Goal: Task Accomplishment & Management: Manage account settings

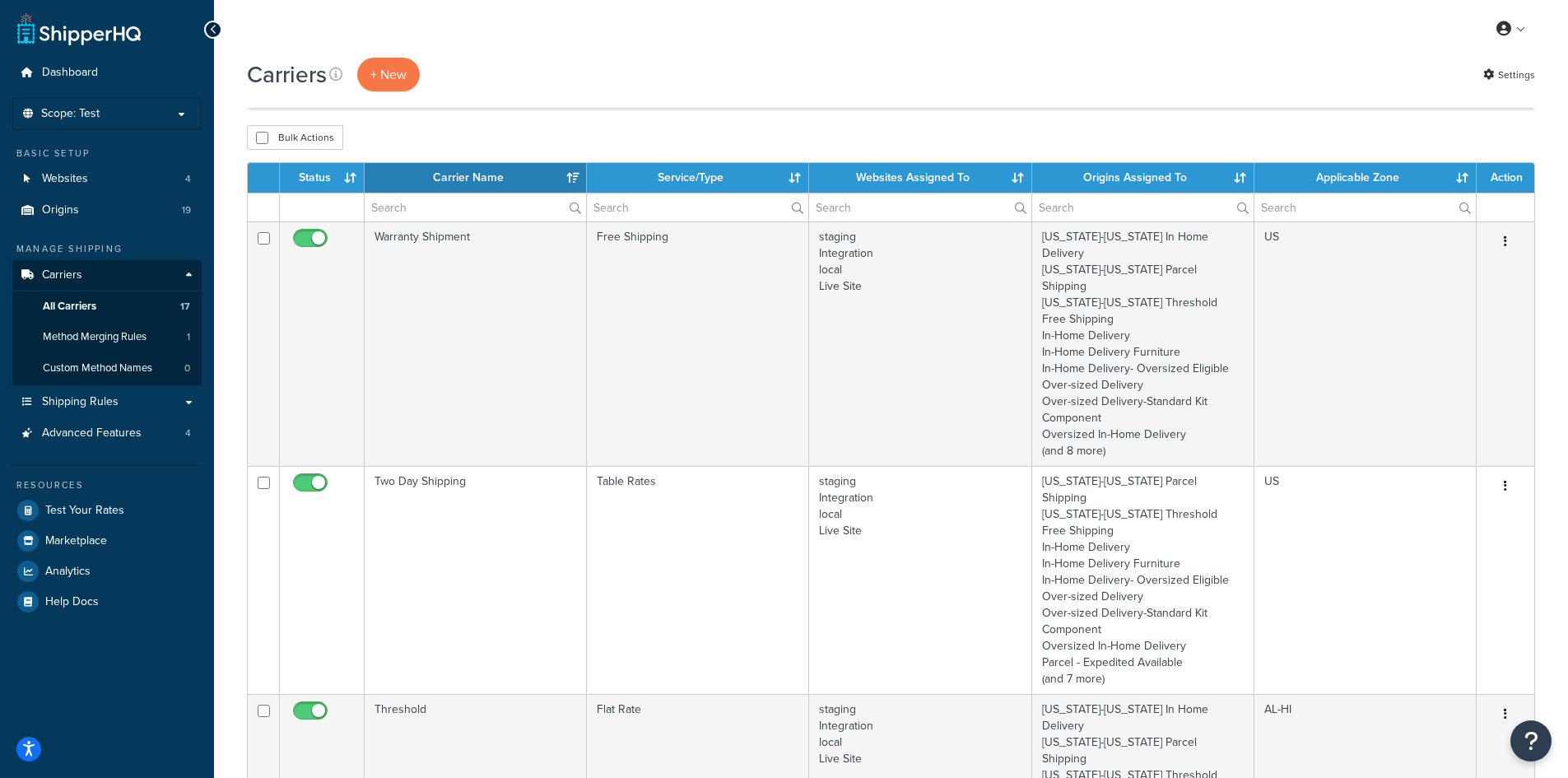
select select "50"
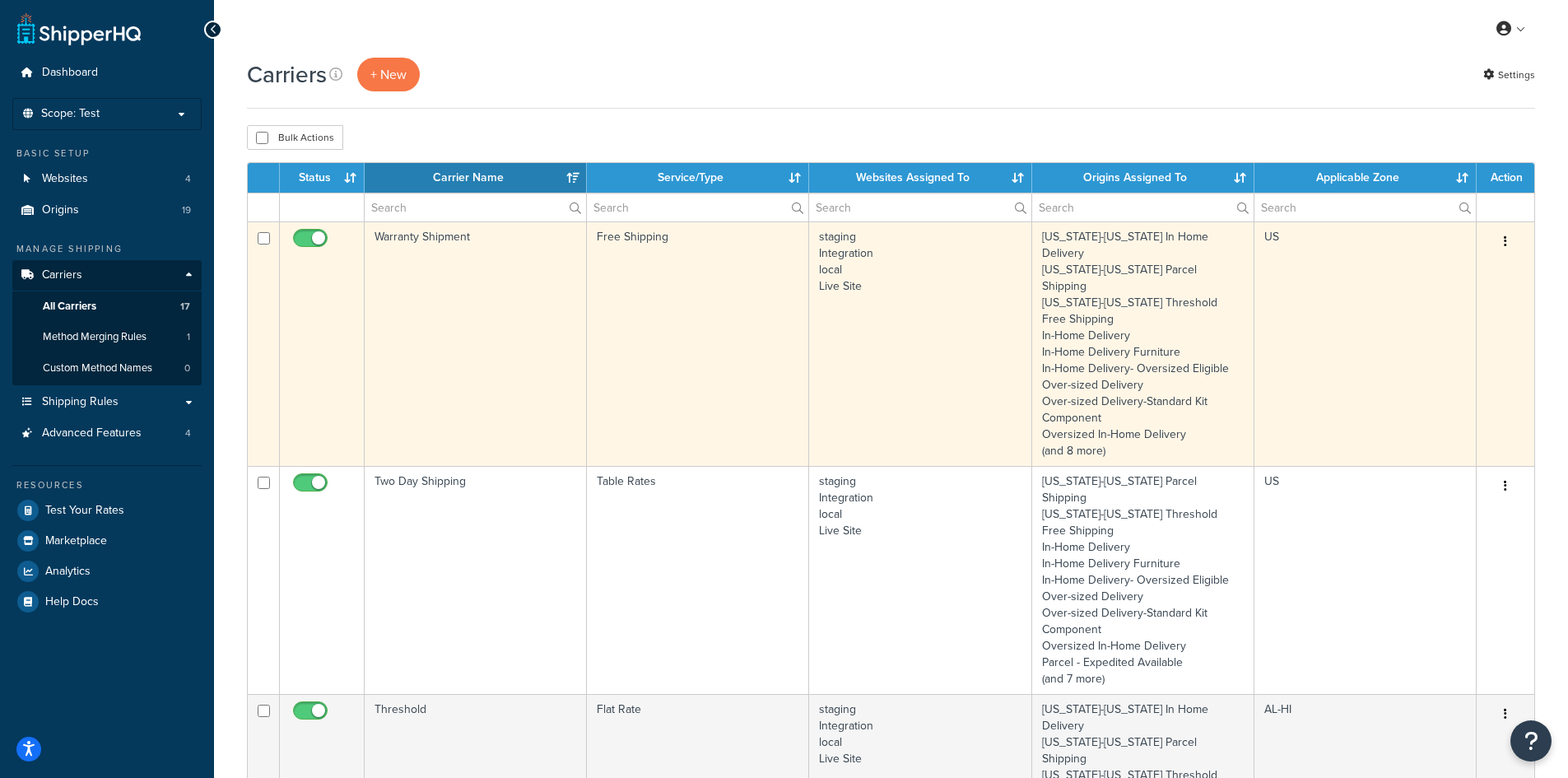
click at [517, 290] on td "Warranty Shipment" at bounding box center [476, 343] width 222 height 245
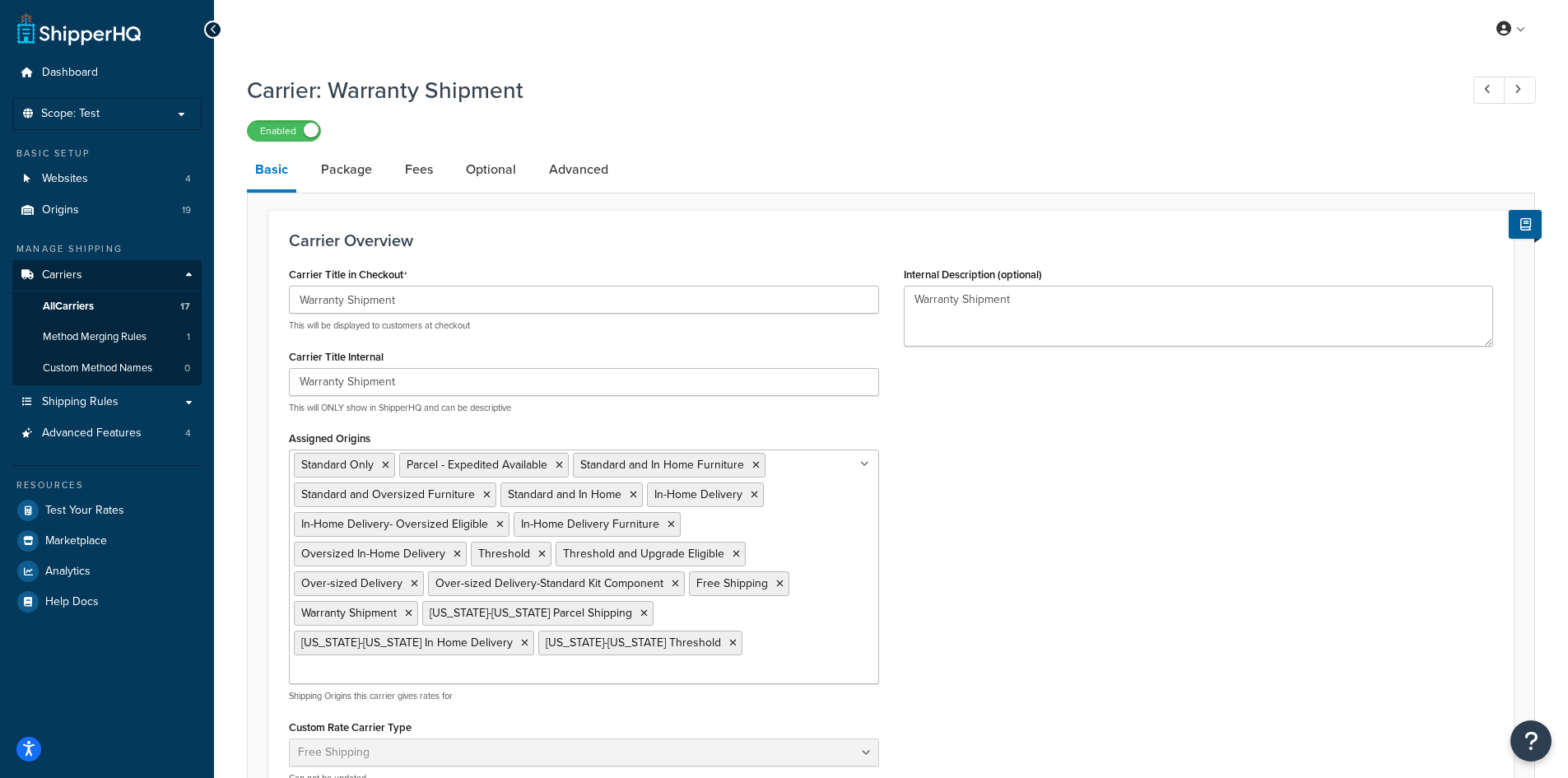
select select "free"
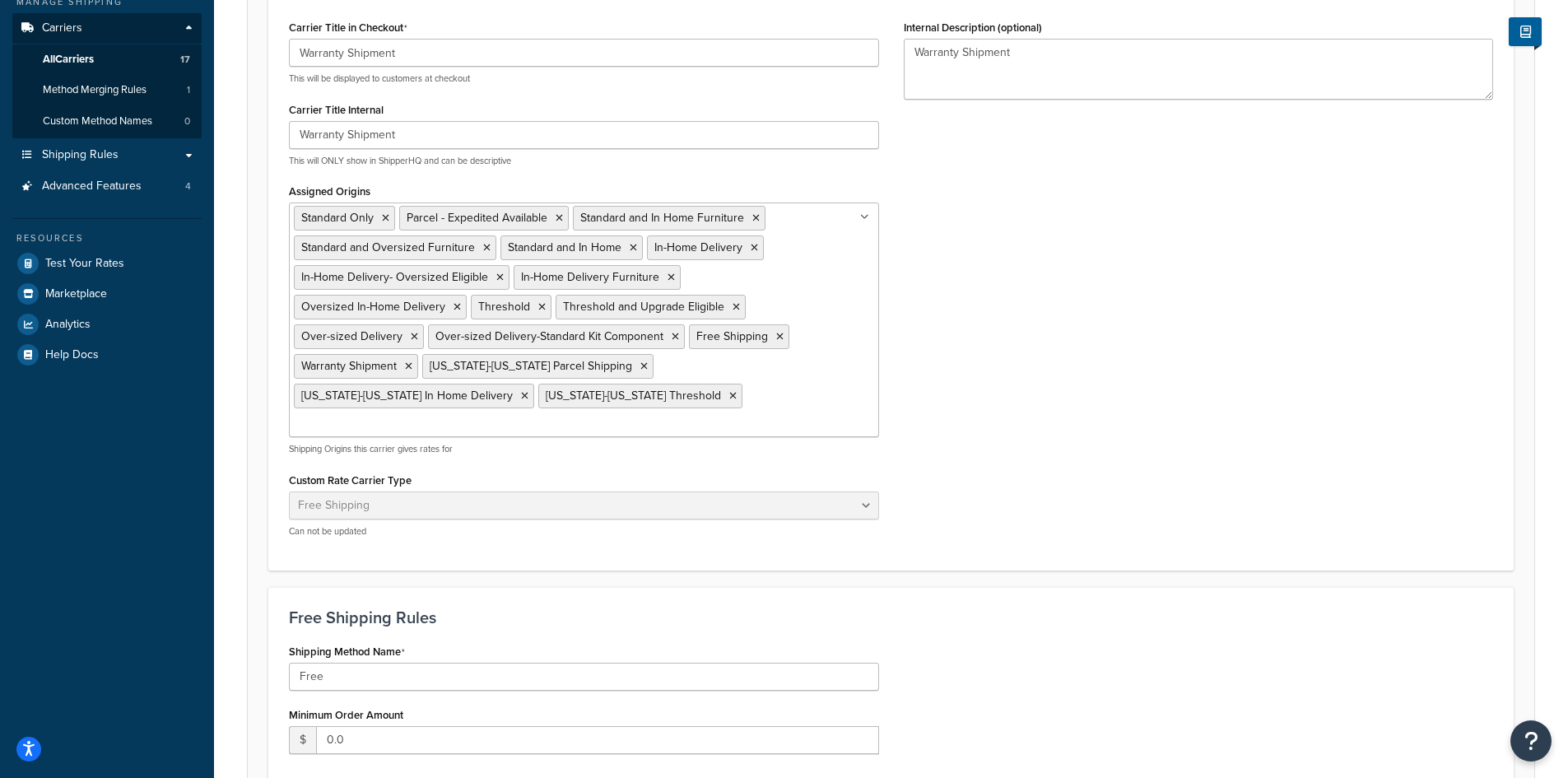
click at [439, 415] on input "Assigned Origins" at bounding box center [366, 424] width 146 height 18
click at [985, 391] on div "Carrier Title in Checkout Warranty Shipment This will be displayed to customers…" at bounding box center [891, 282] width 1229 height 534
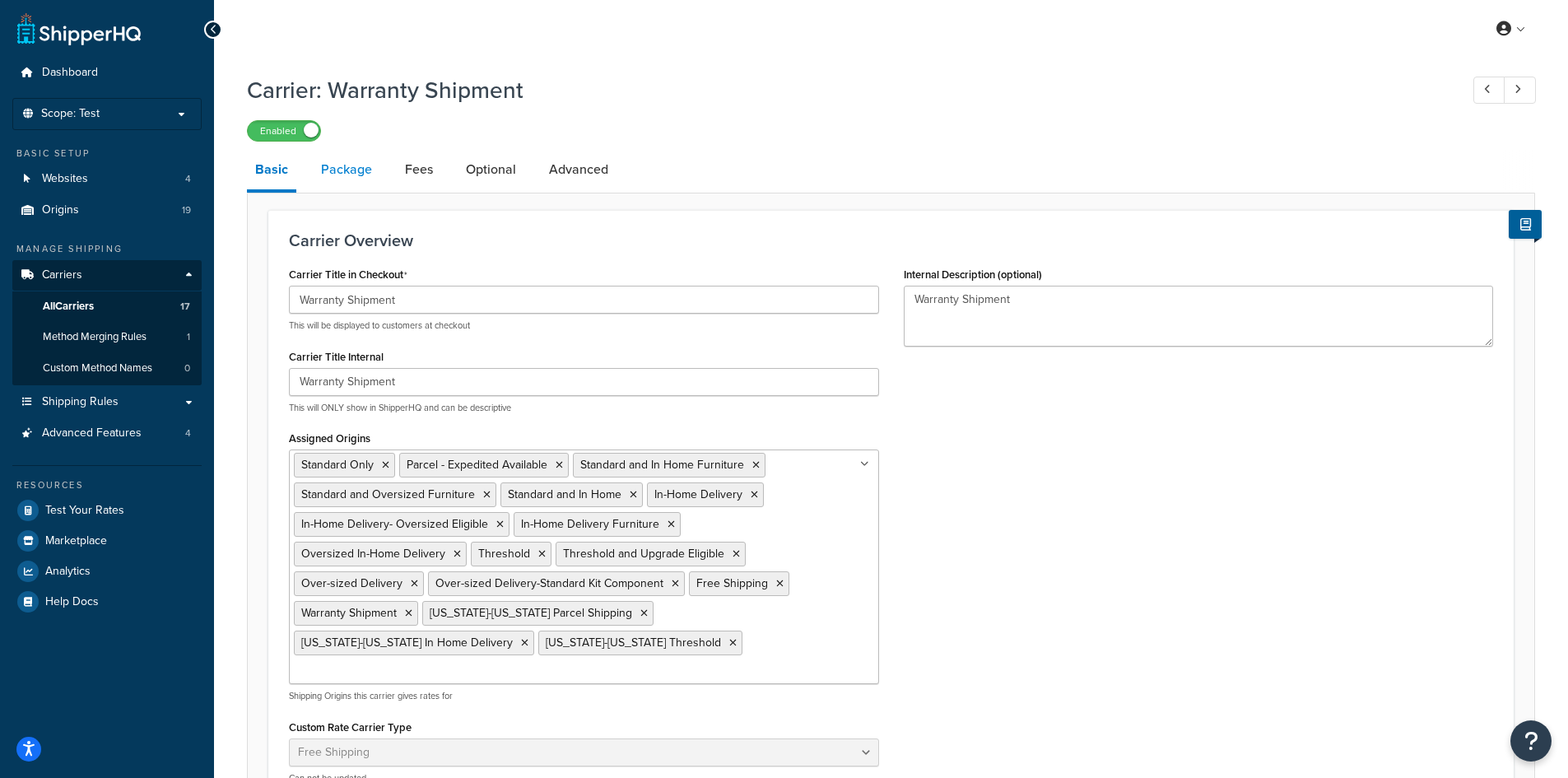
click at [369, 185] on link "Package" at bounding box center [347, 169] width 67 height 40
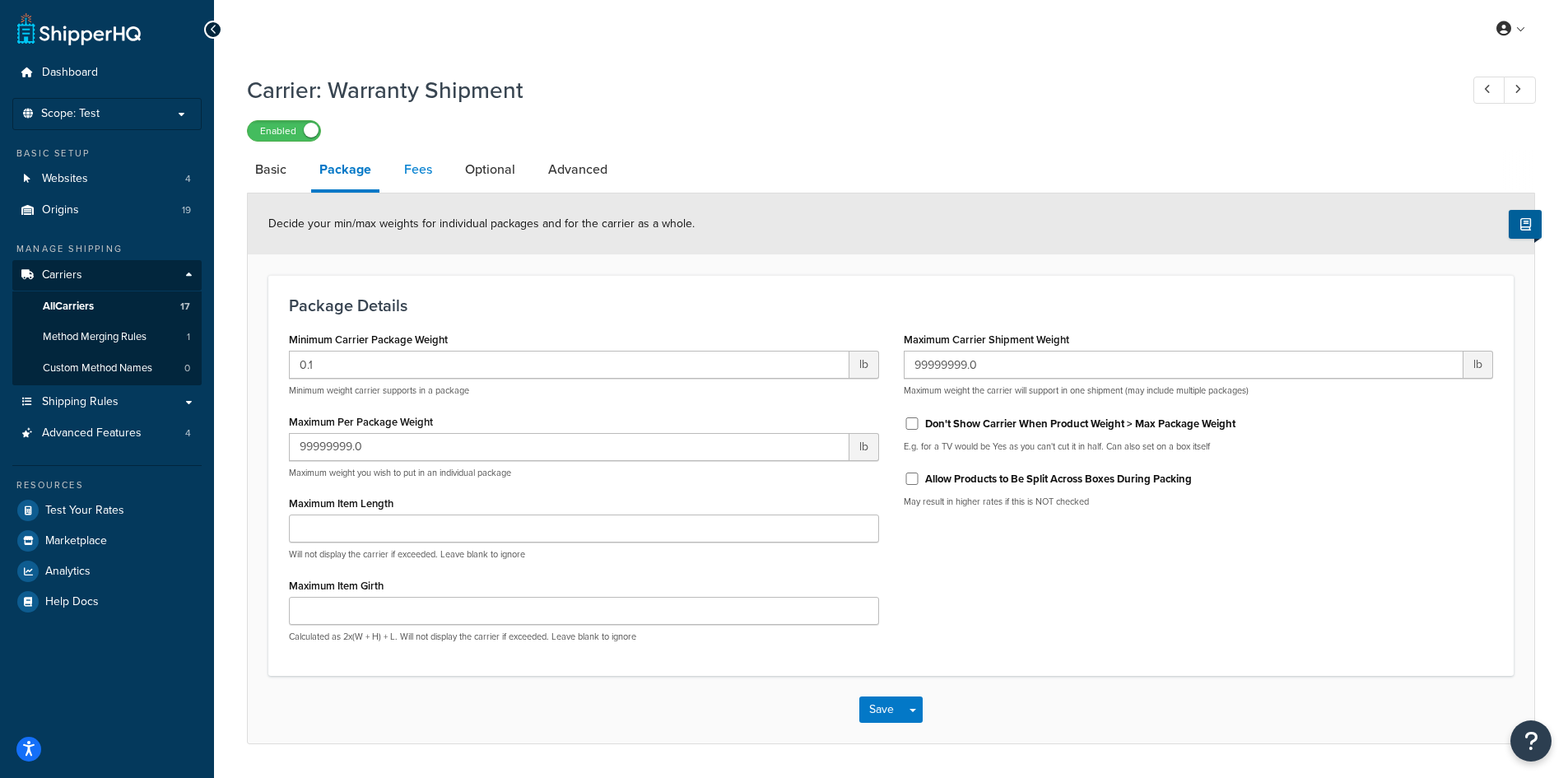
click at [418, 163] on link "Fees" at bounding box center [417, 169] width 45 height 40
select select "AFTER"
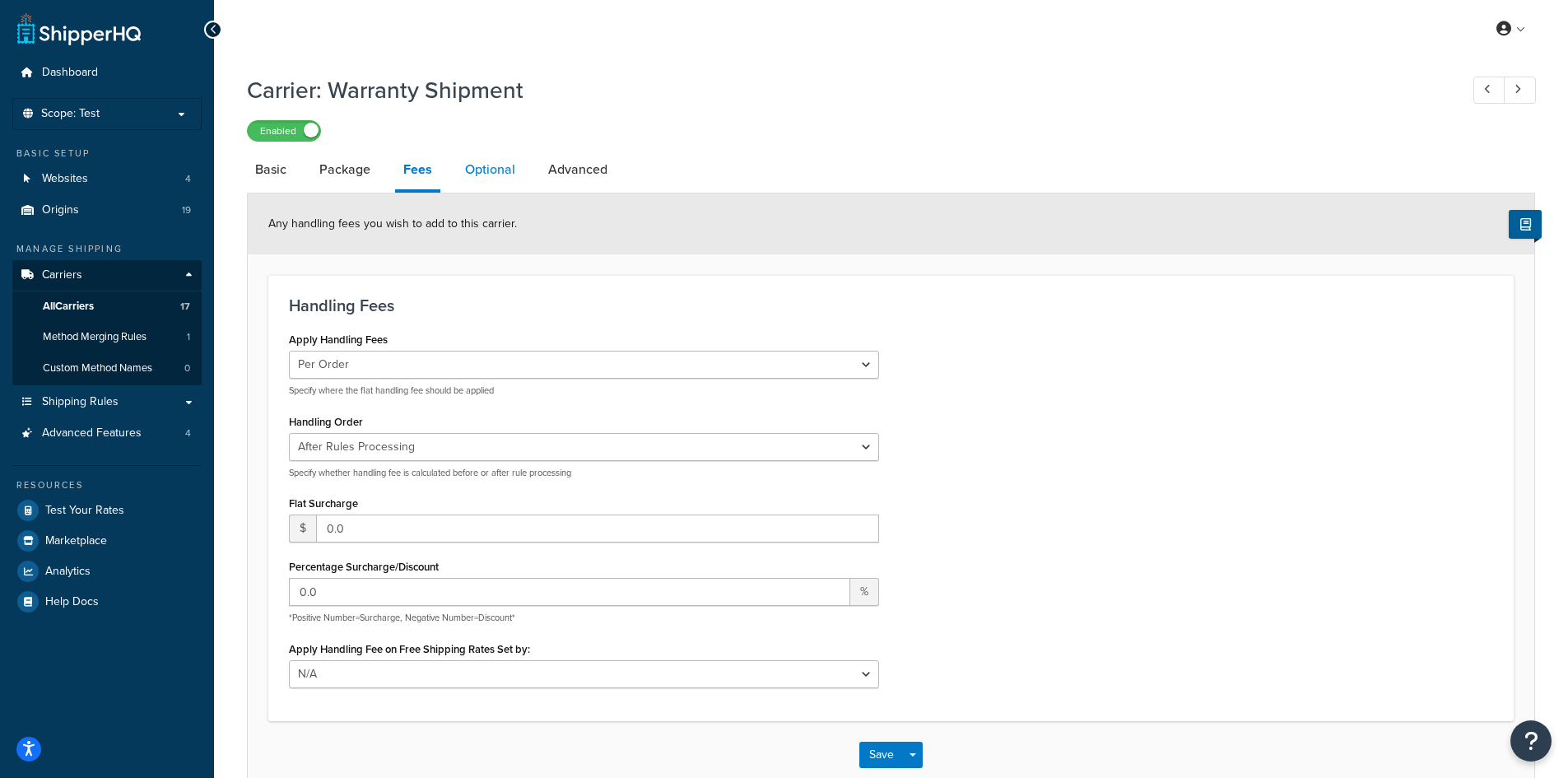
click at [464, 166] on link "Optional" at bounding box center [490, 169] width 66 height 40
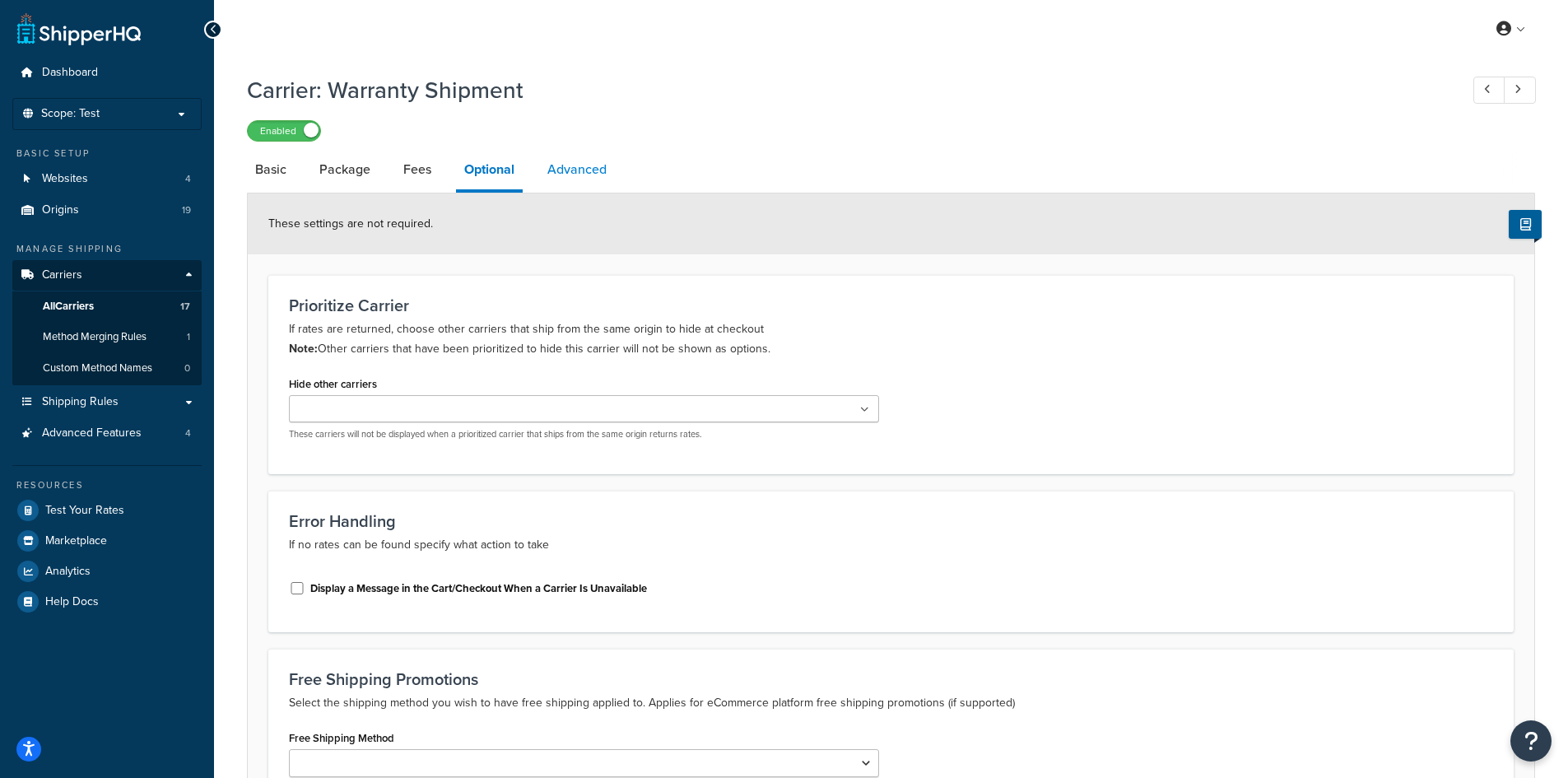
click at [565, 163] on link "Advanced" at bounding box center [577, 169] width 75 height 40
select select "false"
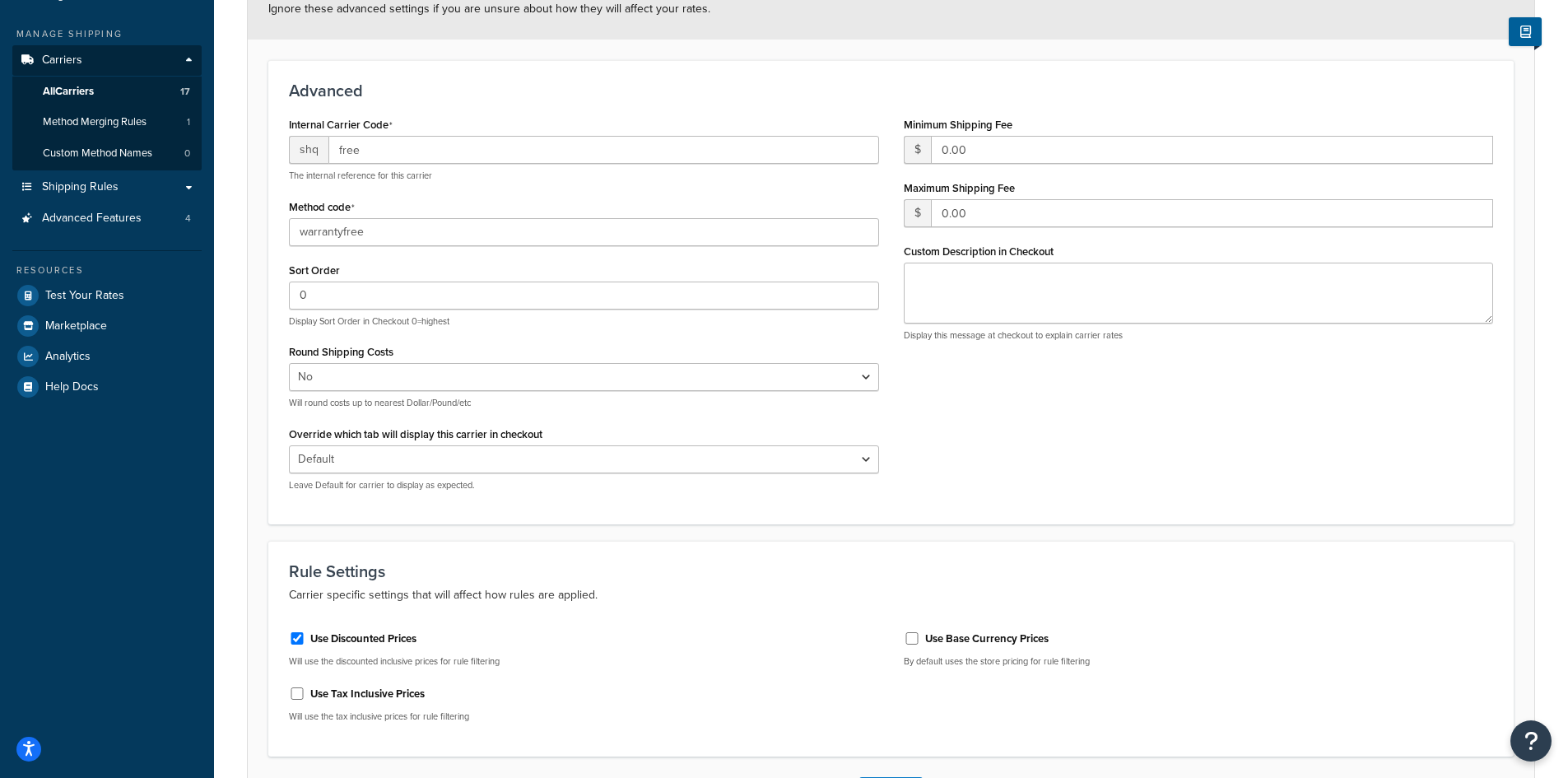
scroll to position [17, 0]
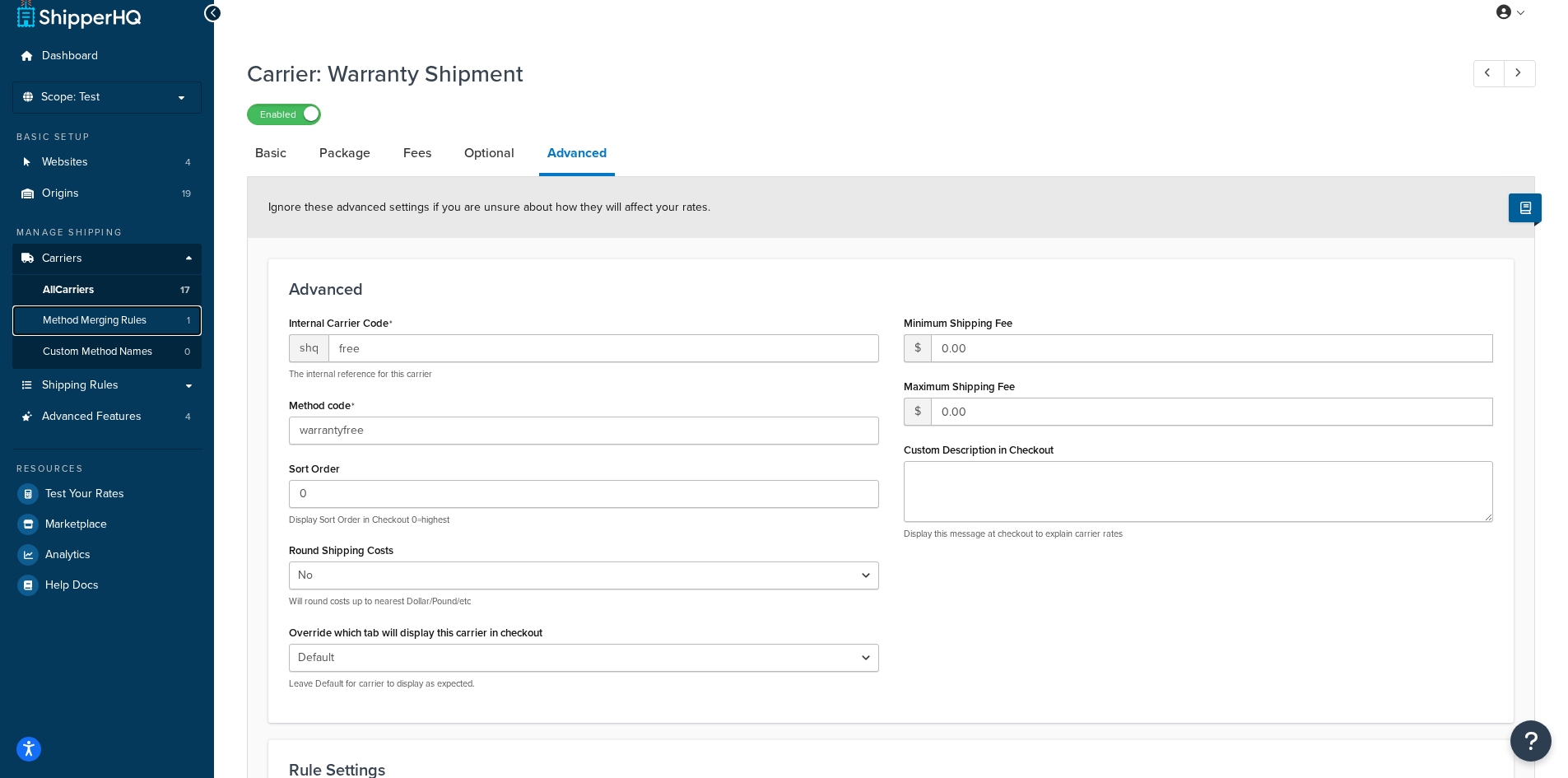
click at [129, 323] on span "Method Merging Rules" at bounding box center [94, 320] width 104 height 14
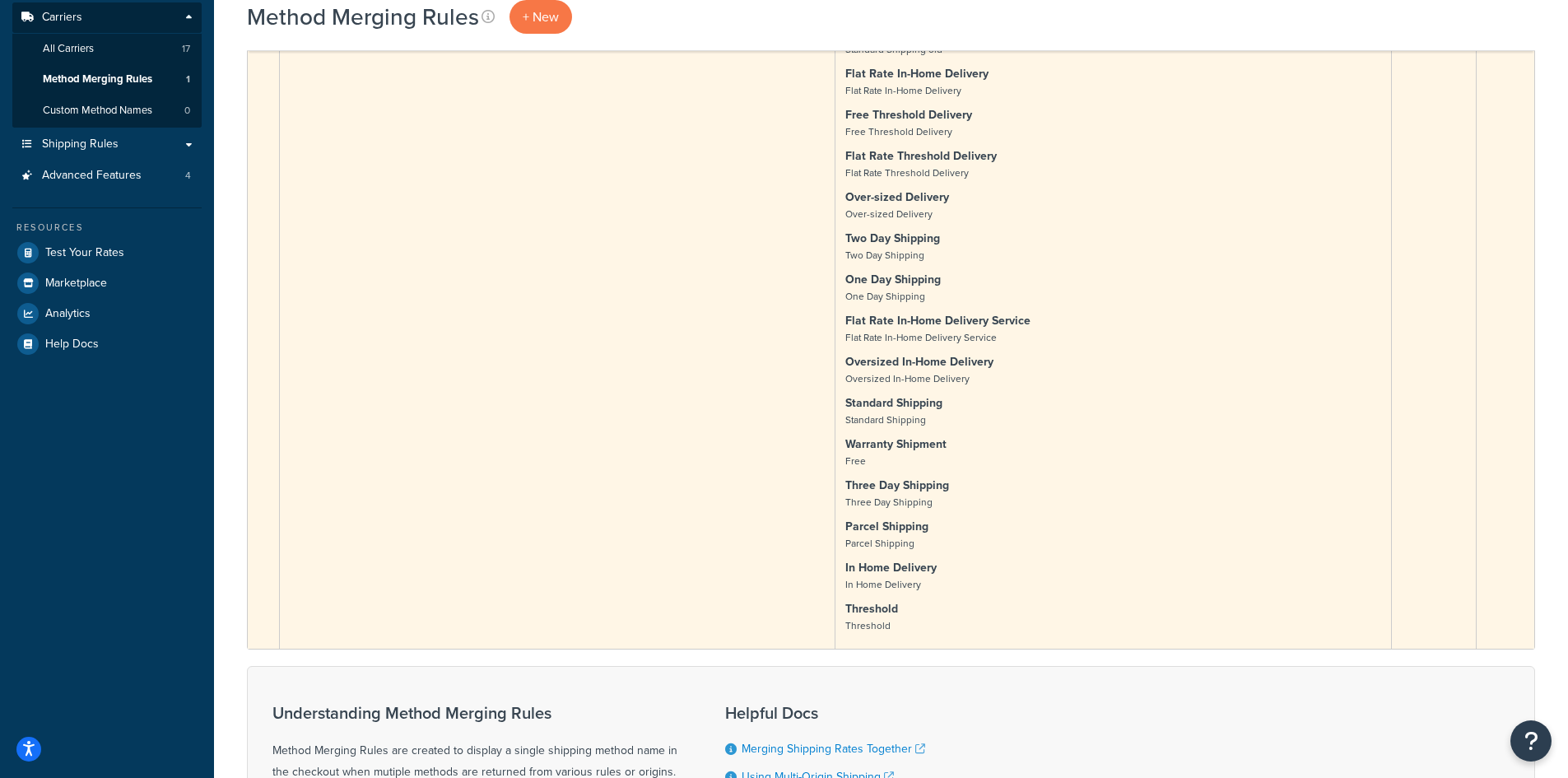
scroll to position [260, 0]
click at [609, 289] on td "Multiple Shipping Methods" at bounding box center [557, 290] width 556 height 714
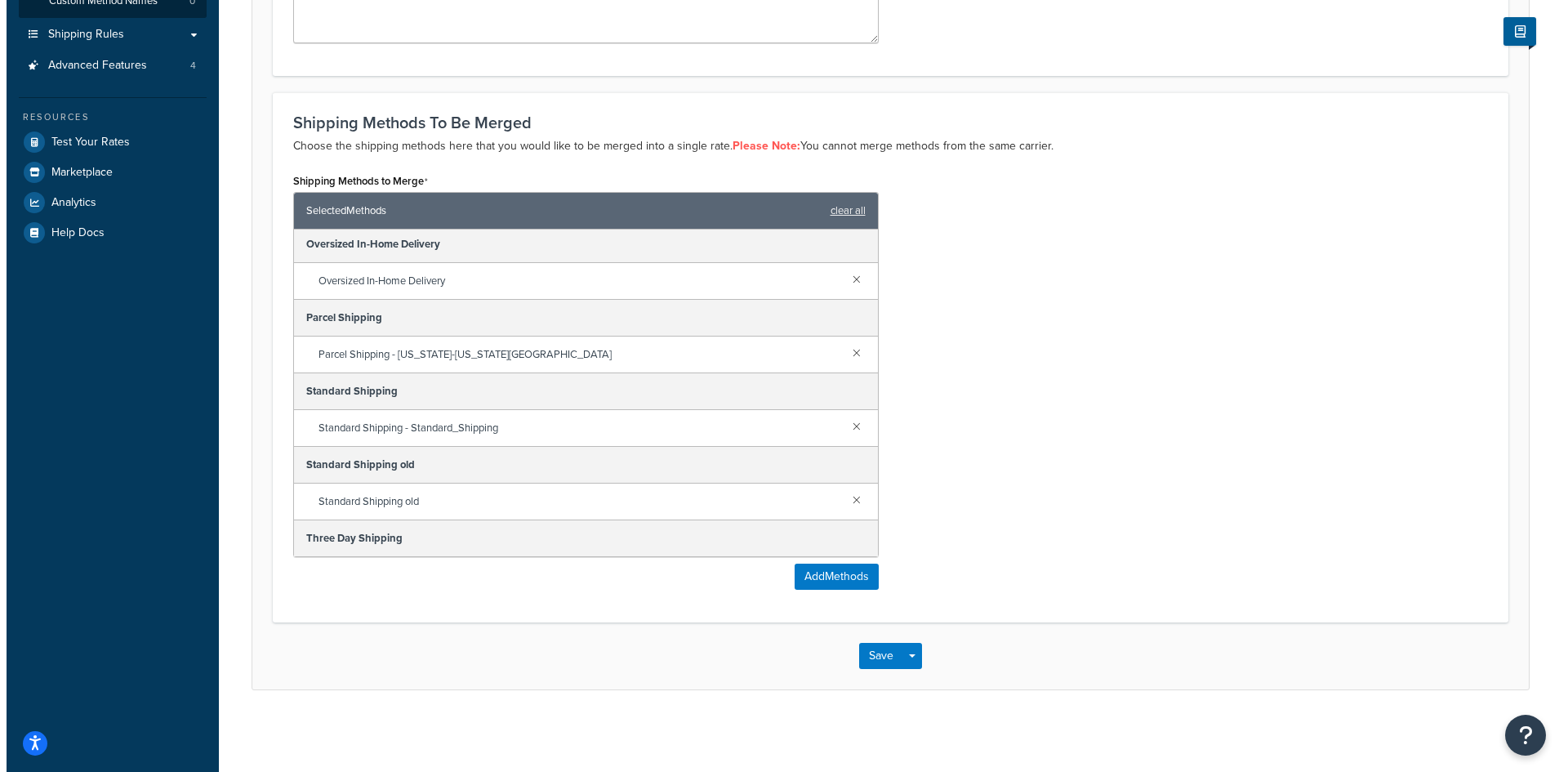
scroll to position [922, 0]
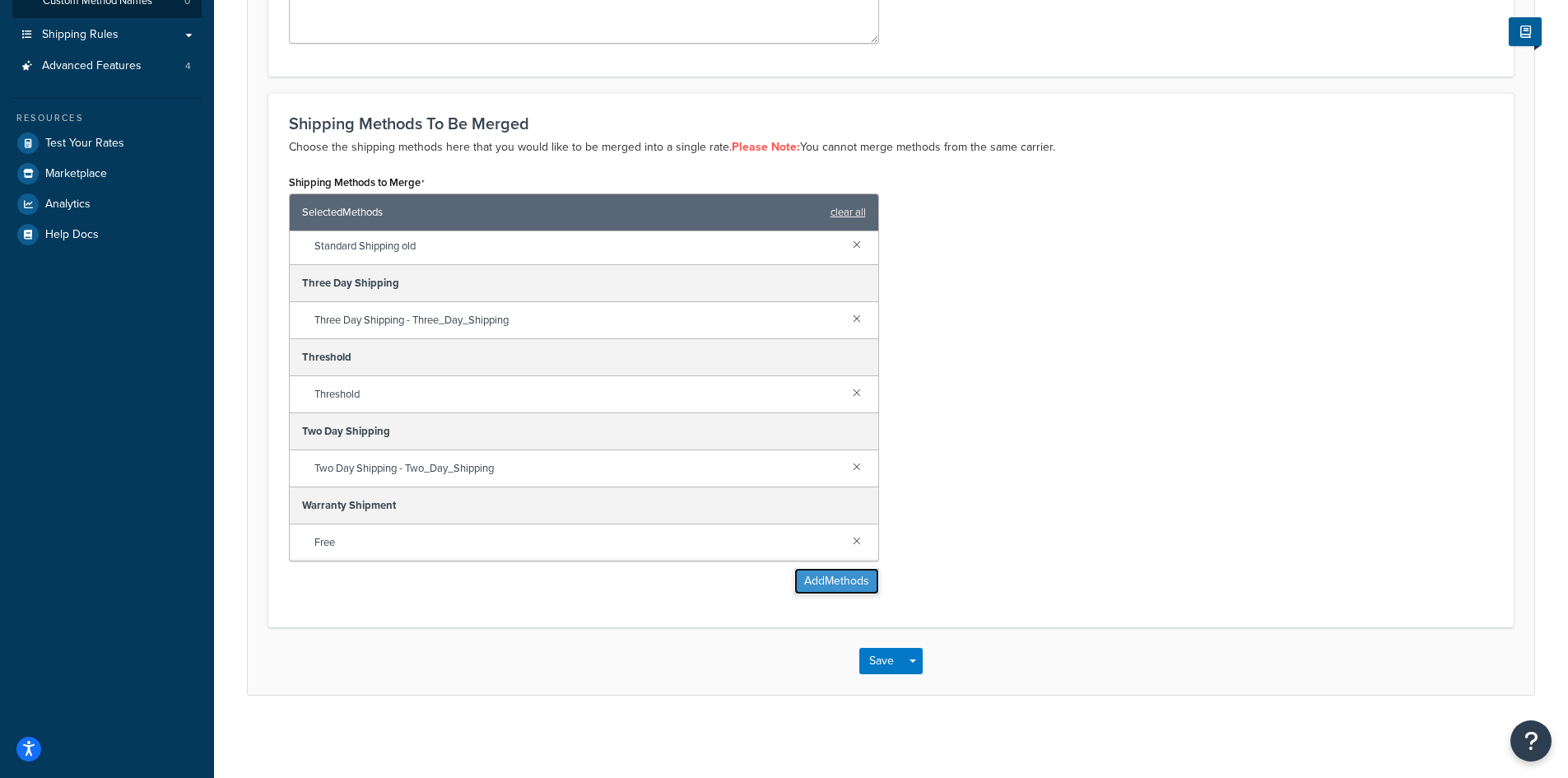
click at [826, 577] on button "Add Methods" at bounding box center [837, 581] width 85 height 27
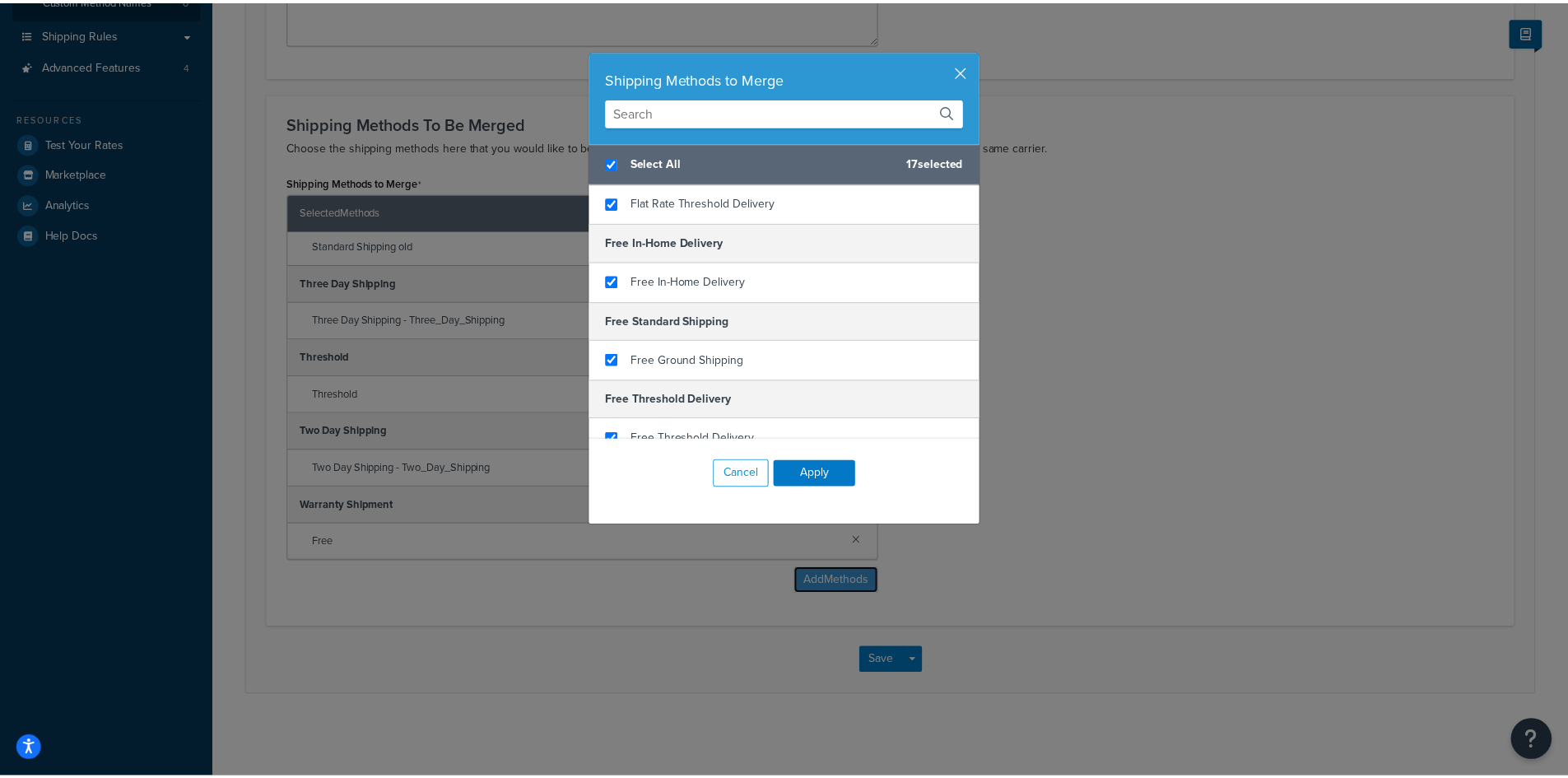
scroll to position [0, 0]
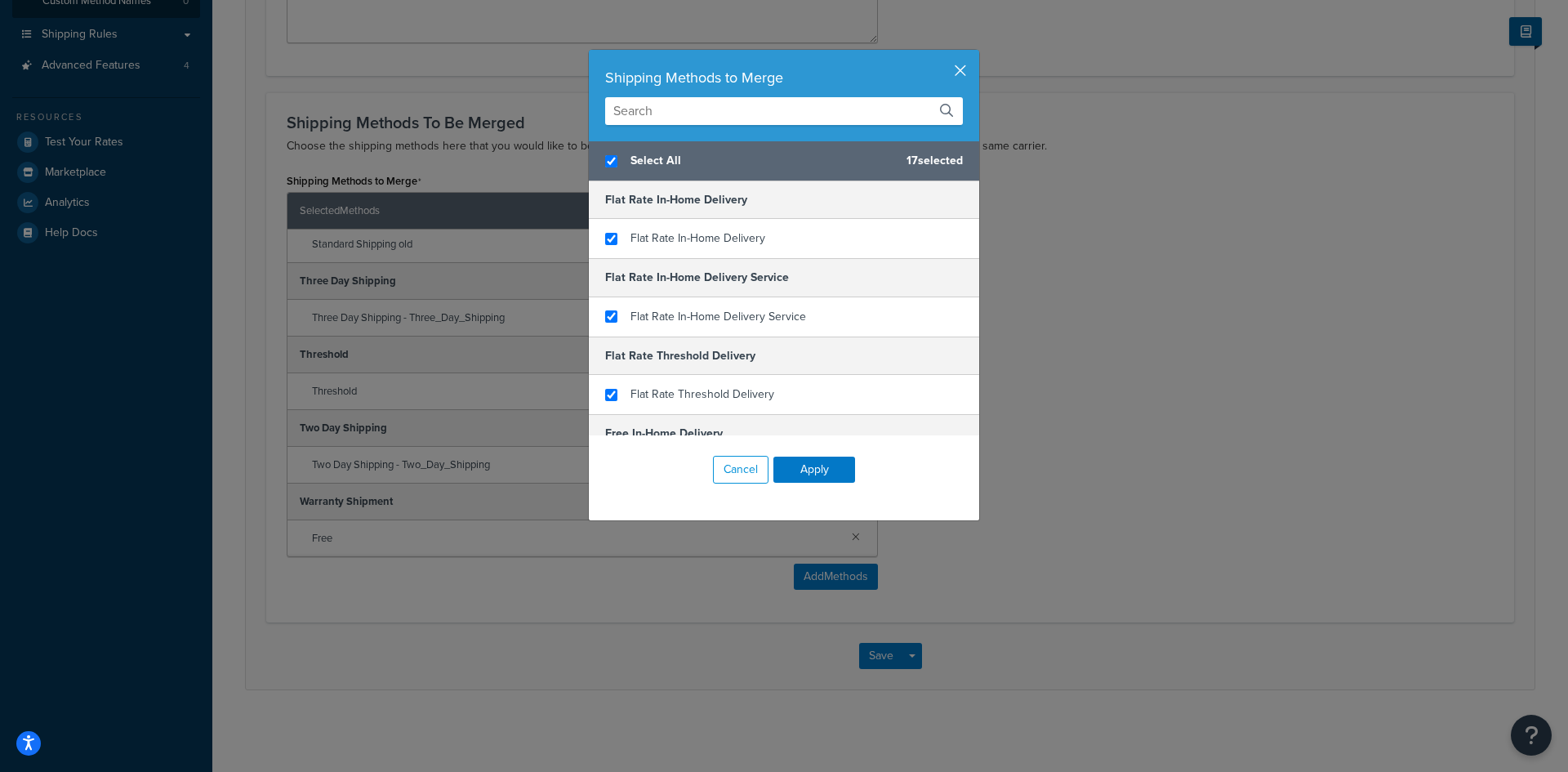
click at [975, 54] on button "button" at bounding box center [977, 52] width 4 height 4
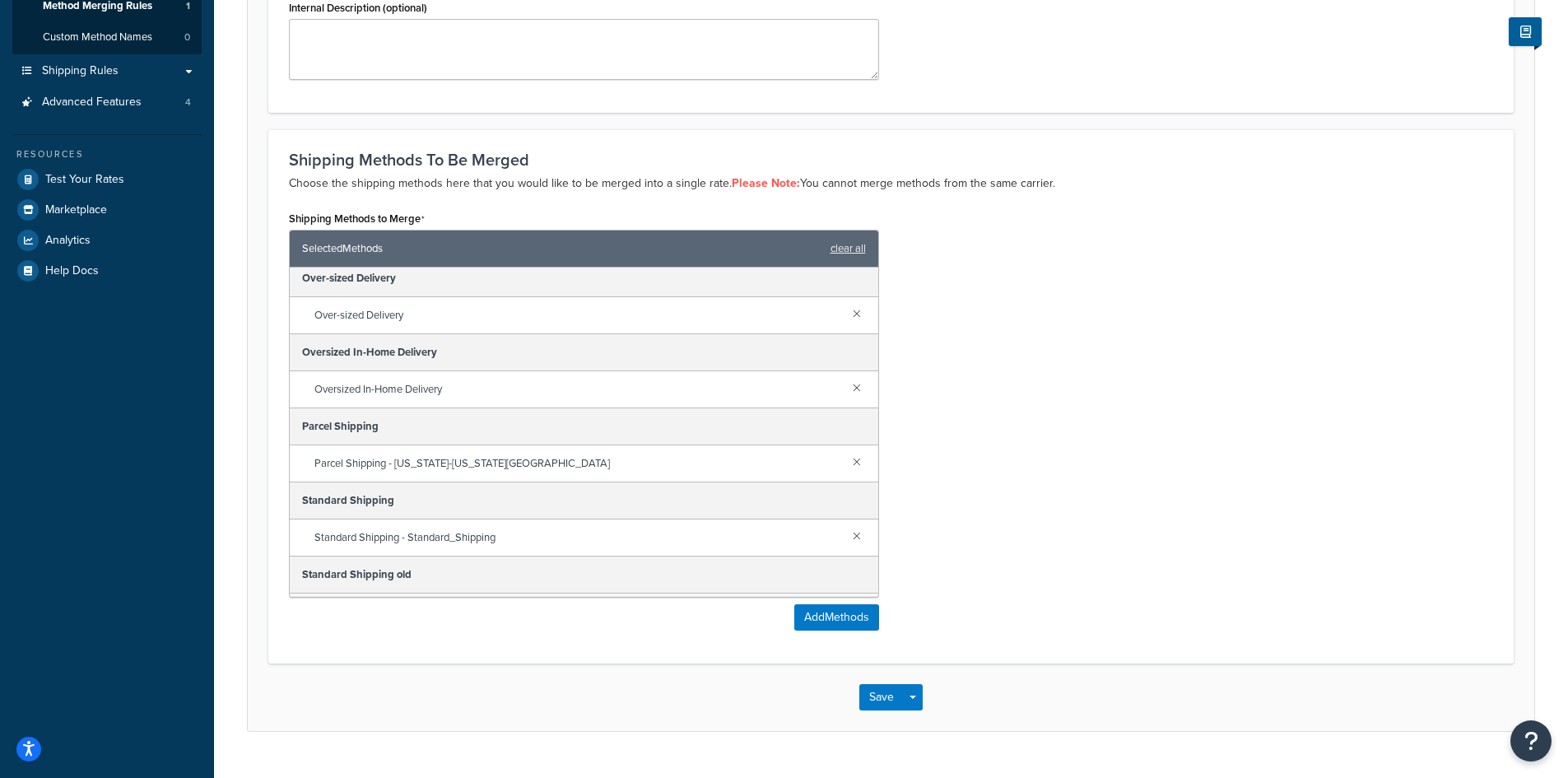
scroll to position [39, 0]
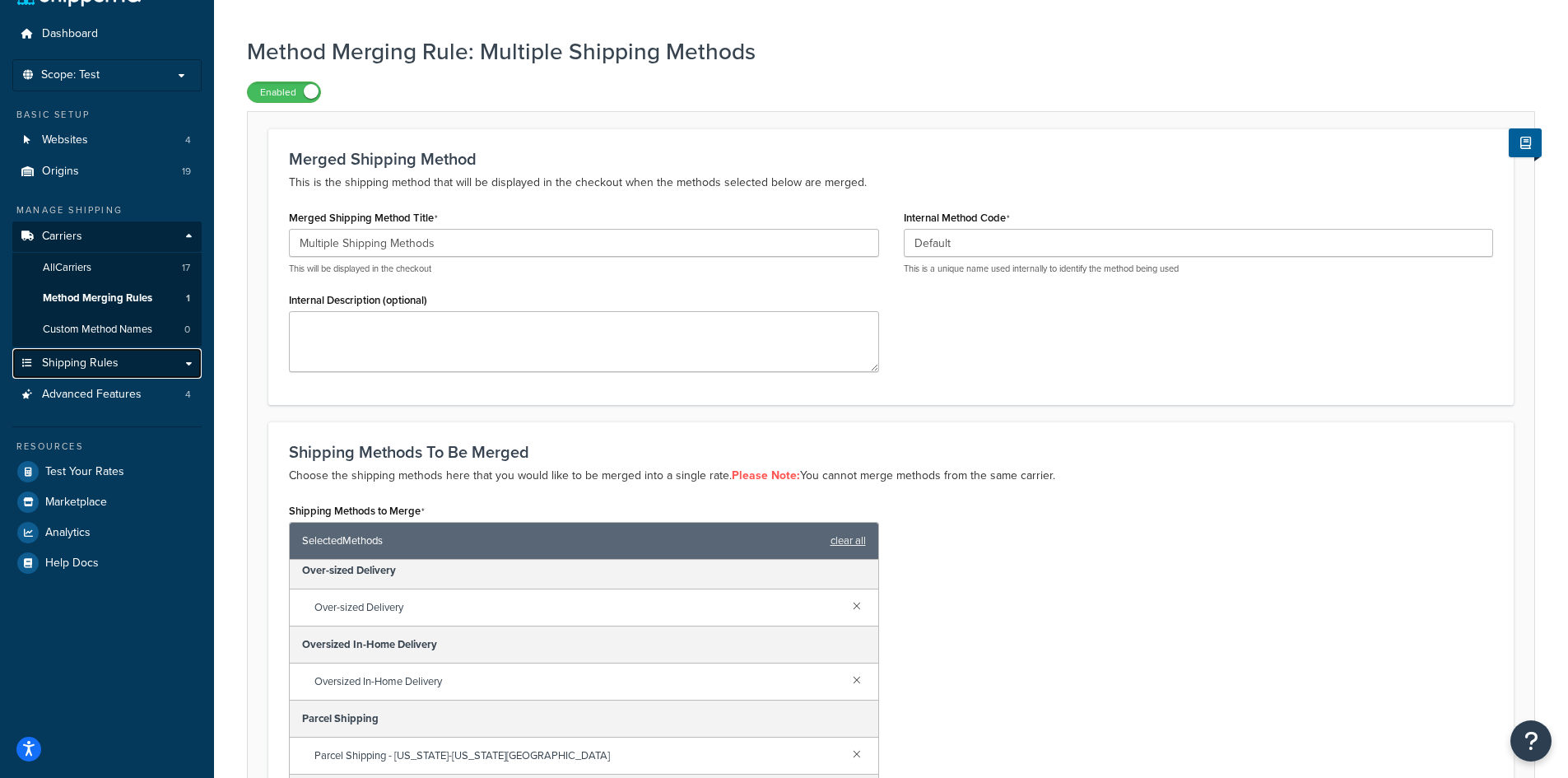
click at [109, 352] on link "Shipping Rules" at bounding box center [106, 363] width 189 height 31
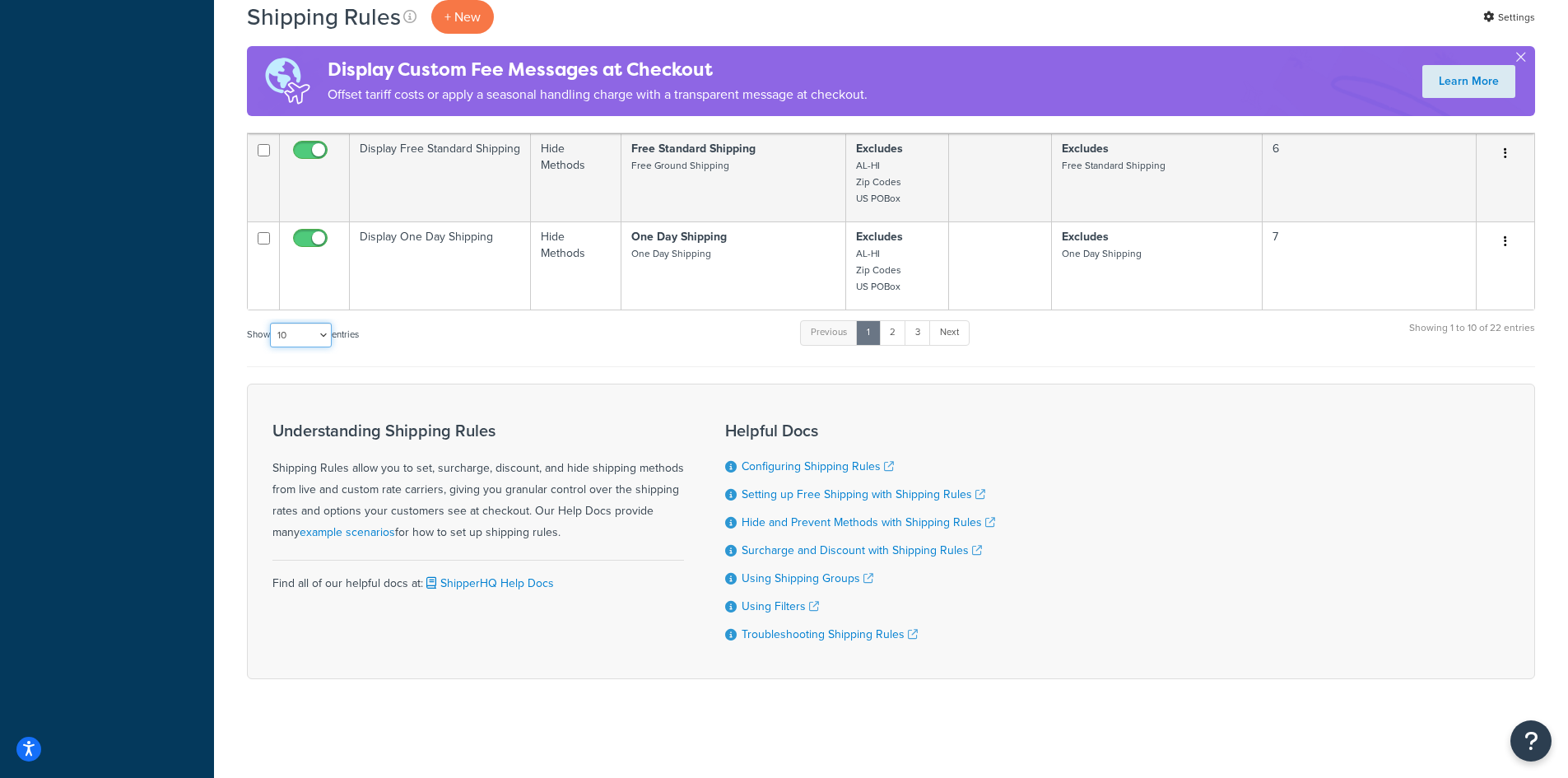
click at [307, 340] on select "10 15 25 50 100 1000" at bounding box center [300, 335] width 61 height 25
select select "100"
click at [272, 323] on select "10 15 25 50 100 1000" at bounding box center [300, 335] width 61 height 25
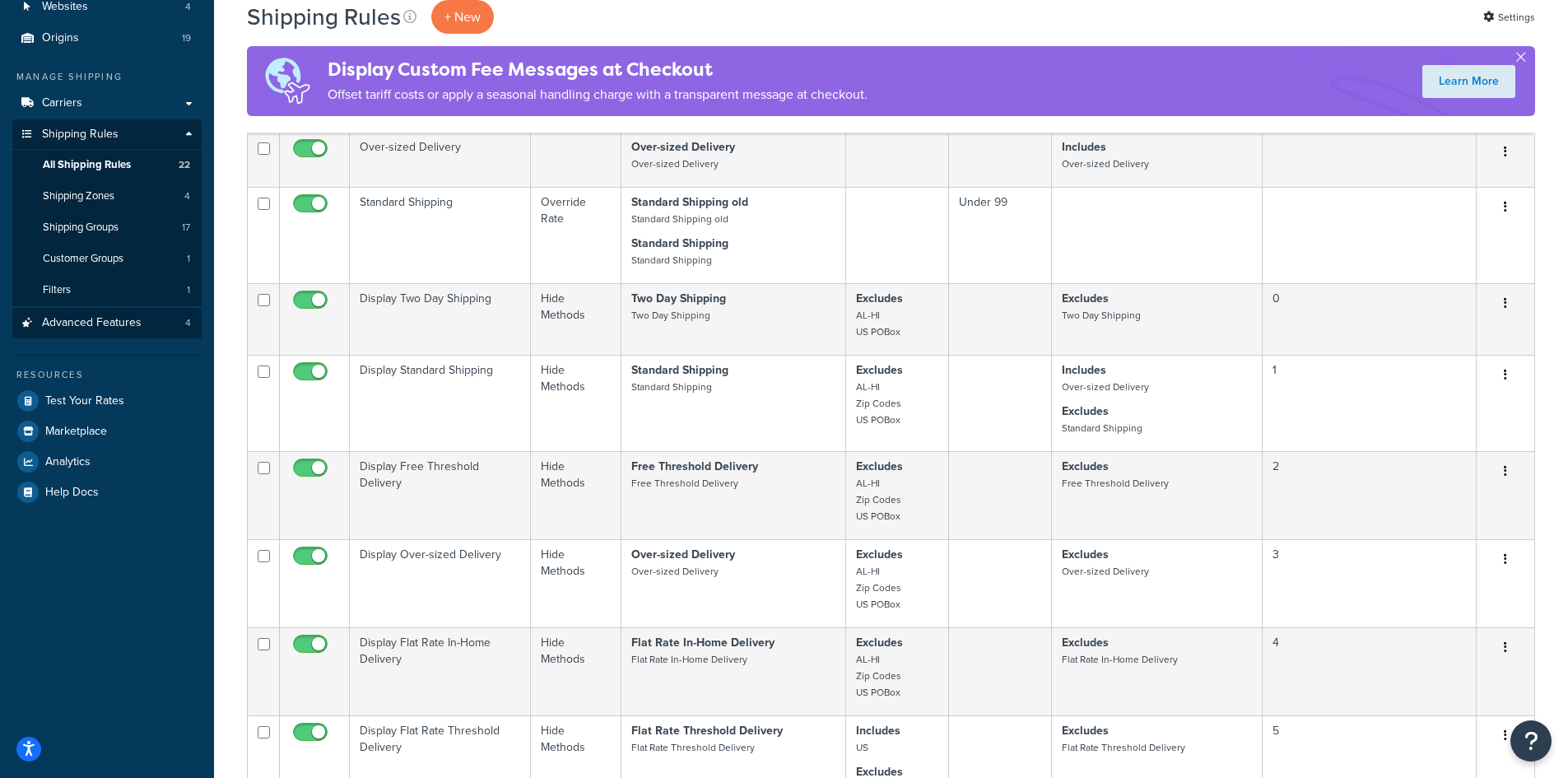
scroll to position [165, 0]
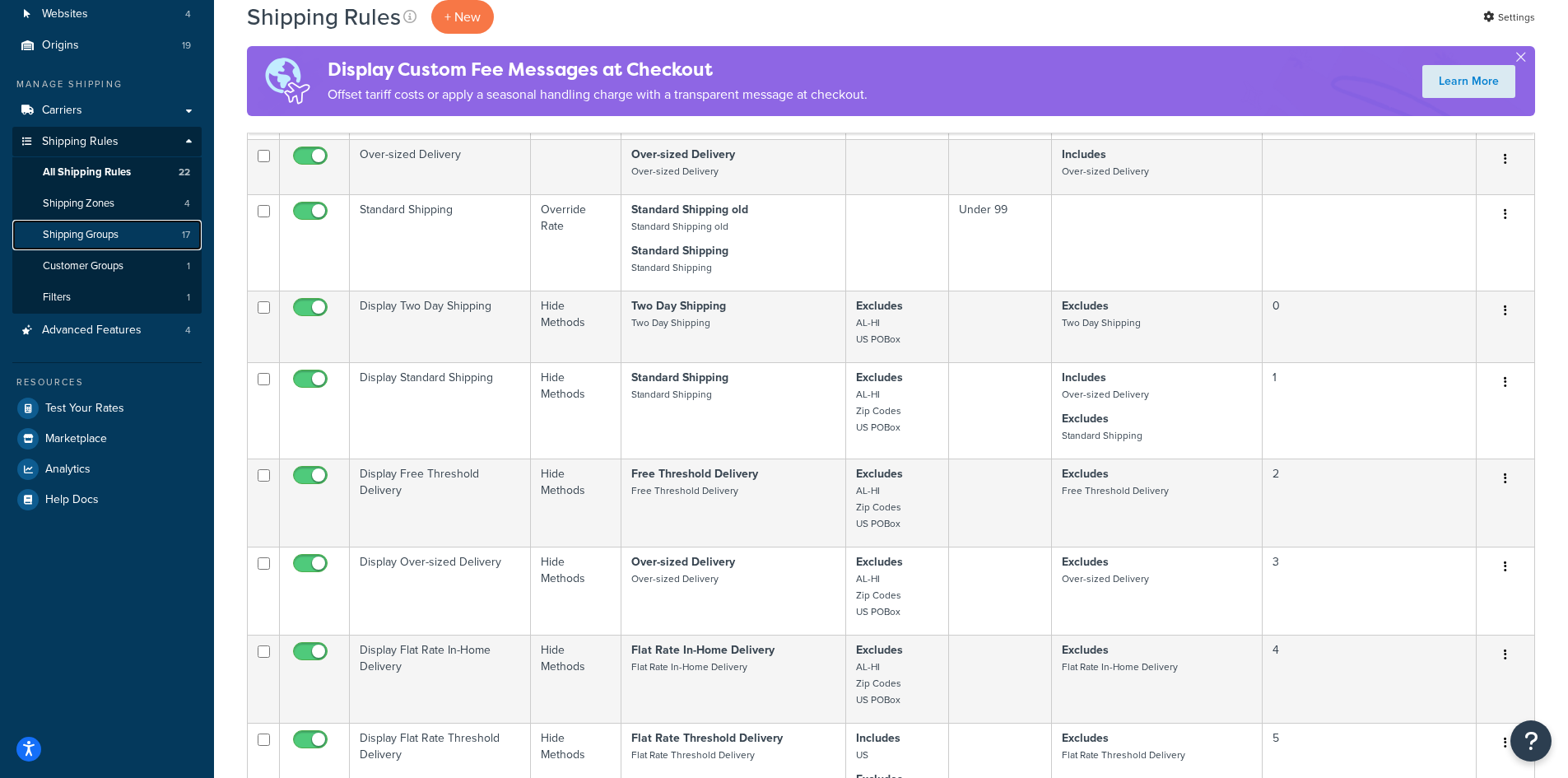
click at [109, 240] on span "Shipping Groups" at bounding box center [80, 235] width 75 height 14
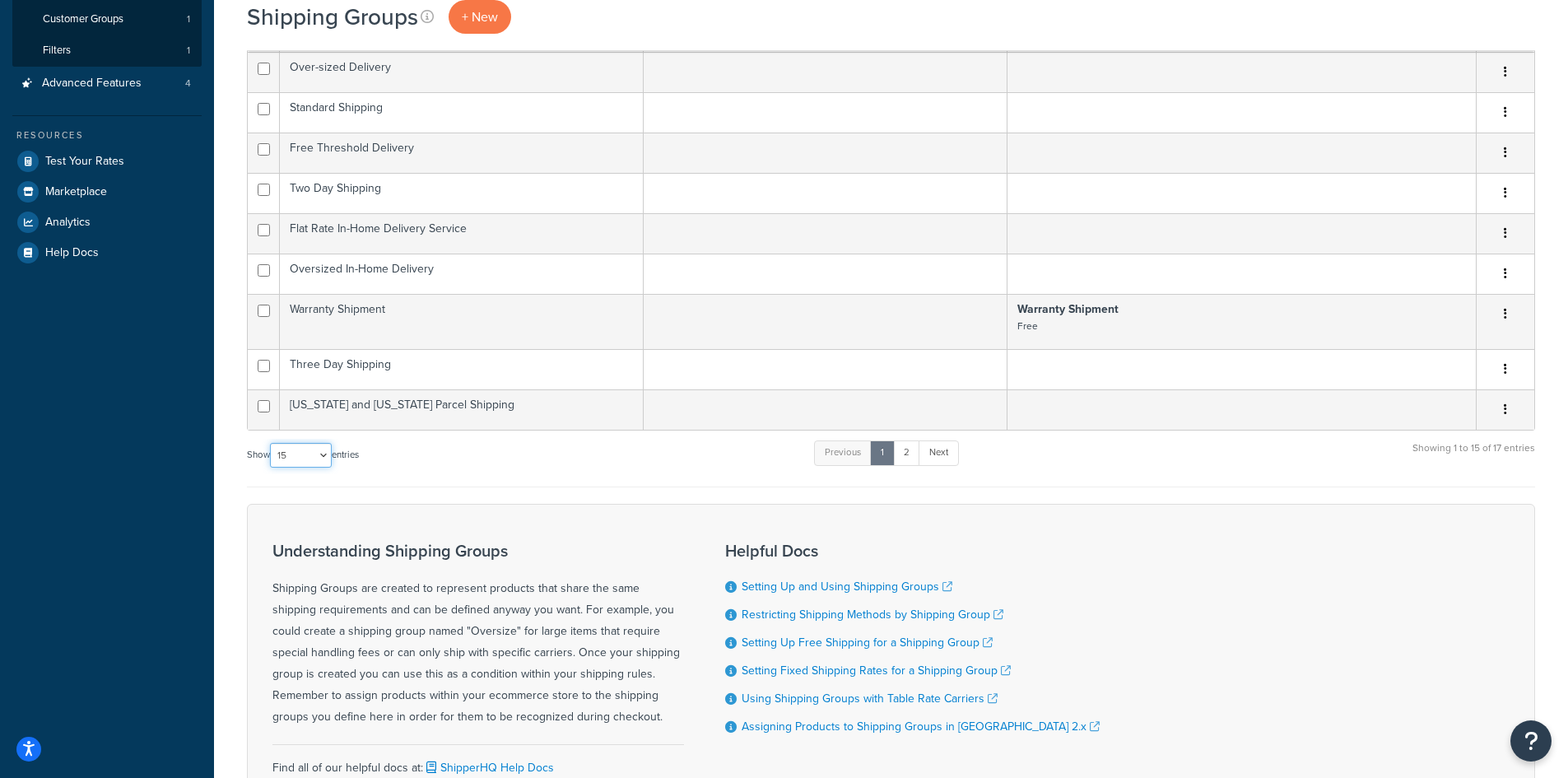
click at [316, 462] on select "10 15 25 50 100" at bounding box center [300, 455] width 61 height 25
select select "50"
click at [272, 468] on select "10 15 25 50 100" at bounding box center [300, 455] width 61 height 25
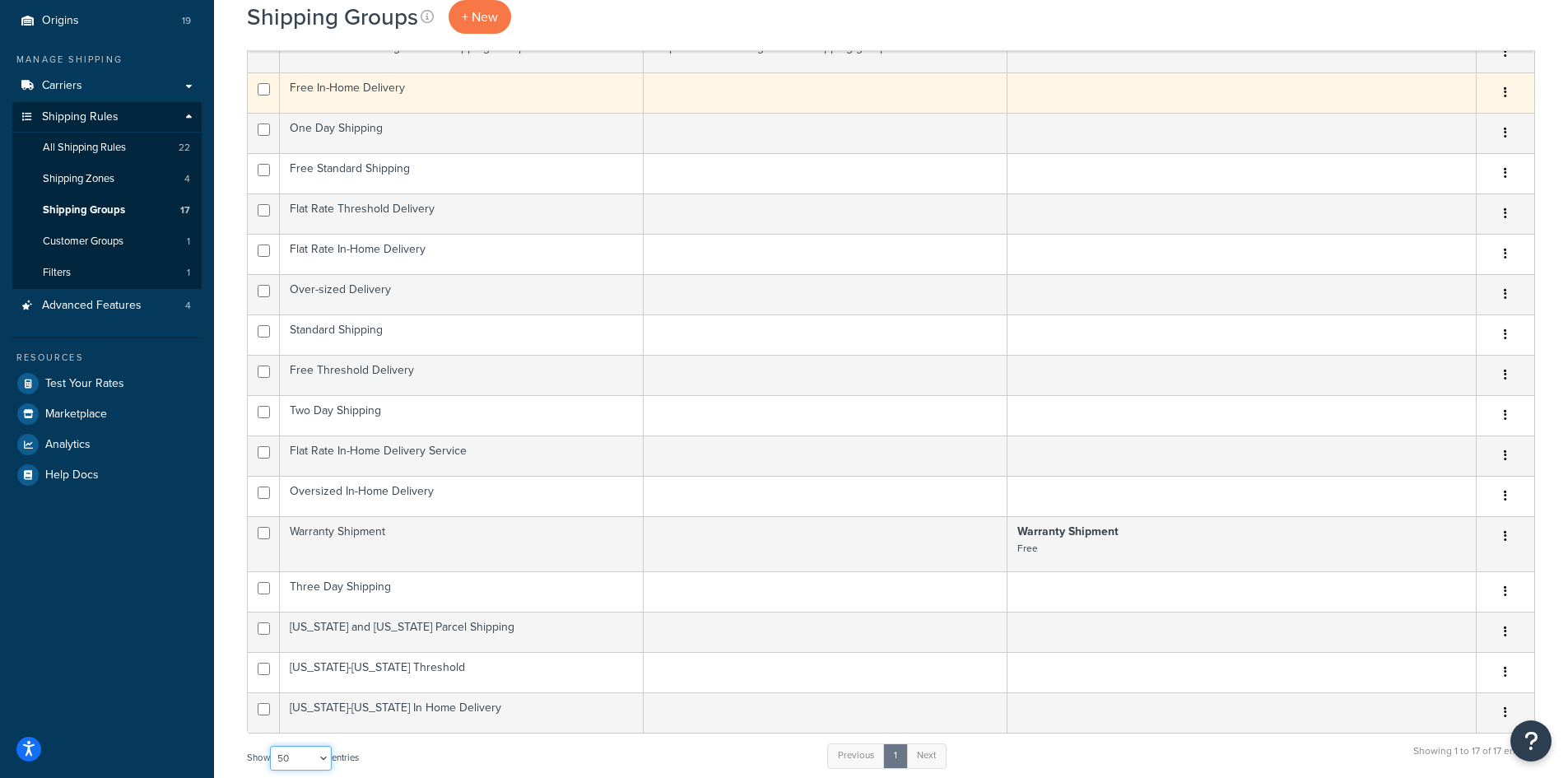
scroll to position [165, 0]
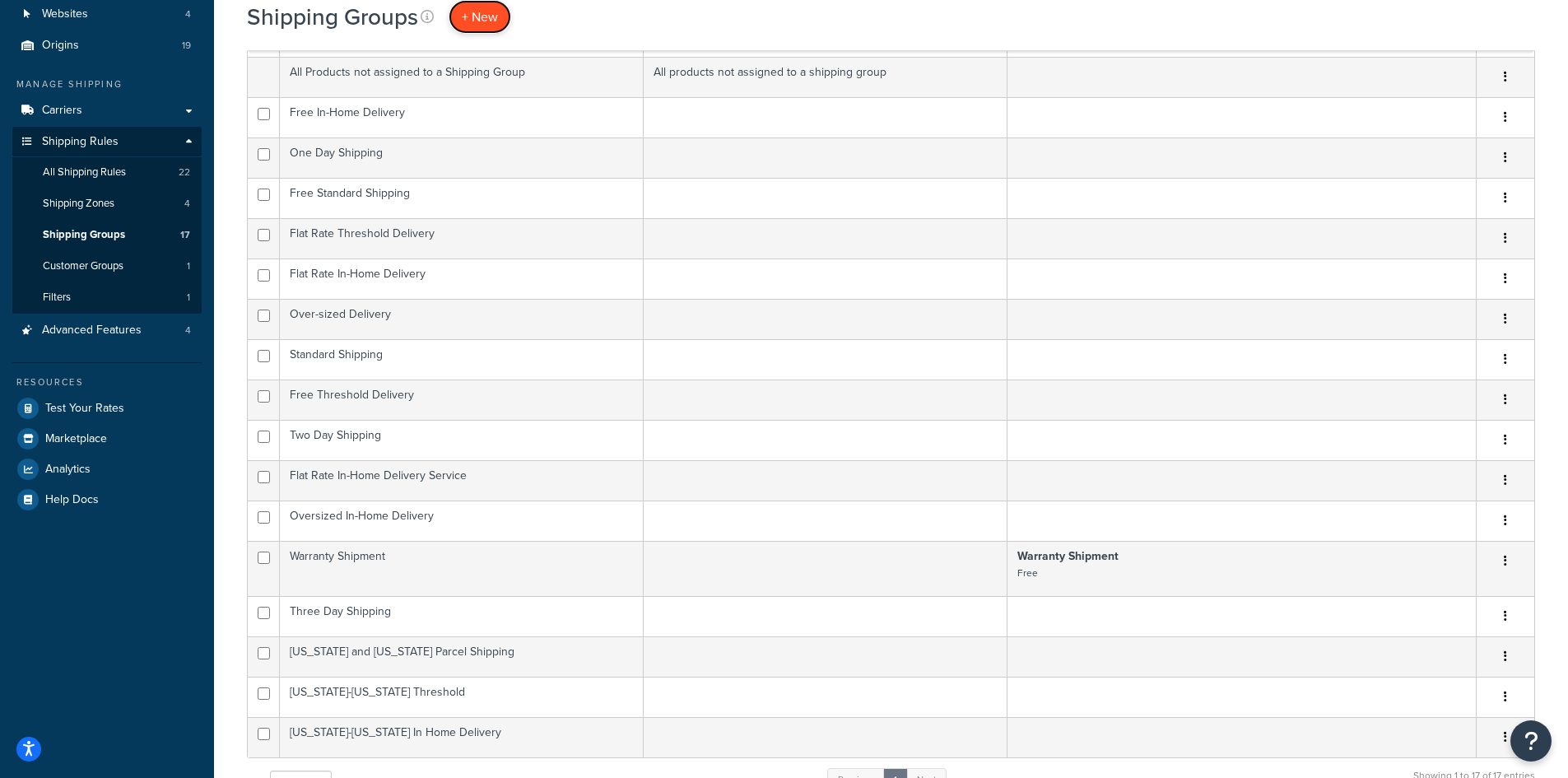
click at [489, 19] on span "+ New" at bounding box center [480, 16] width 37 height 19
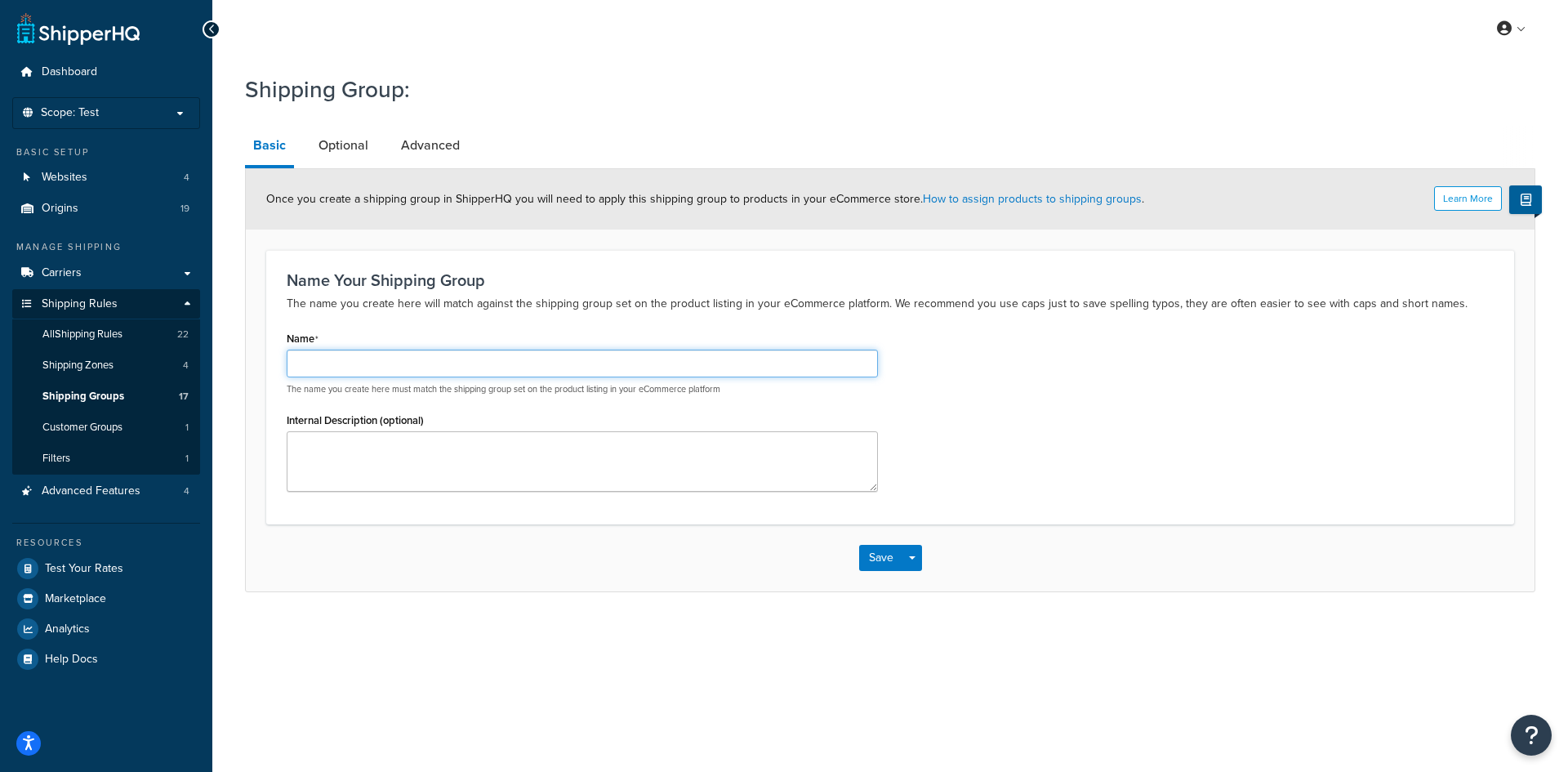
click at [412, 368] on input "Name" at bounding box center [581, 363] width 591 height 28
type input "Alaska-Hawaii Warranty"
click at [356, 151] on link "Optional" at bounding box center [343, 146] width 66 height 39
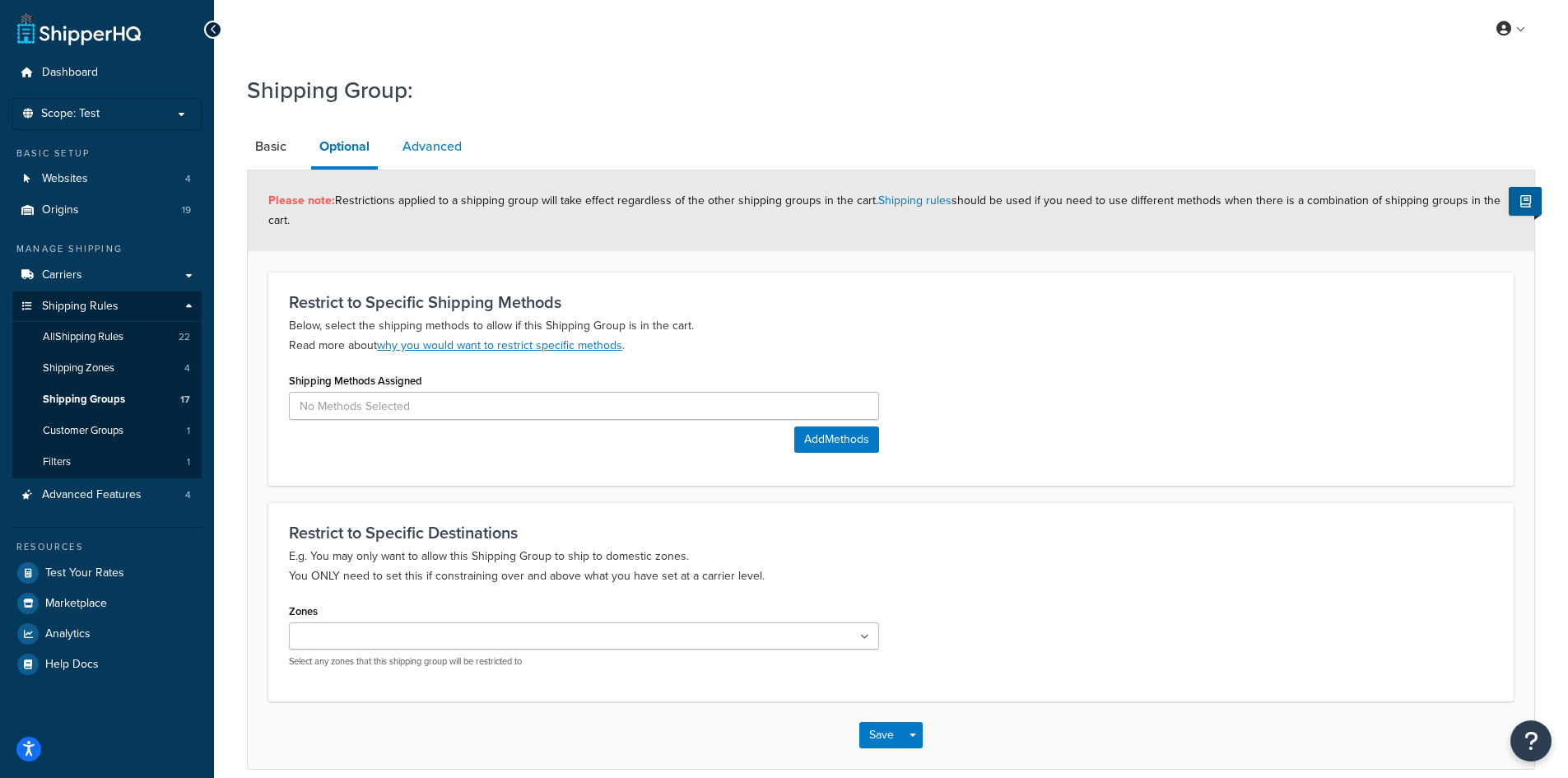
click at [419, 147] on link "Advanced" at bounding box center [432, 147] width 75 height 40
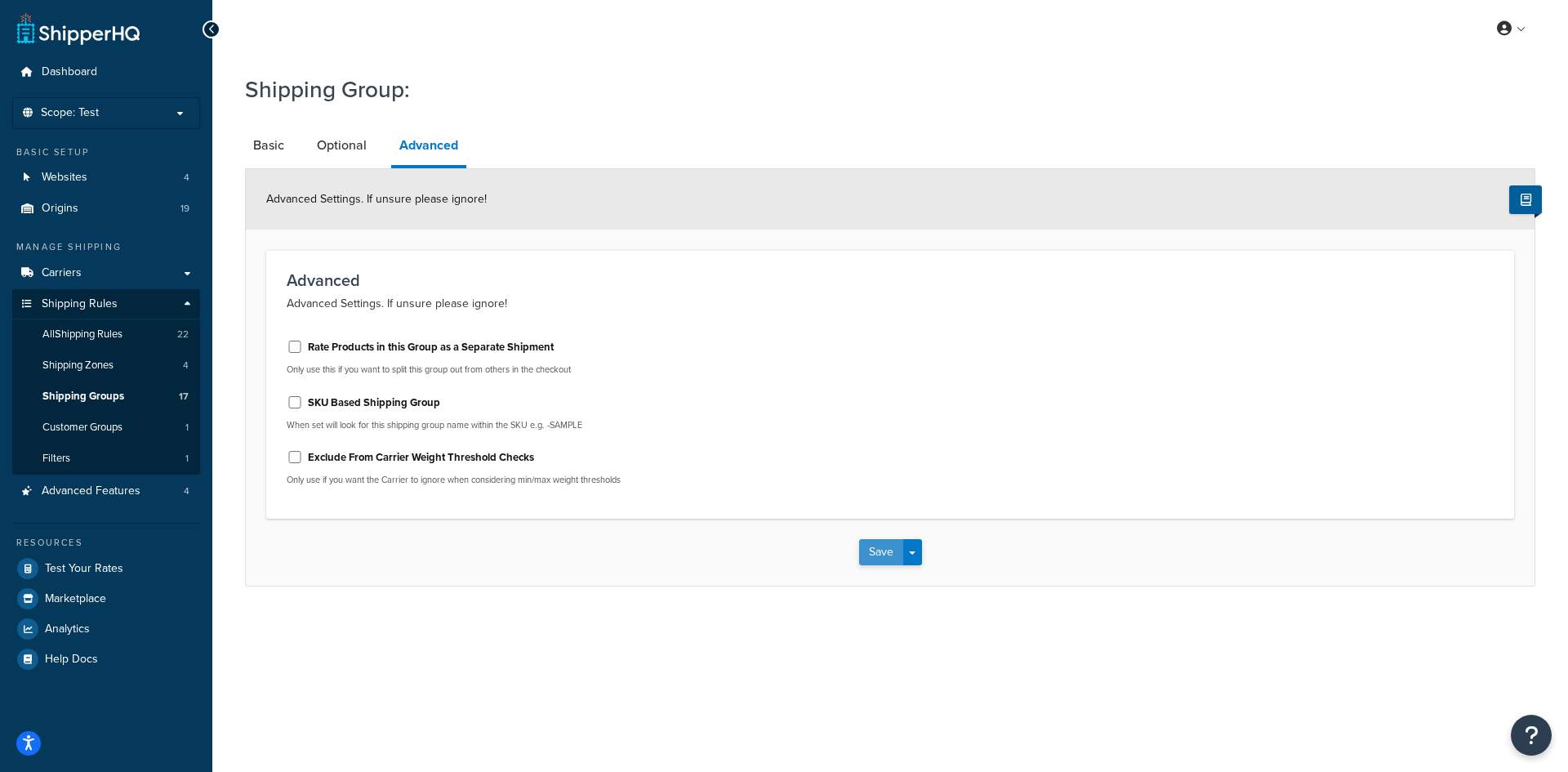
click at [879, 557] on button "Save" at bounding box center [881, 552] width 44 height 27
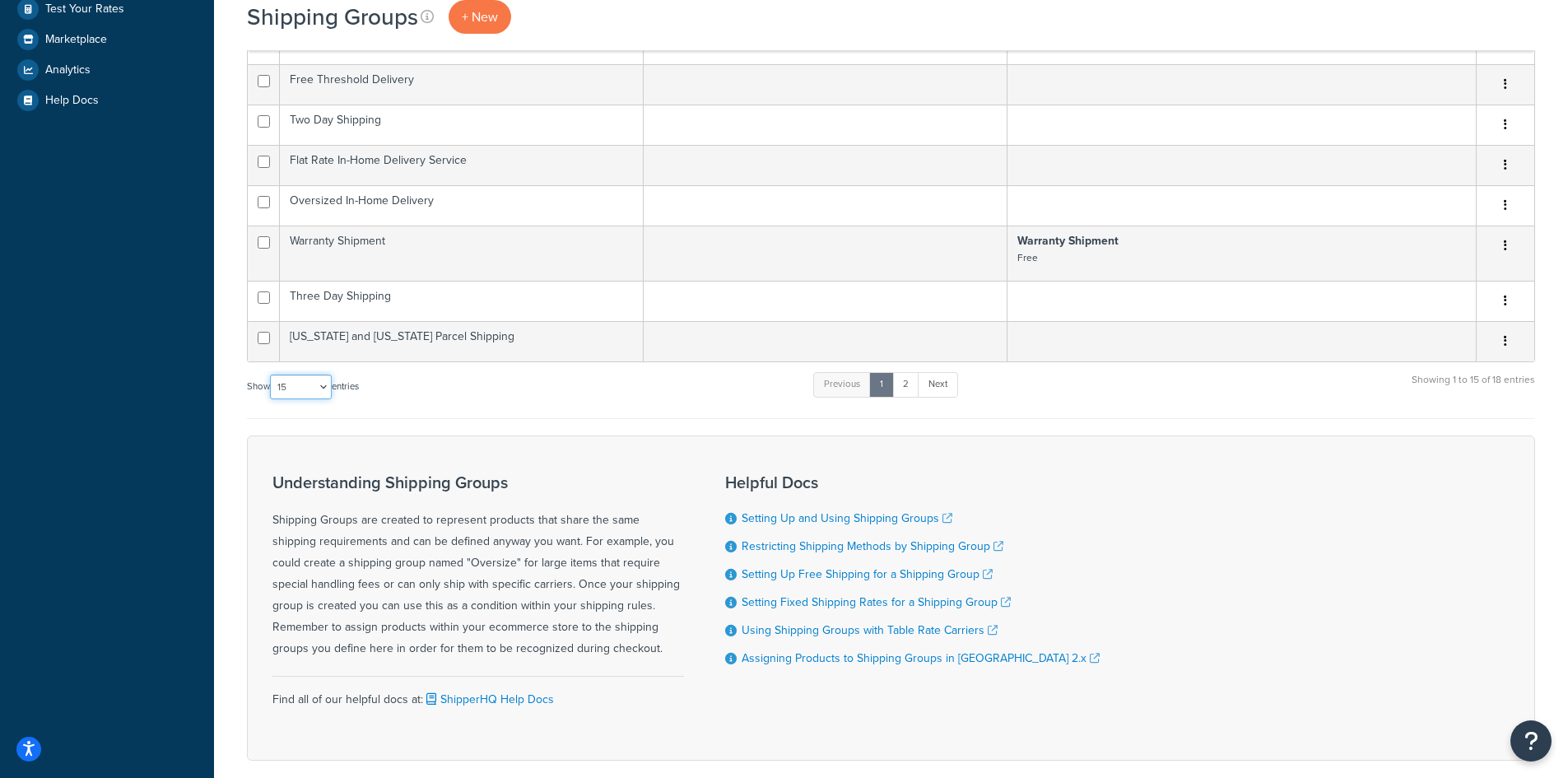
drag, startPoint x: 307, startPoint y: 385, endPoint x: 303, endPoint y: 399, distance: 14.6
click at [307, 385] on select "10 15 25 50 100" at bounding box center [300, 387] width 61 height 25
select select "50"
click at [272, 399] on select "10 15 25 50 100" at bounding box center [300, 387] width 61 height 25
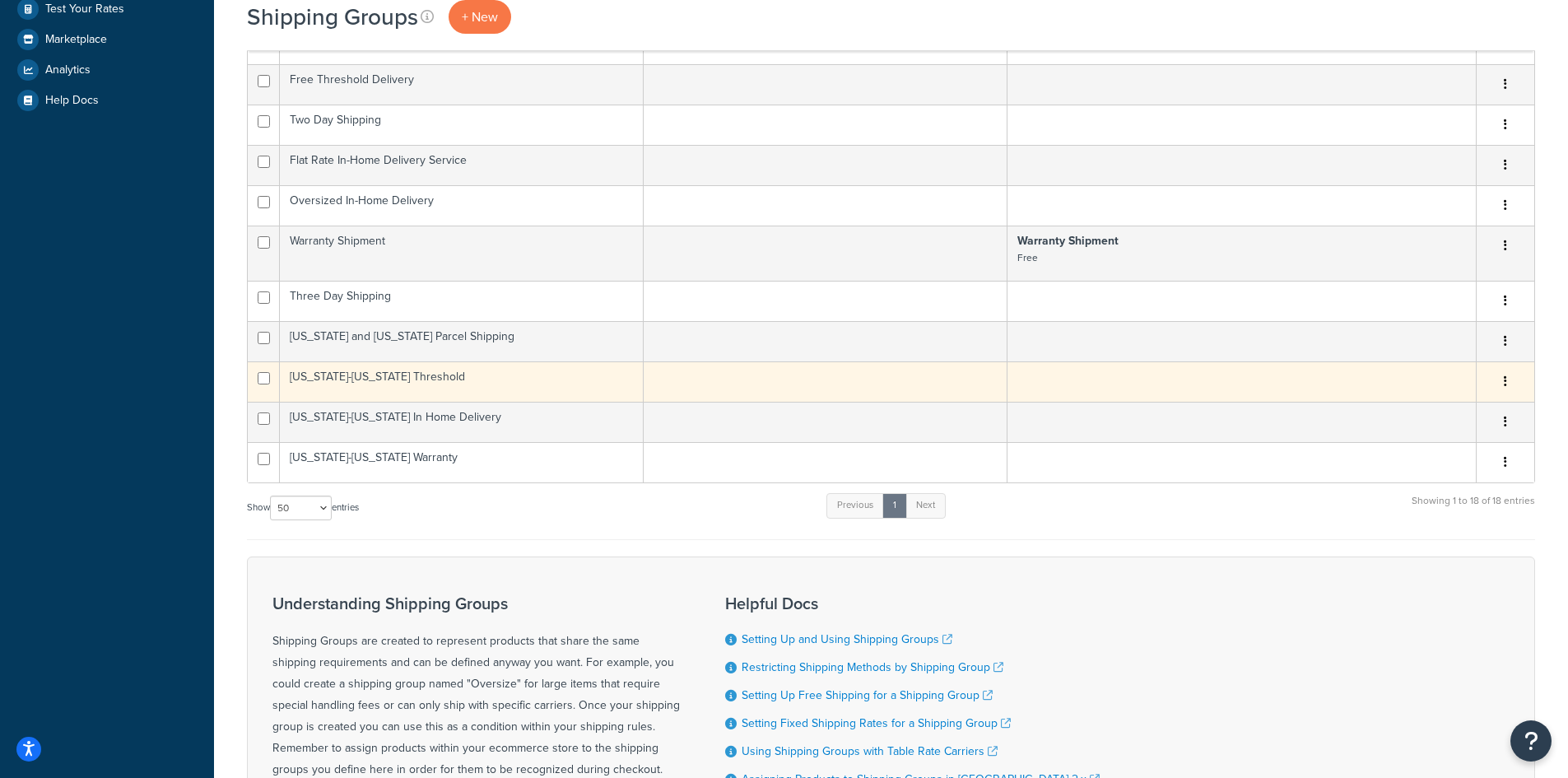
click at [382, 388] on td "Alaska-Hawaii Threshold" at bounding box center [461, 382] width 364 height 41
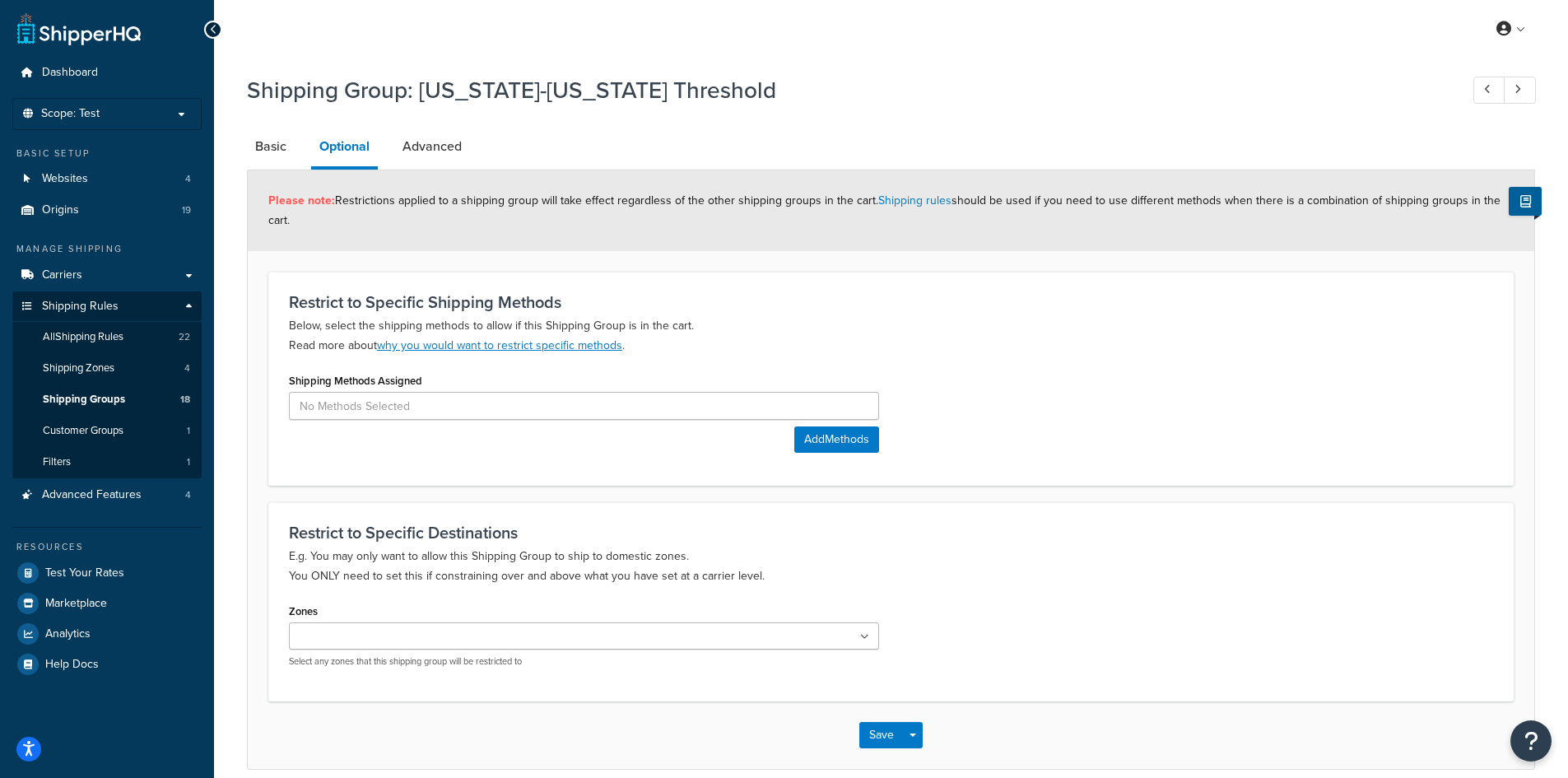
click at [440, 154] on link "Advanced" at bounding box center [432, 147] width 75 height 40
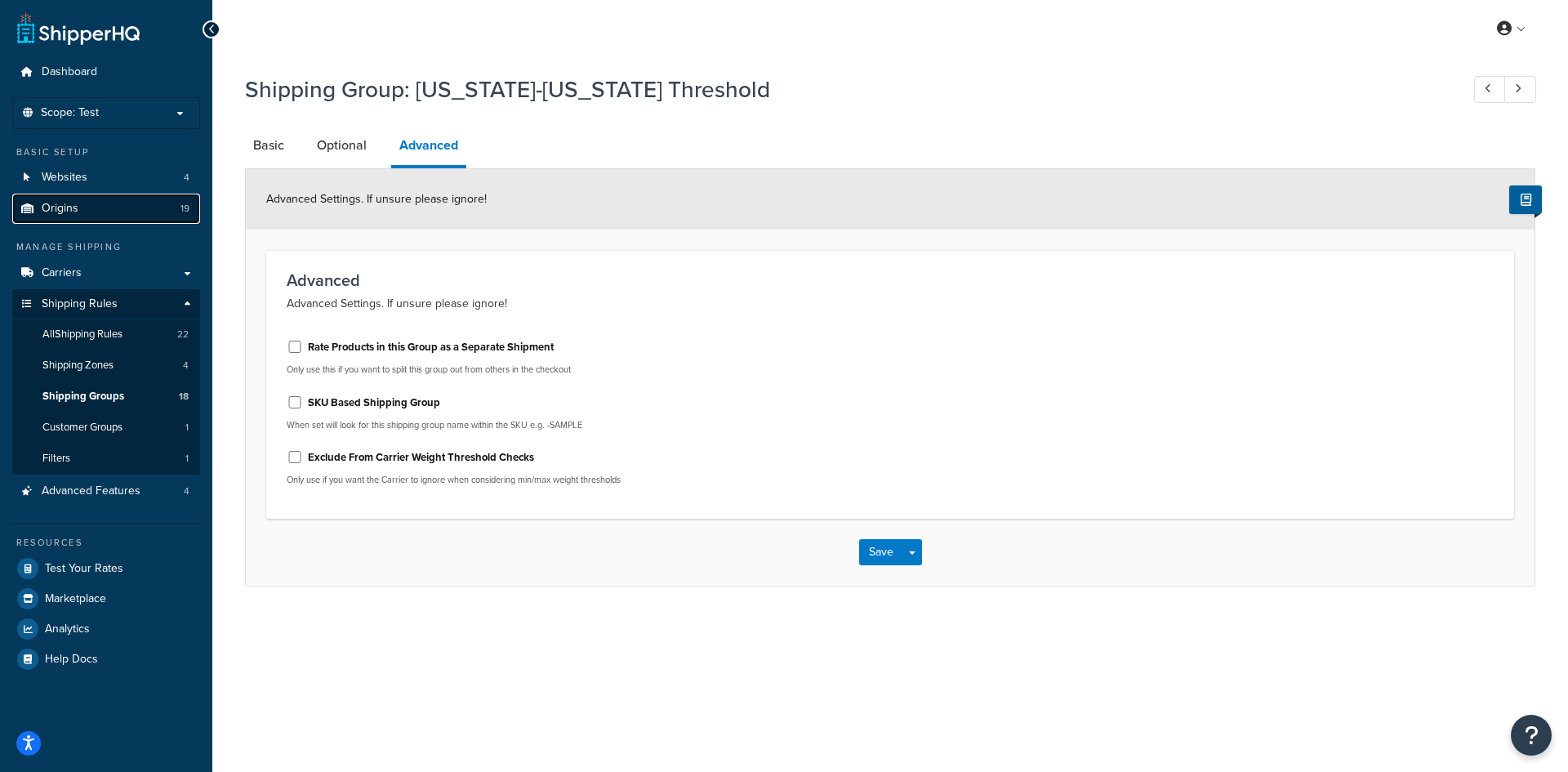
click at [93, 208] on link "Origins 19" at bounding box center [105, 208] width 188 height 30
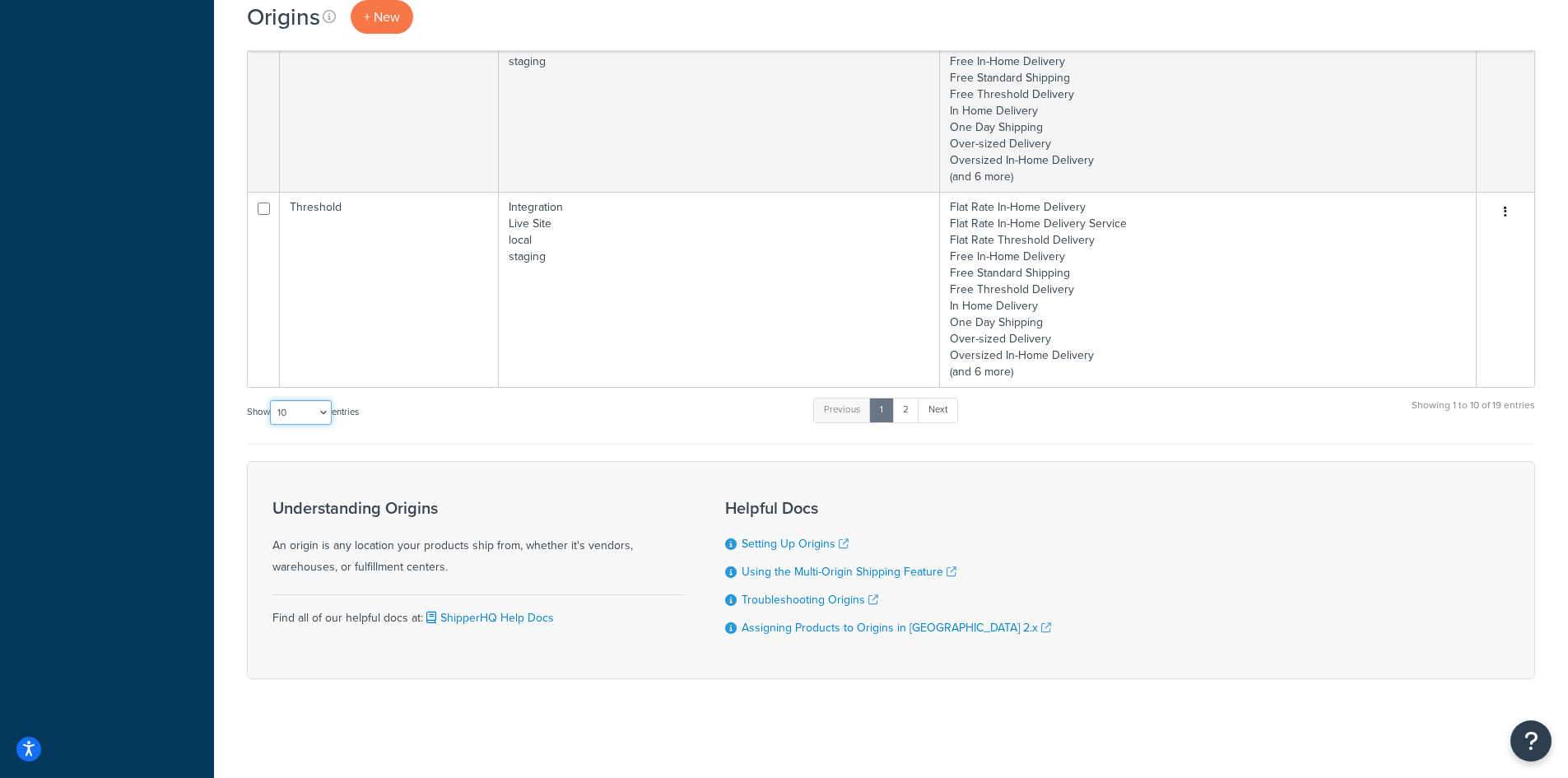
click at [320, 420] on select "10 15 25 50 100 1000" at bounding box center [300, 412] width 61 height 25
select select "50"
click at [272, 400] on select "10 15 25 50 100 1000" at bounding box center [300, 412] width 61 height 25
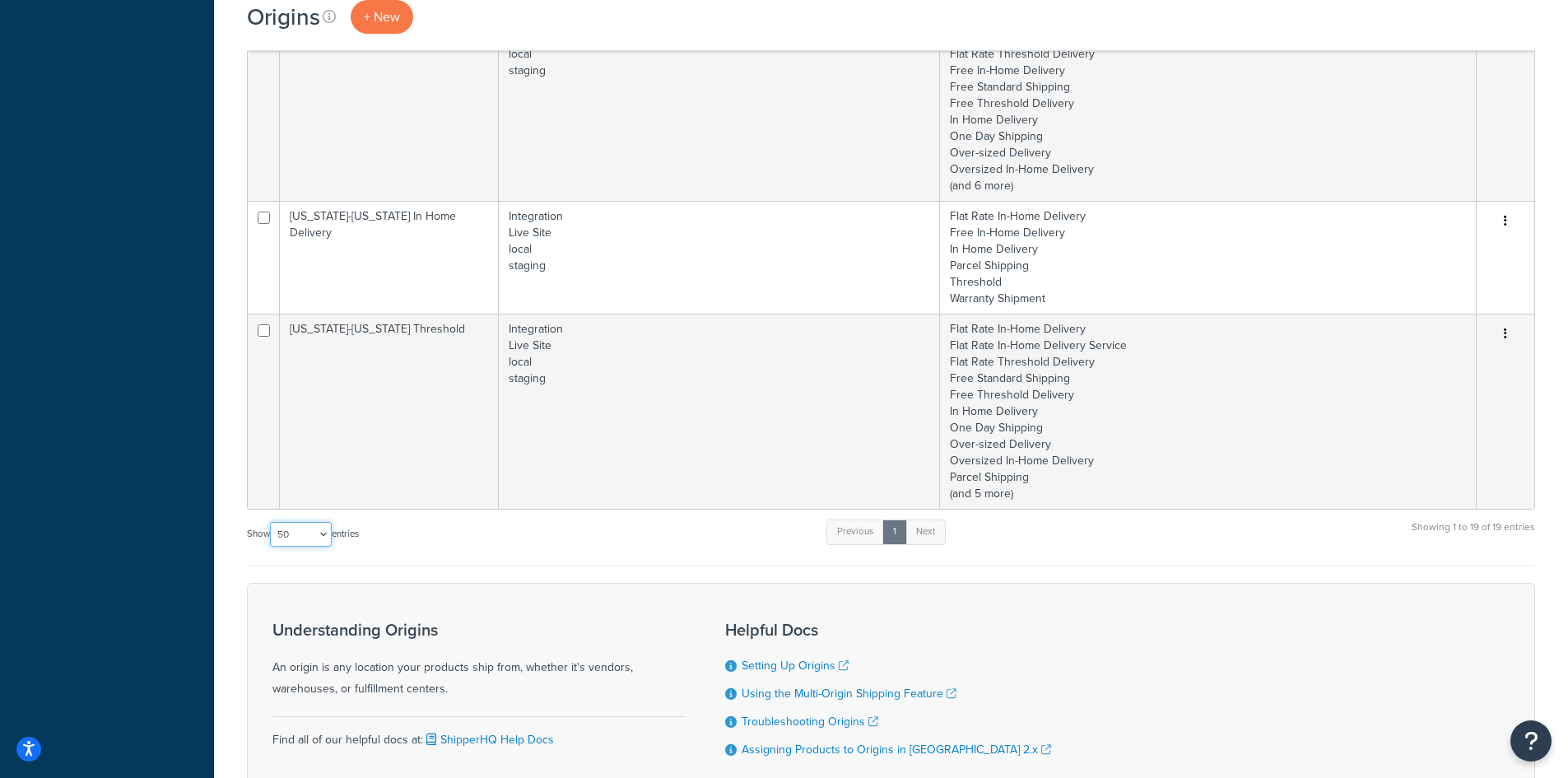
scroll to position [3184, 0]
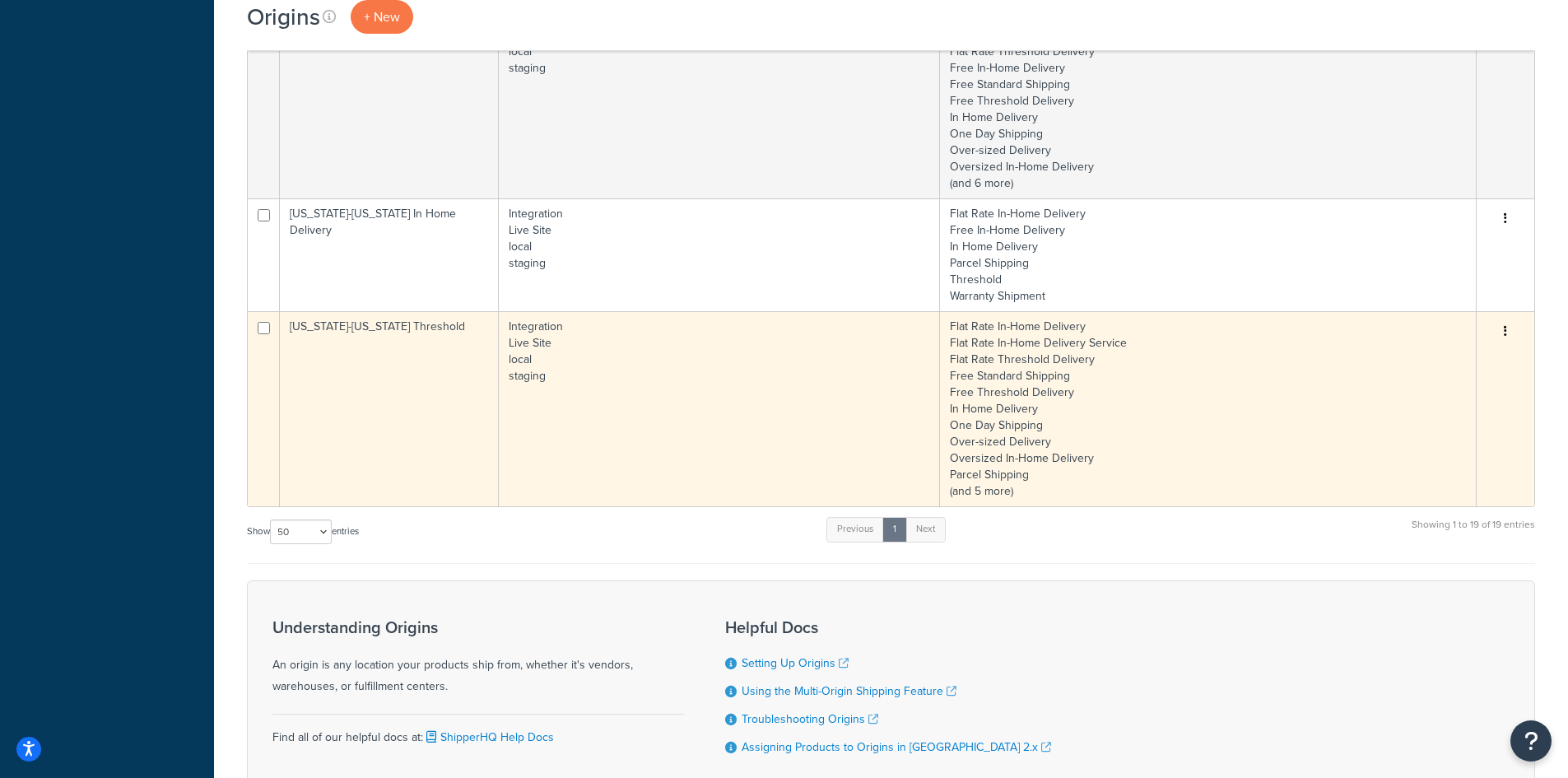
click at [730, 421] on td "Integration Live Site local staging" at bounding box center [719, 408] width 441 height 195
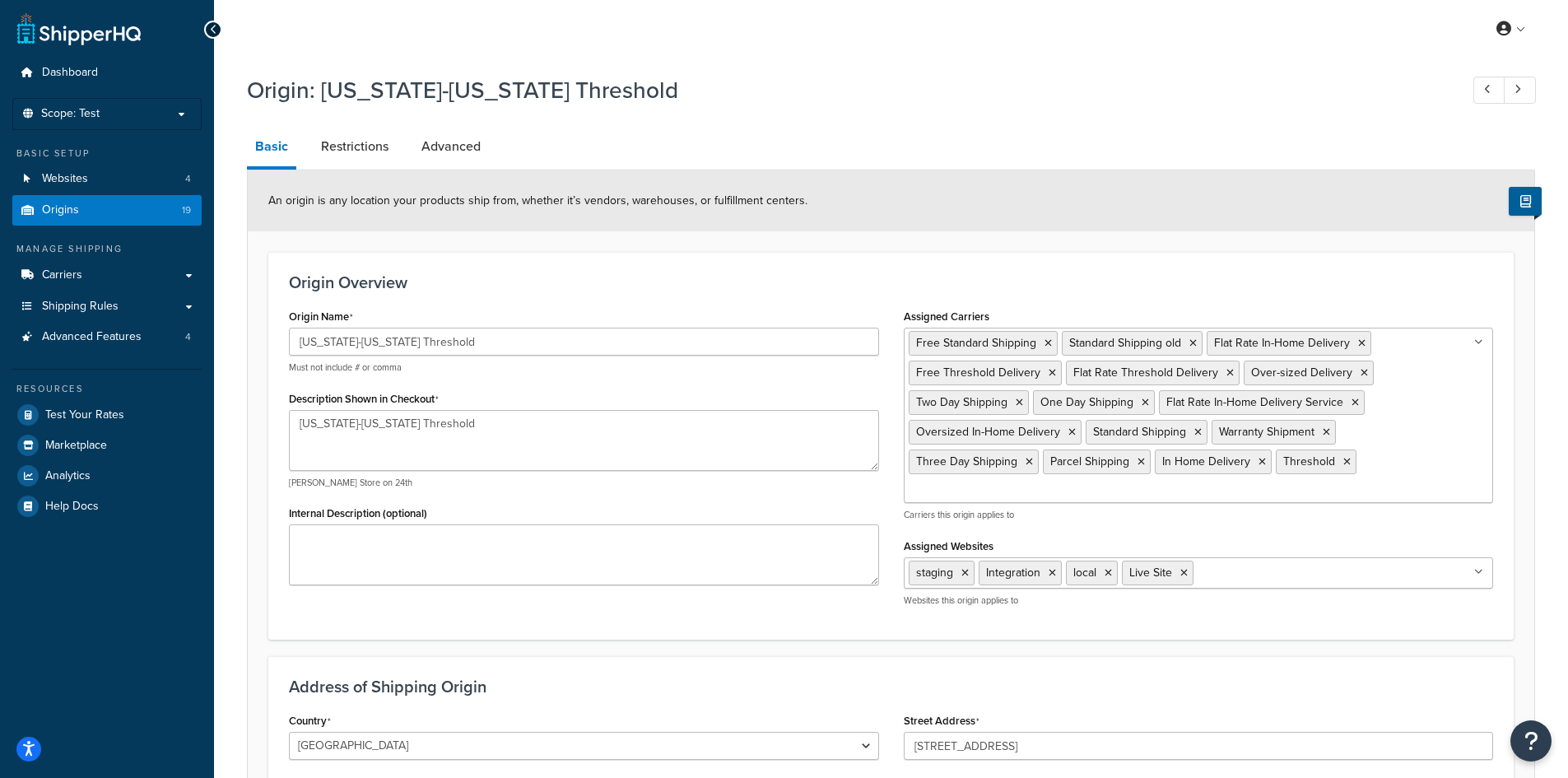
select select "30"
click at [1088, 488] on ul "Free Standard Shipping Standard Shipping old Flat Rate In-Home Delivery Free Th…" at bounding box center [1198, 414] width 590 height 175
click at [1031, 260] on div "Origin Overview Origin Name Alaska-Hawaii Threshold Must not include # or comma…" at bounding box center [891, 445] width 1245 height 388
click at [351, 158] on link "Restrictions" at bounding box center [355, 147] width 84 height 40
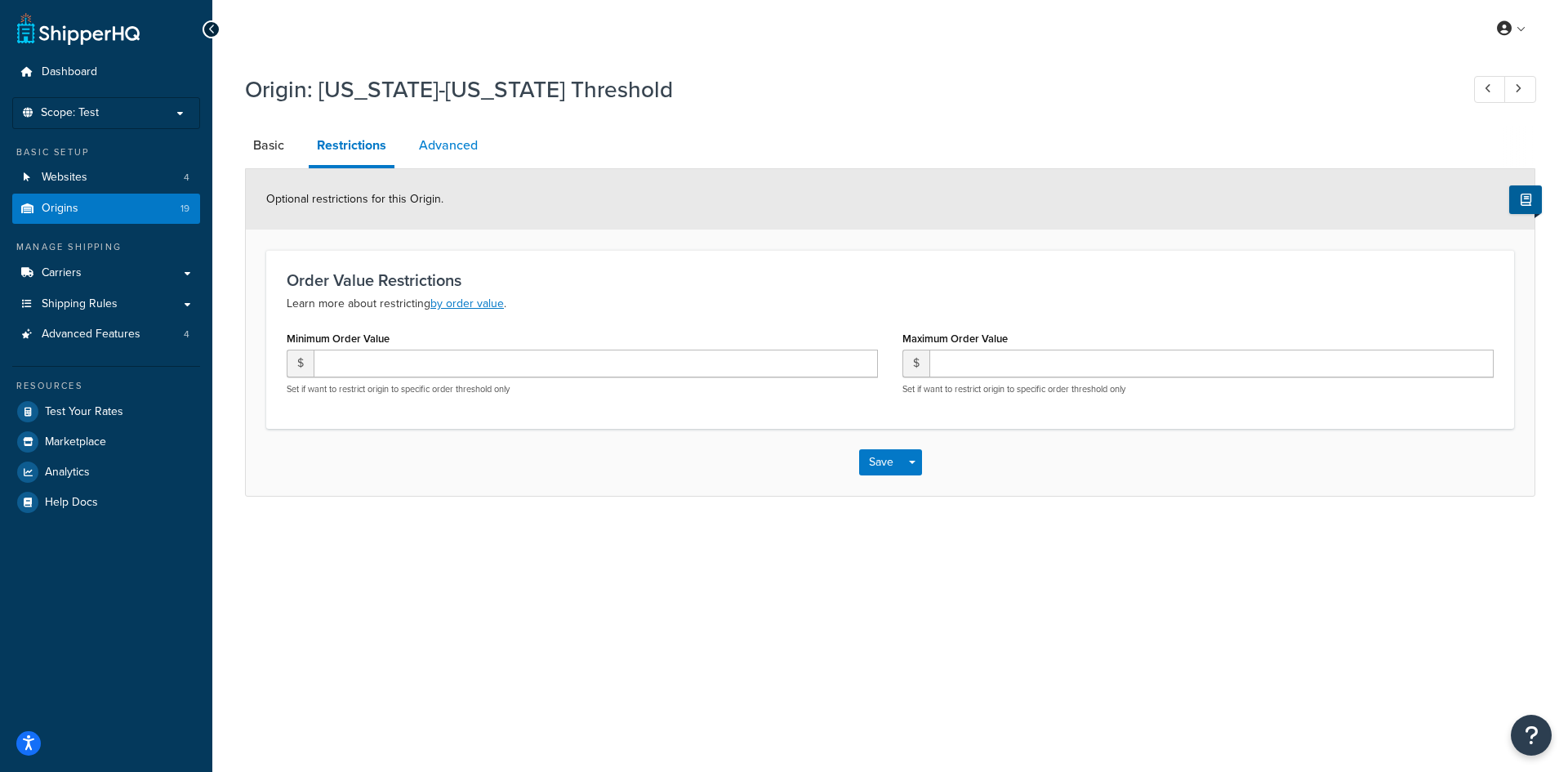
click at [447, 151] on link "Advanced" at bounding box center [449, 146] width 75 height 39
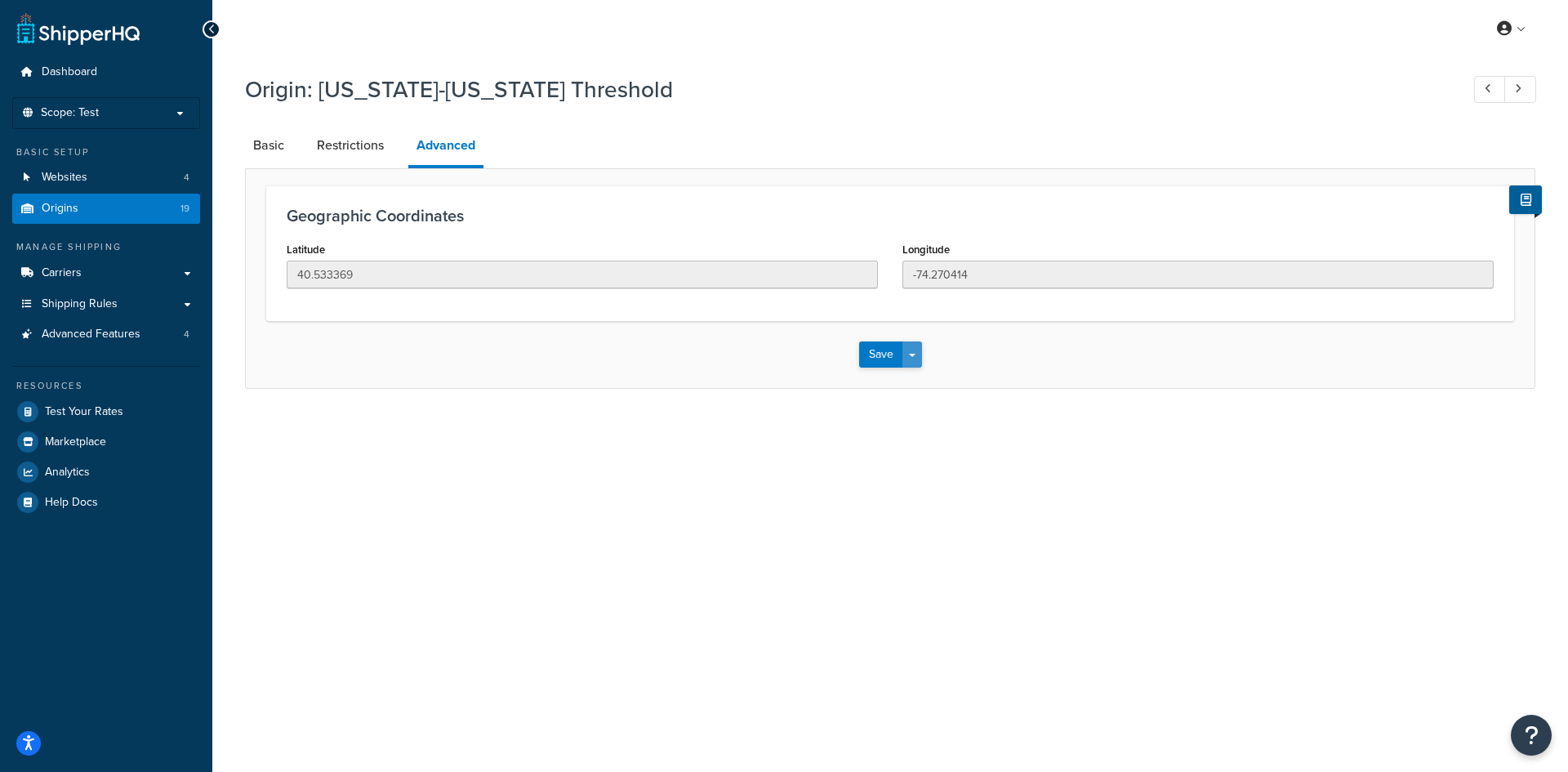
click at [918, 361] on button "Save Dropdown" at bounding box center [913, 354] width 20 height 27
click at [932, 416] on button "Save and Duplicate" at bounding box center [938, 418] width 157 height 34
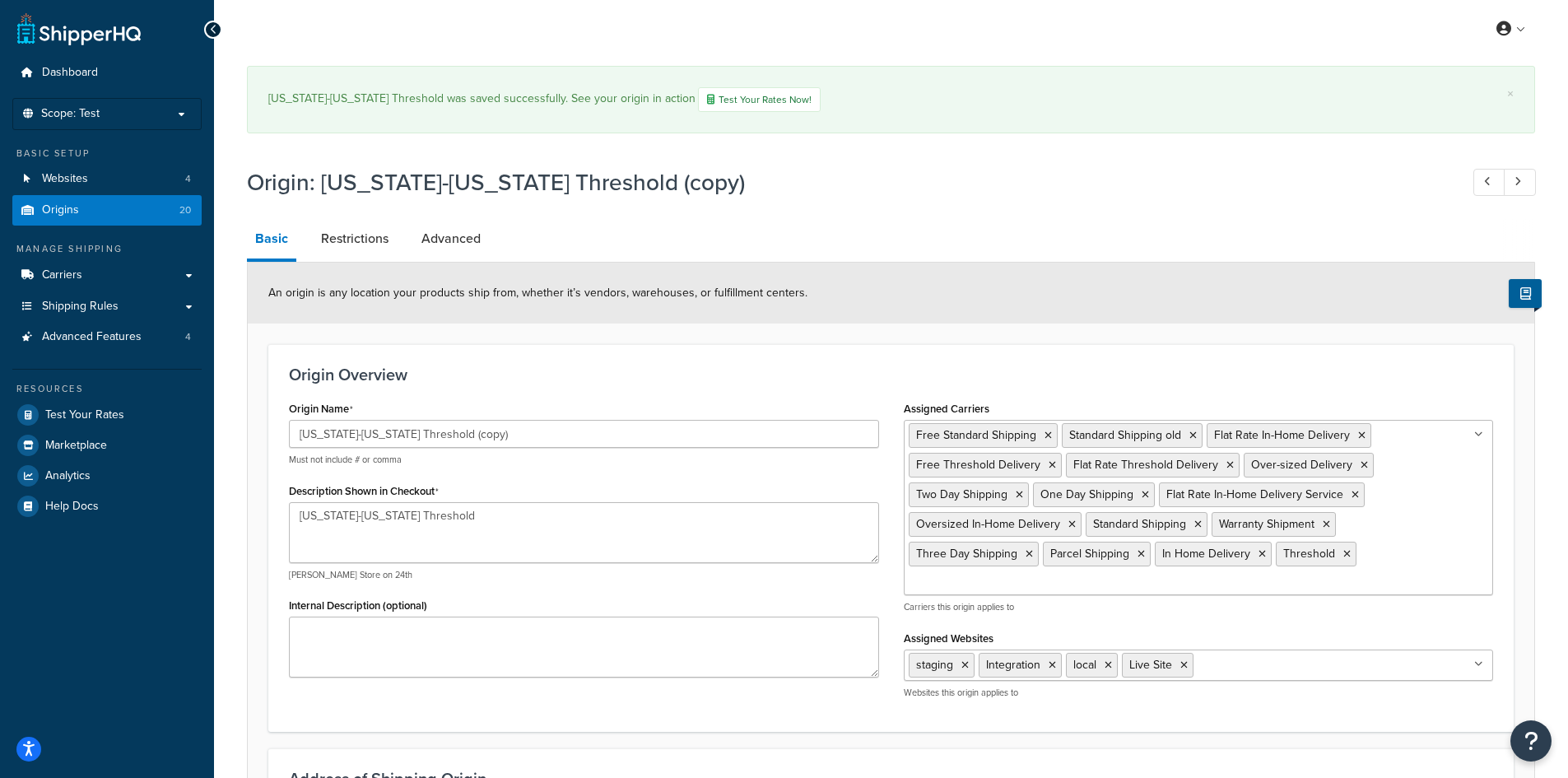
select select "30"
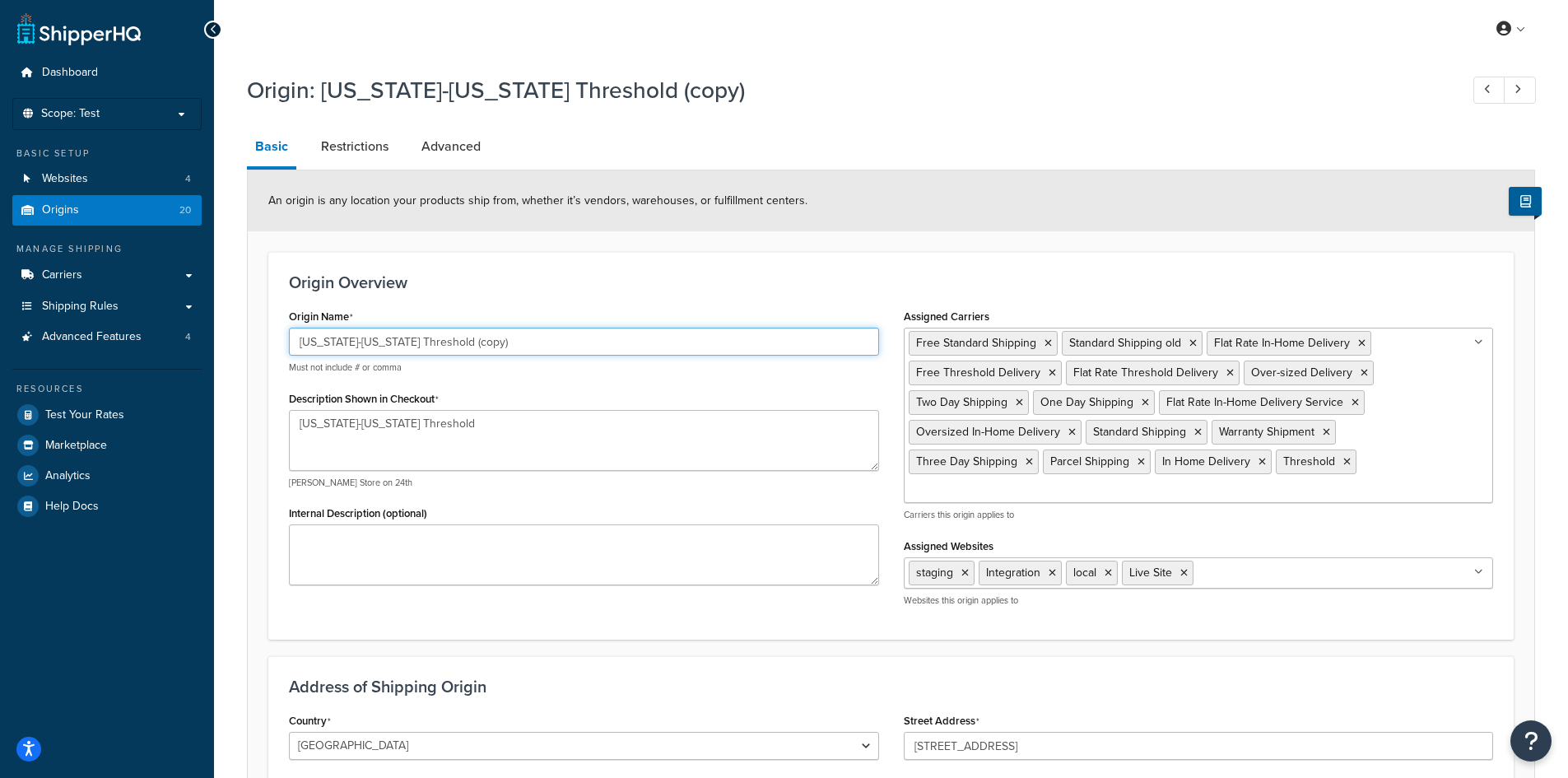
drag, startPoint x: 376, startPoint y: 346, endPoint x: 563, endPoint y: 347, distance: 187.0
click at [563, 347] on input "Alaska-Hawaii Threshold (copy)" at bounding box center [583, 341] width 590 height 28
type input "[US_STATE]-[US_STATE] Warranty"
click at [355, 151] on link "Restrictions" at bounding box center [355, 147] width 84 height 40
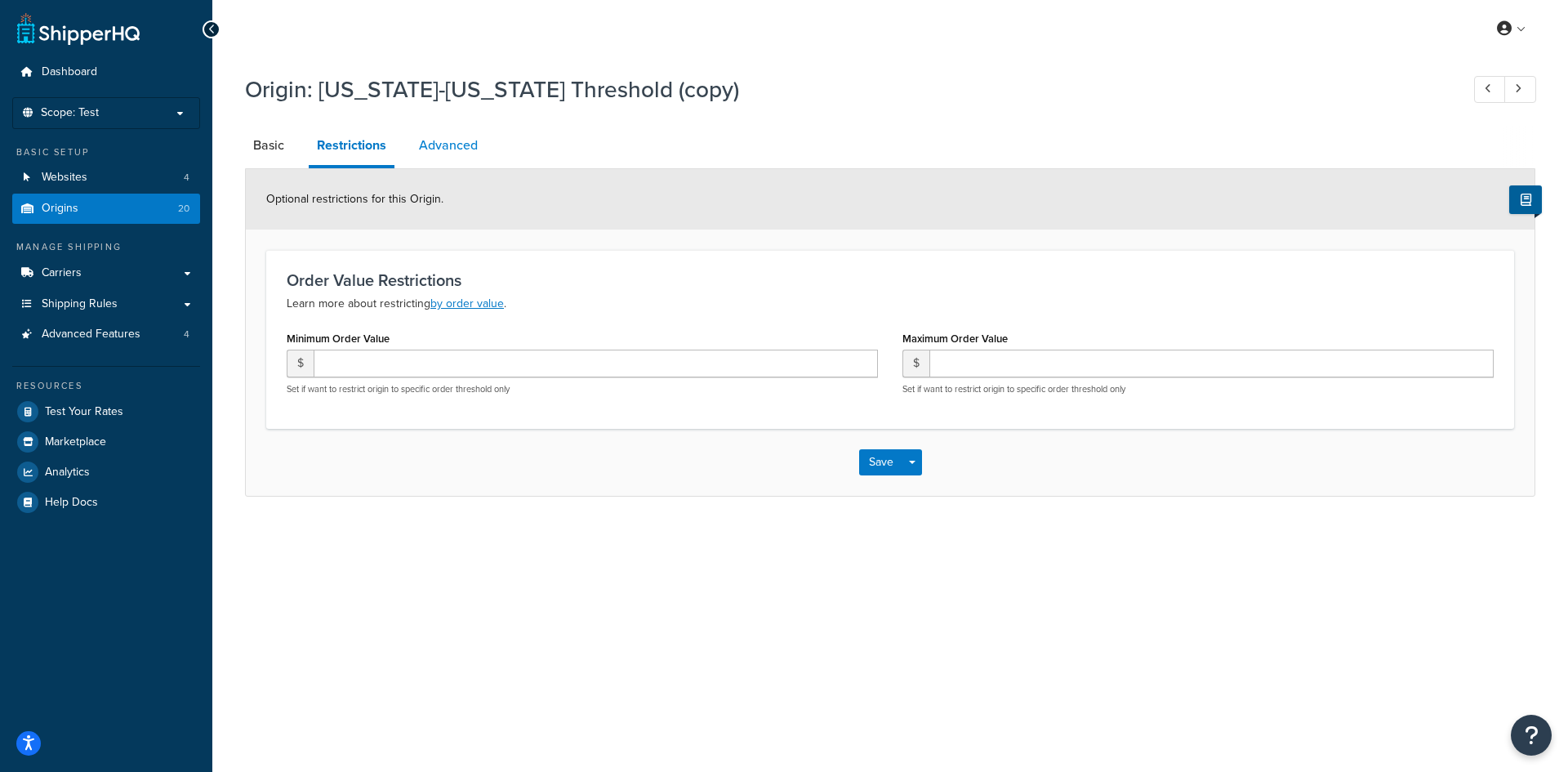
click at [454, 144] on link "Advanced" at bounding box center [449, 146] width 75 height 39
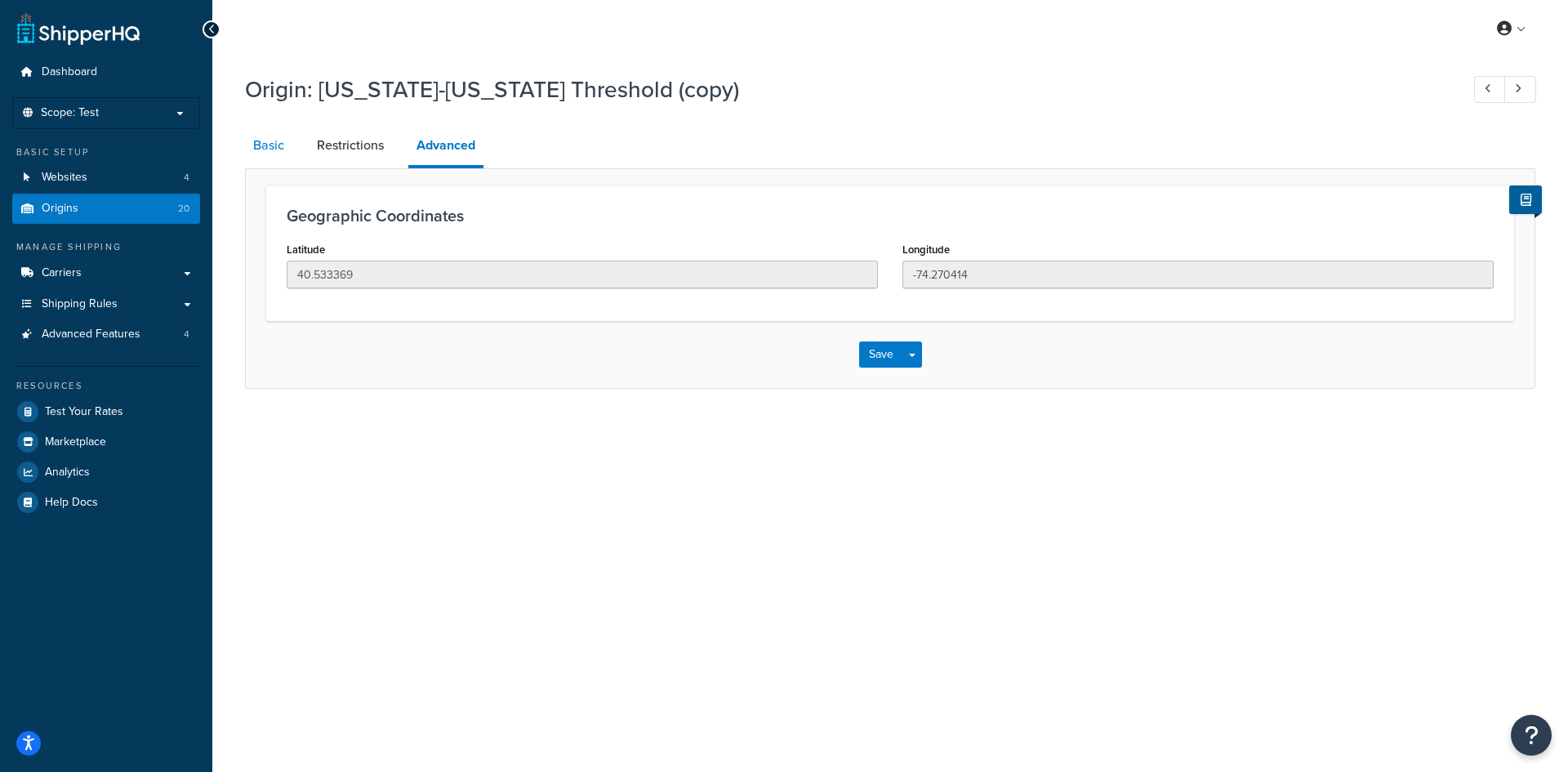
click at [282, 147] on link "Basic" at bounding box center [269, 146] width 47 height 39
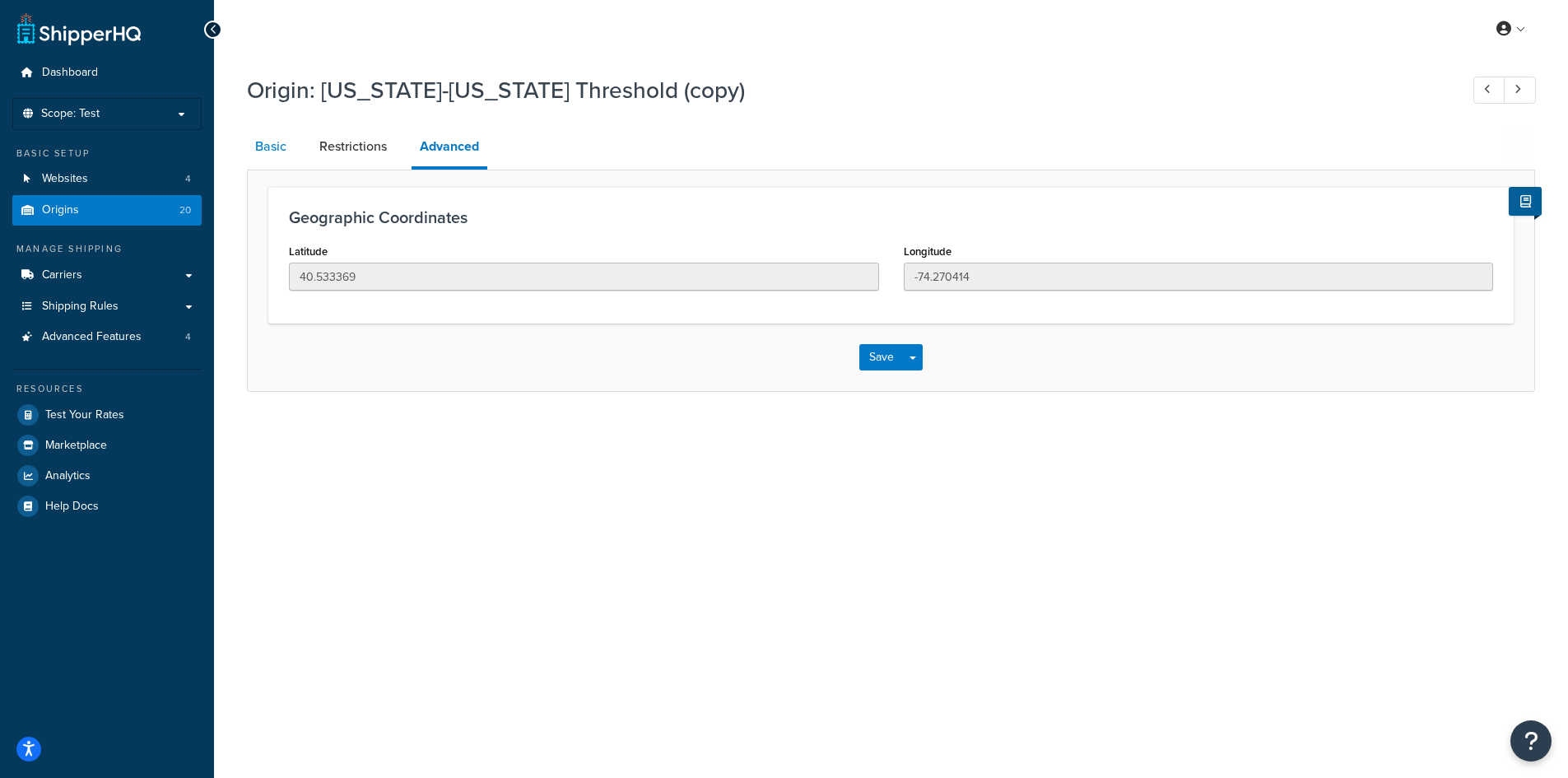
select select "30"
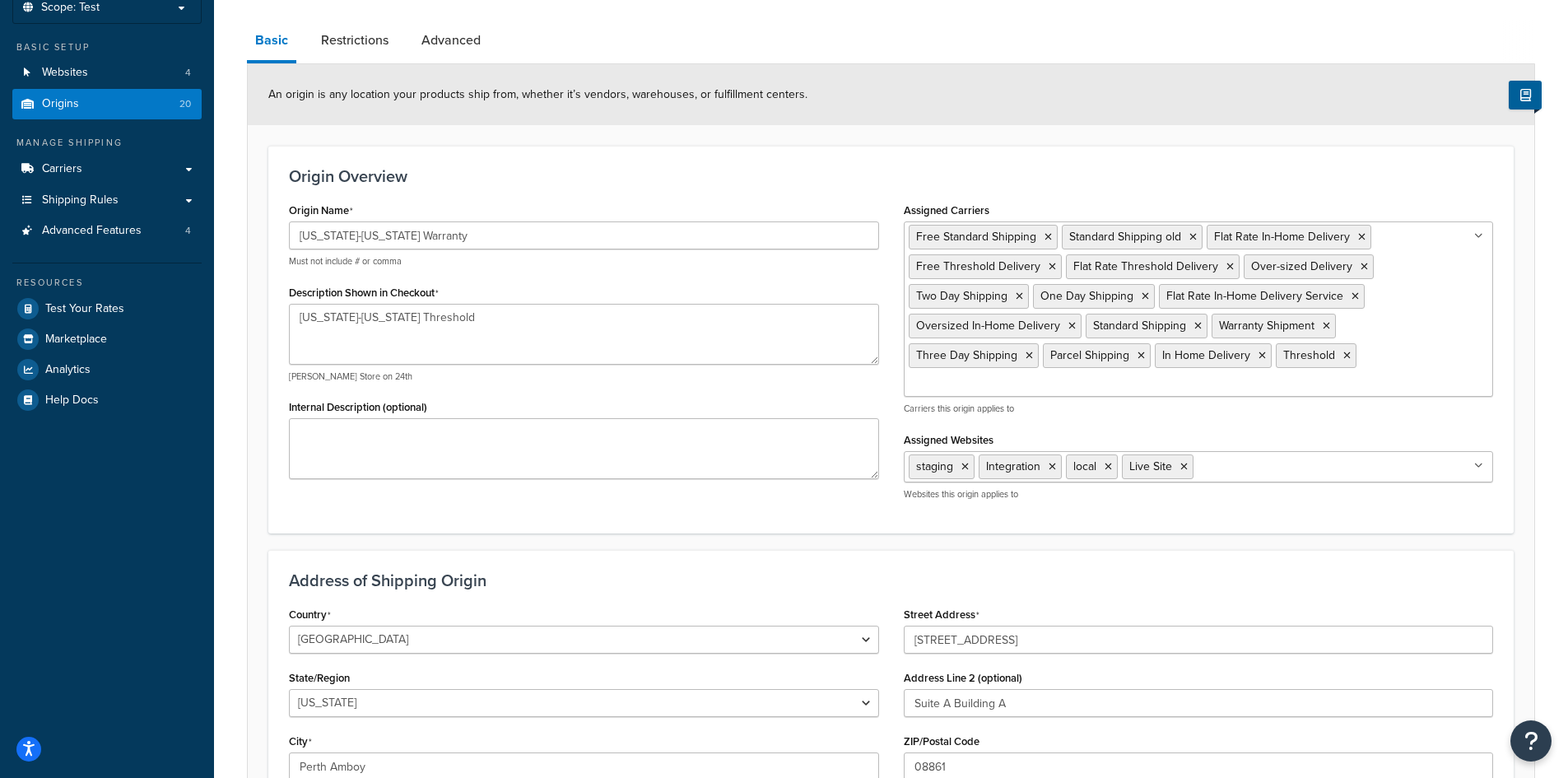
scroll to position [83, 0]
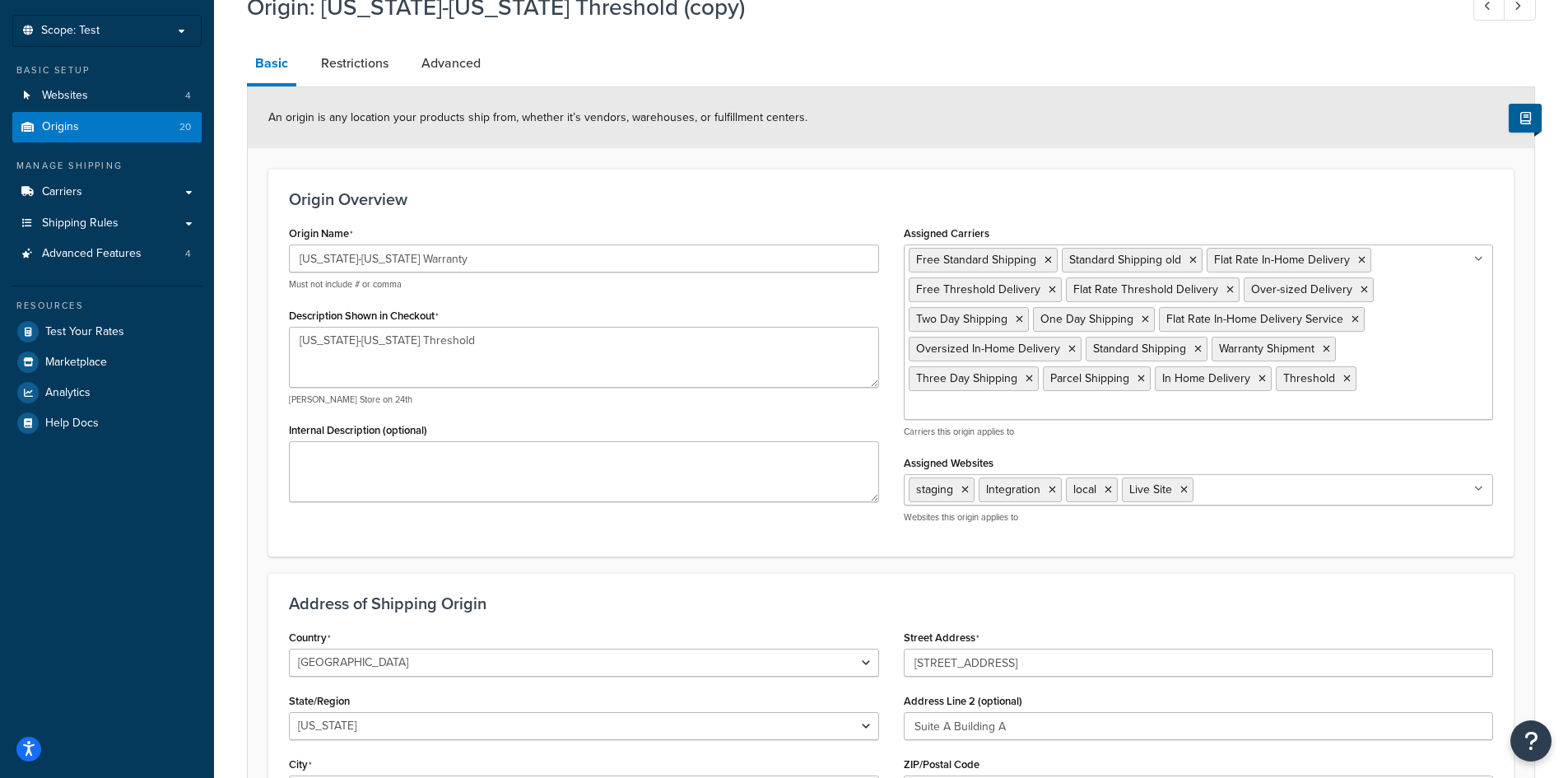
click at [1064, 415] on ul "Free Standard Shipping Standard Shipping old Flat Rate In-Home Delivery Free Th…" at bounding box center [1198, 332] width 590 height 175
click at [1139, 200] on h3 "Origin Overview" at bounding box center [890, 199] width 1204 height 18
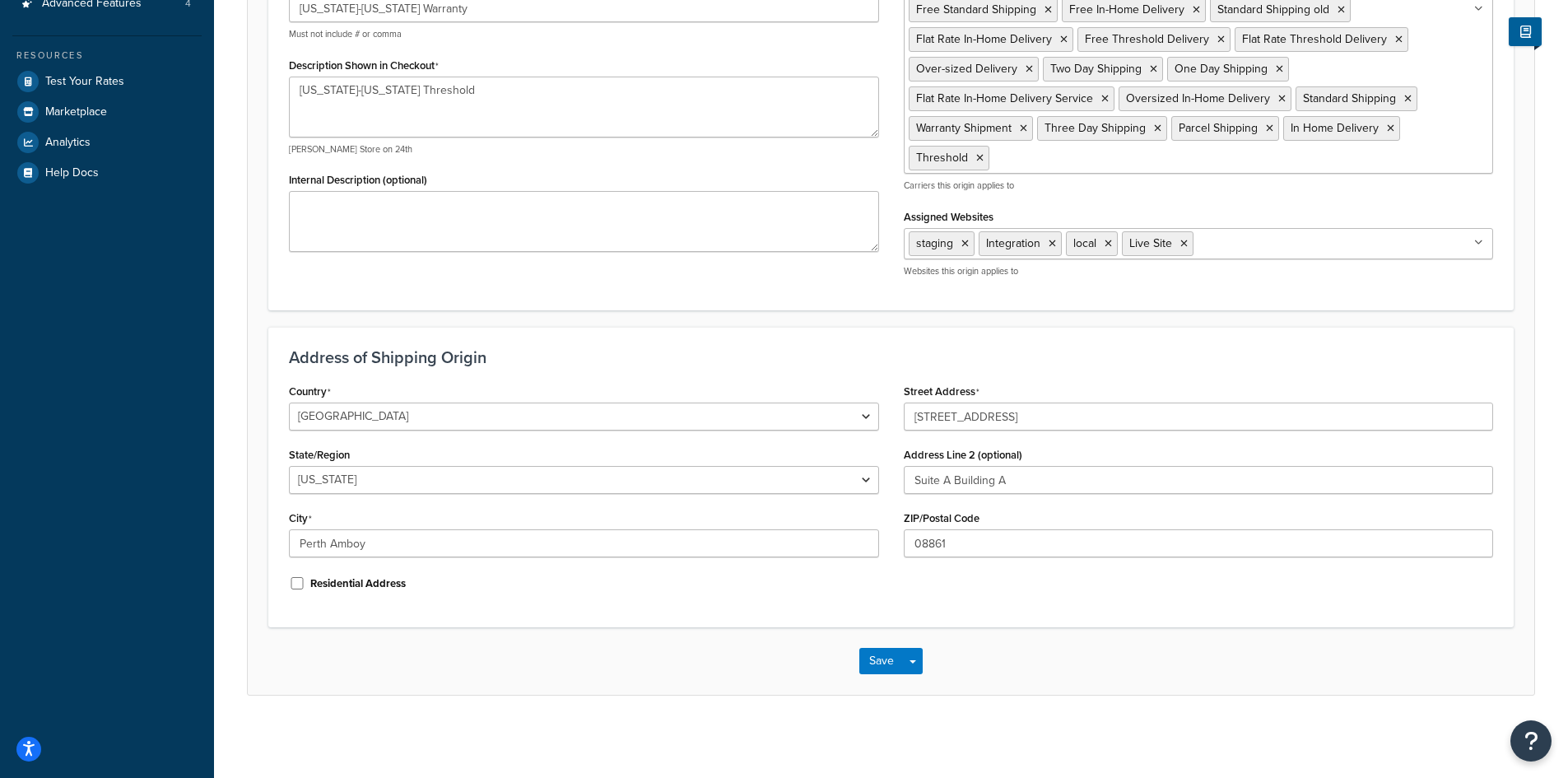
scroll to position [0, 0]
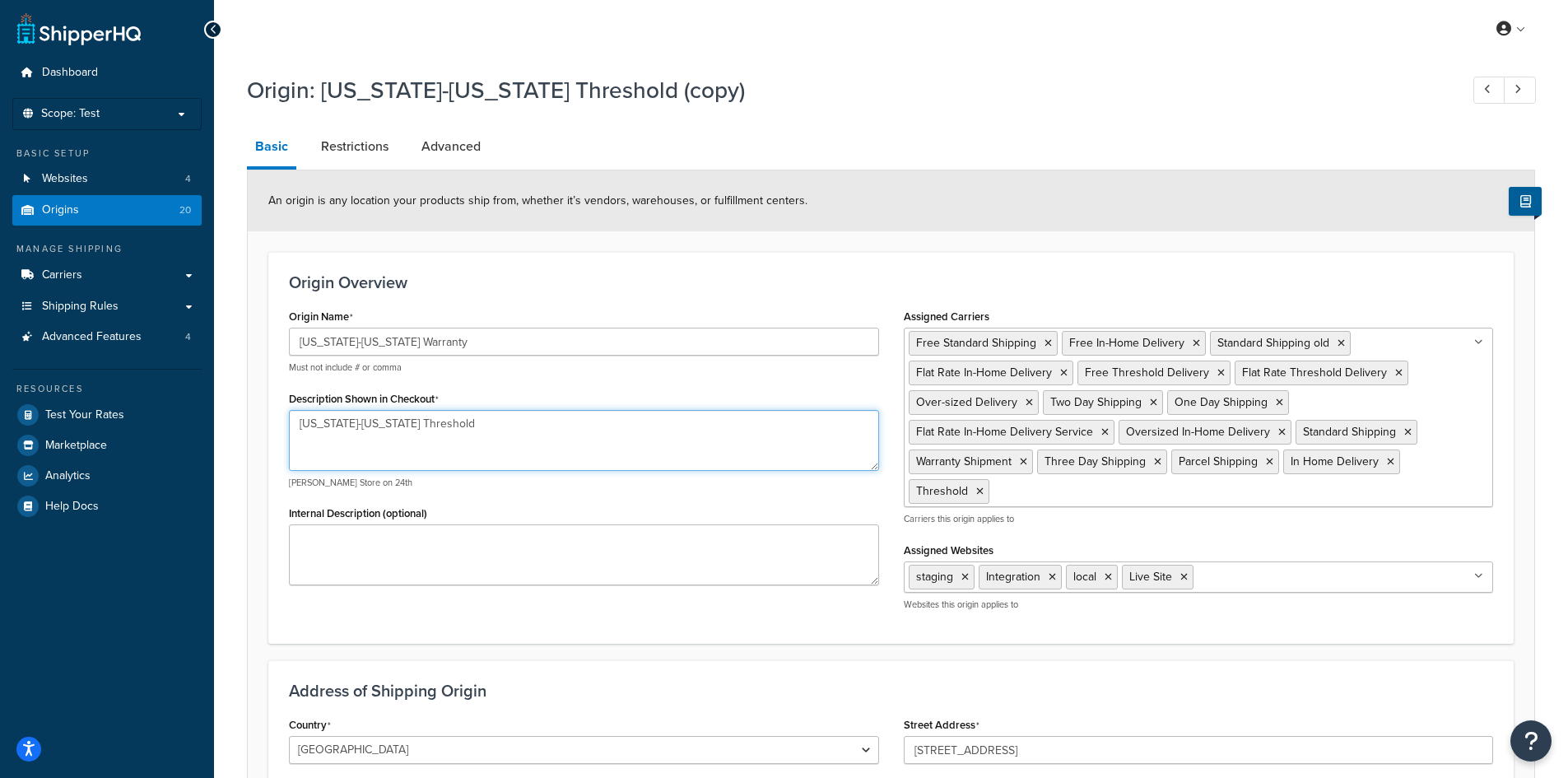
drag, startPoint x: 444, startPoint y: 423, endPoint x: 376, endPoint y: 424, distance: 68.0
click at [376, 424] on textarea "Alaska-Hawaii Threshold" at bounding box center [583, 440] width 590 height 60
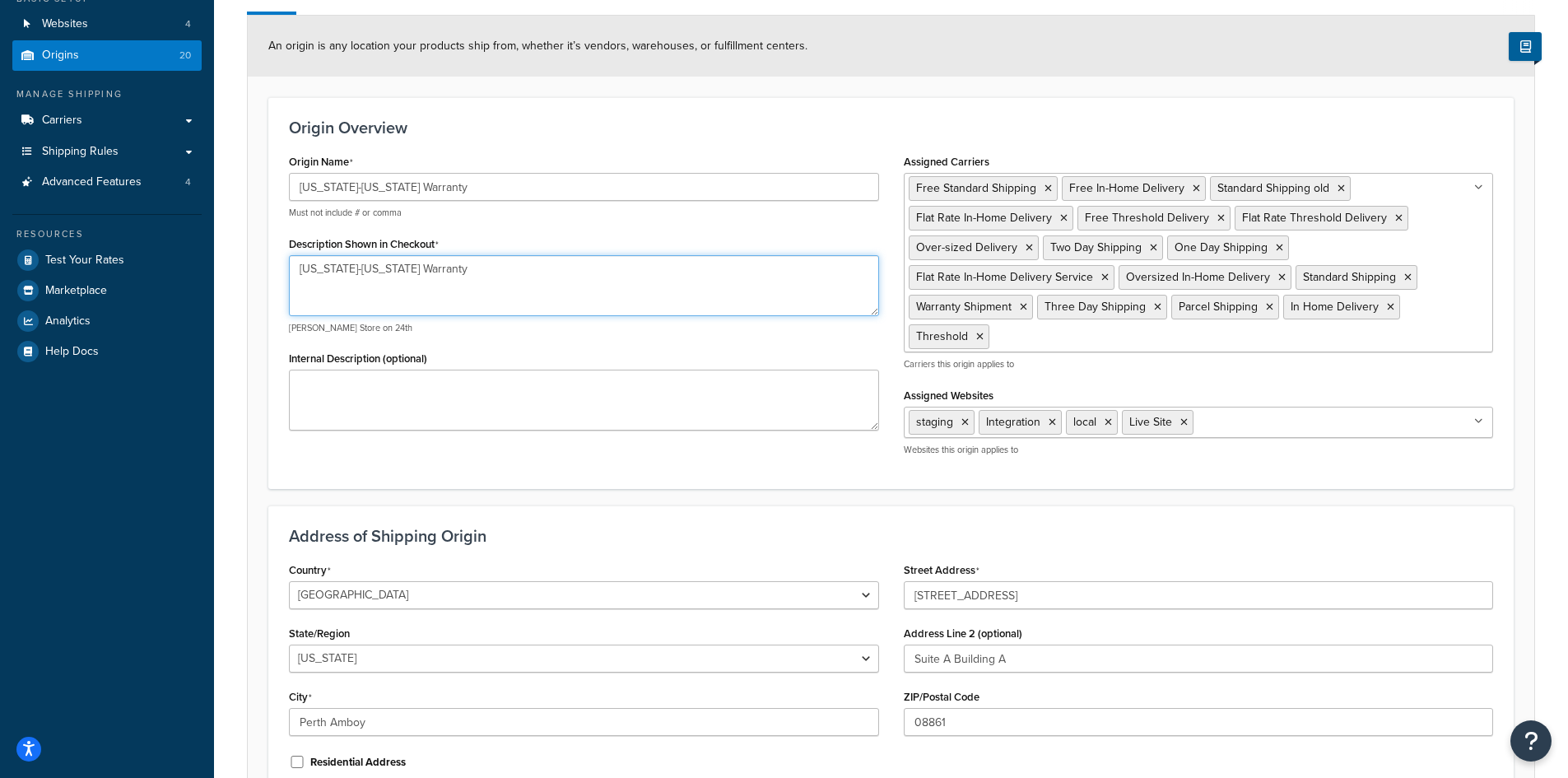
scroll to position [334, 0]
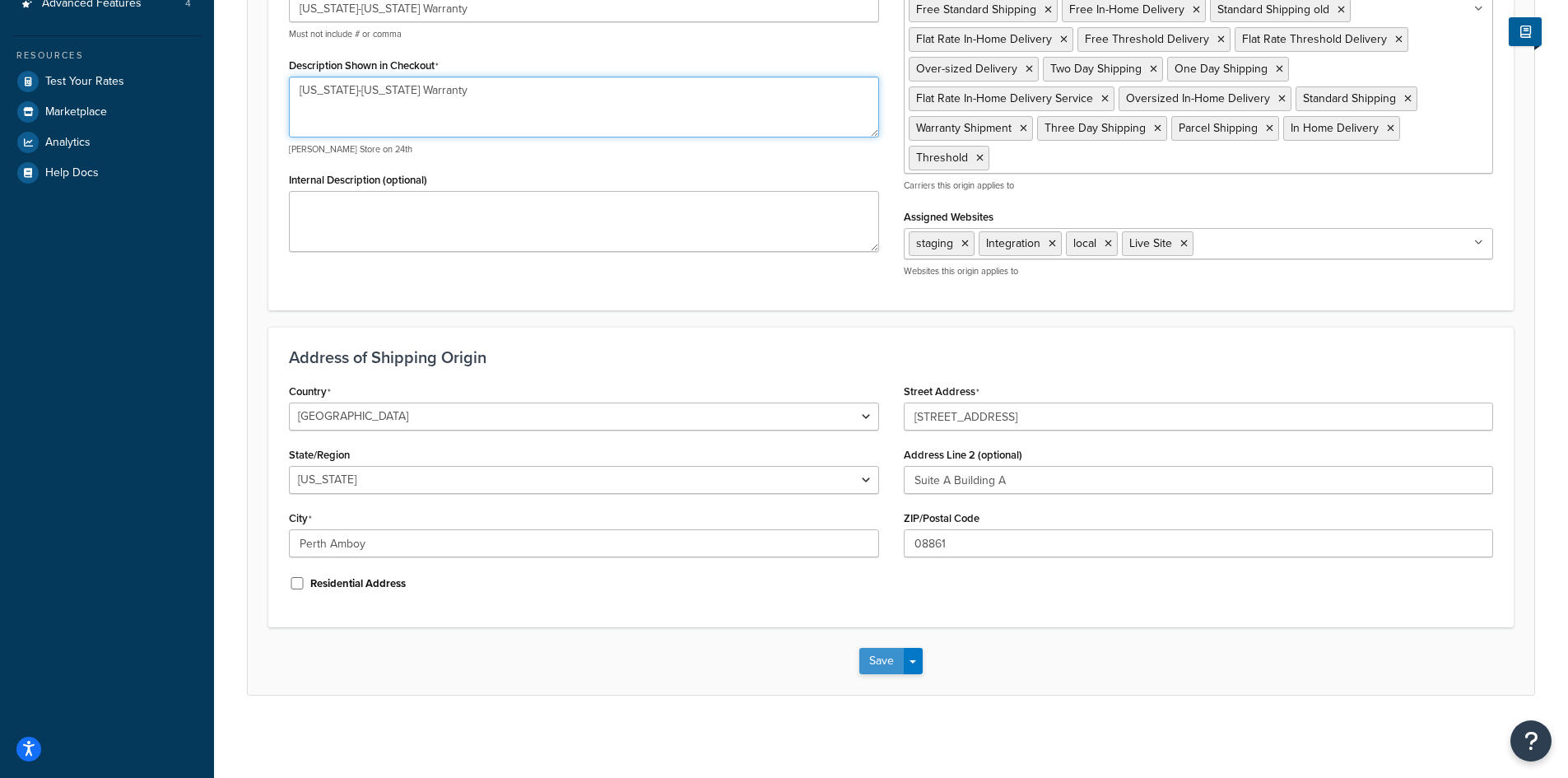
type textarea "Alaska-Hawaii Warranty"
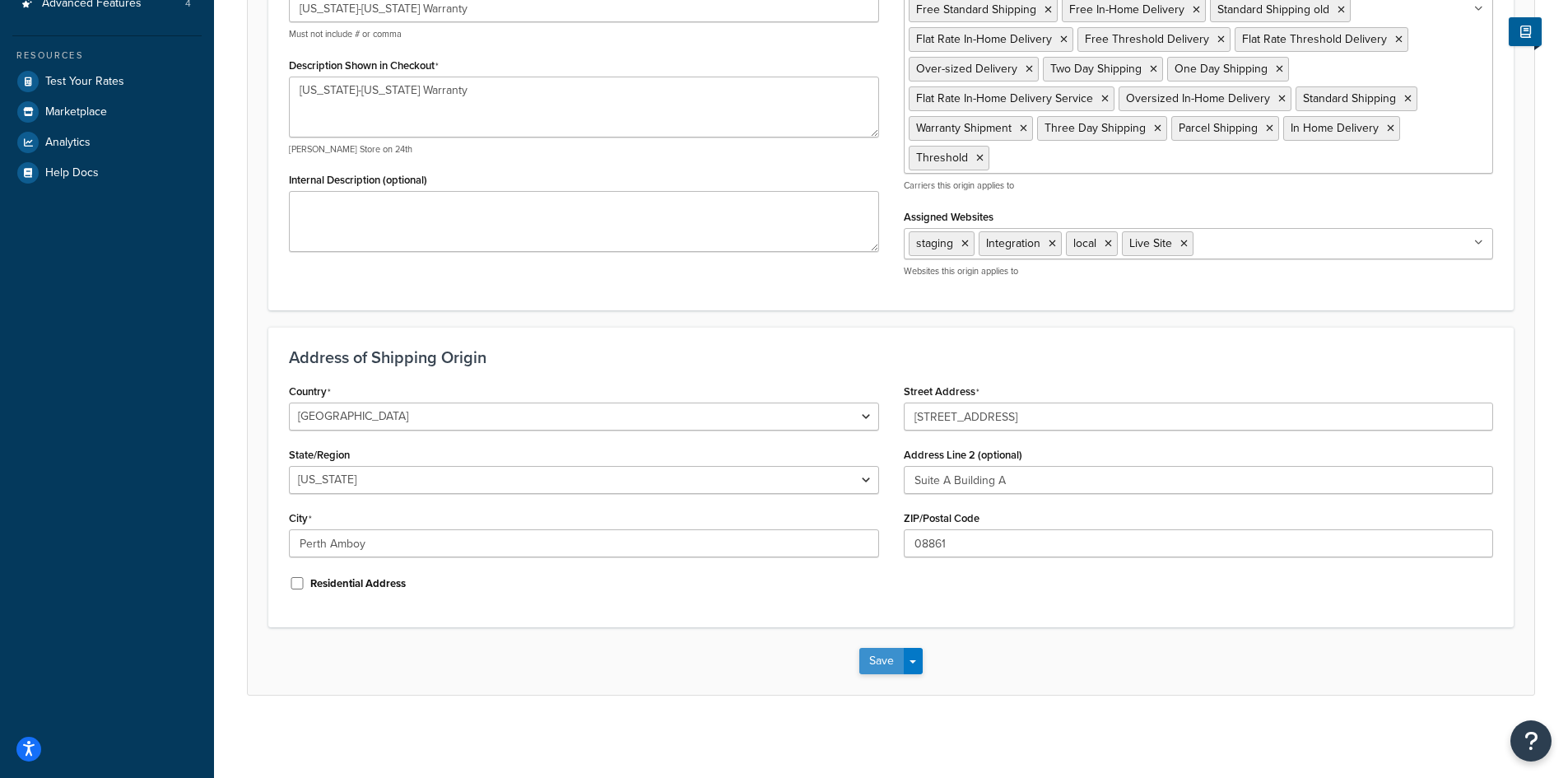
click at [878, 667] on button "Save" at bounding box center [881, 661] width 45 height 27
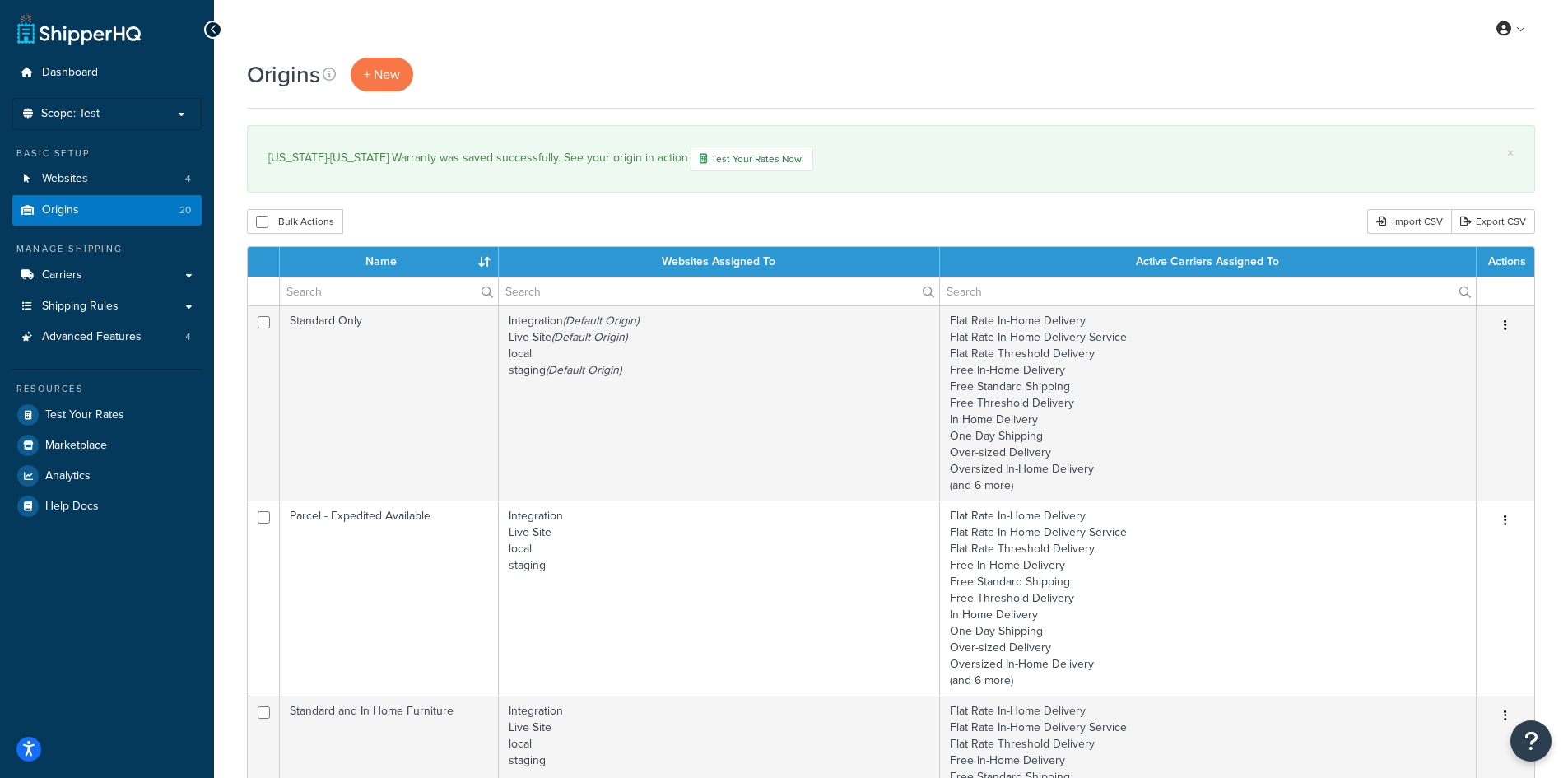
select select "50"
click at [80, 275] on span "Carriers" at bounding box center [61, 276] width 41 height 14
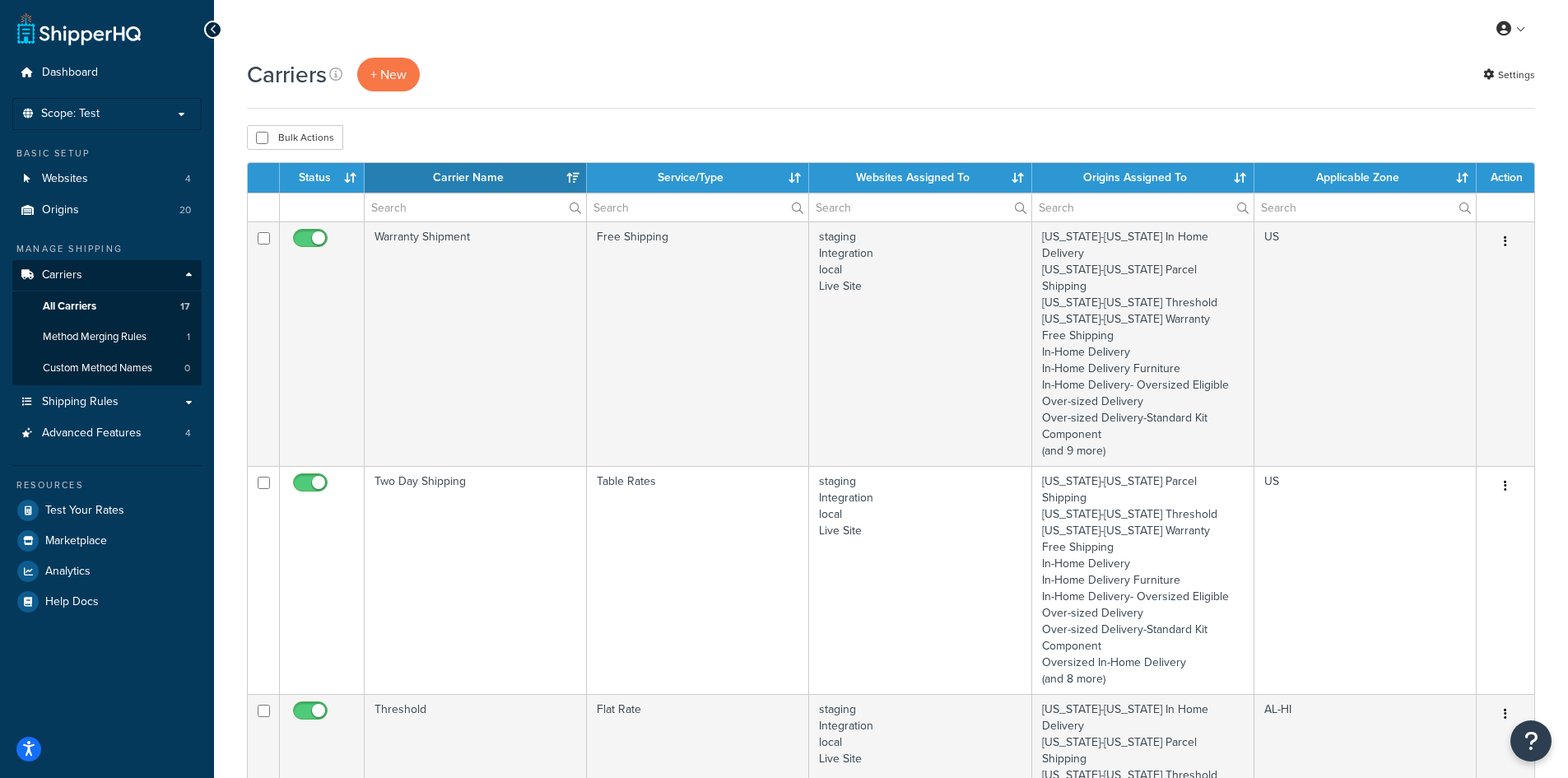
select select "15"
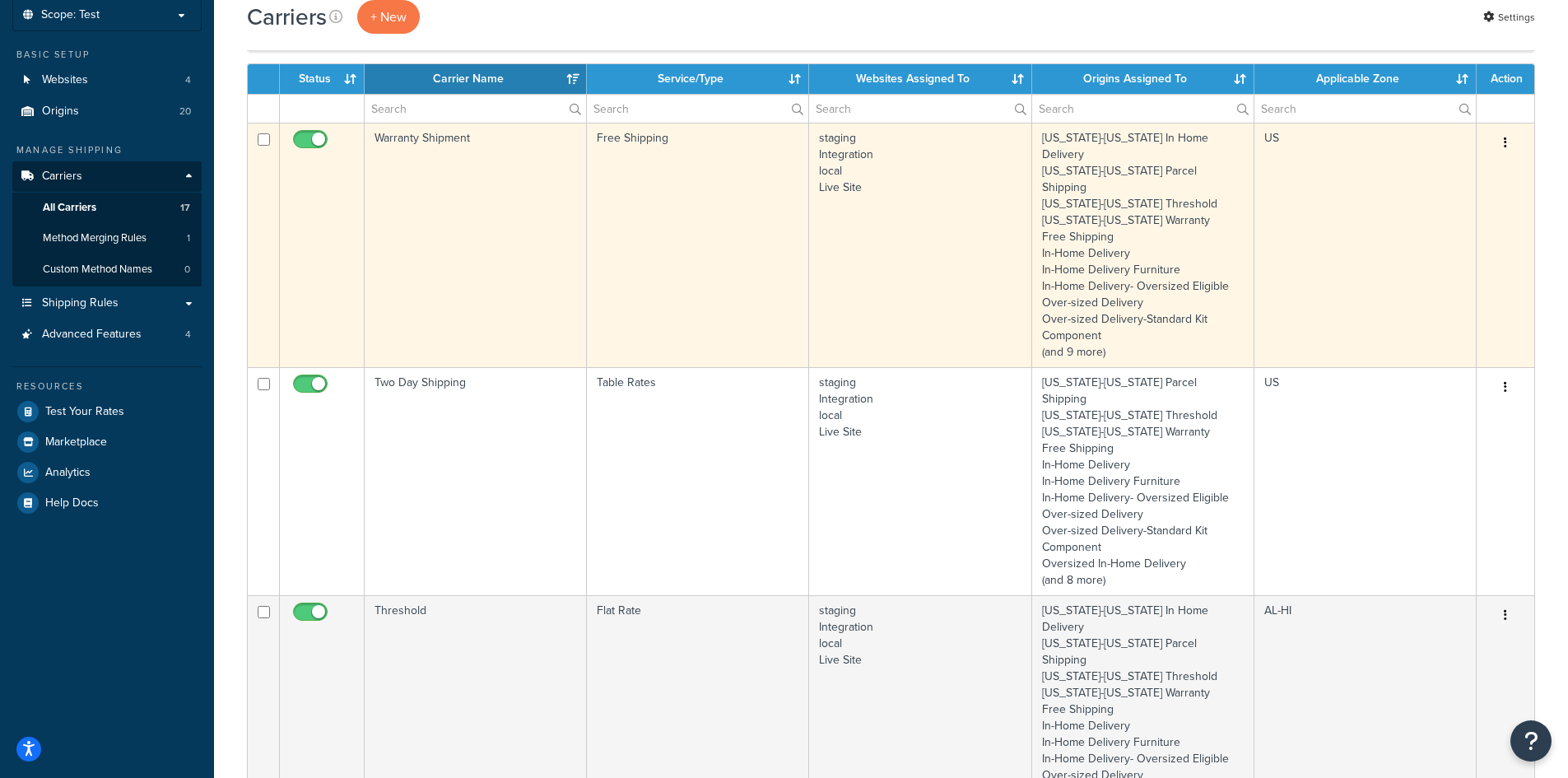
scroll to position [82, 0]
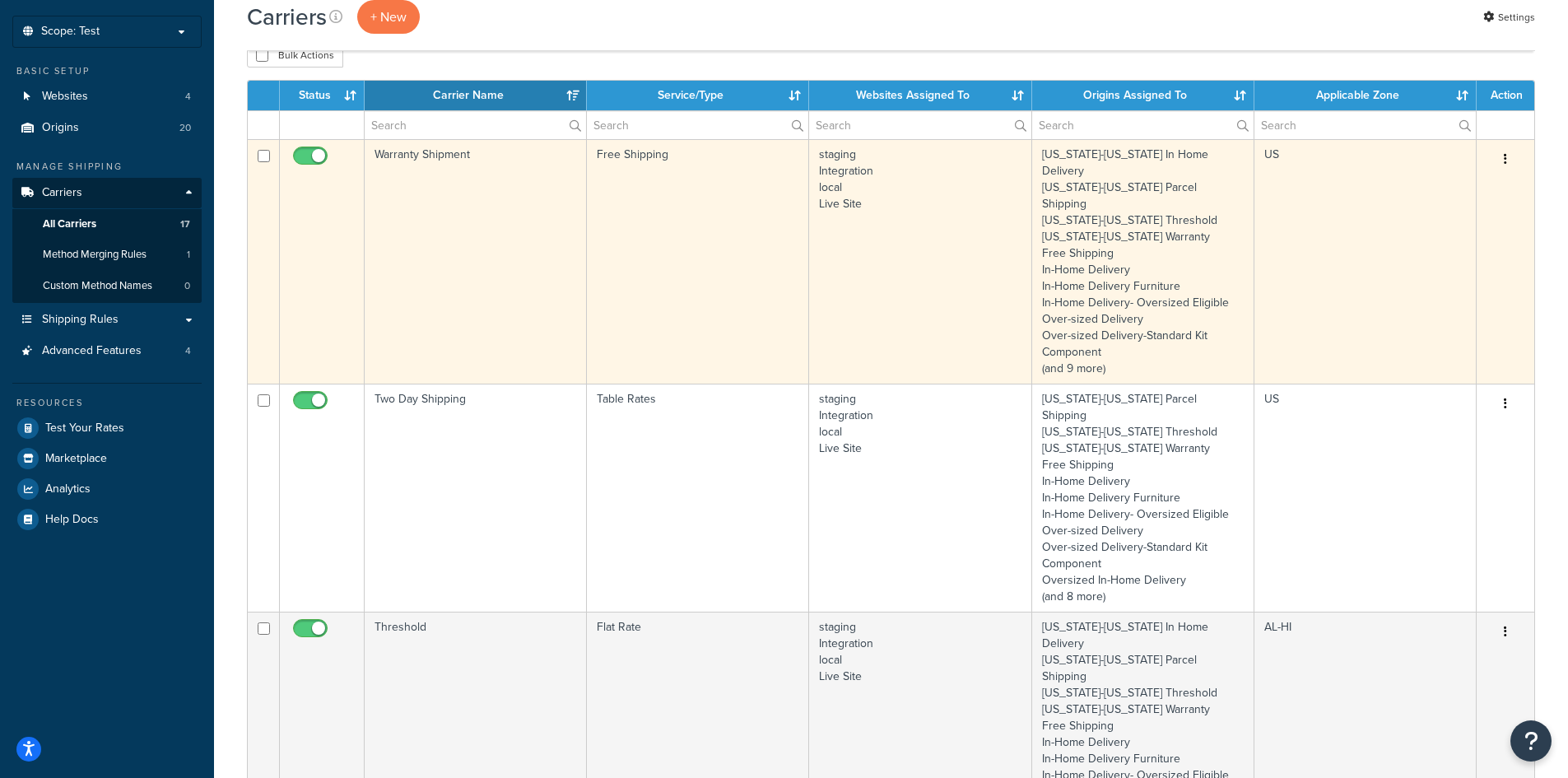
click at [538, 278] on td "Warranty Shipment" at bounding box center [476, 261] width 222 height 245
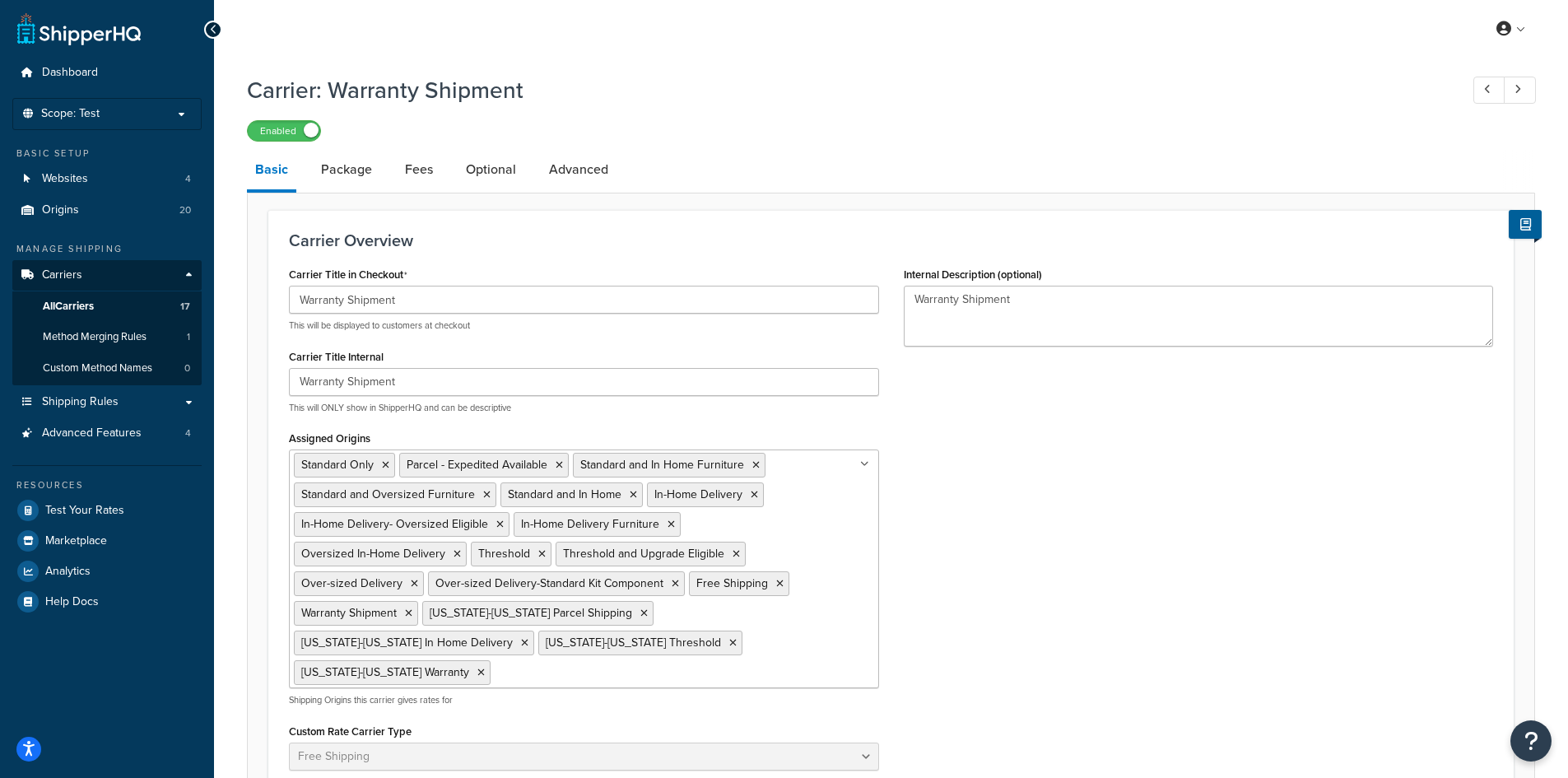
select select "free"
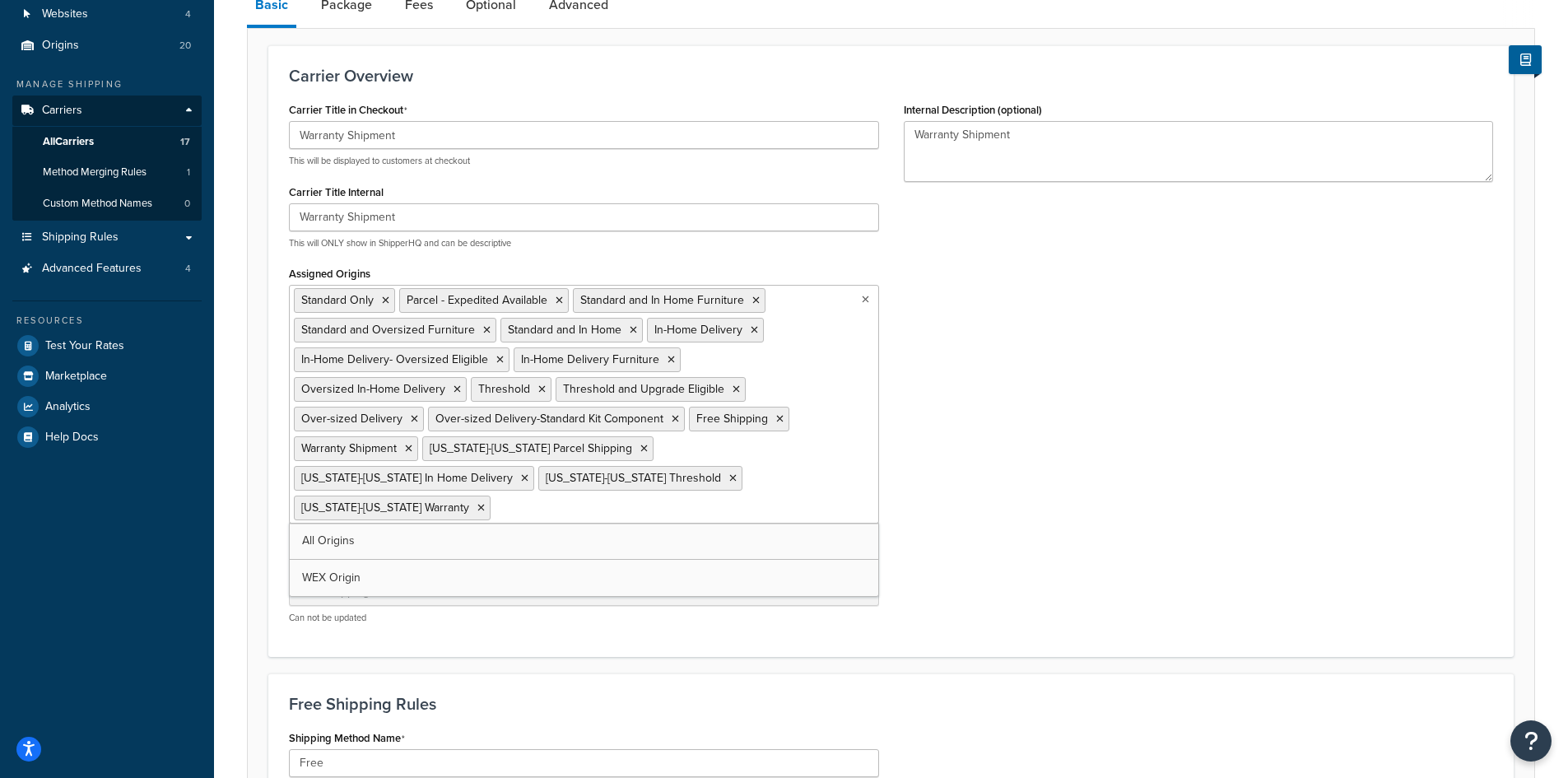
click at [640, 498] on input "Assigned Origins" at bounding box center [567, 506] width 146 height 18
click at [1040, 421] on div "Carrier Title in Checkout Warranty Shipment This will be displayed to customers…" at bounding box center [891, 367] width 1229 height 538
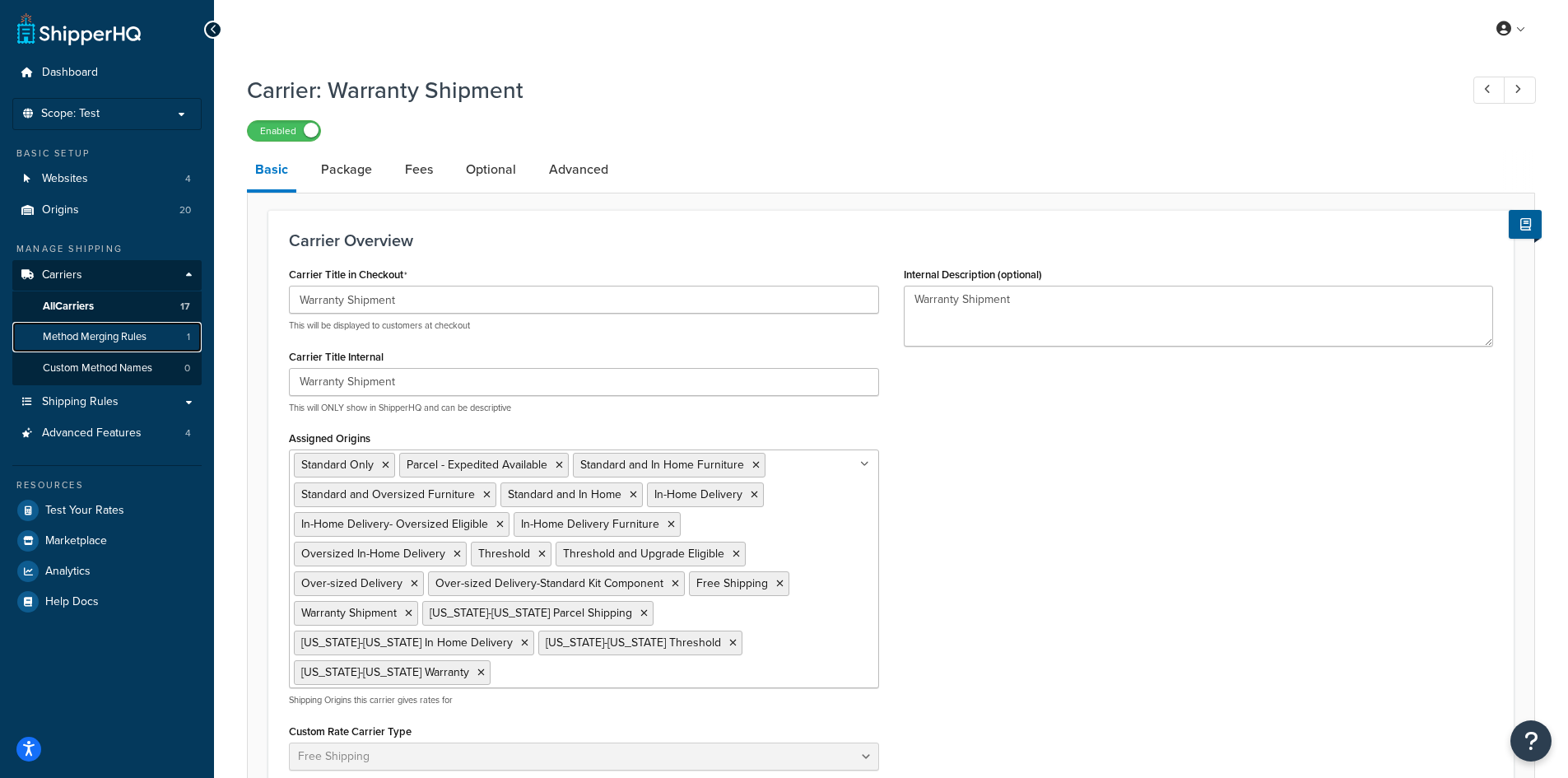
drag, startPoint x: 105, startPoint y: 341, endPoint x: 118, endPoint y: 341, distance: 13.0
click at [105, 341] on span "Method Merging Rules" at bounding box center [94, 337] width 104 height 14
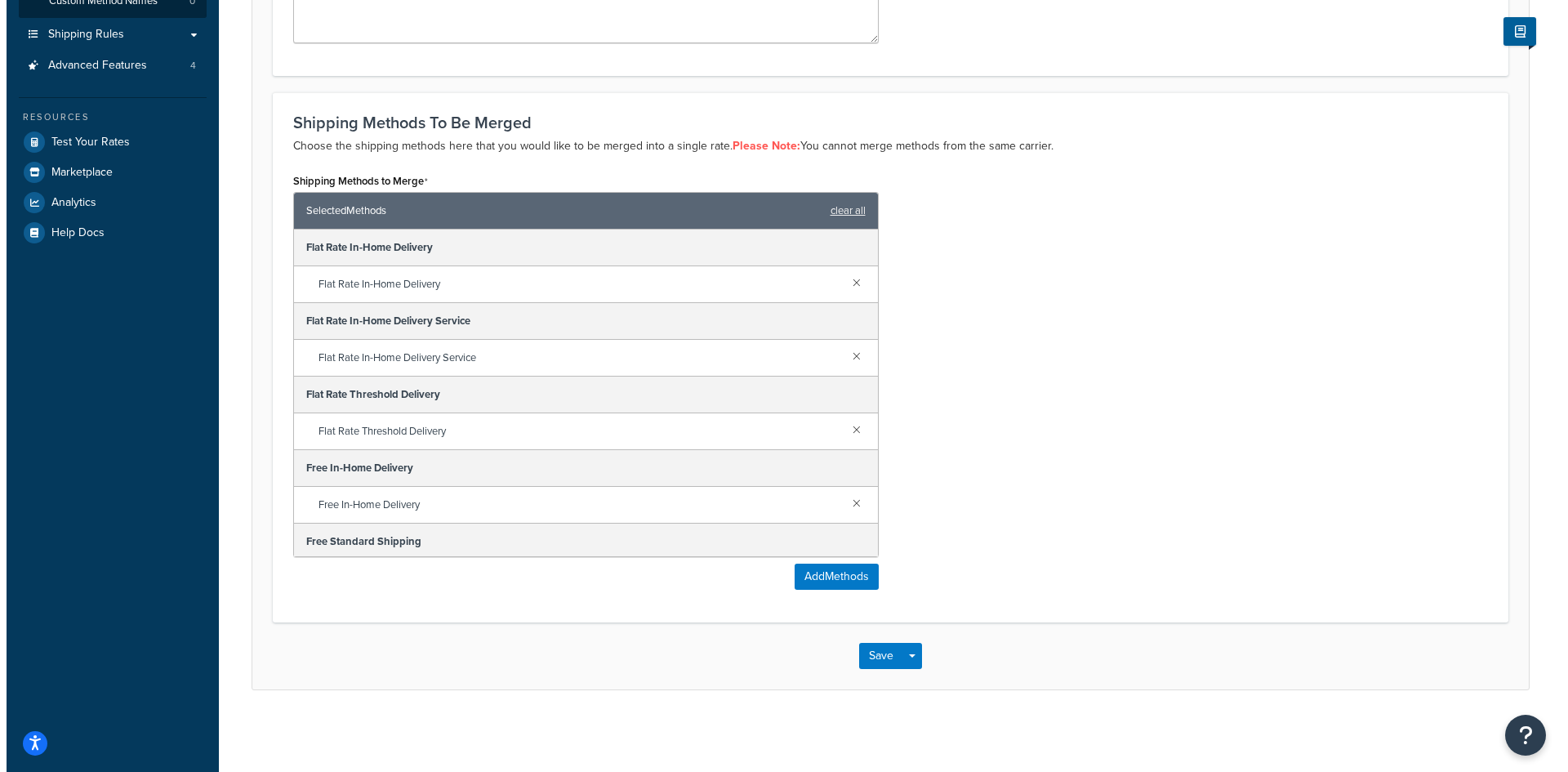
scroll to position [922, 0]
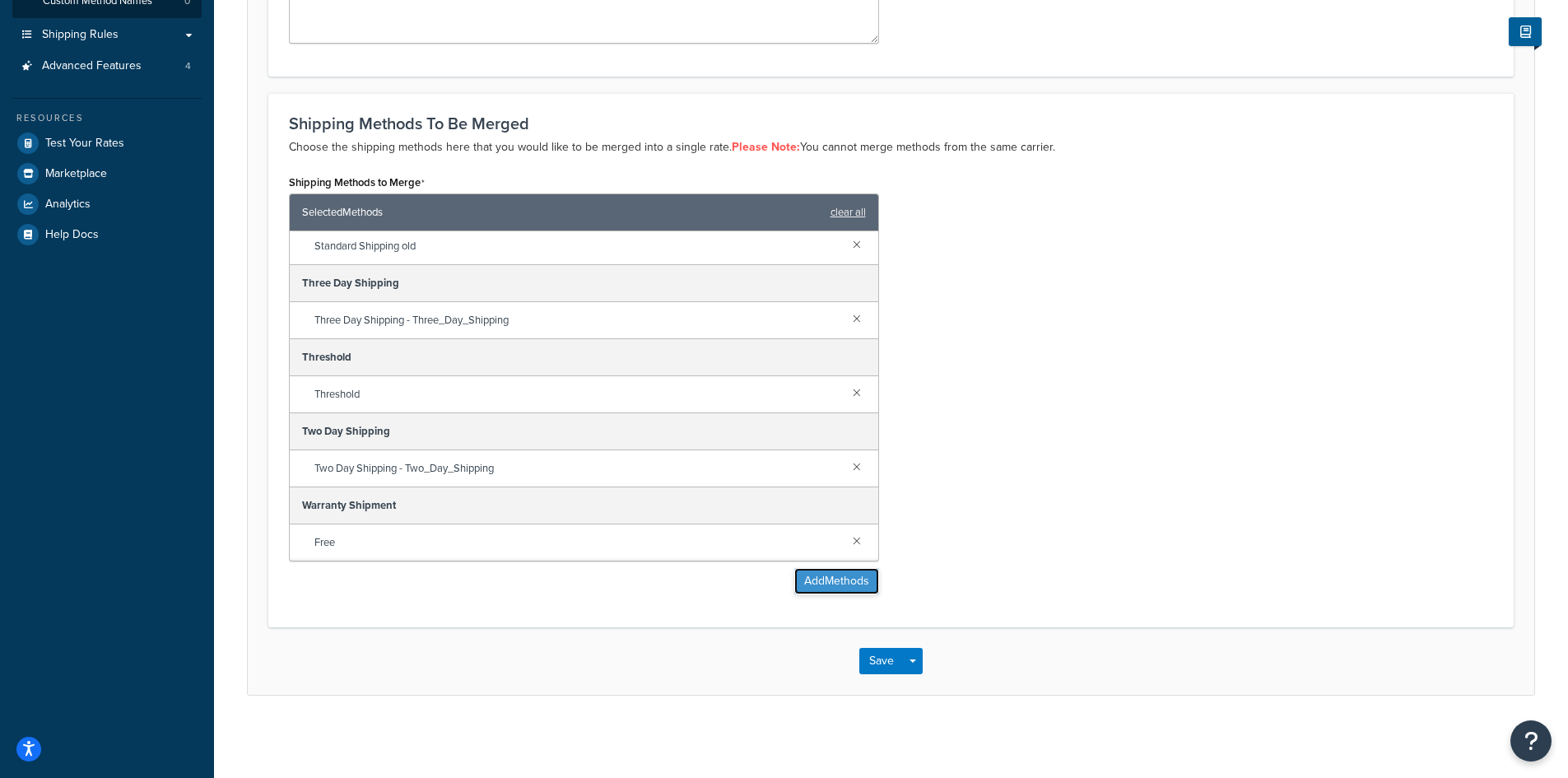
click at [840, 590] on button "Add Methods" at bounding box center [837, 581] width 85 height 27
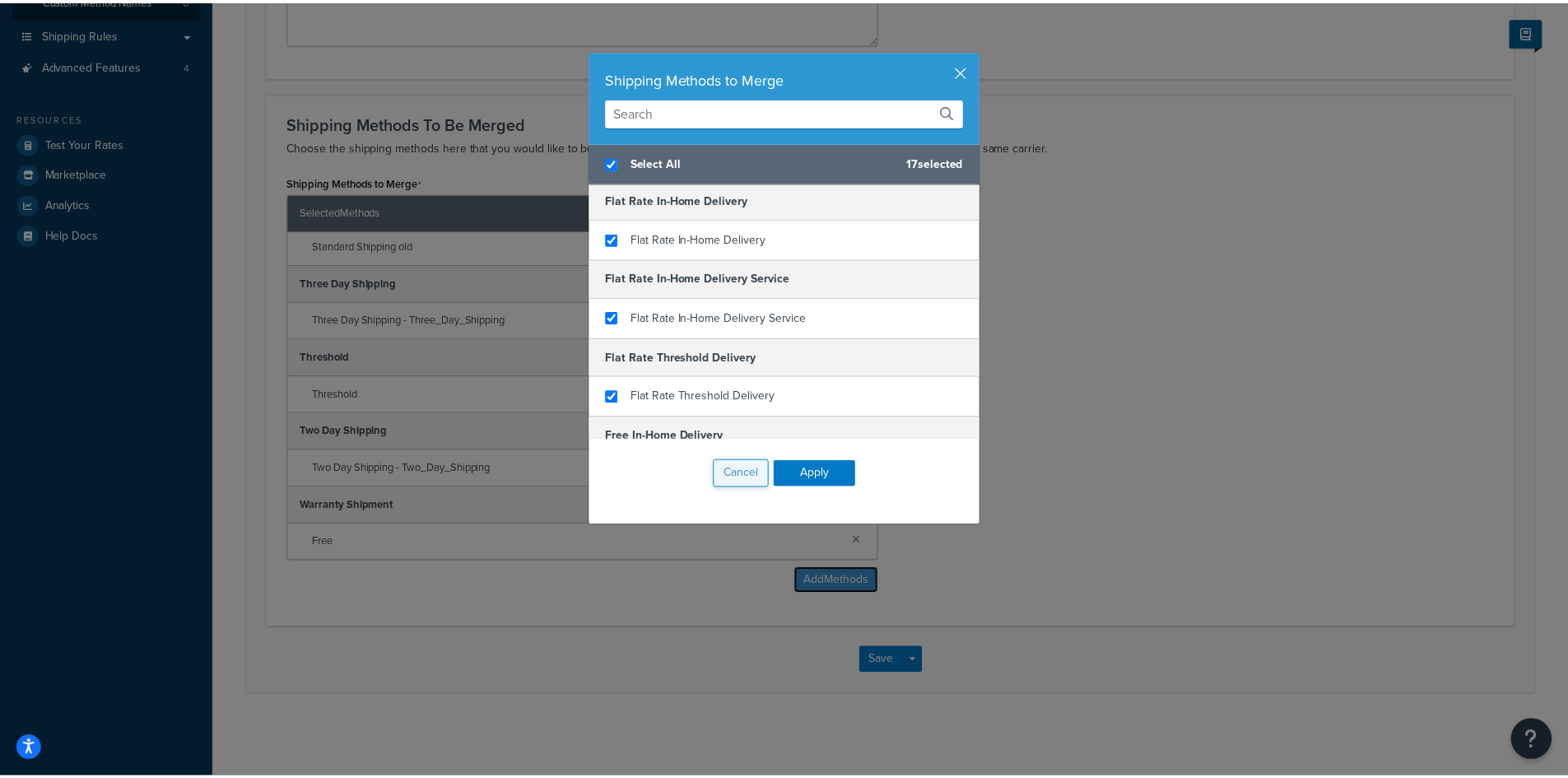
scroll to position [0, 0]
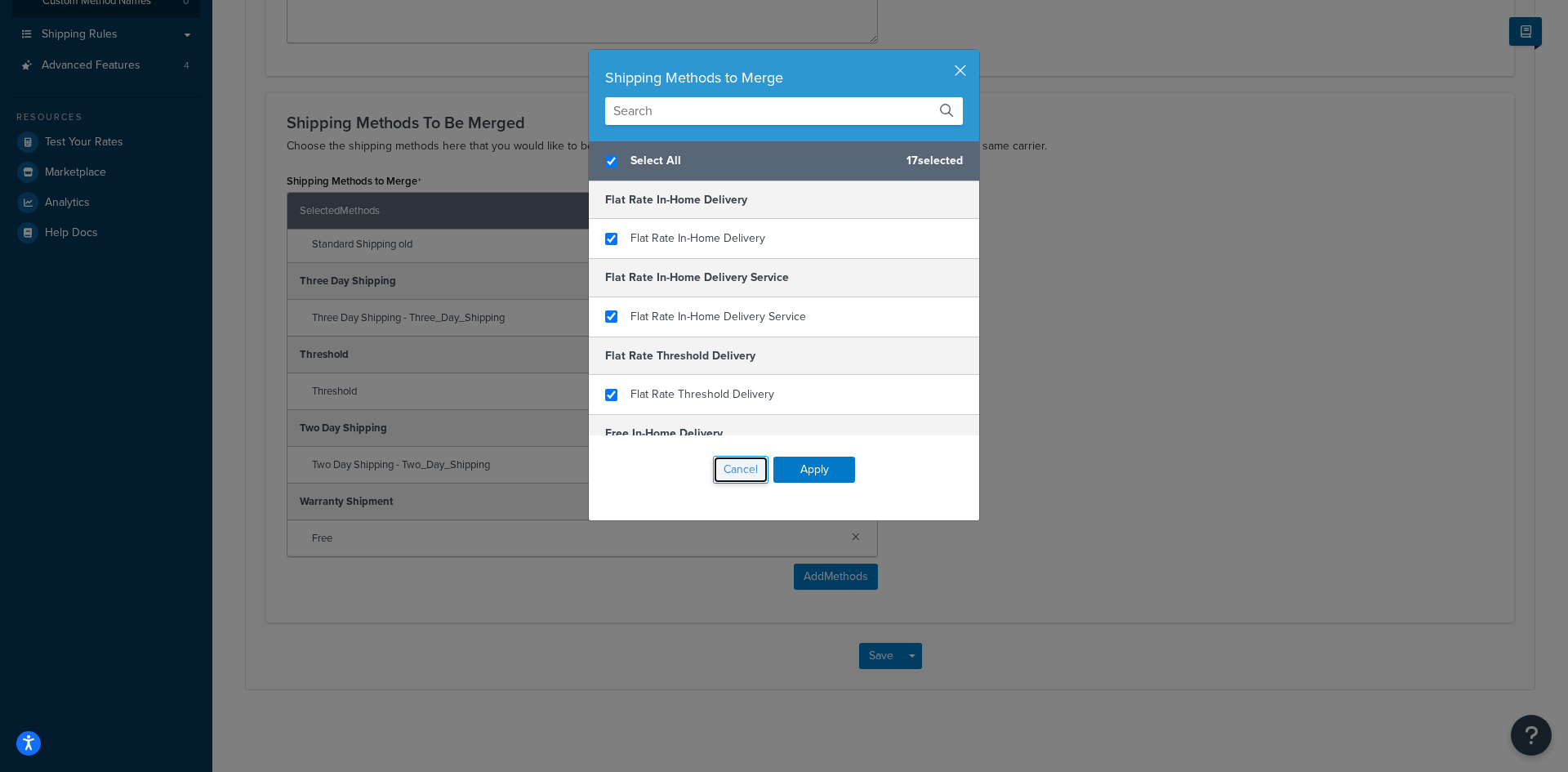
click at [730, 473] on button "Cancel" at bounding box center [741, 469] width 55 height 28
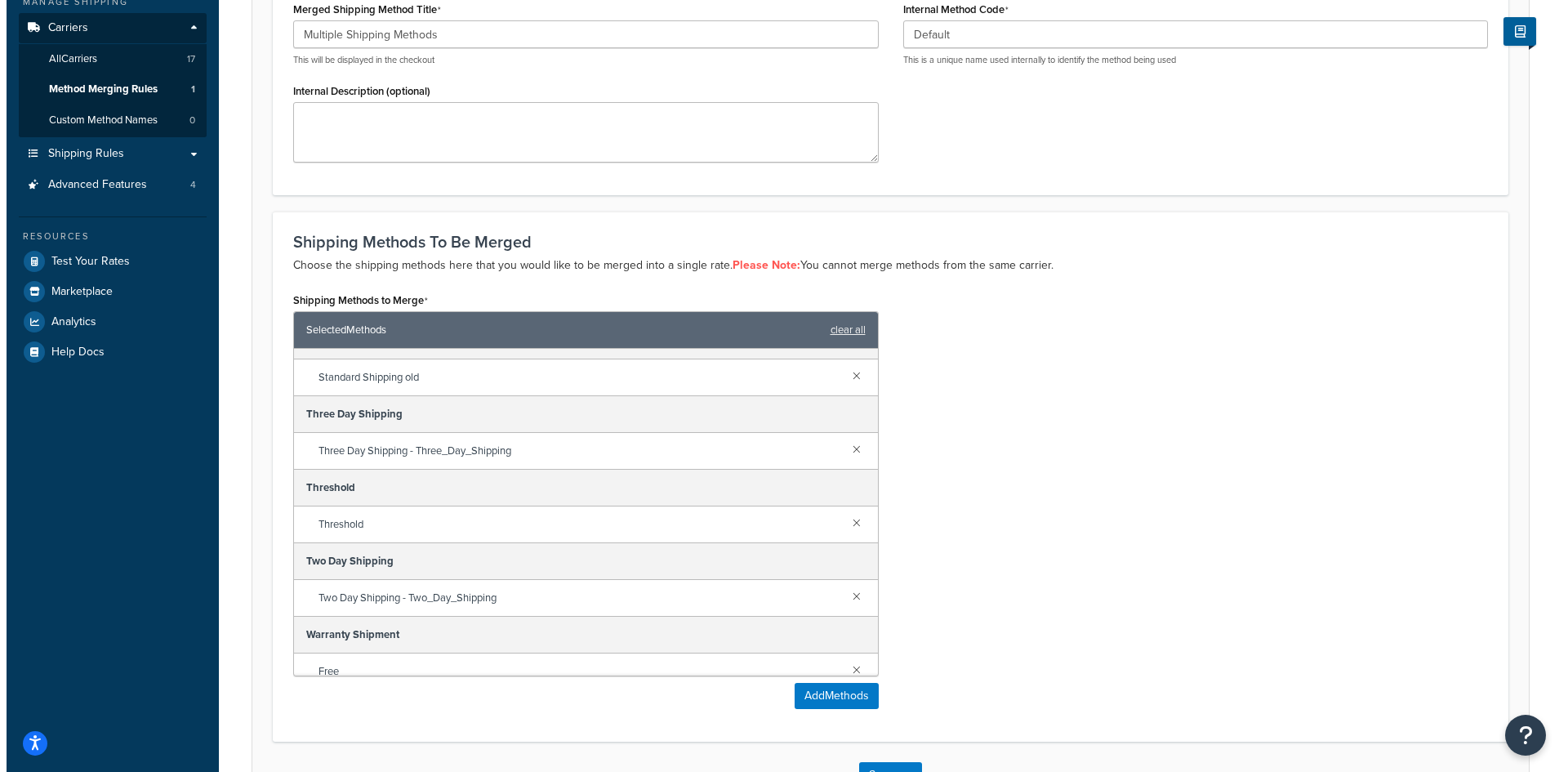
scroll to position [922, 0]
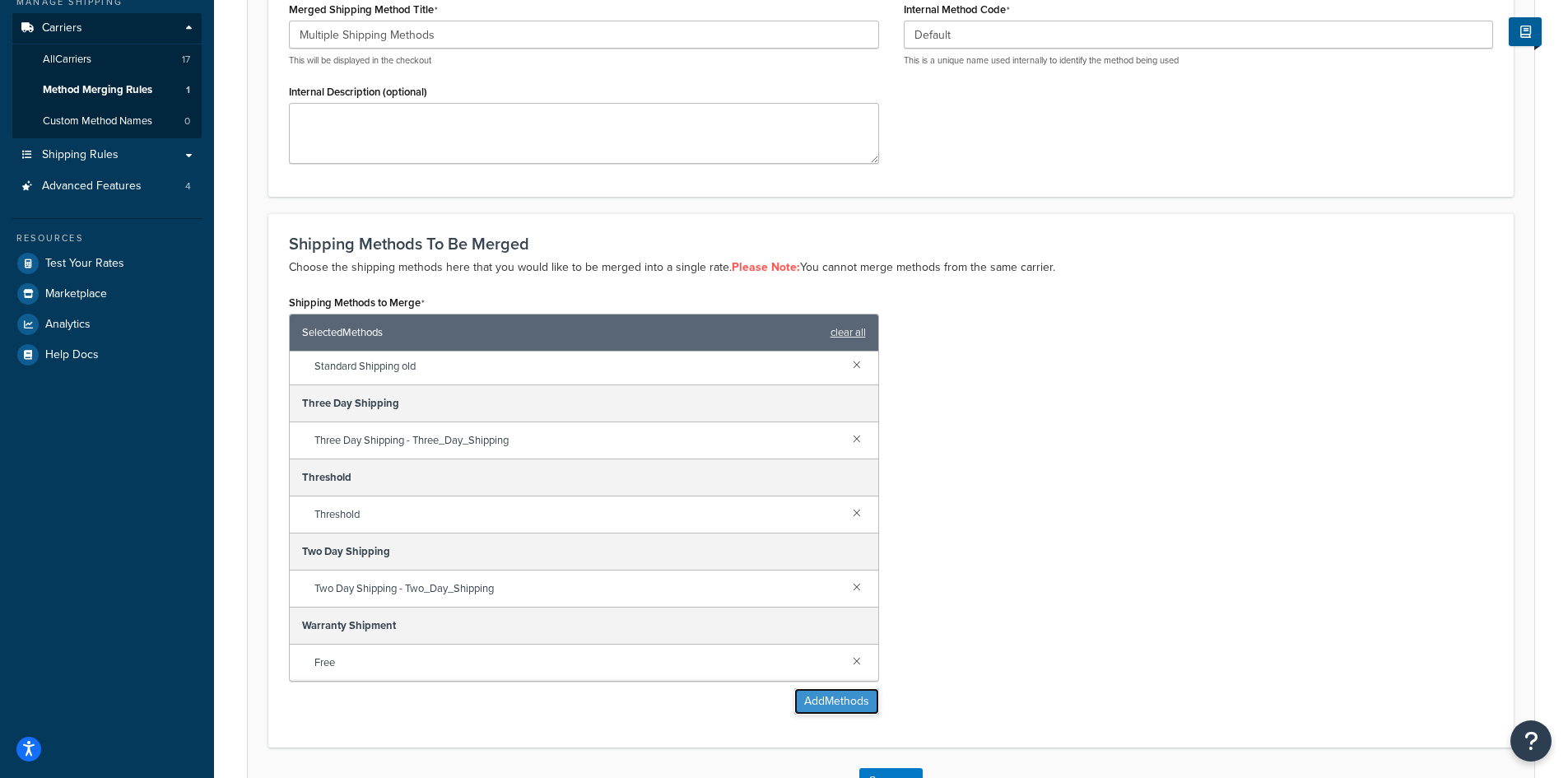
click at [836, 705] on button "Add Methods" at bounding box center [837, 701] width 85 height 27
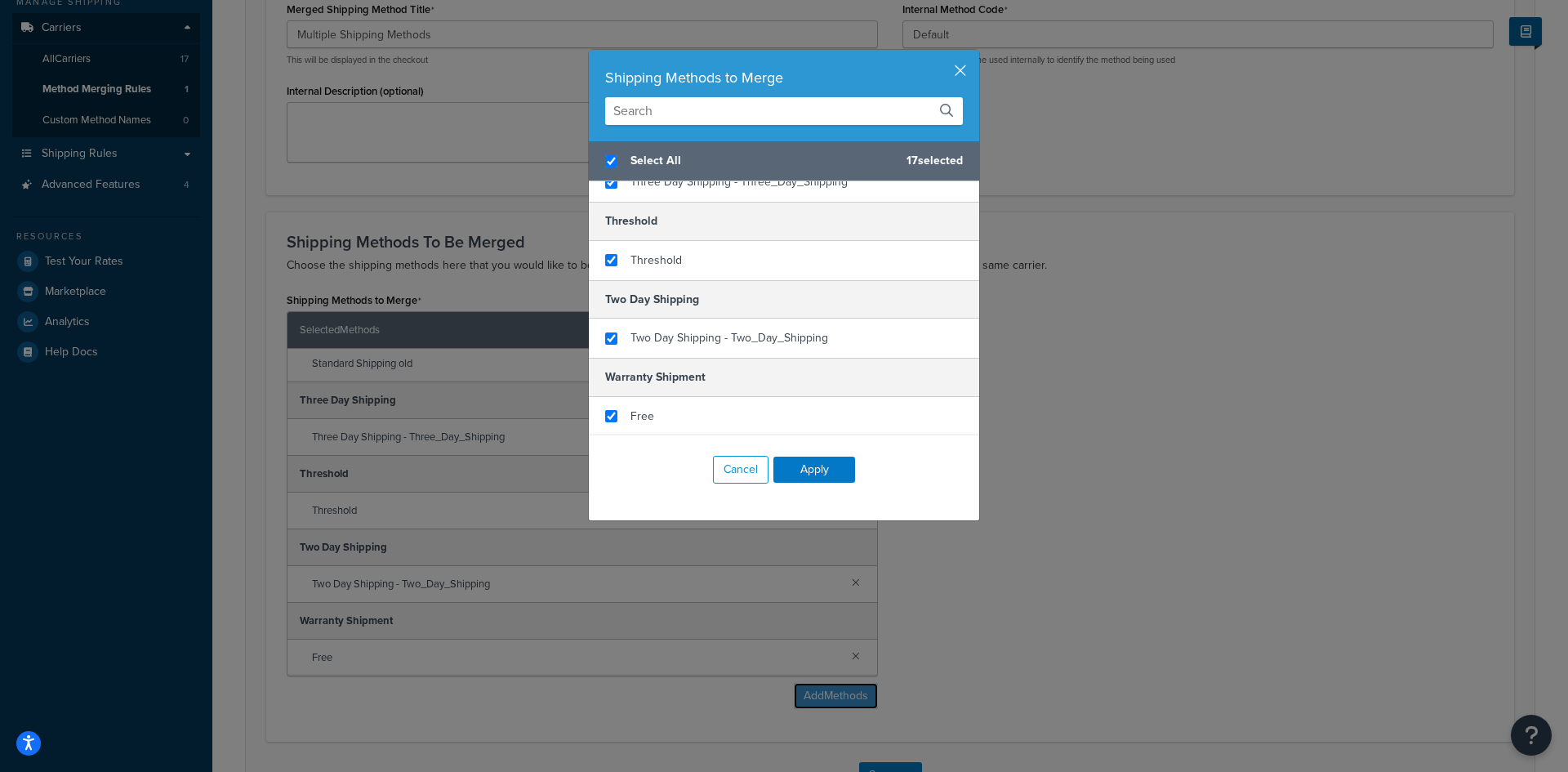
scroll to position [1070, 0]
click at [605, 166] on input "checkbox" at bounding box center [611, 161] width 12 height 12
checkbox input "false"
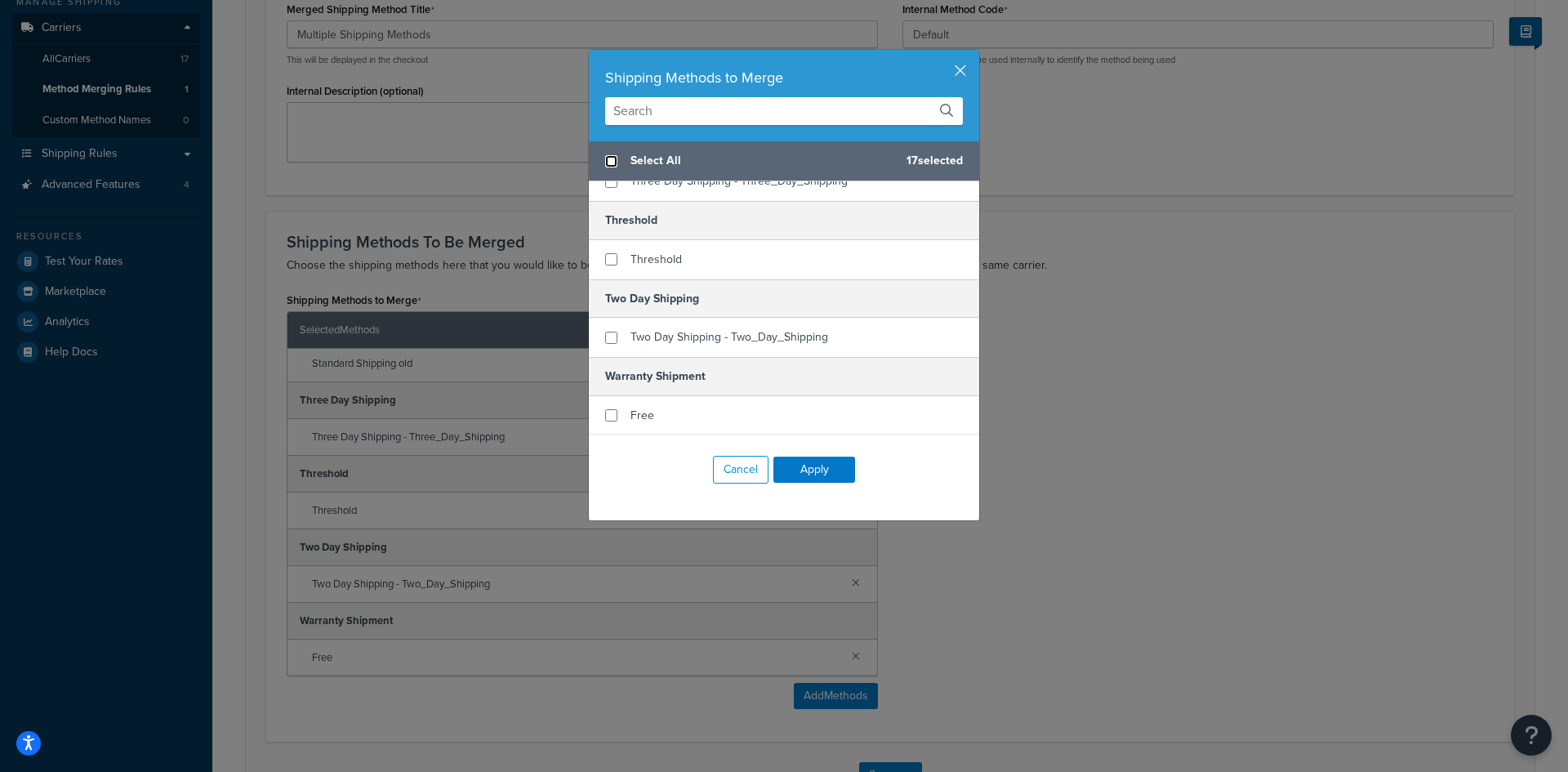
checkbox input "false"
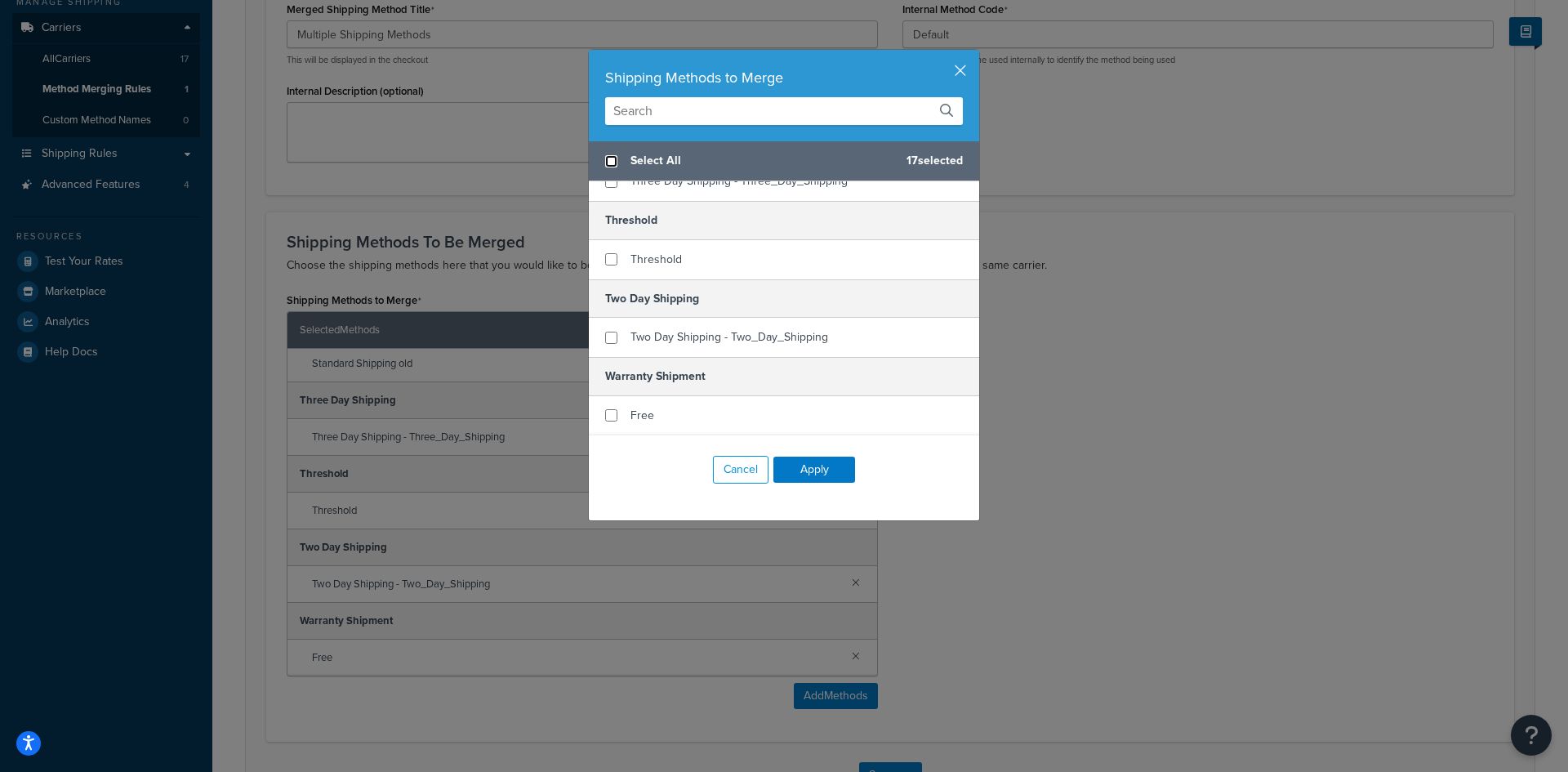
checkbox input "false"
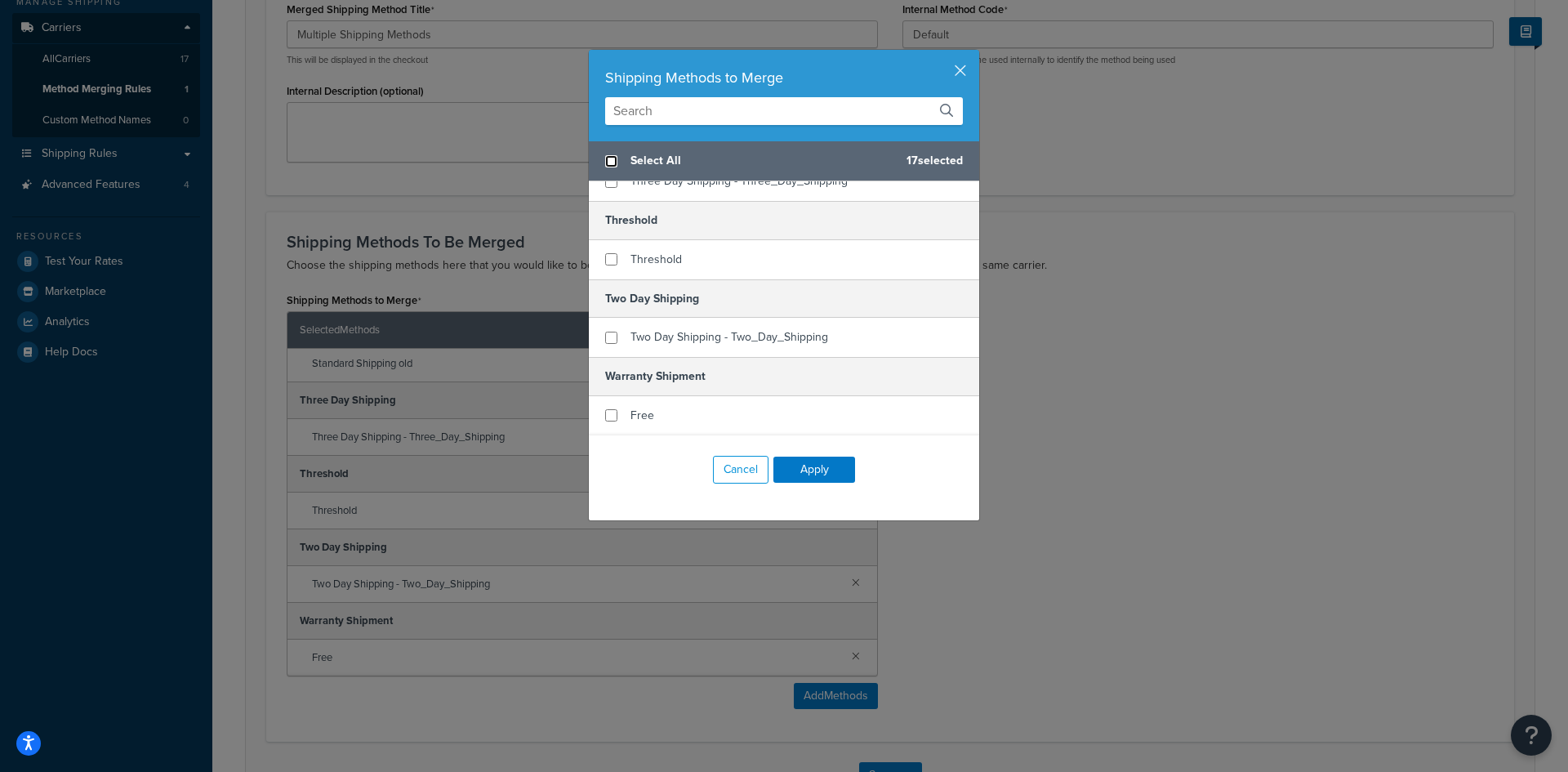
checkbox input "false"
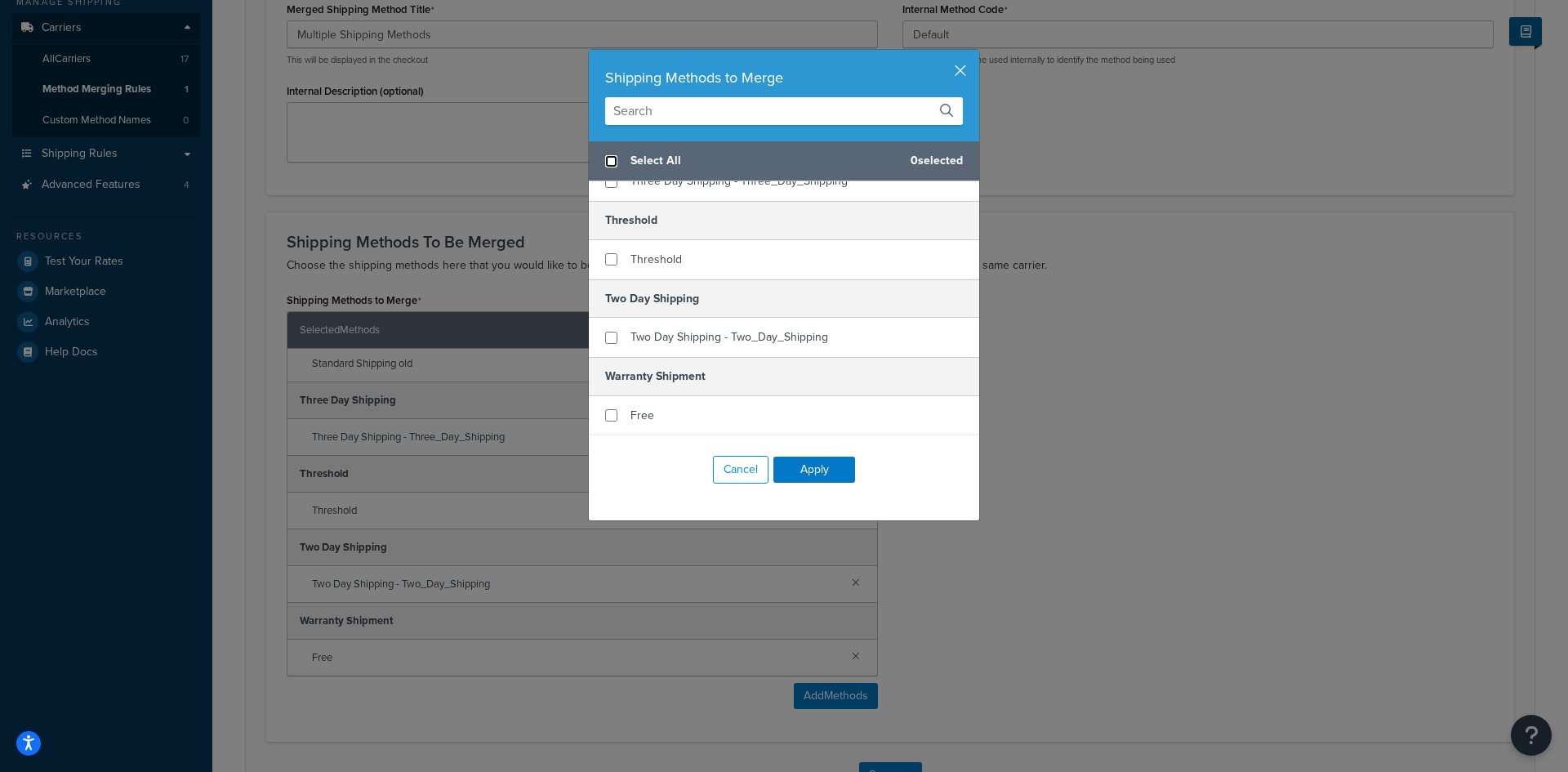
click at [605, 163] on input "checkbox" at bounding box center [611, 161] width 12 height 12
checkbox input "true"
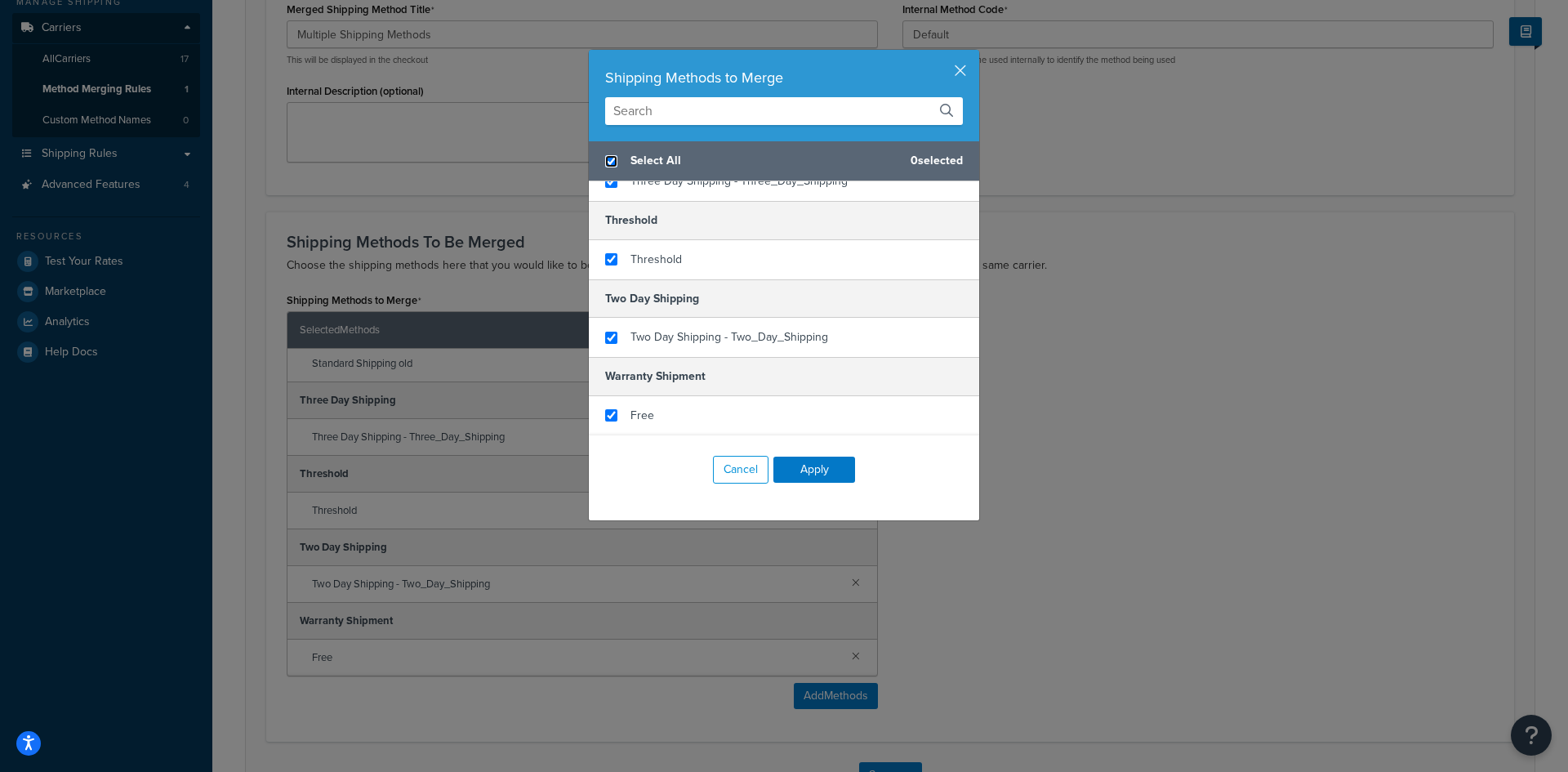
checkbox input "true"
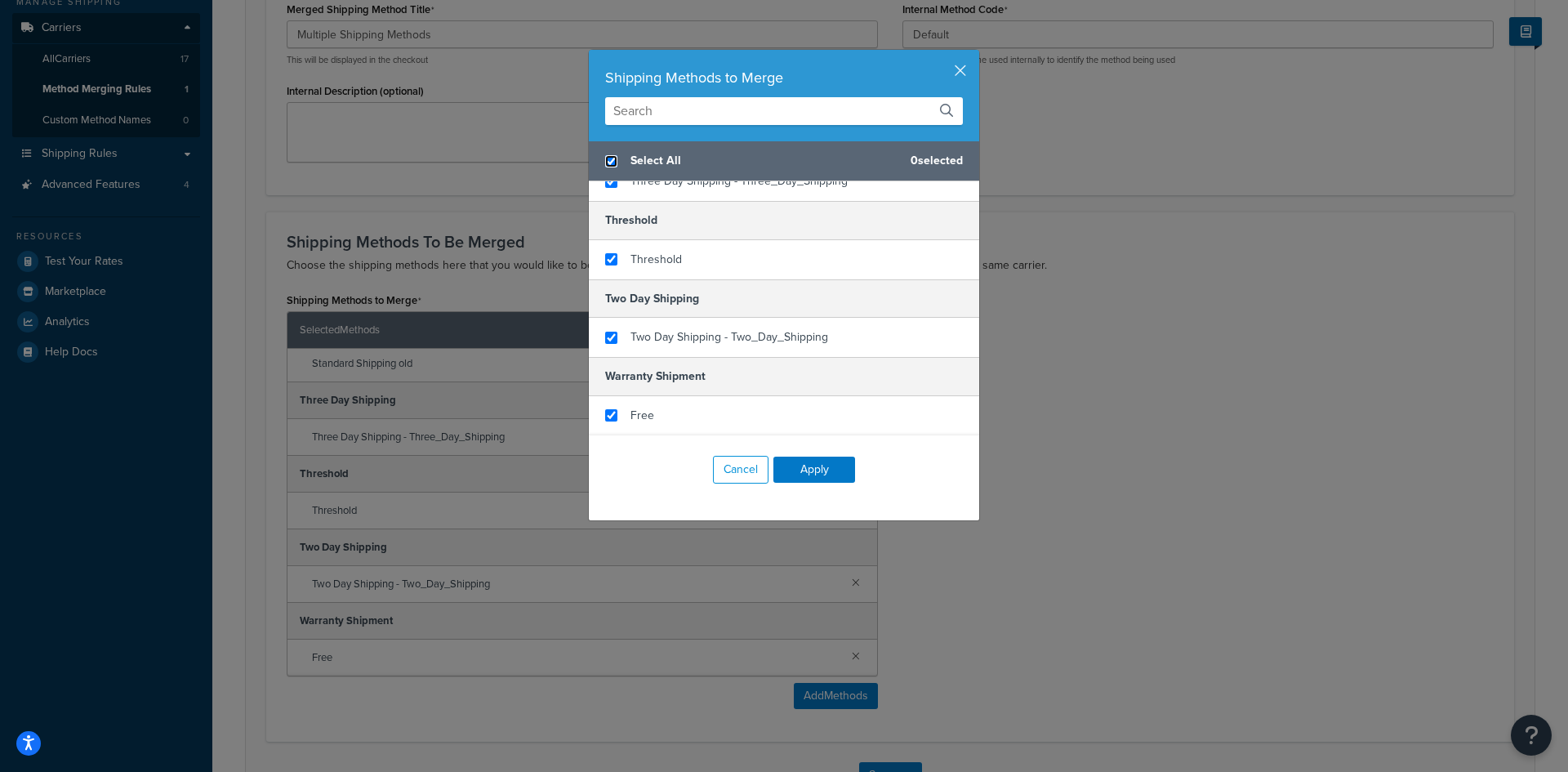
checkbox input "true"
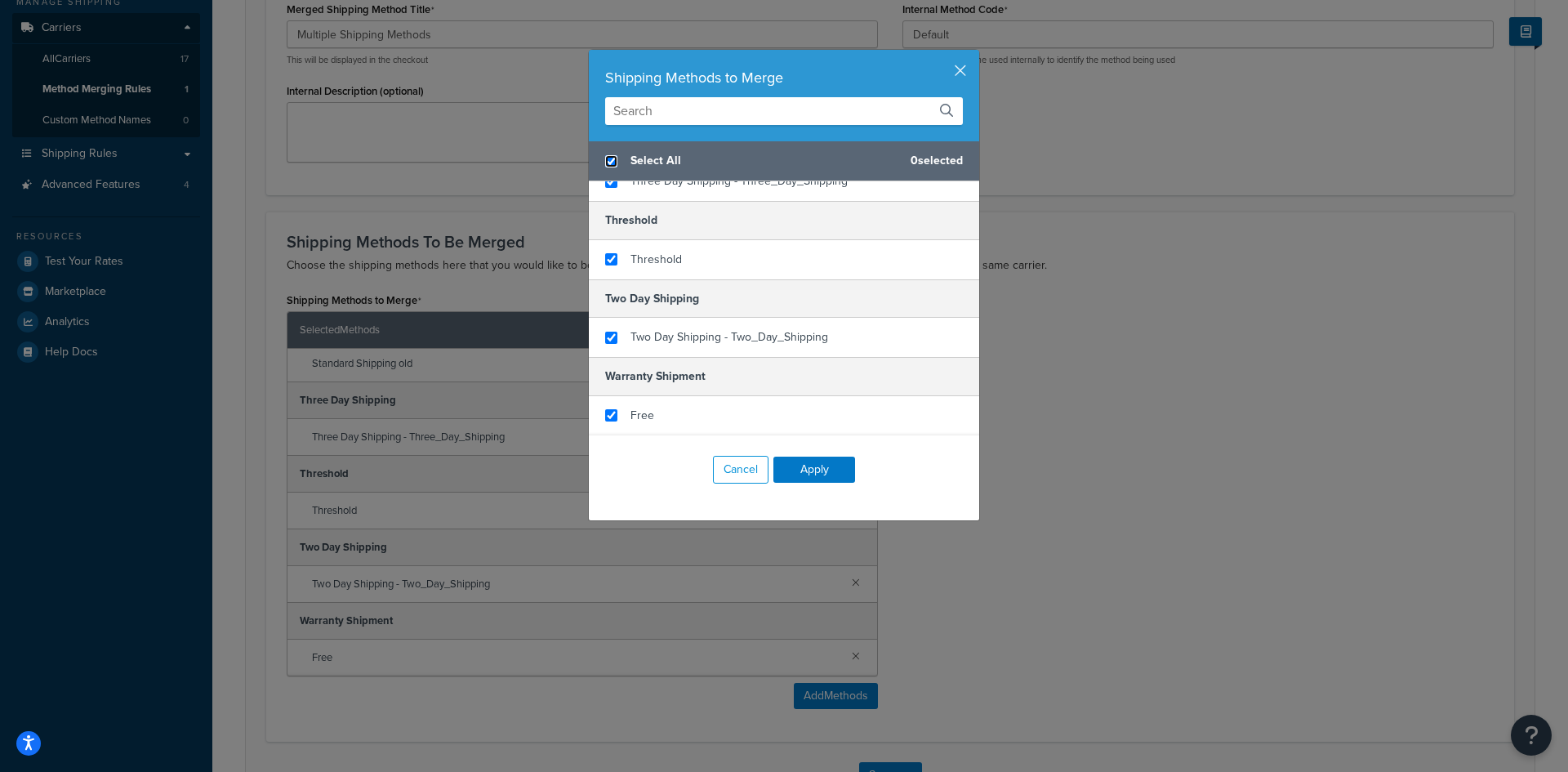
checkbox input "true"
click at [821, 468] on button "Apply" at bounding box center [814, 469] width 82 height 27
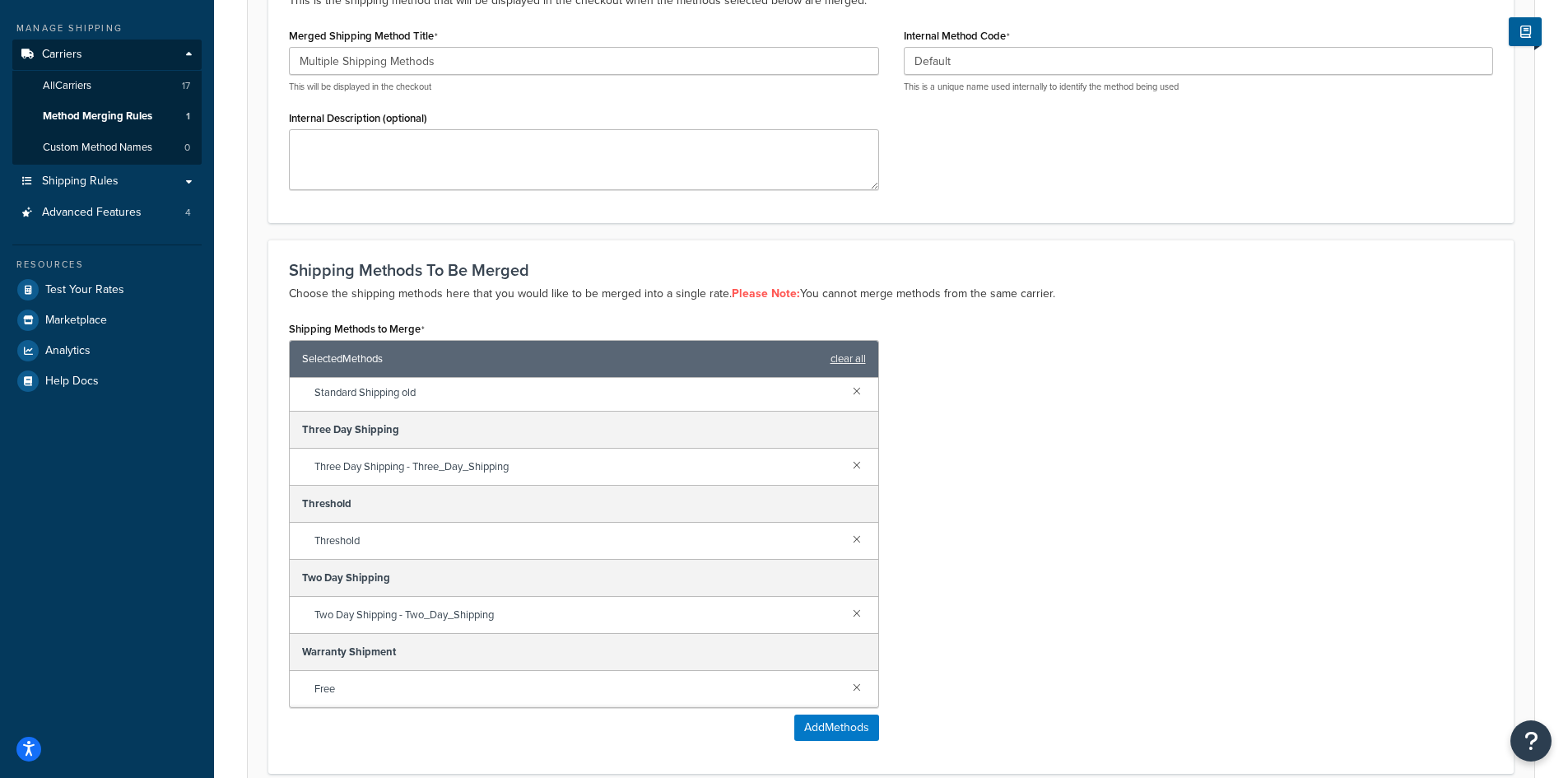
scroll to position [368, 0]
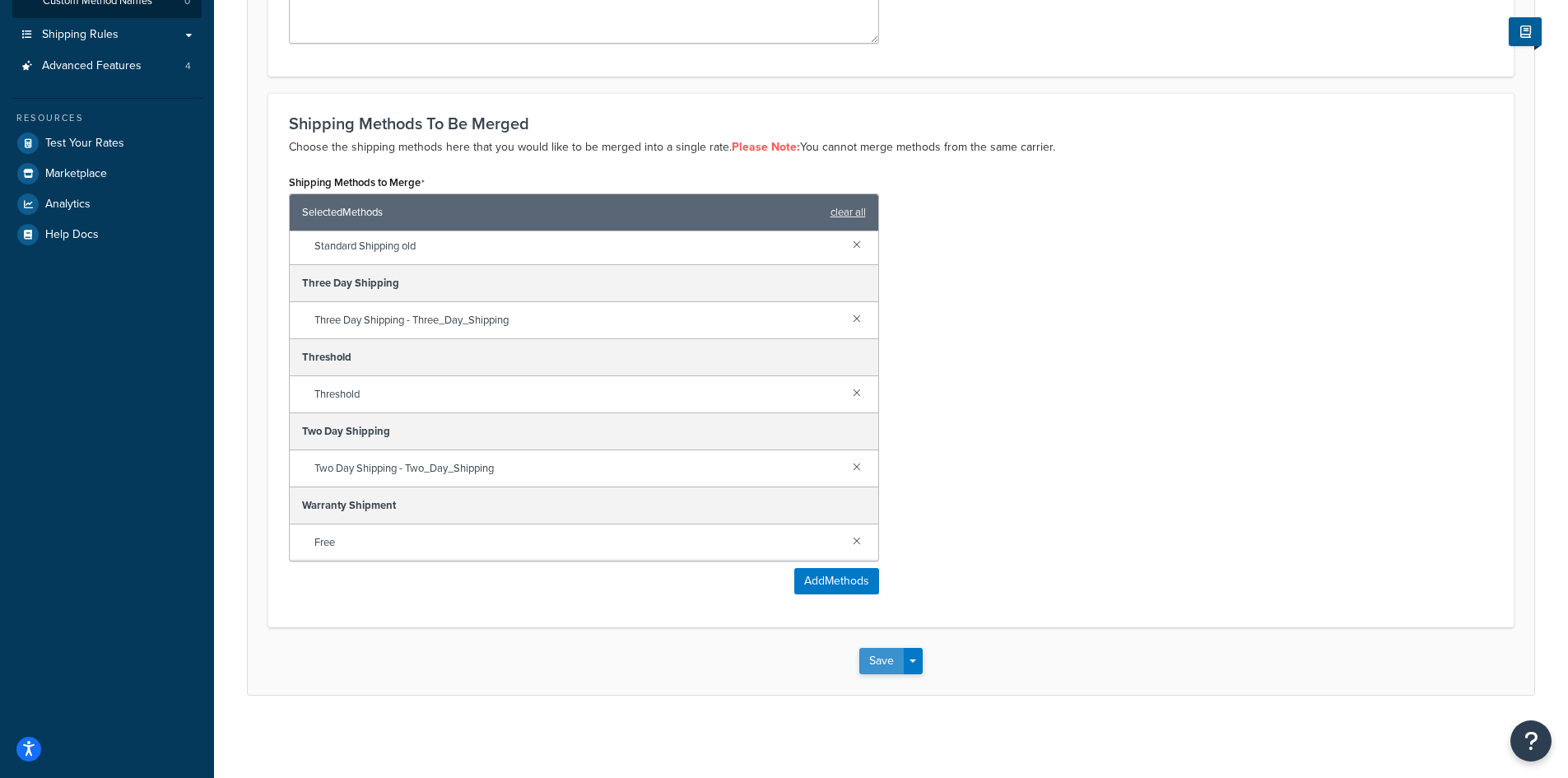
click at [870, 659] on button "Save" at bounding box center [881, 661] width 45 height 27
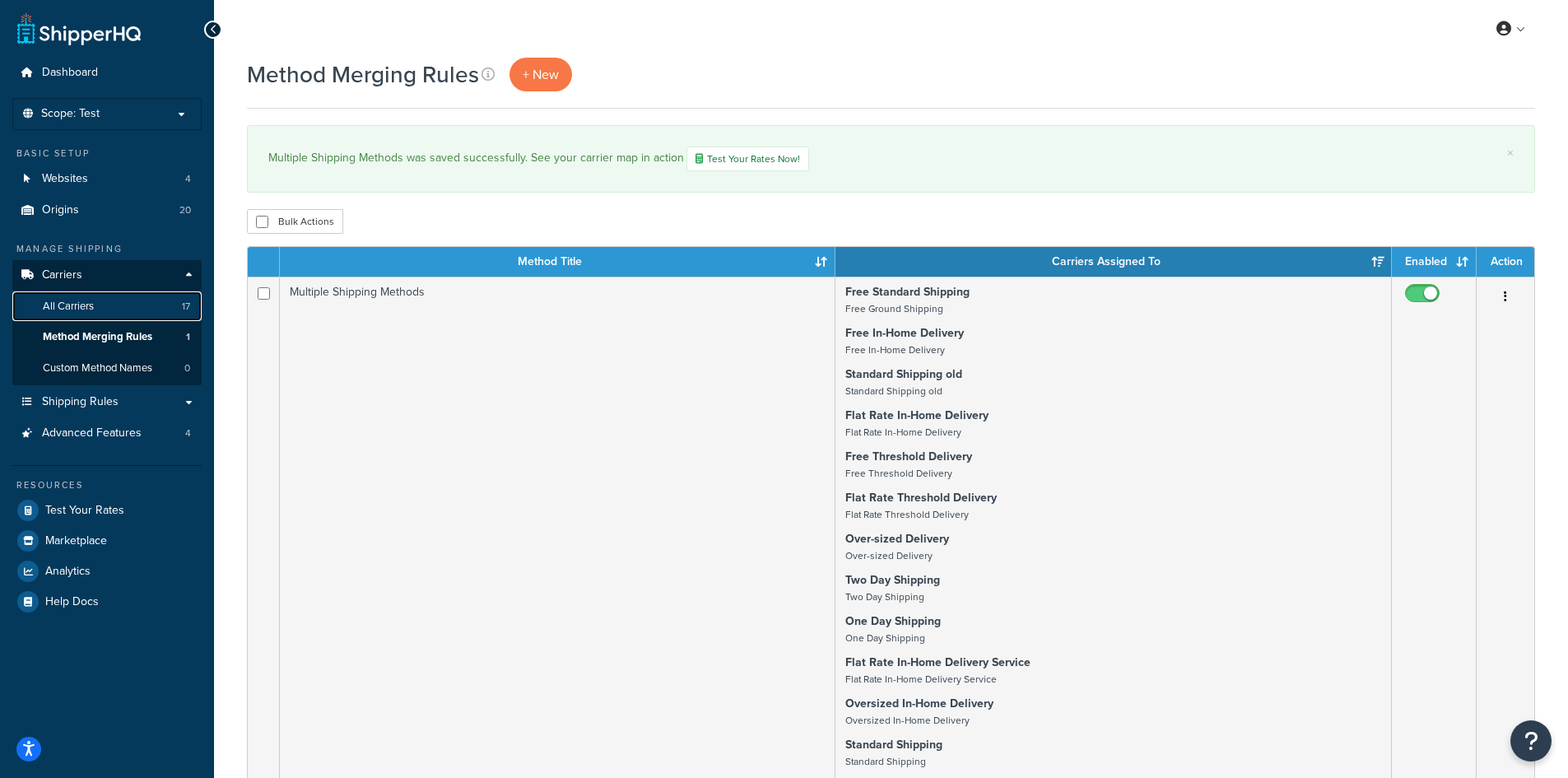
click at [113, 307] on link "All Carriers 17" at bounding box center [106, 306] width 189 height 31
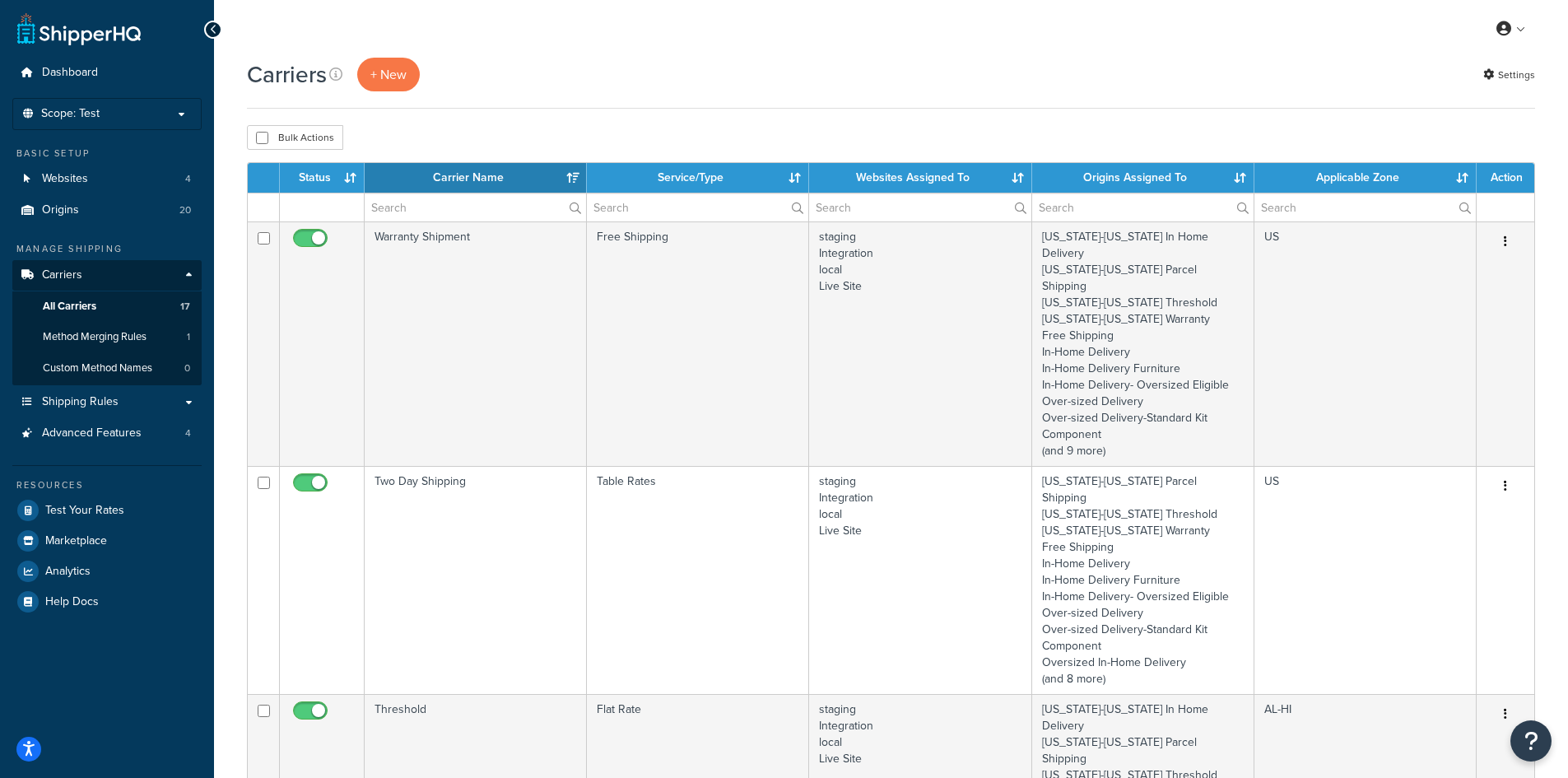
select select "15"
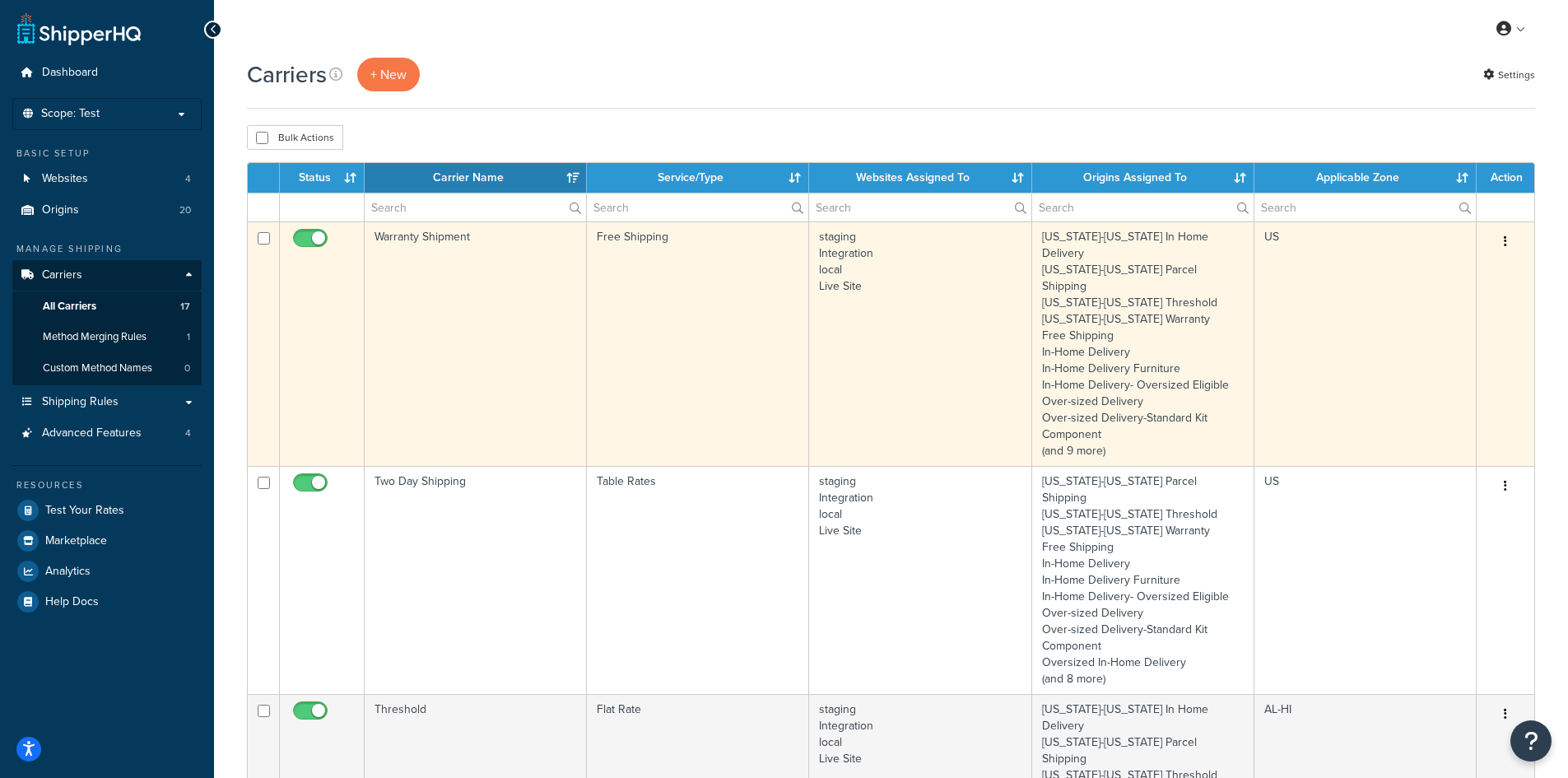
click at [522, 298] on td "Warranty Shipment" at bounding box center [476, 343] width 222 height 245
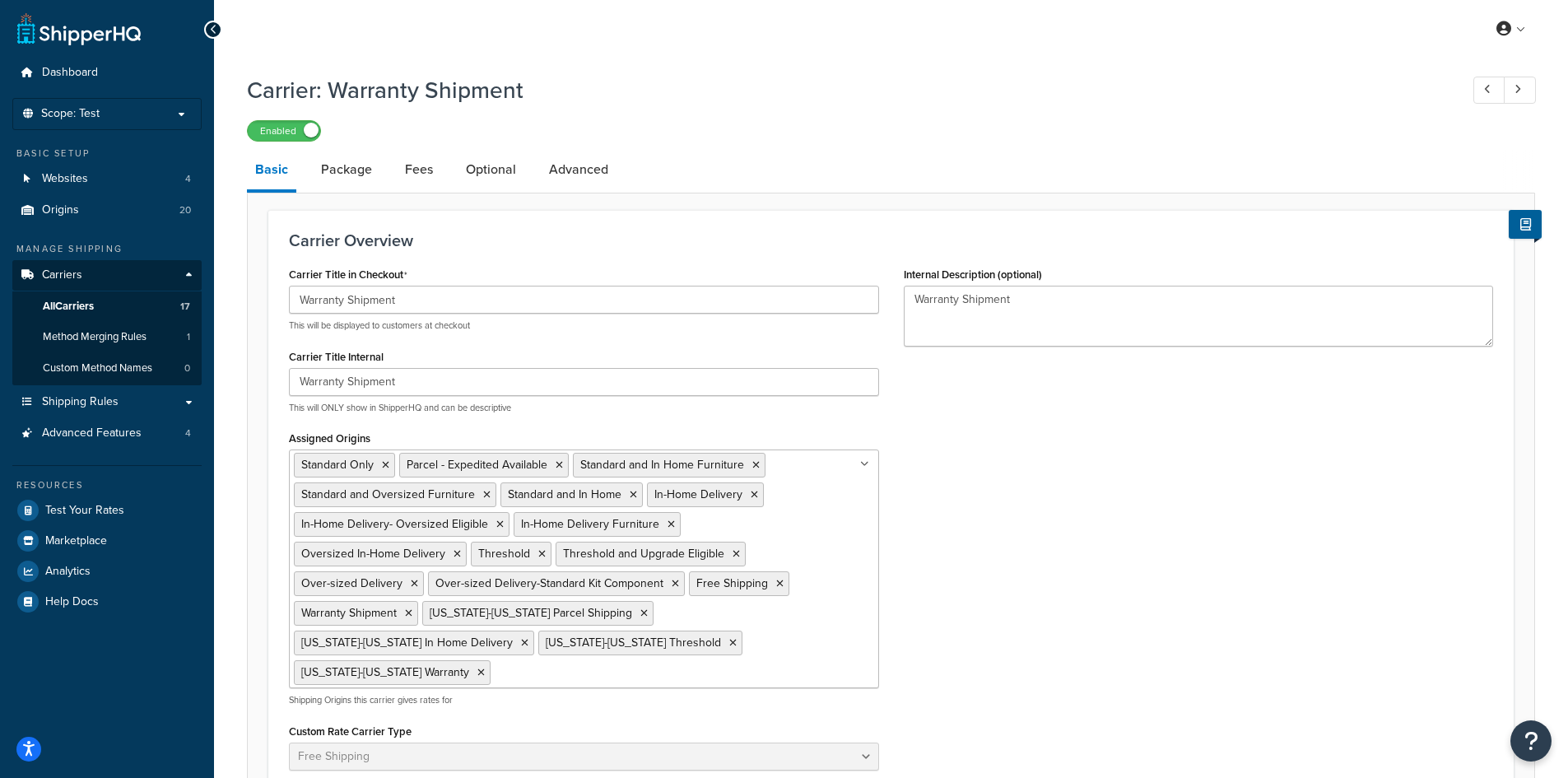
select select "free"
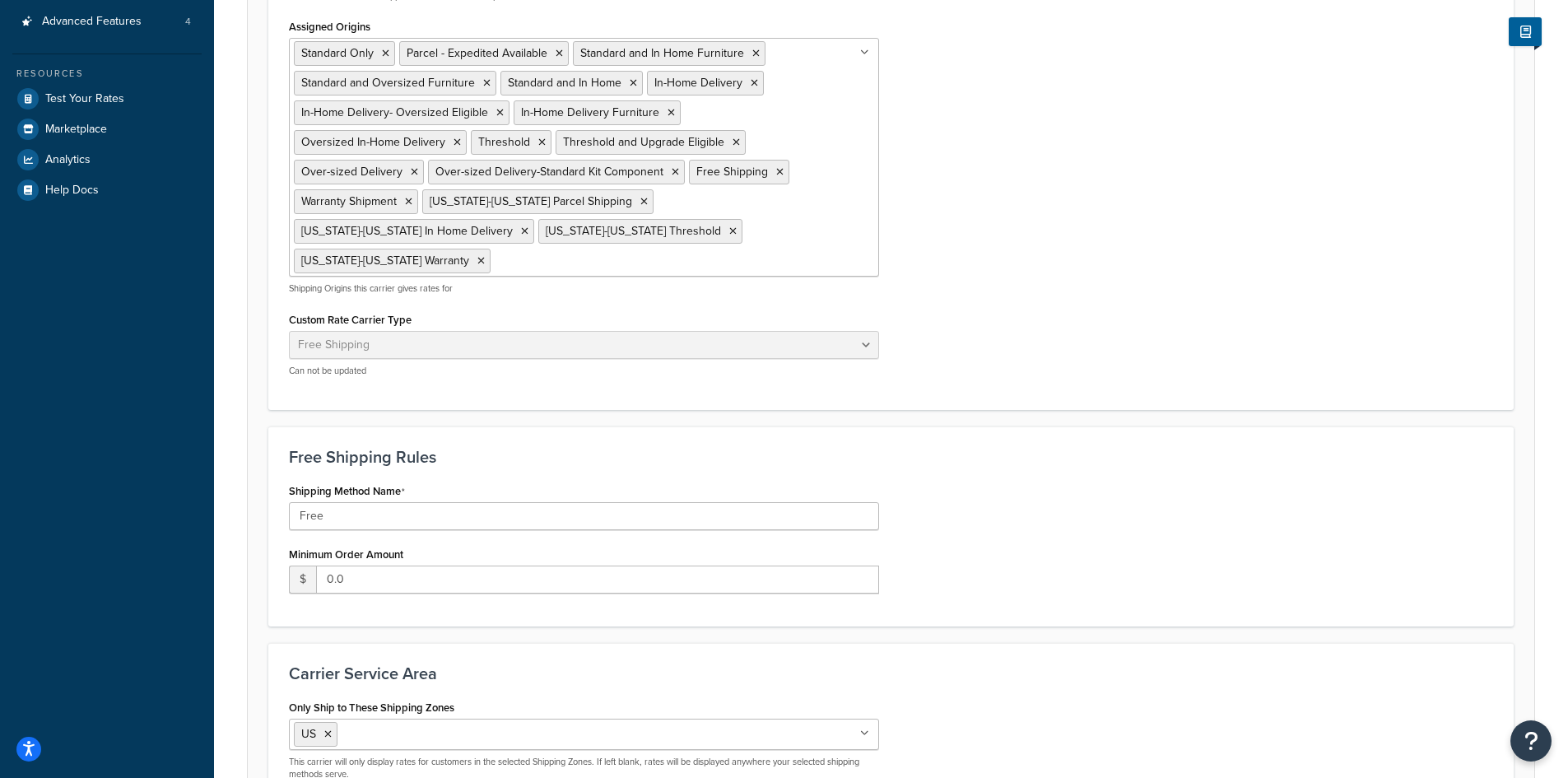
click at [744, 240] on ul "Standard Only Parcel - Expedited Available Standard and In Home Furniture Stand…" at bounding box center [583, 157] width 590 height 239
click at [1016, 198] on div "Carrier Title in Checkout Warranty Shipment This will be displayed to customers…" at bounding box center [891, 120] width 1229 height 538
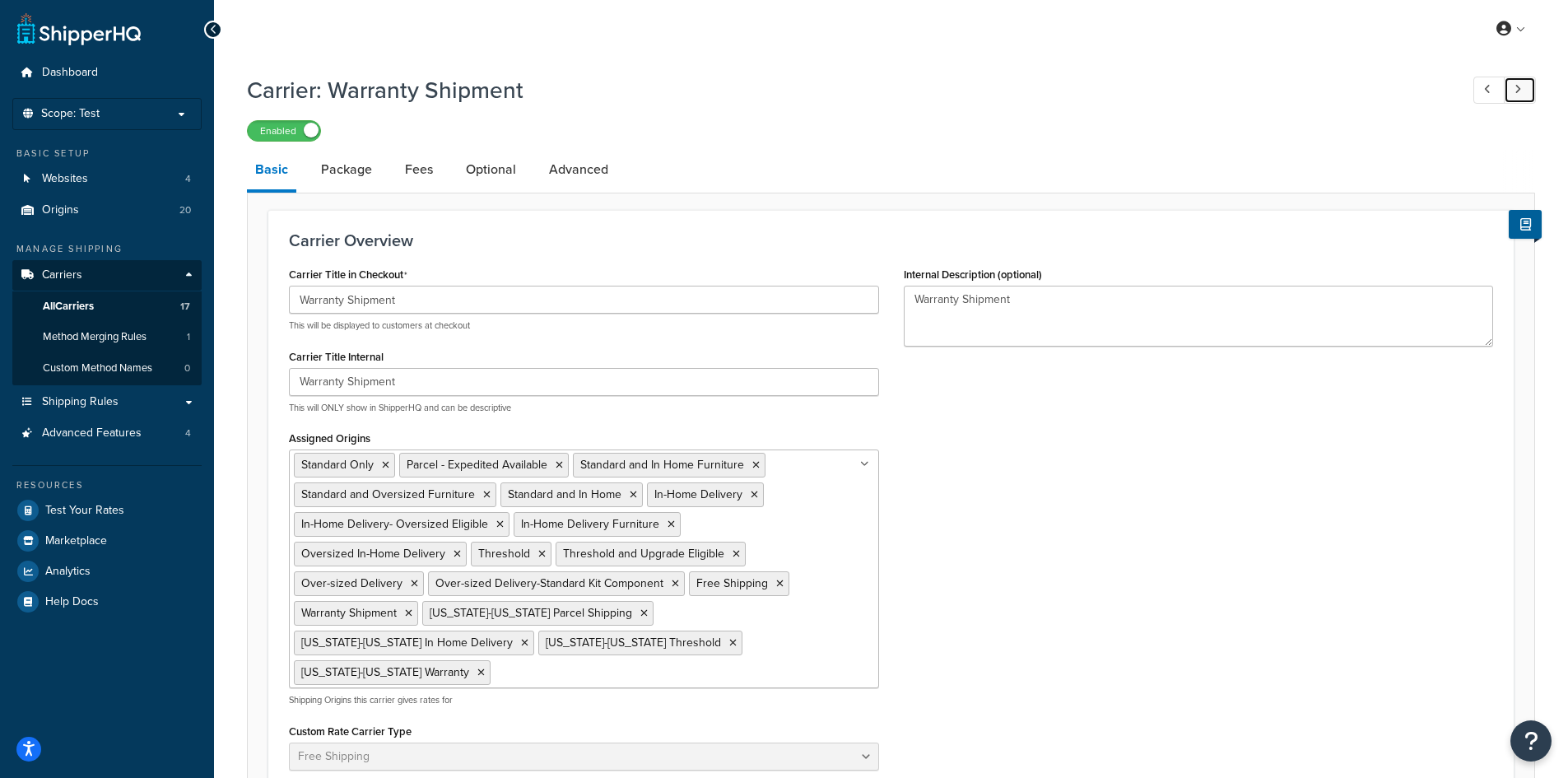
click at [1522, 96] on link at bounding box center [1519, 89] width 32 height 27
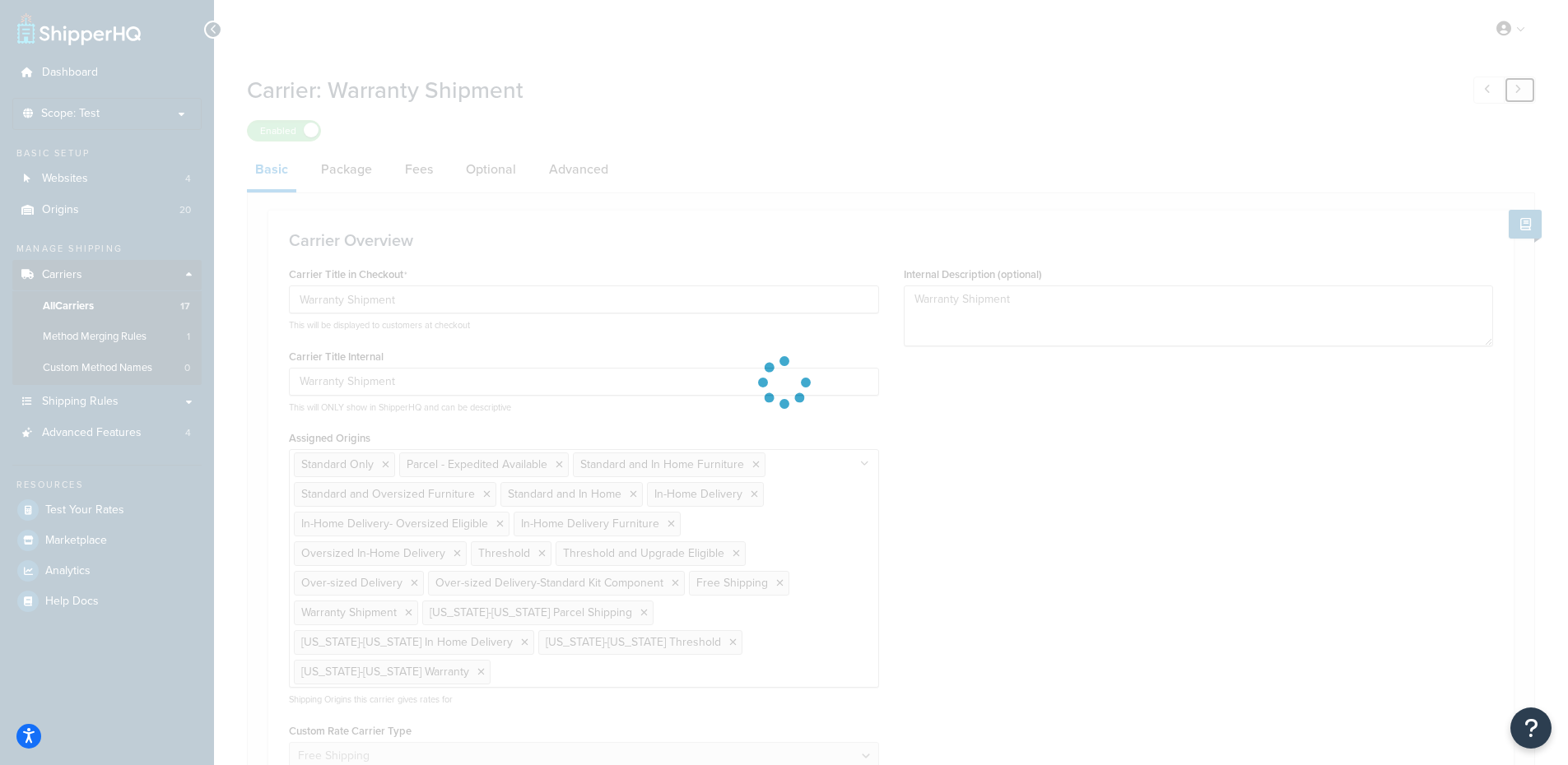
select select "25"
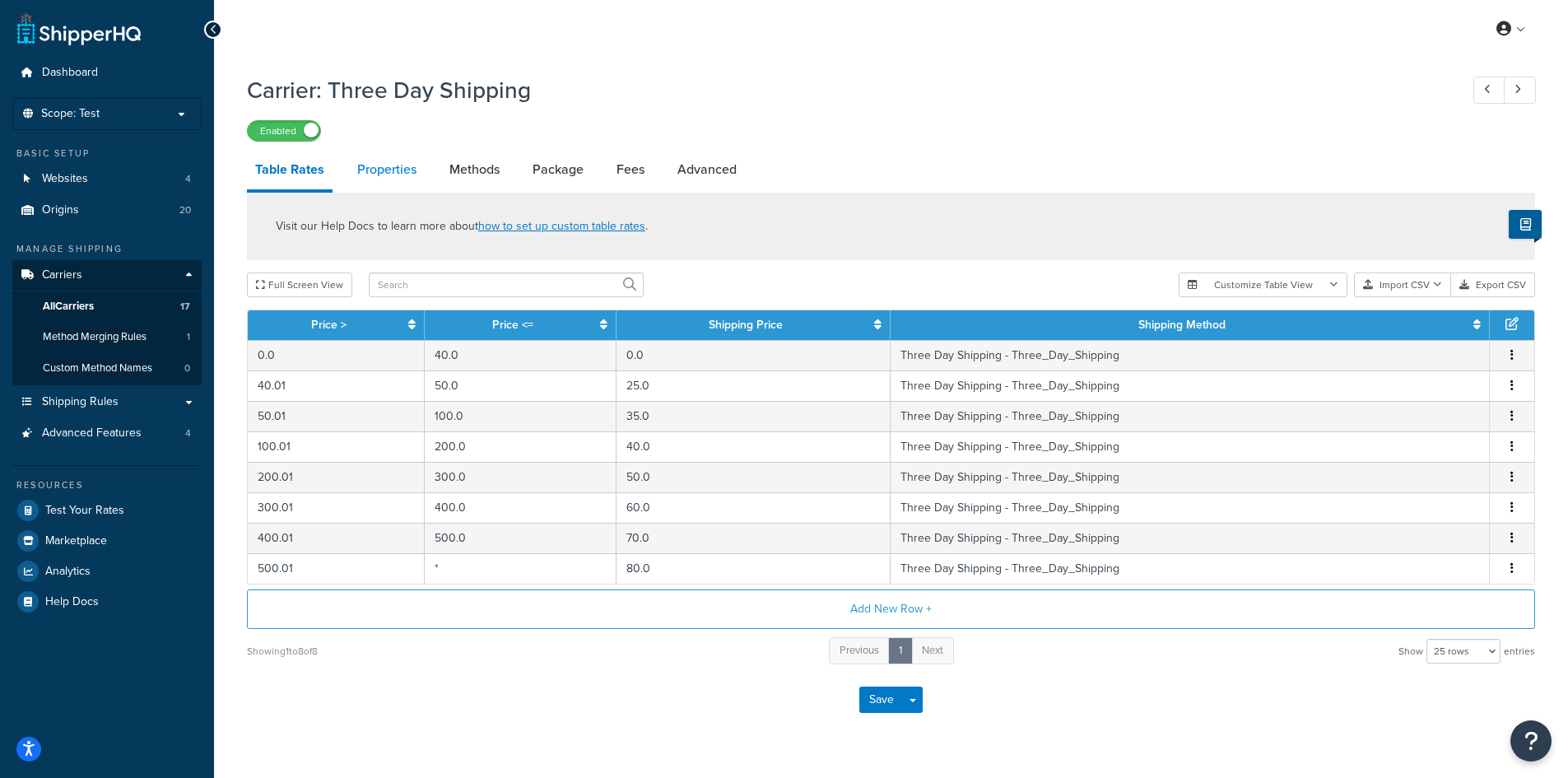
click at [374, 175] on link "Properties" at bounding box center [387, 169] width 75 height 40
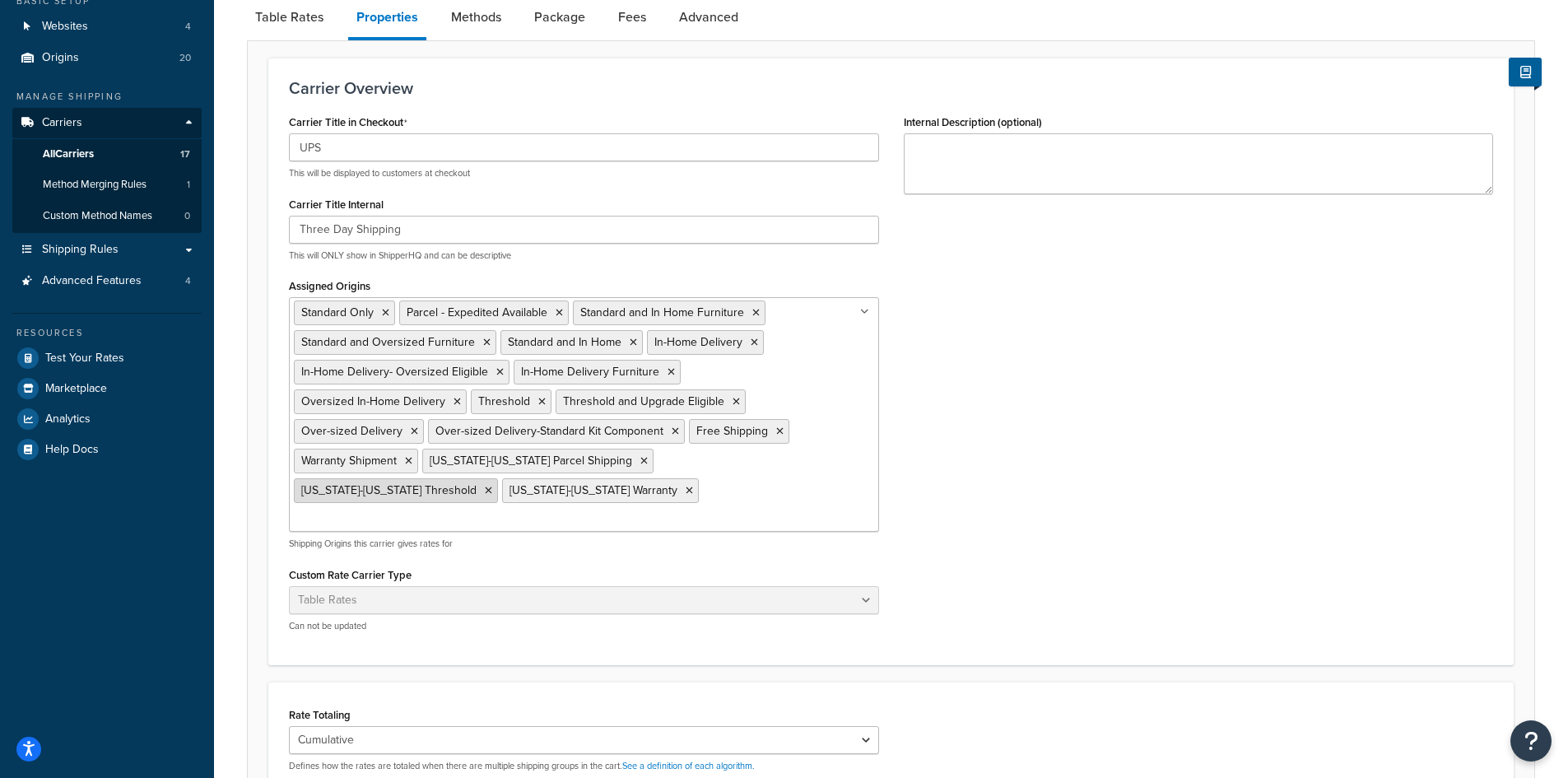
scroll to position [165, 0]
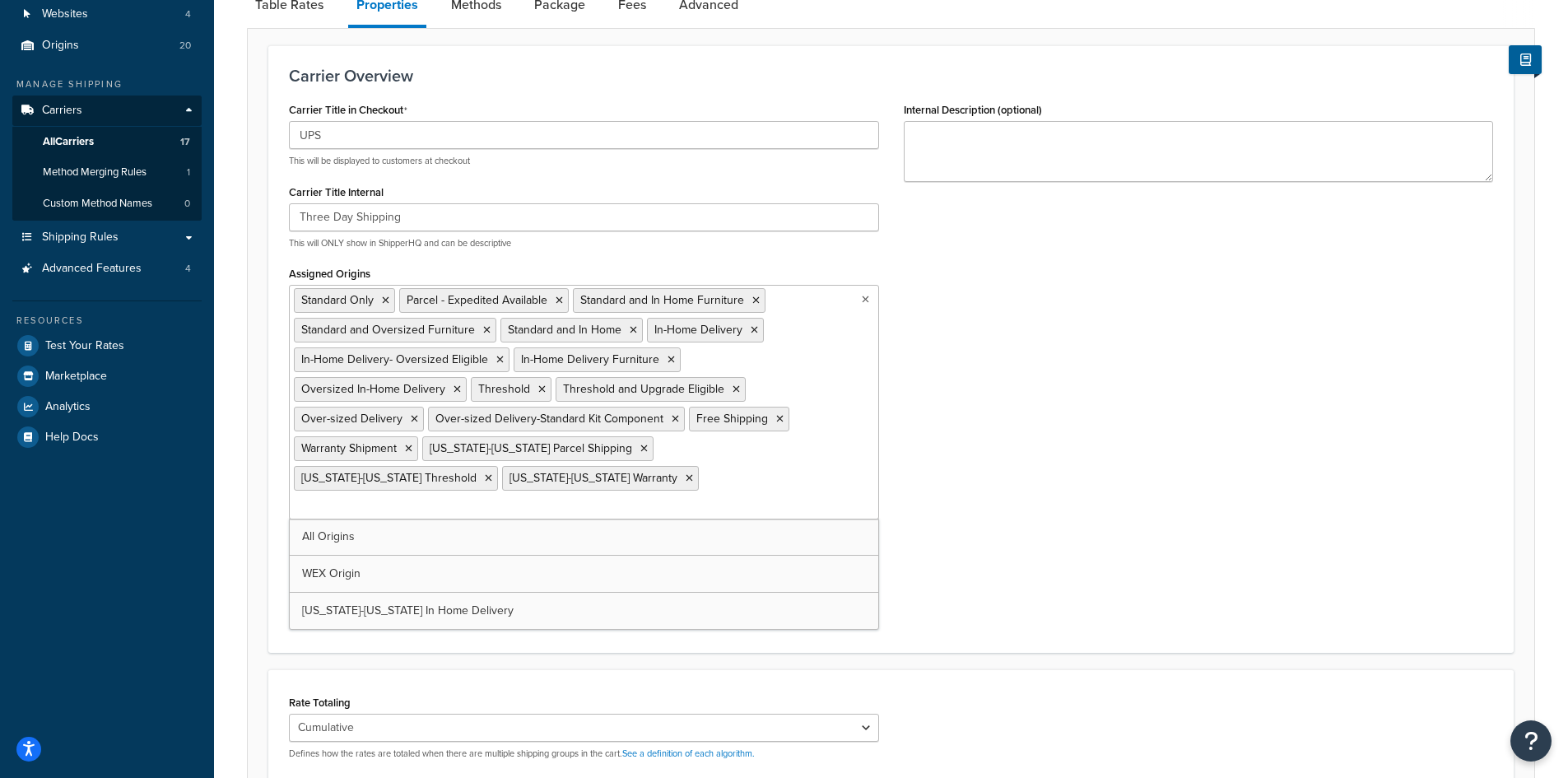
click at [738, 483] on ul "Standard Only Parcel - Expedited Available Standard and In Home Furniture Stand…" at bounding box center [583, 401] width 590 height 235
click at [1024, 312] on div "Carrier Title in Checkout UPS This will be displayed to customers at checkout C…" at bounding box center [891, 367] width 1229 height 538
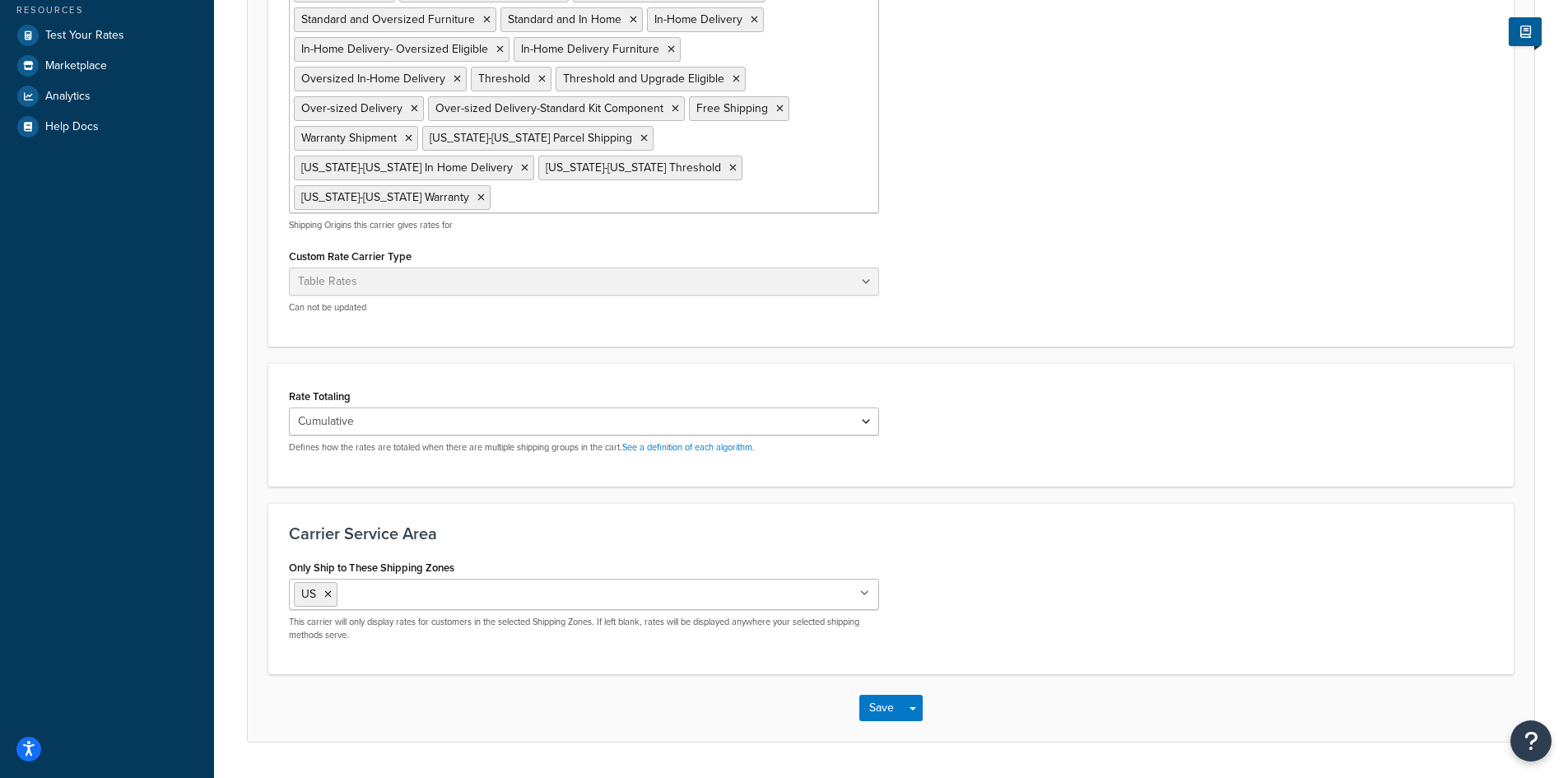
scroll to position [494, 0]
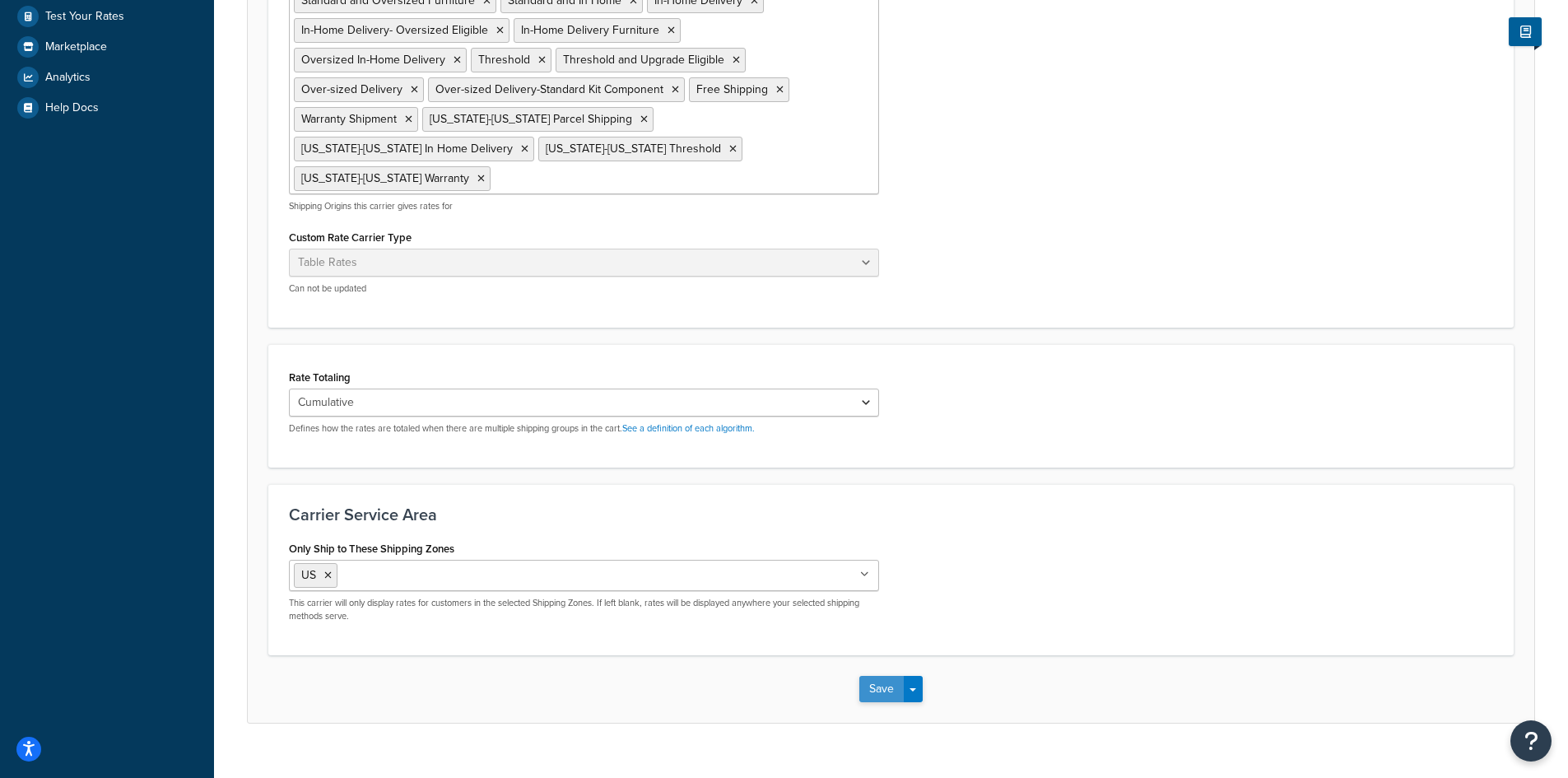
click at [870, 676] on button "Save" at bounding box center [881, 689] width 45 height 27
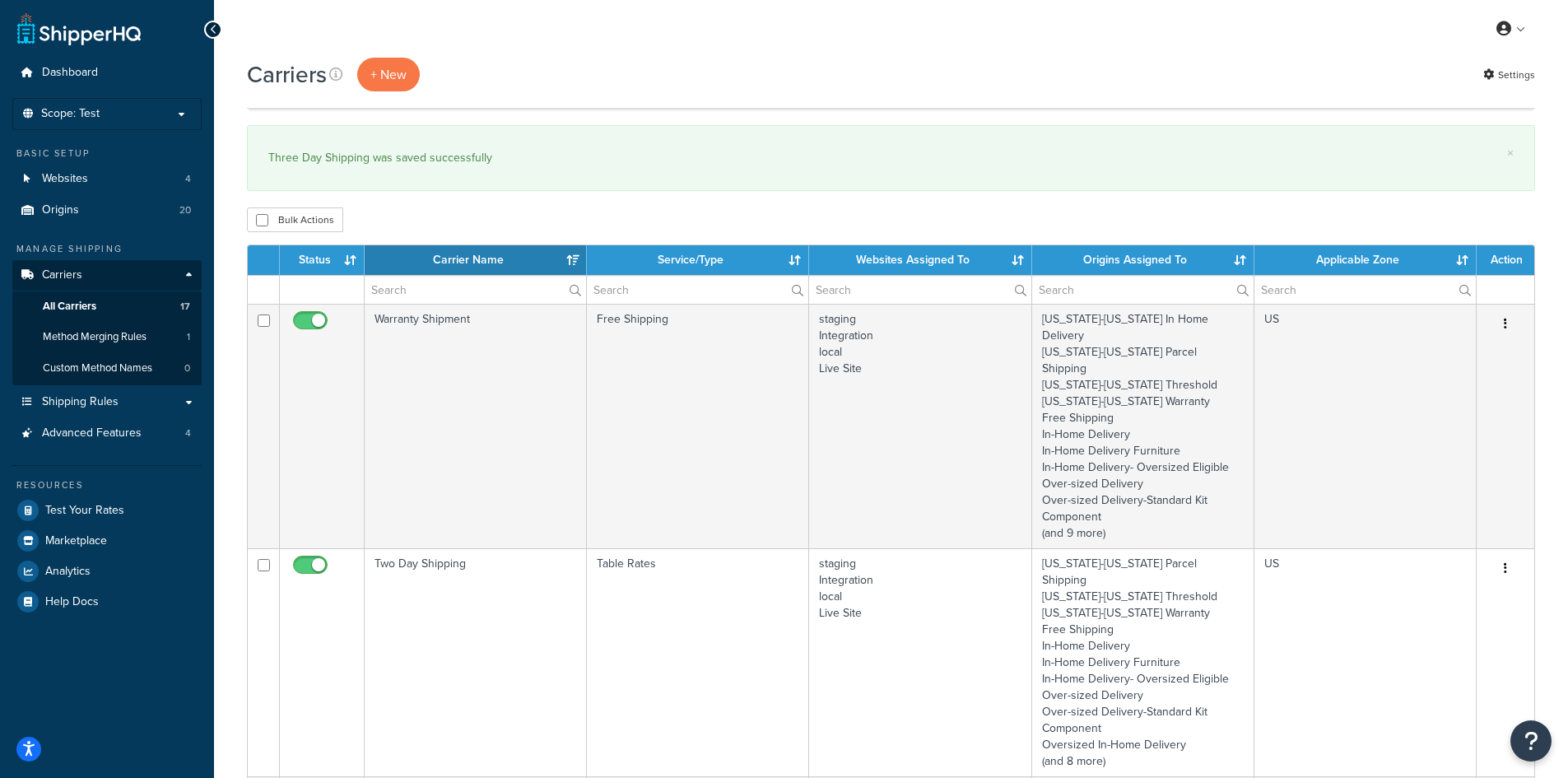
select select "15"
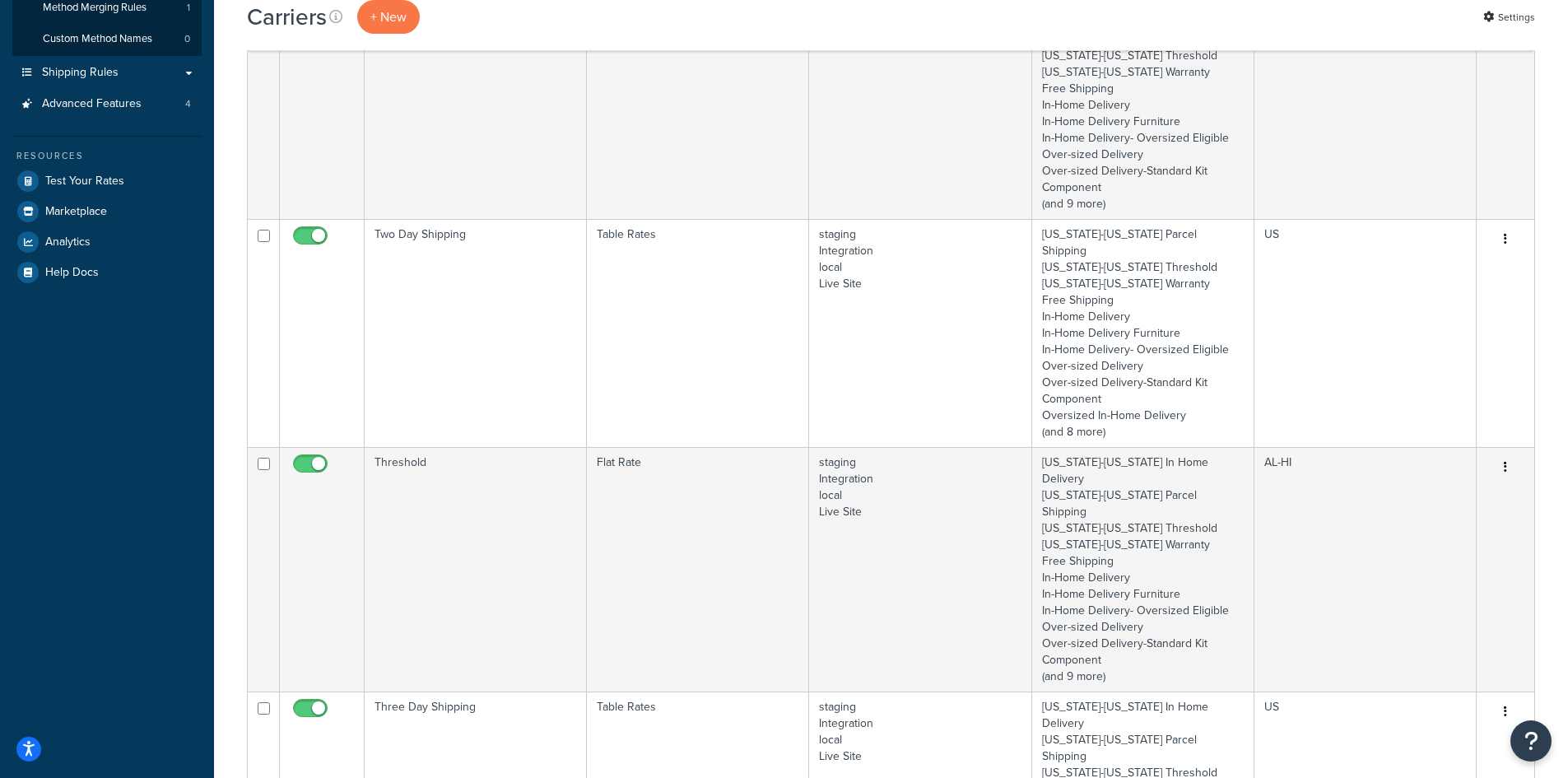
click at [503, 447] on td "Threshold" at bounding box center [476, 569] width 222 height 245
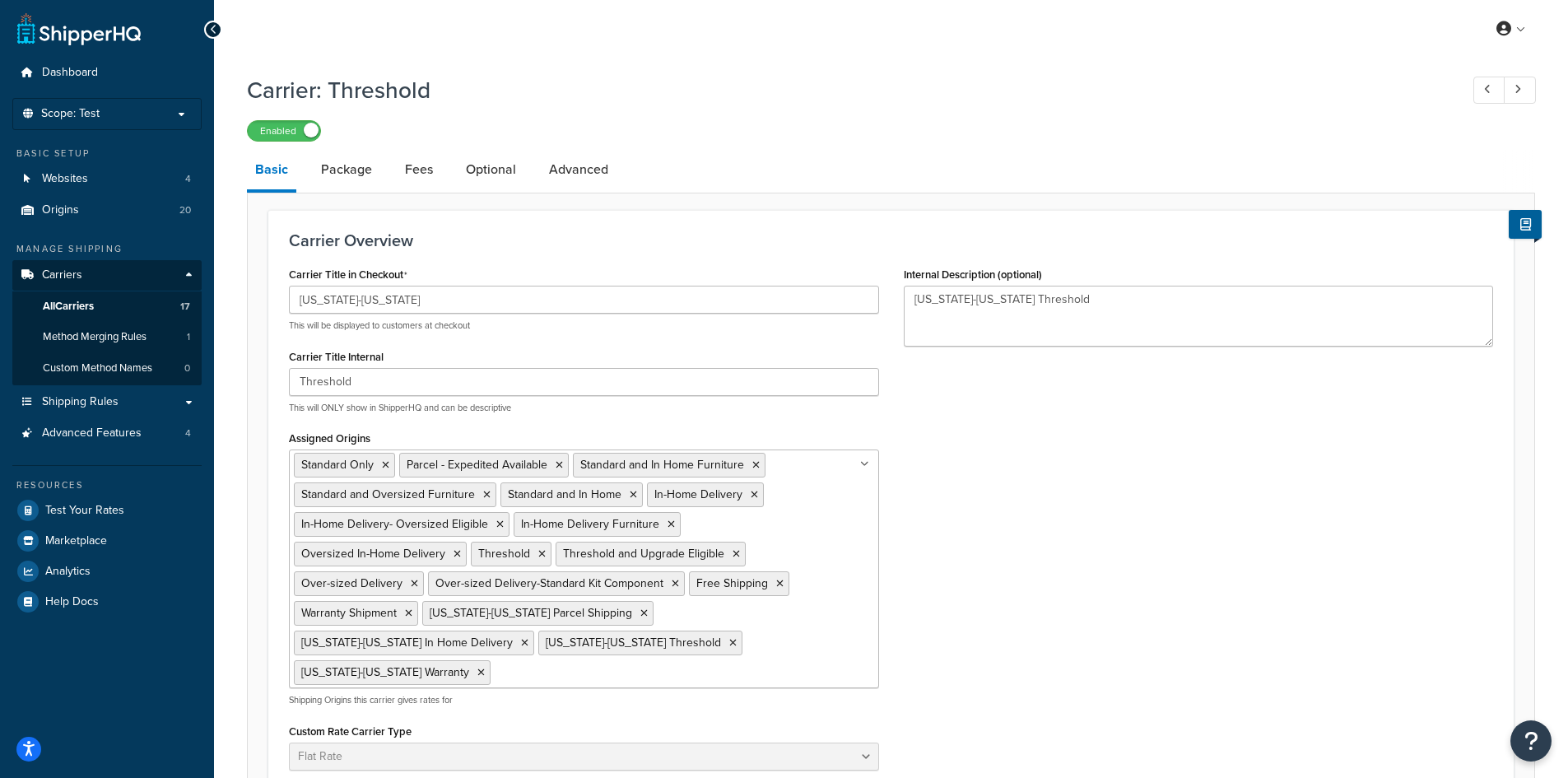
select select "flat"
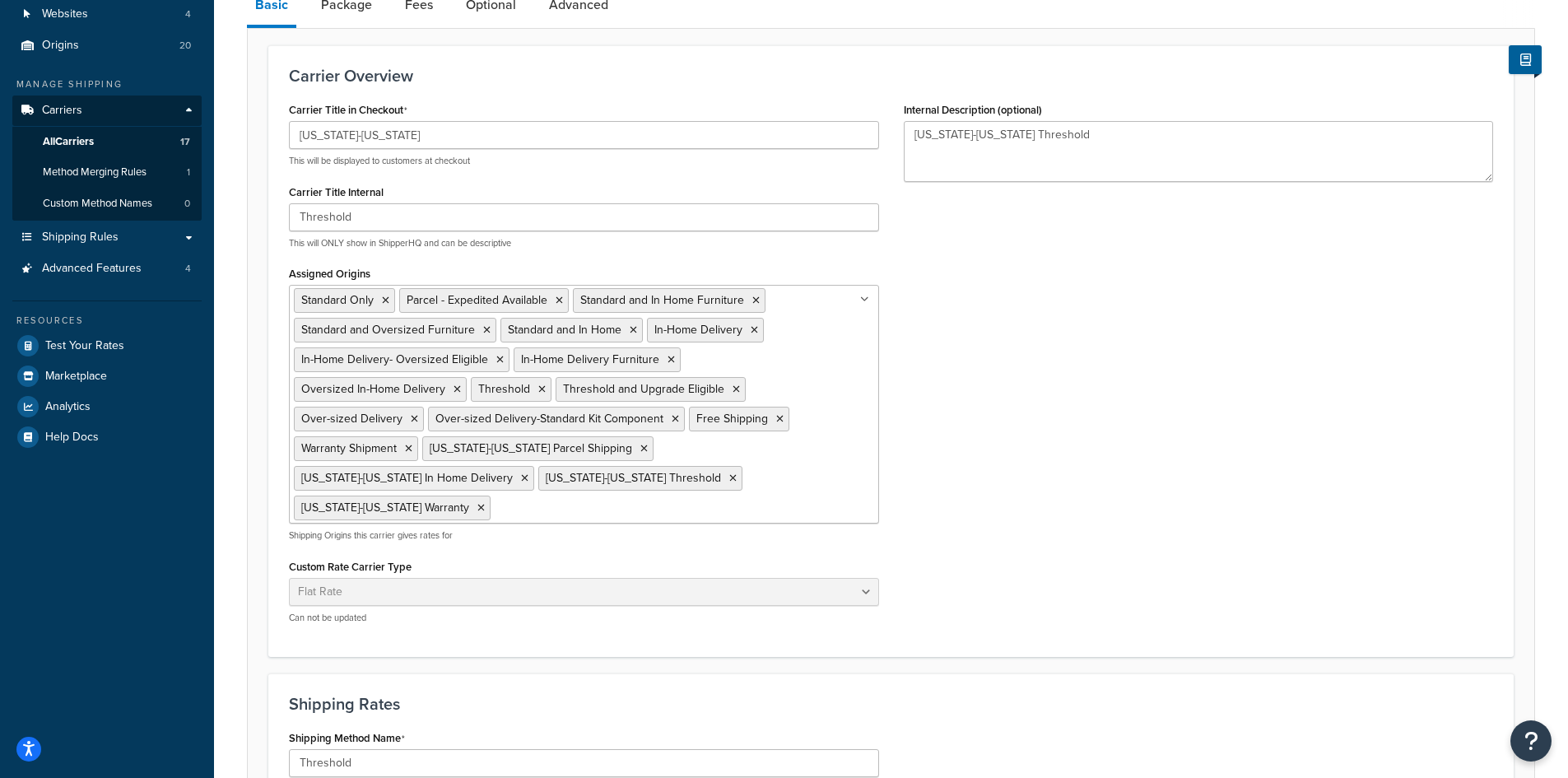
click at [640, 498] on input "Assigned Origins" at bounding box center [567, 506] width 146 height 18
click at [1043, 425] on div "Carrier Title in Checkout Alaska-Hawaii This will be displayed to customers at …" at bounding box center [891, 367] width 1229 height 538
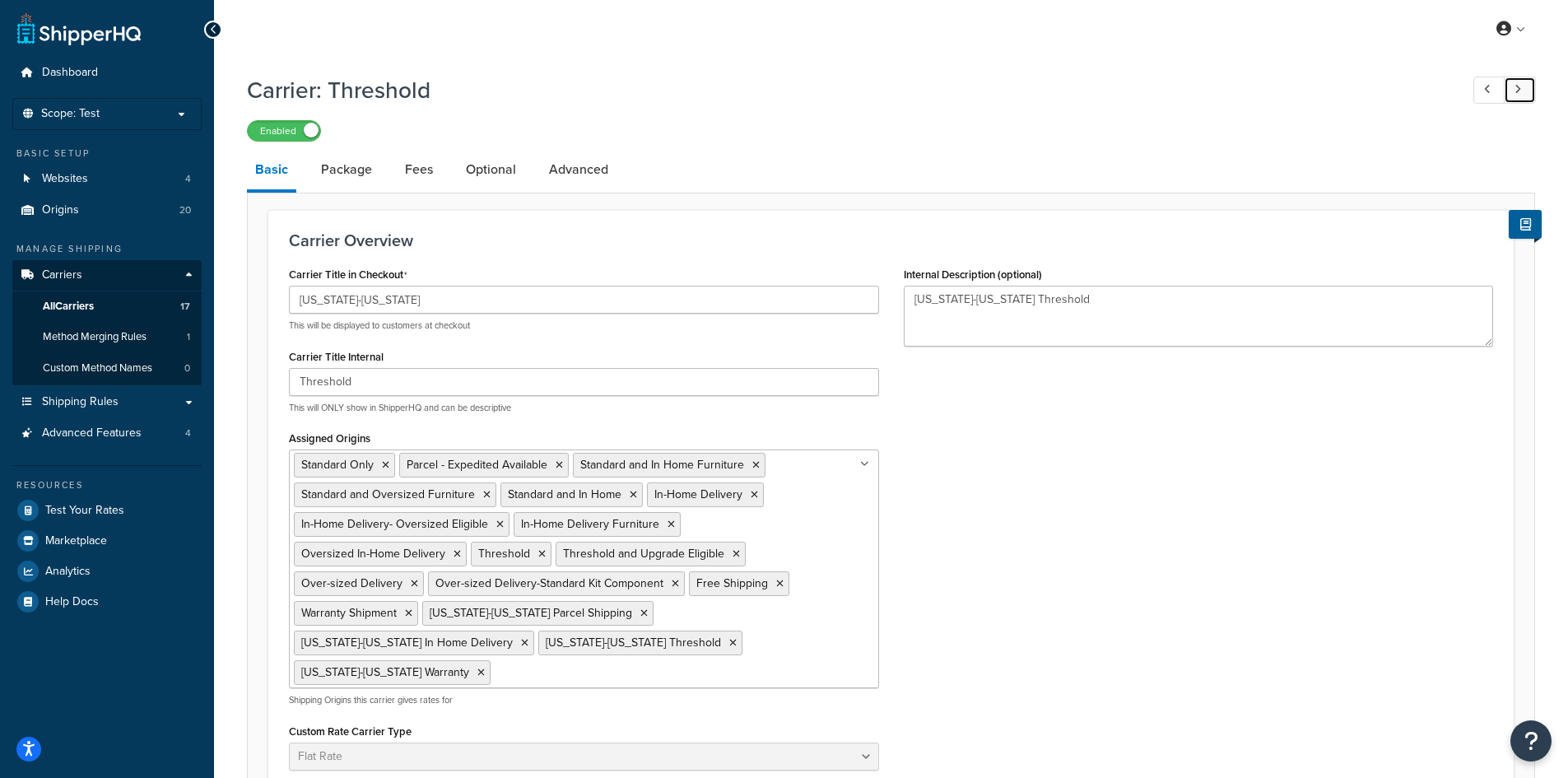
drag, startPoint x: 1516, startPoint y: 90, endPoint x: 1444, endPoint y: 129, distance: 81.9
click at [1516, 90] on icon at bounding box center [1517, 89] width 7 height 11
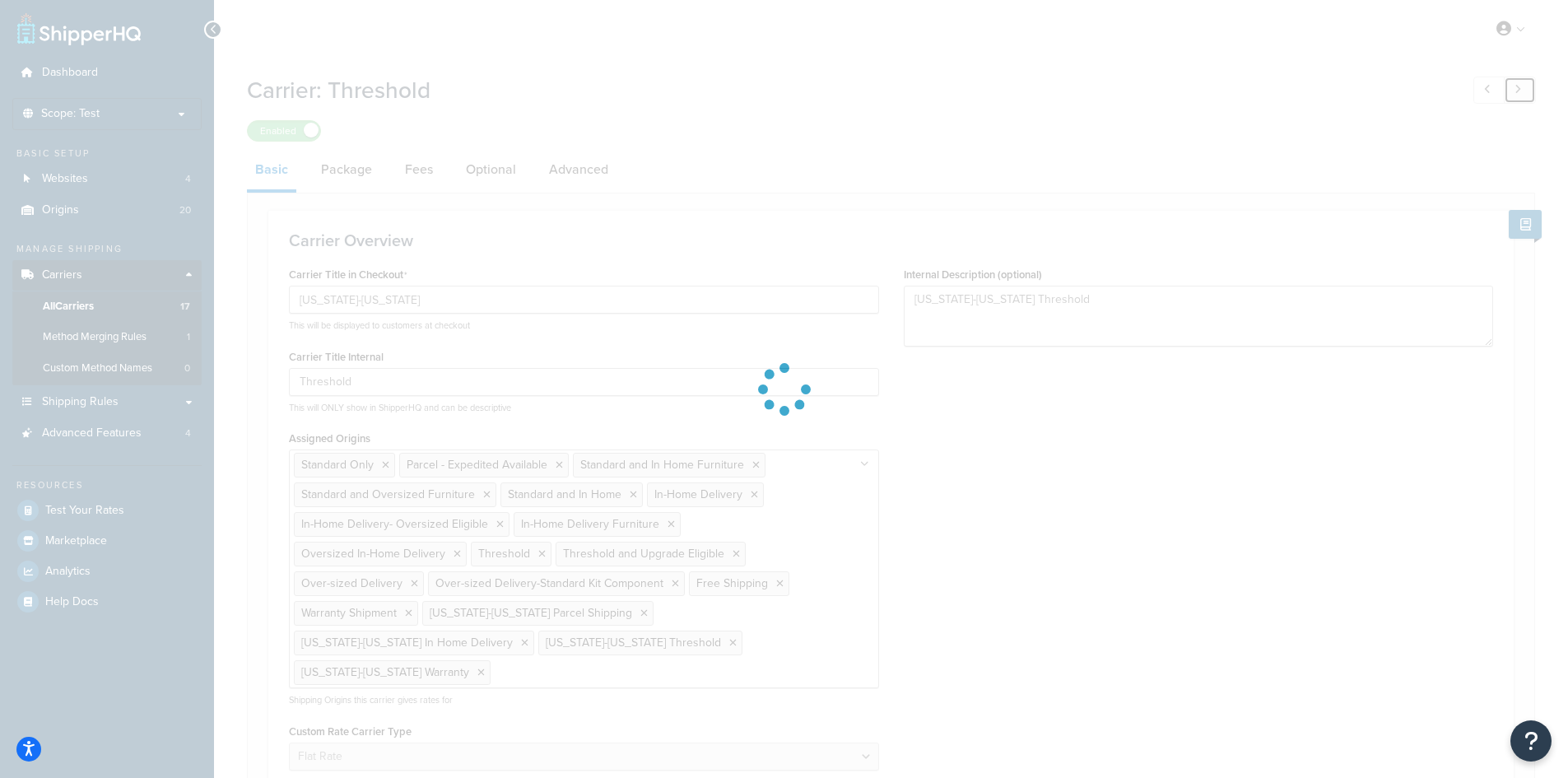
type input "UPS"
type input "Free Standard Shipping"
select select "free"
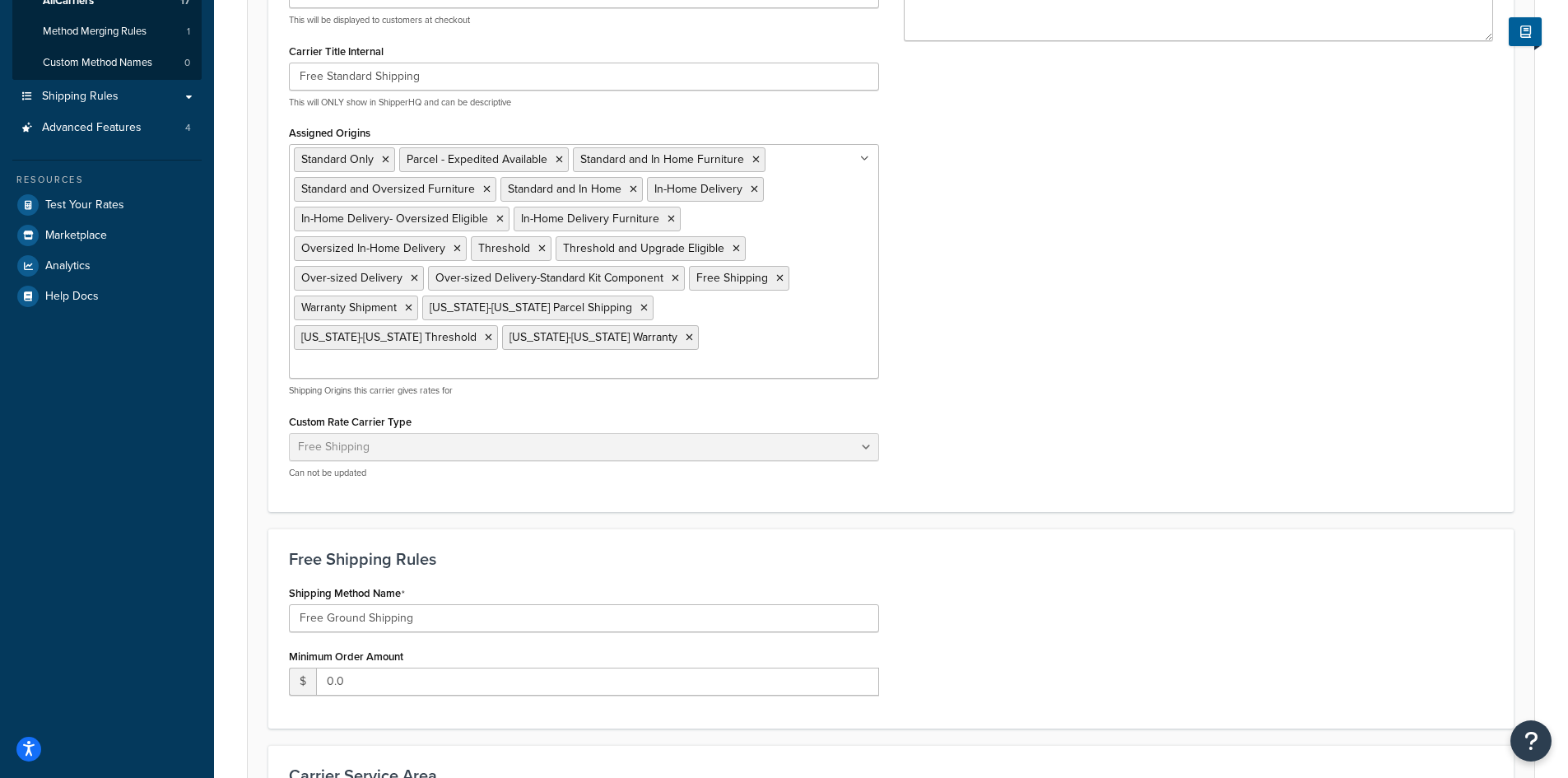
scroll to position [329, 0]
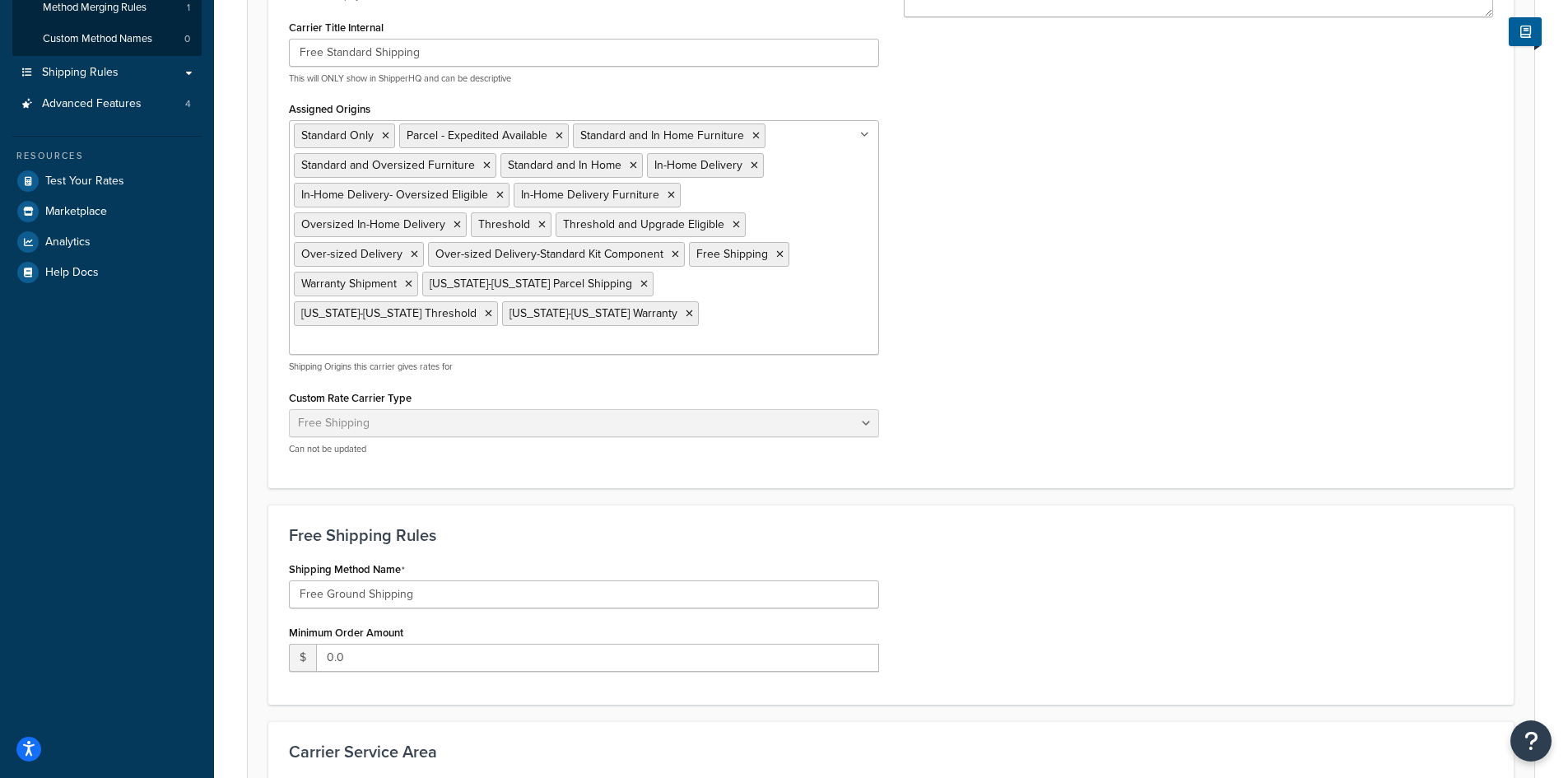
click at [603, 319] on ul "Standard Only Parcel - Expedited Available Standard and In Home Furniture Stand…" at bounding box center [583, 237] width 590 height 235
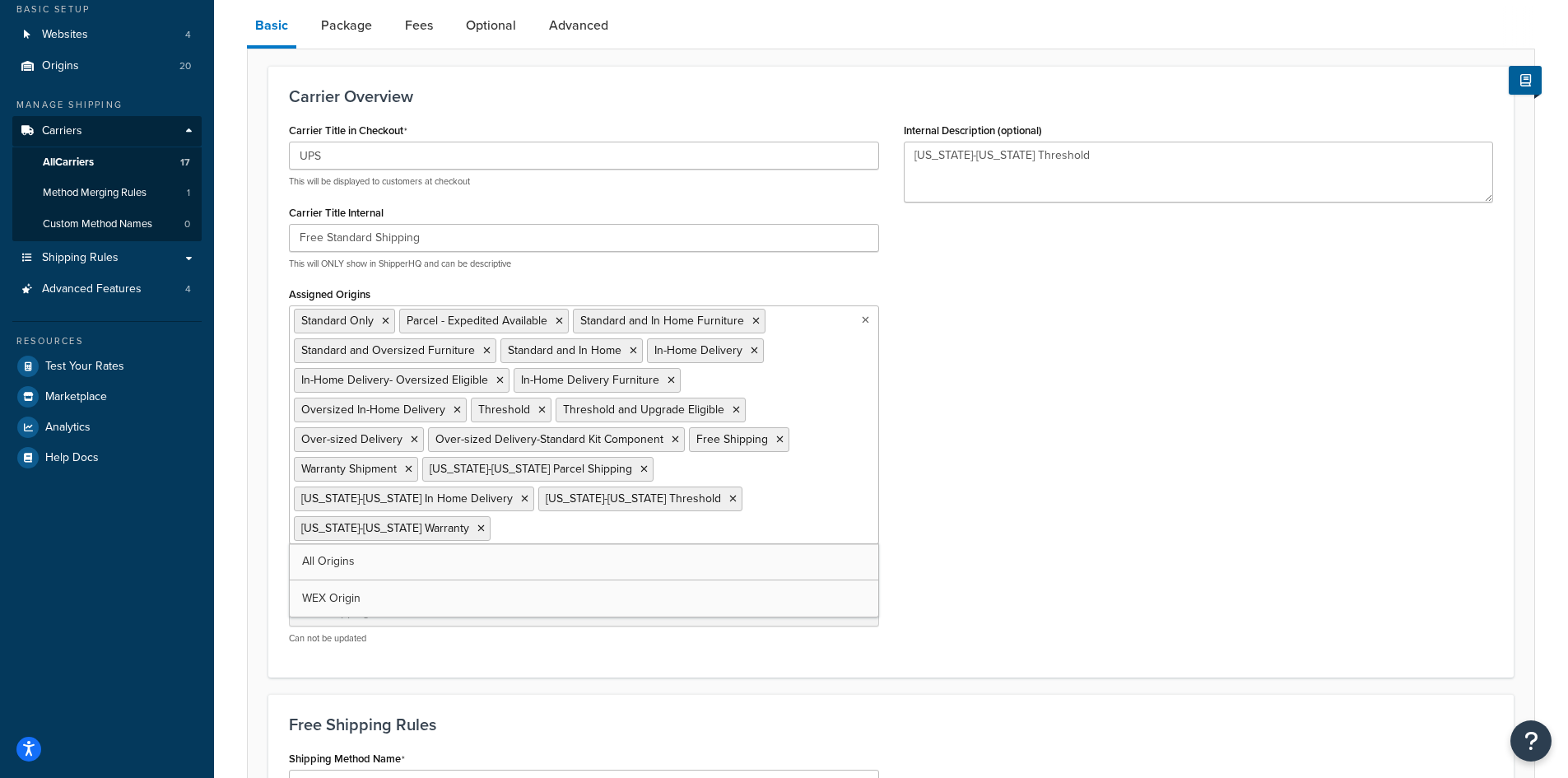
scroll to position [0, 0]
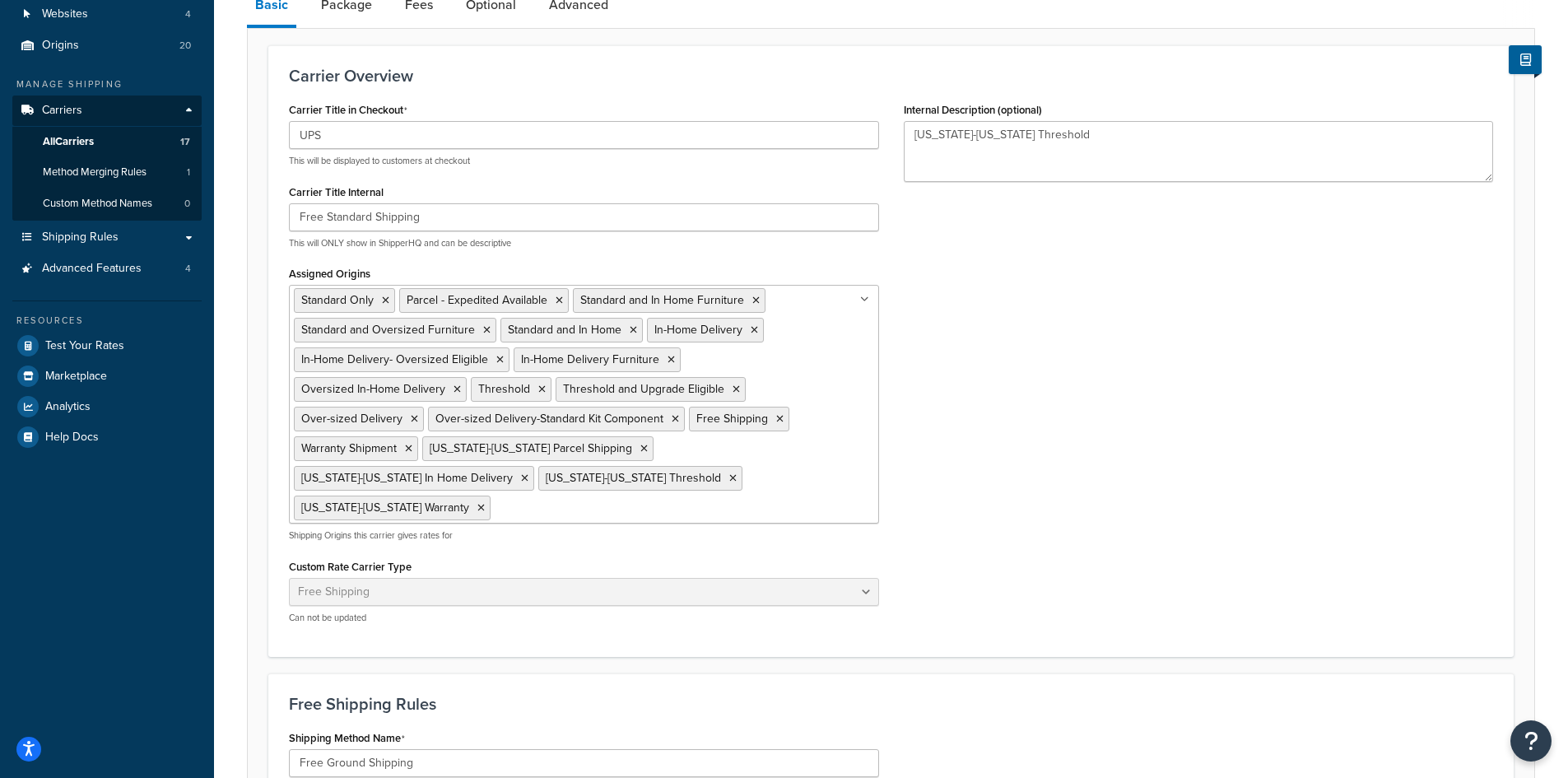
click at [1120, 418] on div "Carrier Title in Checkout UPS This will be displayed to customers at checkout C…" at bounding box center [891, 367] width 1229 height 538
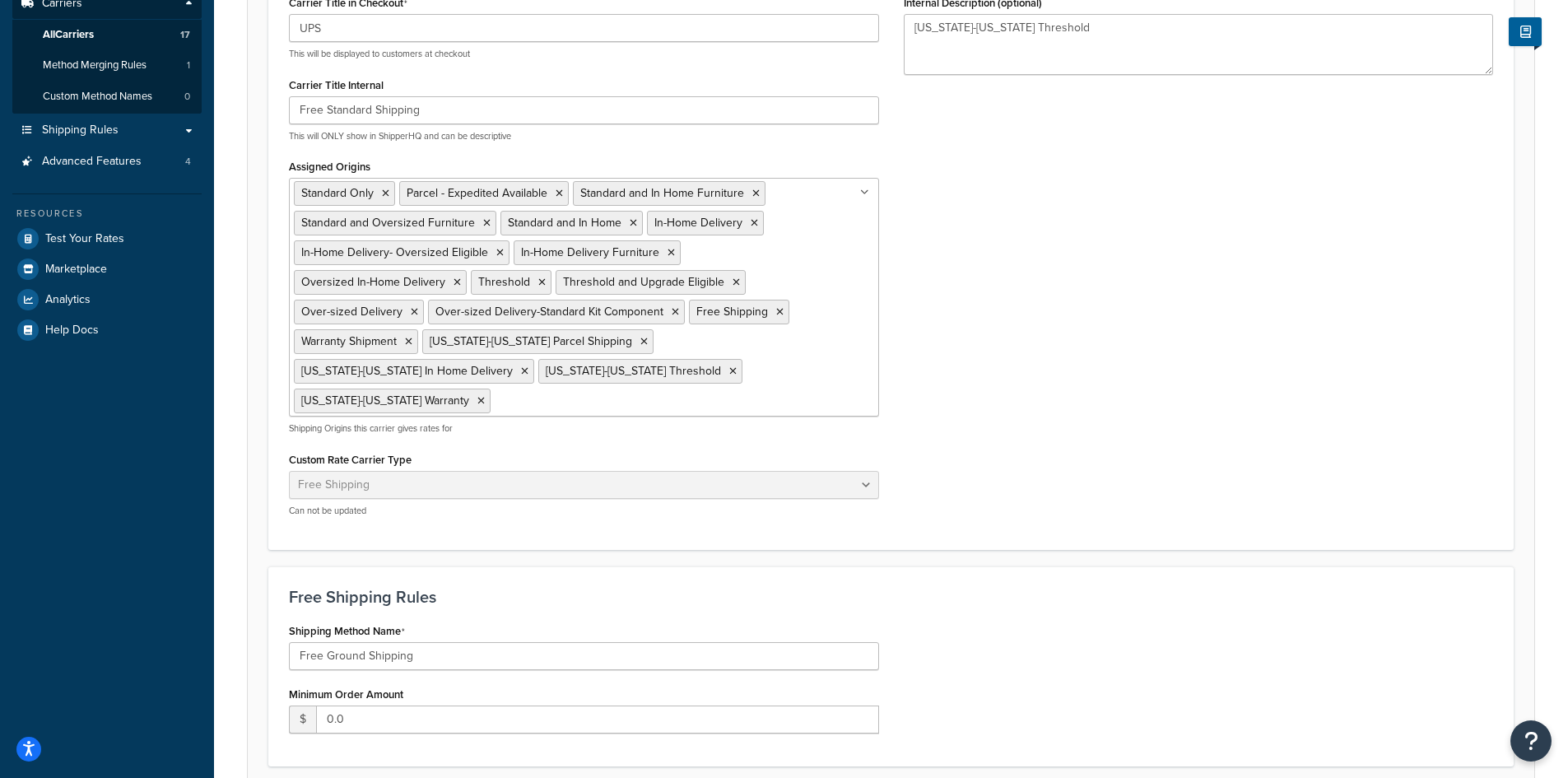
scroll to position [494, 0]
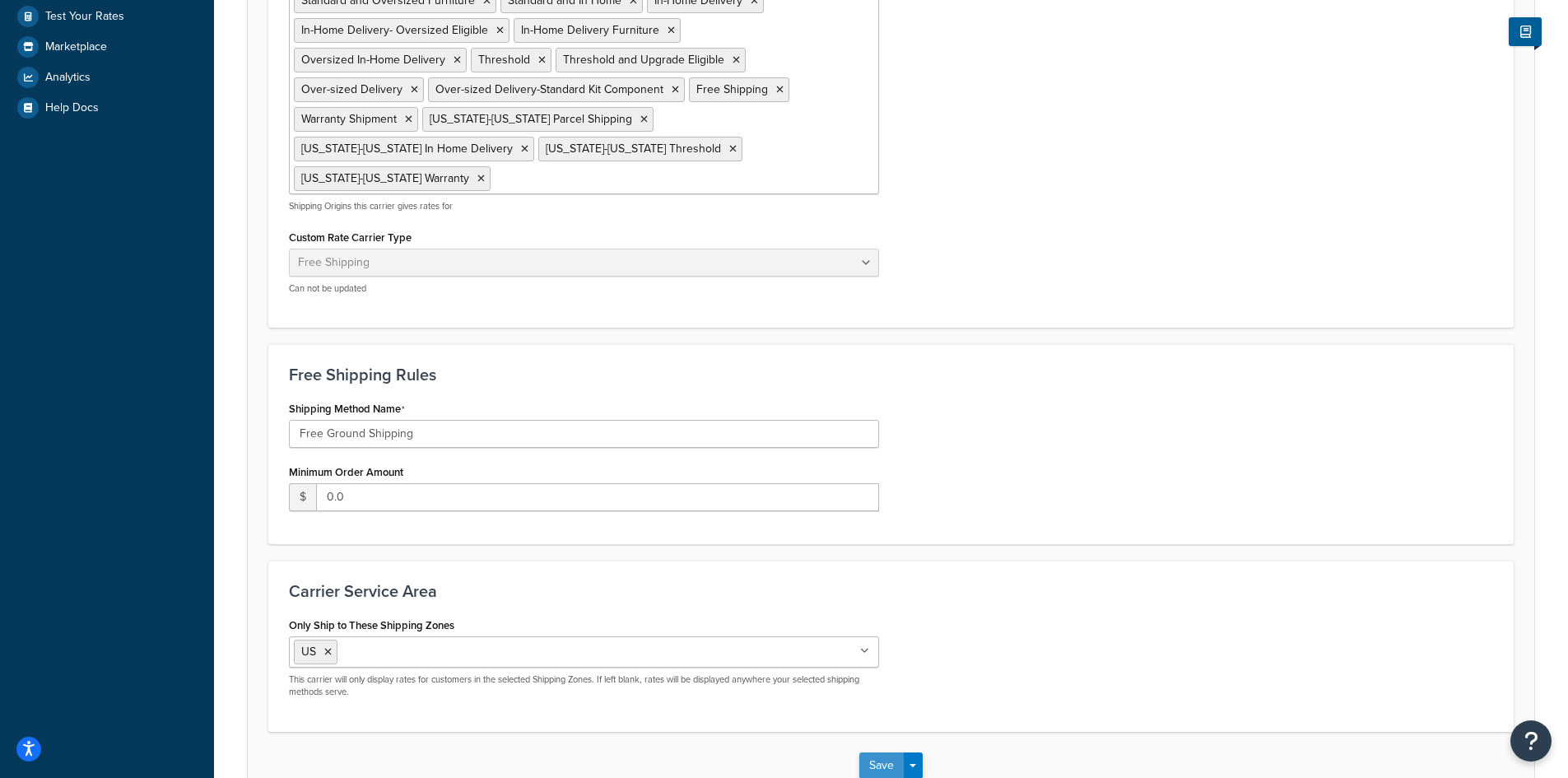
click at [871, 752] on button "Save" at bounding box center [881, 765] width 45 height 27
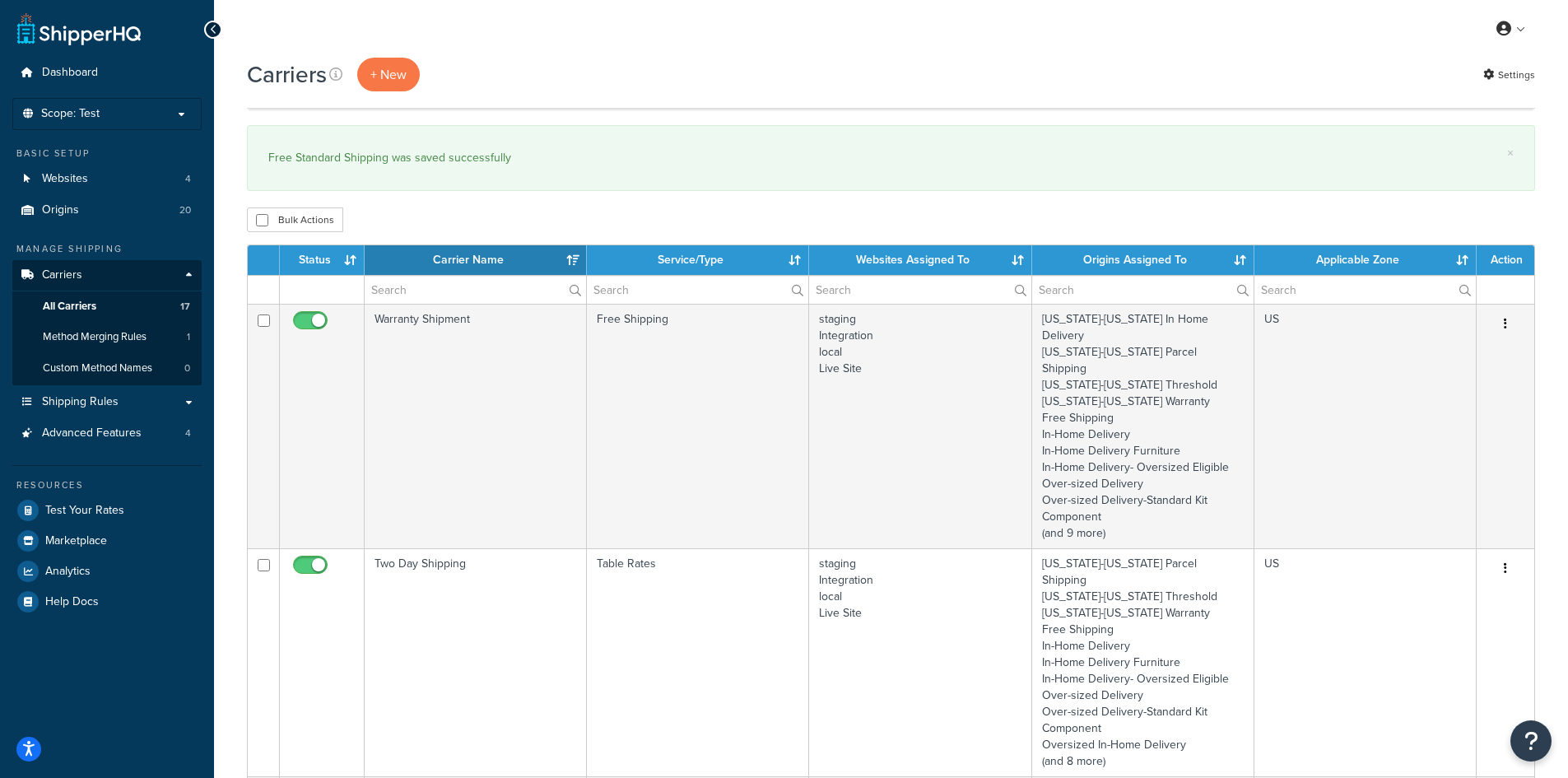
select select "15"
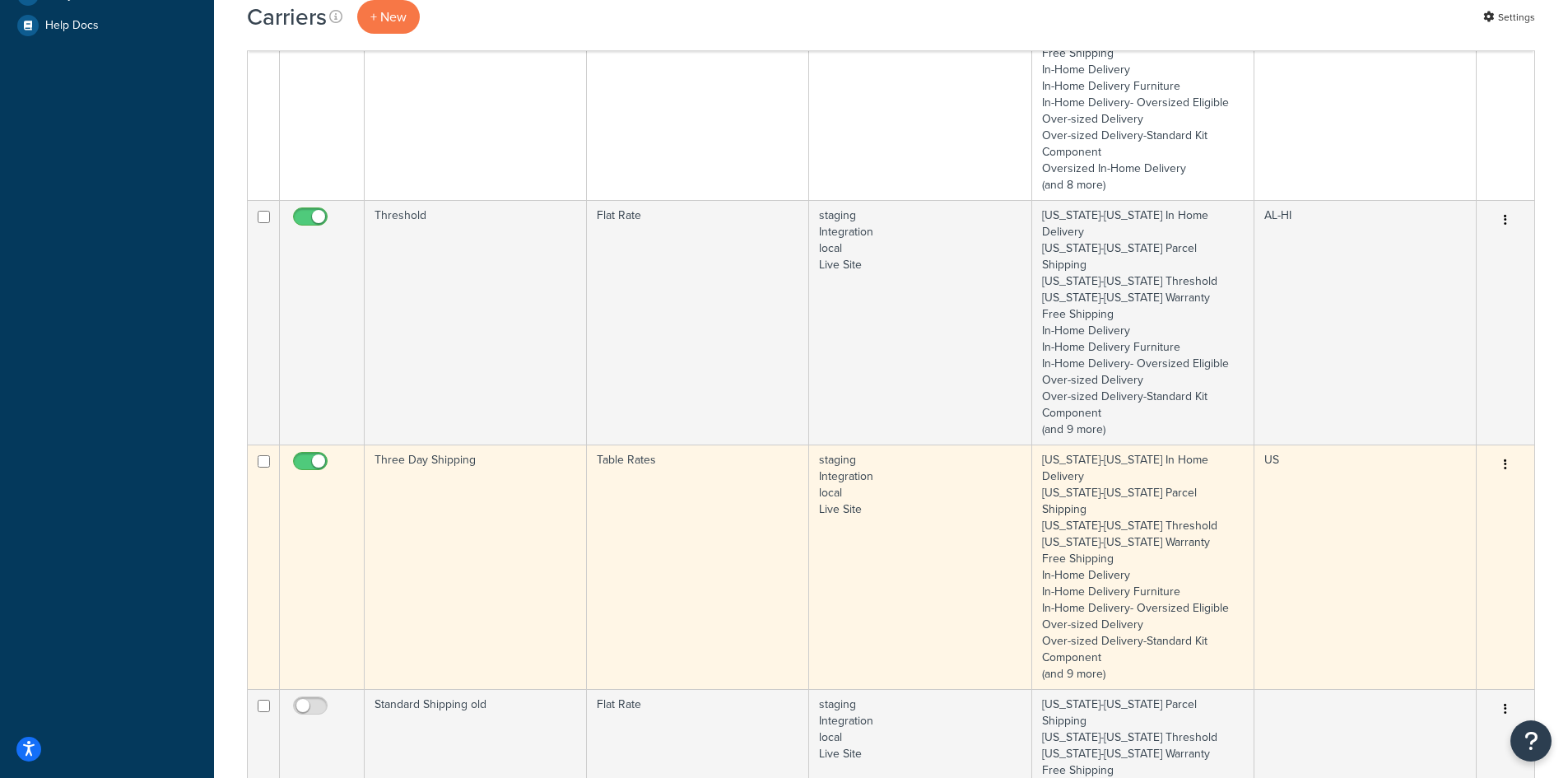
click at [469, 468] on td "Three Day Shipping" at bounding box center [476, 566] width 222 height 245
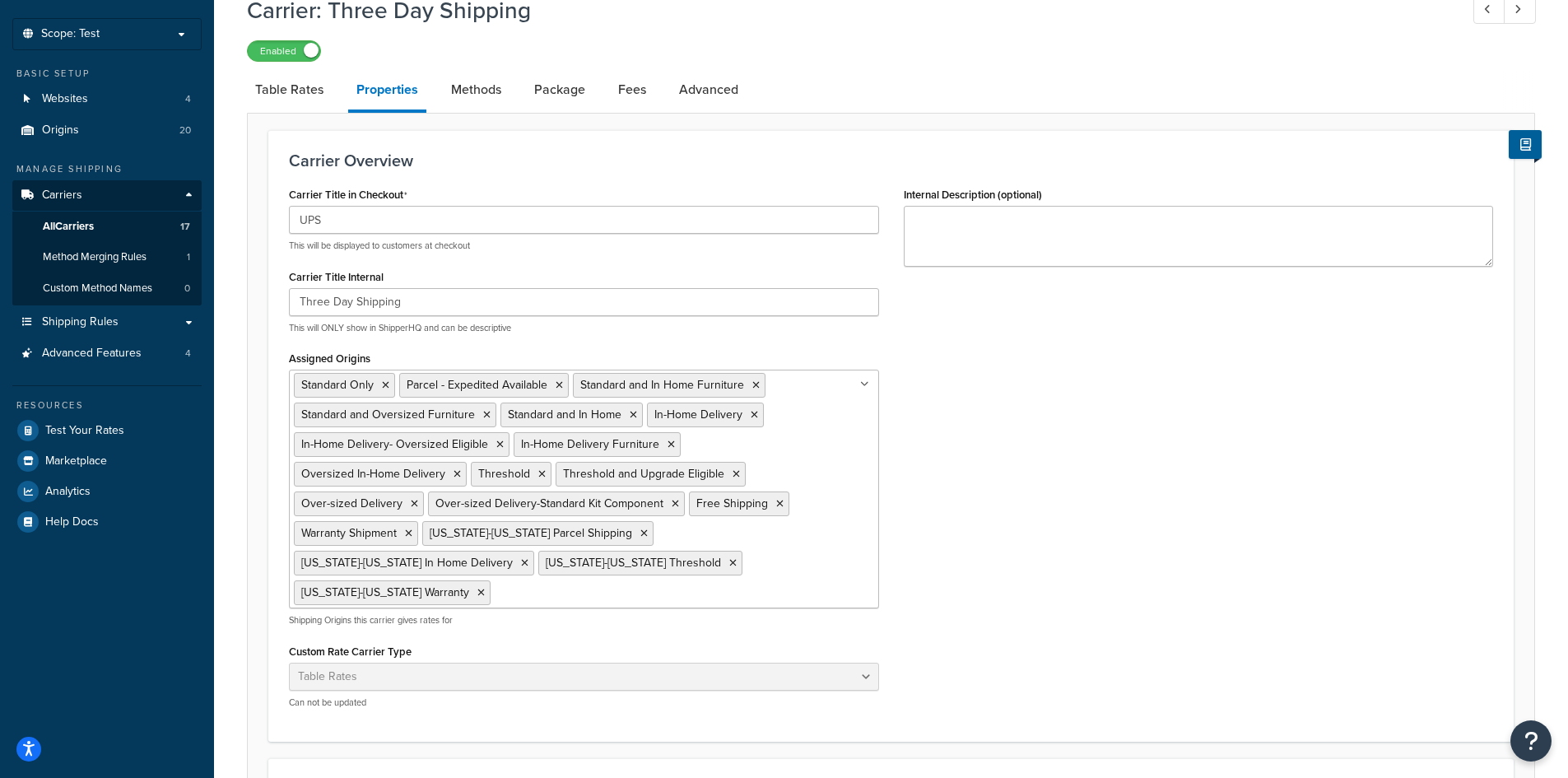
scroll to position [82, 0]
click at [640, 580] on input "Assigned Origins" at bounding box center [567, 589] width 146 height 18
click at [1101, 444] on div "Carrier Title in Checkout UPS This will be displayed to customers at checkout C…" at bounding box center [891, 449] width 1229 height 538
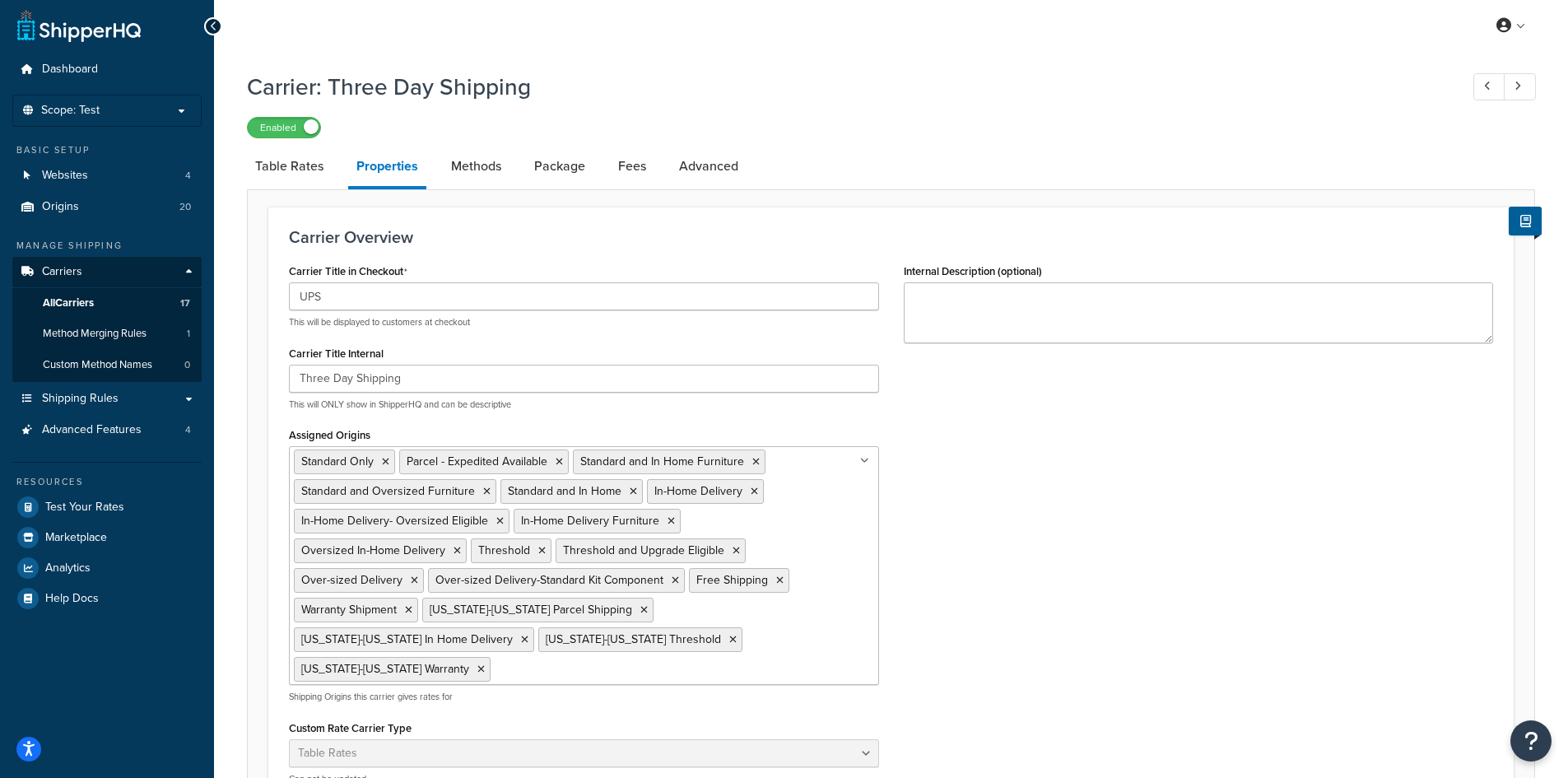
scroll to position [0, 0]
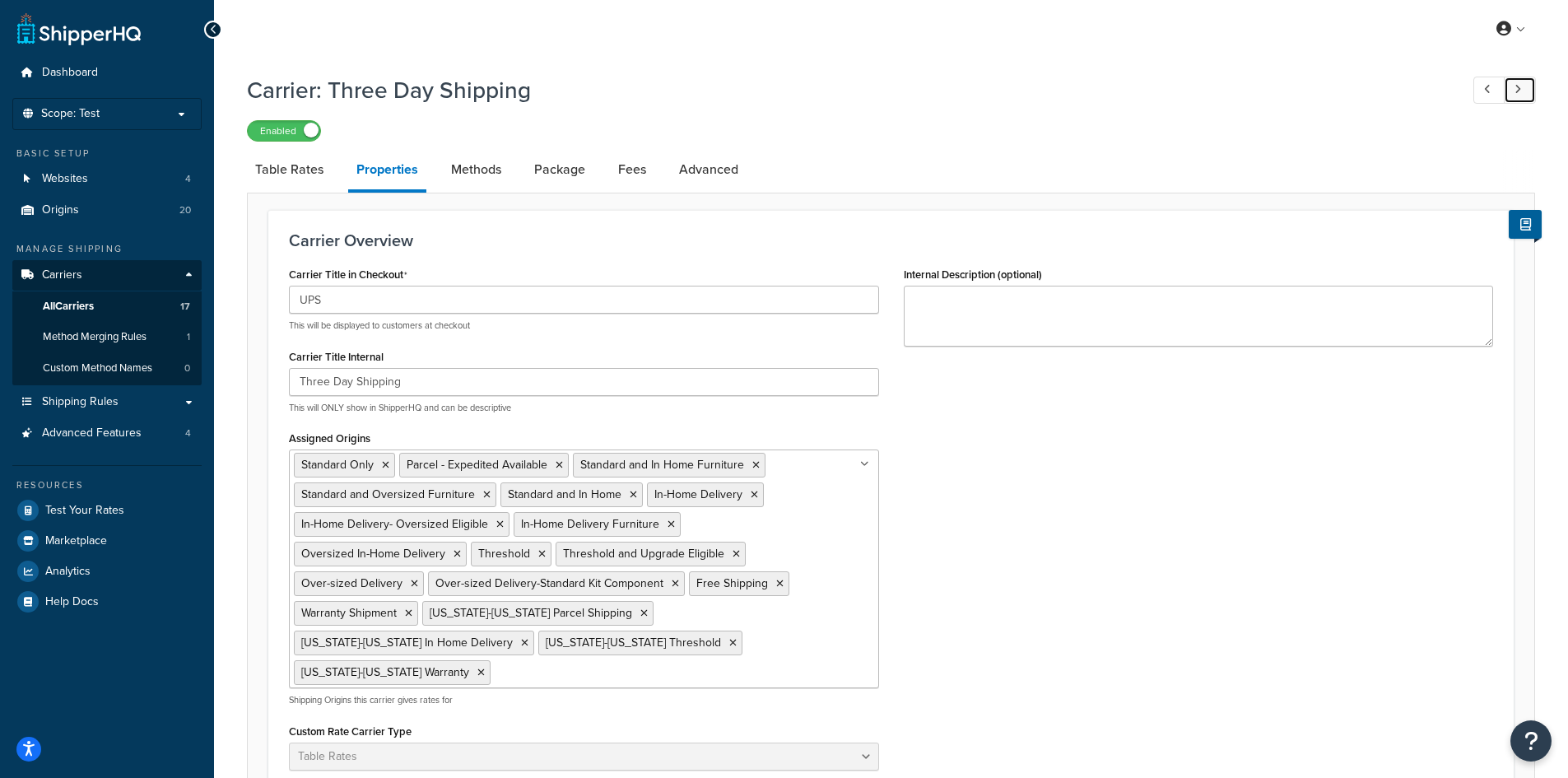
click at [1521, 89] on link at bounding box center [1519, 89] width 32 height 27
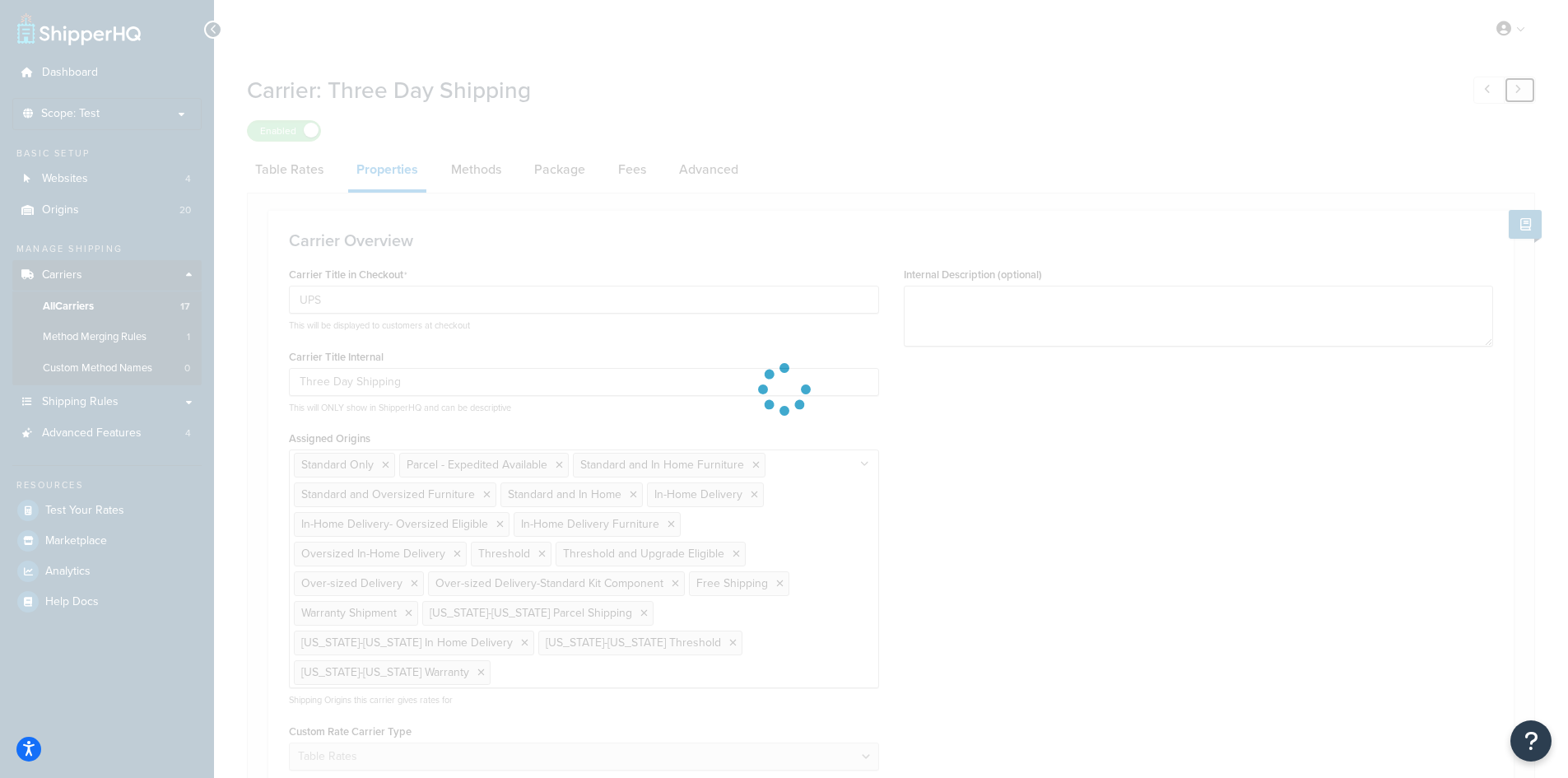
type input "[US_STATE]-[US_STATE]"
type input "Parcel Shipping"
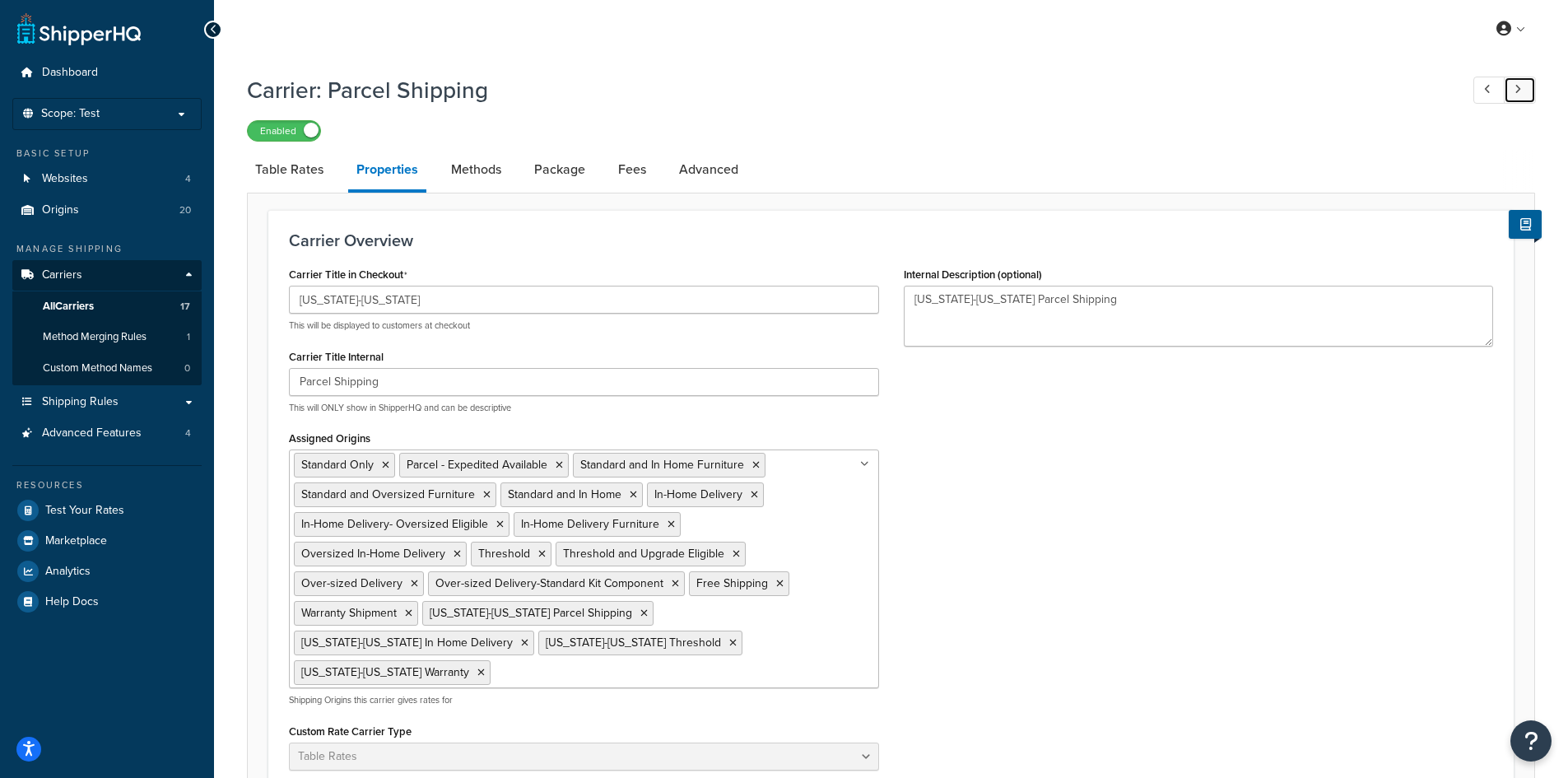
click at [1521, 89] on link at bounding box center [1519, 89] width 32 height 27
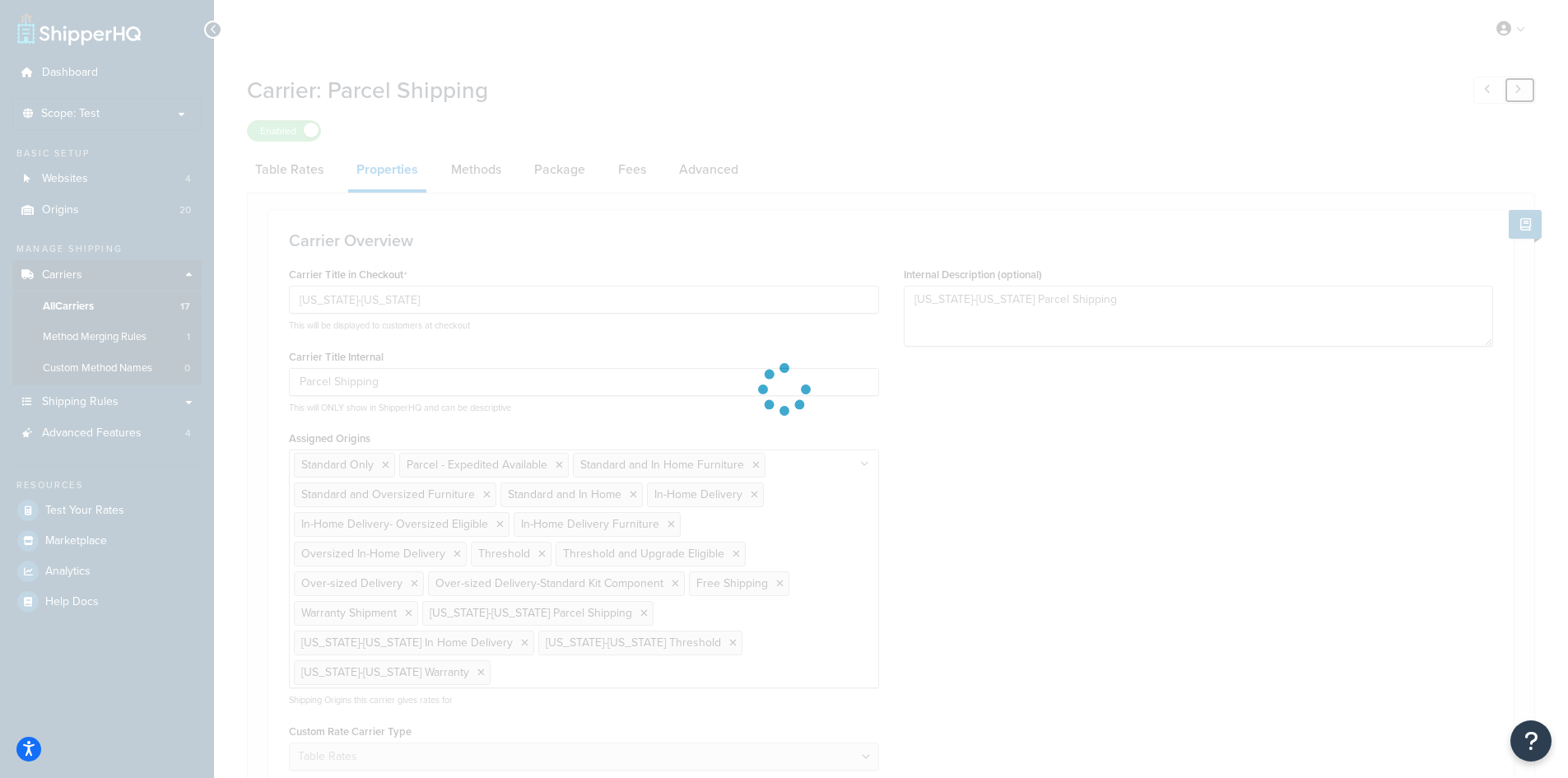
select select "flat"
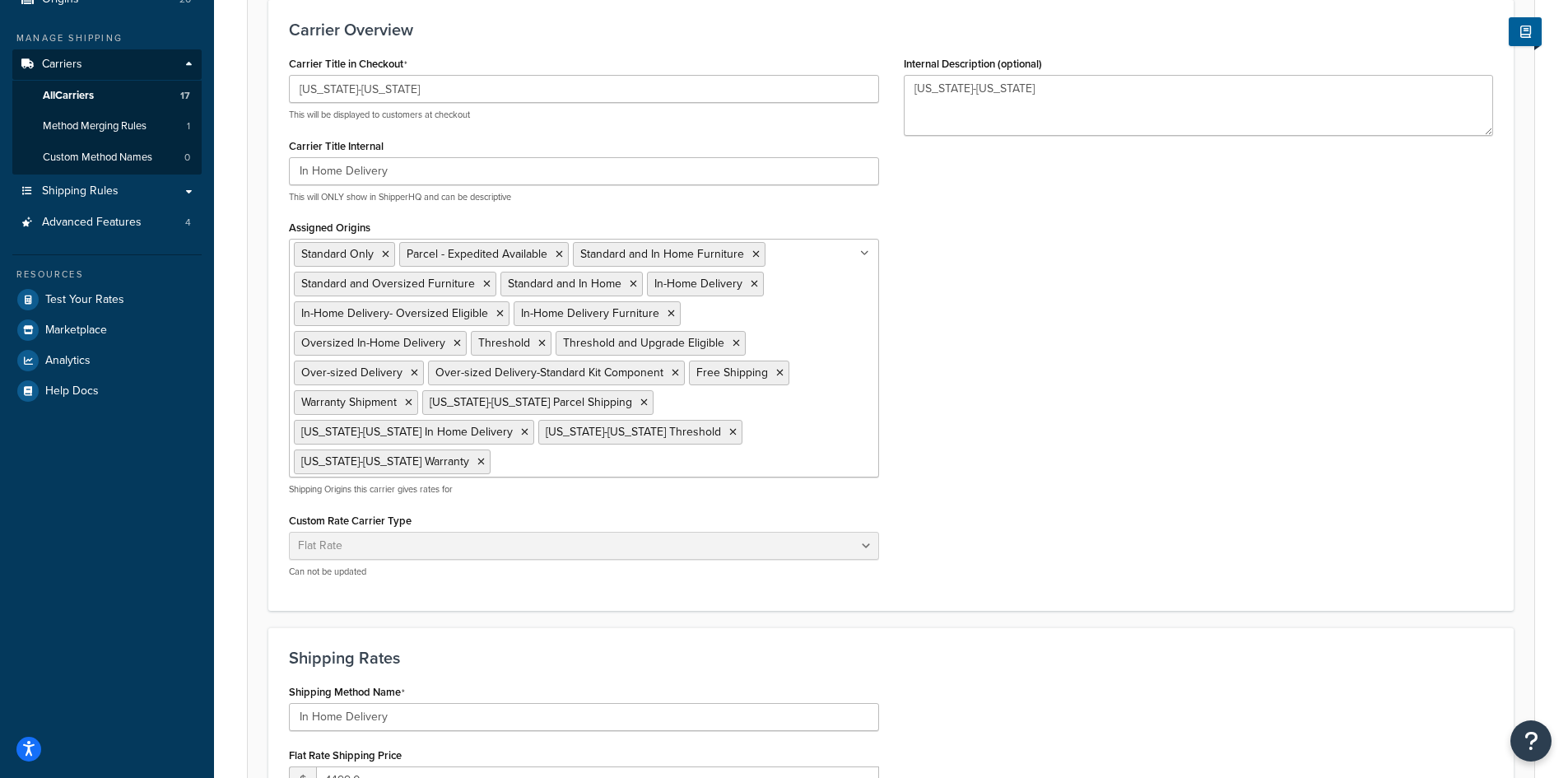
scroll to position [247, 0]
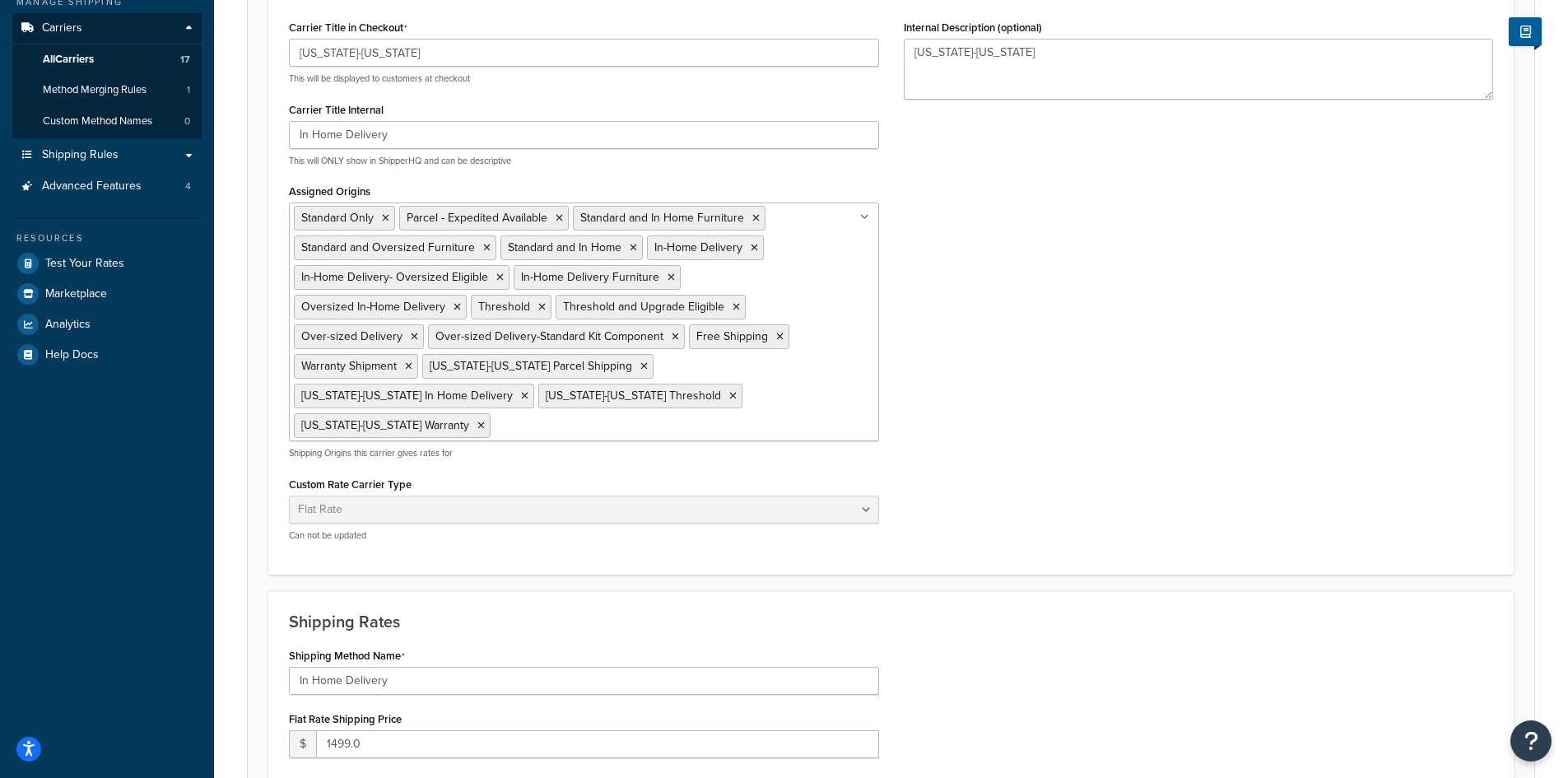
click at [640, 415] on input "Assigned Origins" at bounding box center [567, 424] width 146 height 18
click at [1211, 311] on div "Carrier Title in Checkout [US_STATE]-[US_STATE] This will be displayed to custo…" at bounding box center [891, 284] width 1229 height 538
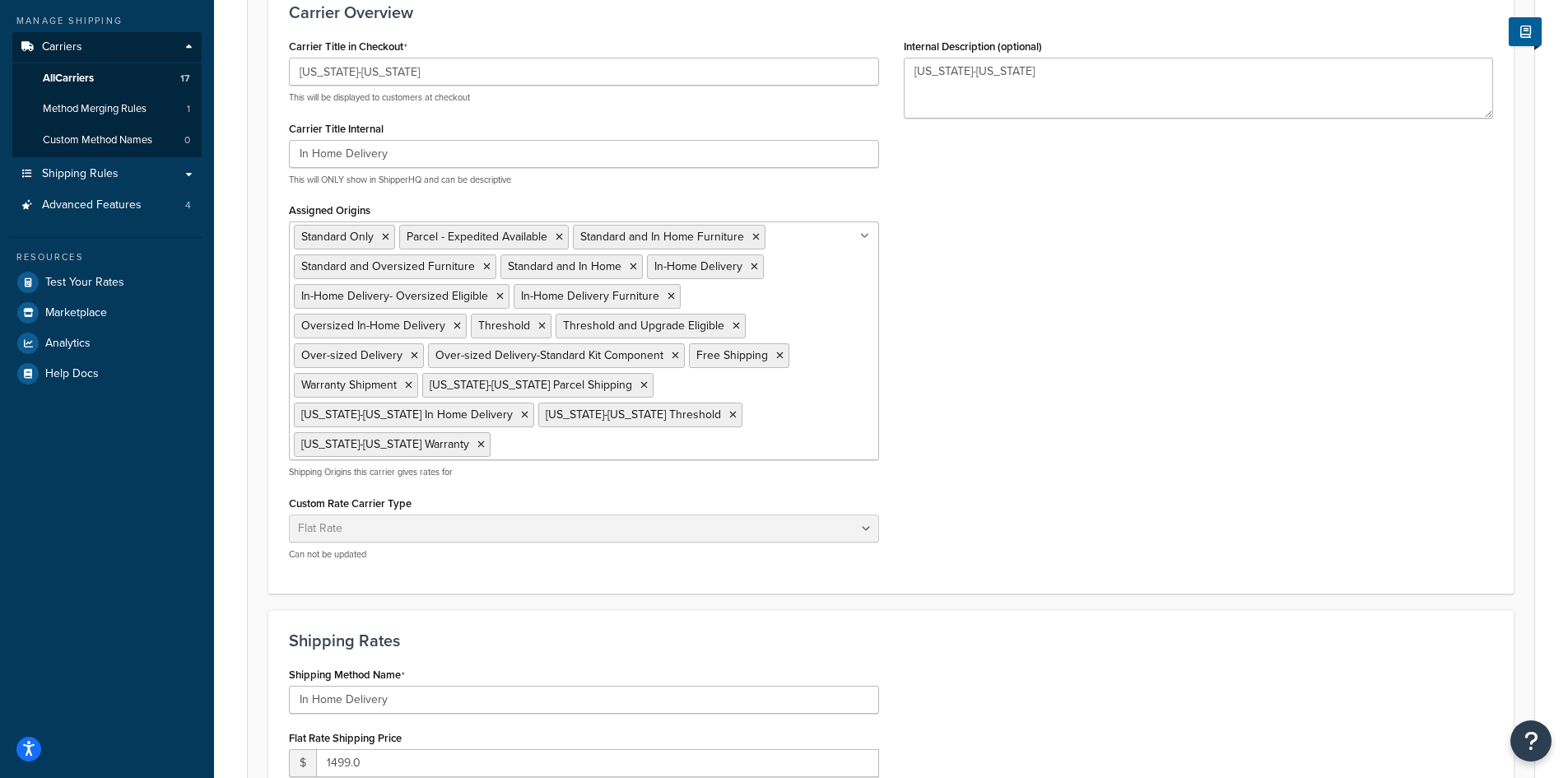
scroll to position [0, 0]
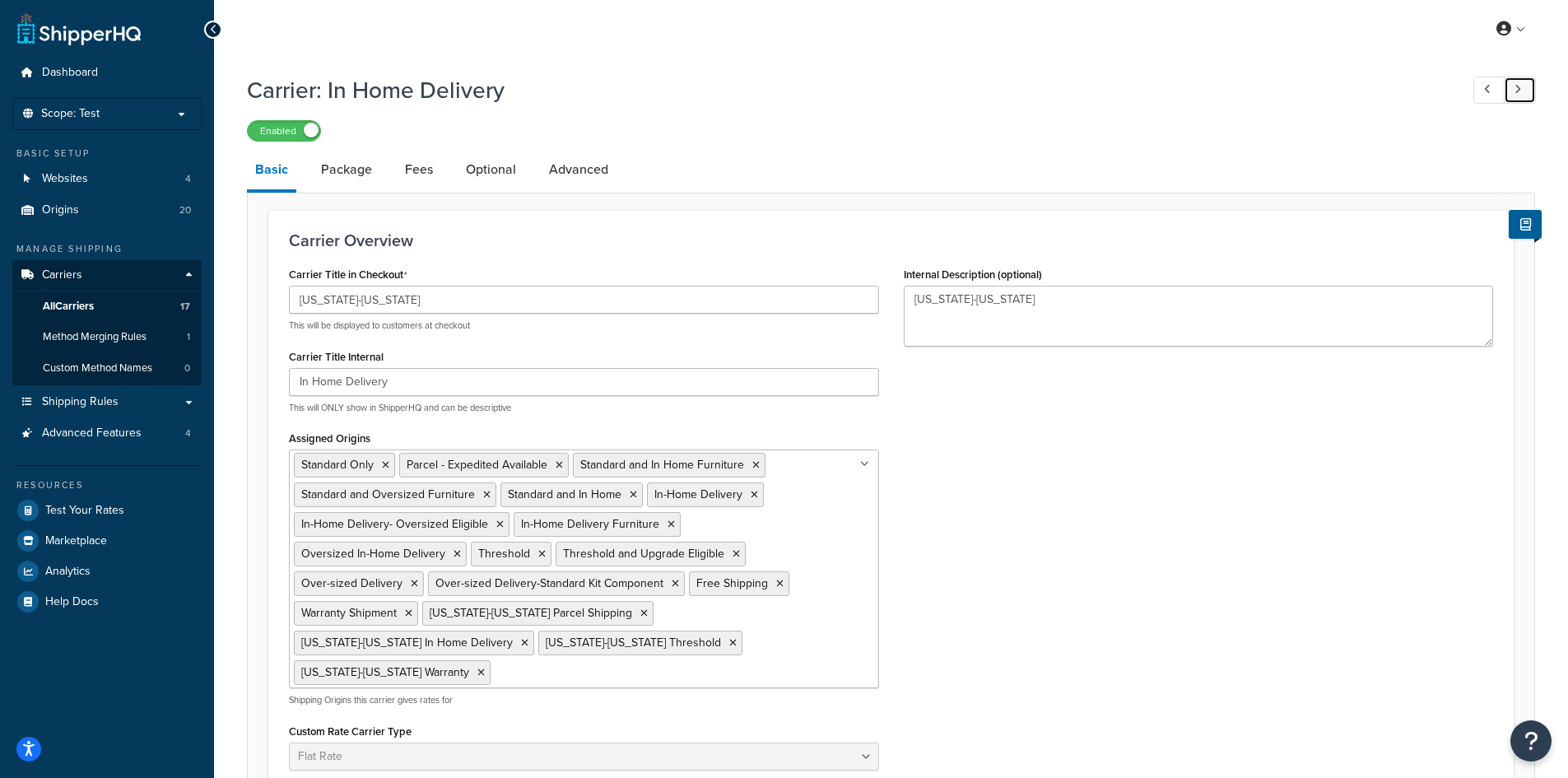
click at [1521, 91] on link at bounding box center [1519, 89] width 32 height 27
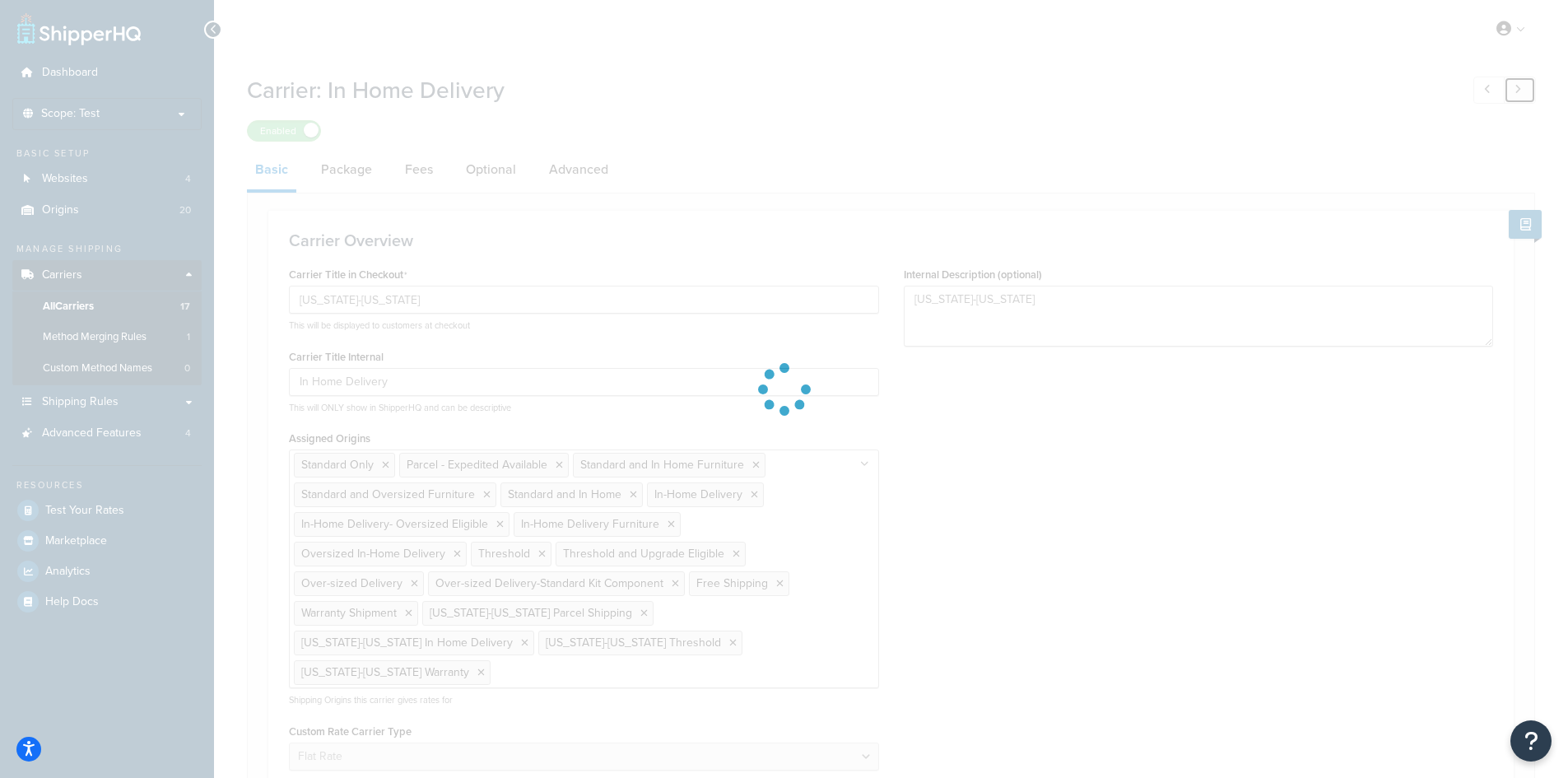
type input "Threshold"
type textarea "[US_STATE]-[US_STATE] Threshold"
type input "Threshold"
type input "1229.0"
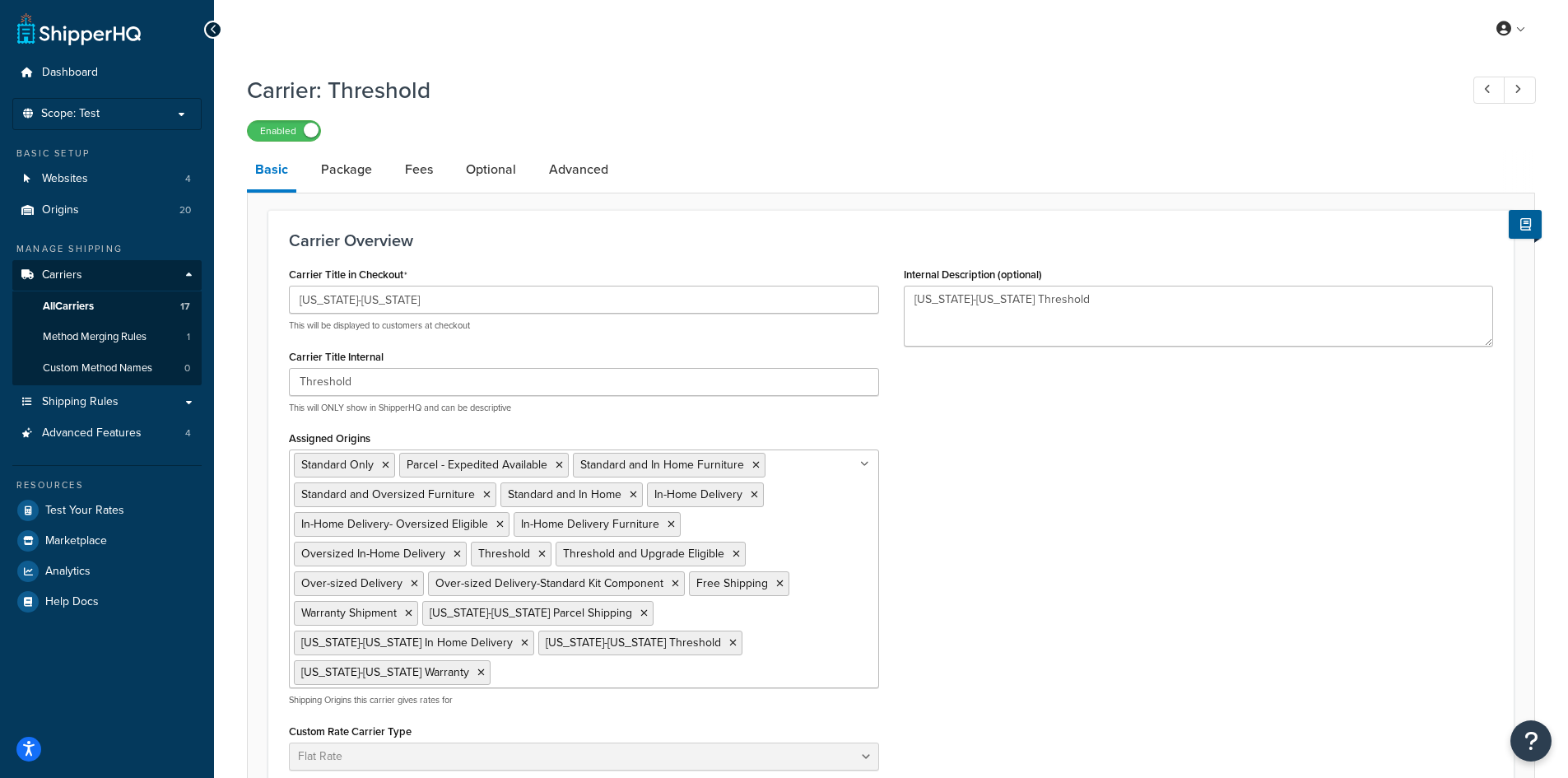
click at [808, 648] on ul "Standard Only Parcel - Expedited Available Standard and In Home Furniture Stand…" at bounding box center [583, 568] width 590 height 239
click at [1517, 90] on icon at bounding box center [1517, 89] width 7 height 11
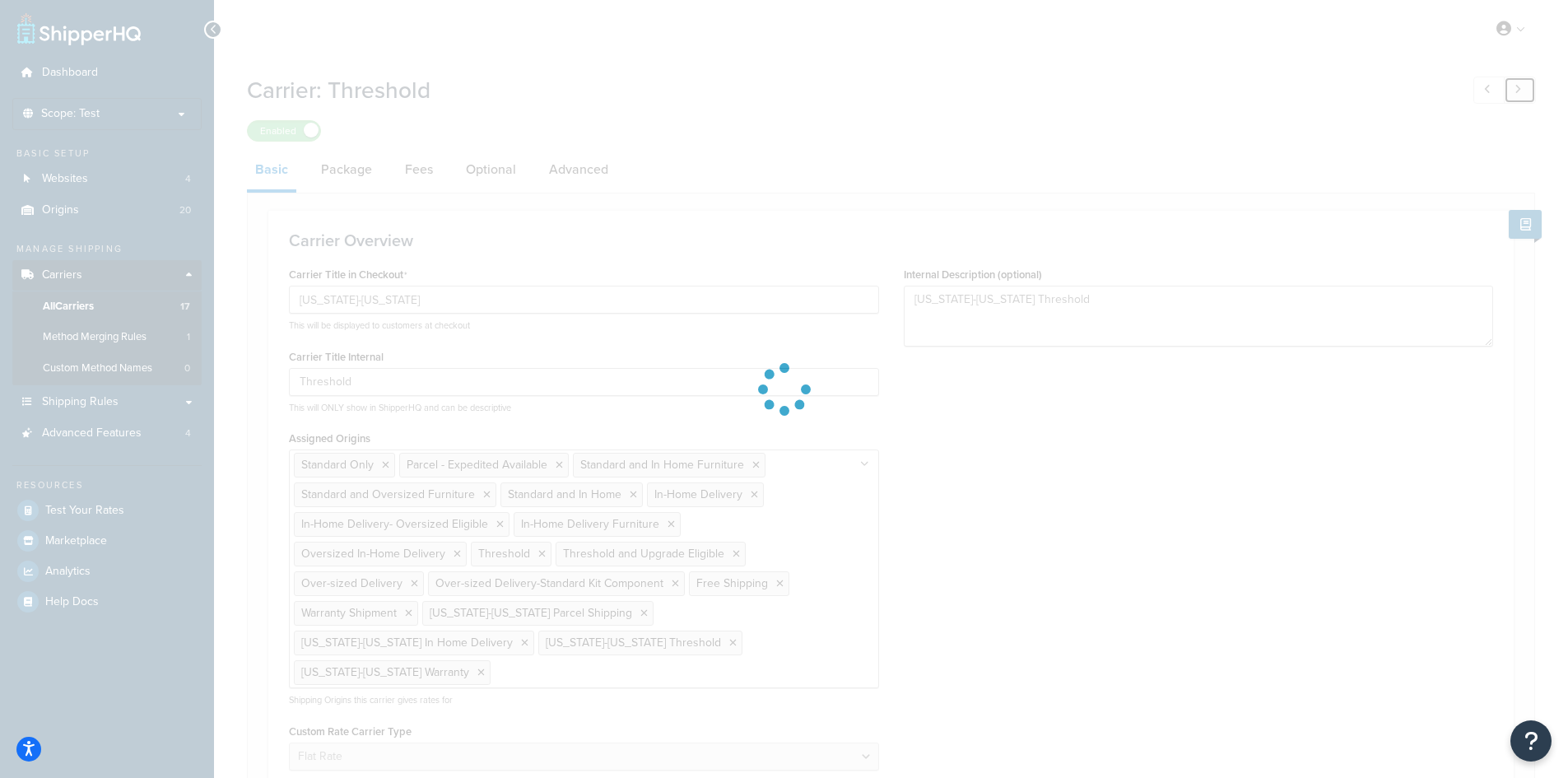
type input "UPS"
type input "Free Standard Shipping"
select select "free"
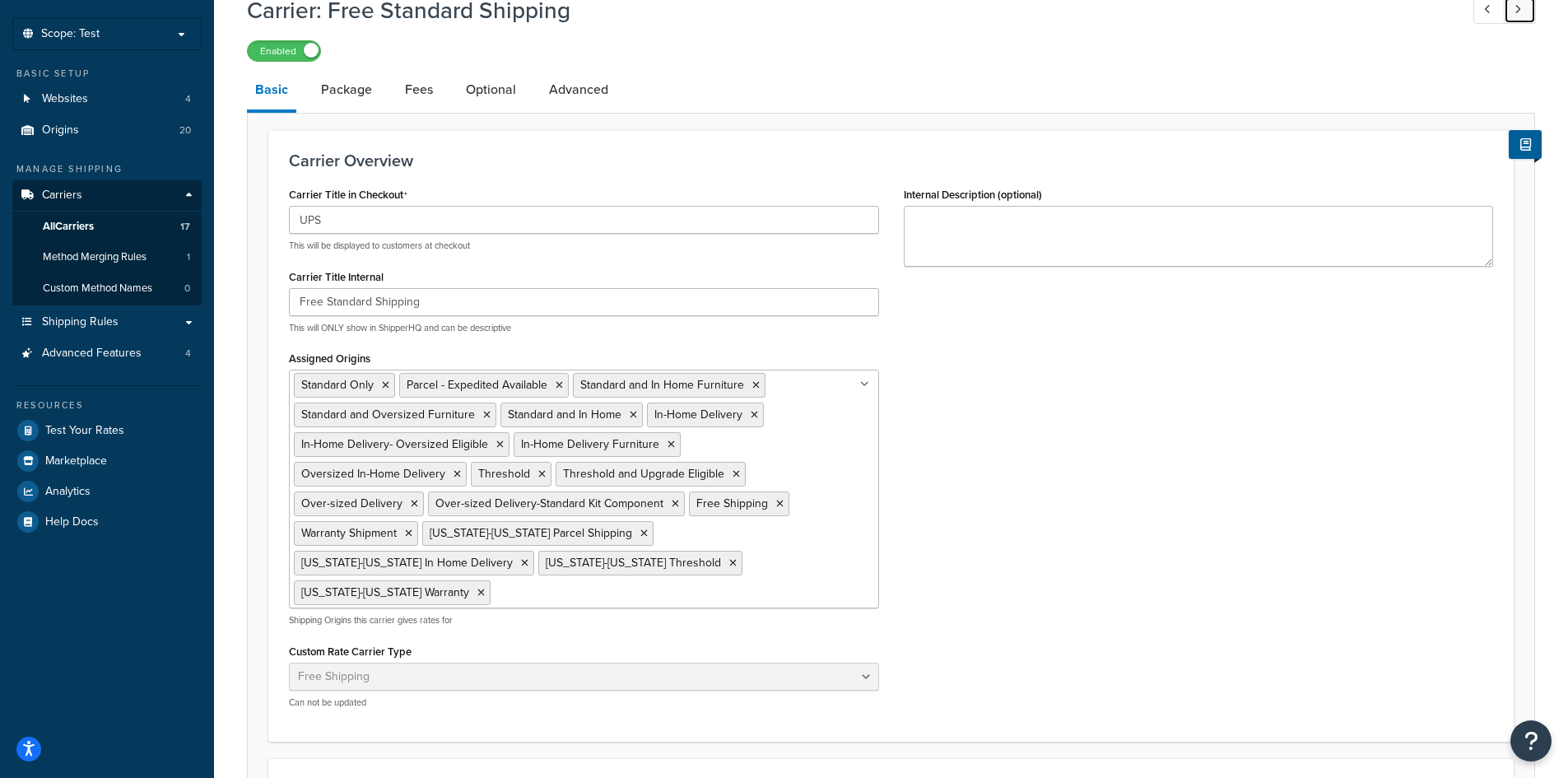
scroll to position [82, 0]
click at [848, 573] on ul "Standard Only Parcel - Expedited Available Standard and In Home Furniture Stand…" at bounding box center [583, 486] width 590 height 239
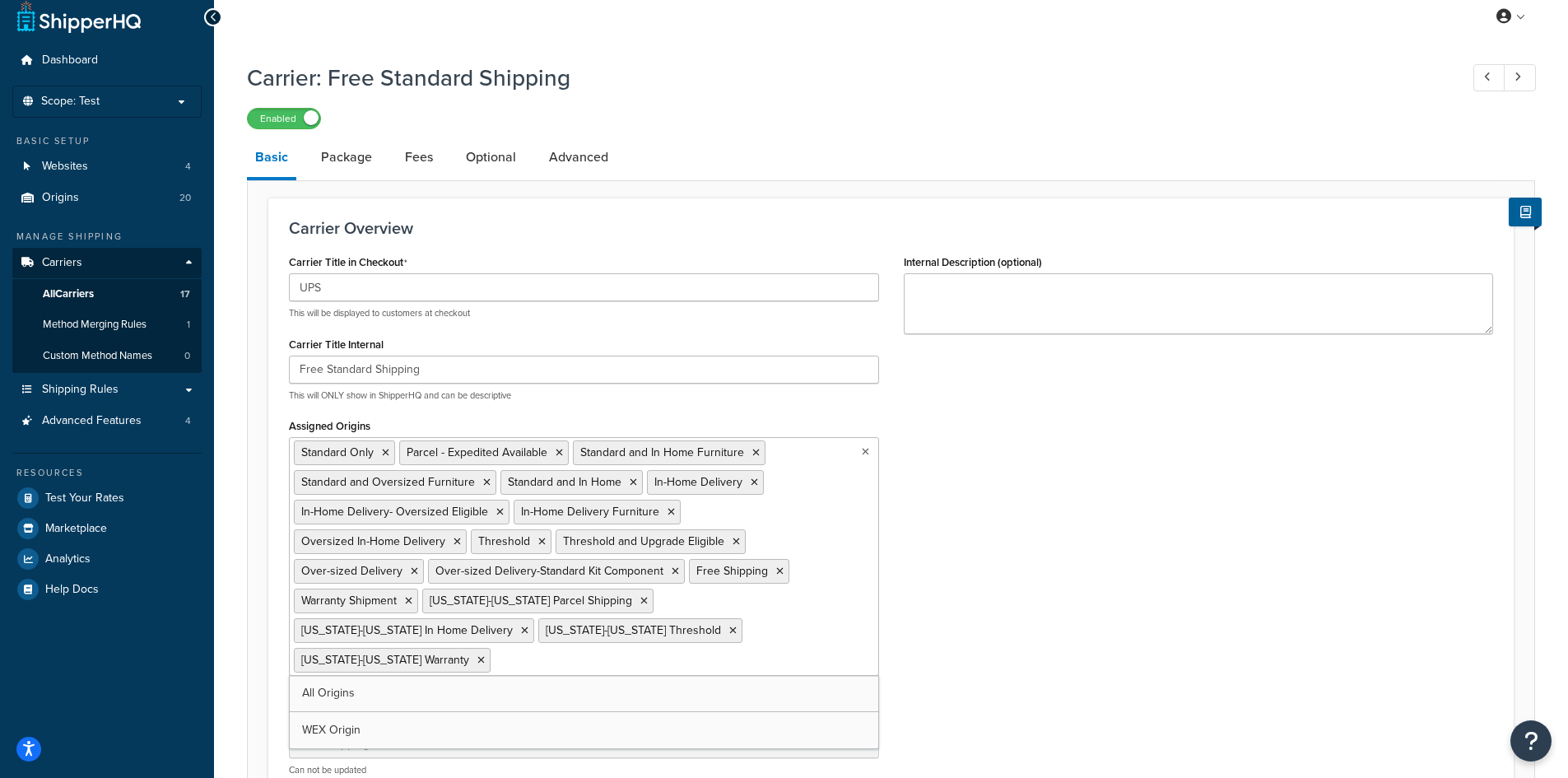
scroll to position [0, 0]
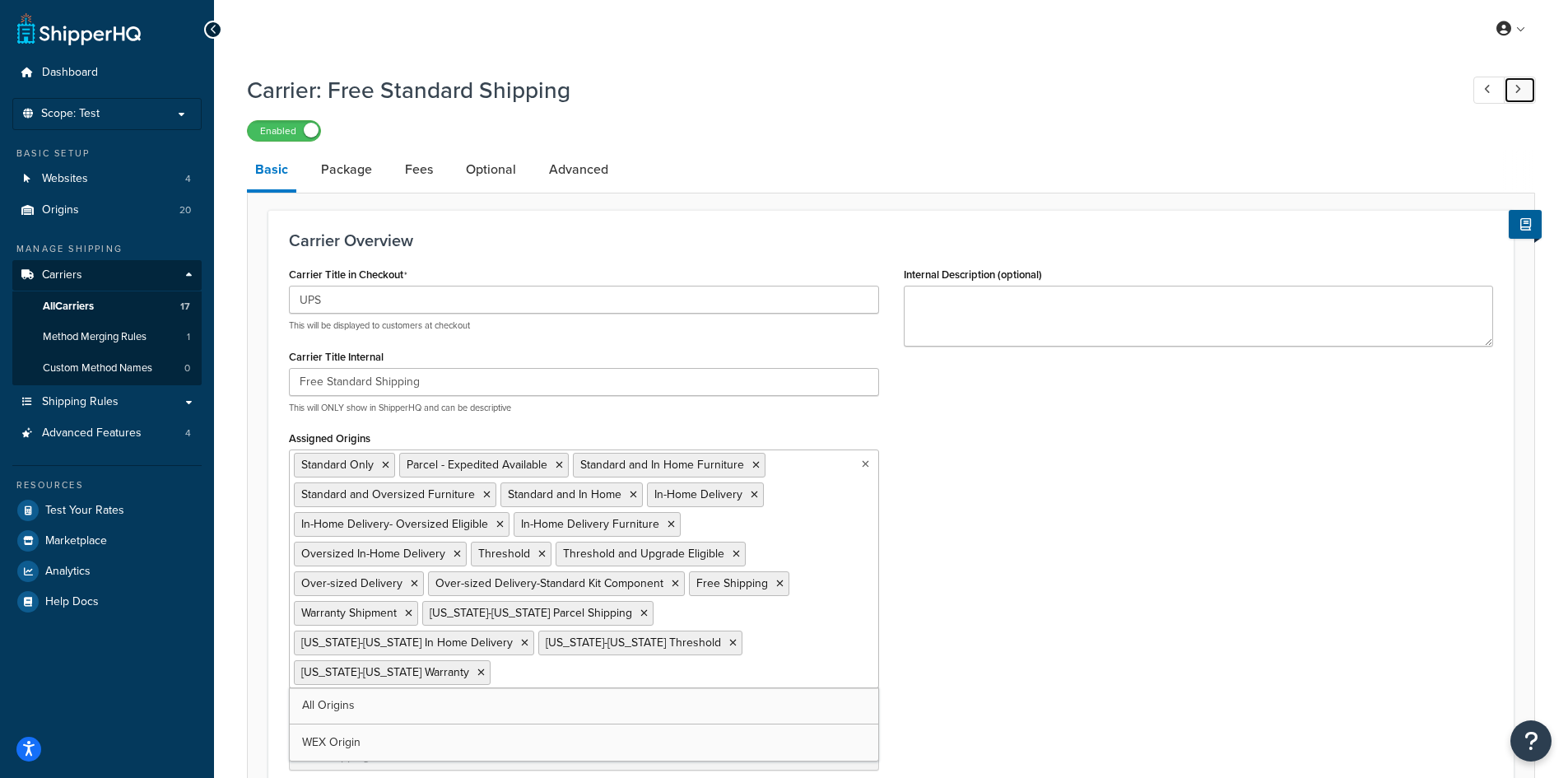
click at [1518, 90] on icon at bounding box center [1517, 89] width 7 height 11
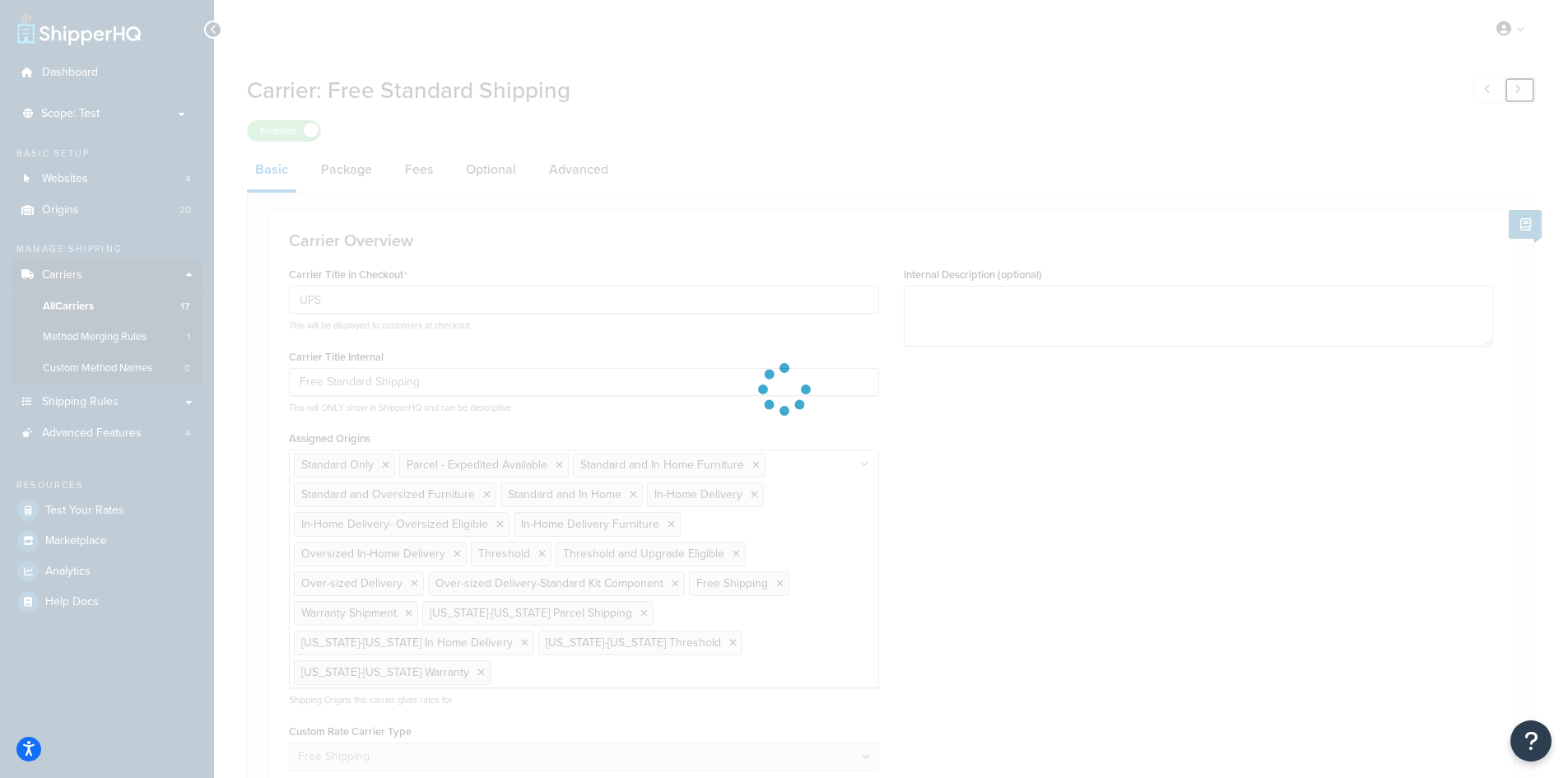
type input "Truck Delivery"
type input "Free In-Home Delivery"
select select "flat"
select select "item"
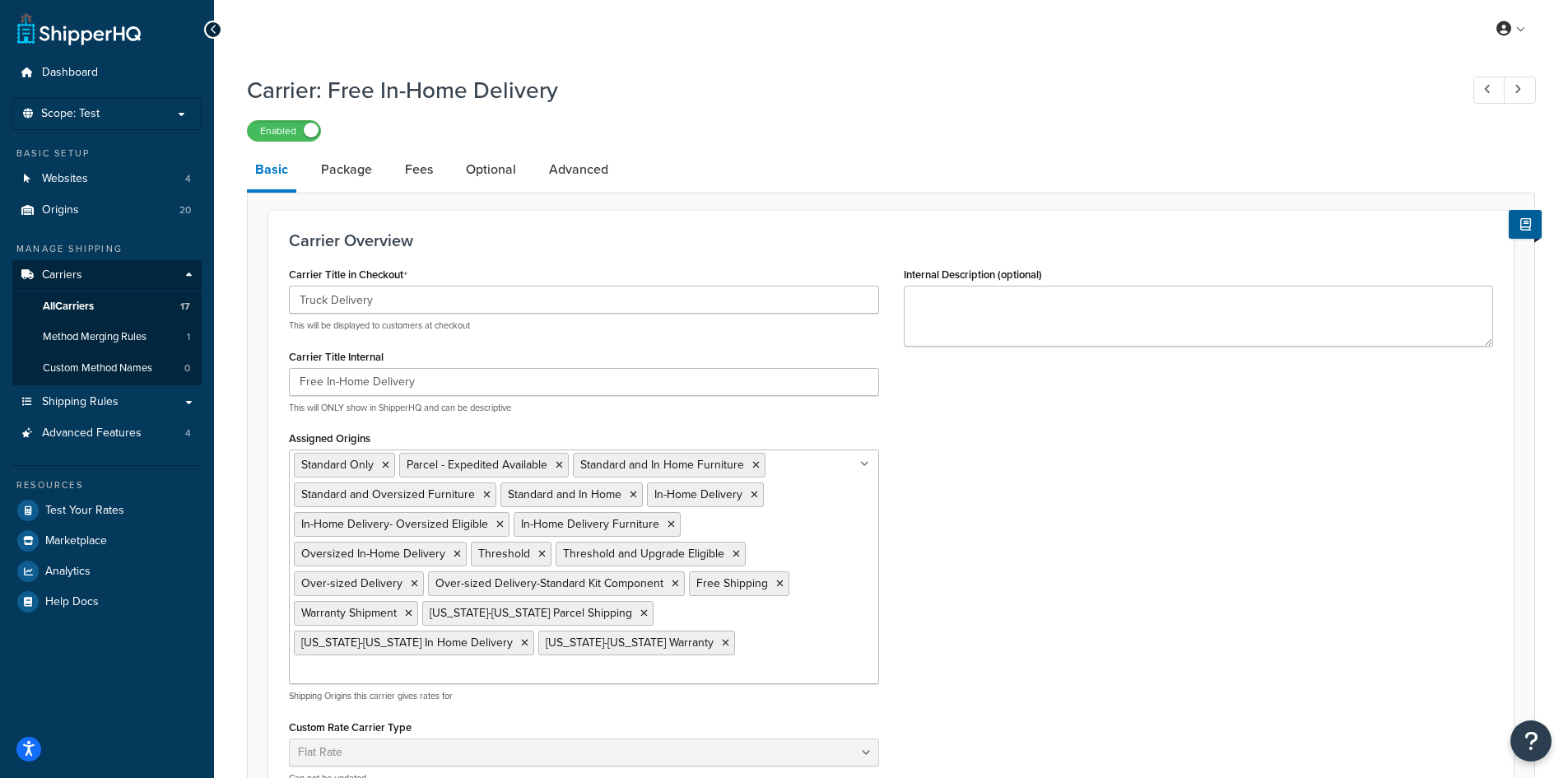
click at [808, 649] on ul "Standard Only Parcel - Expedited Available Standard and In Home Furniture Stand…" at bounding box center [583, 566] width 590 height 235
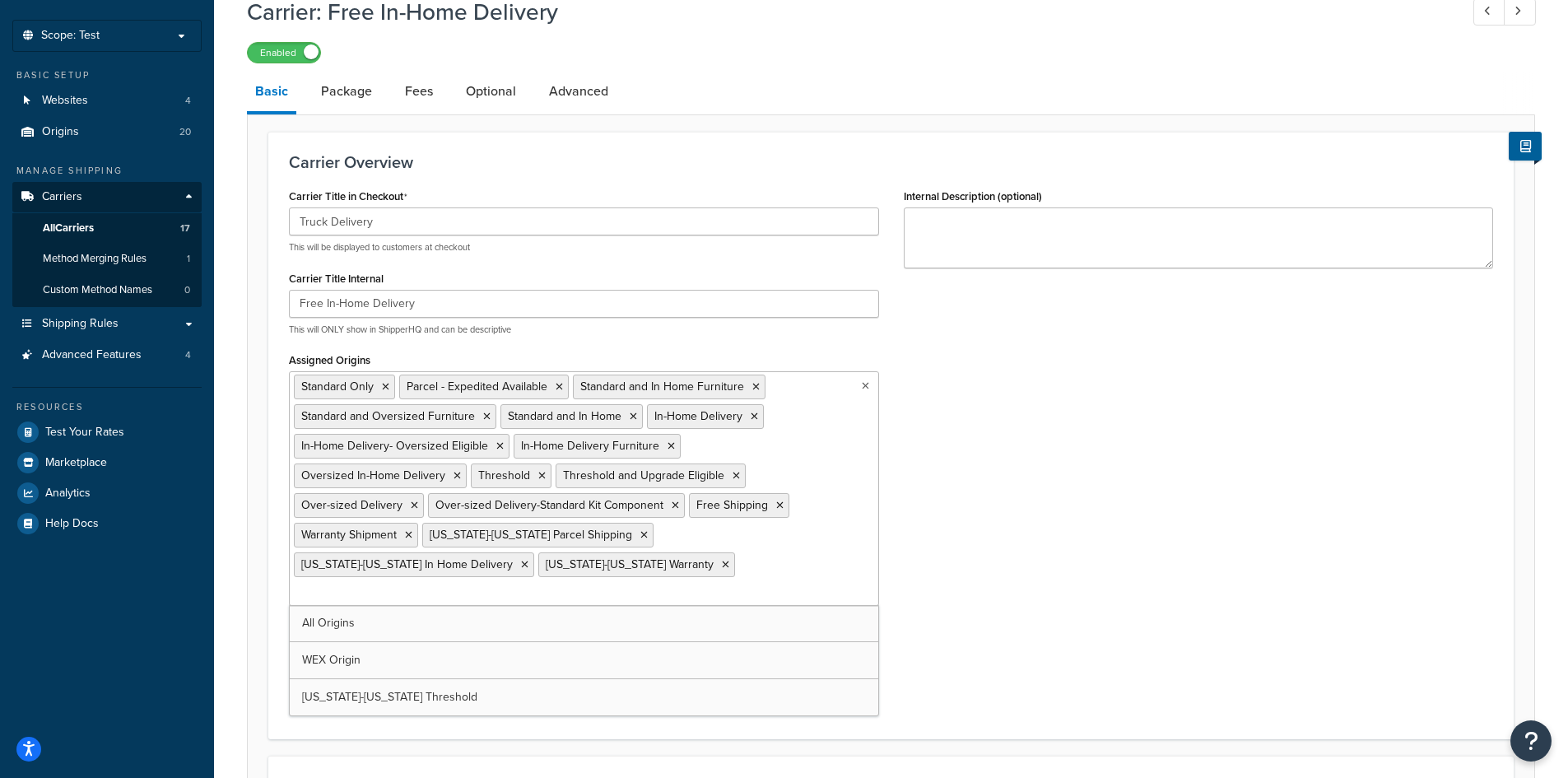
scroll to position [82, 0]
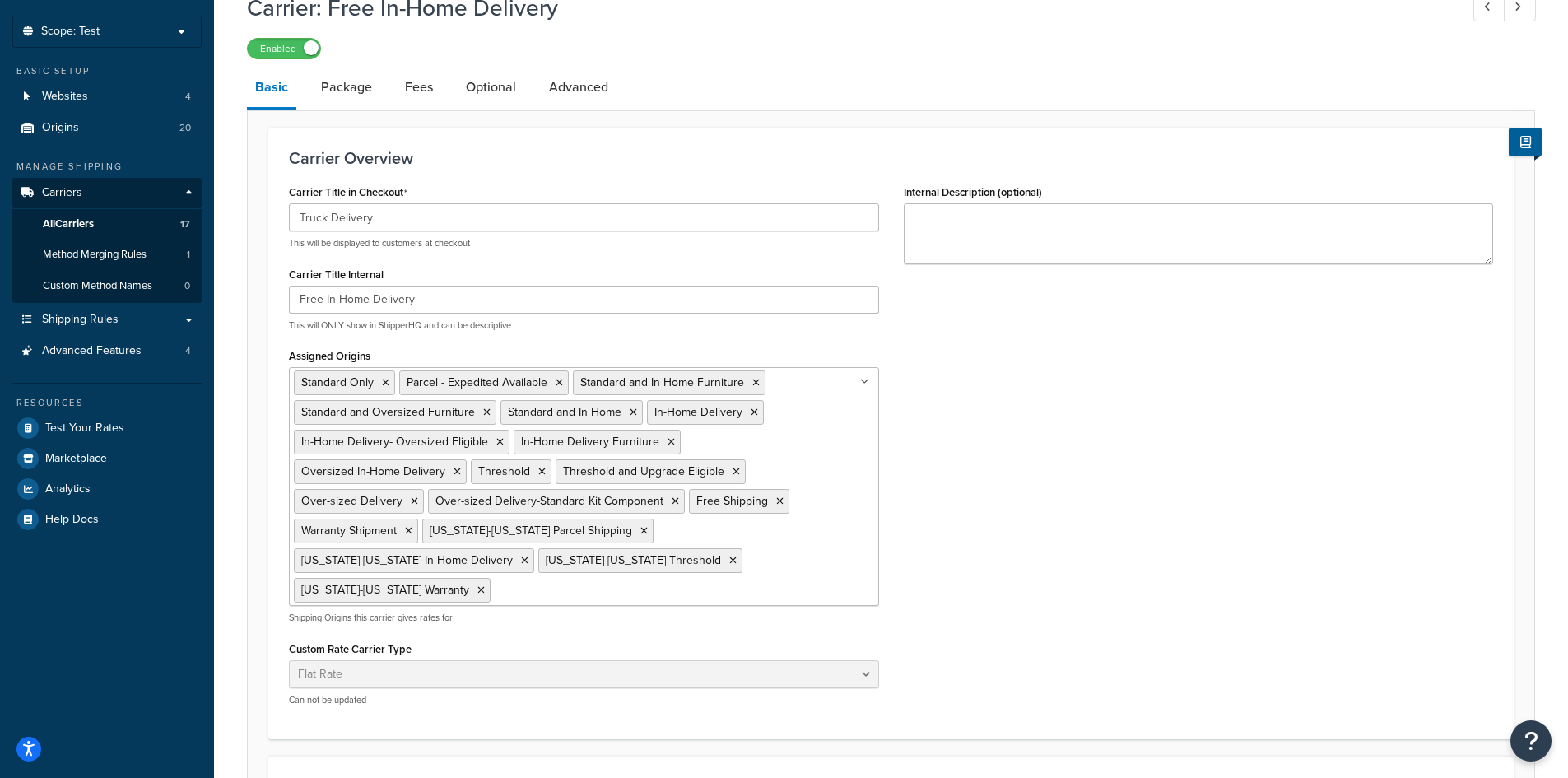
click at [1135, 460] on div "Carrier Title in Checkout Truck Delivery This will be displayed to customers at…" at bounding box center [891, 449] width 1229 height 538
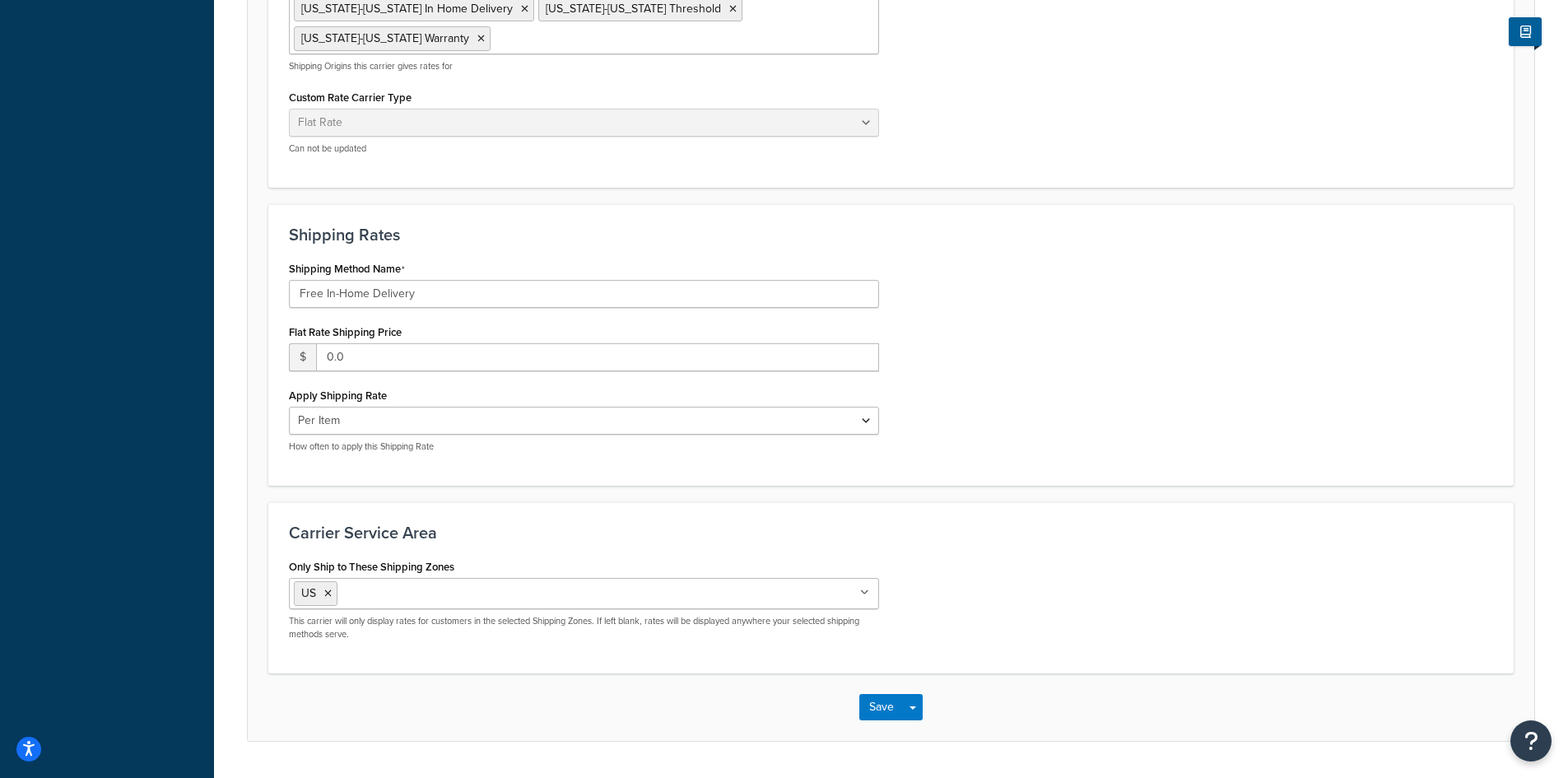
scroll to position [652, 0]
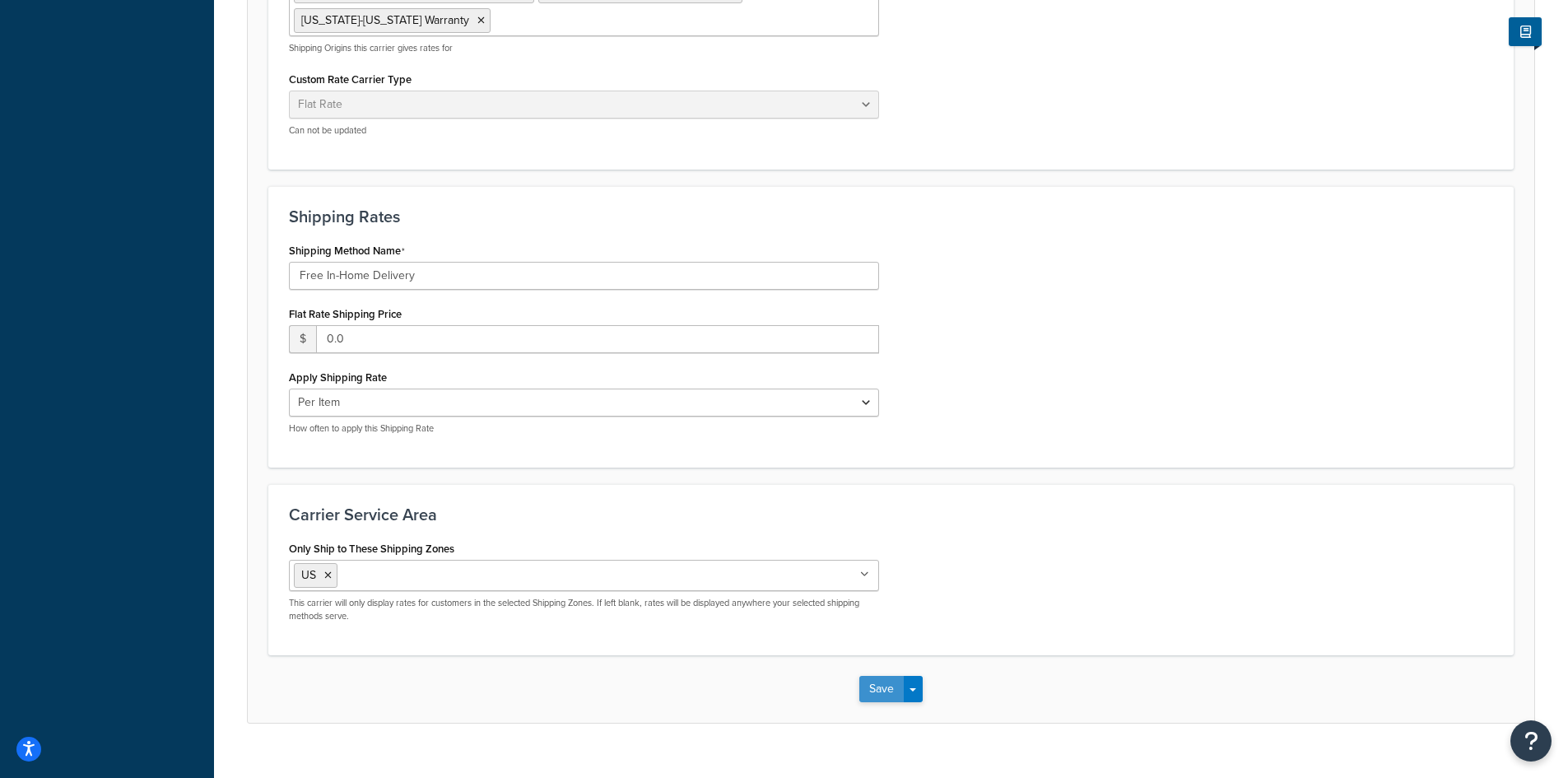
click at [881, 676] on button "Save" at bounding box center [881, 689] width 45 height 27
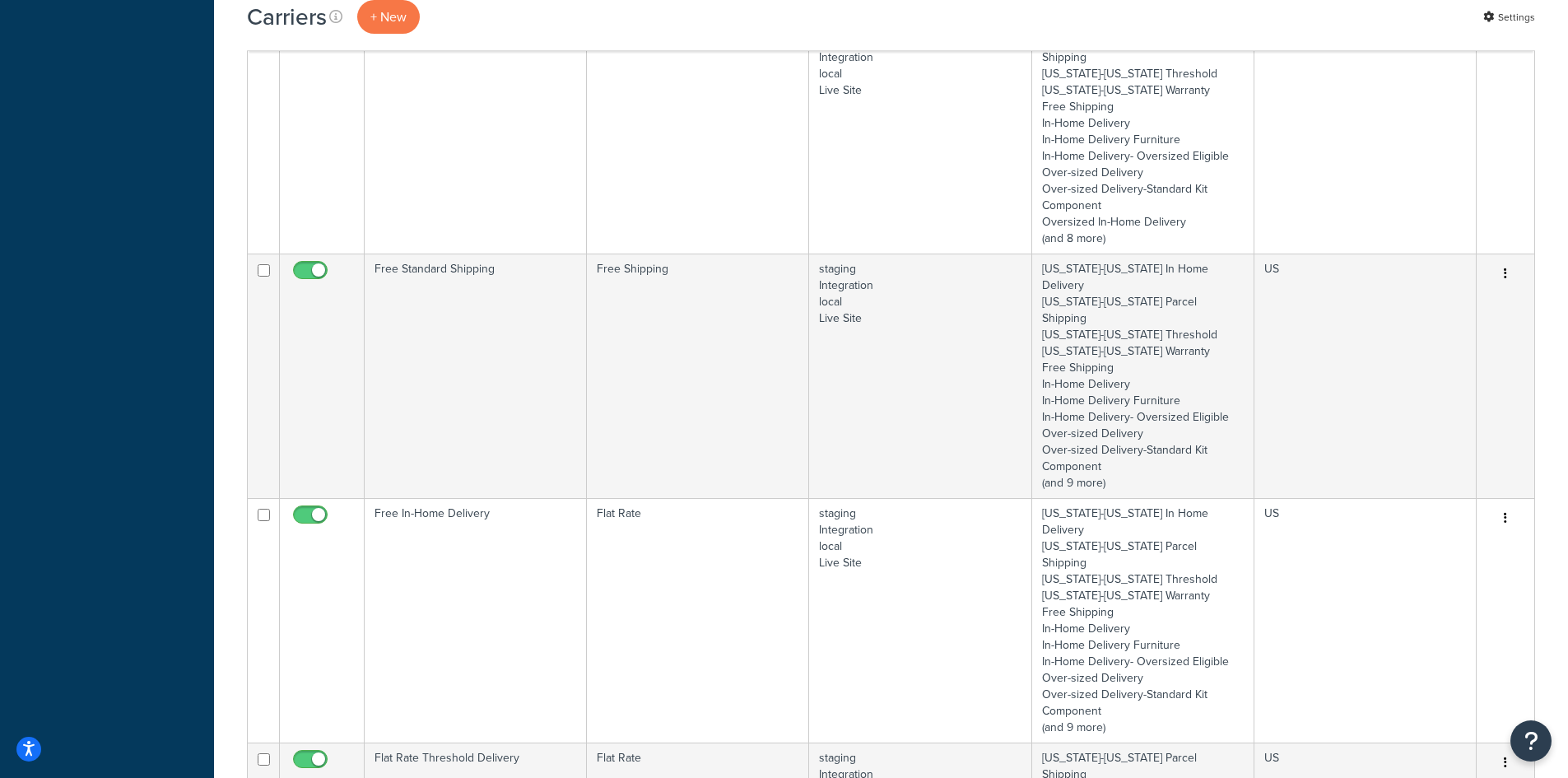
scroll to position [2880, 0]
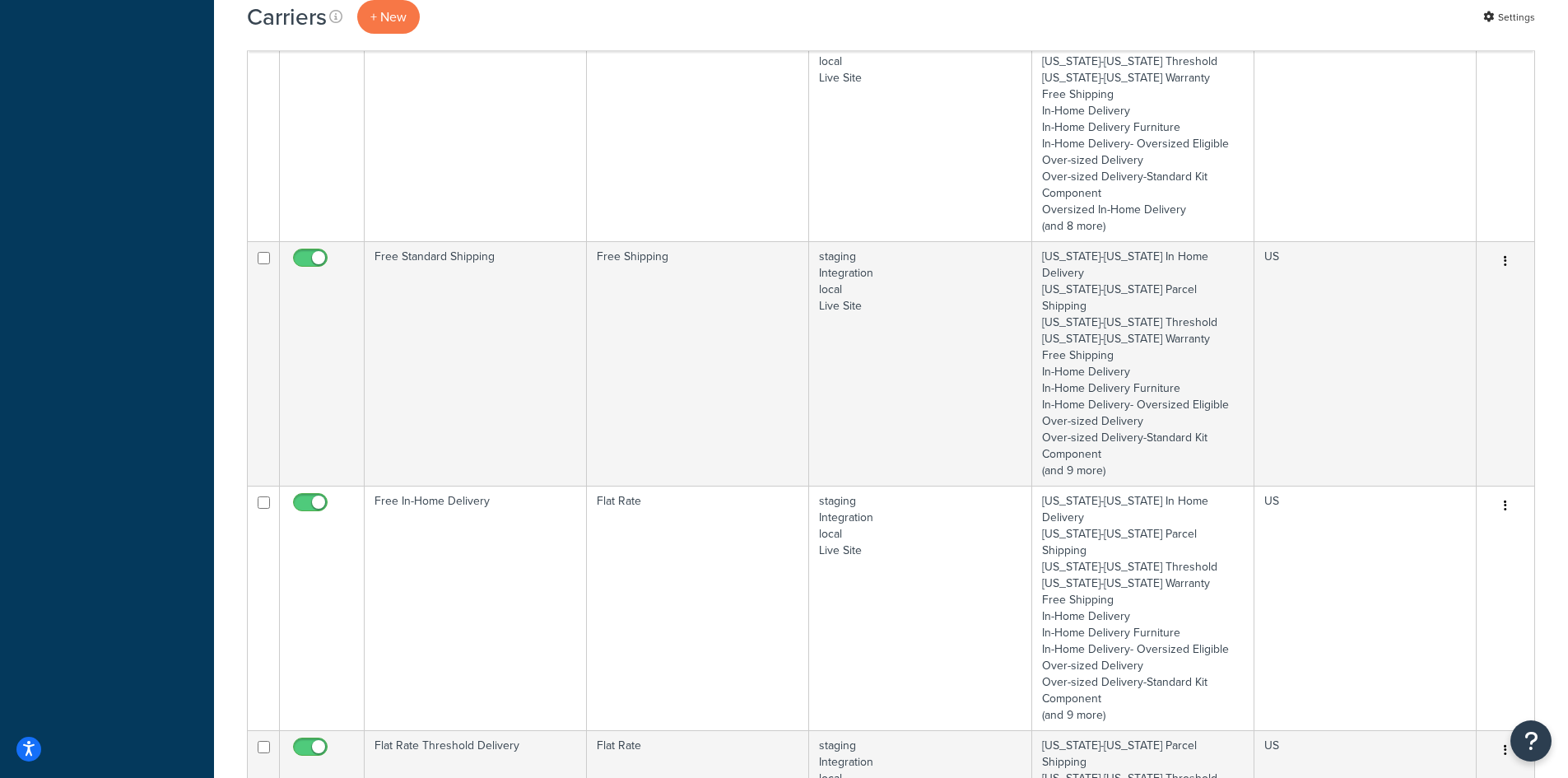
select select "100"
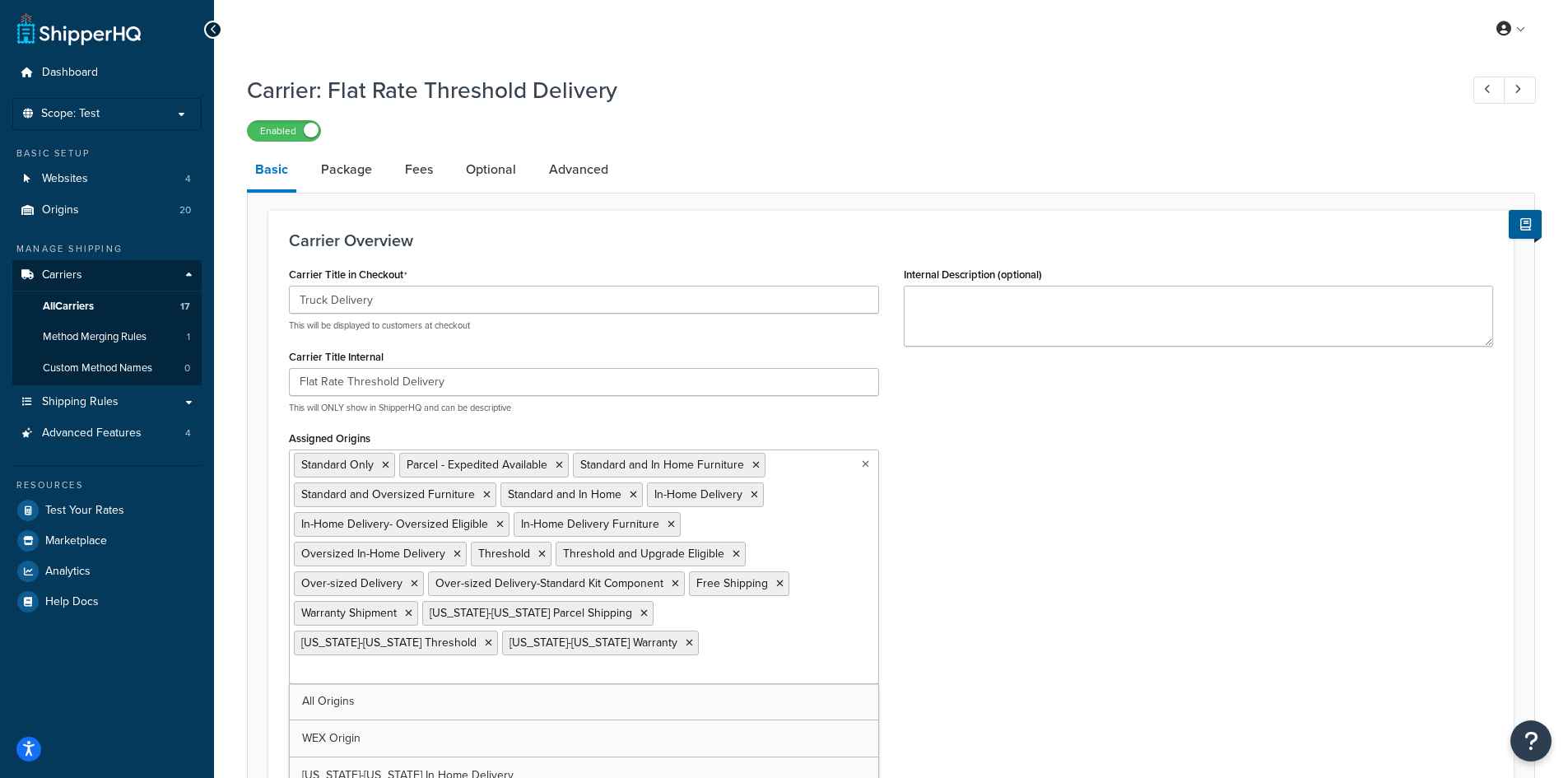
select select "flat"
click at [776, 646] on ul "Standard Only Parcel - Expedited Available Standard and In Home Furniture Stand…" at bounding box center [583, 566] width 590 height 235
click at [1022, 511] on div "Carrier Title in Checkout Truck Delivery This will be displayed to customers at…" at bounding box center [891, 531] width 1229 height 538
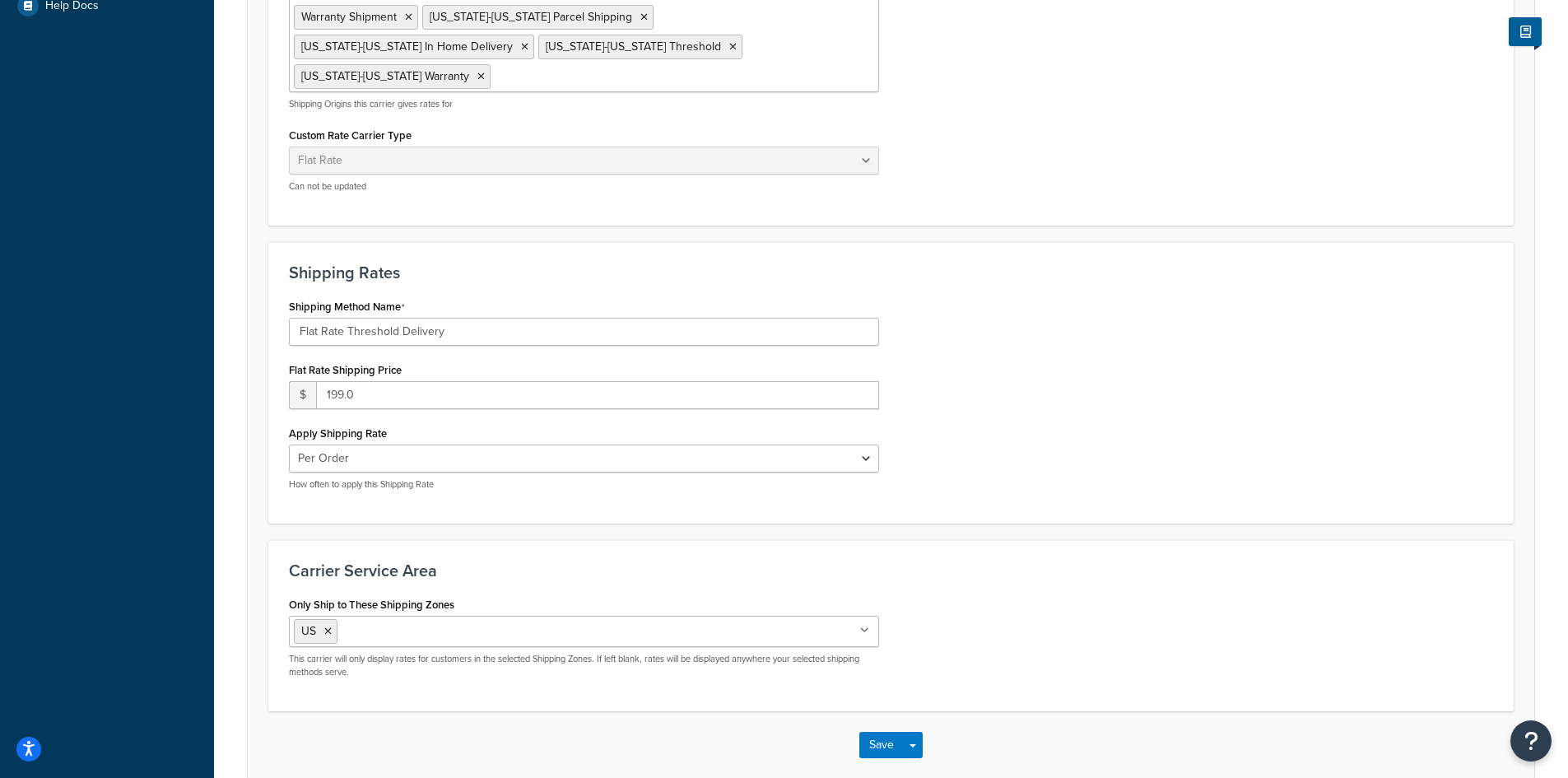
scroll to position [652, 0]
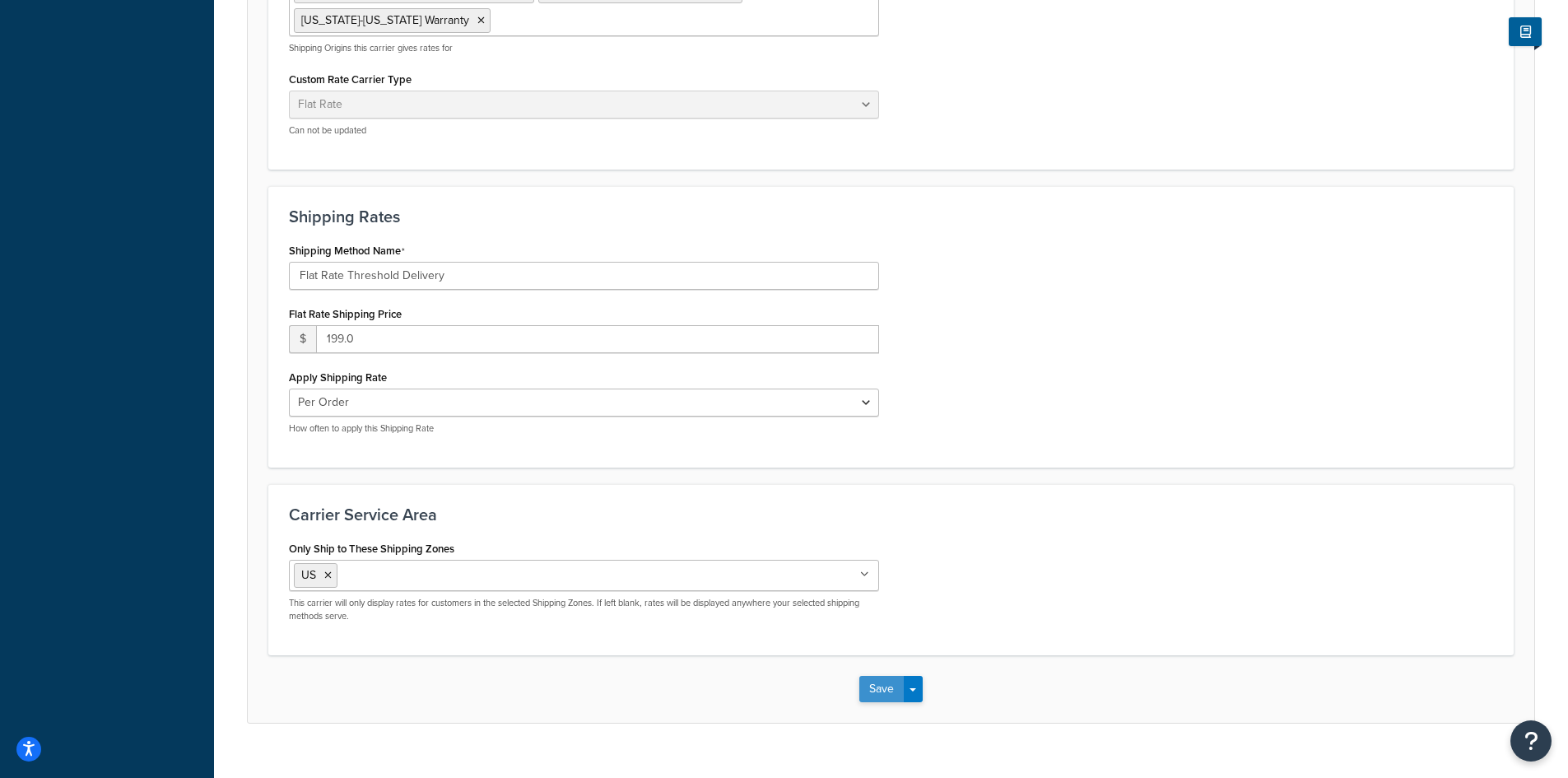
click at [864, 676] on button "Save" at bounding box center [881, 689] width 45 height 27
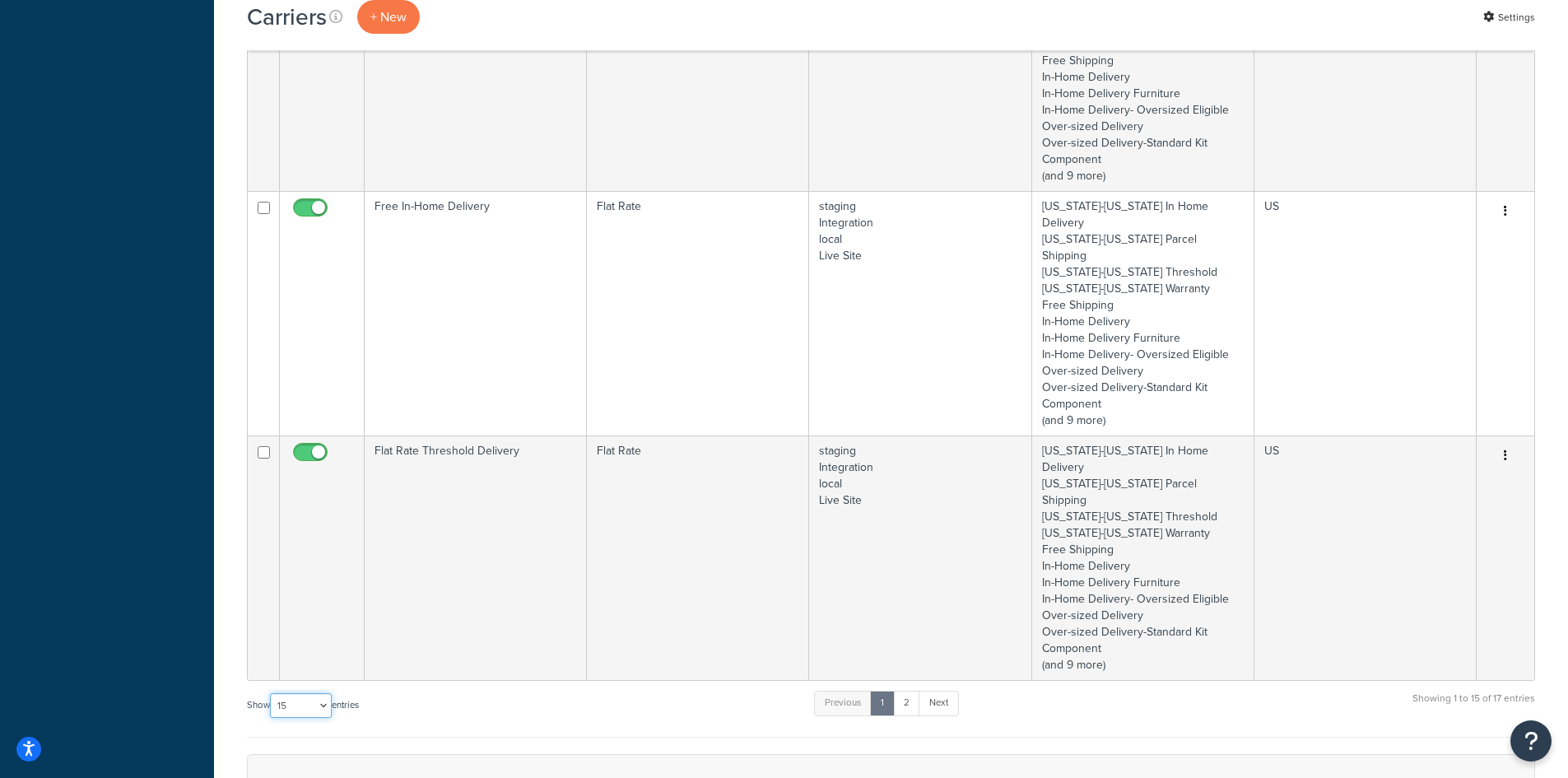
drag, startPoint x: 313, startPoint y: 329, endPoint x: 344, endPoint y: 405, distance: 82.1
click at [313, 693] on select "10 15 25 50 100" at bounding box center [300, 705] width 61 height 25
select select "50"
click at [272, 718] on select "10 15 25 50 100" at bounding box center [300, 705] width 61 height 25
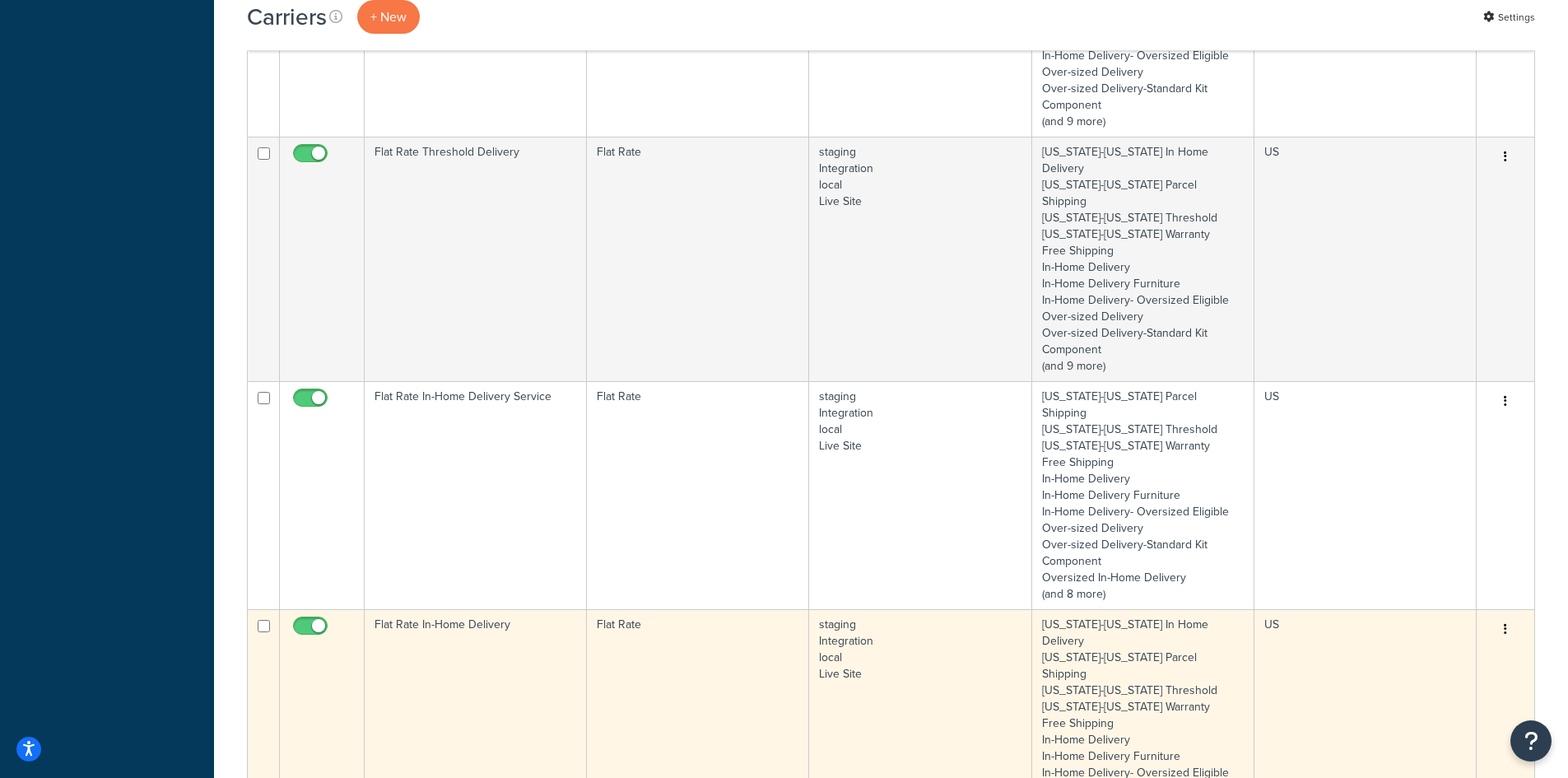
scroll to position [3433, 0]
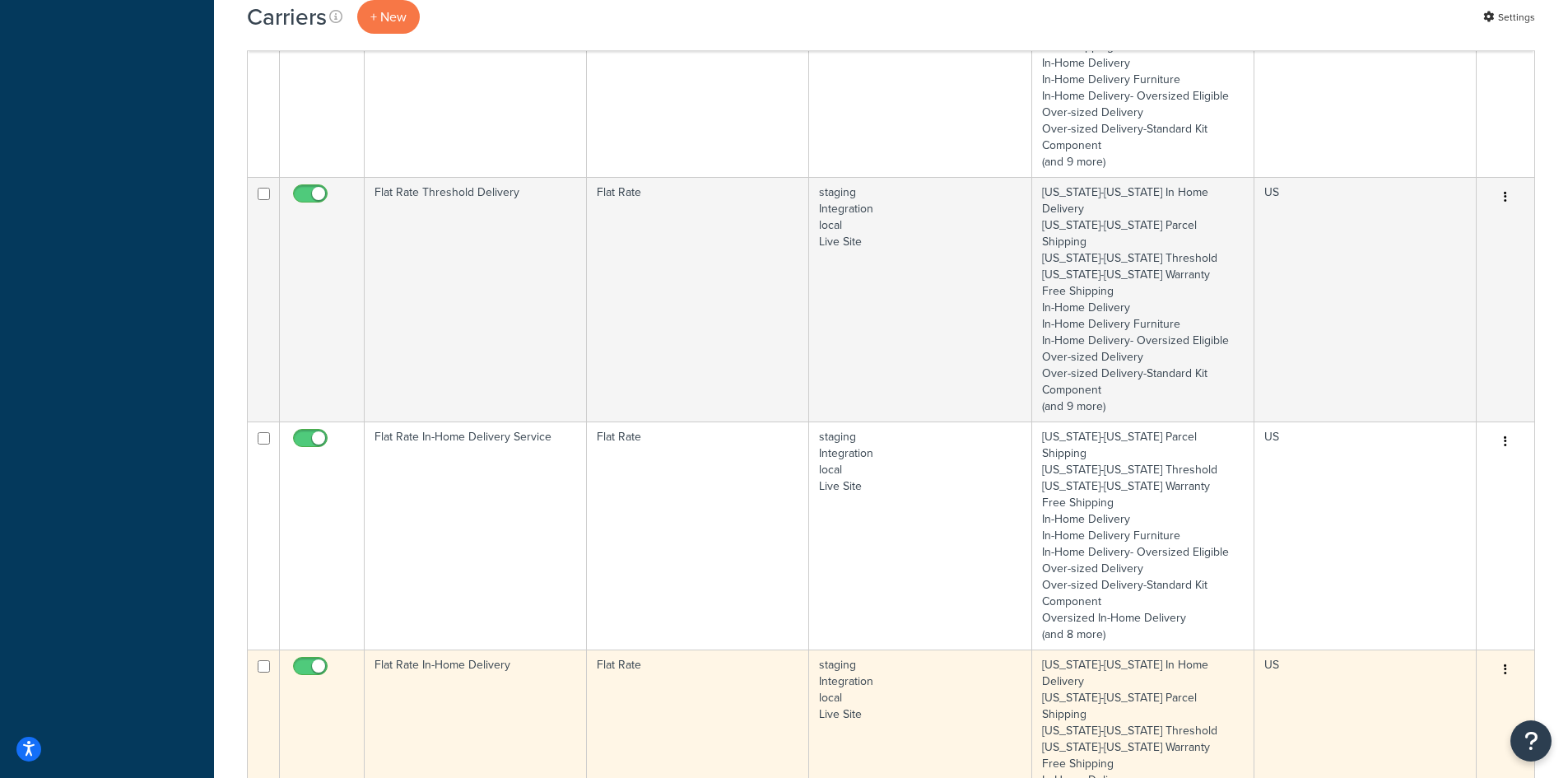
click at [478, 649] on td "Flat Rate In-Home Delivery" at bounding box center [476, 771] width 222 height 245
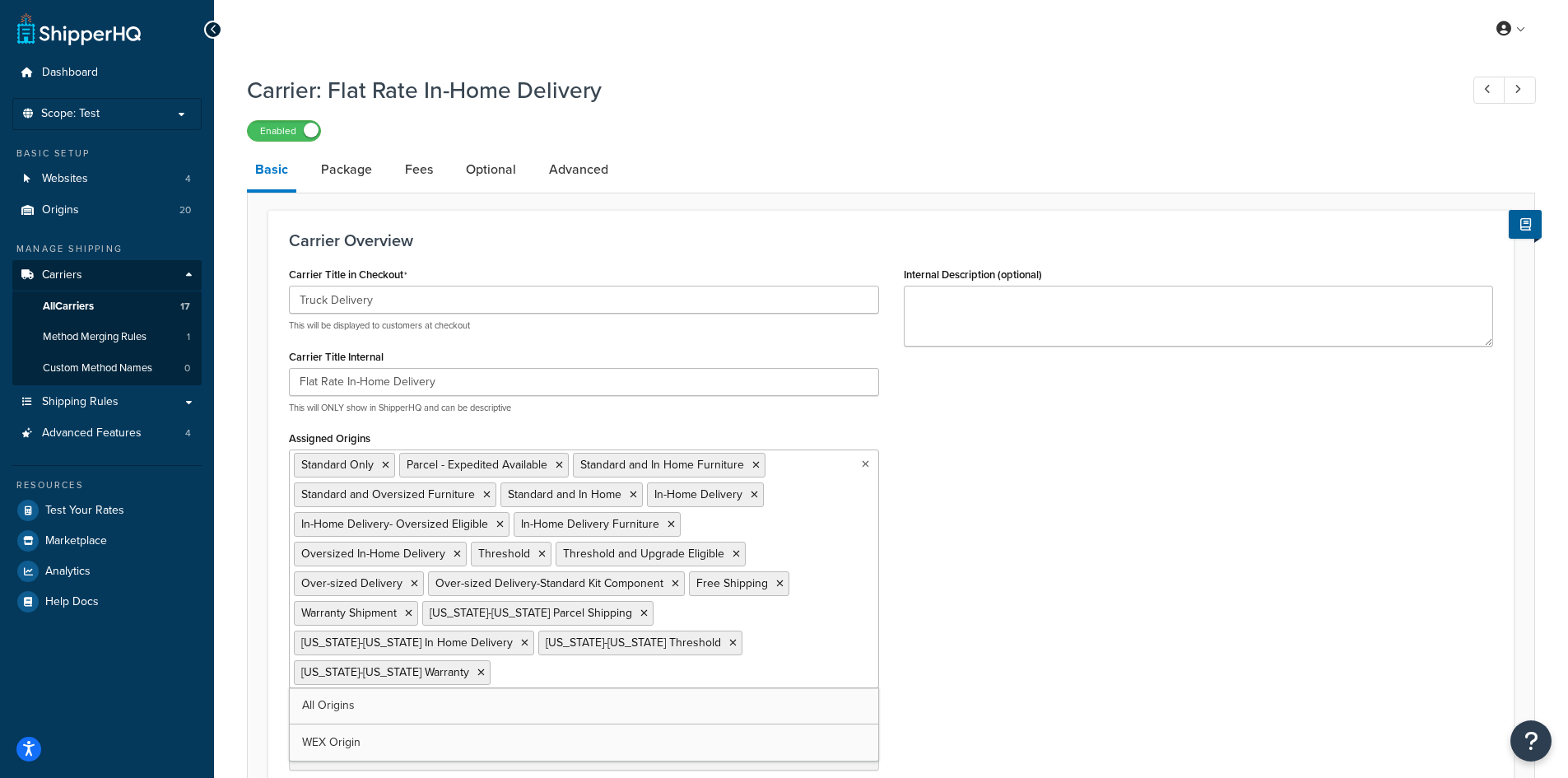
select select "flat"
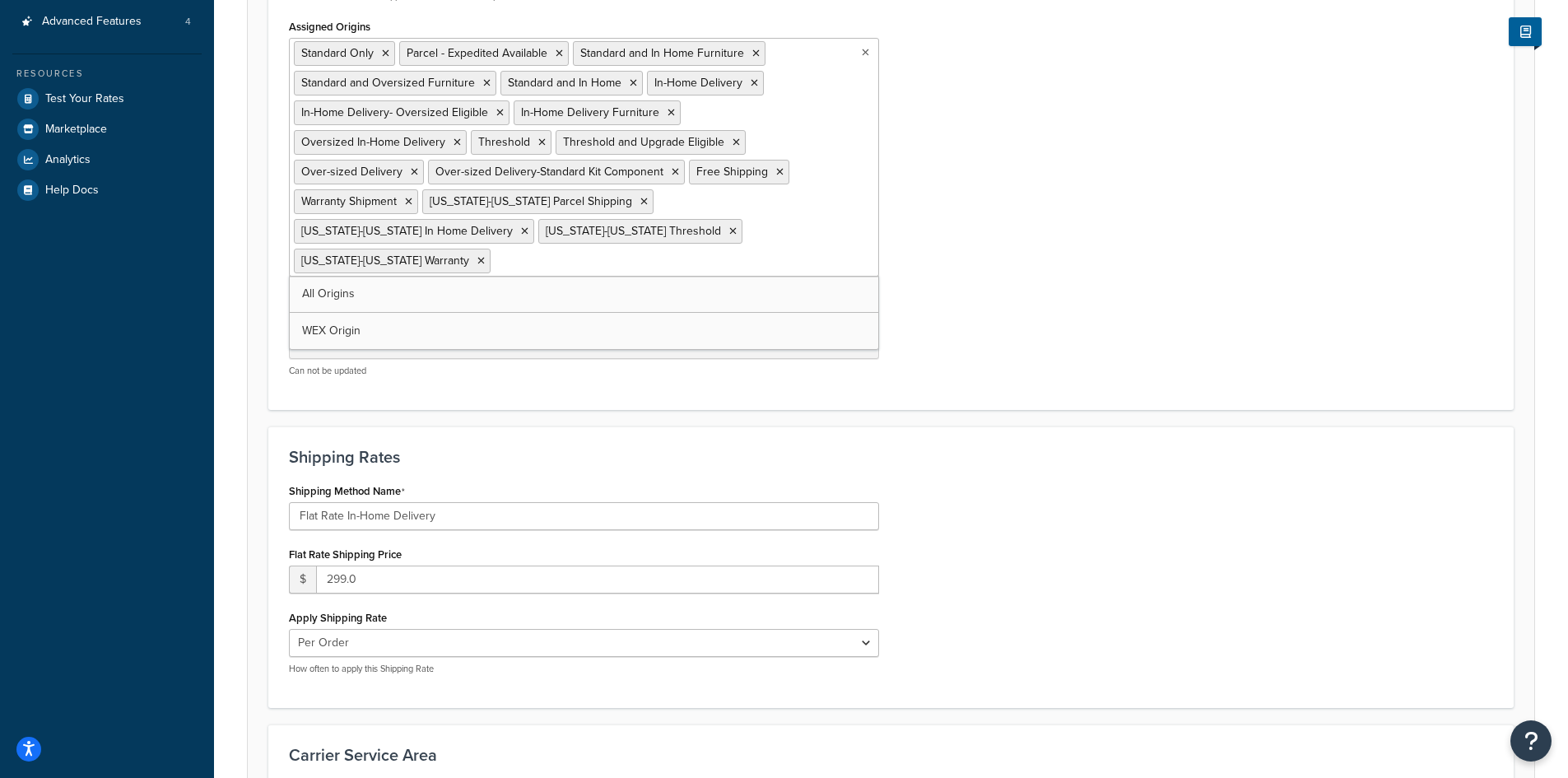
click at [1041, 209] on div "Carrier Title in Checkout Truck Delivery This will be displayed to customers at…" at bounding box center [891, 120] width 1229 height 538
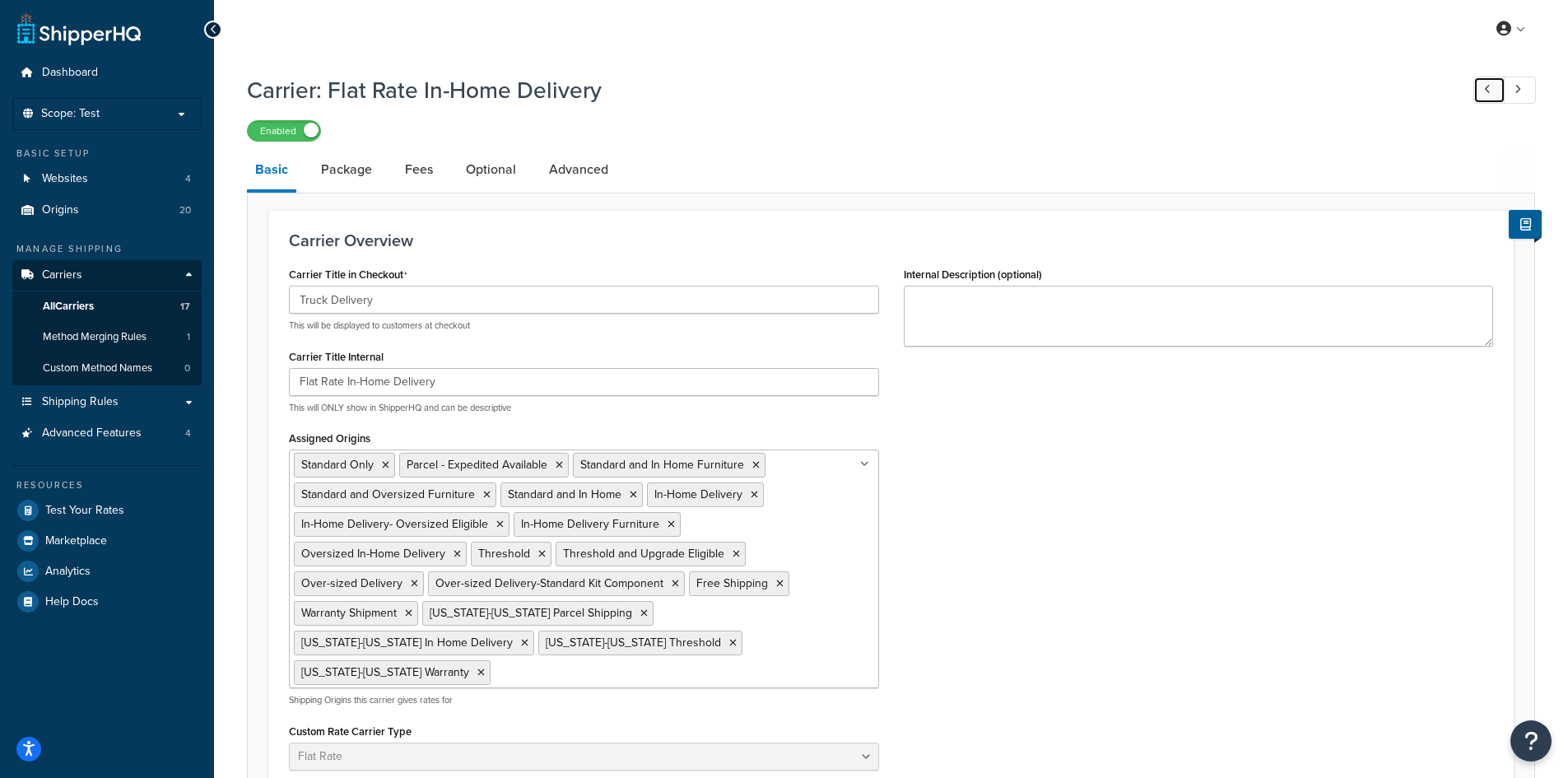
click at [1489, 90] on icon at bounding box center [1487, 89] width 7 height 11
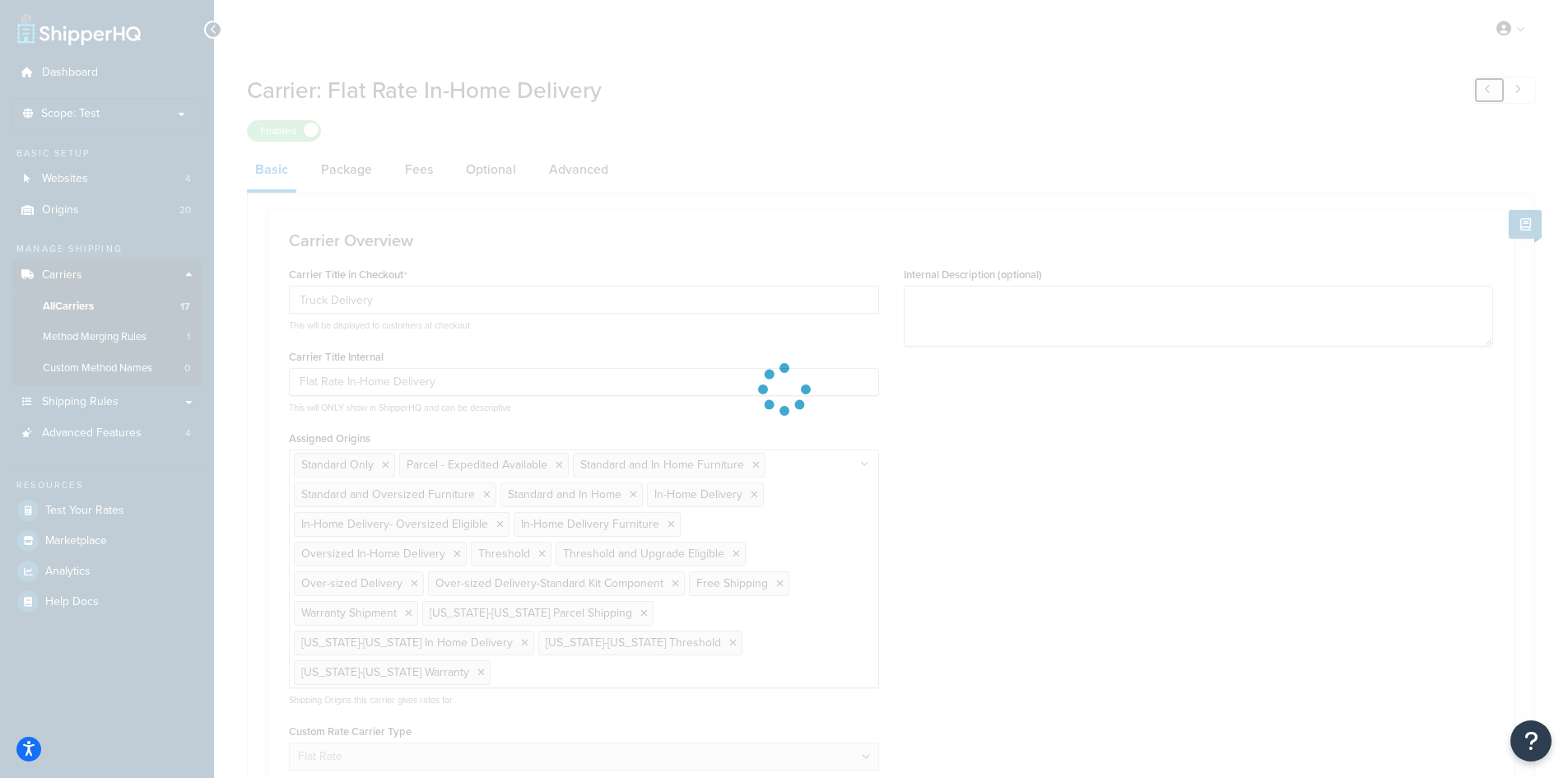
type input "Standard Shipping old"
type input "0.0"
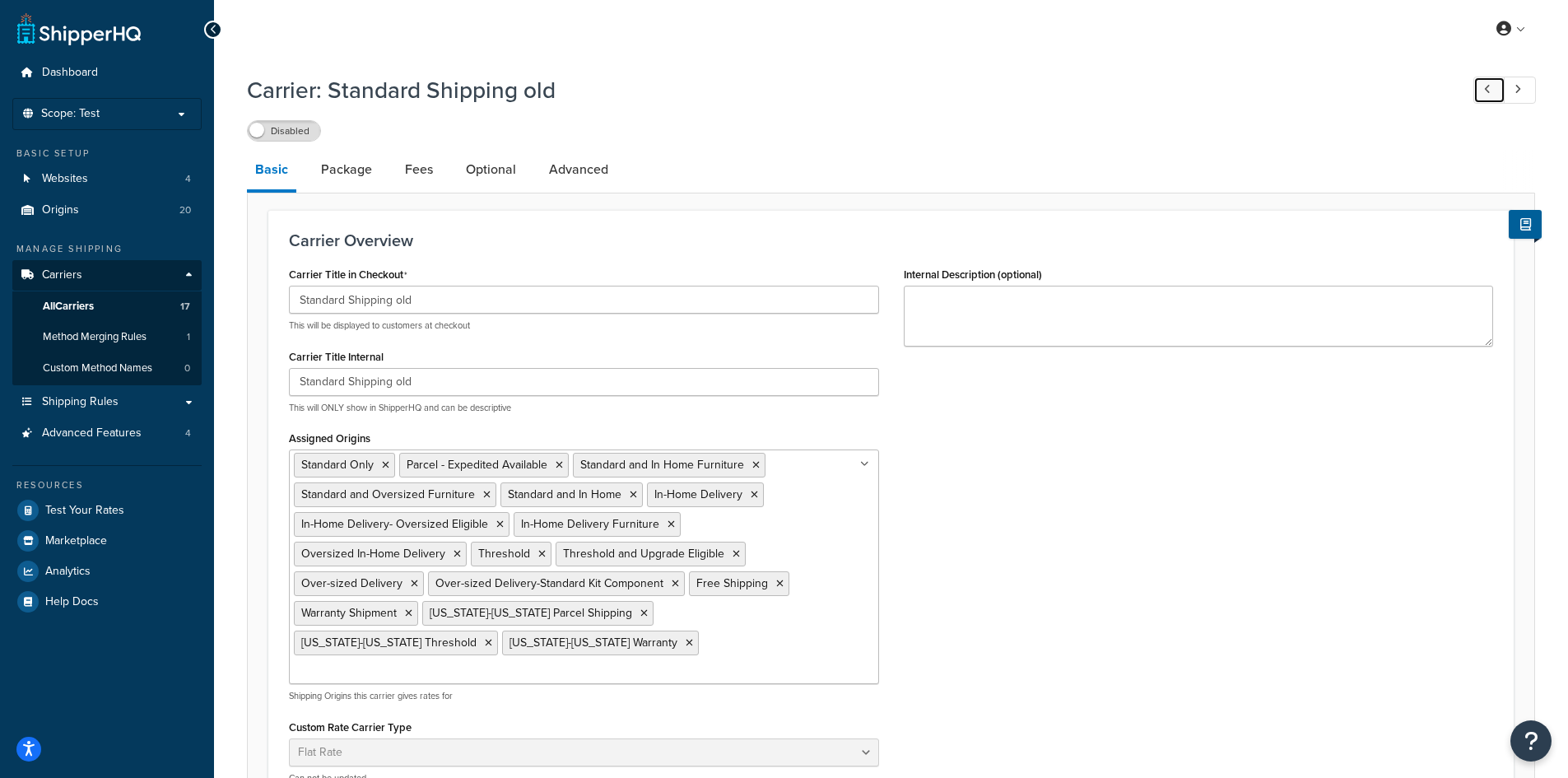
scroll to position [494, 0]
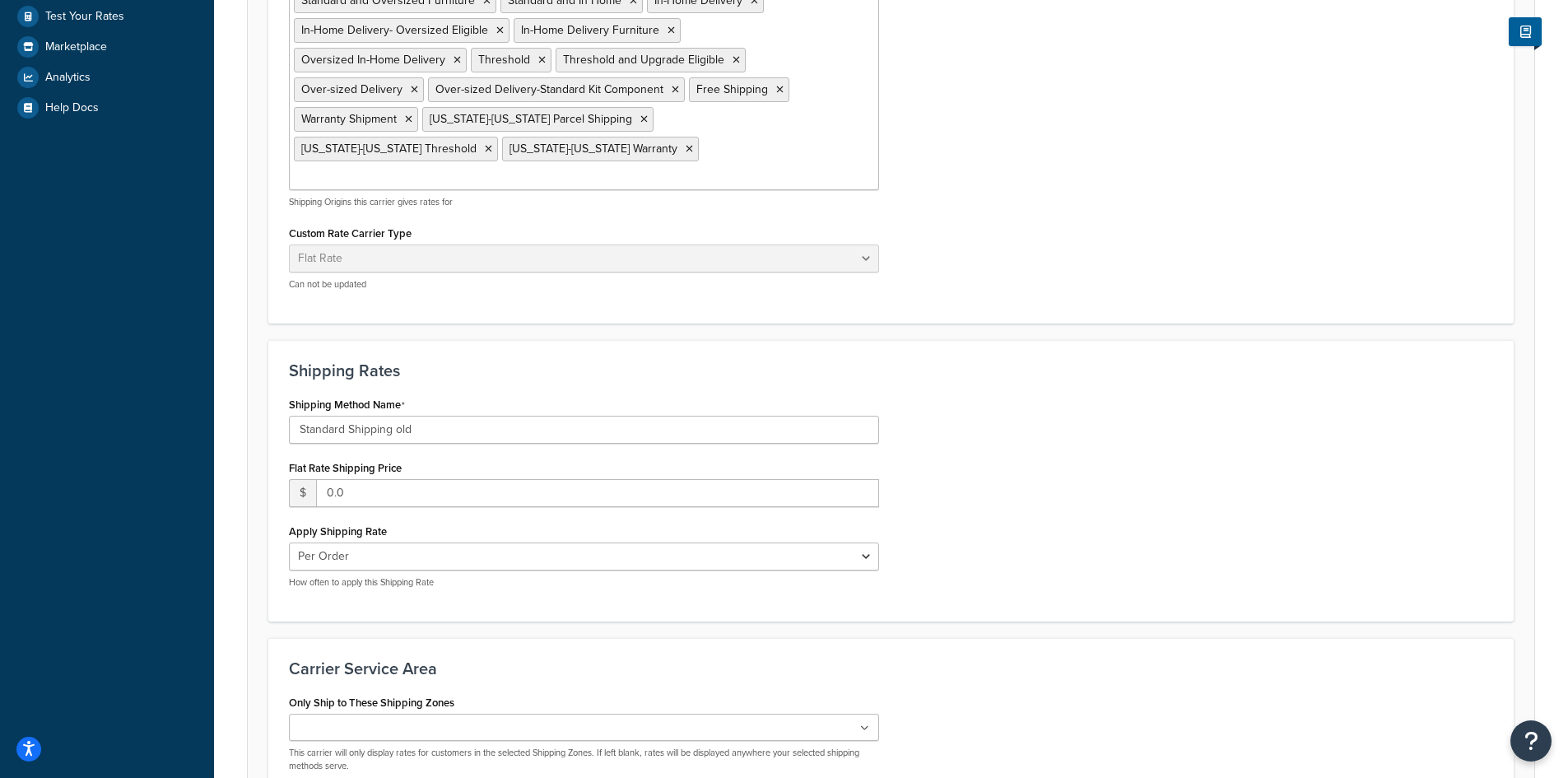
click at [658, 154] on ul "Standard Only Parcel - Expedited Available Standard and In Home Furniture Stand…" at bounding box center [583, 72] width 590 height 235
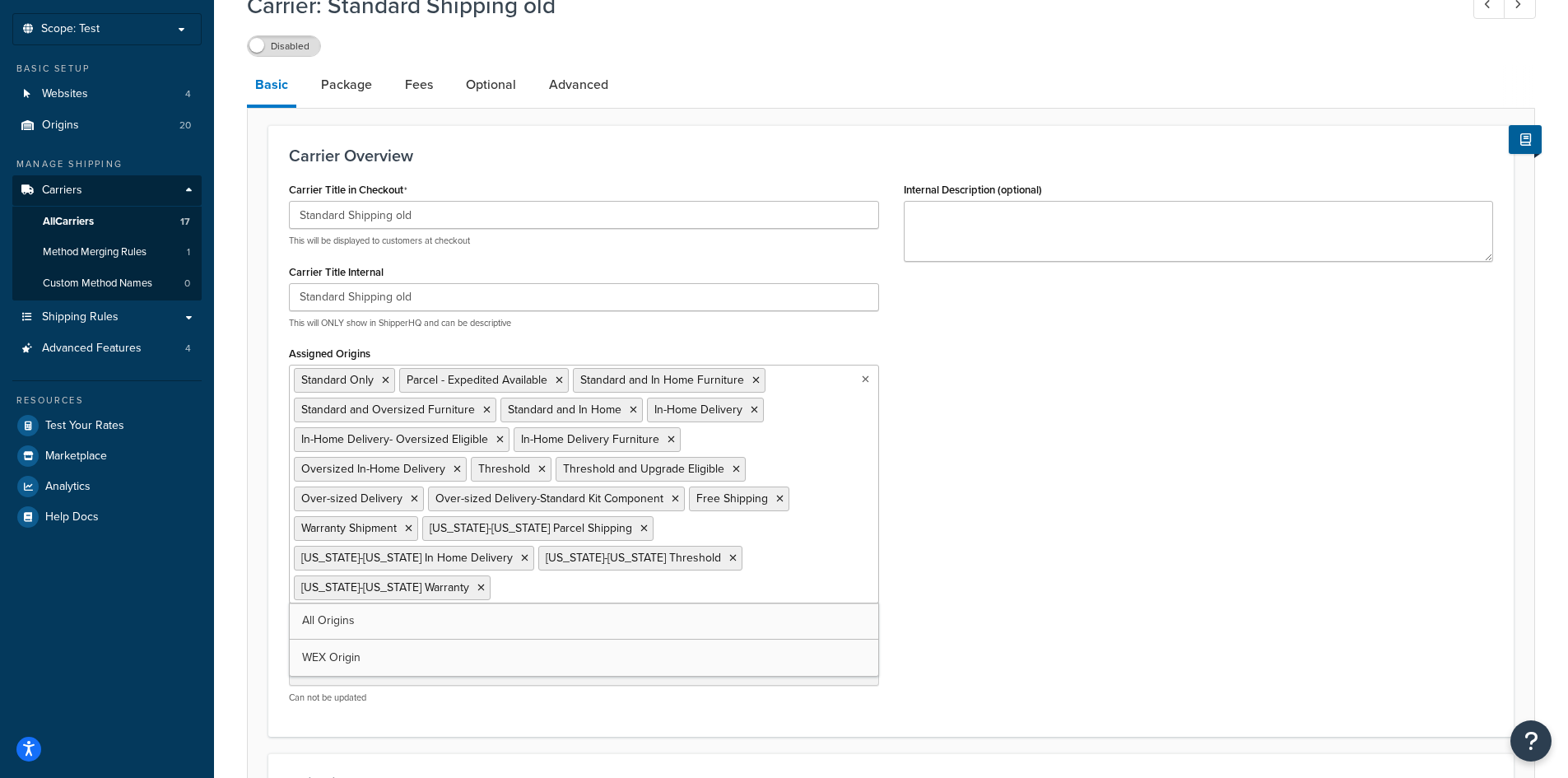
scroll to position [82, 0]
click at [1484, 15] on link at bounding box center [1489, 7] width 32 height 27
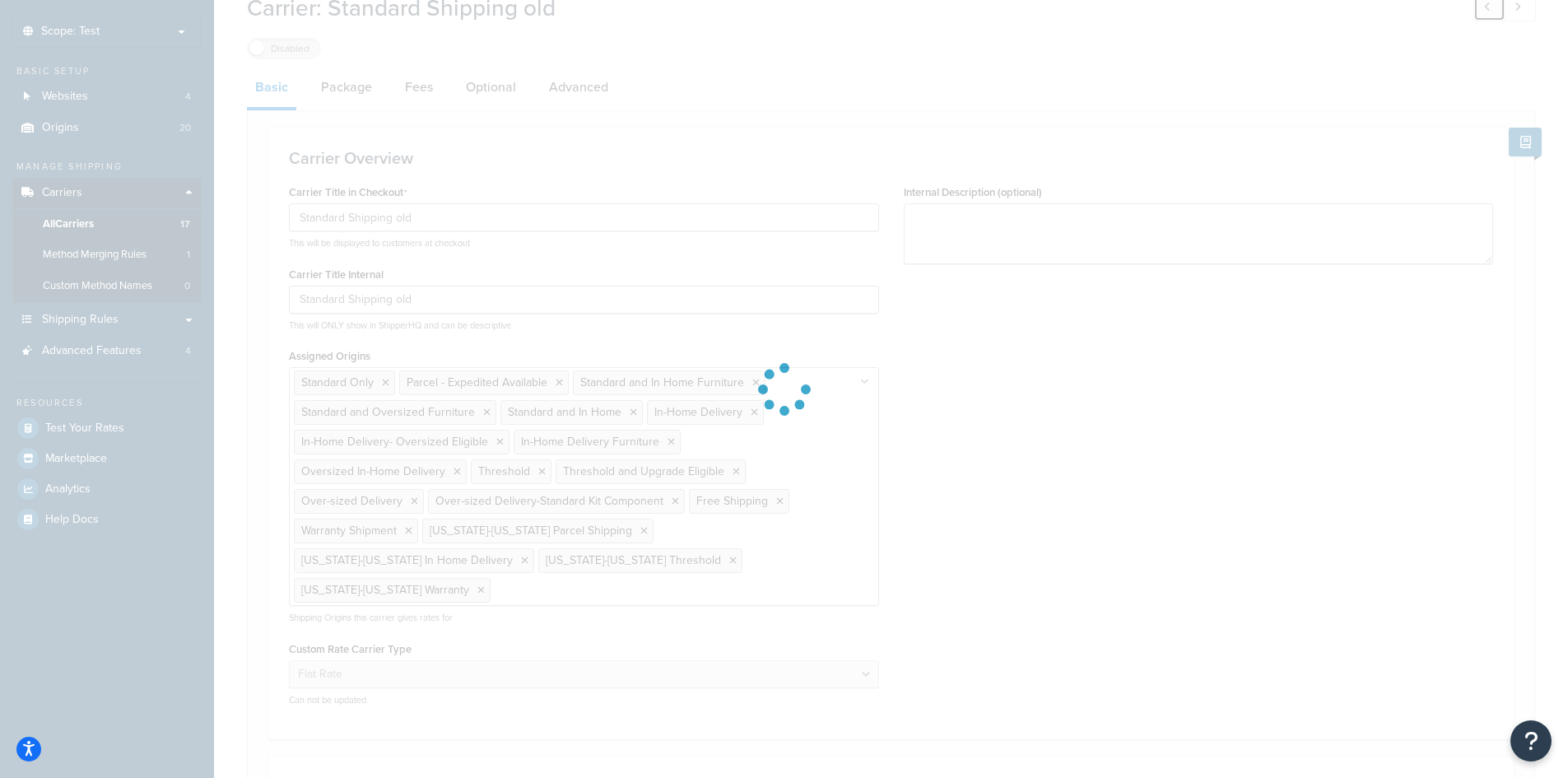
type input "Truck Delivery"
type input "Free In-Home Delivery"
select select "item"
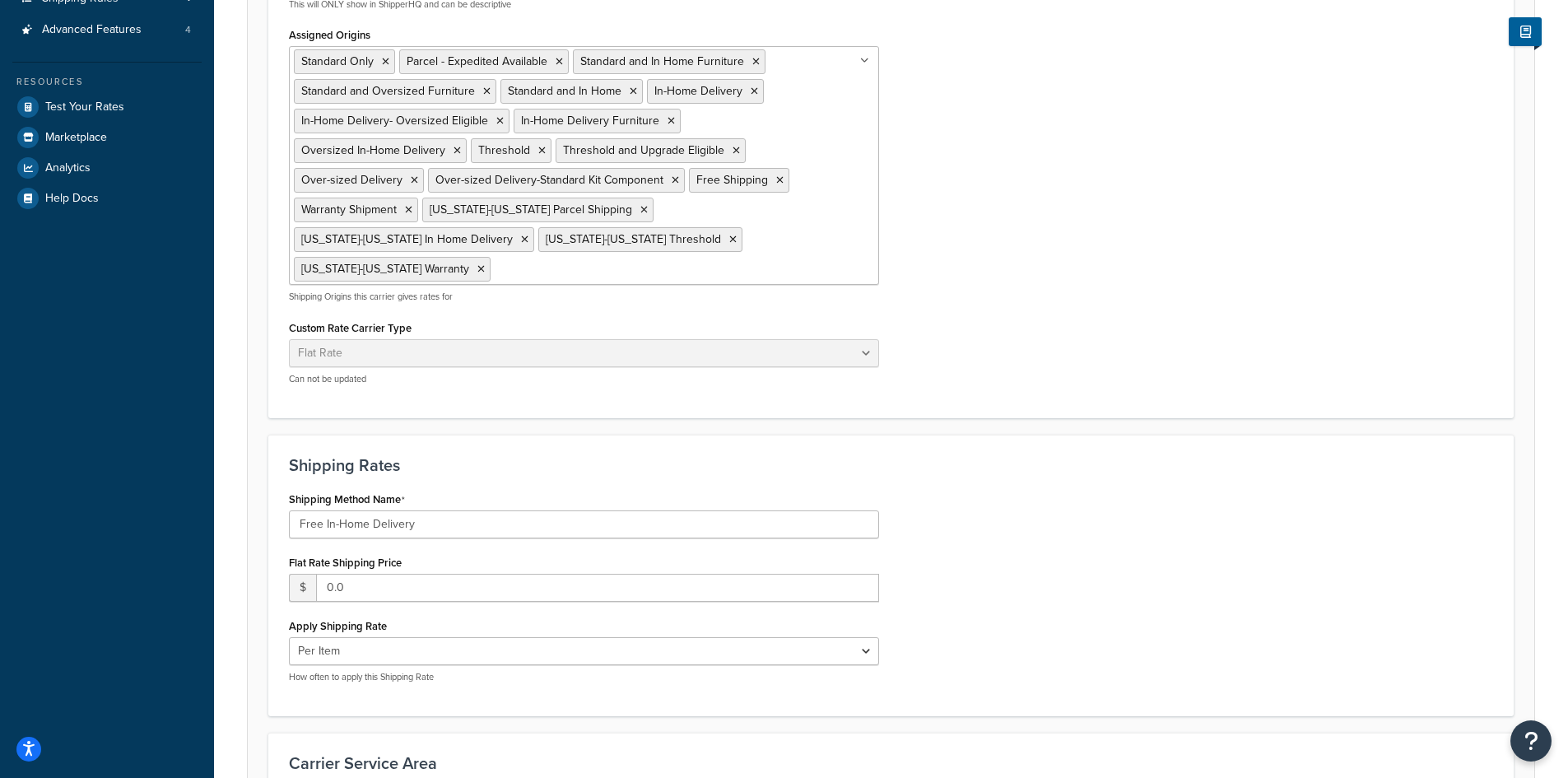
scroll to position [411, 0]
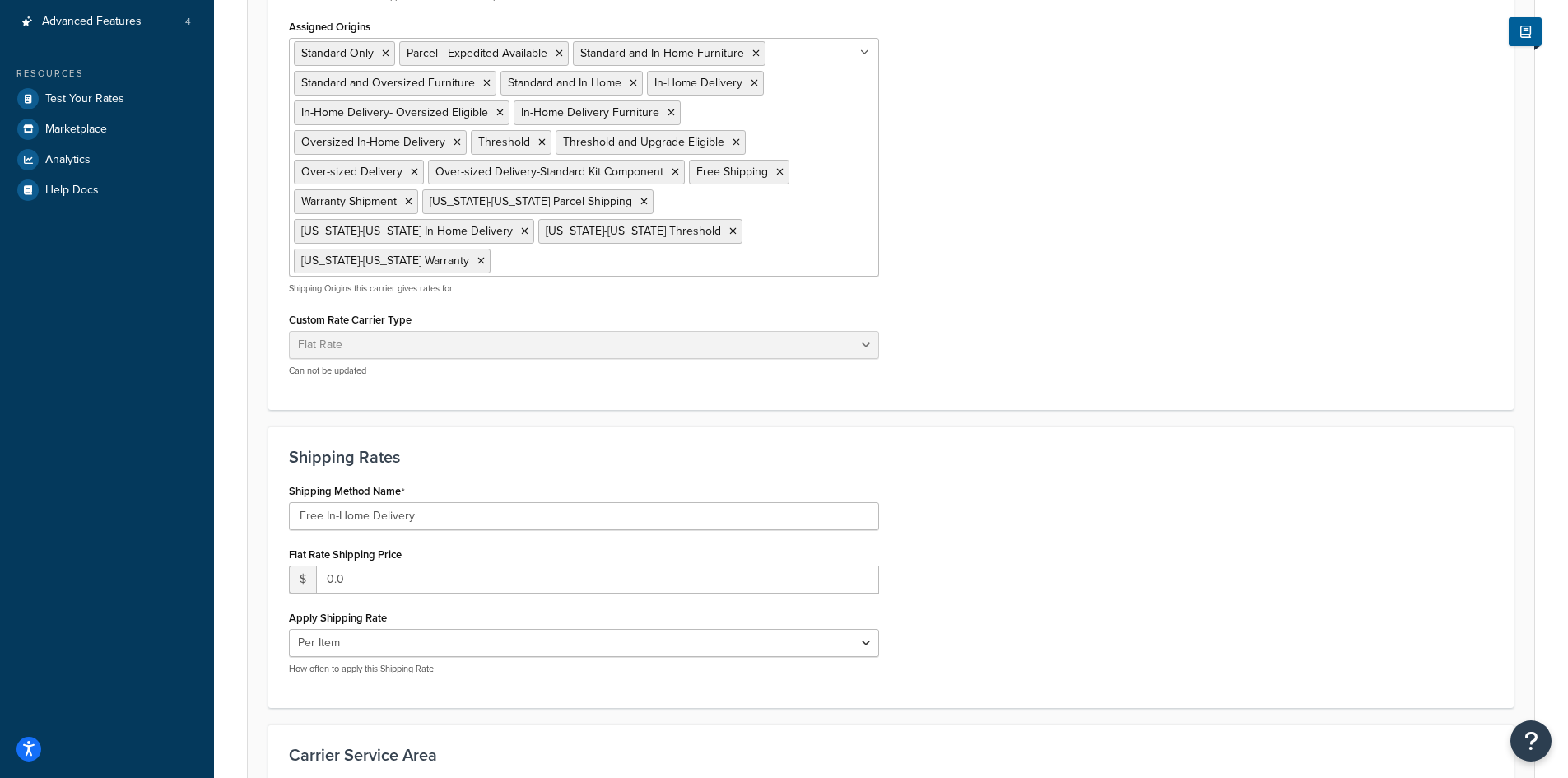
click at [640, 251] on input "Assigned Origins" at bounding box center [567, 260] width 146 height 18
click at [1058, 226] on div "Carrier Title in Checkout Truck Delivery This will be displayed to customers at…" at bounding box center [891, 120] width 1229 height 538
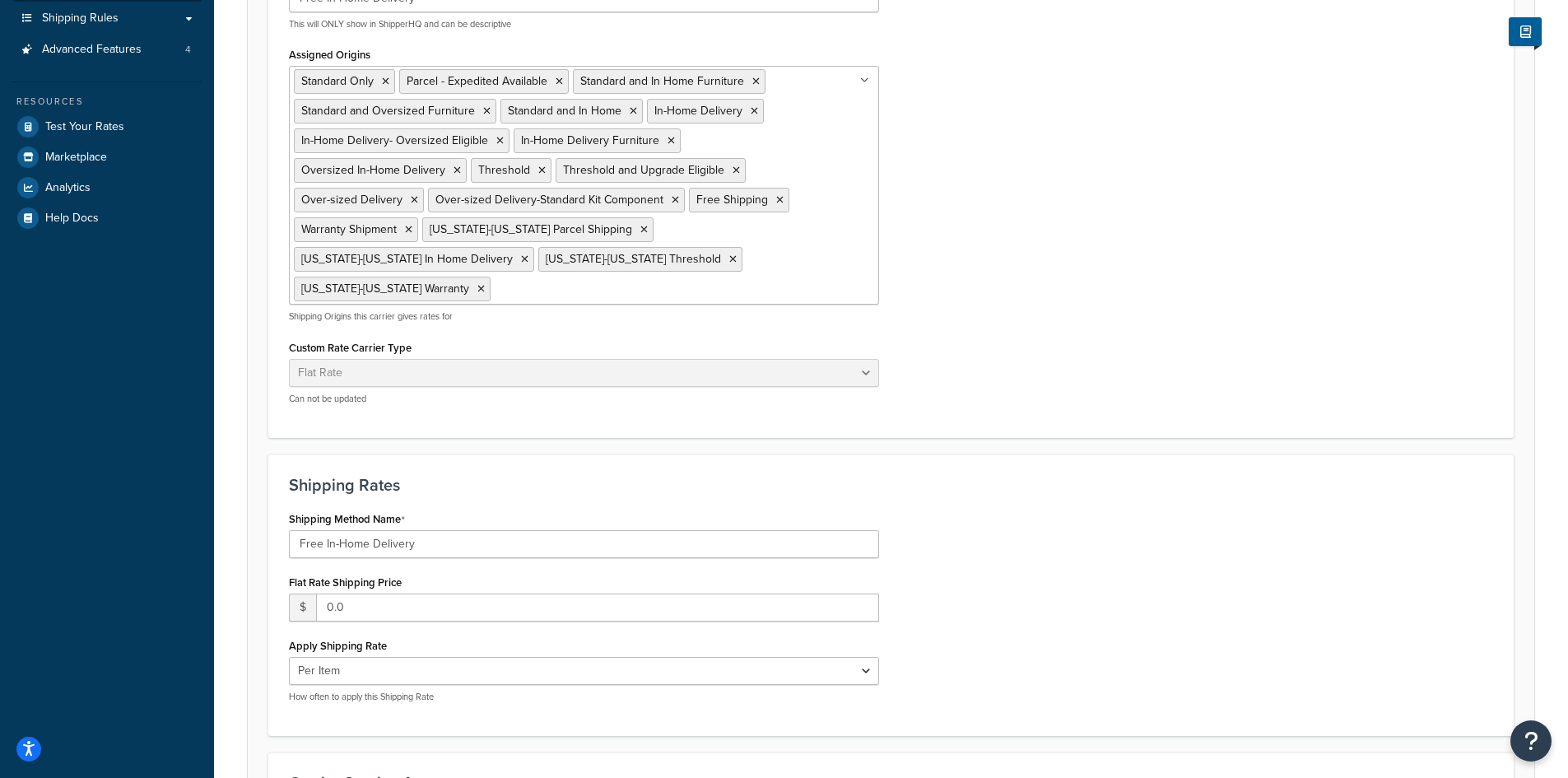
scroll to position [0, 0]
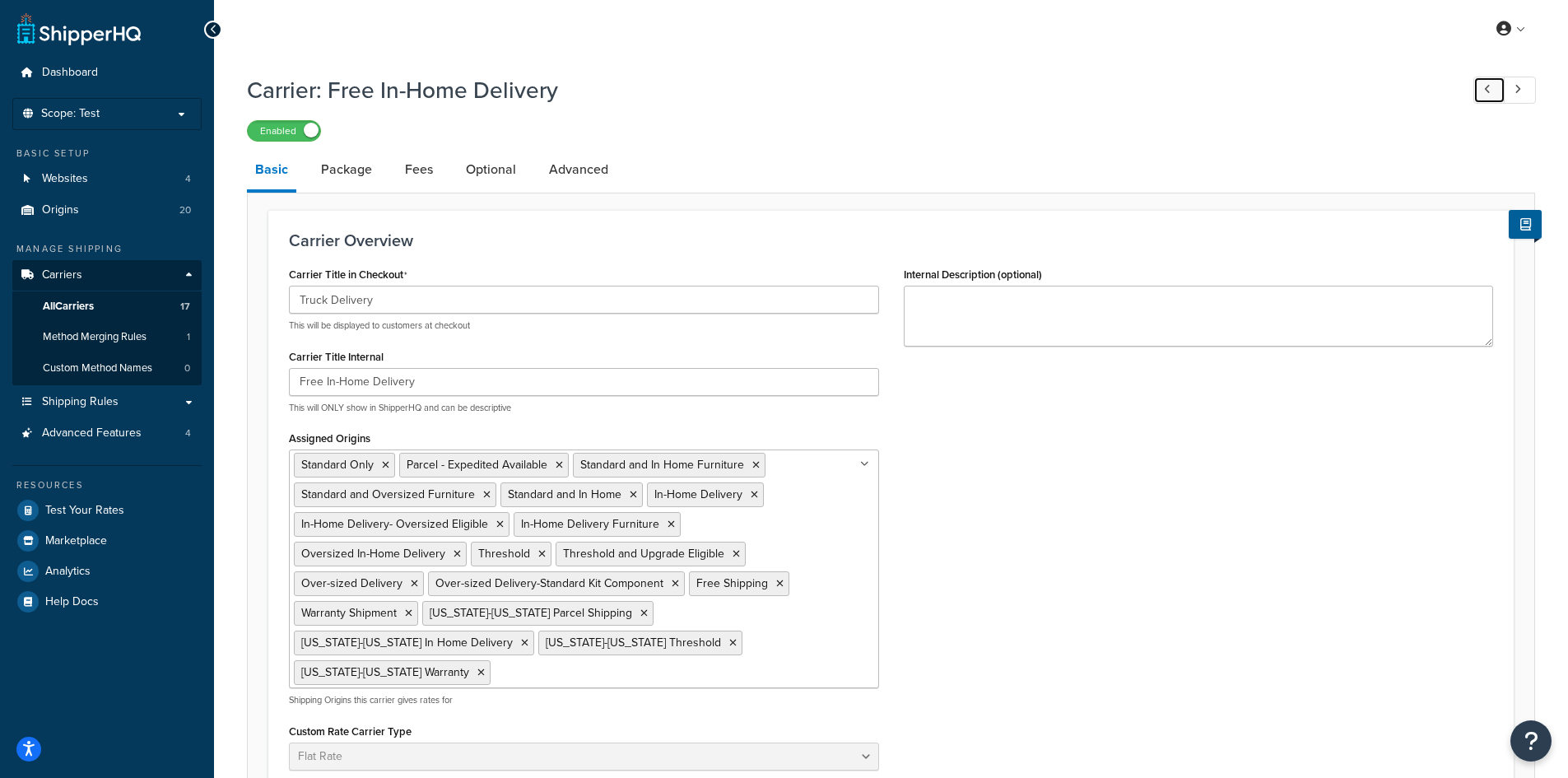
click at [1481, 90] on link at bounding box center [1489, 89] width 32 height 27
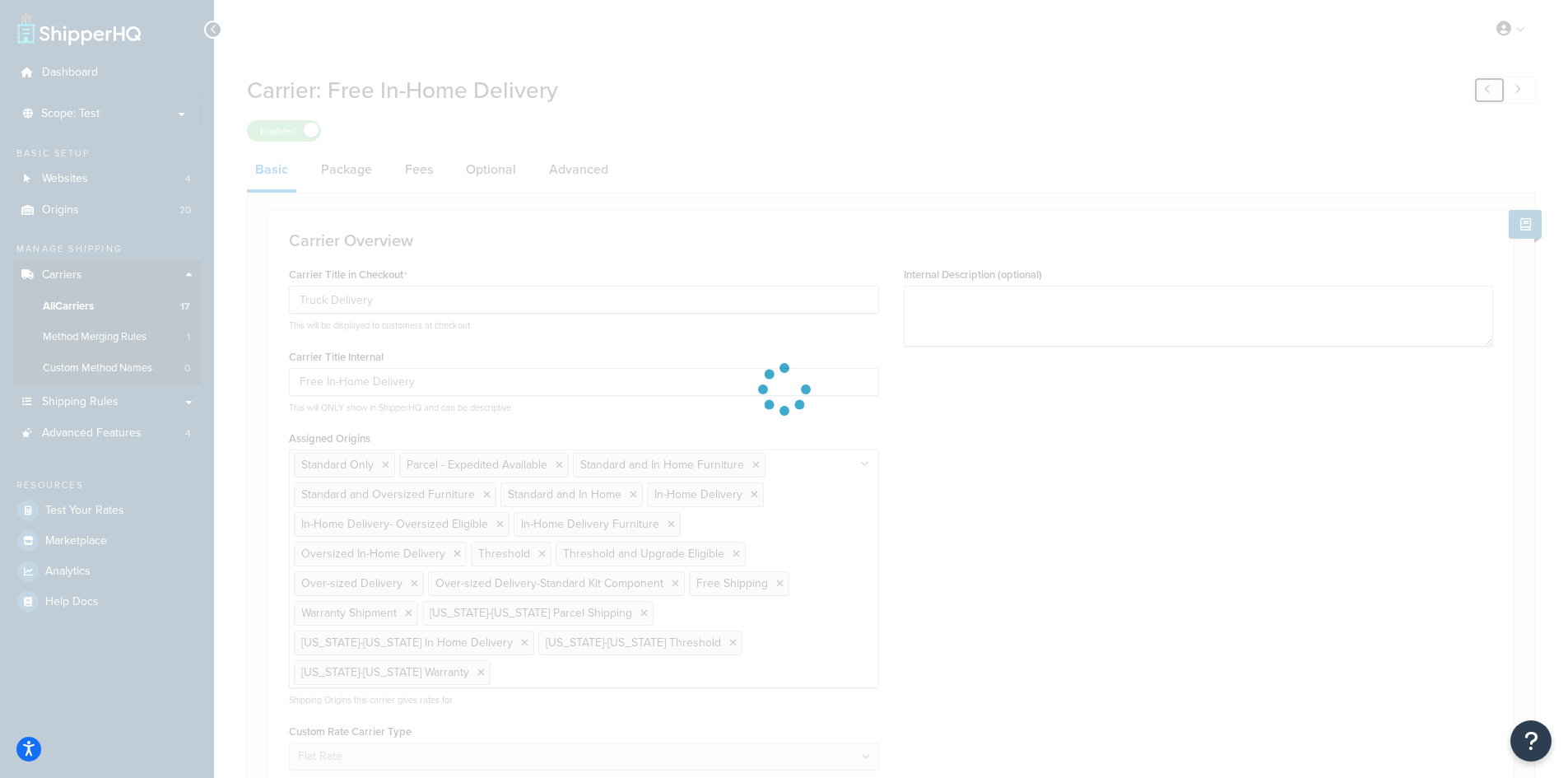
type input "UPS"
type input "Free Standard Shipping"
select select "free"
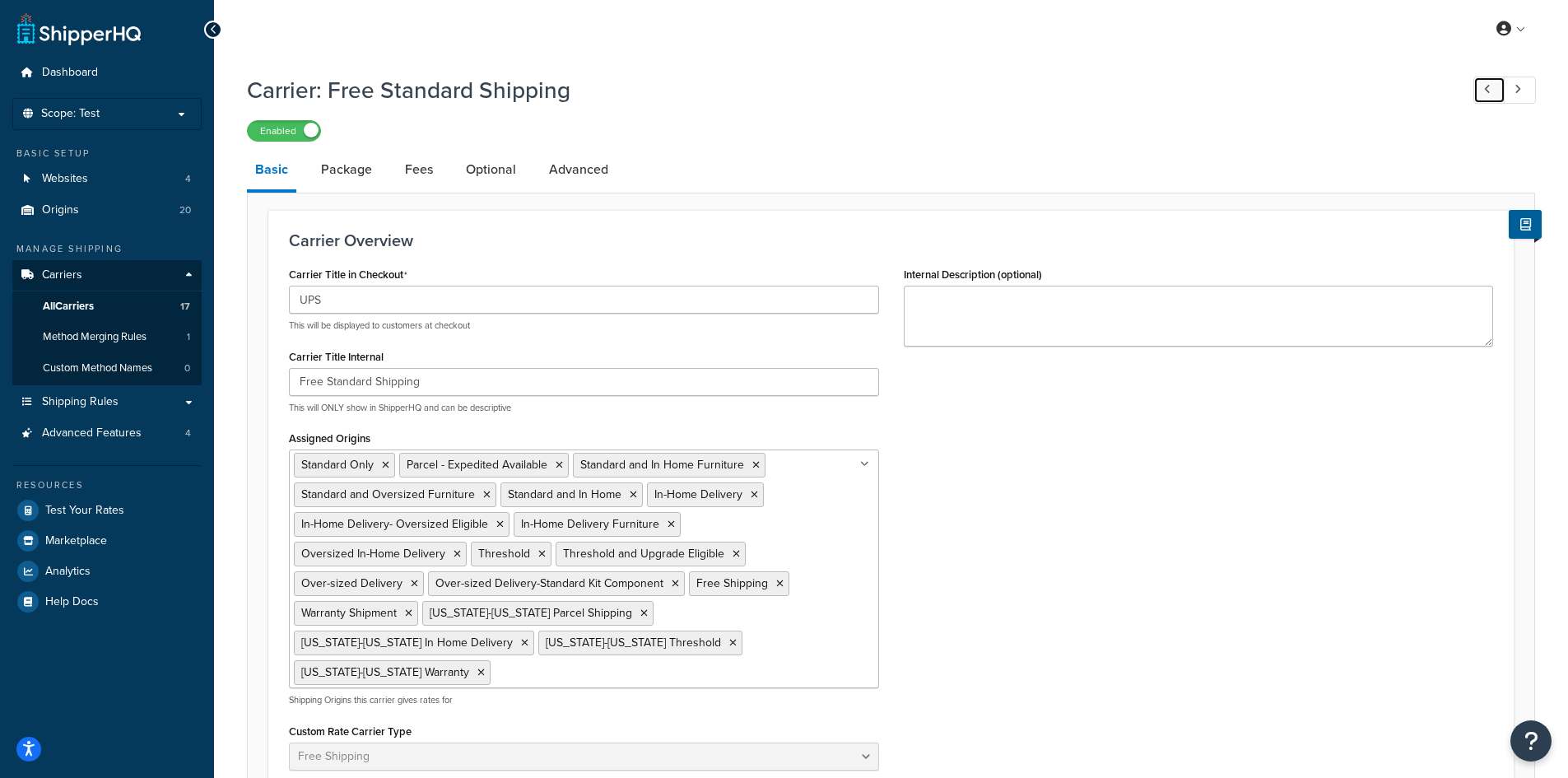
click at [1487, 90] on icon at bounding box center [1487, 89] width 7 height 11
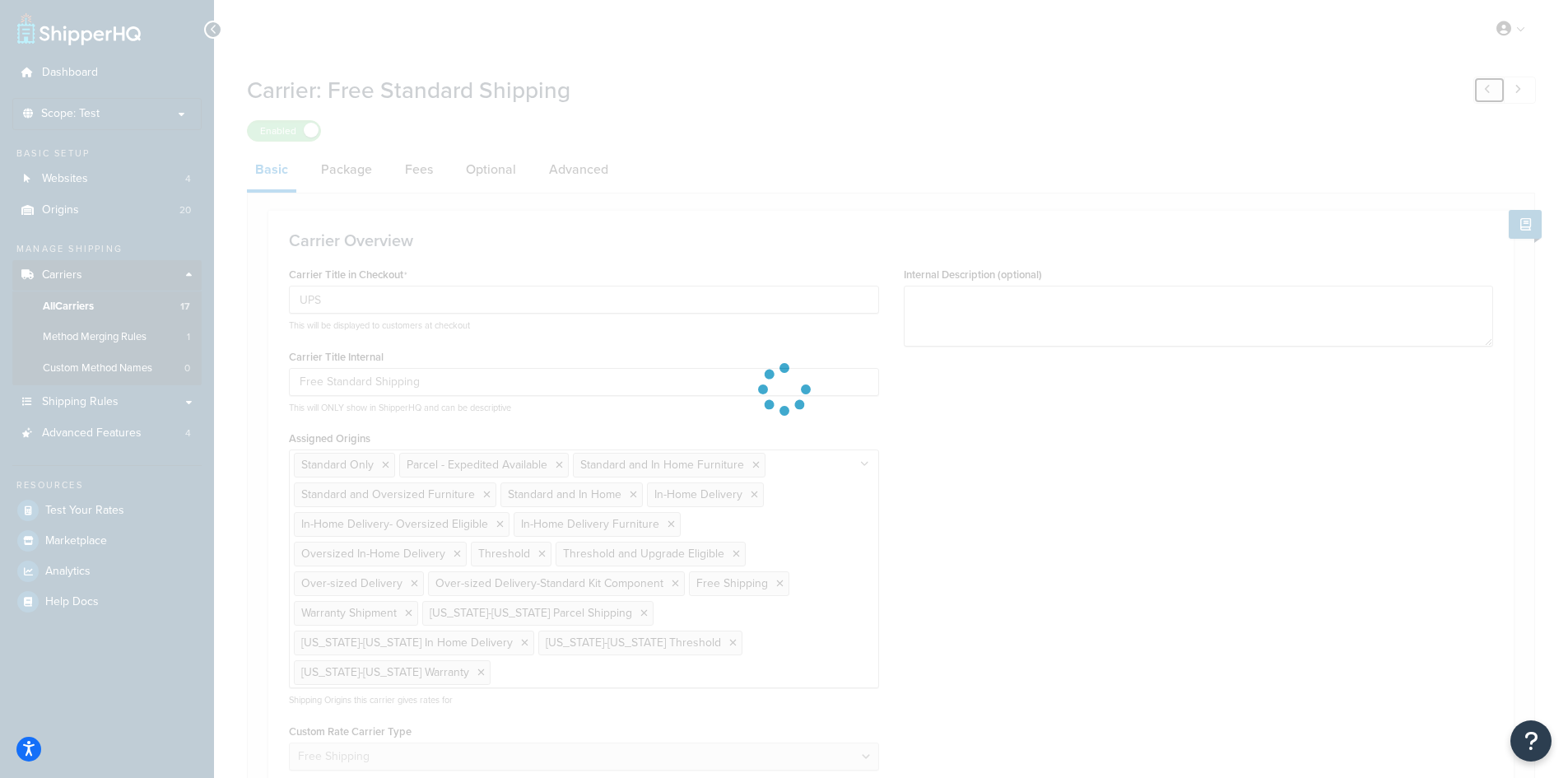
type input "Alaska-Hawaii"
type input "Threshold"
select select "flat"
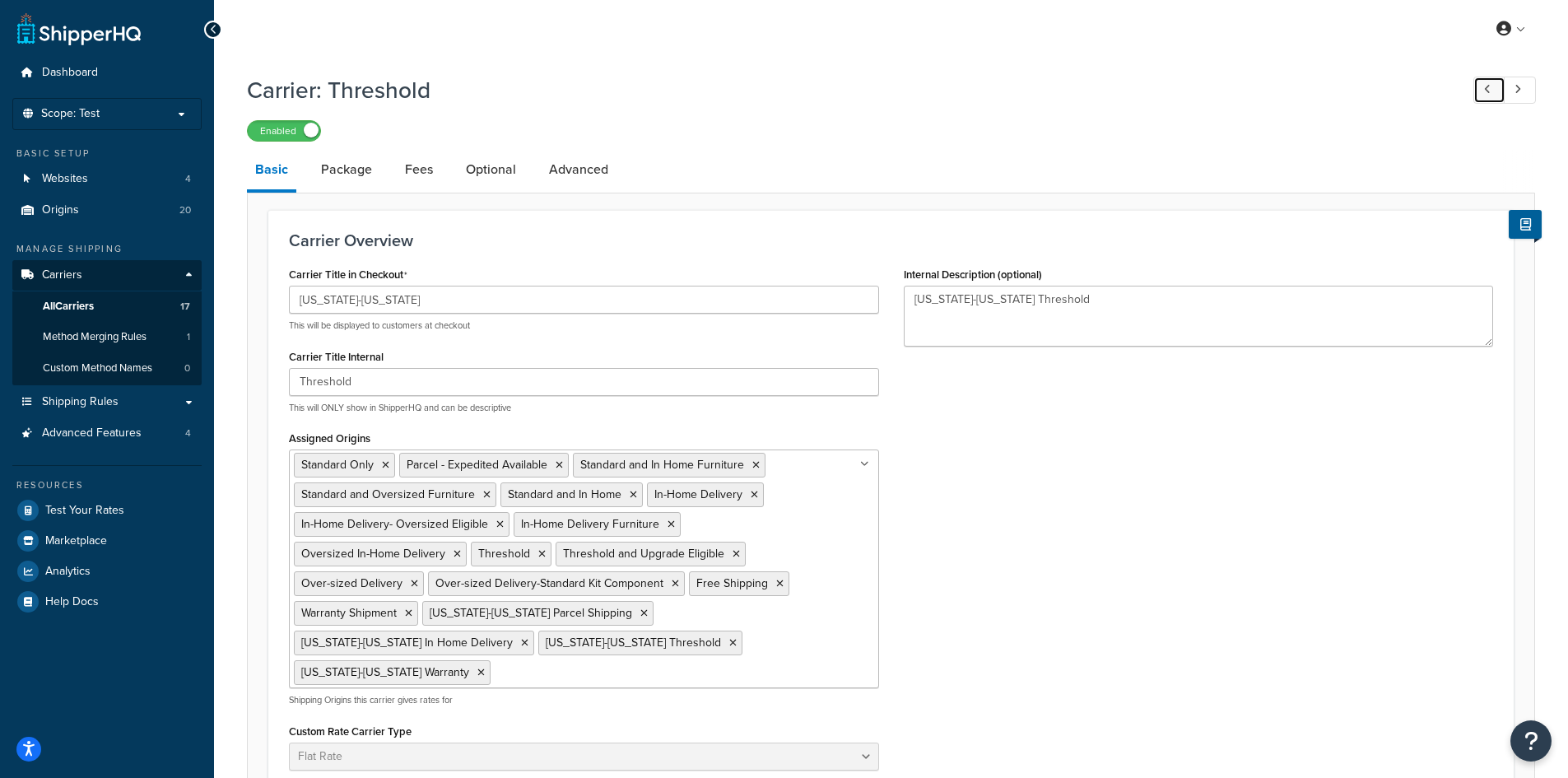
click at [1487, 85] on icon at bounding box center [1487, 89] width 7 height 11
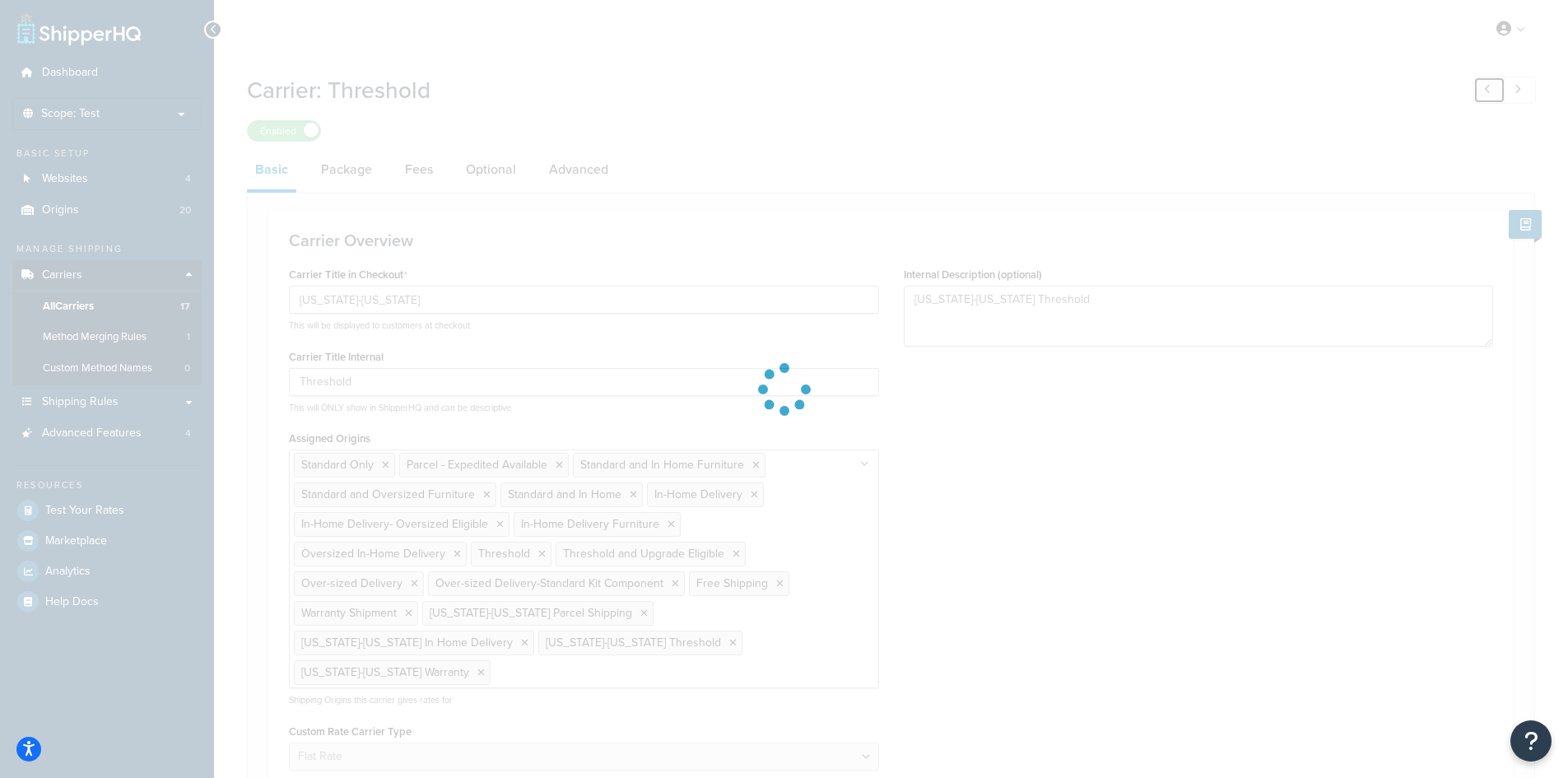
type input "In Home Delivery"
type input "1499.0"
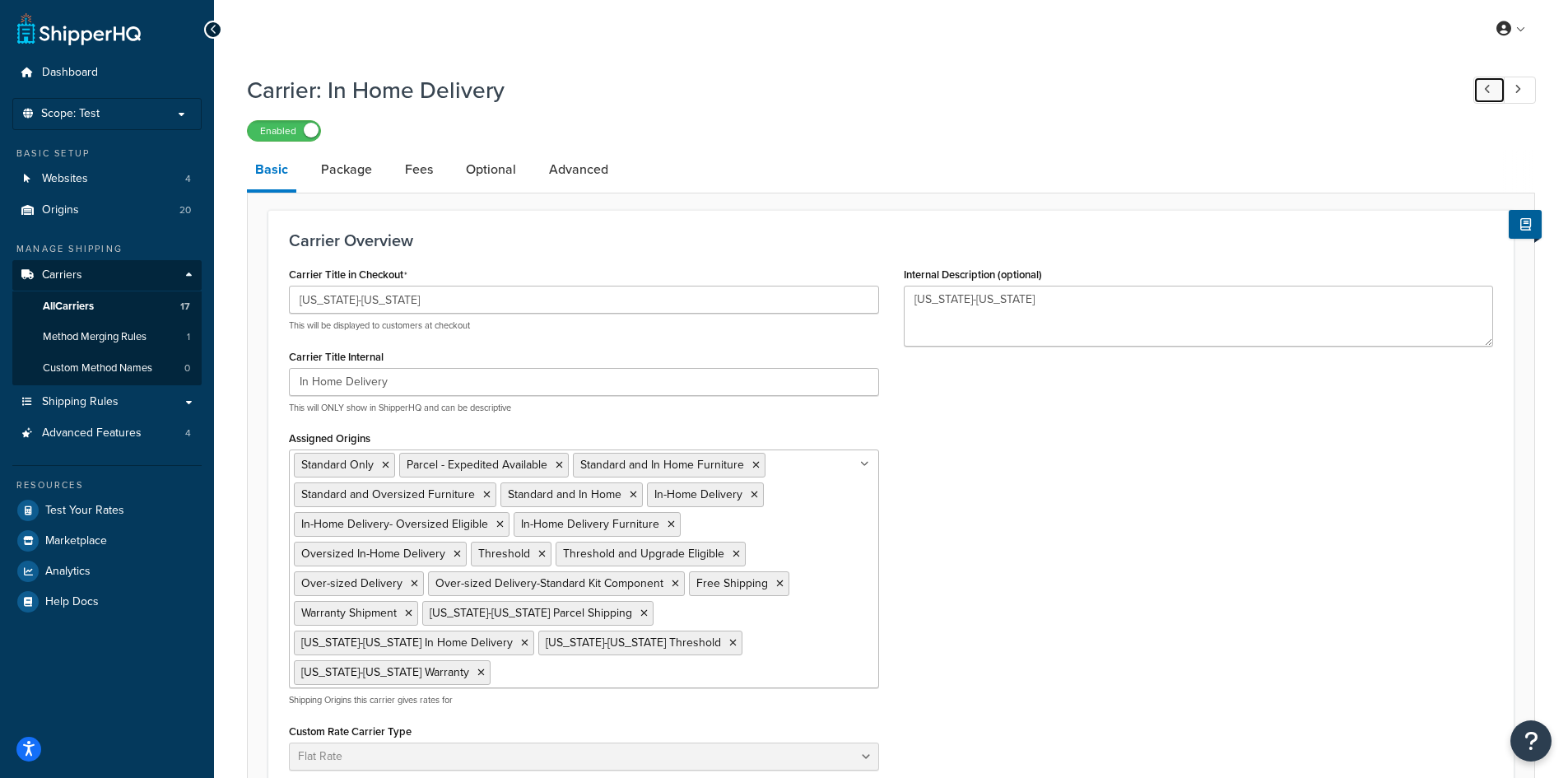
click at [1479, 94] on link at bounding box center [1489, 89] width 32 height 27
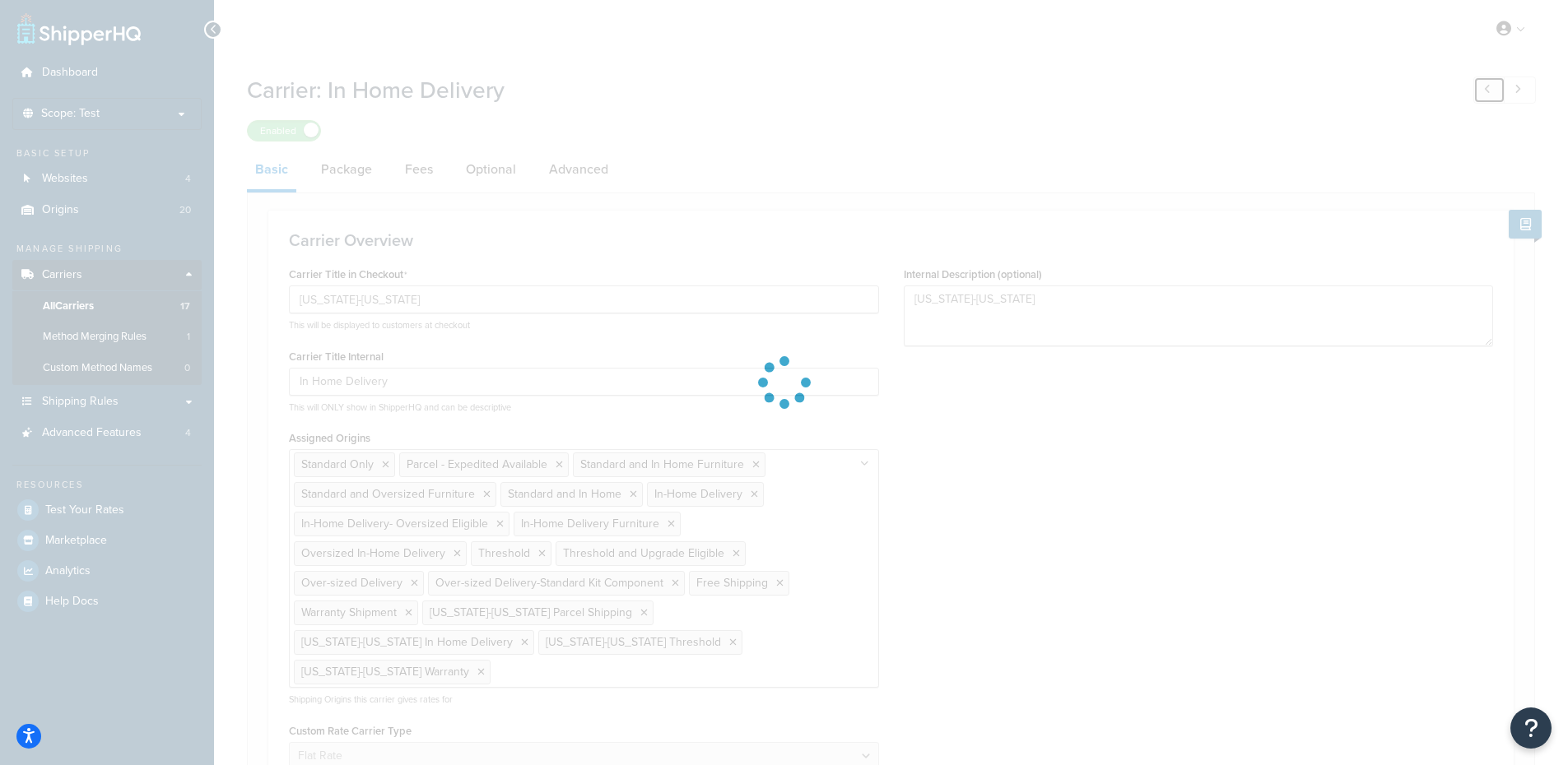
select select "25"
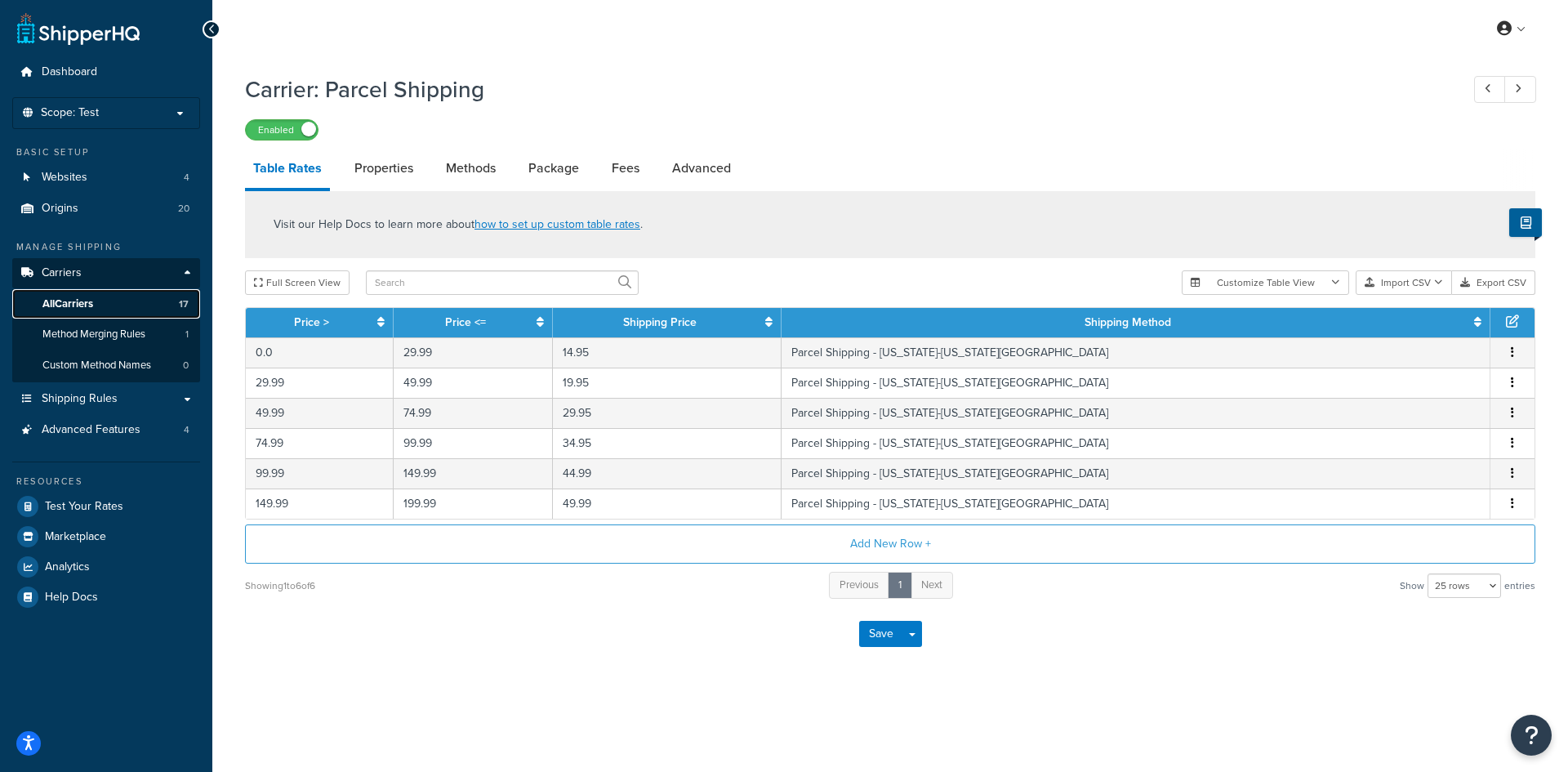
click at [79, 297] on span "All Carriers" at bounding box center [67, 304] width 50 height 14
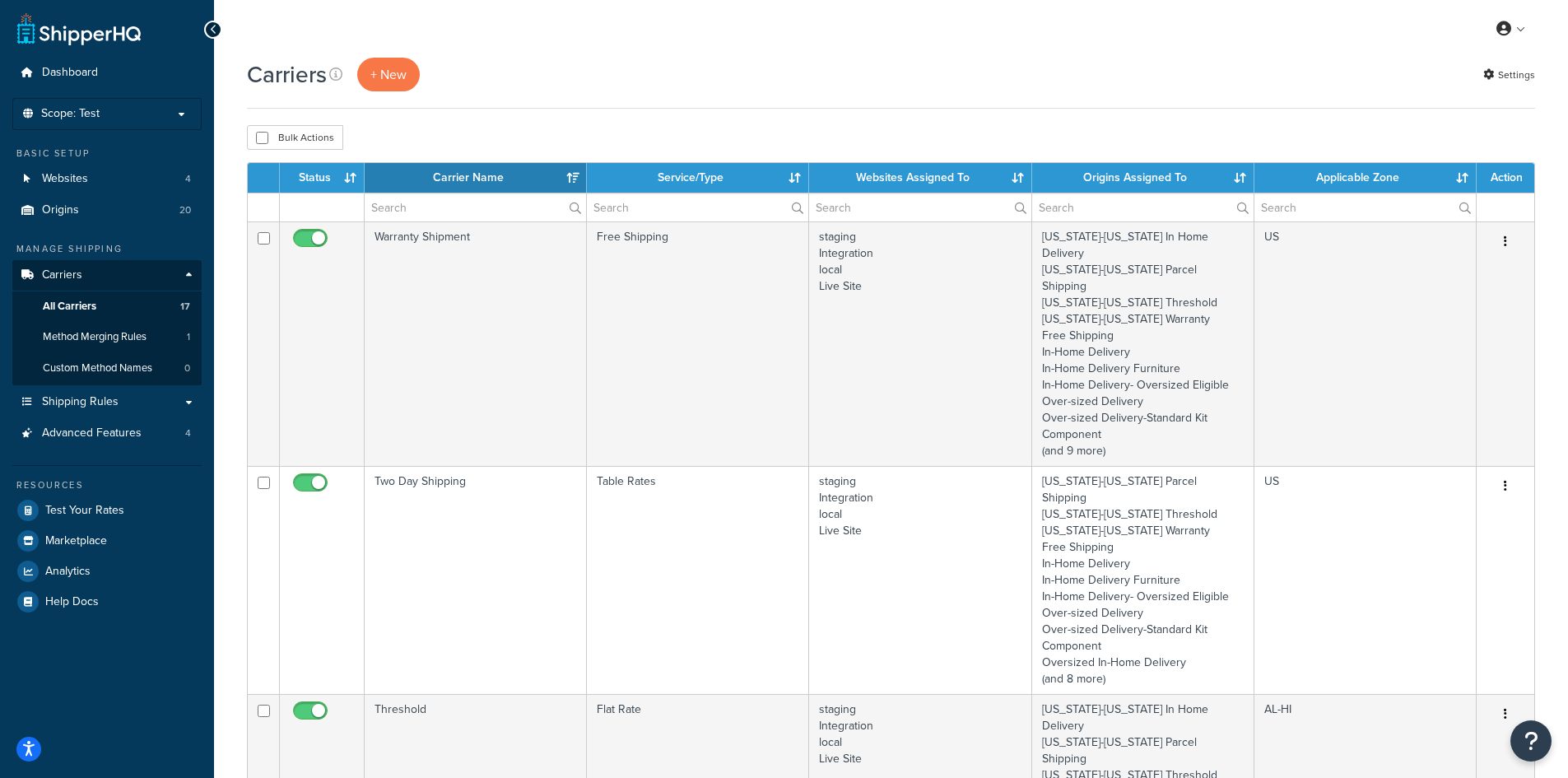
select select "15"
click at [98, 402] on span "Shipping Rules" at bounding box center [79, 402] width 76 height 14
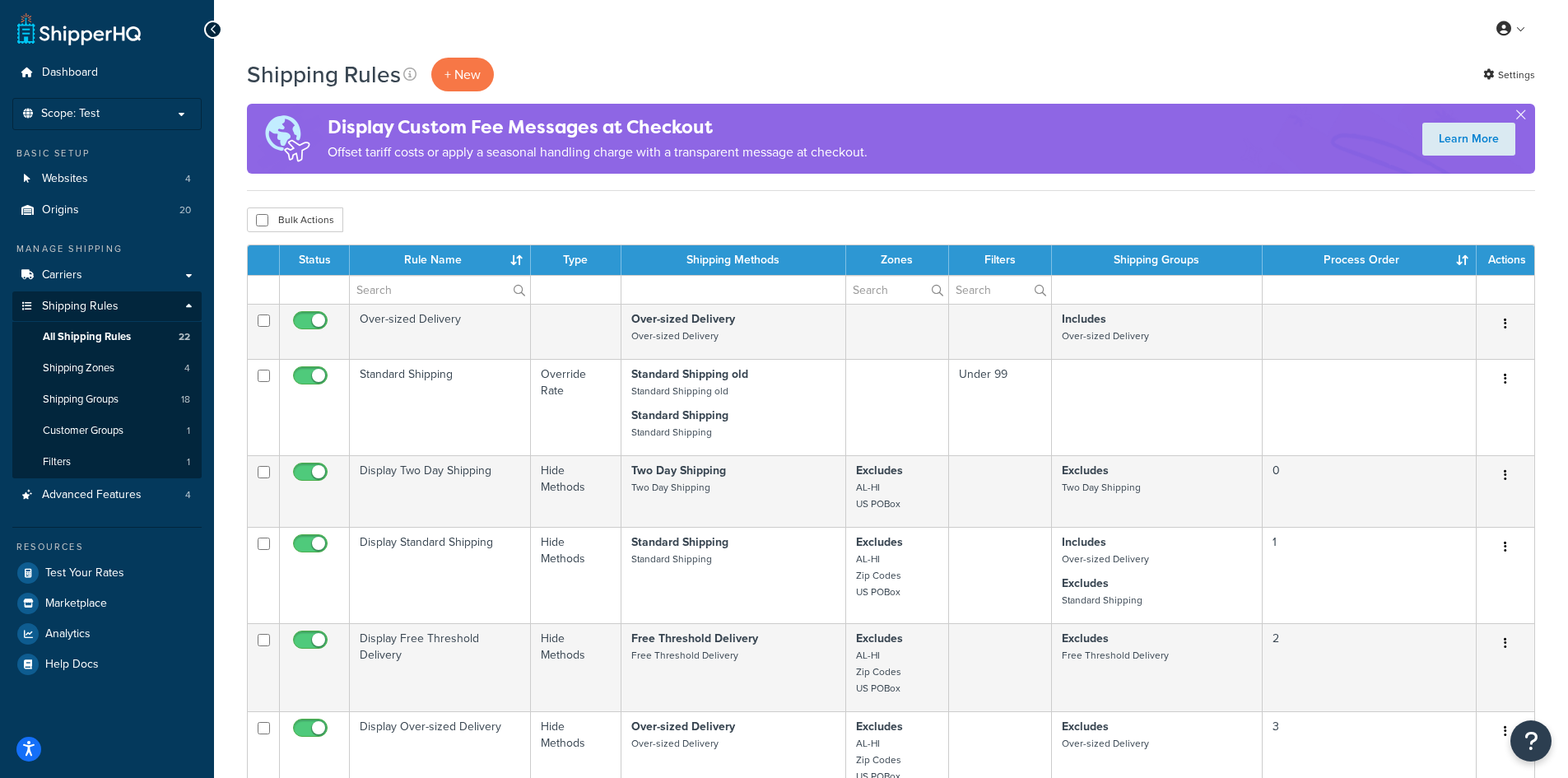
select select "100"
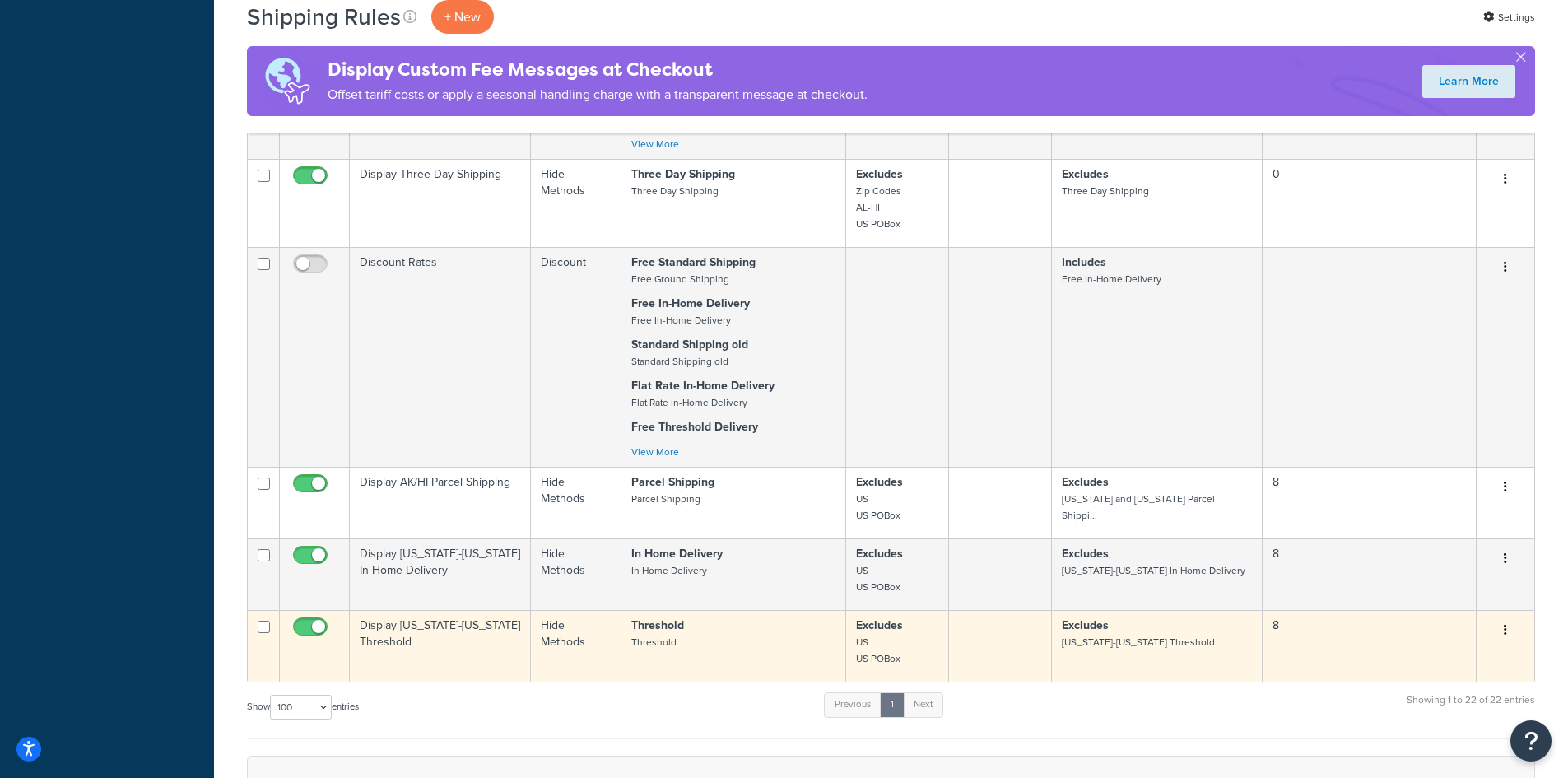
scroll to position [1811, 0]
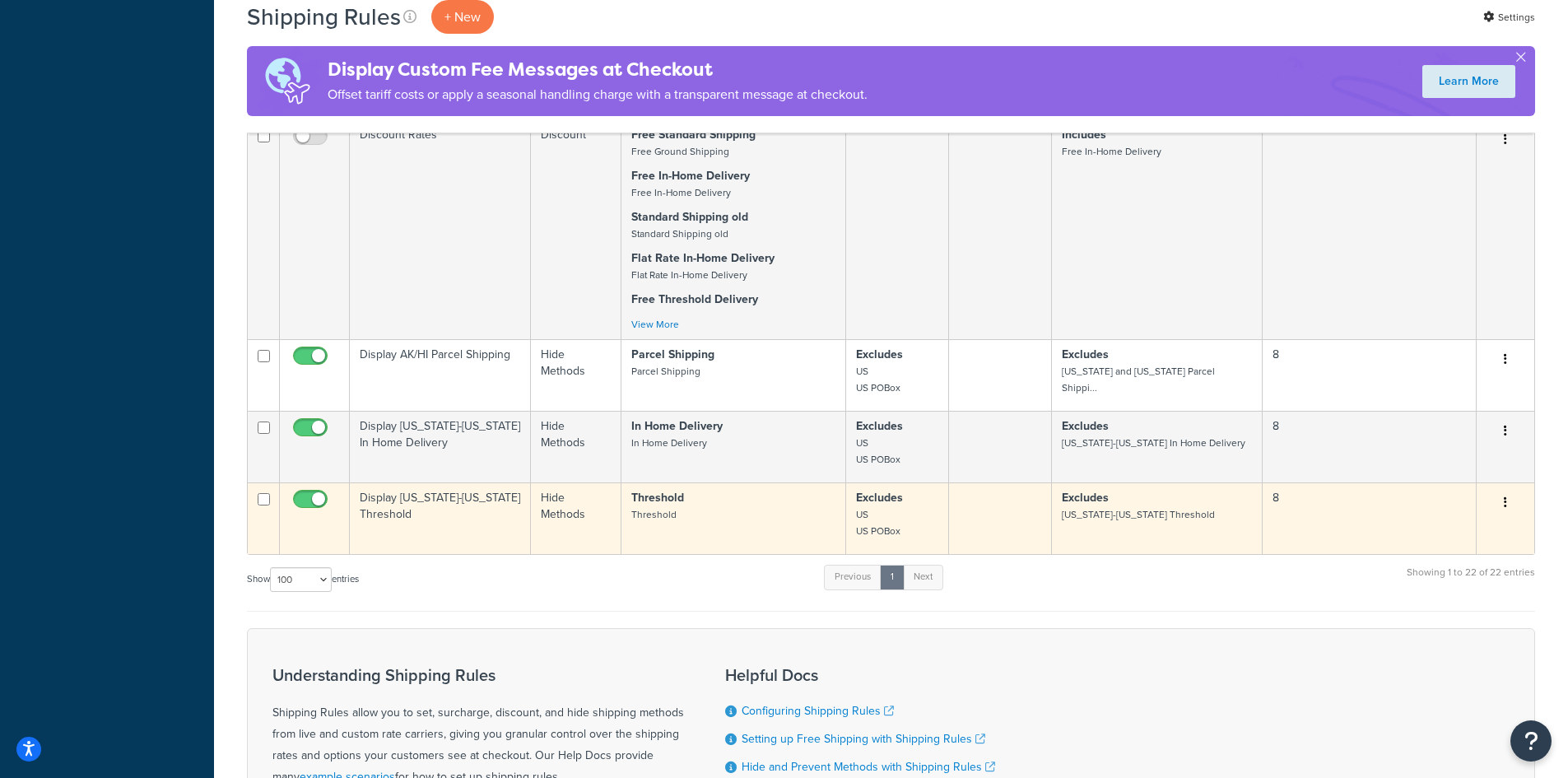
click at [449, 523] on td "Display [US_STATE]-[US_STATE] Threshold" at bounding box center [440, 518] width 181 height 71
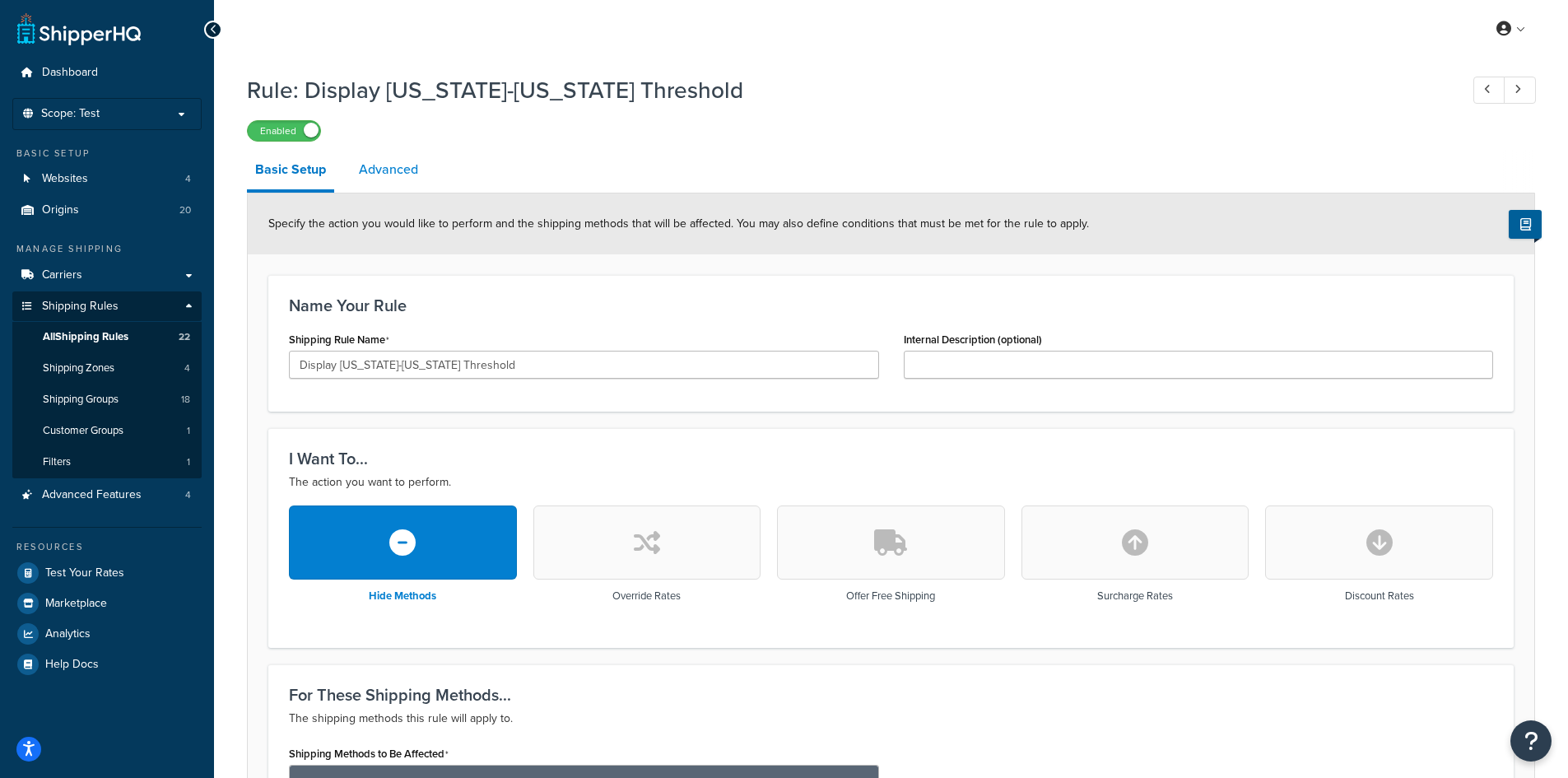
click at [397, 175] on link "Advanced" at bounding box center [389, 169] width 75 height 40
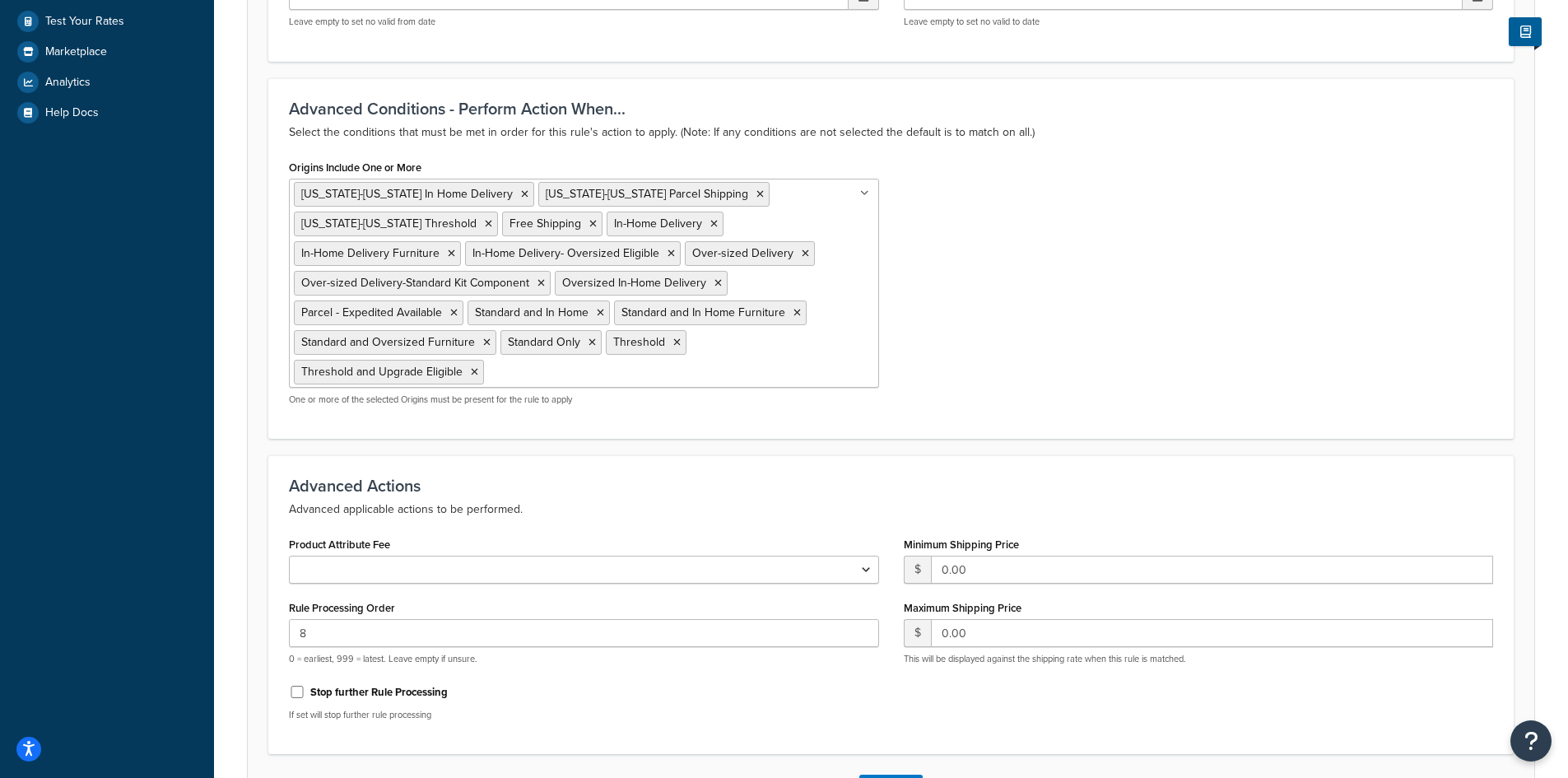
scroll to position [576, 0]
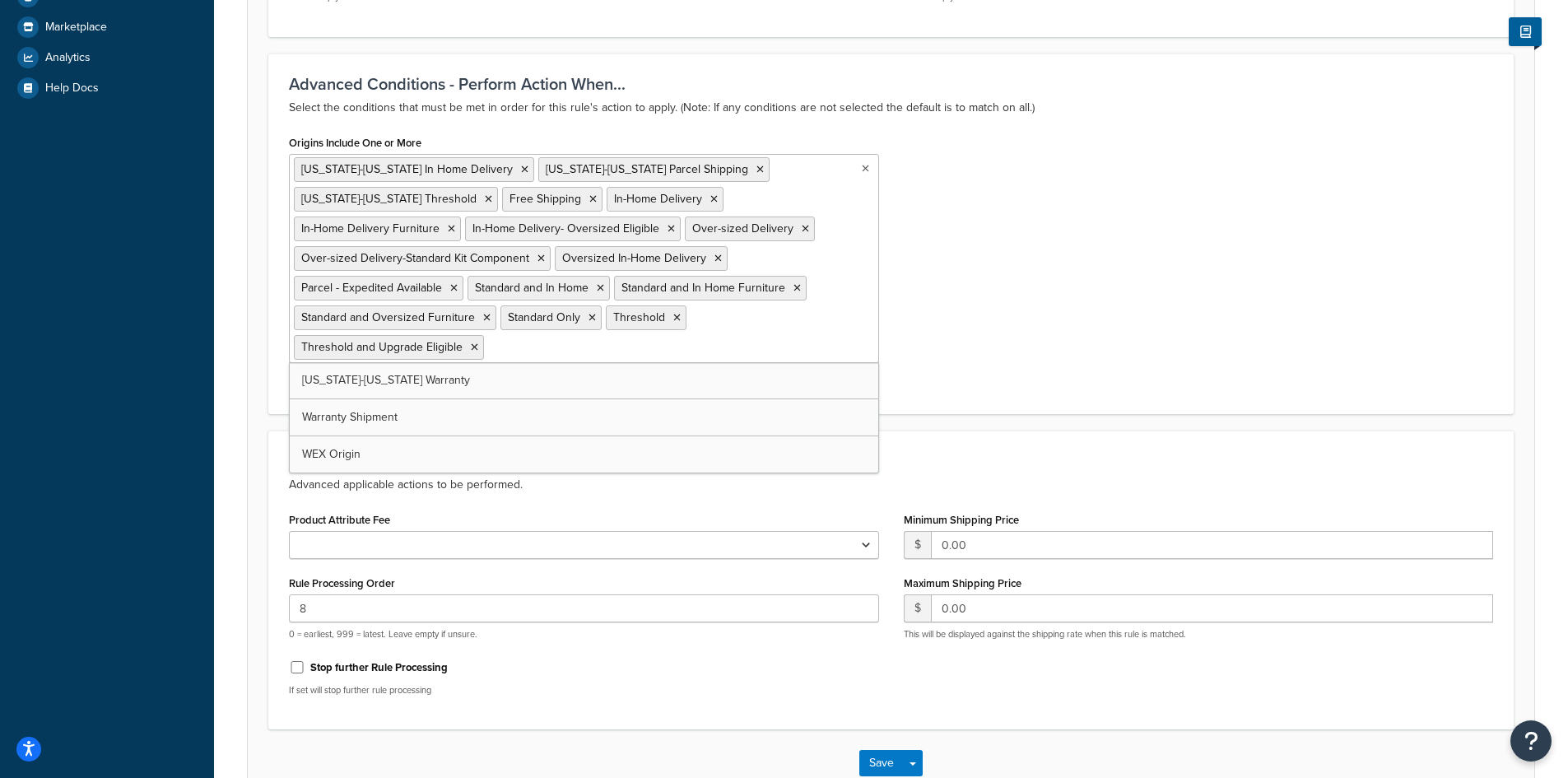
click at [546, 351] on input "Origins Include One or More" at bounding box center [560, 346] width 146 height 18
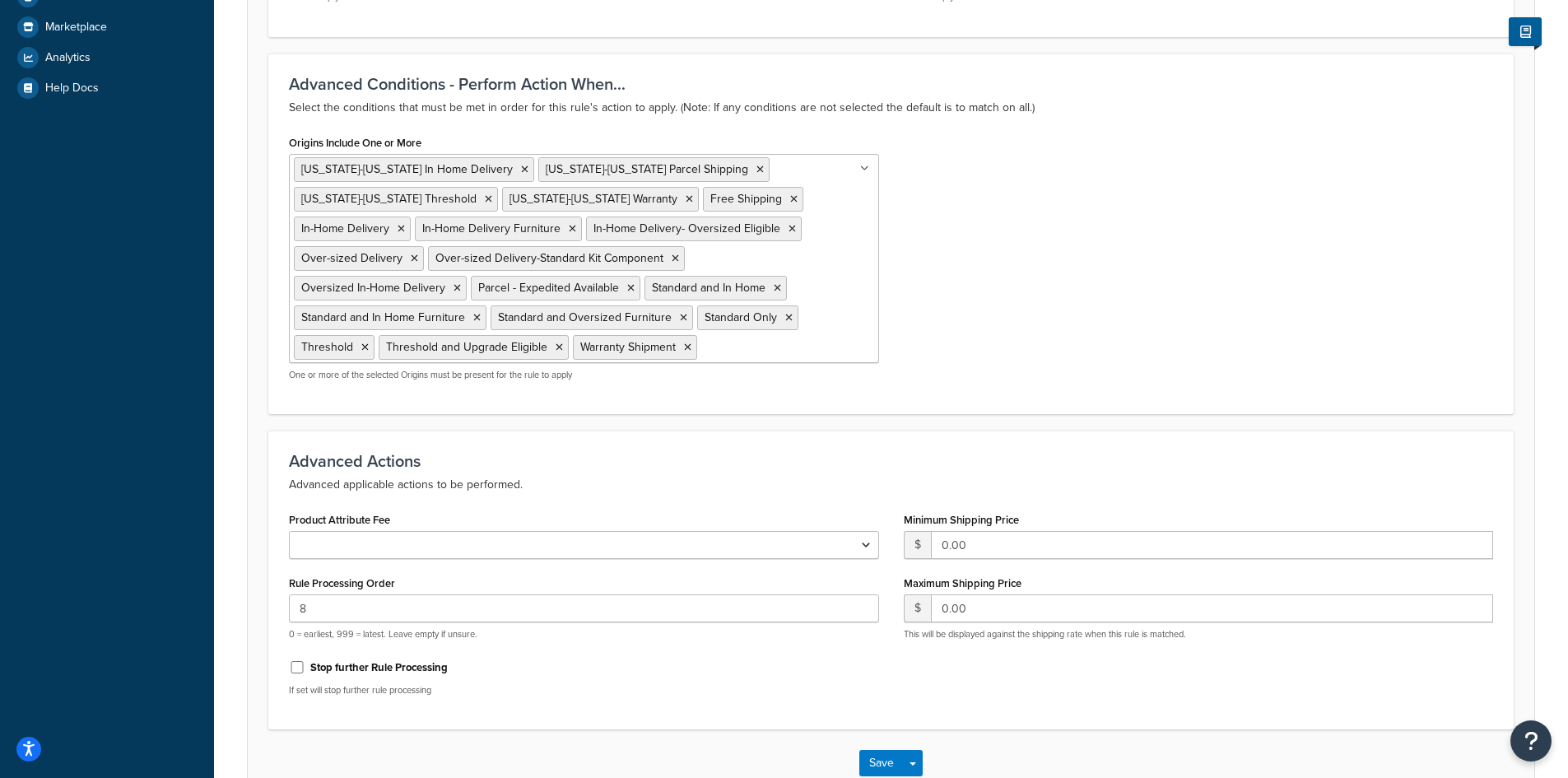
click at [1042, 325] on div "Origins Include One or More [US_STATE]-[US_STATE] In Home Delivery [US_STATE]-[…" at bounding box center [891, 262] width 1229 height 263
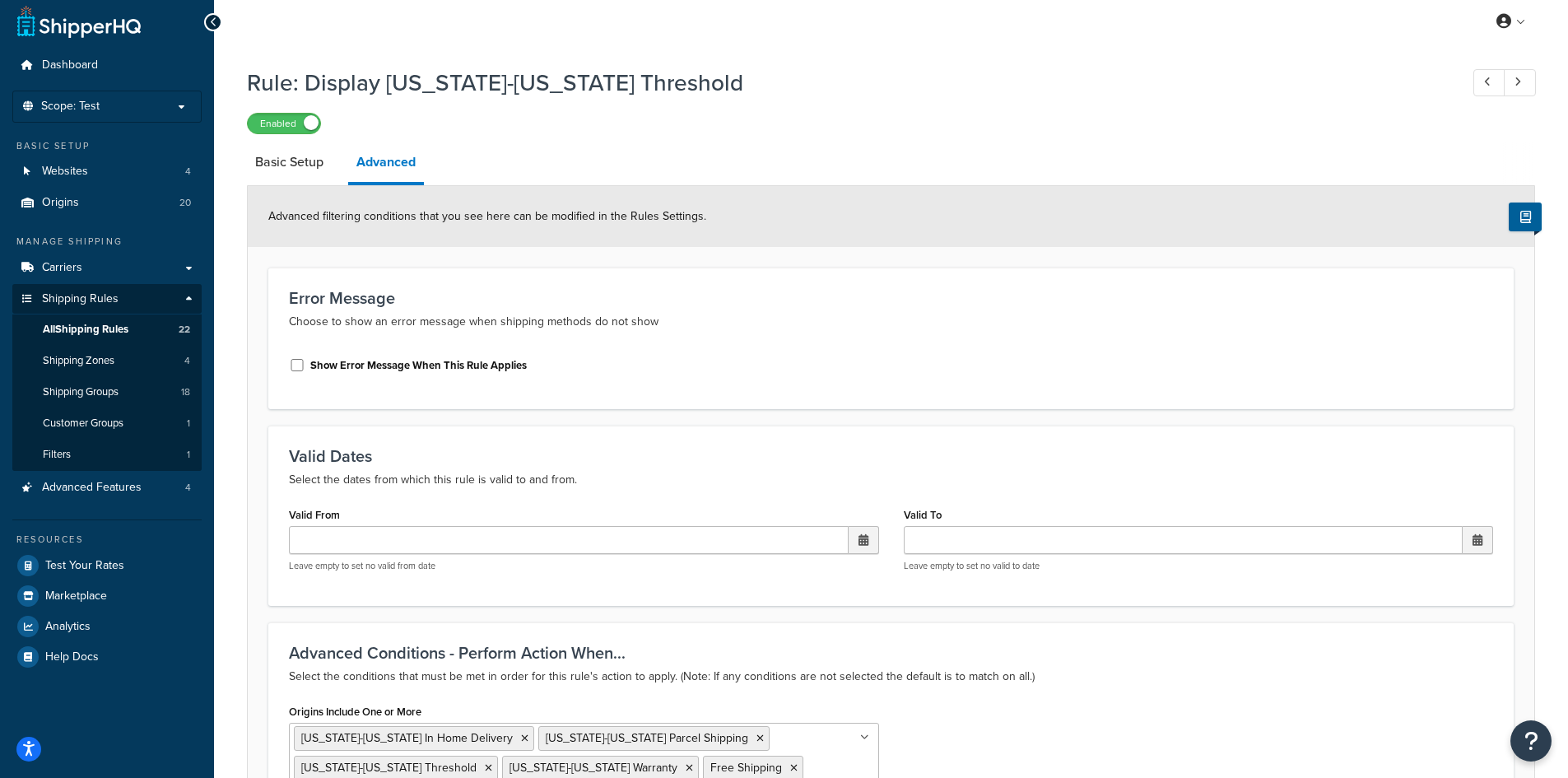
scroll to position [680, 0]
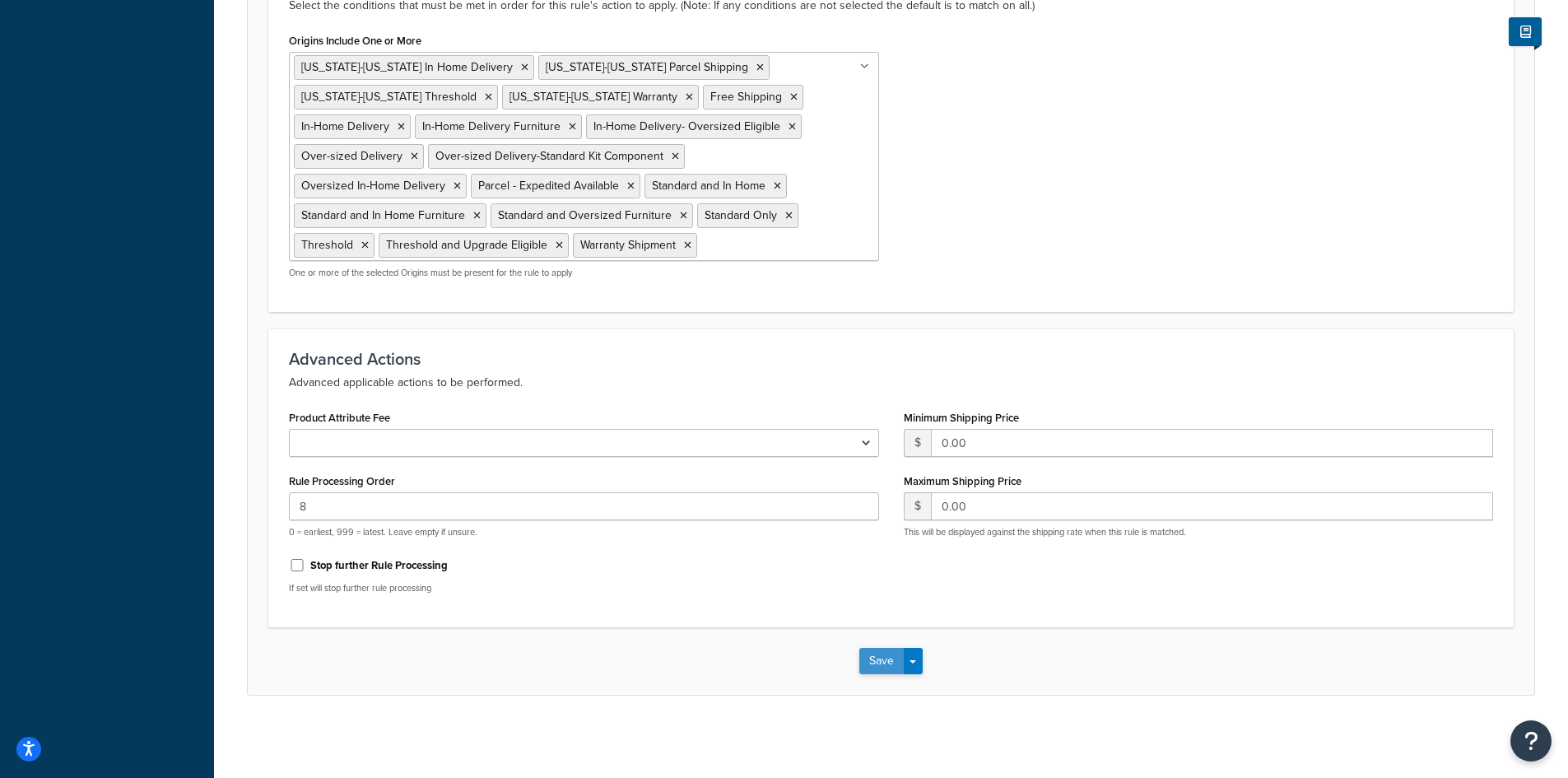
click at [874, 653] on button "Save" at bounding box center [881, 661] width 45 height 27
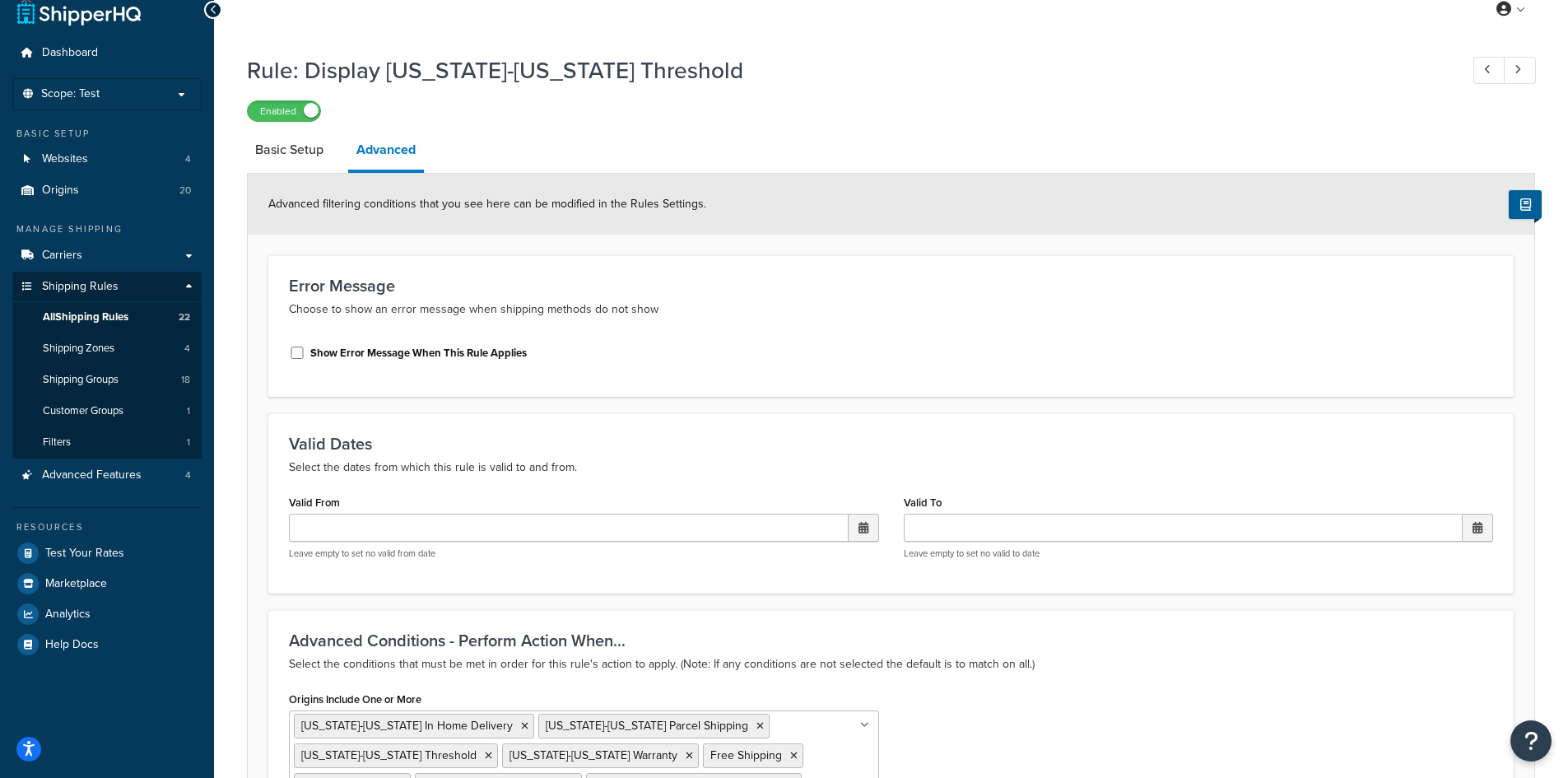
scroll to position [0, 0]
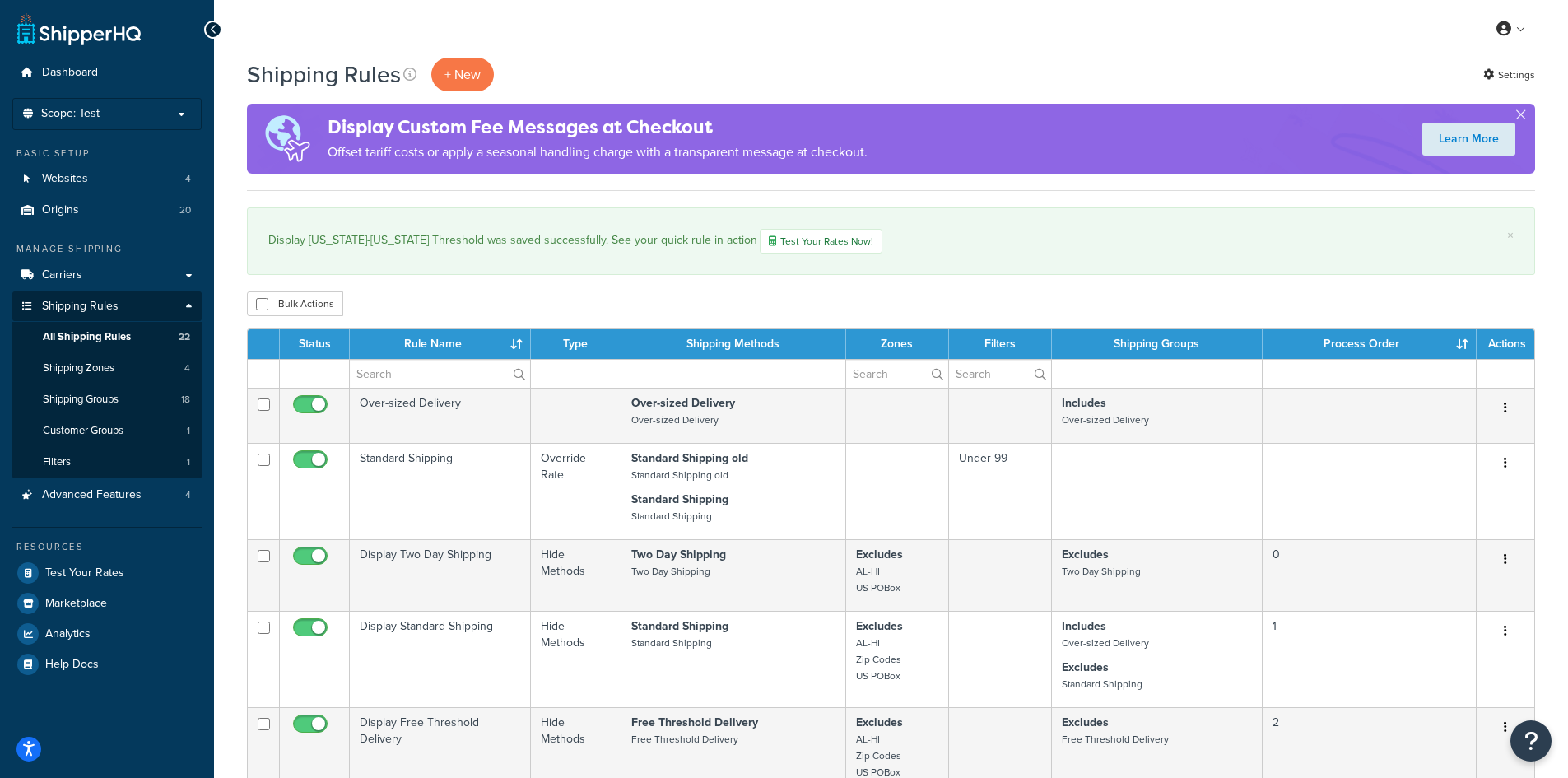
select select "100"
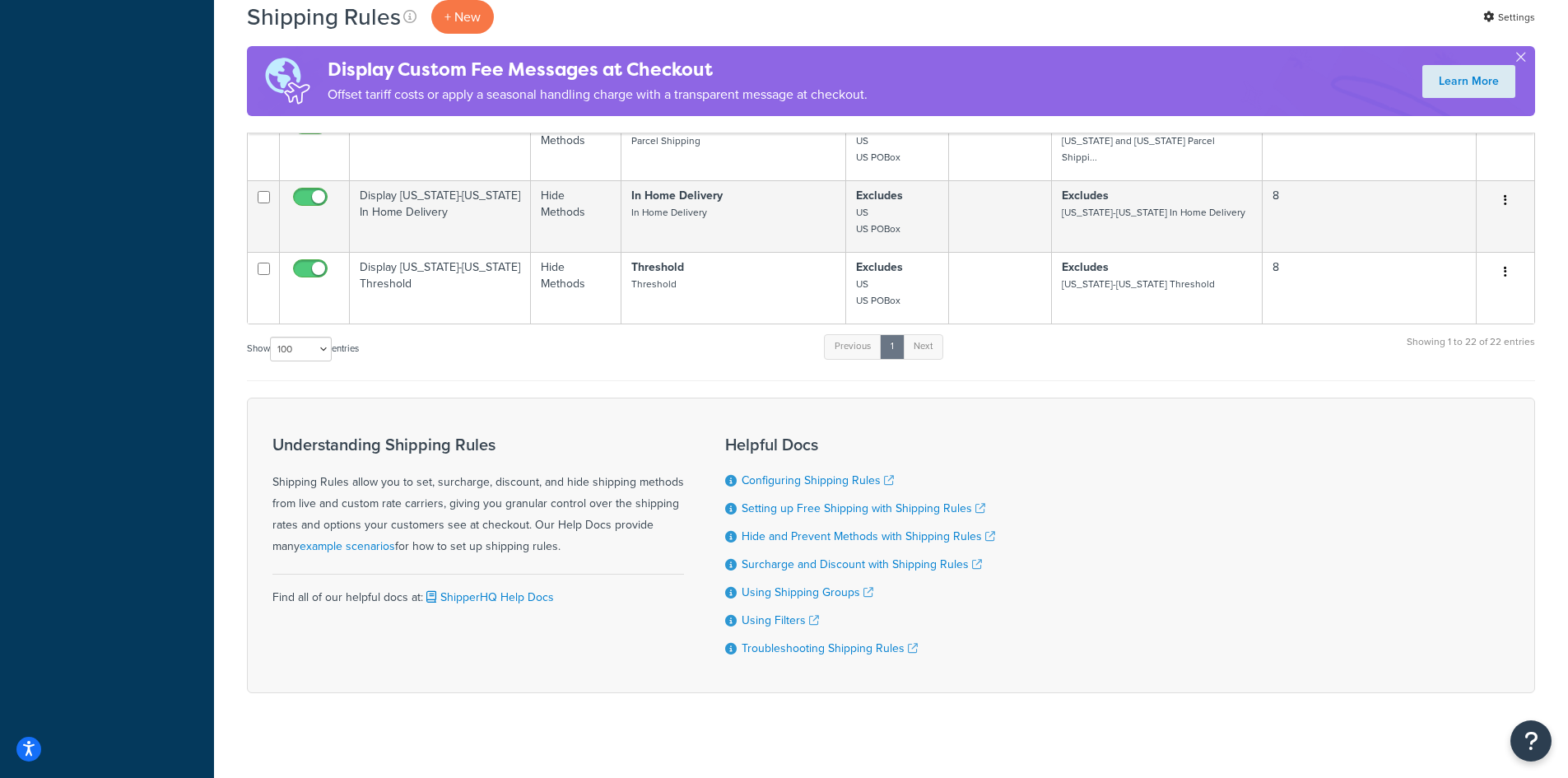
scroll to position [2146, 0]
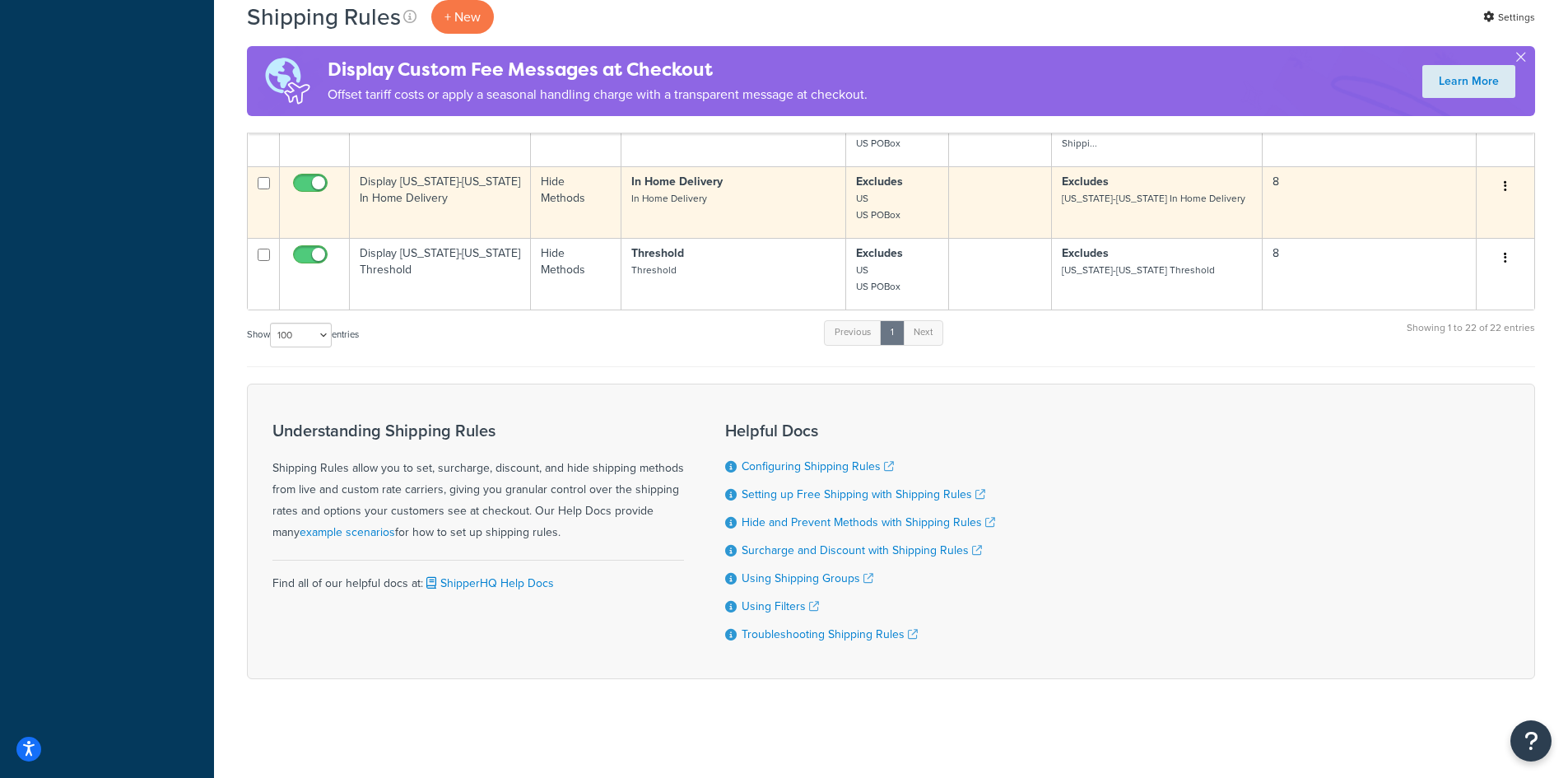
click at [468, 197] on td "Display [US_STATE]-[US_STATE] In Home Delivery" at bounding box center [440, 202] width 181 height 71
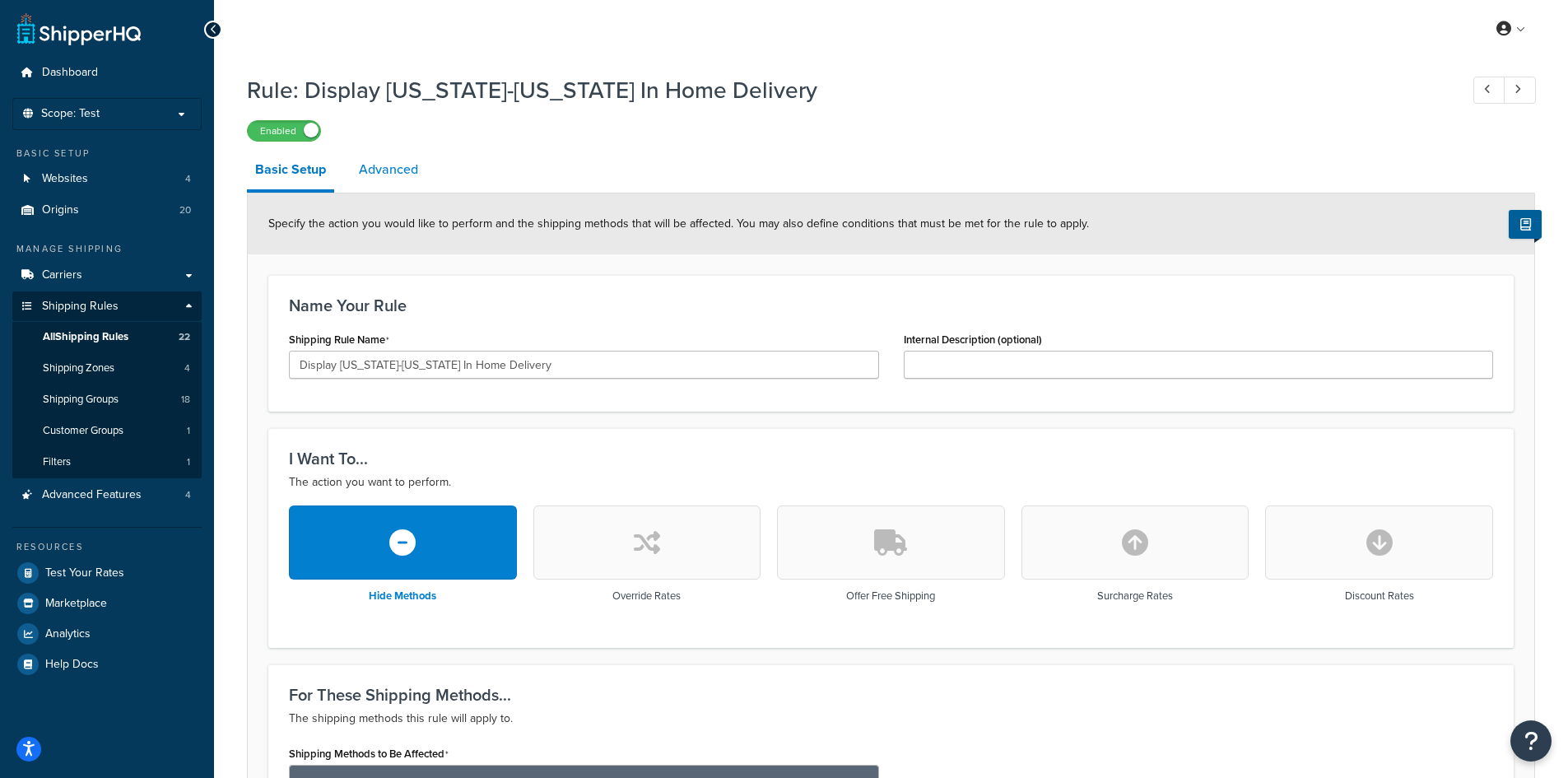
click at [395, 162] on link "Advanced" at bounding box center [389, 169] width 75 height 40
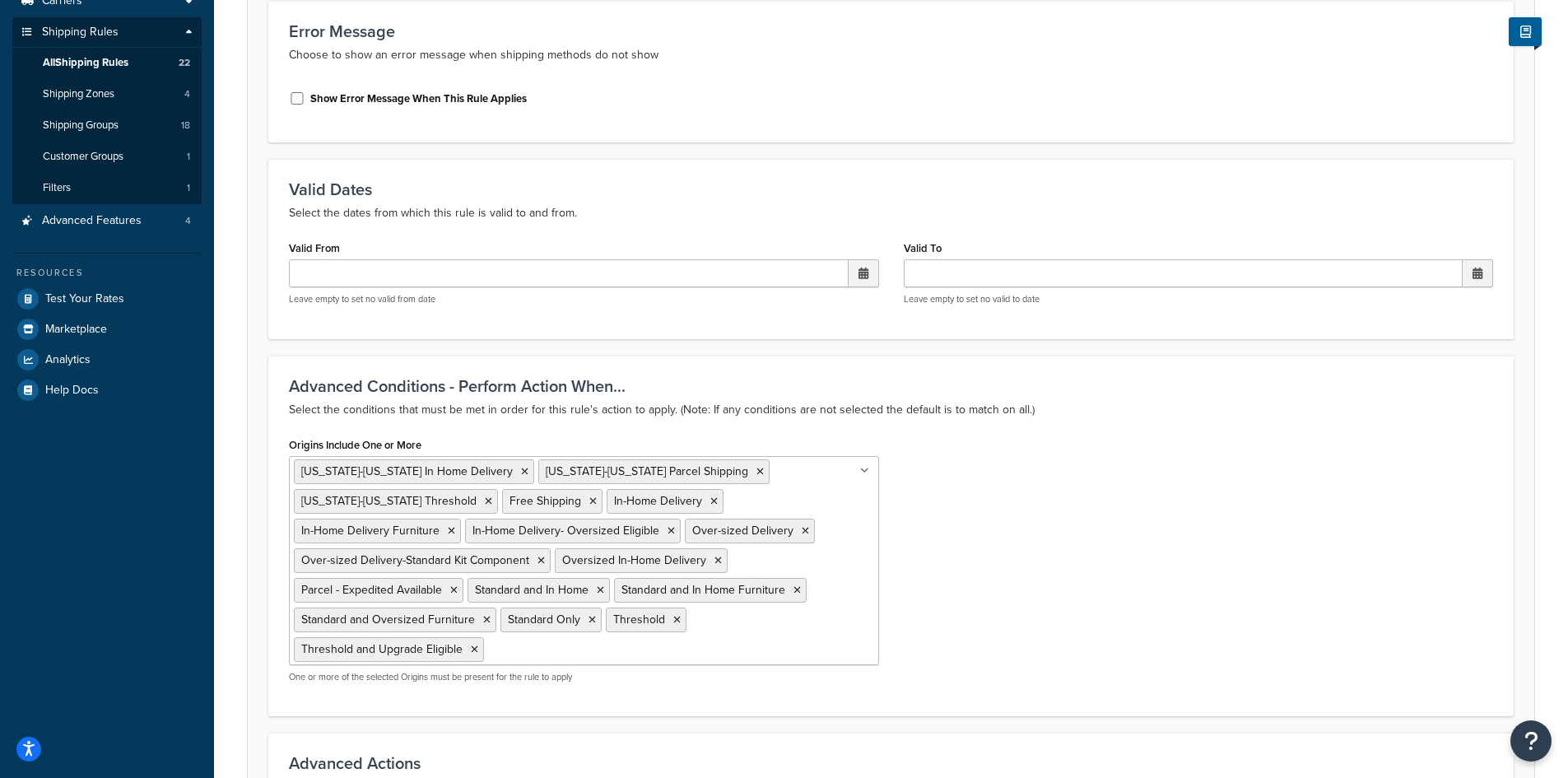
scroll to position [680, 0]
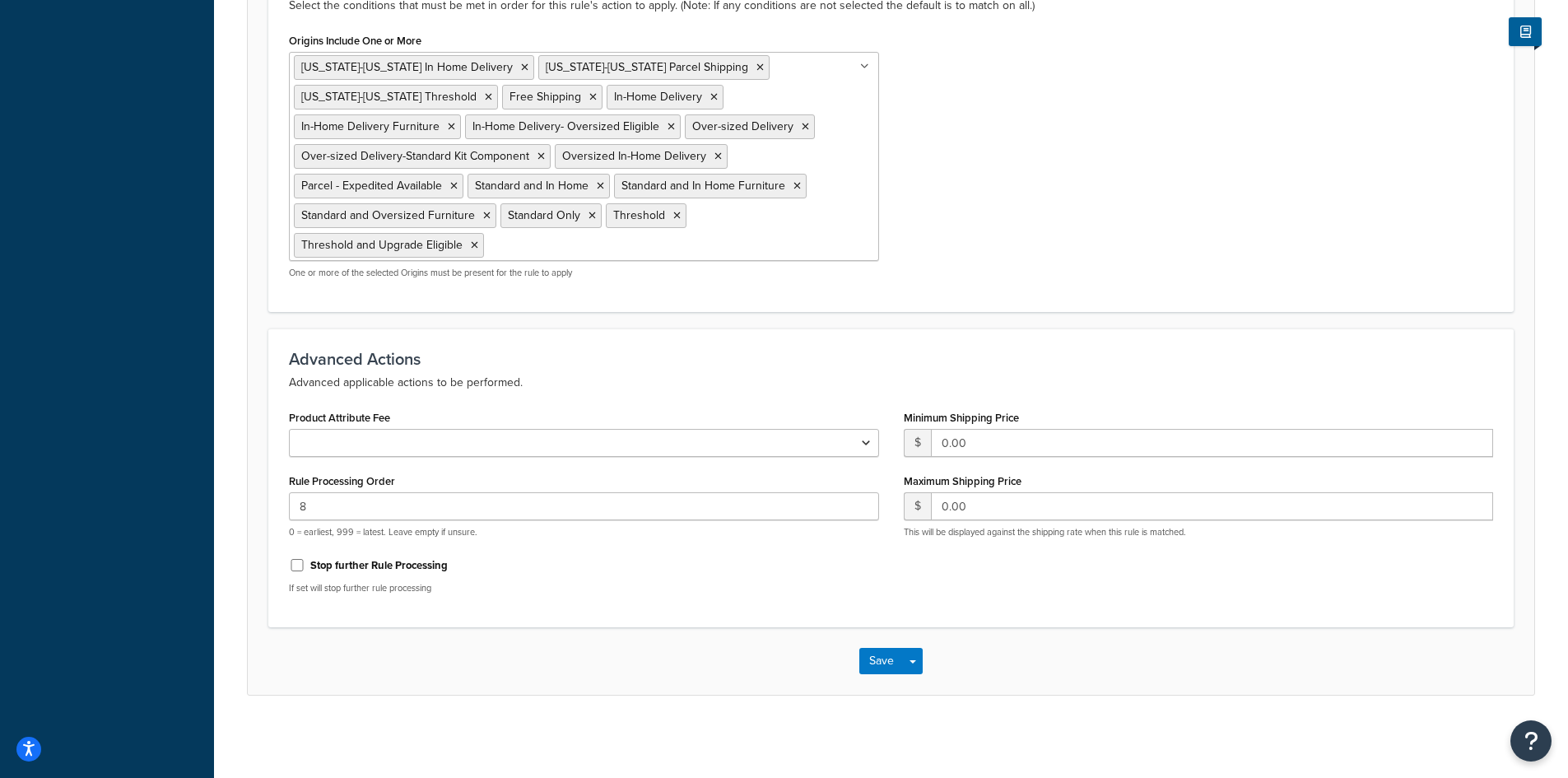
click at [608, 244] on input "Origins Include One or More" at bounding box center [560, 244] width 146 height 18
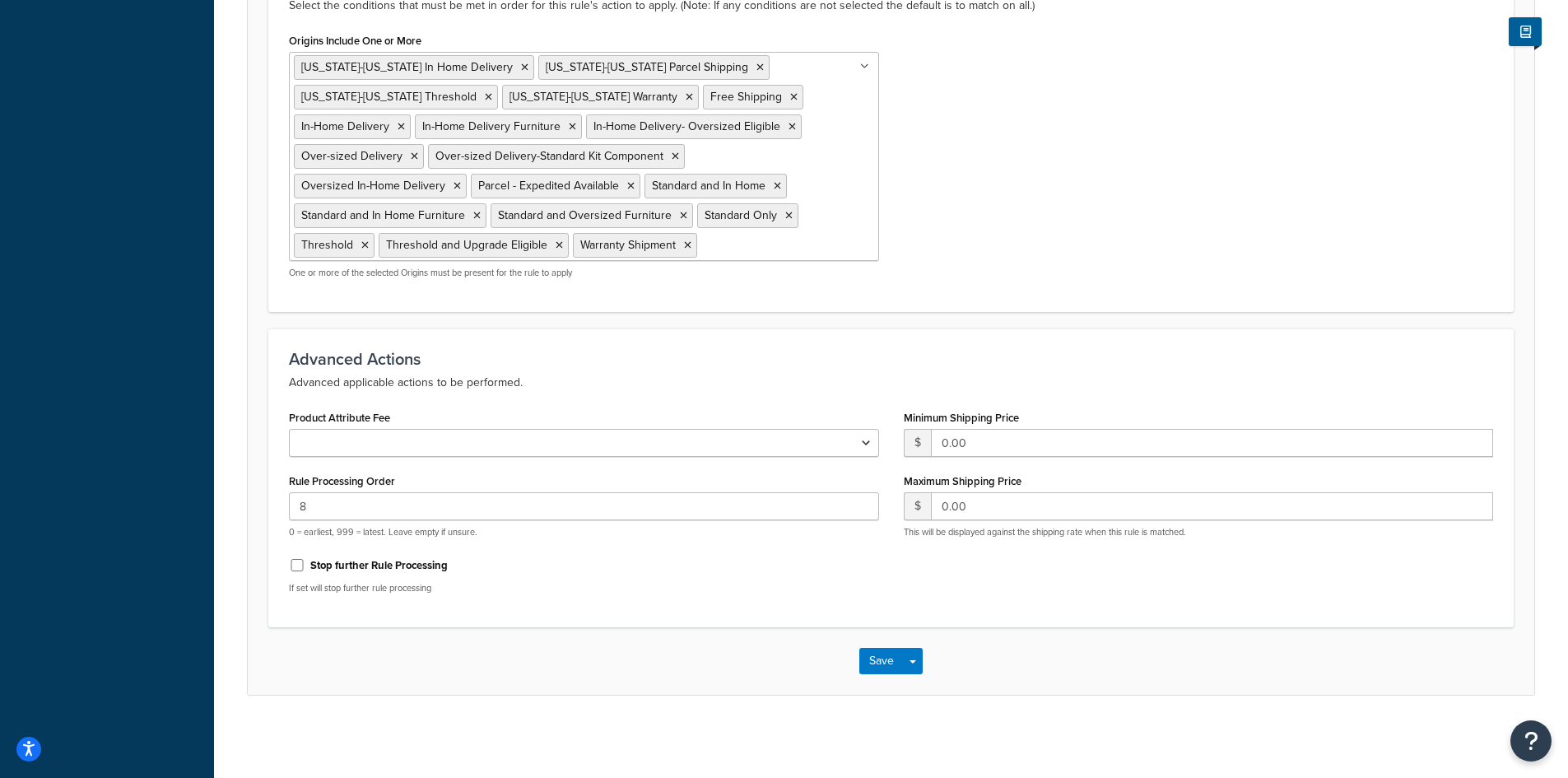
click at [1090, 232] on div "Origins Include One or More Alaska-Hawaii In Home Delivery Alaska-Hawaii Parcel…" at bounding box center [891, 160] width 1229 height 263
click at [875, 667] on button "Save" at bounding box center [881, 661] width 45 height 27
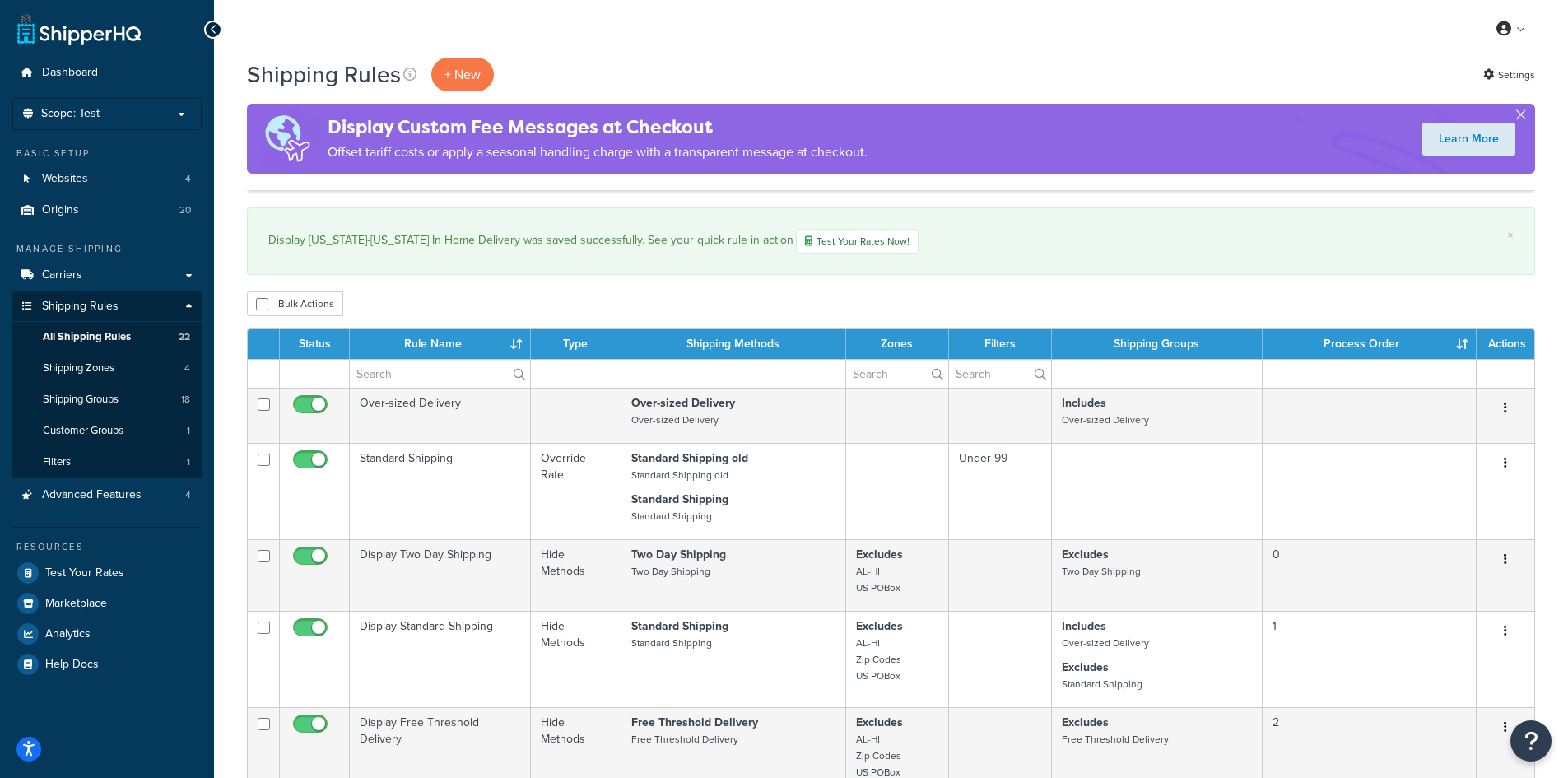
select select "100"
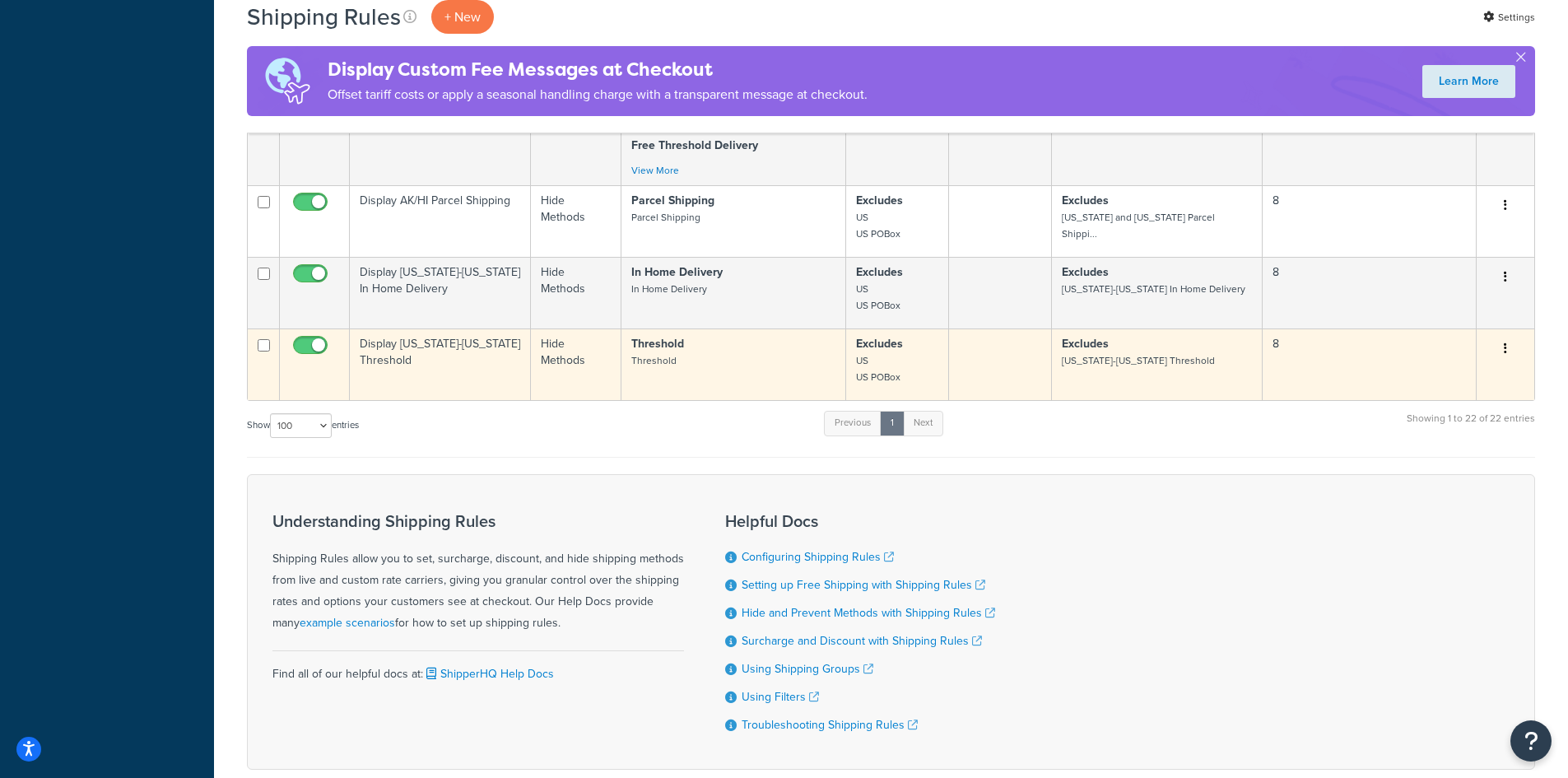
scroll to position [1981, 0]
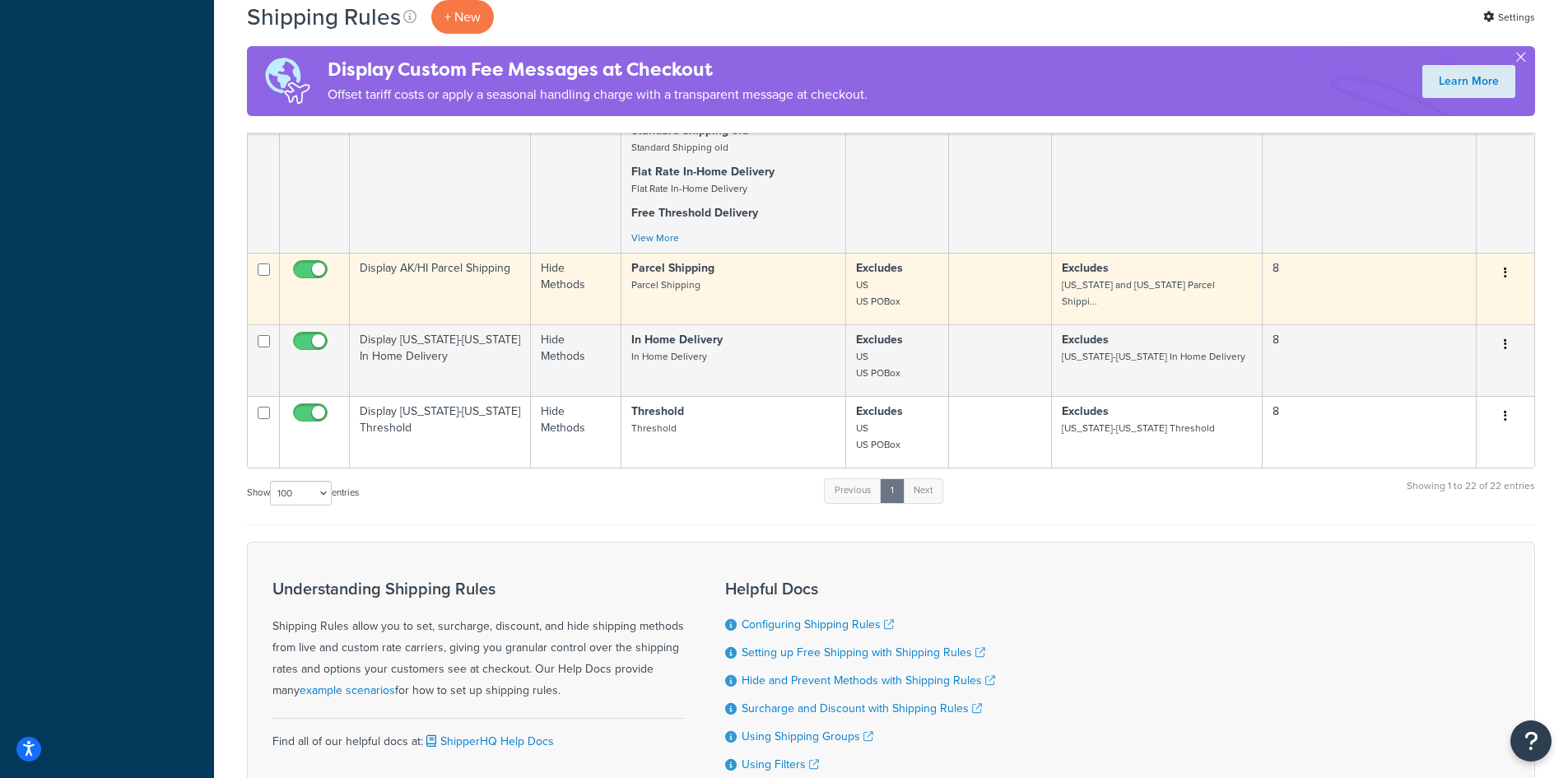
click at [456, 283] on td "Display AK/HI Parcel Shipping" at bounding box center [440, 288] width 181 height 71
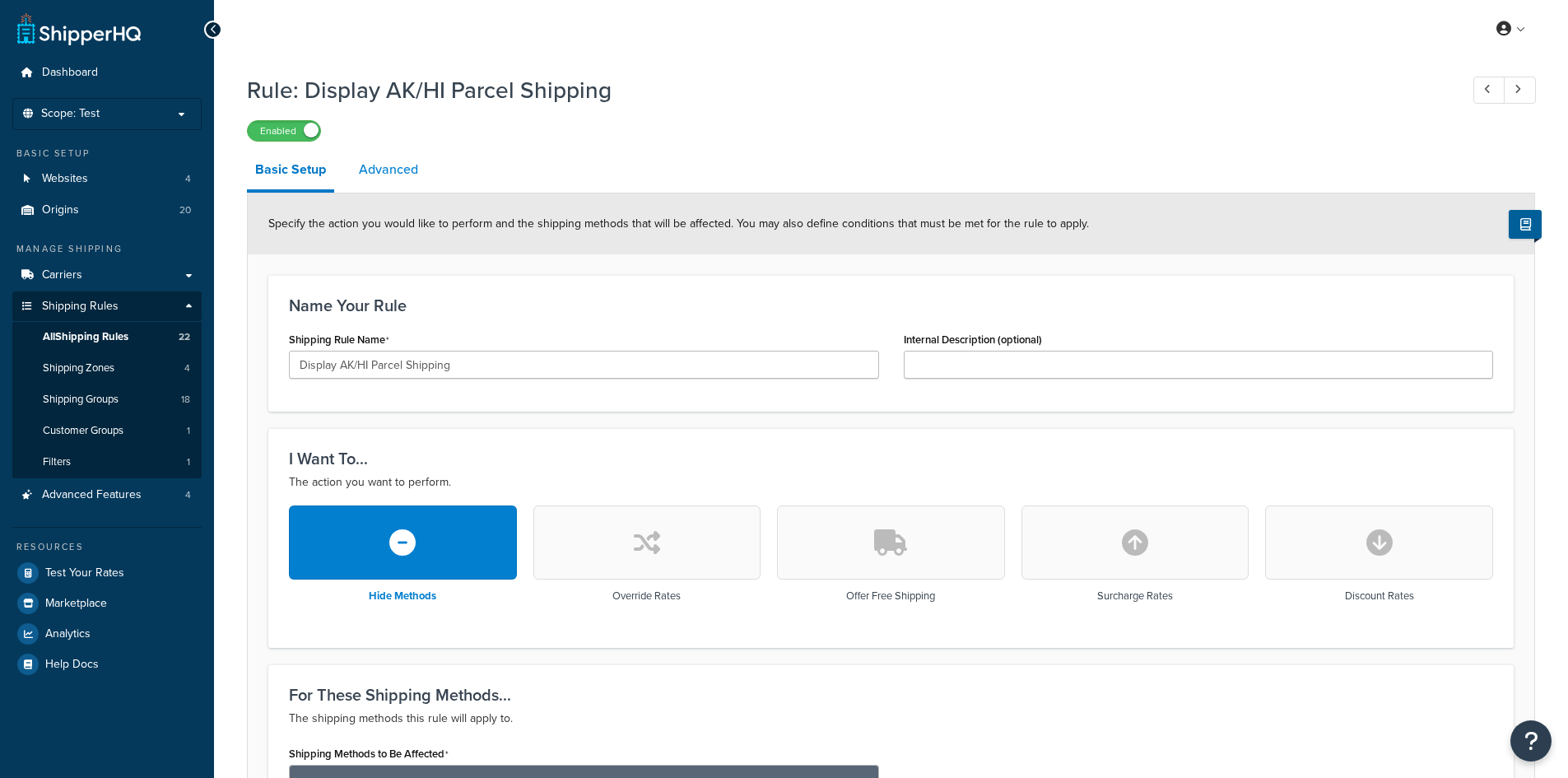
click at [404, 167] on link "Advanced" at bounding box center [389, 169] width 75 height 40
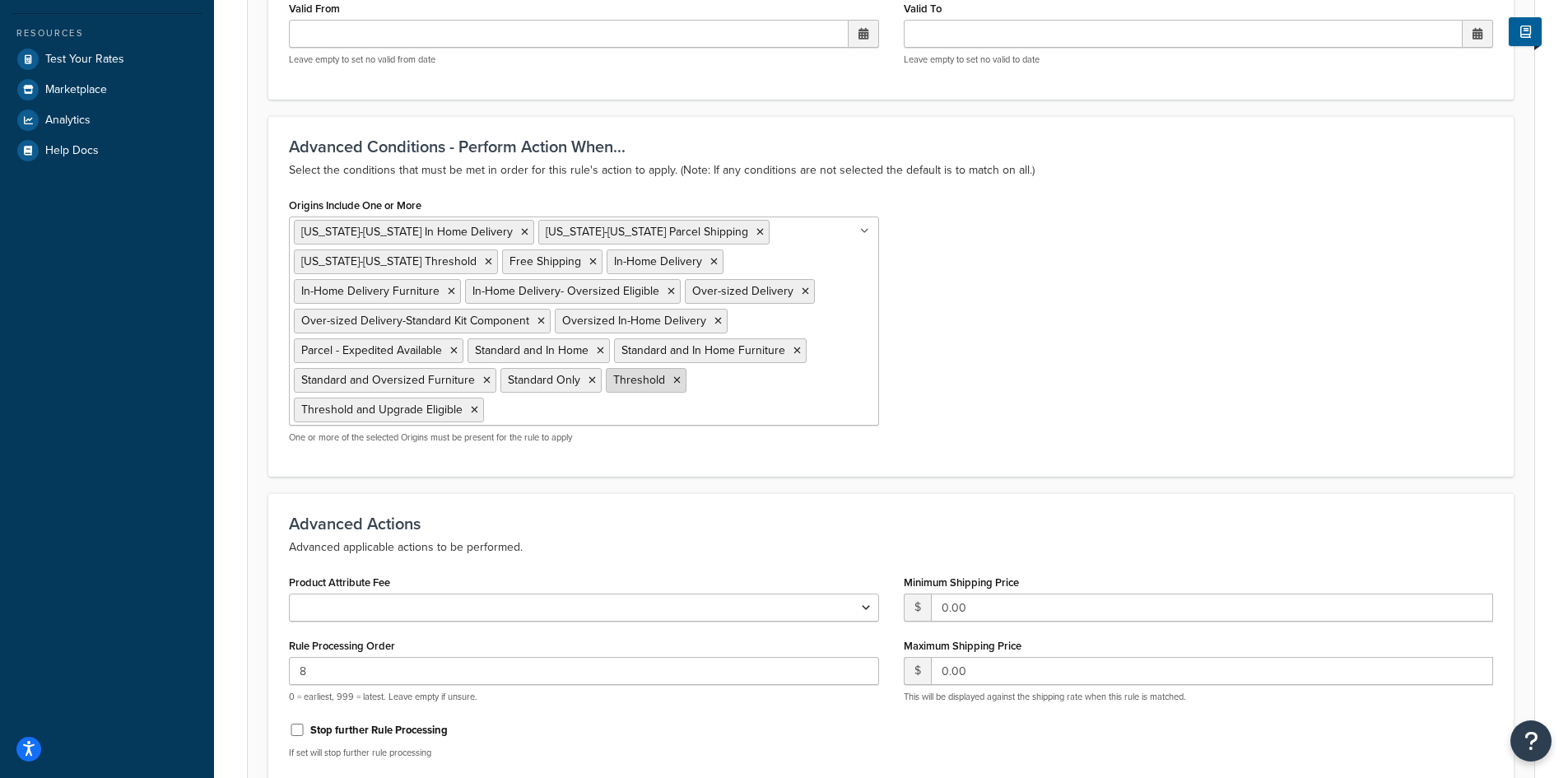
scroll to position [515, 0]
click at [588, 410] on input "Origins Include One or More" at bounding box center [560, 407] width 146 height 18
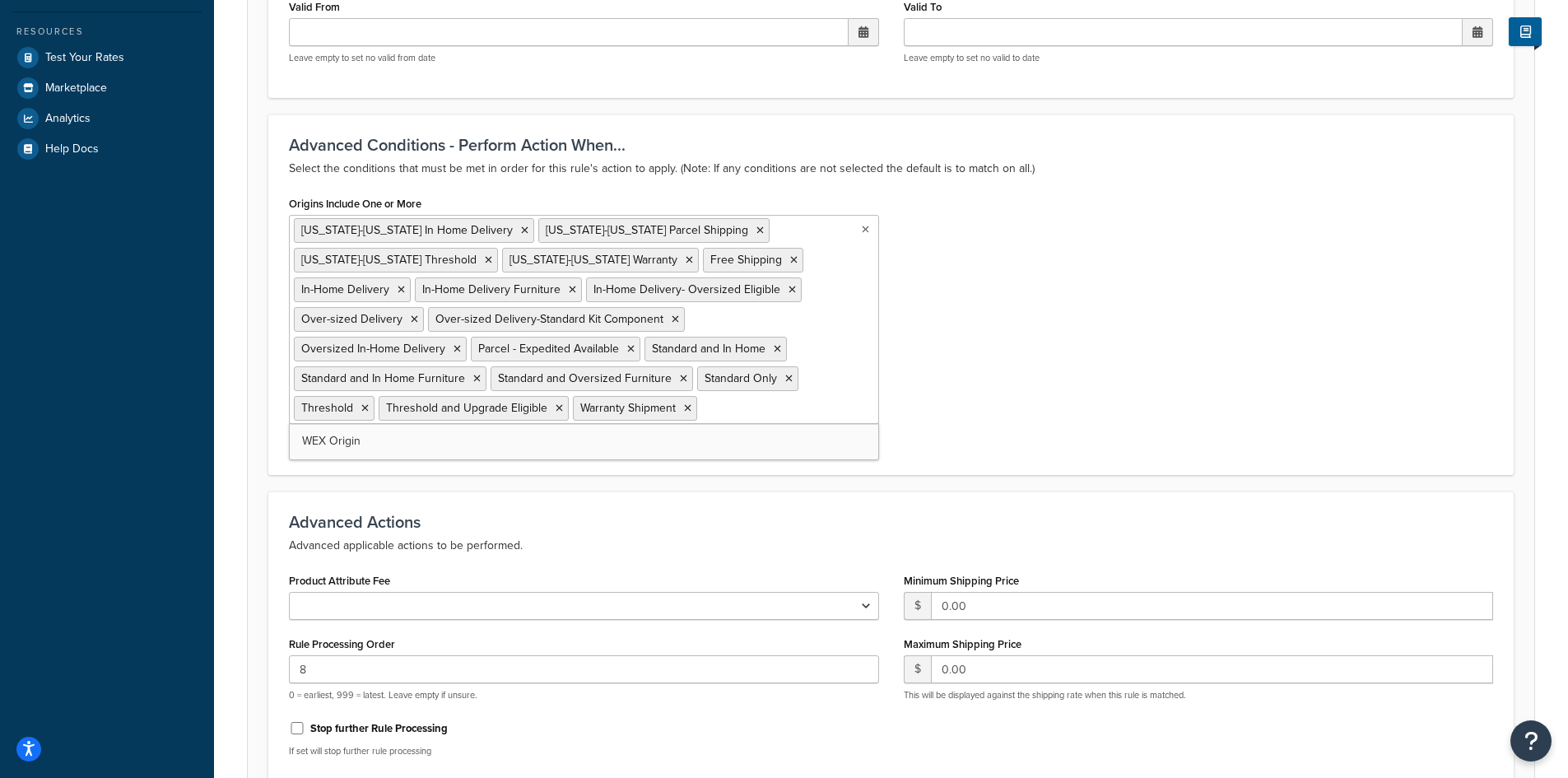
click at [1062, 266] on div "Origins Include One or More Alaska-Hawaii In Home Delivery Alaska-Hawaii Parcel…" at bounding box center [891, 322] width 1229 height 263
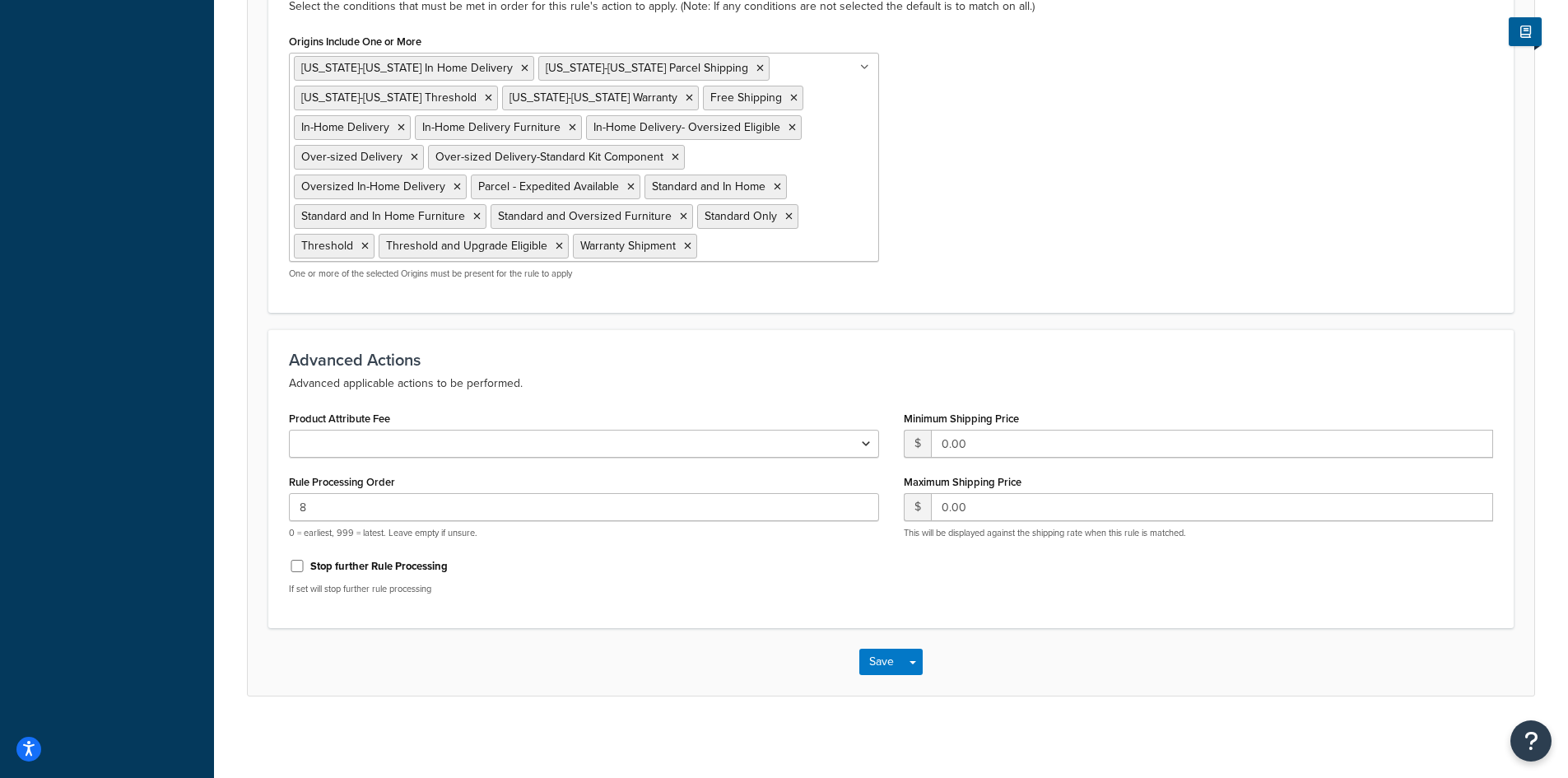
scroll to position [680, 0]
click at [878, 660] on button "Save" at bounding box center [881, 661] width 45 height 27
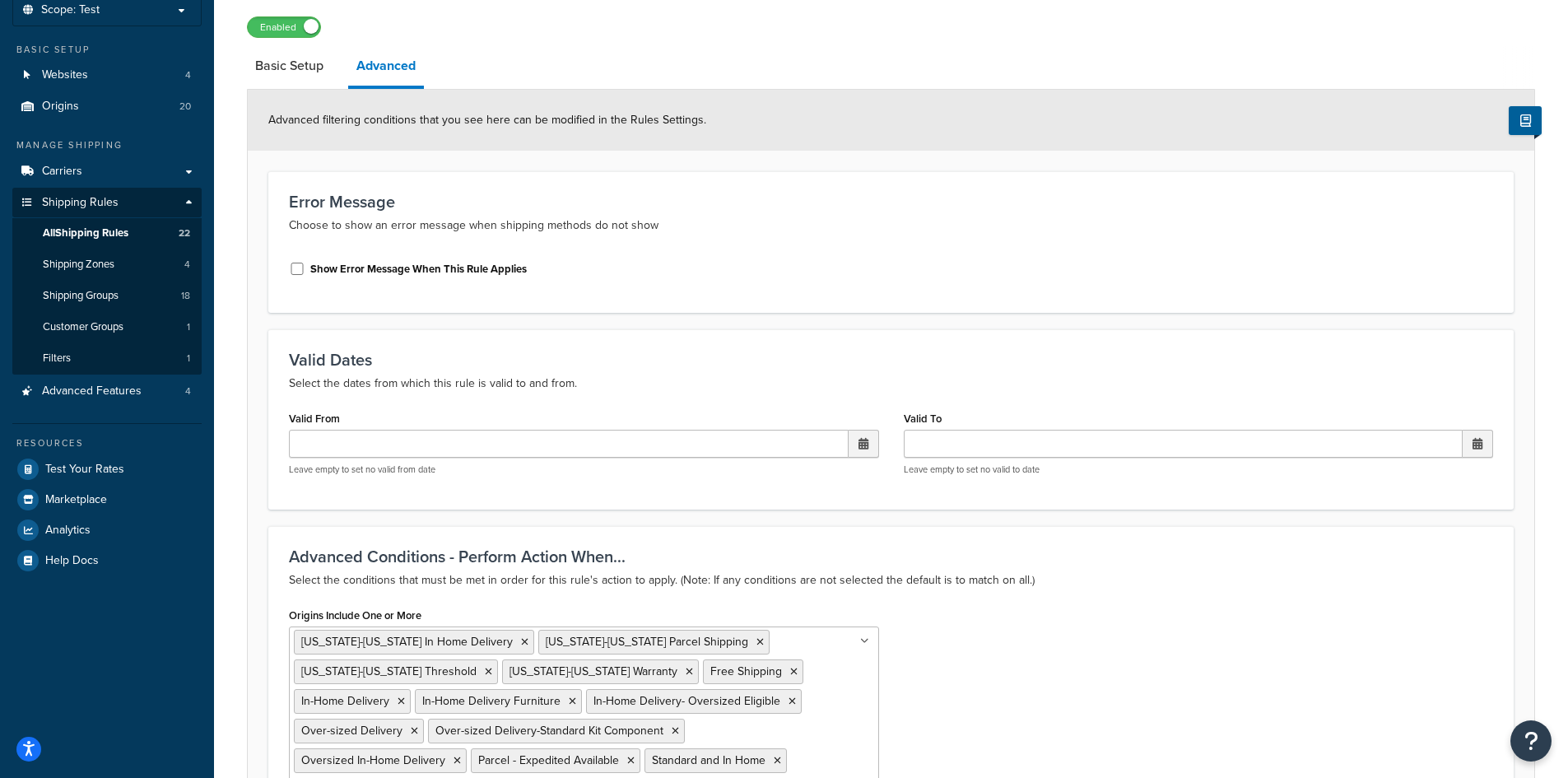
scroll to position [0, 0]
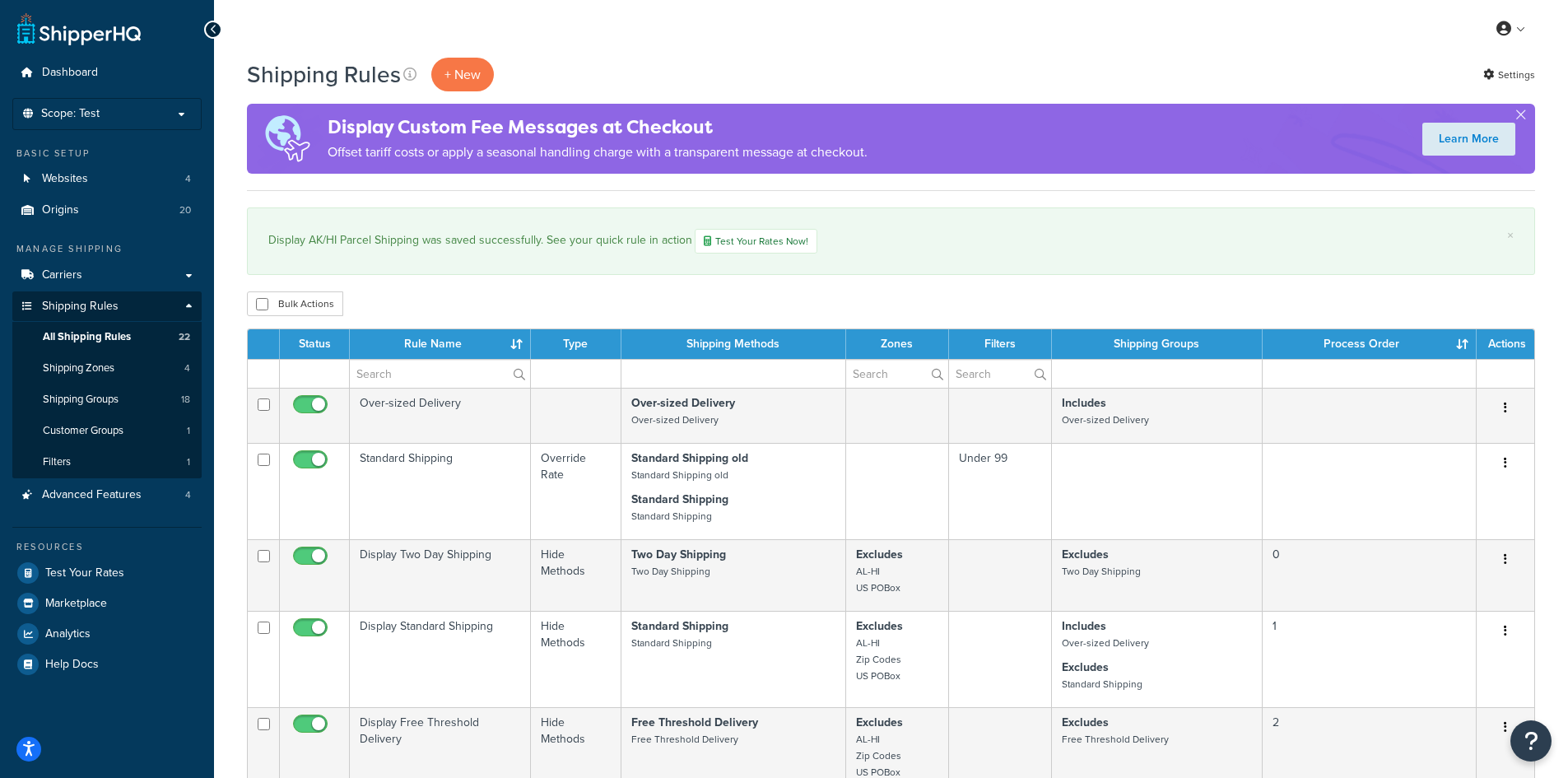
select select "100"
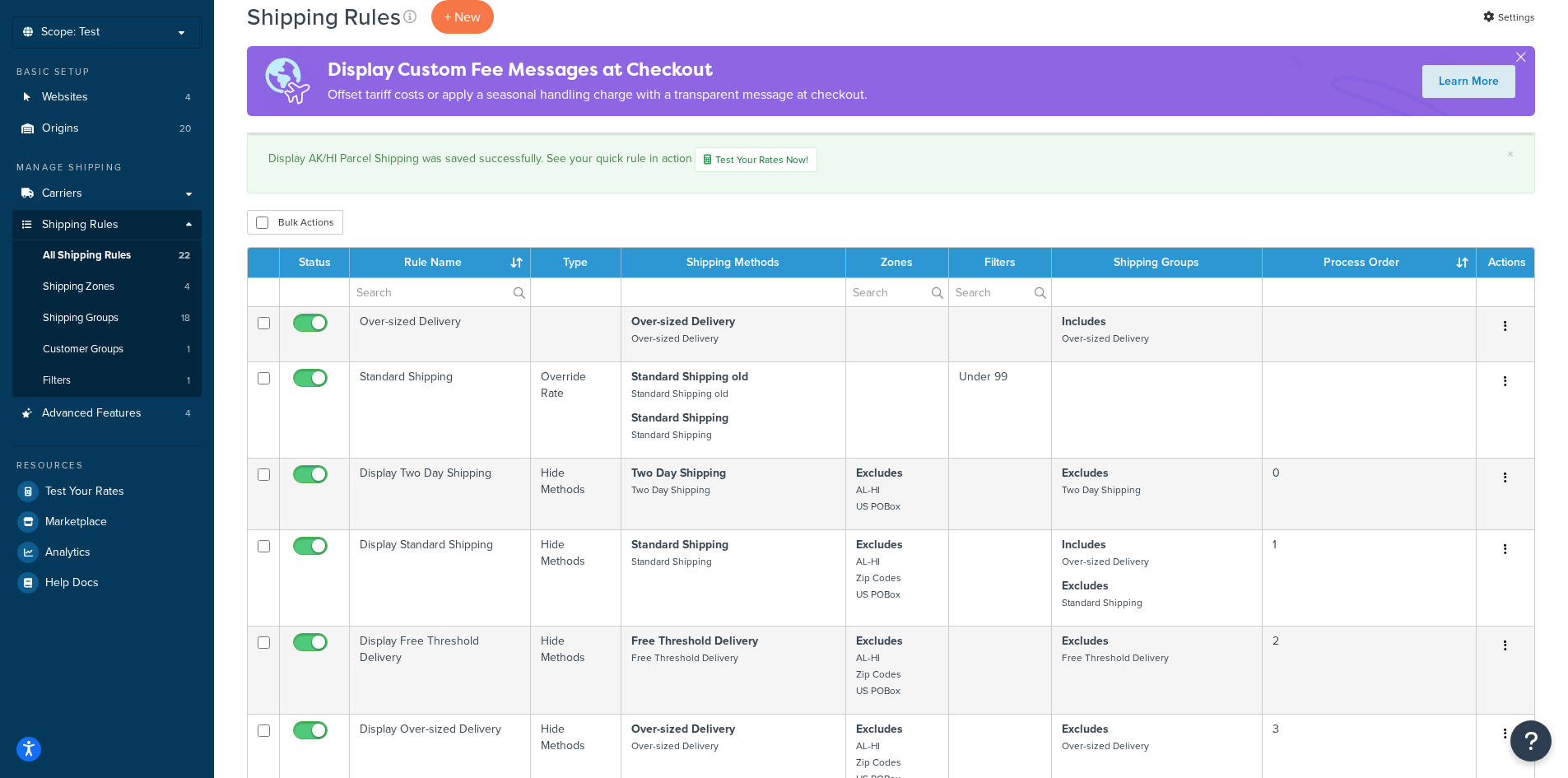
scroll to position [82, 0]
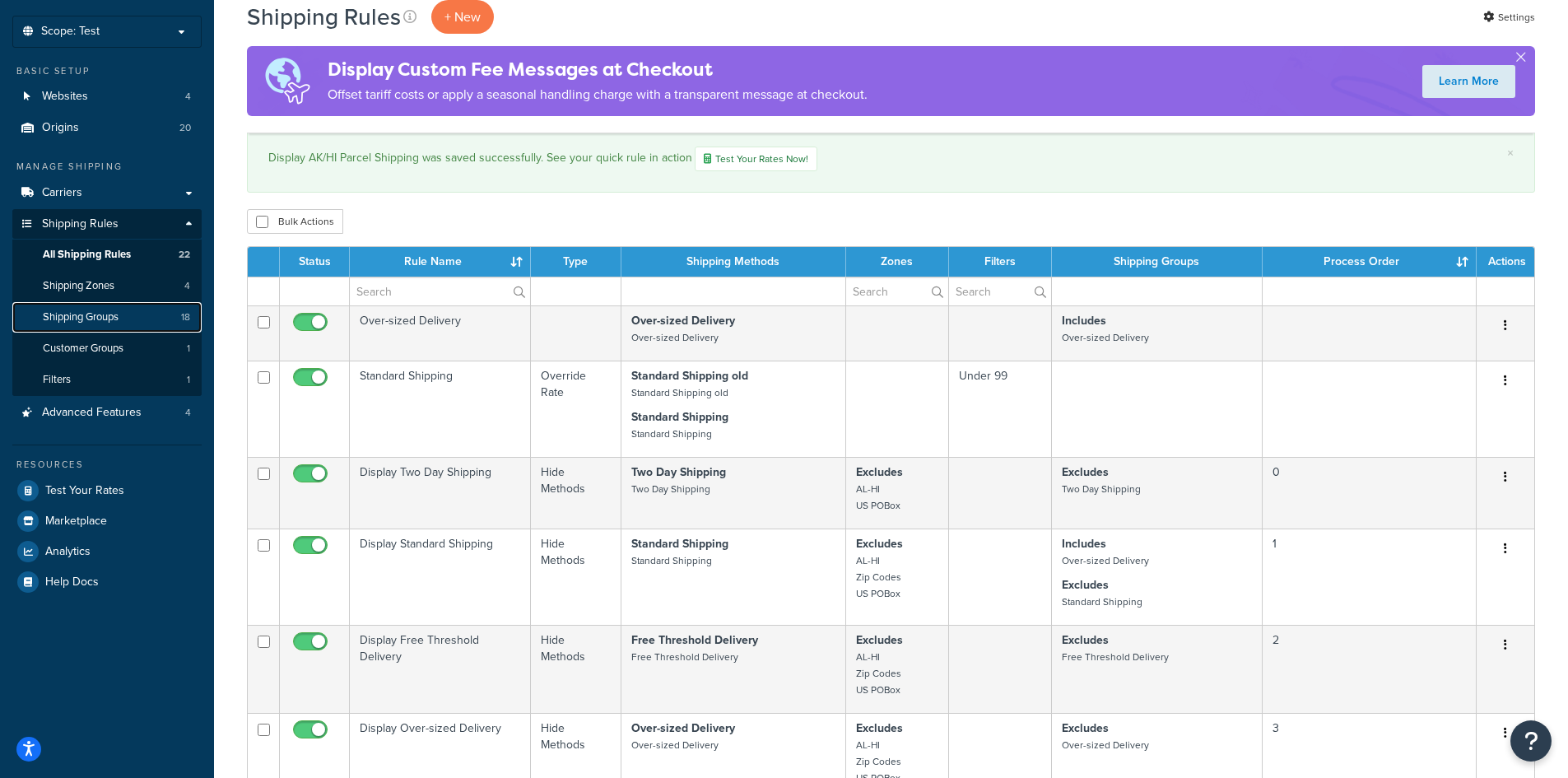
click at [109, 316] on span "Shipping Groups" at bounding box center [80, 317] width 75 height 14
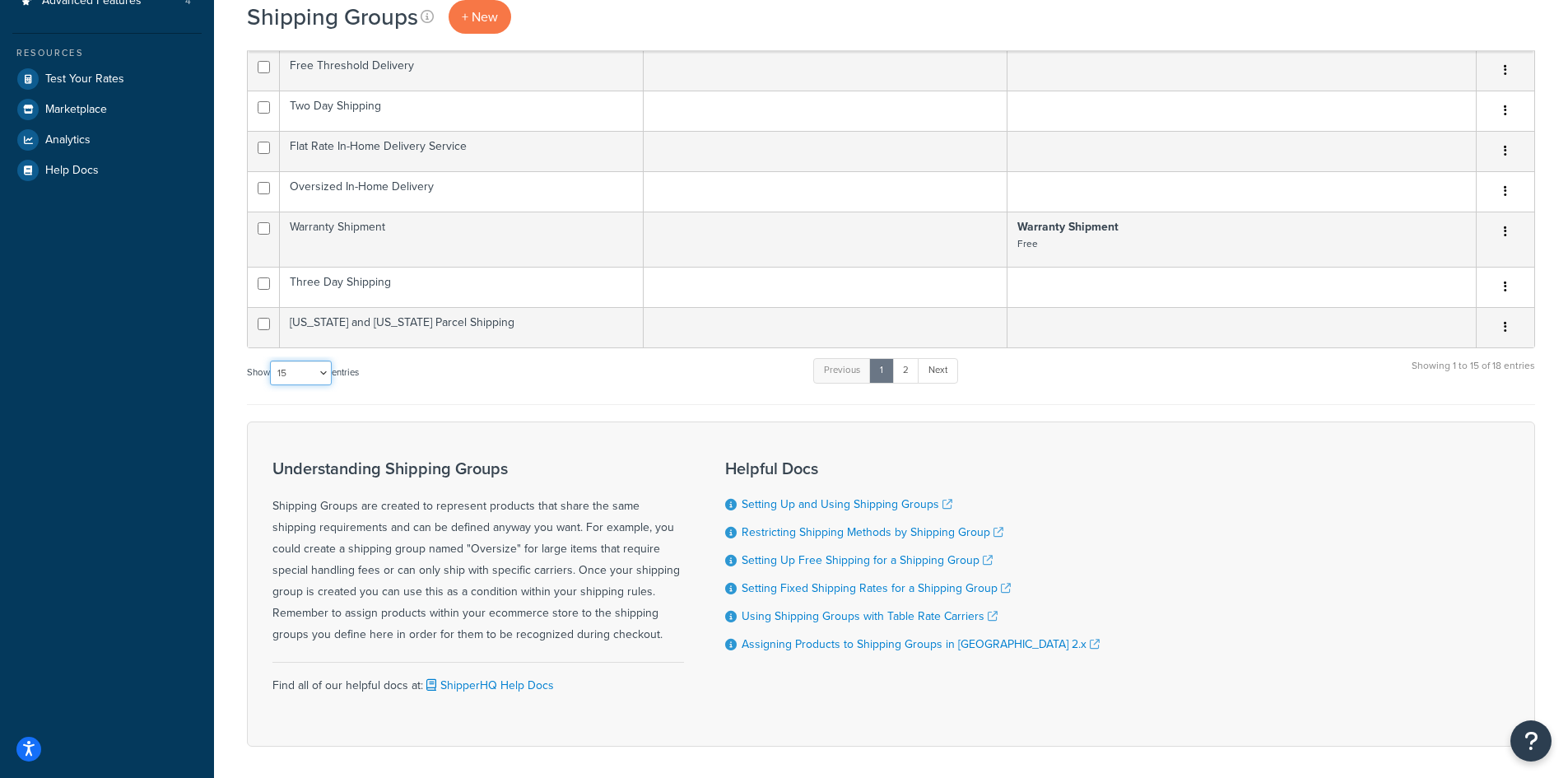
drag, startPoint x: 308, startPoint y: 377, endPoint x: 303, endPoint y: 385, distance: 9.4
click at [308, 377] on select "10 15 25 50 100" at bounding box center [300, 373] width 61 height 25
select select "50"
click at [272, 386] on select "10 15 25 50 100" at bounding box center [300, 373] width 61 height 25
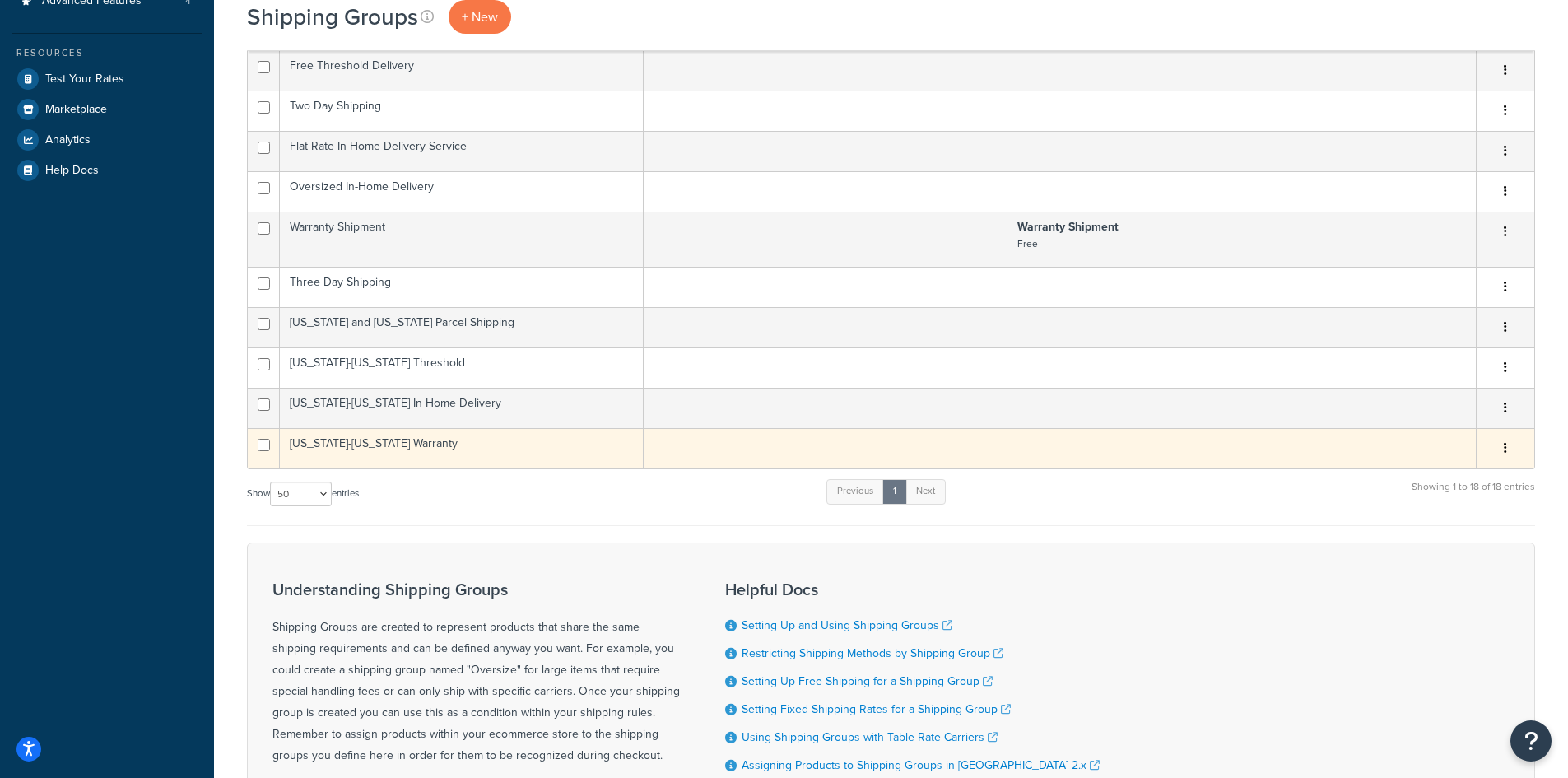
click at [403, 443] on td "[US_STATE]-[US_STATE] Warranty" at bounding box center [461, 448] width 364 height 41
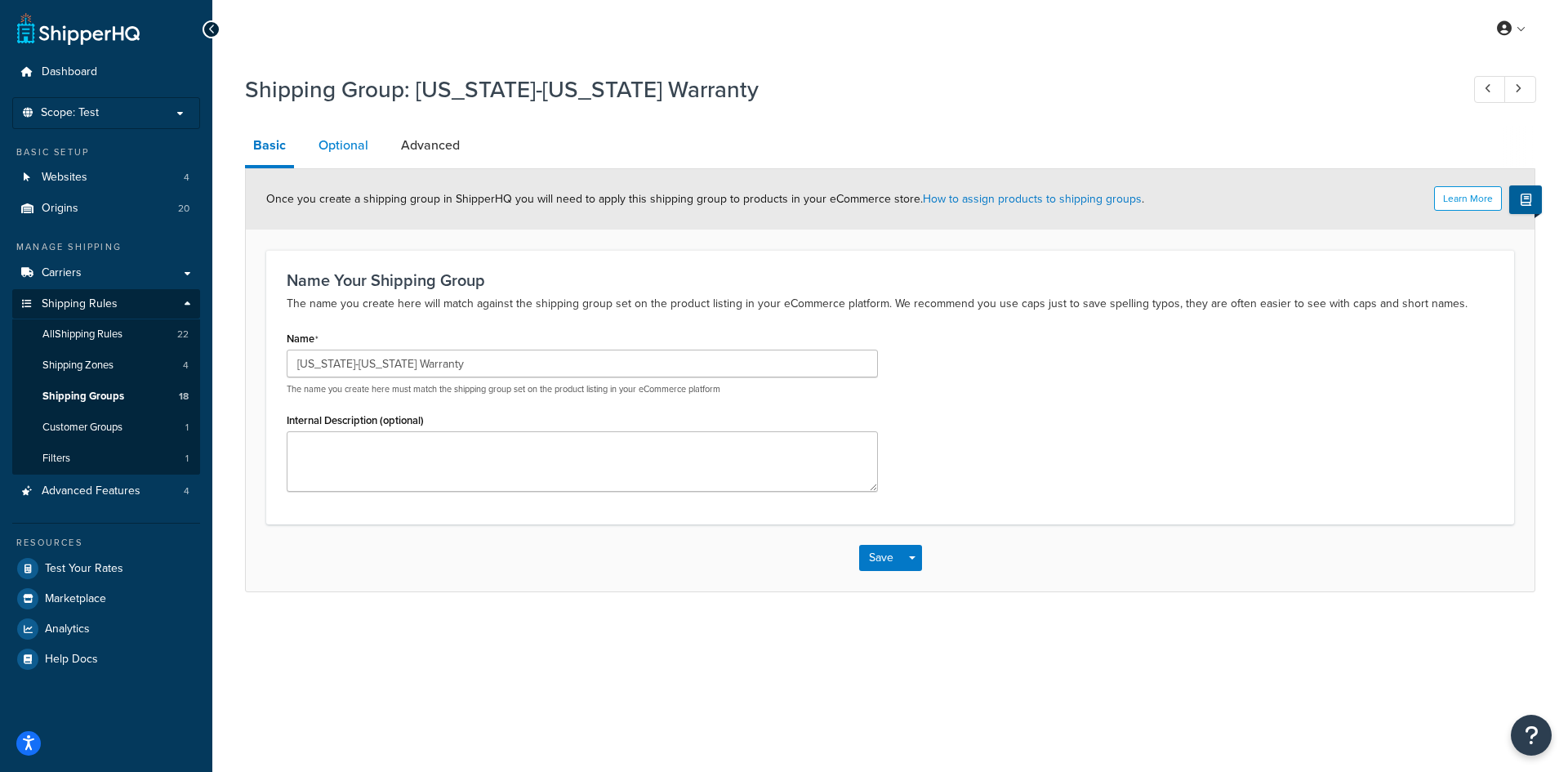
click at [351, 147] on link "Optional" at bounding box center [343, 146] width 66 height 39
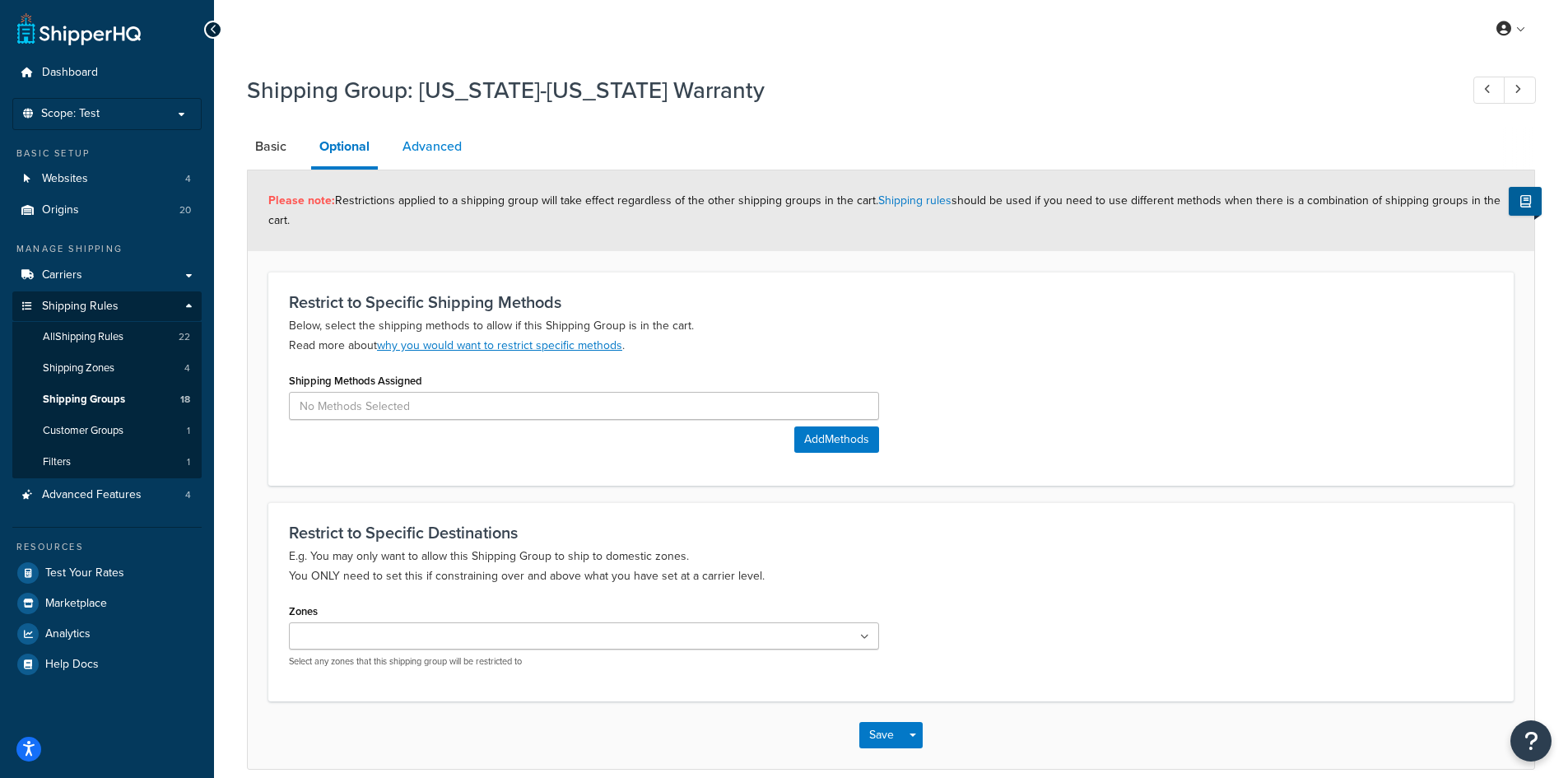
click at [420, 146] on link "Advanced" at bounding box center [432, 147] width 75 height 40
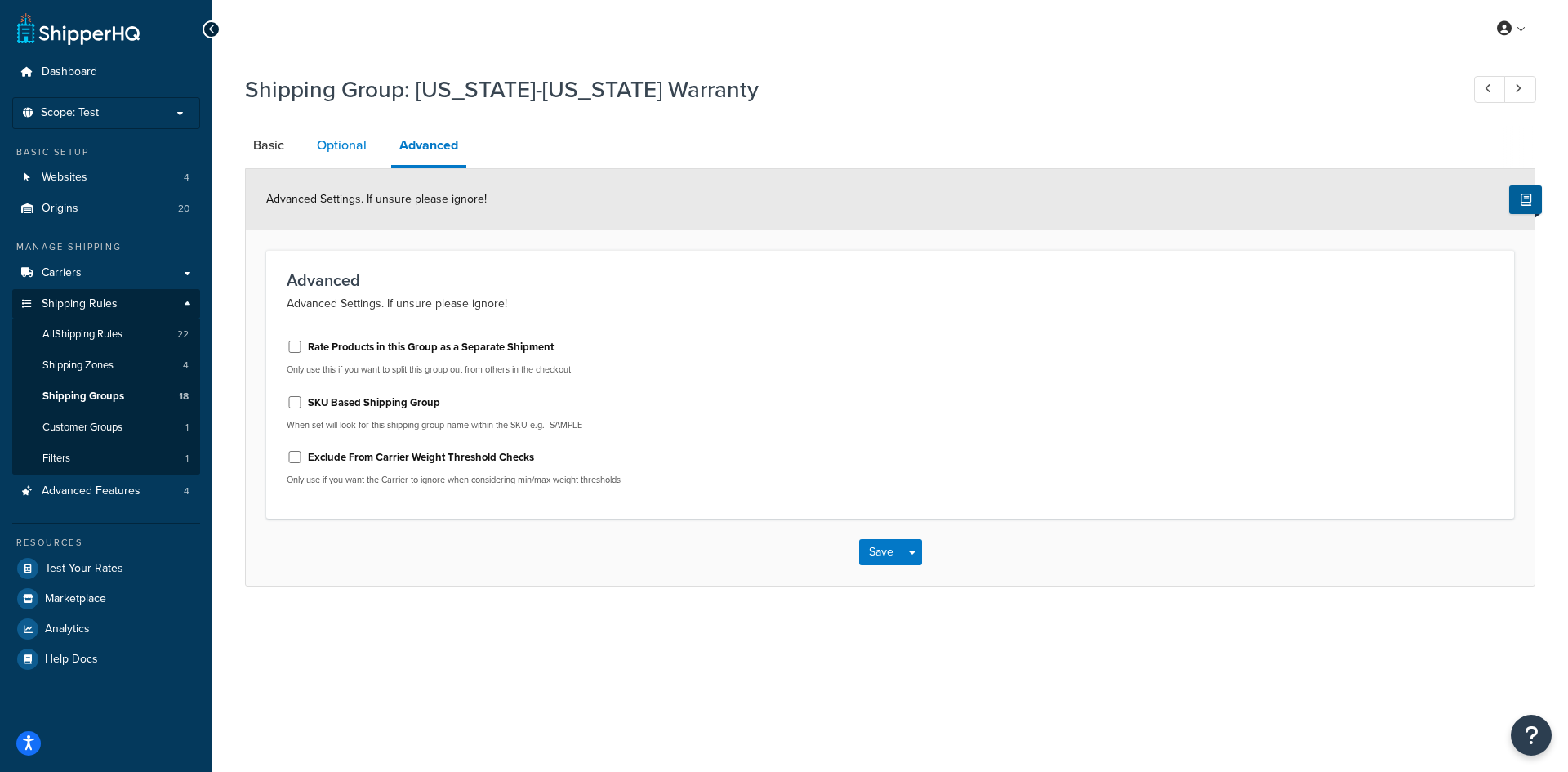
click at [357, 151] on link "Optional" at bounding box center [341, 146] width 66 height 39
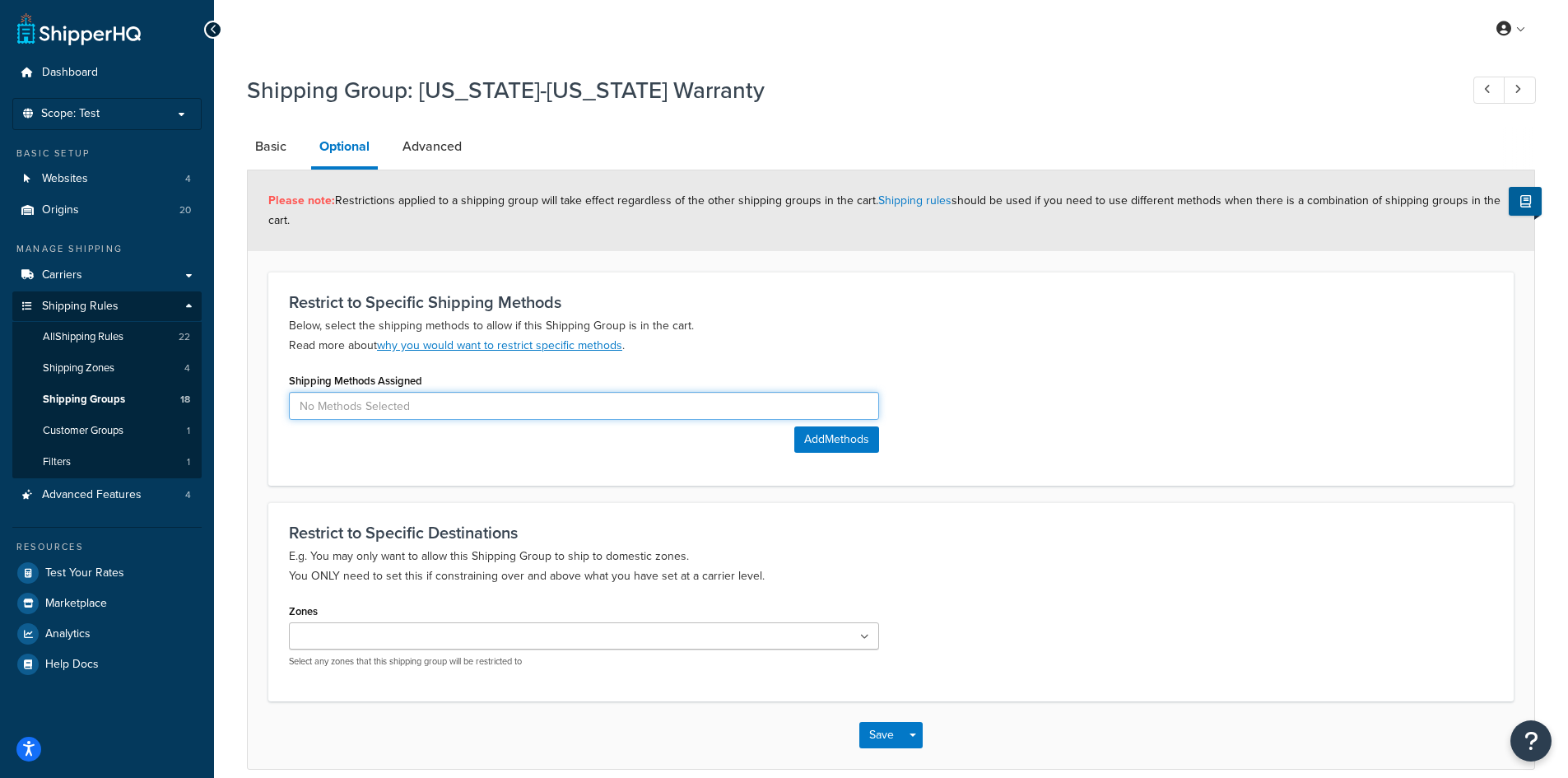
click at [476, 413] on input at bounding box center [583, 405] width 590 height 28
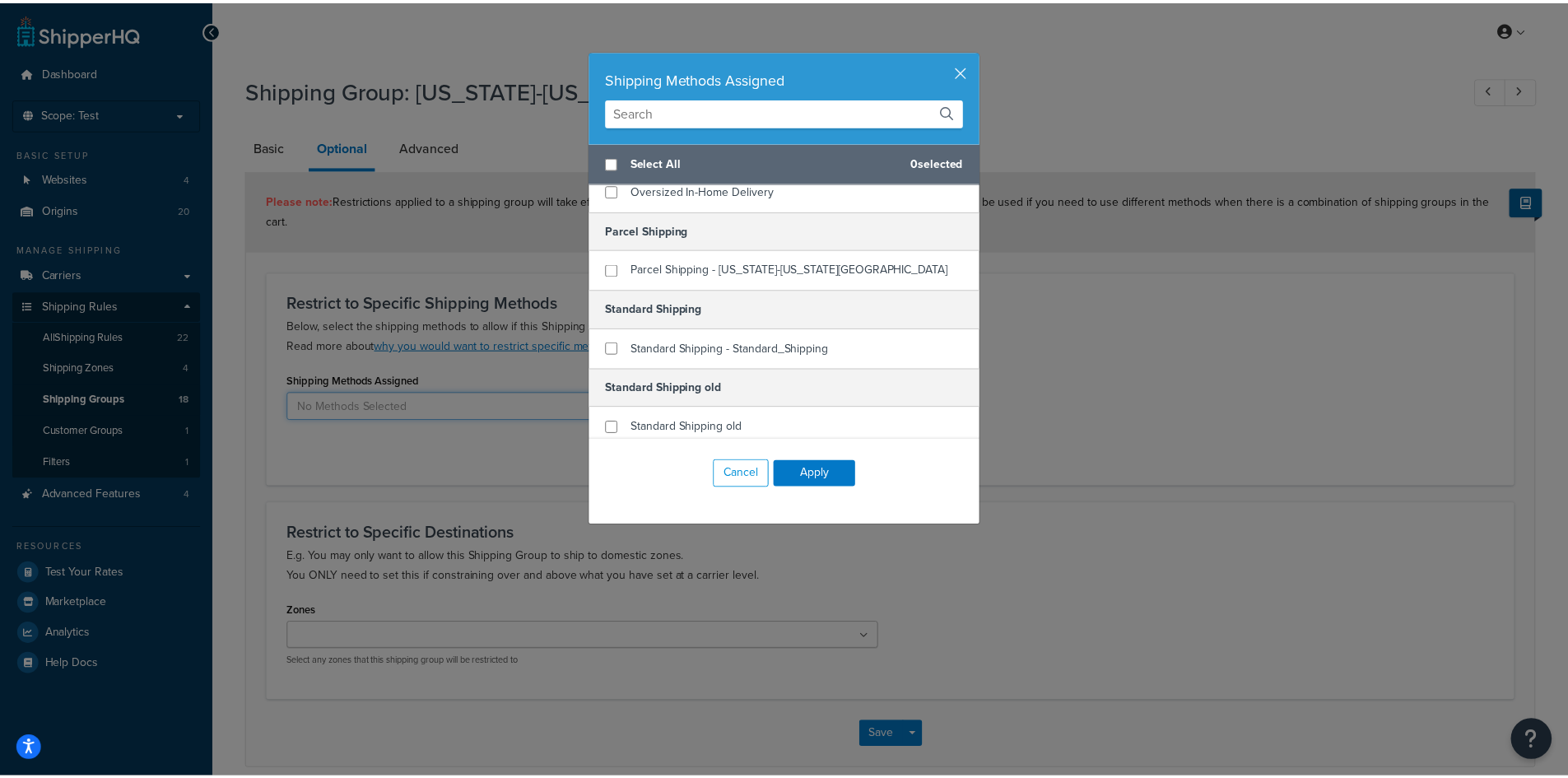
scroll to position [1078, 0]
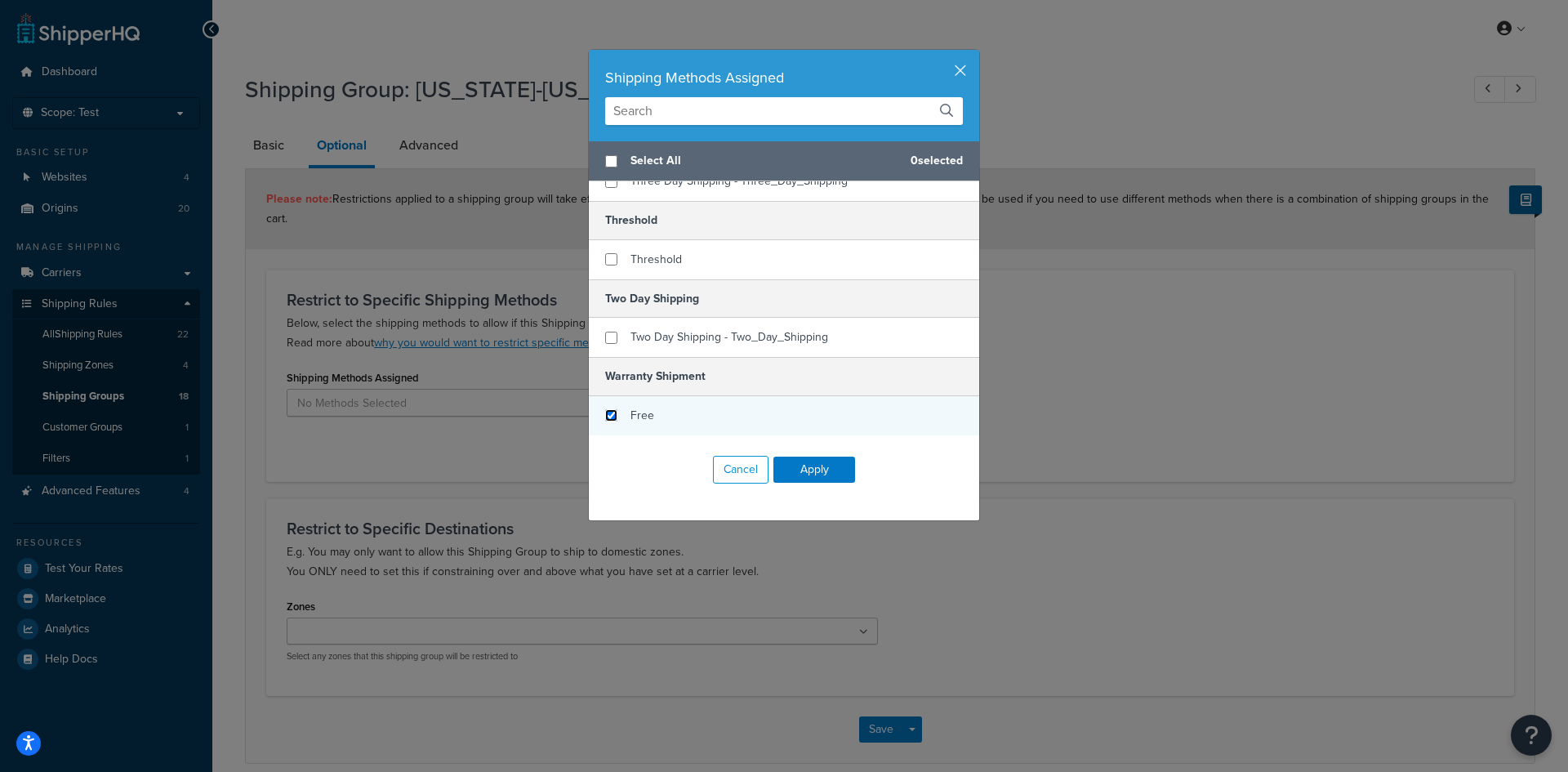
click at [605, 416] on input "checkbox" at bounding box center [611, 415] width 12 height 12
checkbox input "true"
click at [805, 466] on button "Apply" at bounding box center [814, 469] width 82 height 27
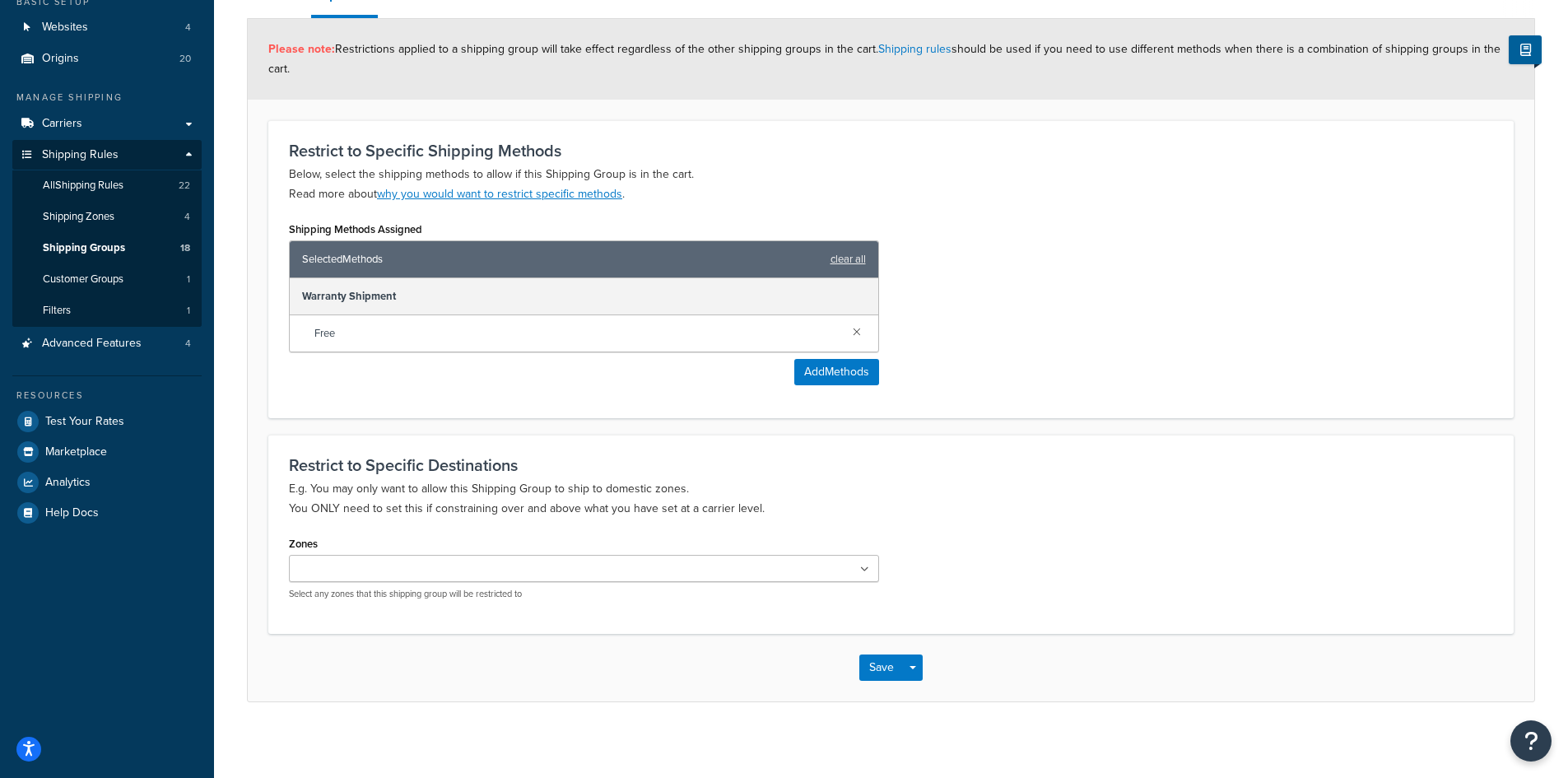
scroll to position [159, 0]
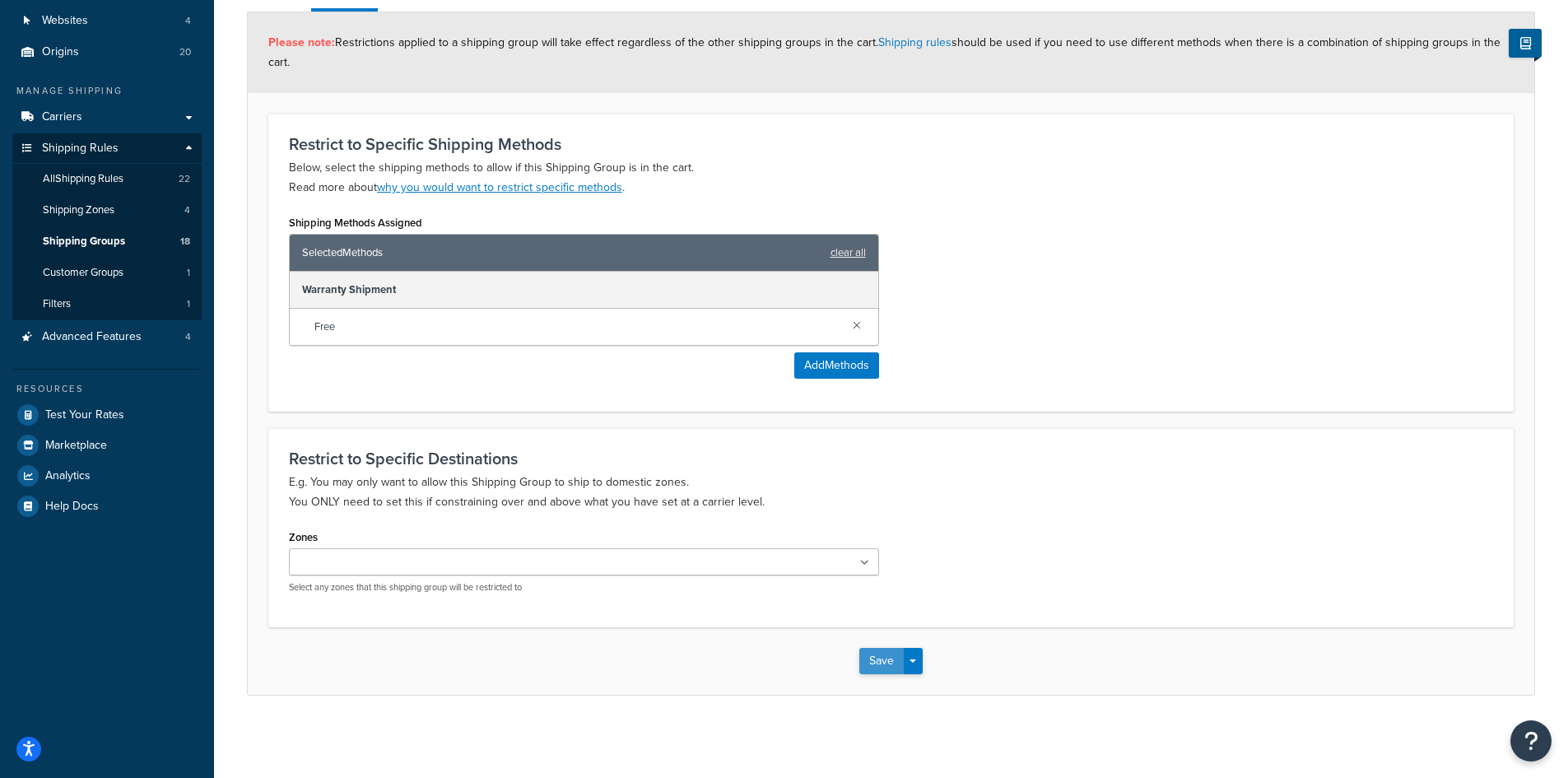
click at [871, 657] on button "Save" at bounding box center [881, 661] width 45 height 27
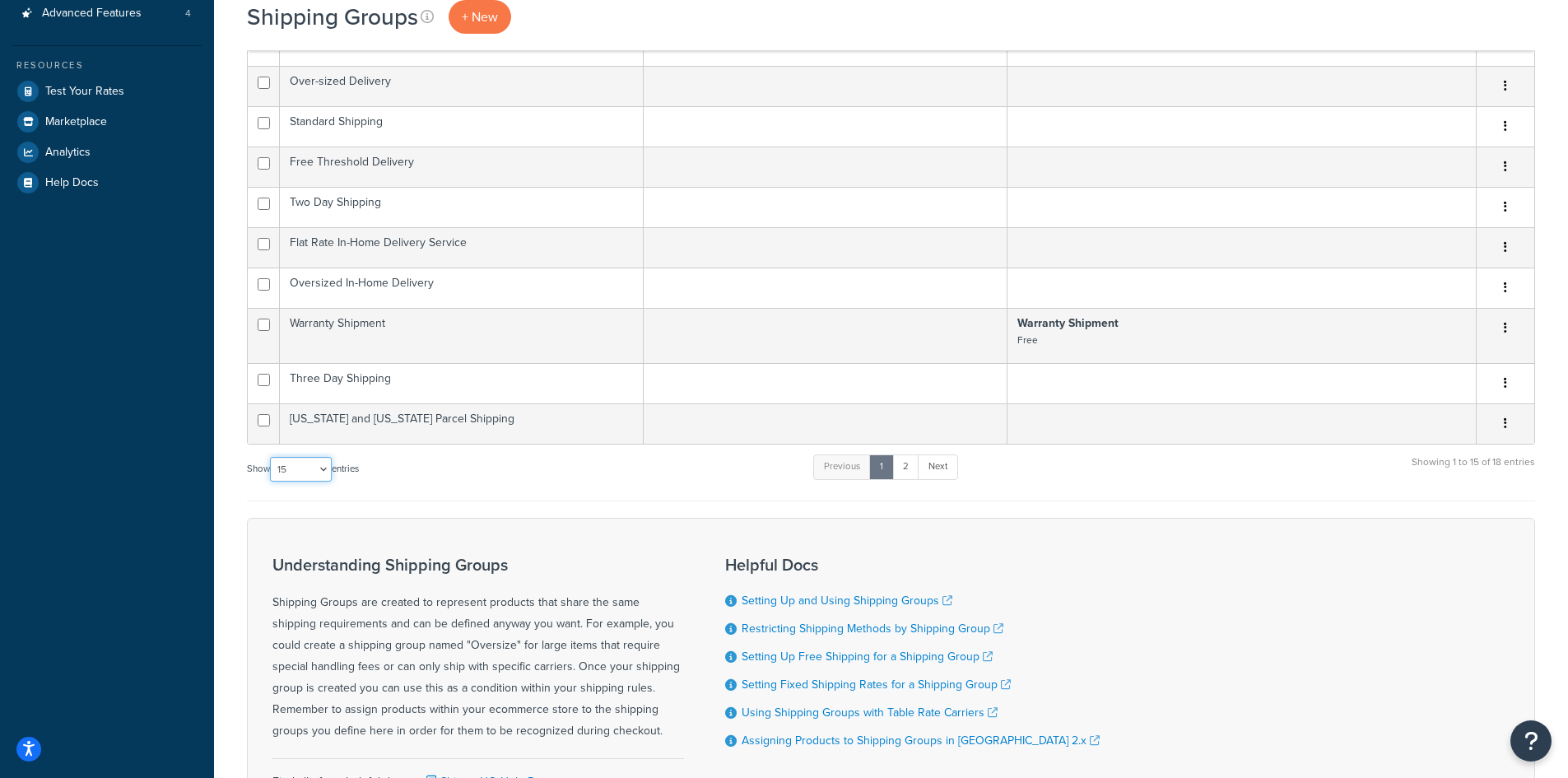
click at [305, 471] on select "10 15 25 50 100" at bounding box center [300, 469] width 61 height 25
select select "50"
click at [272, 482] on select "10 15 25 50 100" at bounding box center [300, 469] width 61 height 25
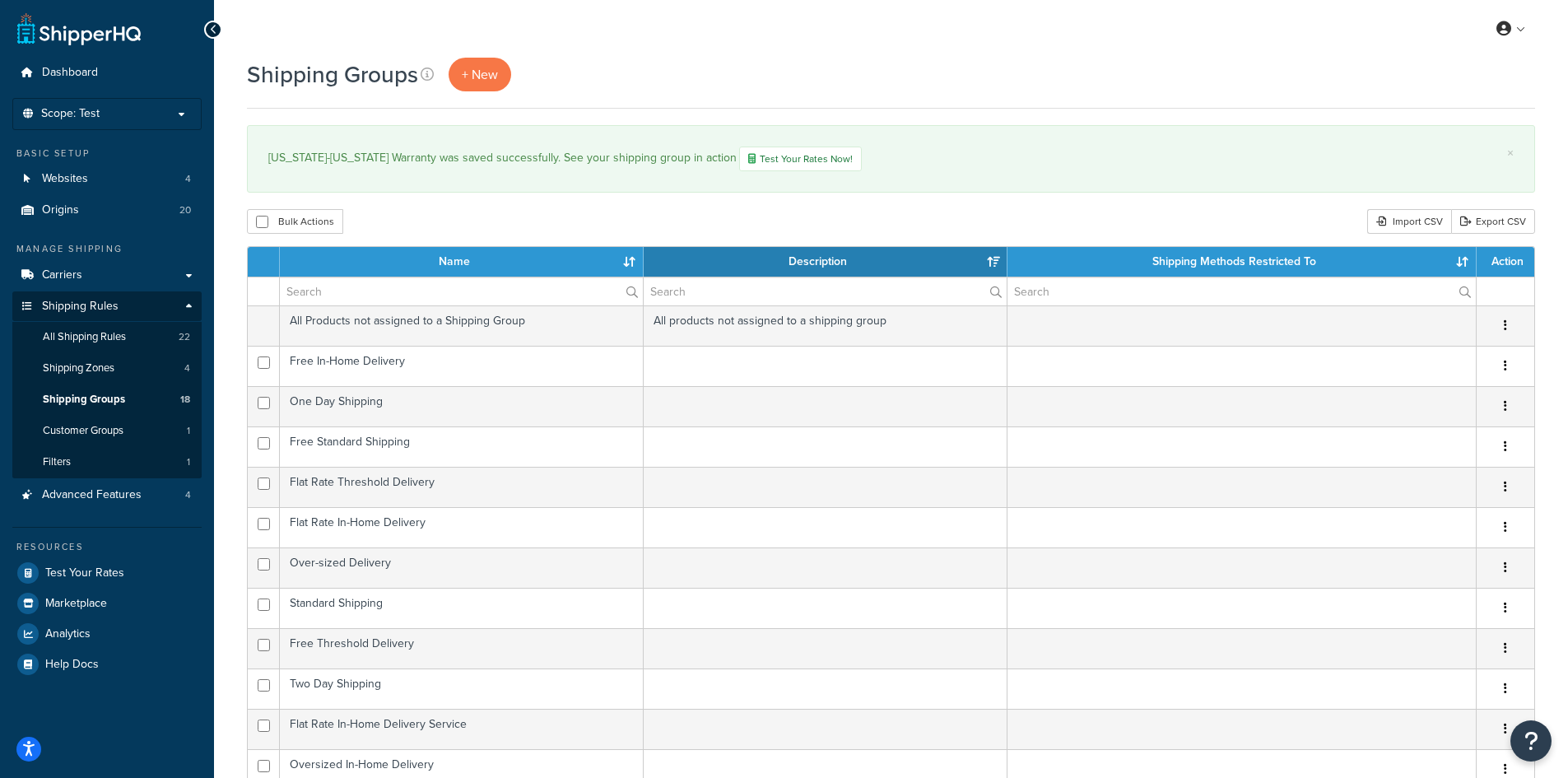
click at [1027, 85] on div "Shipping Groups + New" at bounding box center [891, 74] width 1288 height 34
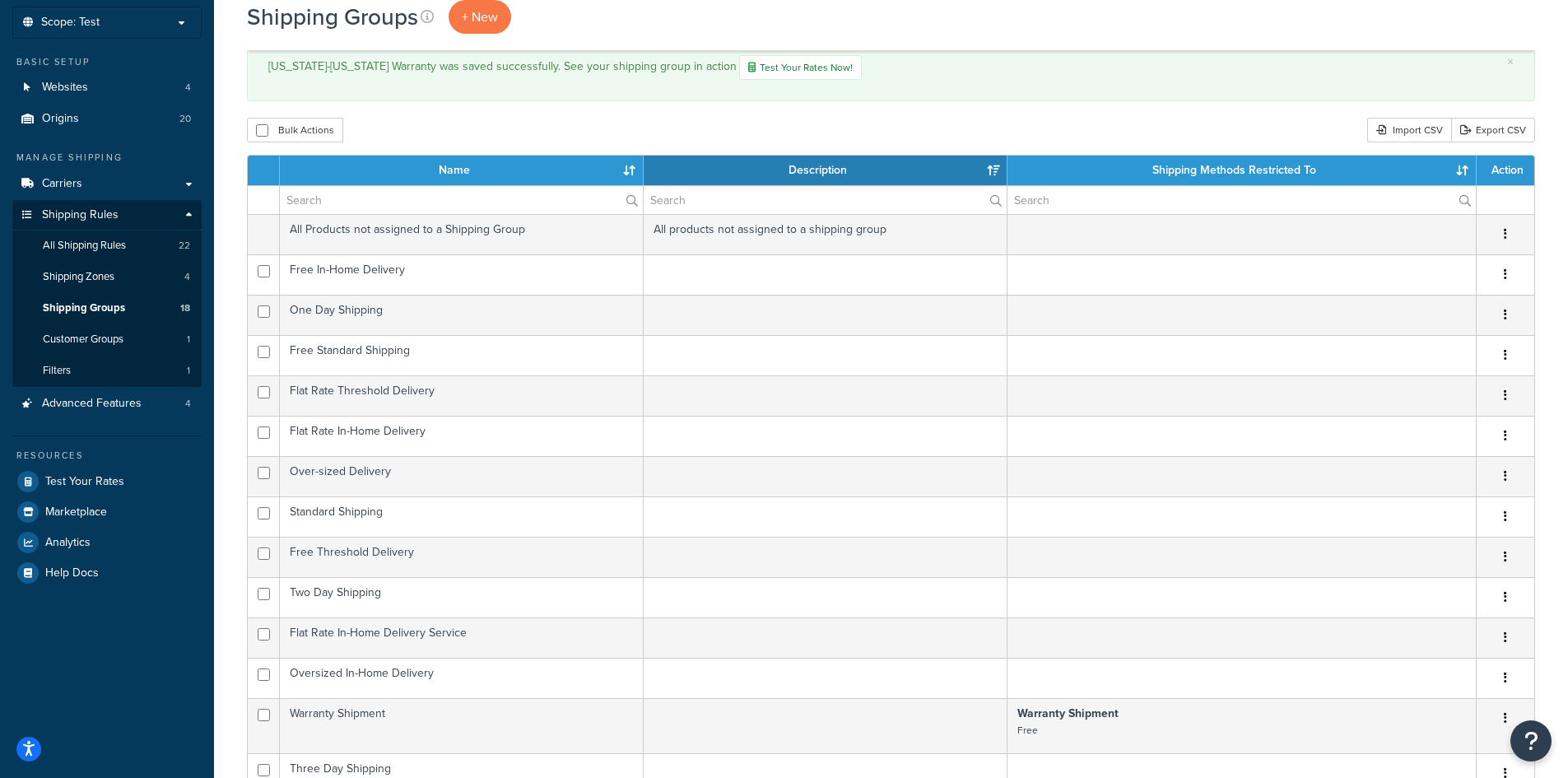
scroll to position [42, 0]
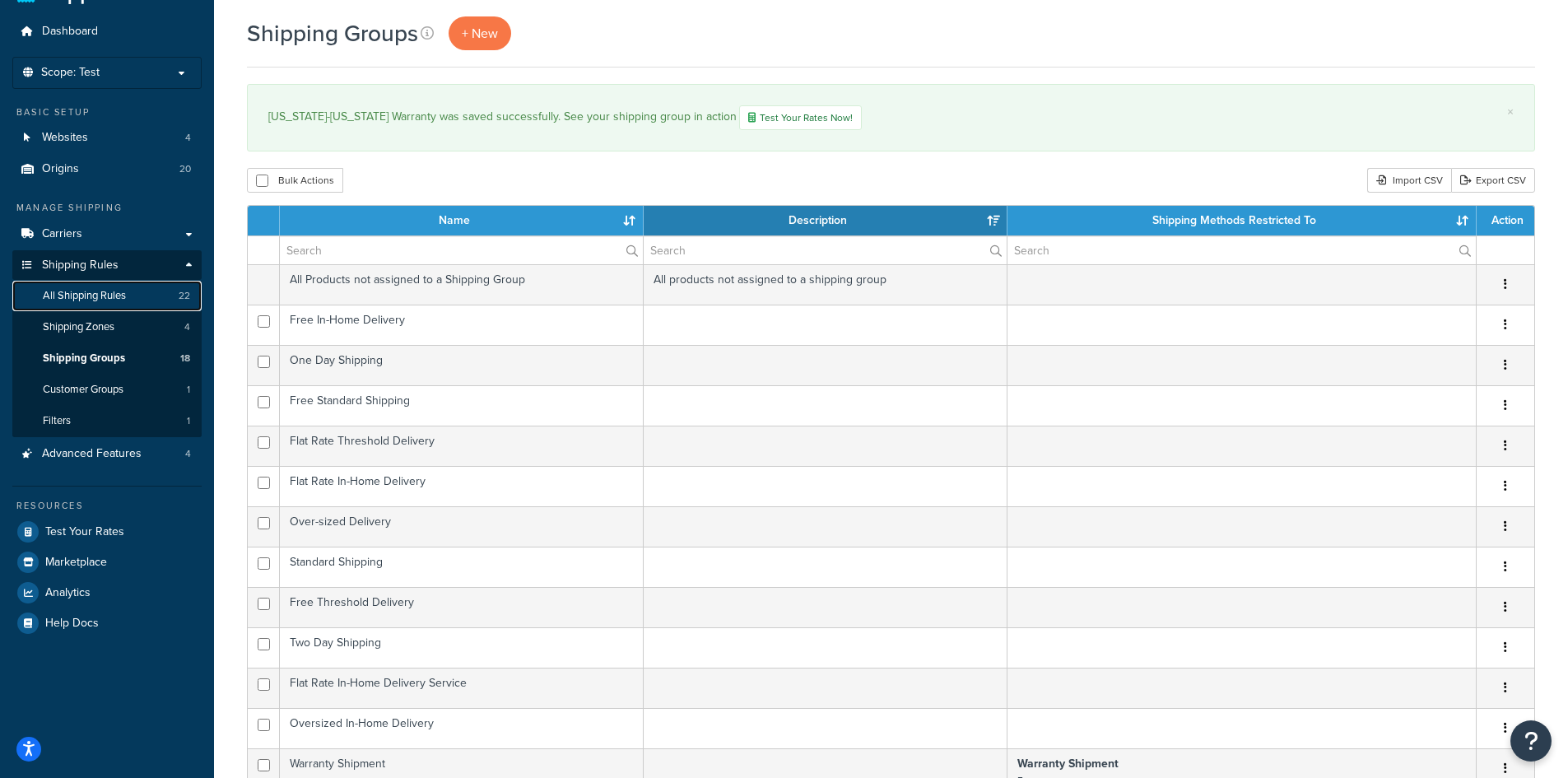
click at [114, 296] on span "All Shipping Rules" at bounding box center [84, 295] width 83 height 14
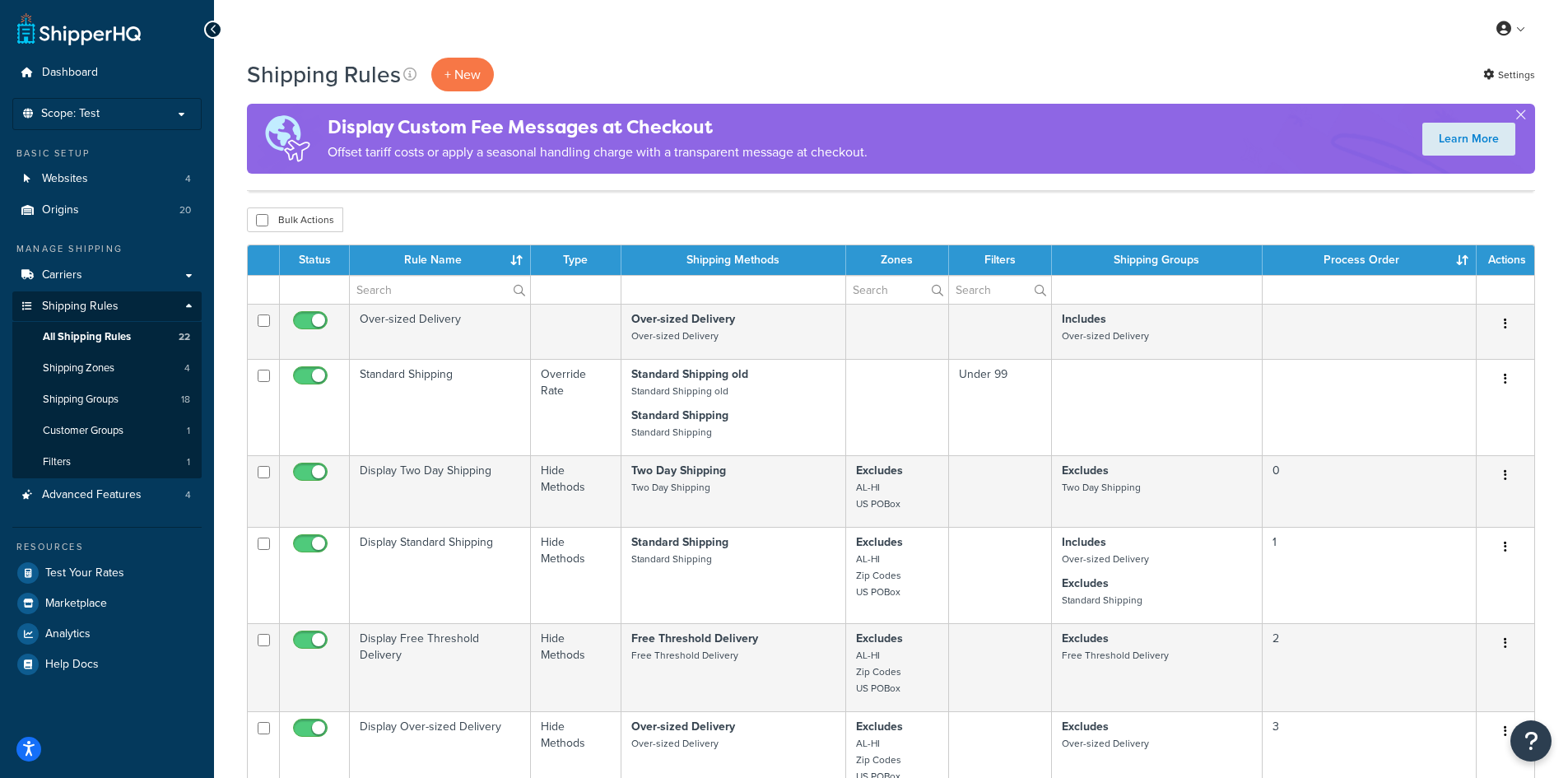
select select "100"
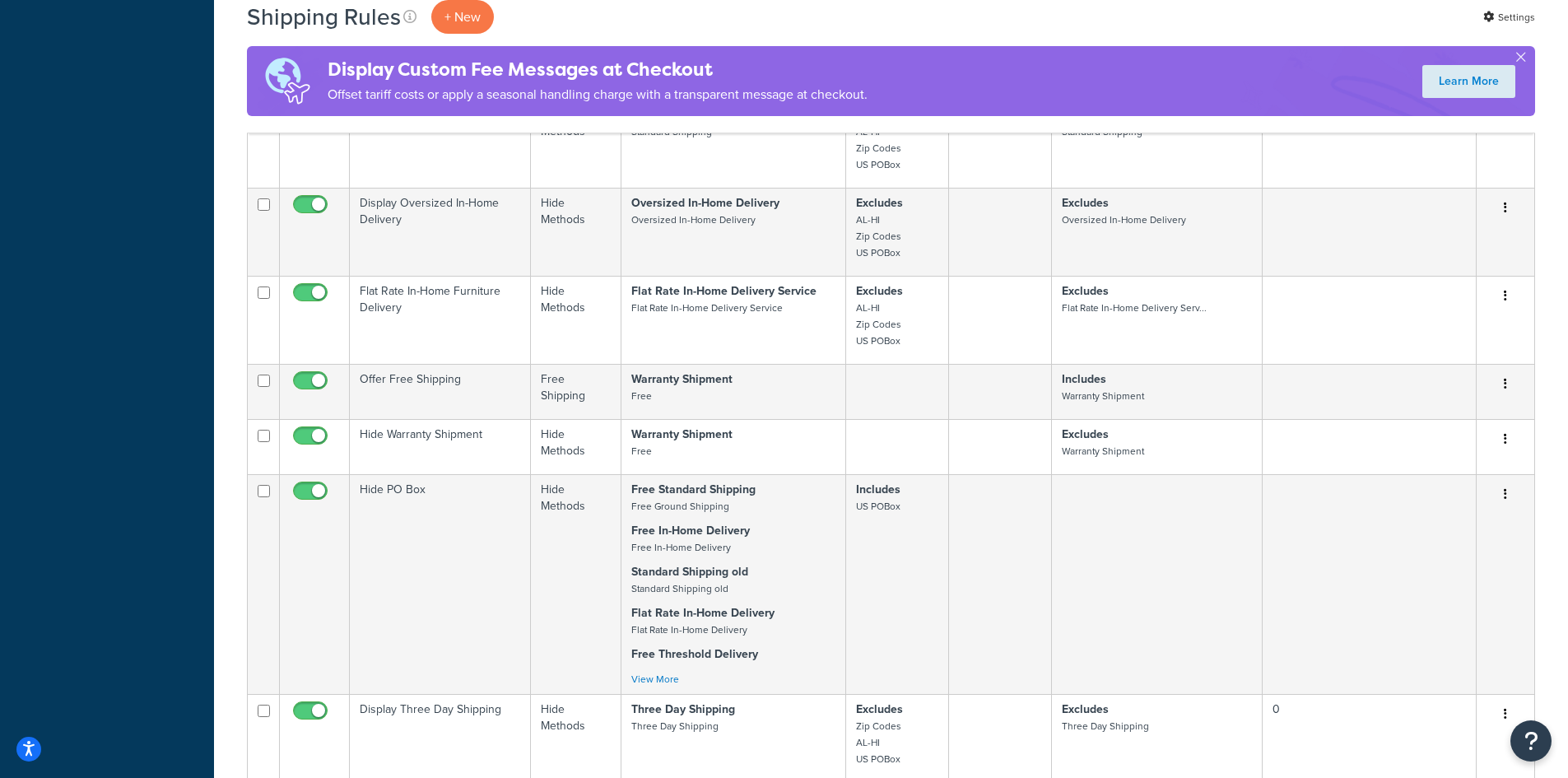
scroll to position [1153, 0]
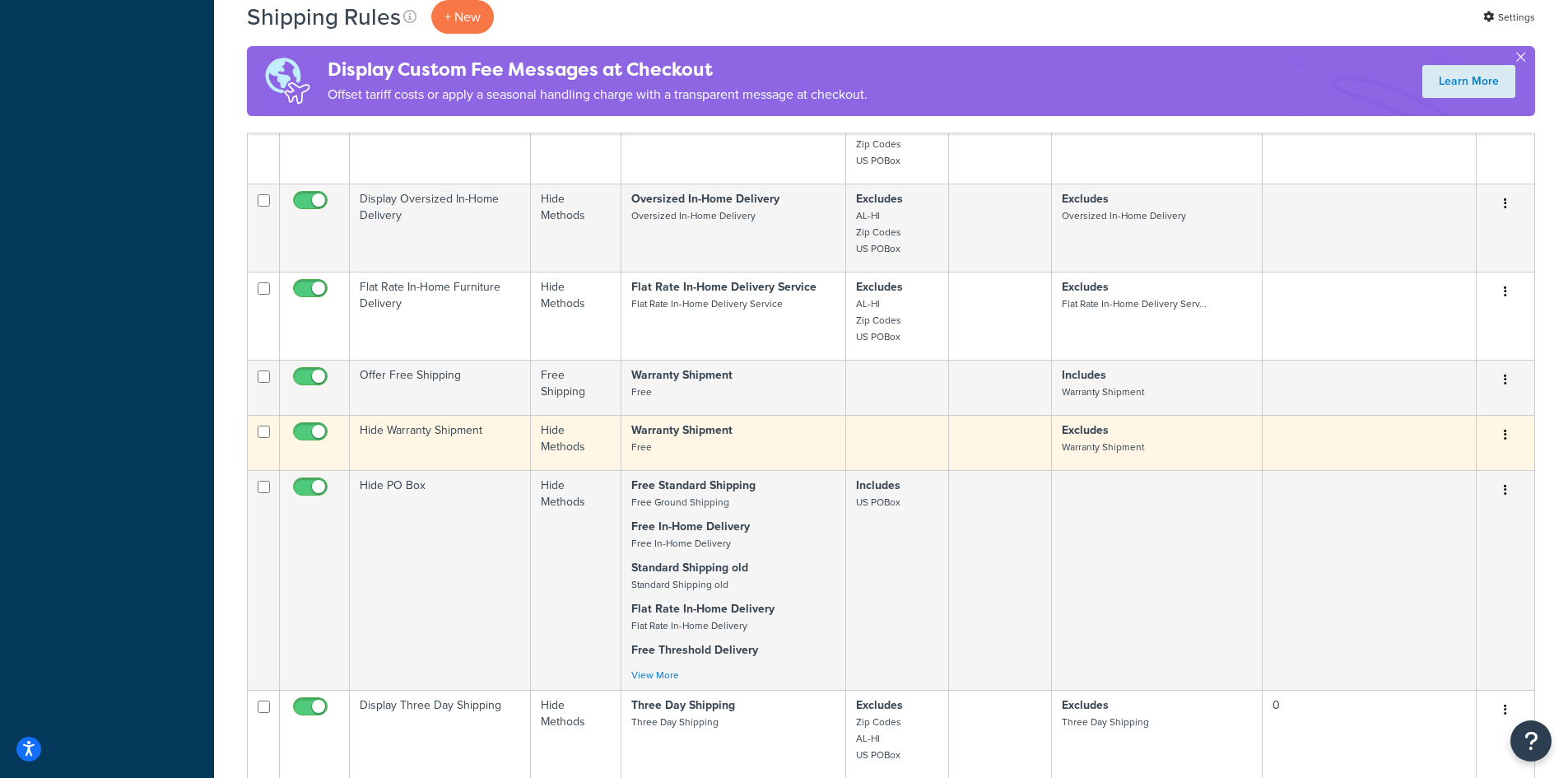
click at [432, 429] on td "Hide Warranty Shipment" at bounding box center [440, 443] width 181 height 56
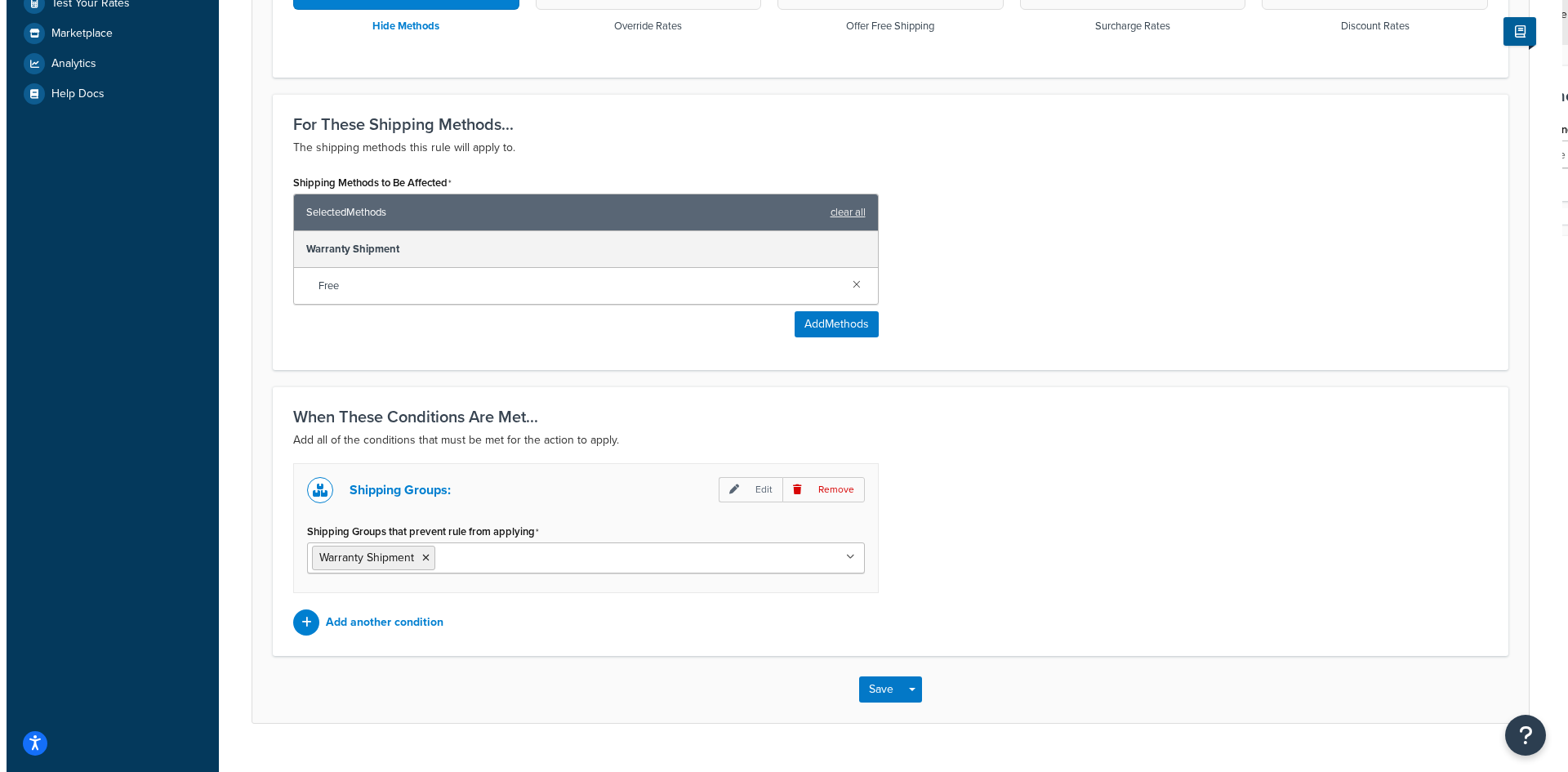
scroll to position [571, 0]
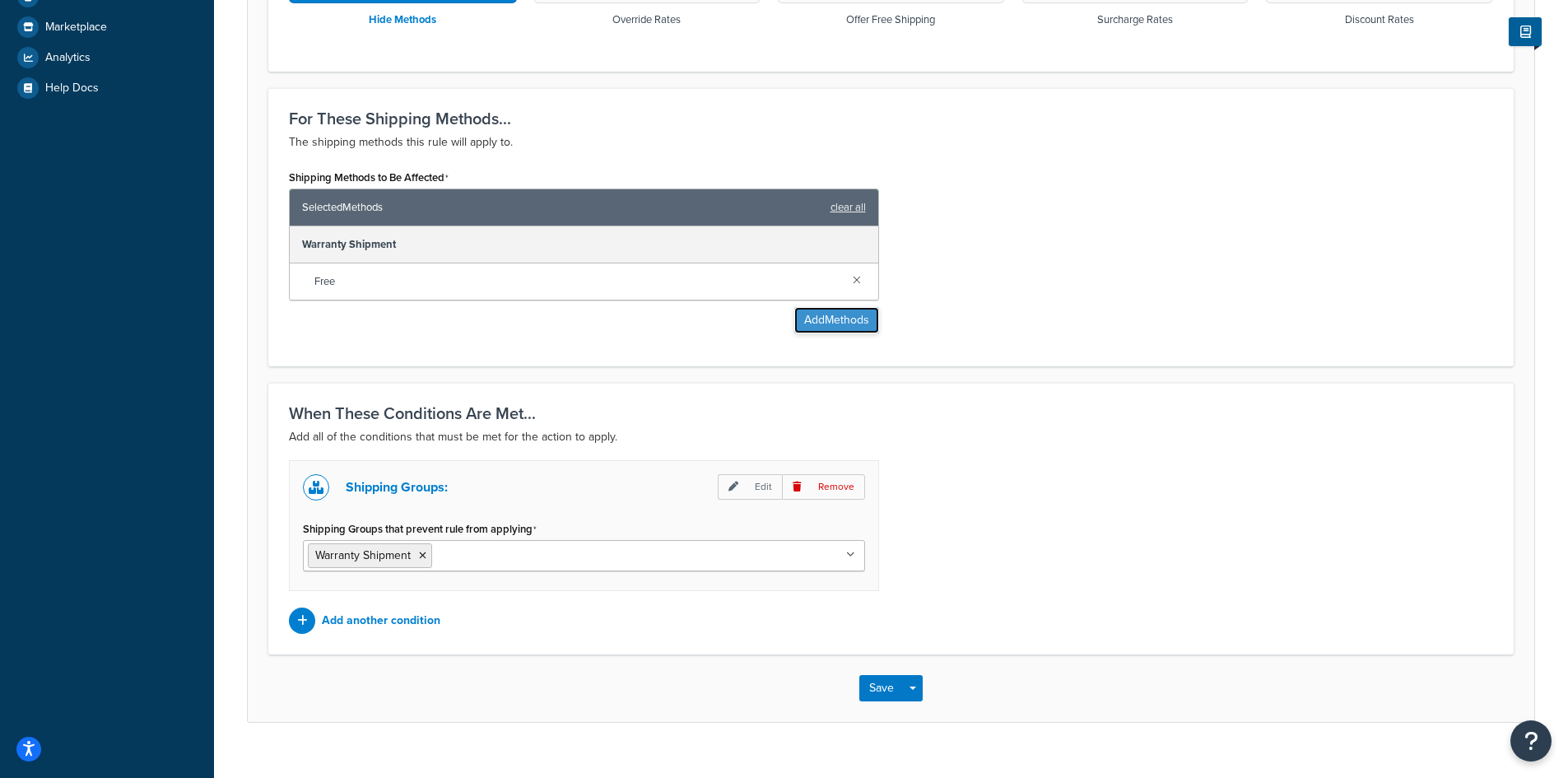
click at [841, 325] on button "Add Methods" at bounding box center [837, 320] width 85 height 27
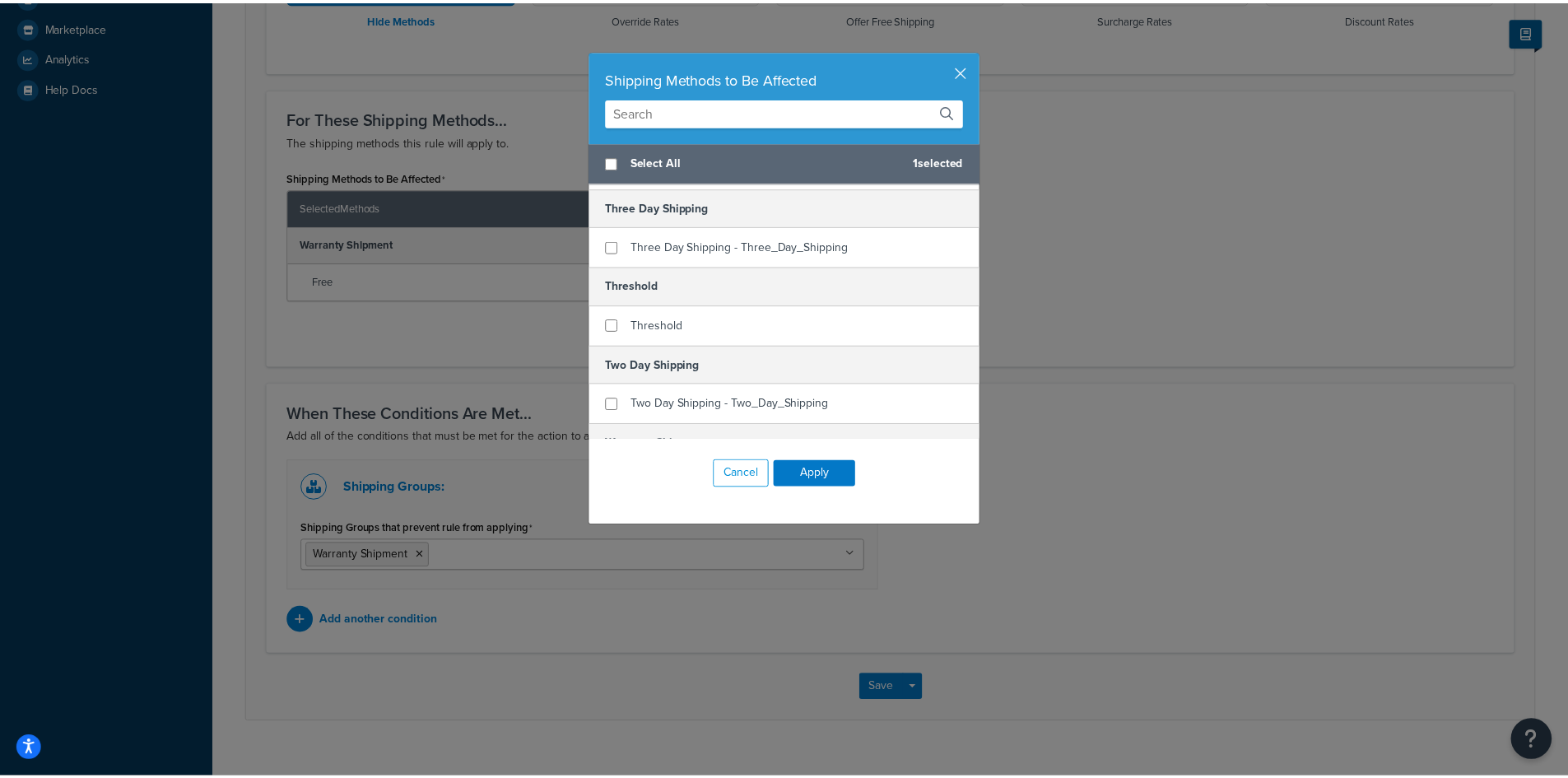
scroll to position [1078, 0]
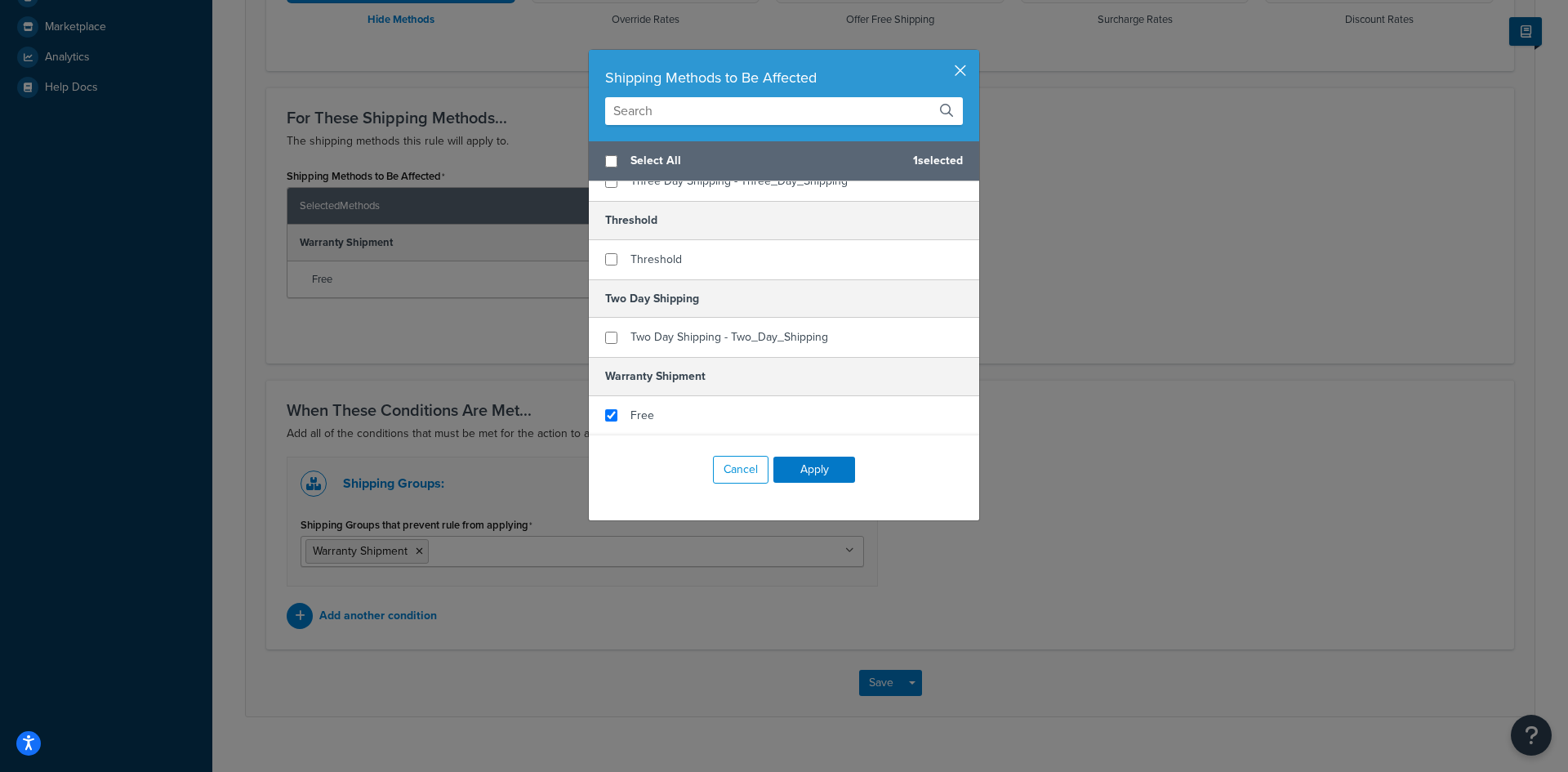
click at [975, 54] on button "button" at bounding box center [977, 52] width 4 height 4
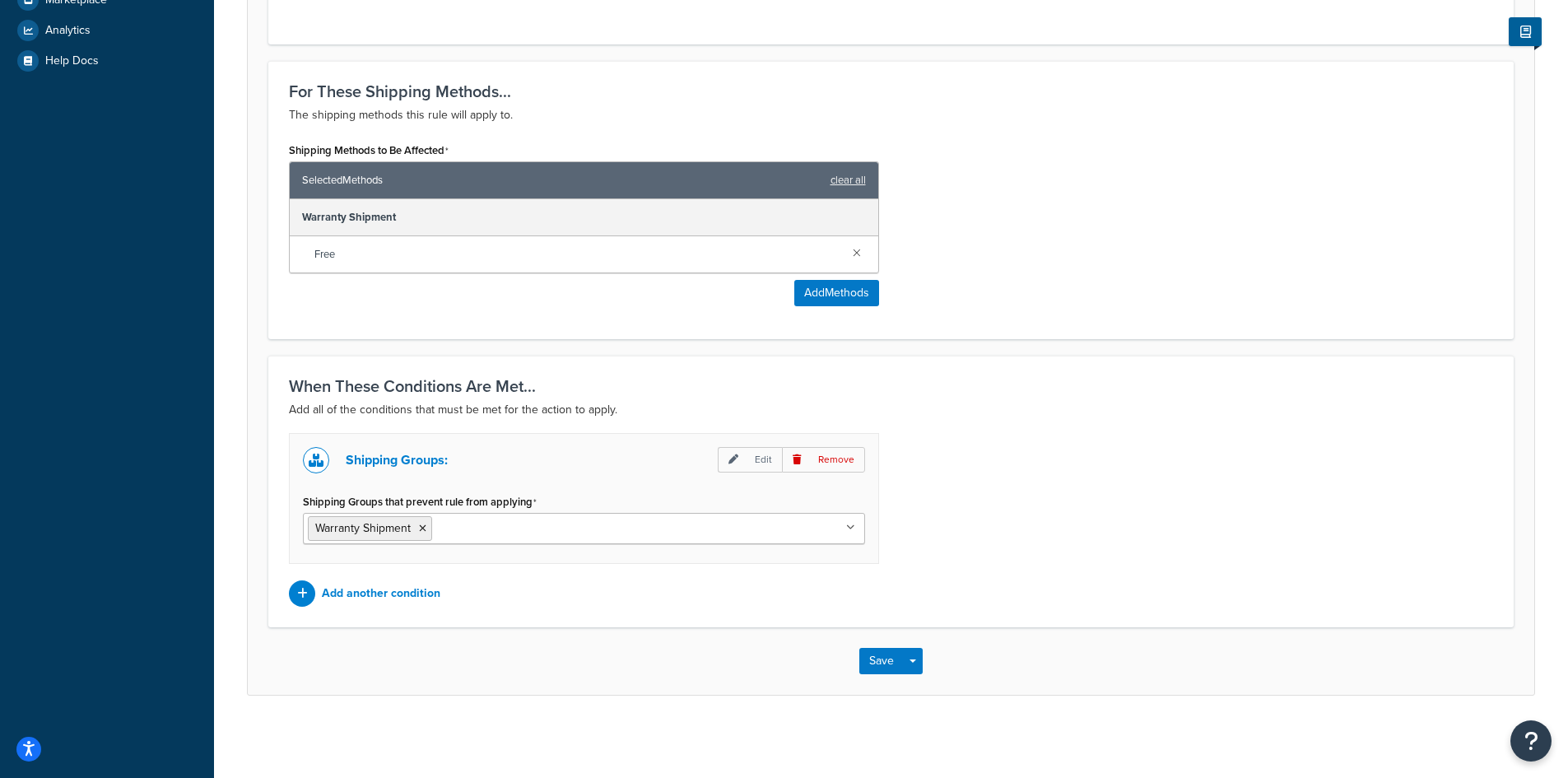
scroll to position [605, 0]
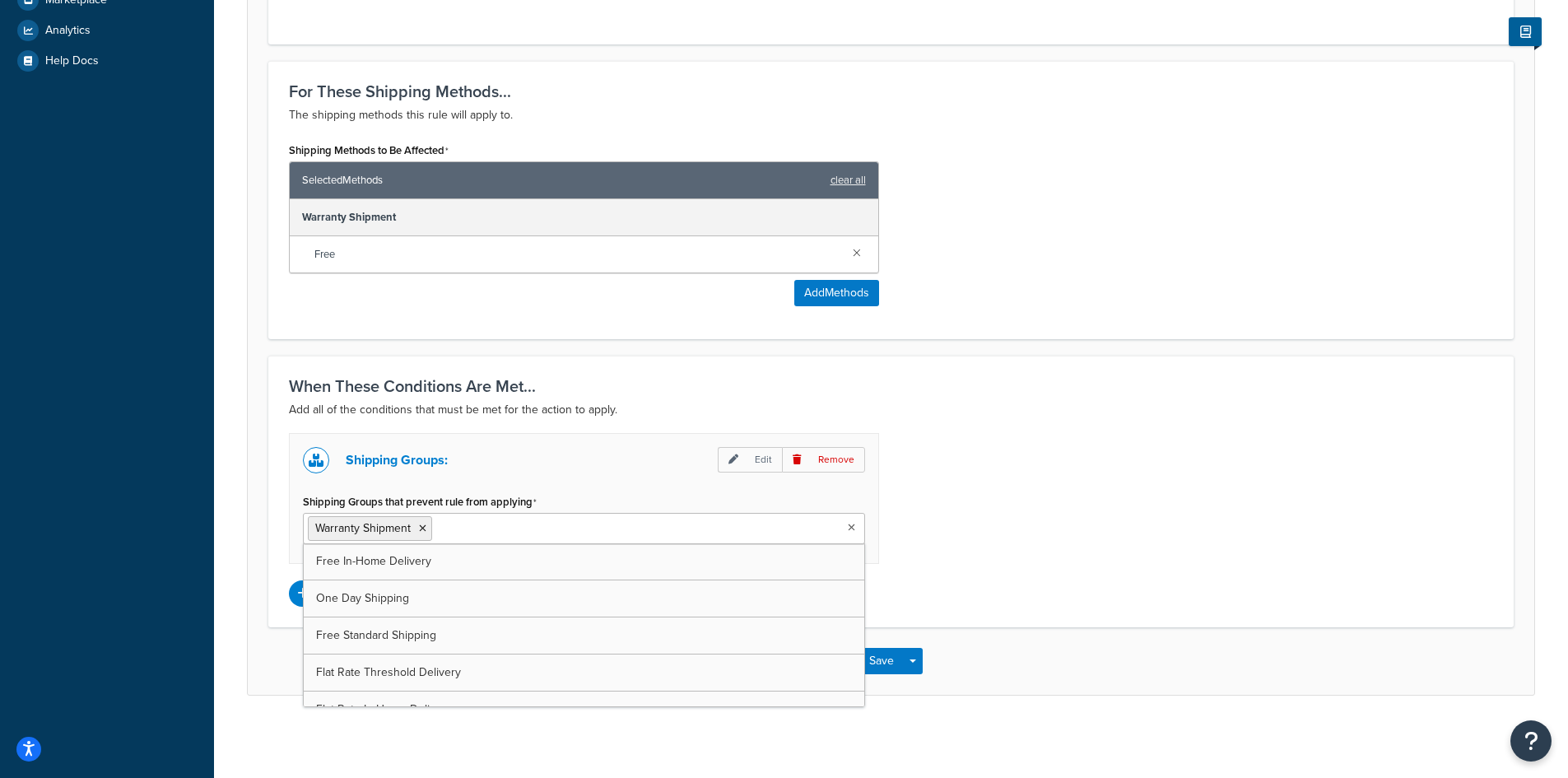
click at [569, 526] on ul "Warranty Shipment" at bounding box center [584, 528] width 562 height 32
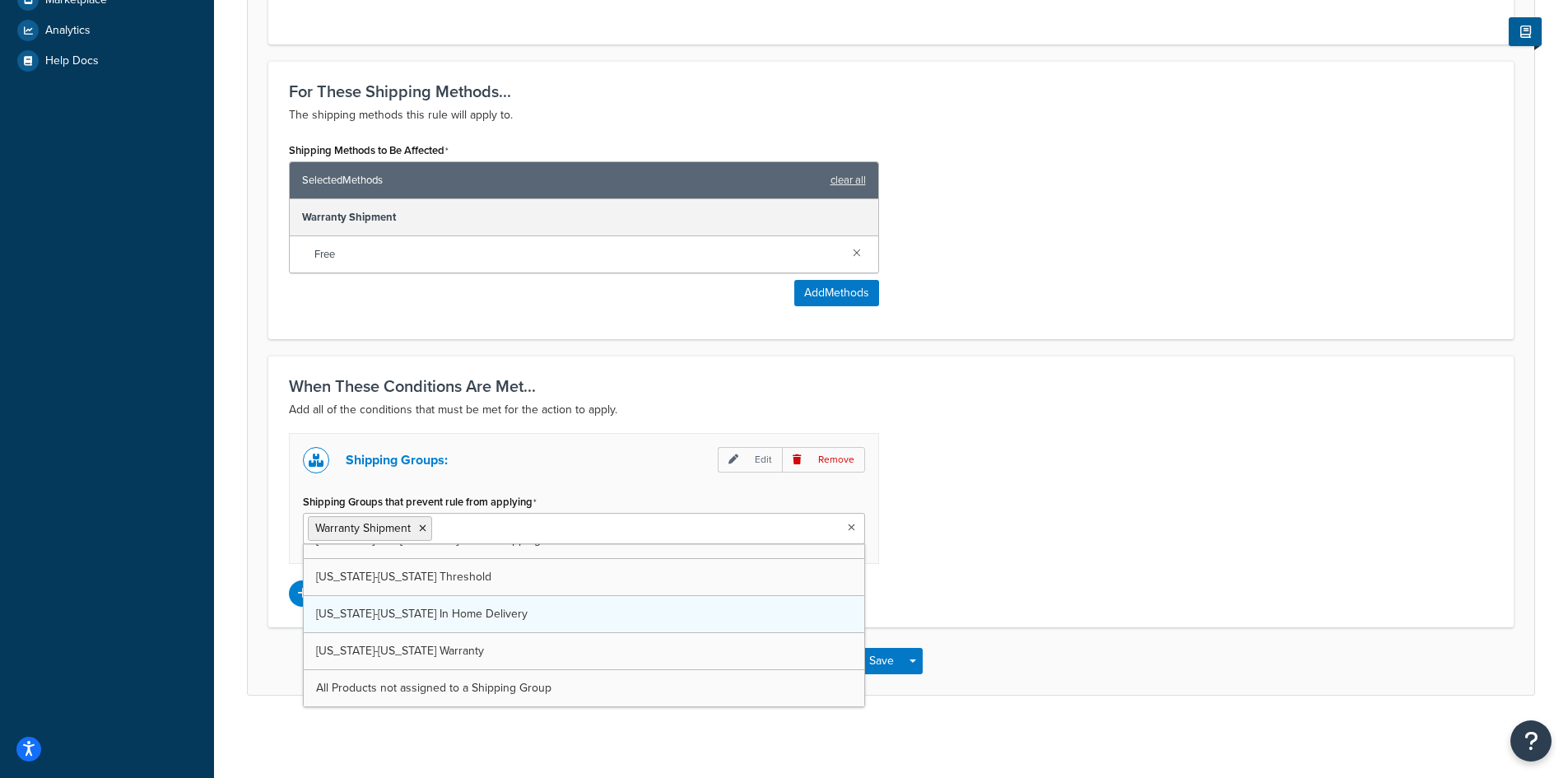
scroll to position [429, 0]
click at [989, 502] on div "Shipping Groups: Edit Remove Shipping Groups that prevent rule from applying Wa…" at bounding box center [891, 519] width 1229 height 173
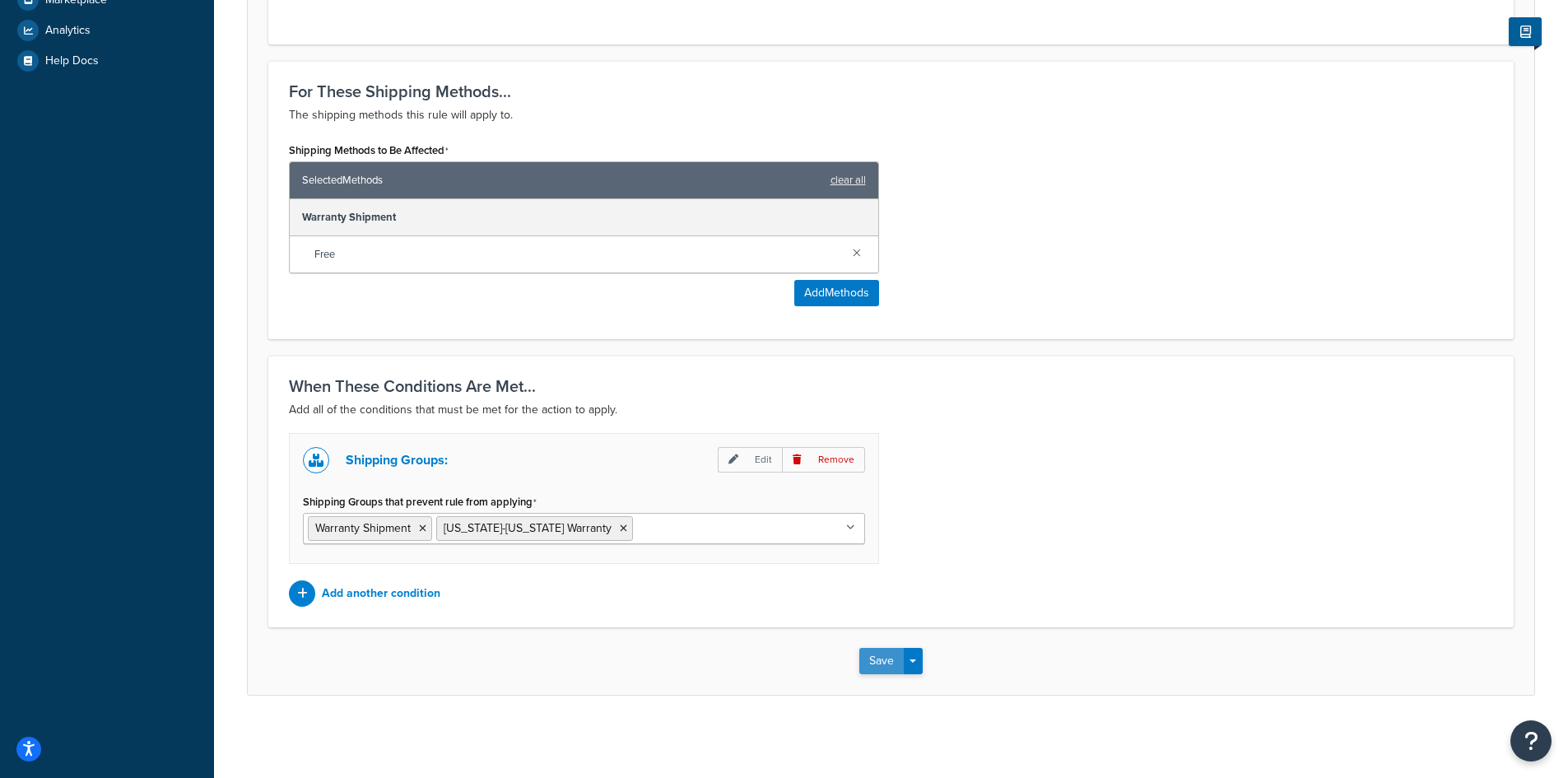
click at [875, 659] on button "Save" at bounding box center [881, 661] width 45 height 27
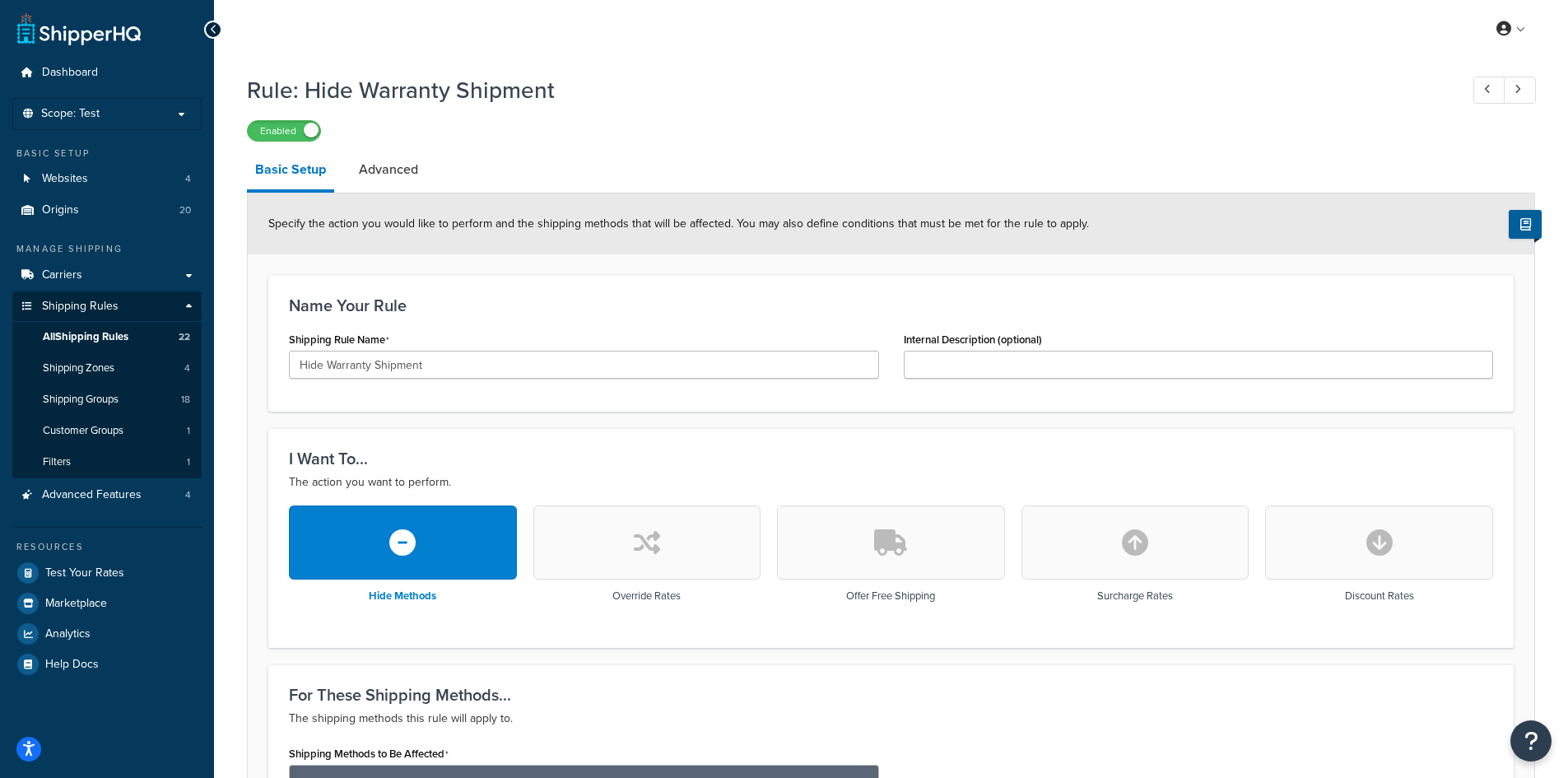
click at [1007, 149] on div "Rule: Hide Warranty Shipment Enabled Basic Setup Advanced Specify the action yo…" at bounding box center [891, 682] width 1288 height 1233
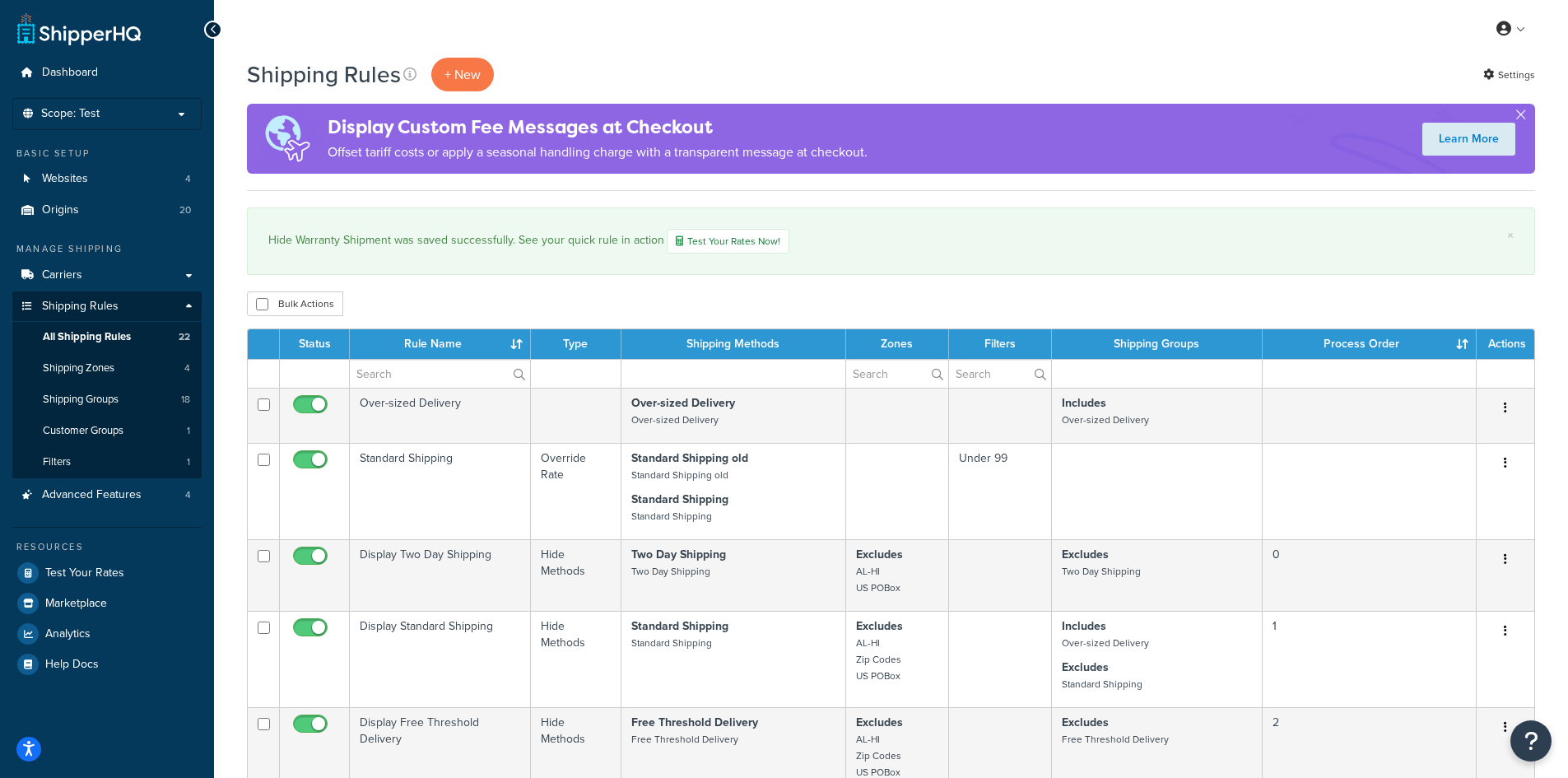
select select "100"
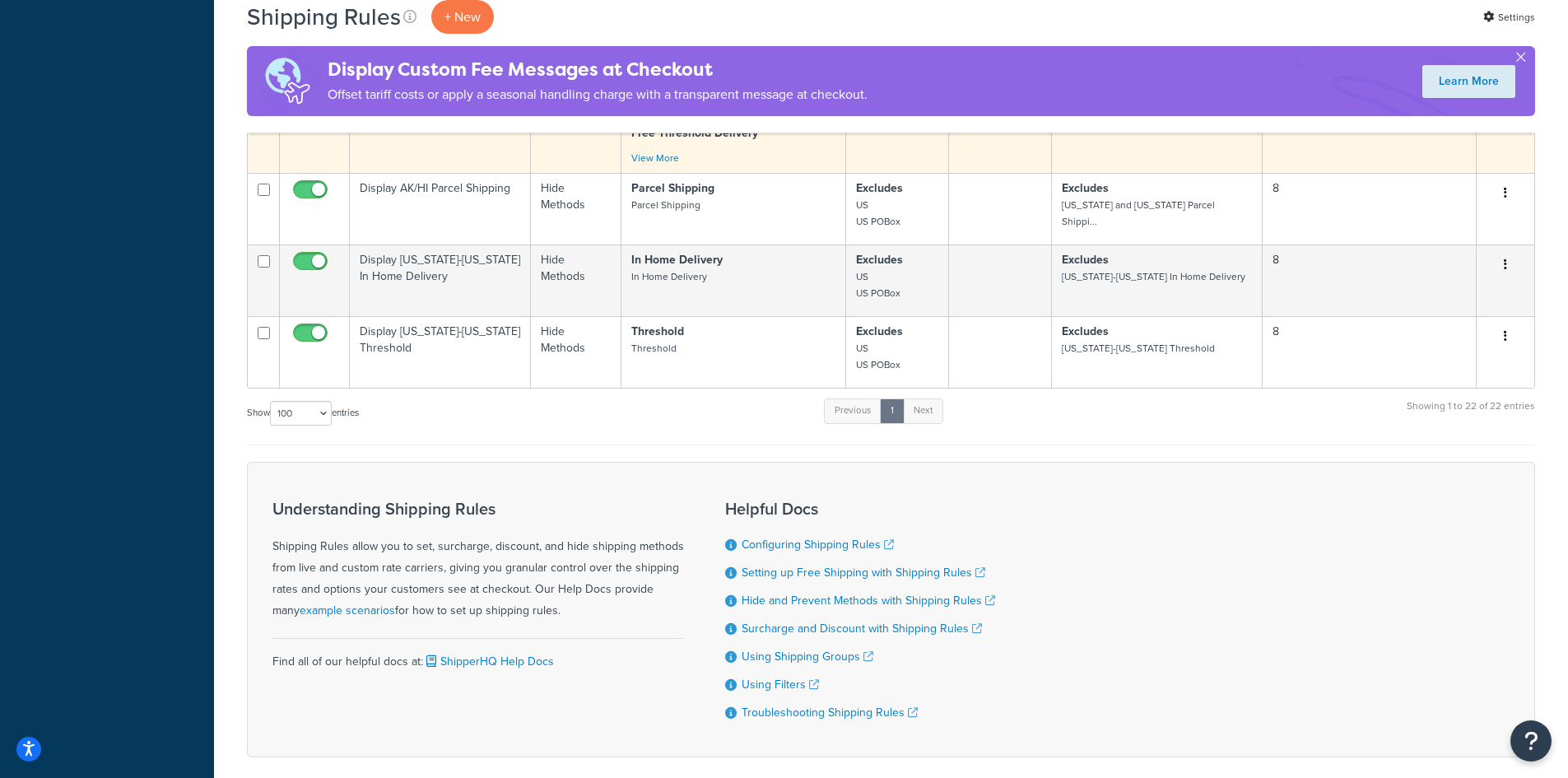
scroll to position [2079, 0]
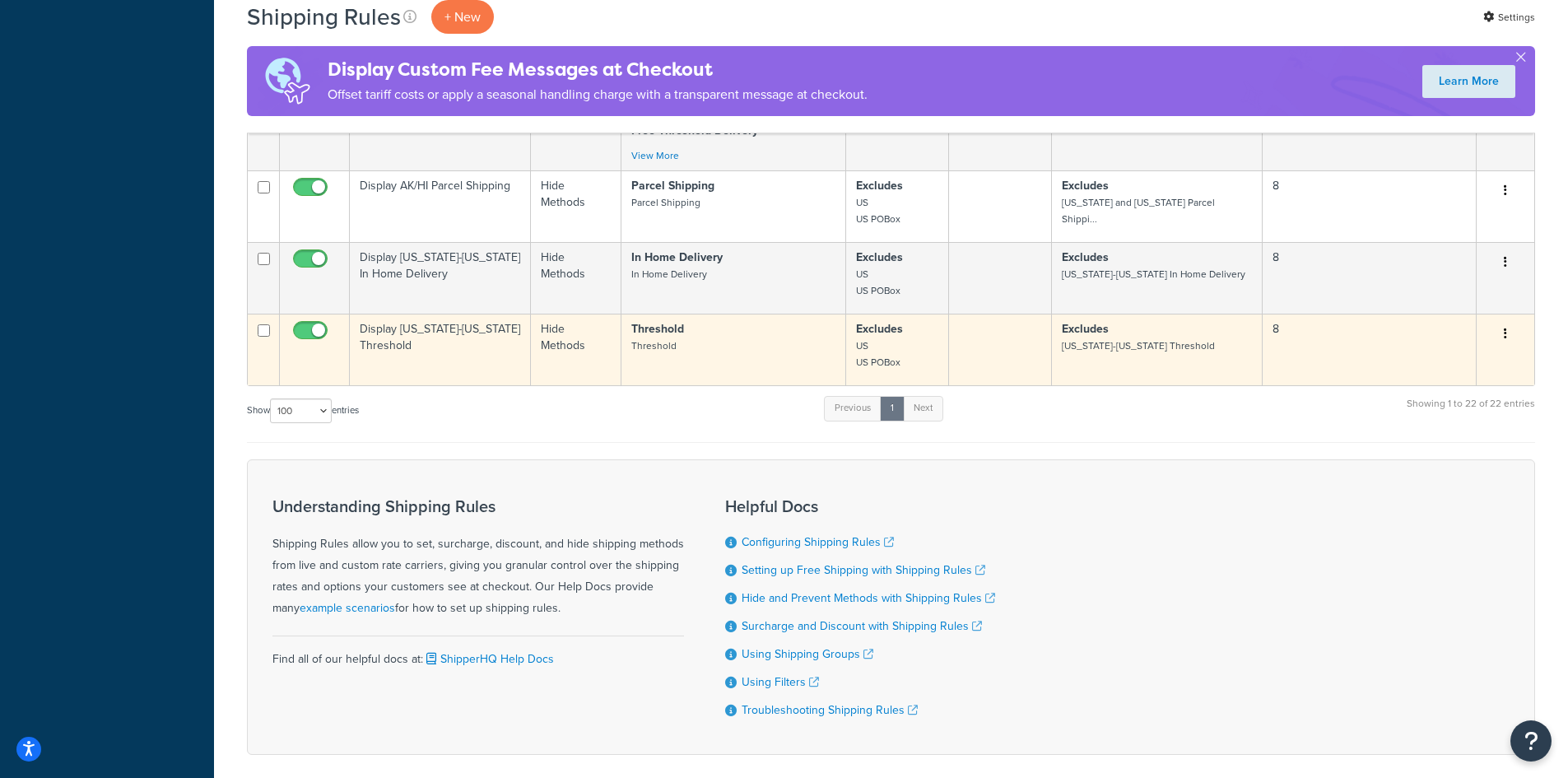
click at [425, 342] on td "Display [US_STATE]-[US_STATE] Threshold" at bounding box center [440, 349] width 181 height 71
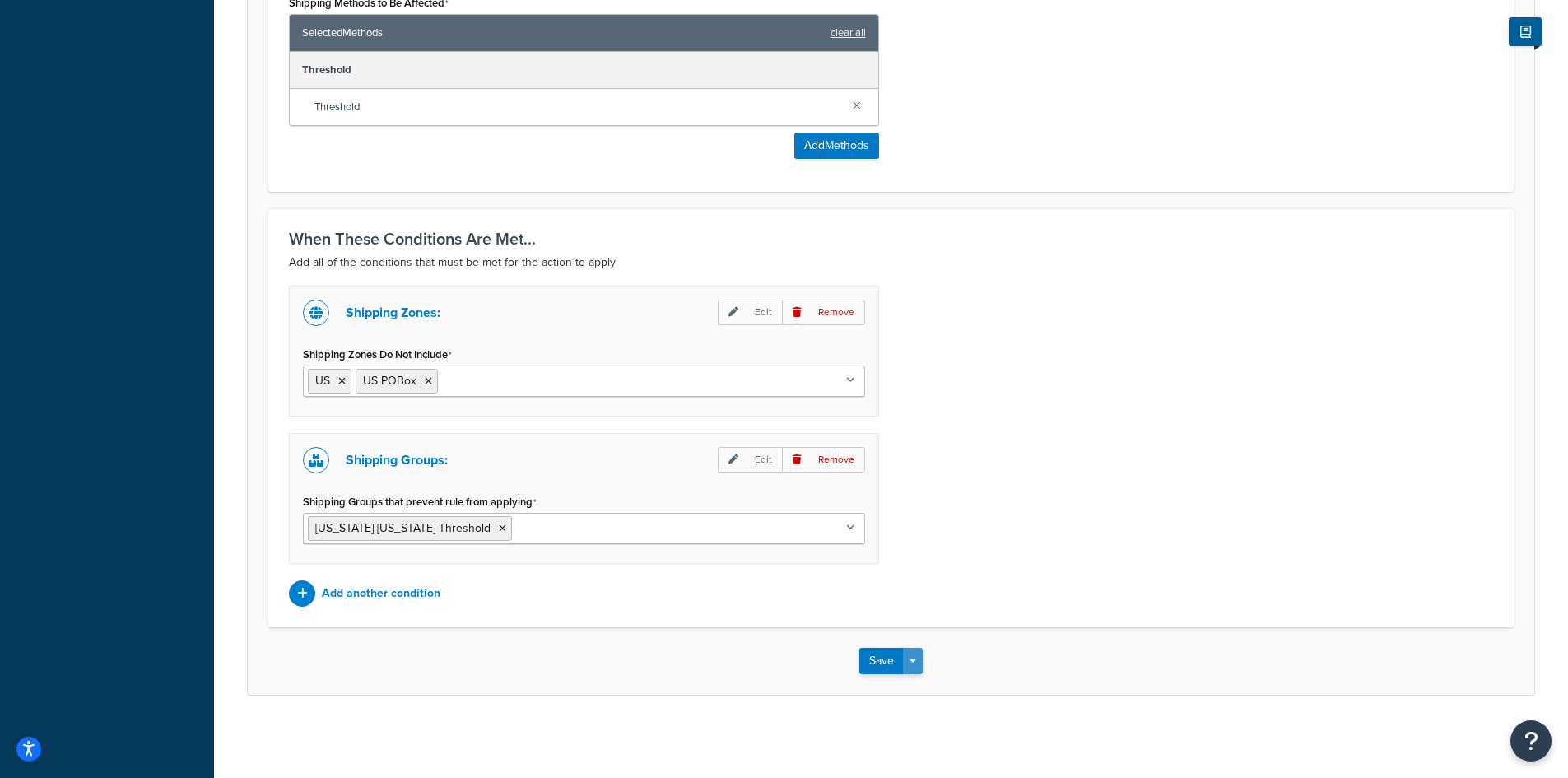
click at [919, 667] on button "Save Dropdown" at bounding box center [913, 661] width 20 height 27
click at [949, 726] on button "Save and Duplicate" at bounding box center [939, 724] width 159 height 35
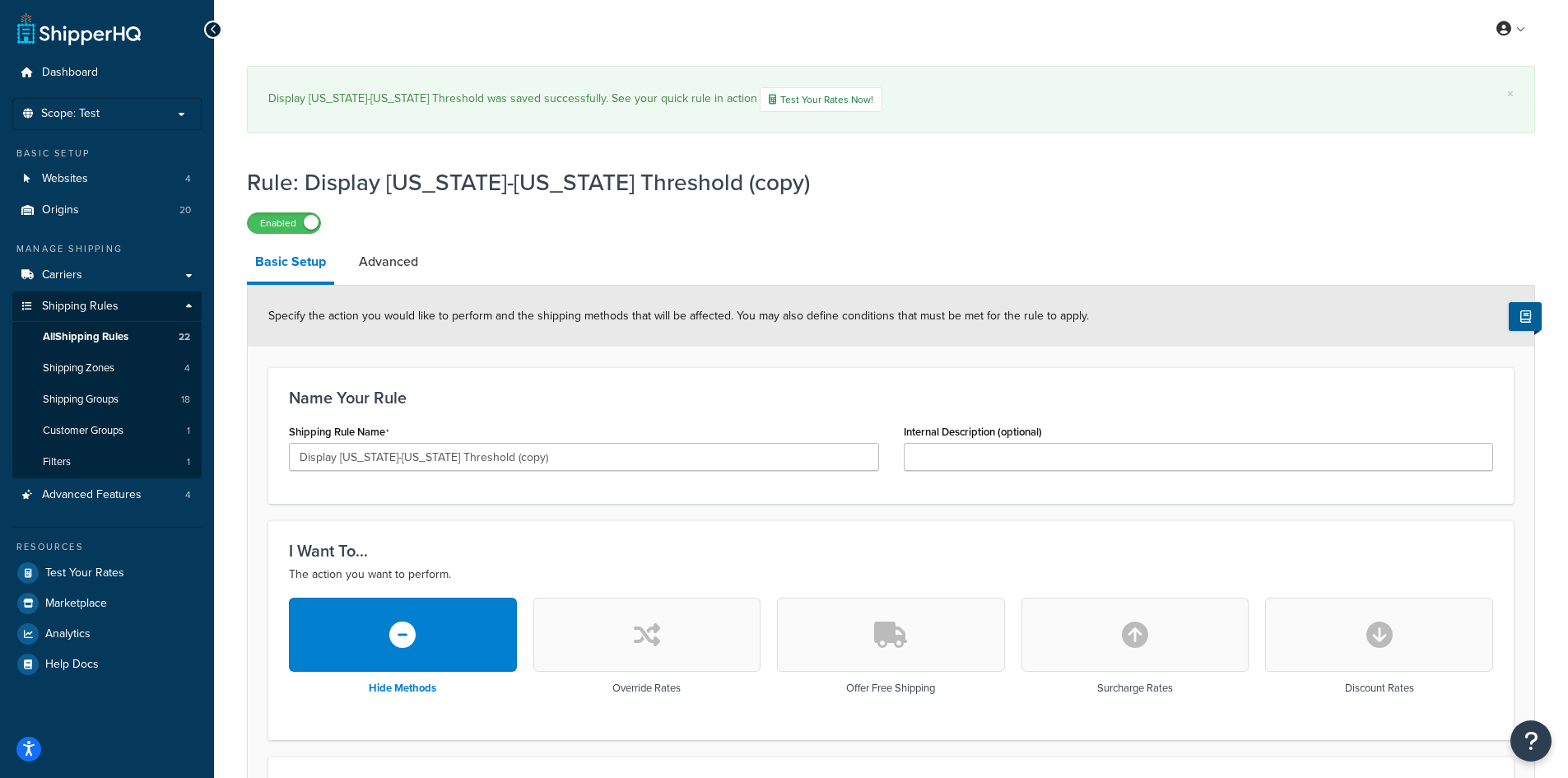
click at [415, 457] on input "Display Alaska-Hawaii Threshold (copy)" at bounding box center [583, 457] width 590 height 28
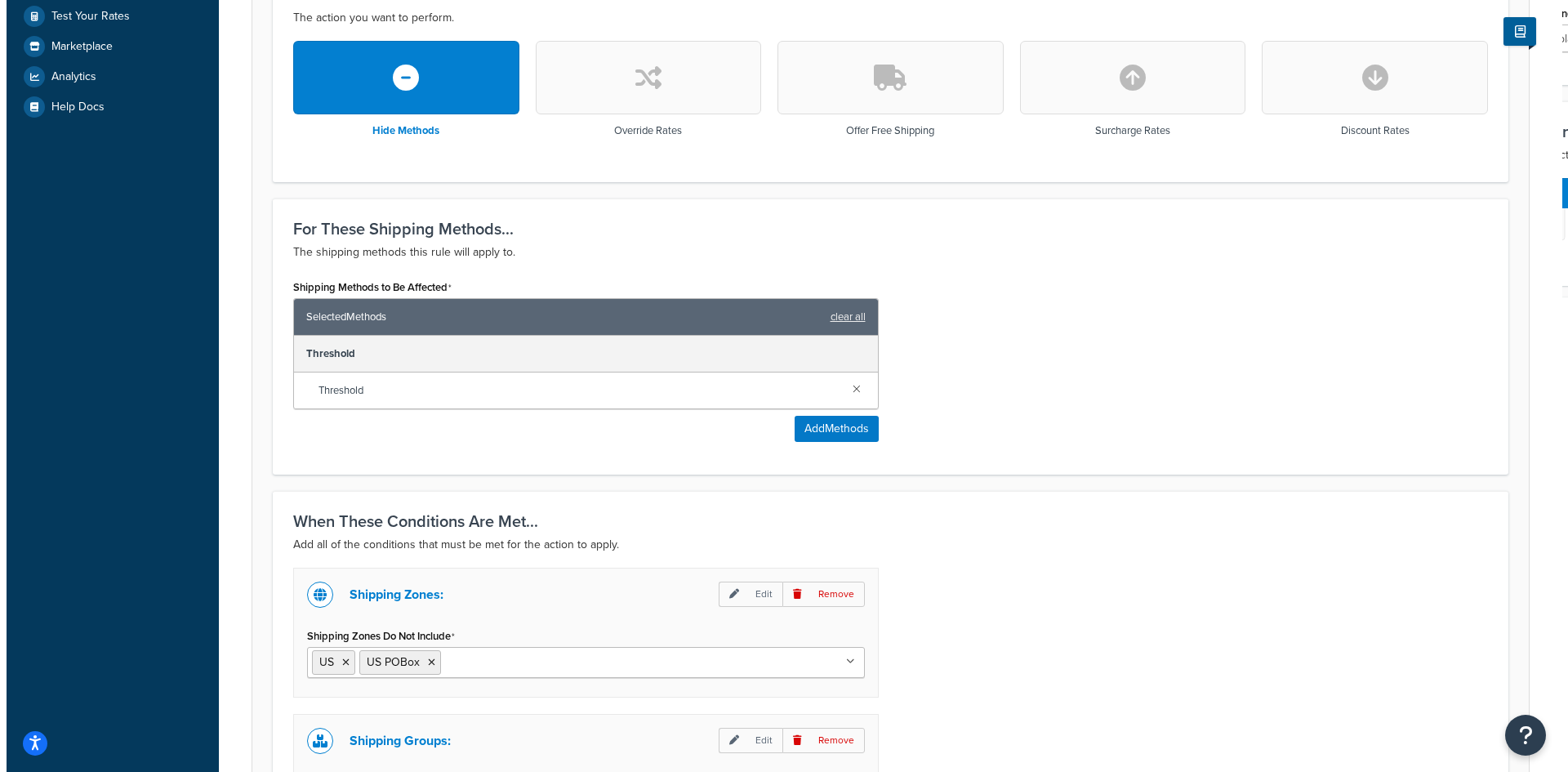
scroll to position [571, 0]
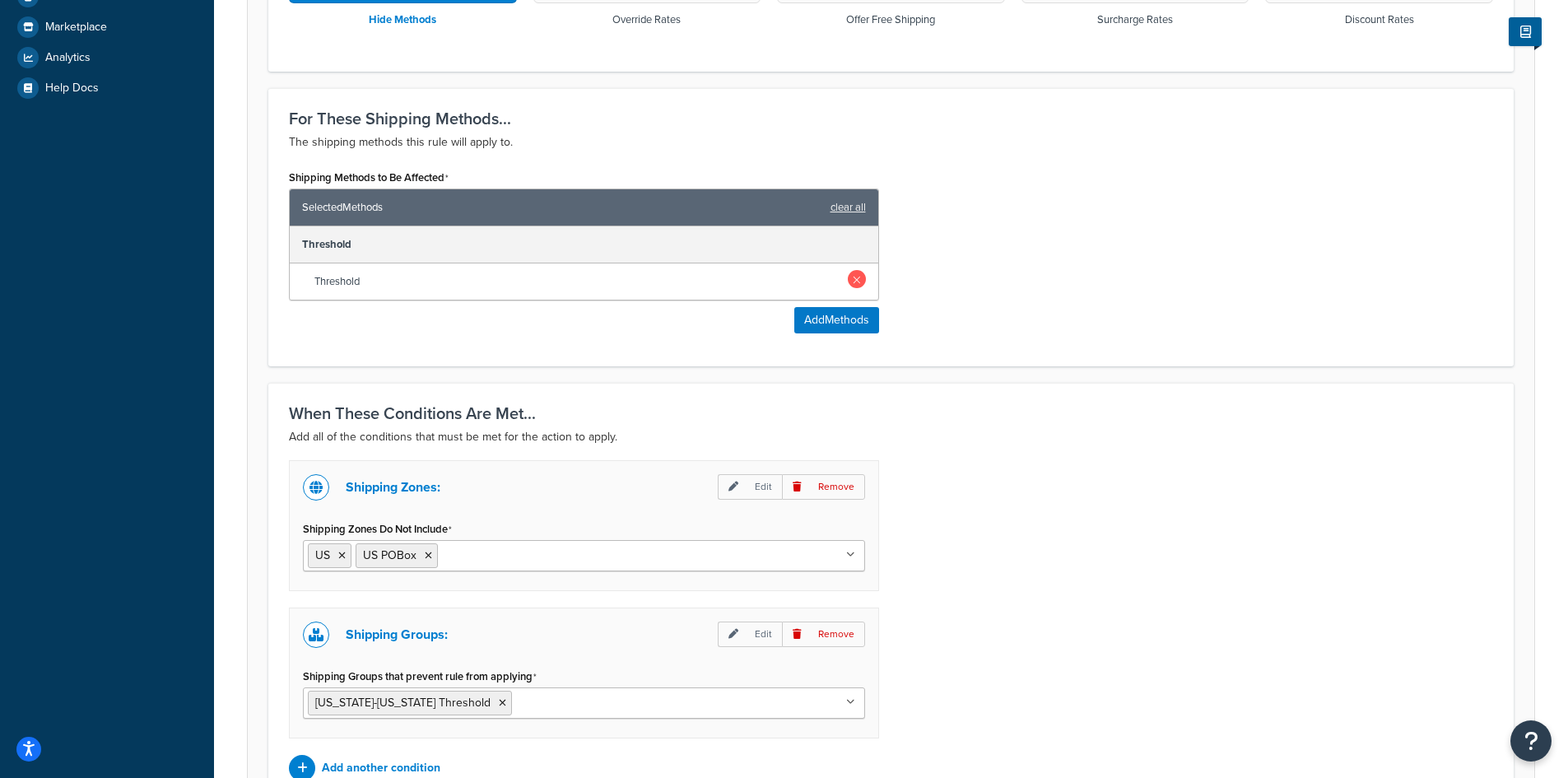
type input "Display Alaska-Hawaii Warranty"
click at [855, 299] on div "Threshold" at bounding box center [584, 281] width 589 height 37
click at [861, 283] on link at bounding box center [856, 278] width 18 height 18
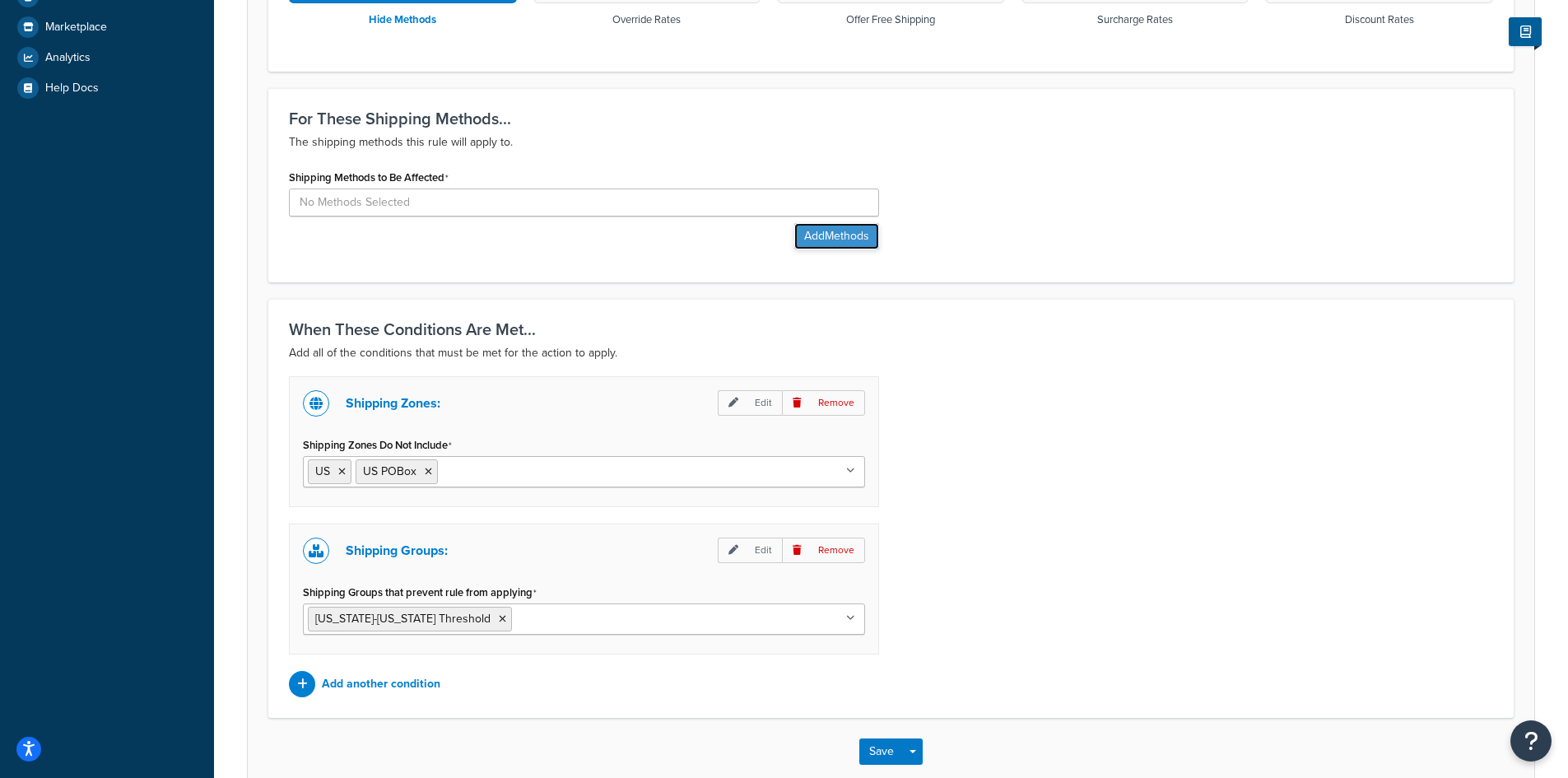
click at [828, 245] on button "Add Methods" at bounding box center [837, 236] width 85 height 27
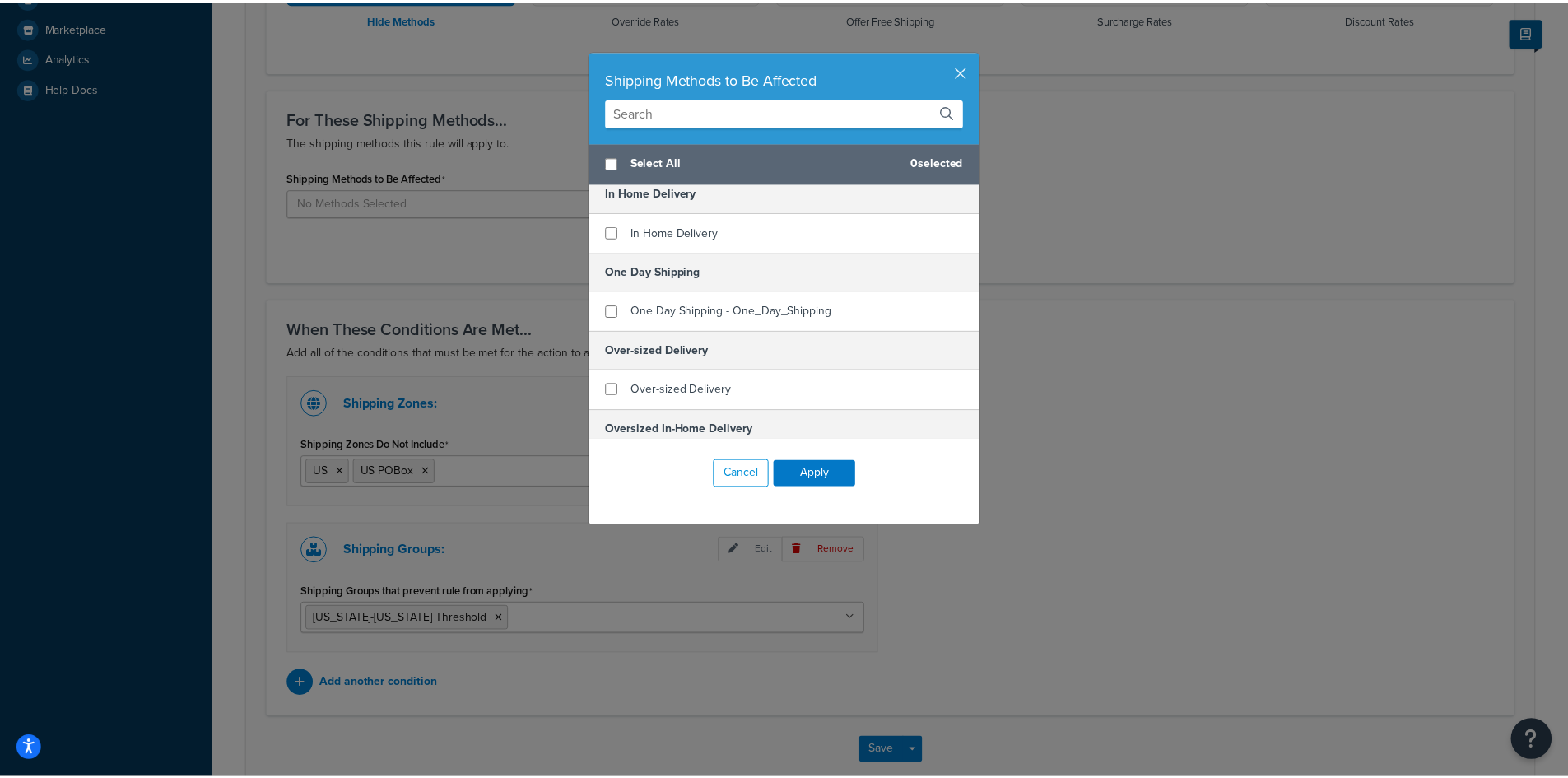
scroll to position [1078, 0]
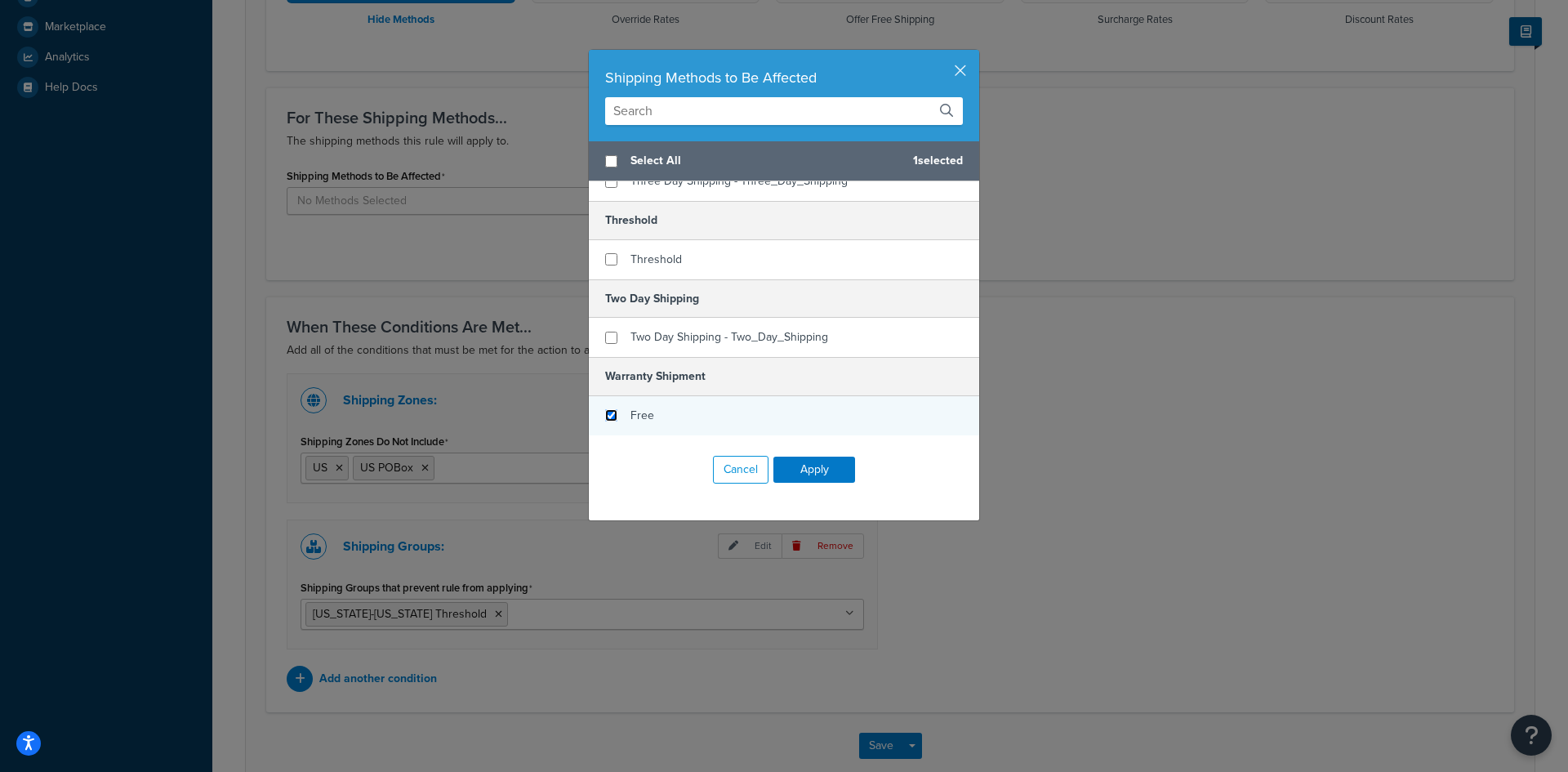
click at [605, 415] on input "checkbox" at bounding box center [611, 415] width 12 height 12
checkbox input "true"
click at [808, 465] on button "Apply" at bounding box center [814, 469] width 82 height 27
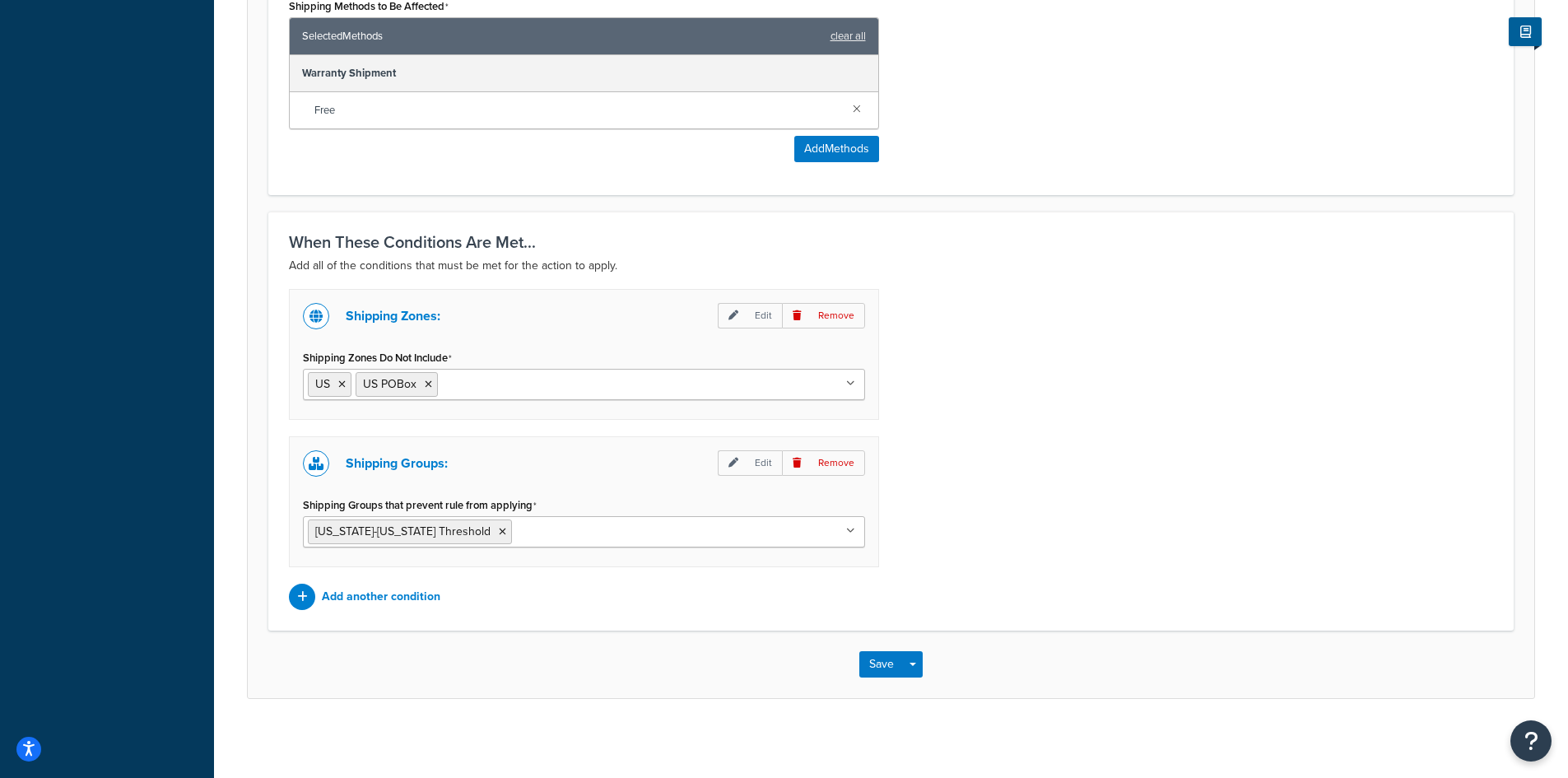
scroll to position [752, 0]
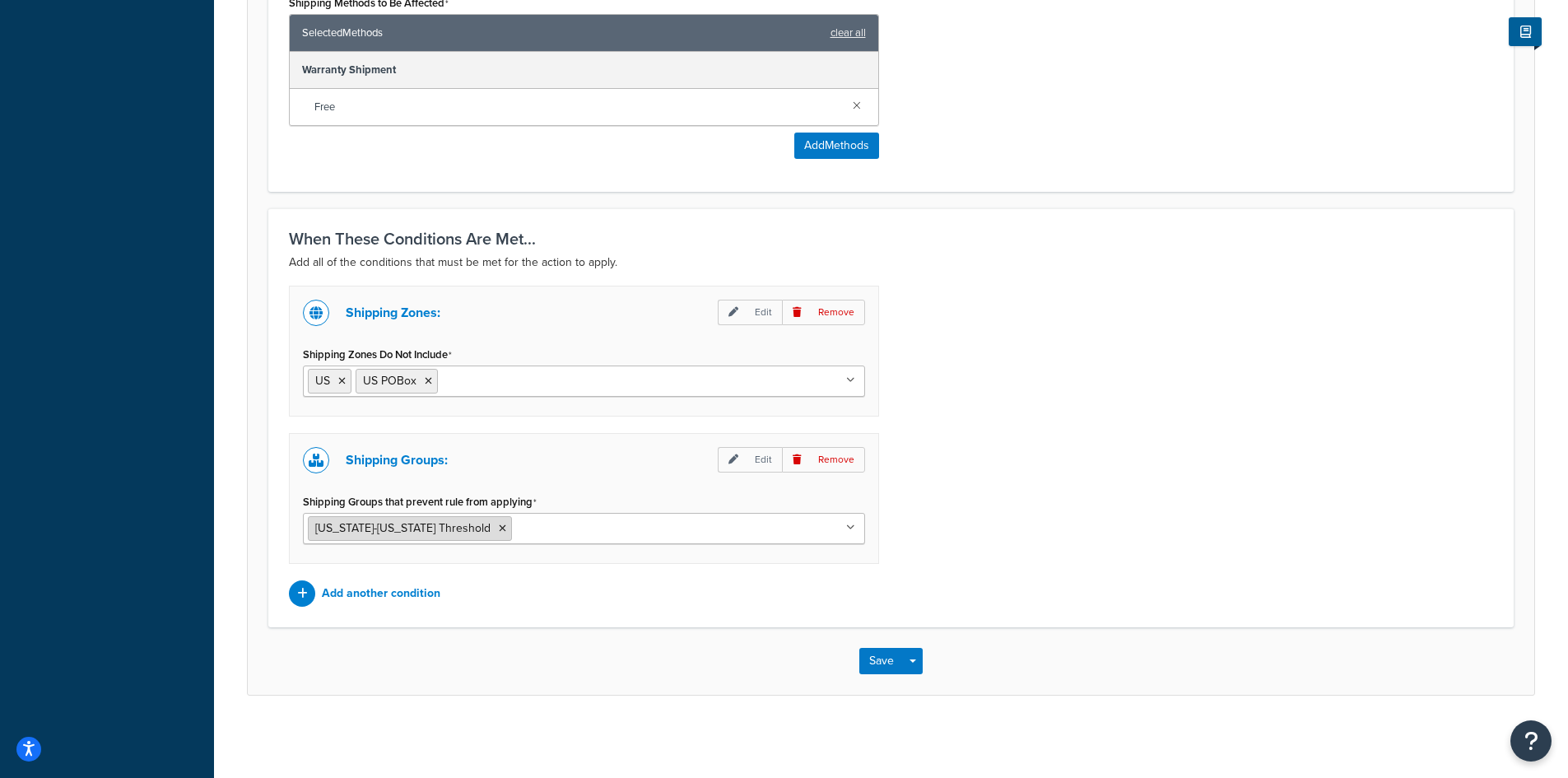
click at [499, 526] on icon at bounding box center [502, 528] width 7 height 10
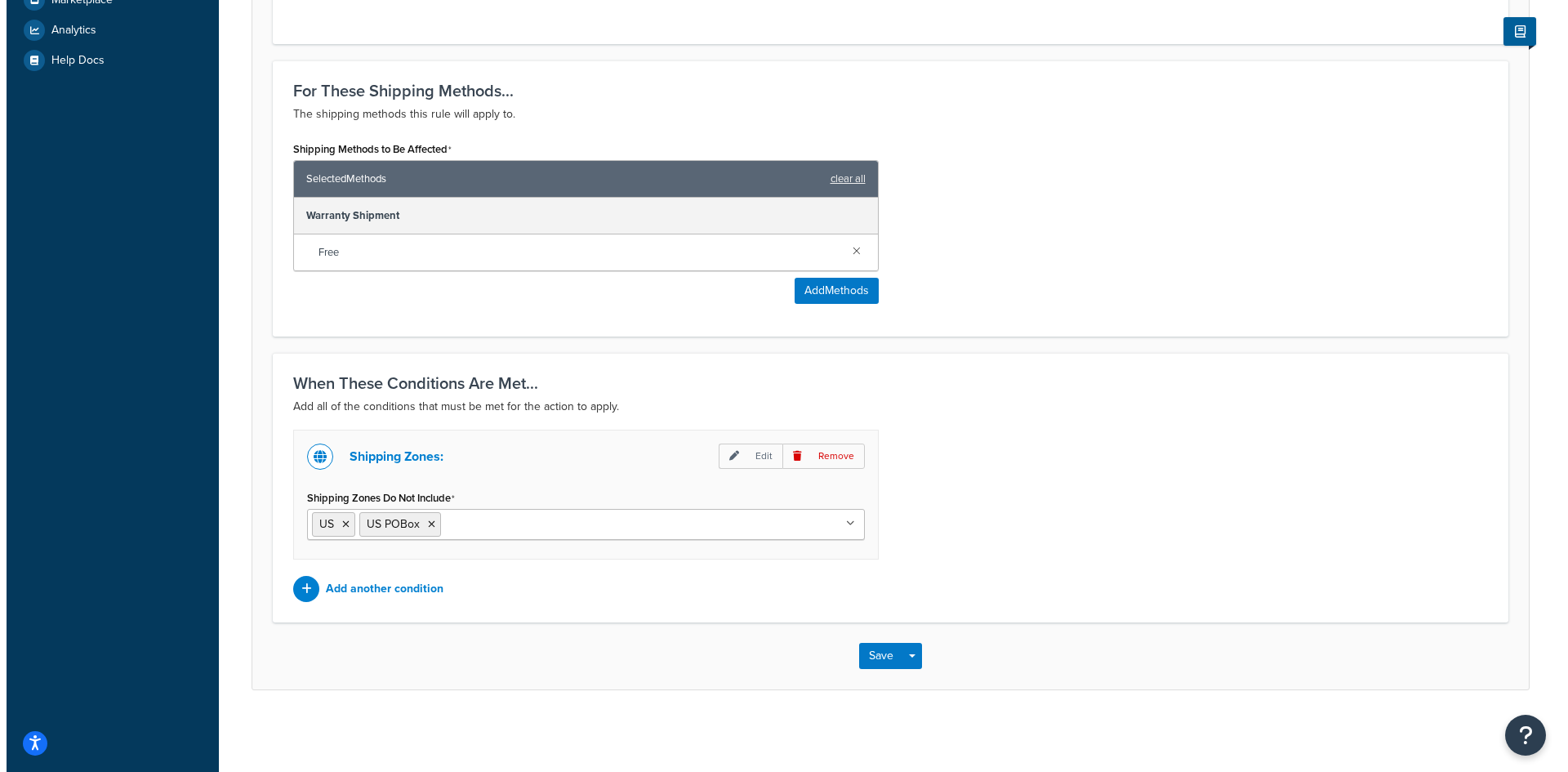
scroll to position [600, 0]
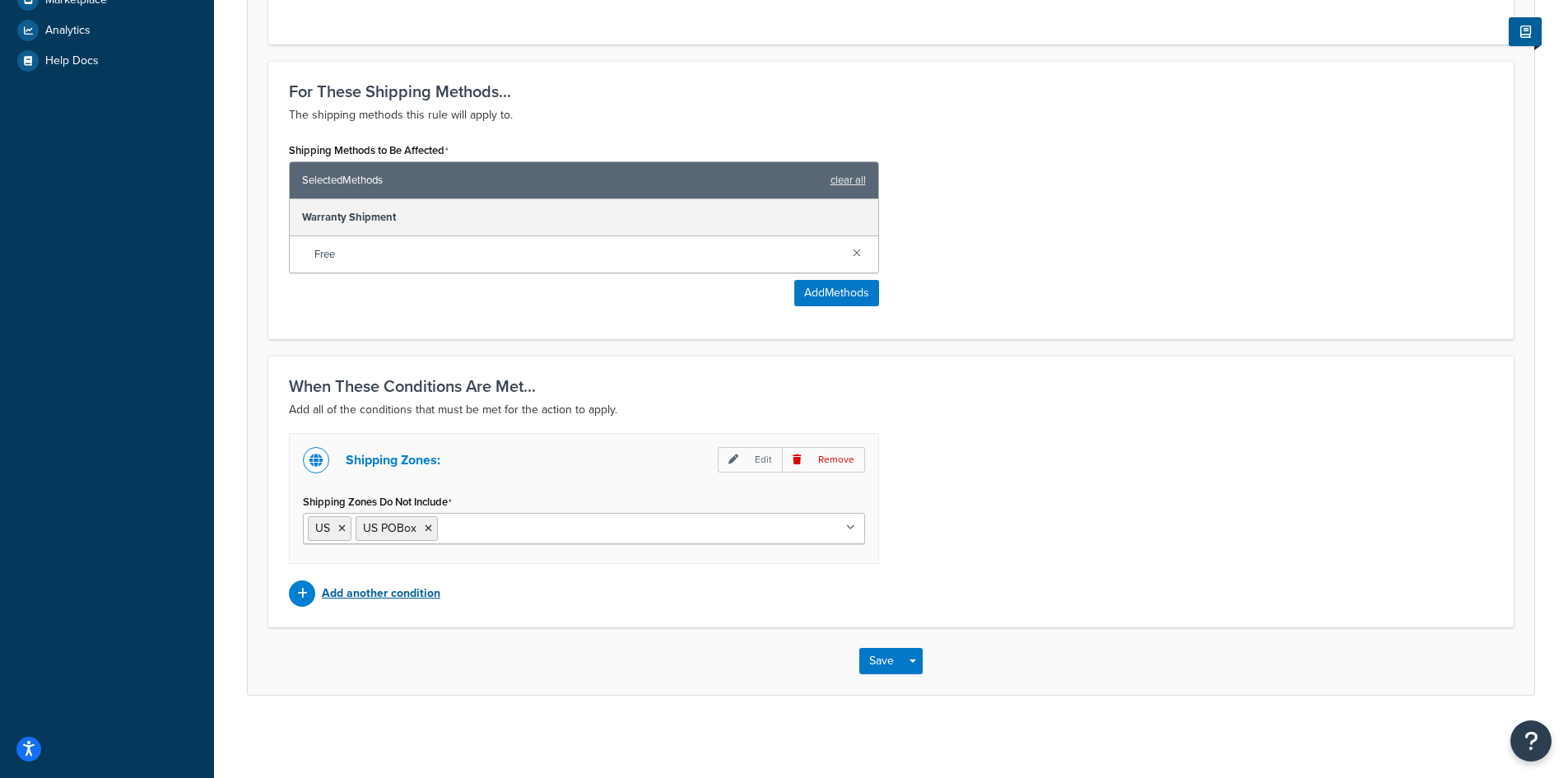
click at [420, 597] on p "Add another condition" at bounding box center [382, 593] width 119 height 23
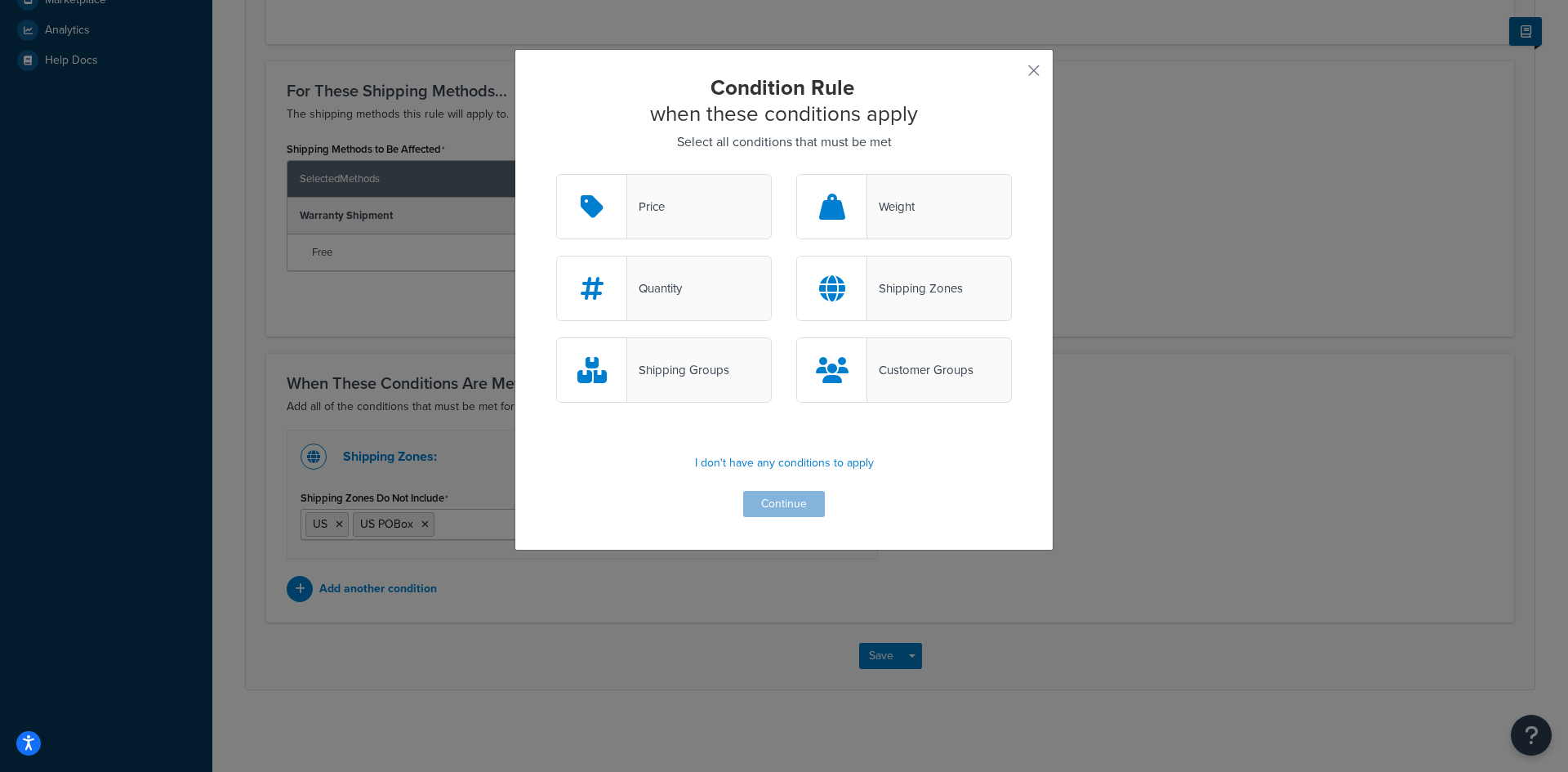
click at [701, 386] on div "Shipping Groups" at bounding box center [664, 370] width 215 height 65
click at [0, 0] on input "Shipping Groups" at bounding box center [0, 0] width 0 height 0
click at [772, 500] on button "Continue" at bounding box center [784, 504] width 82 height 27
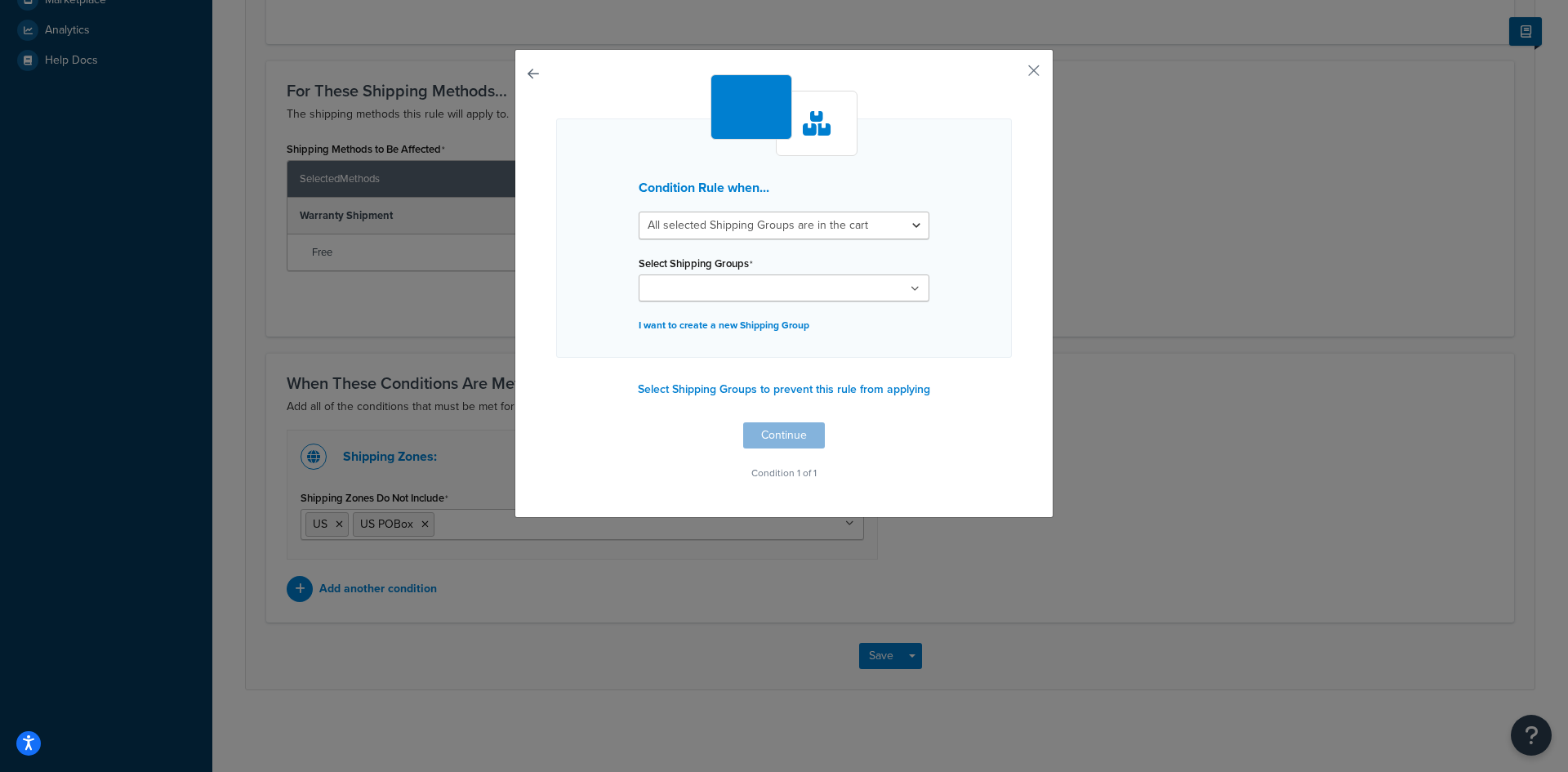
click at [763, 287] on input "Select Shipping Groups" at bounding box center [715, 289] width 145 height 18
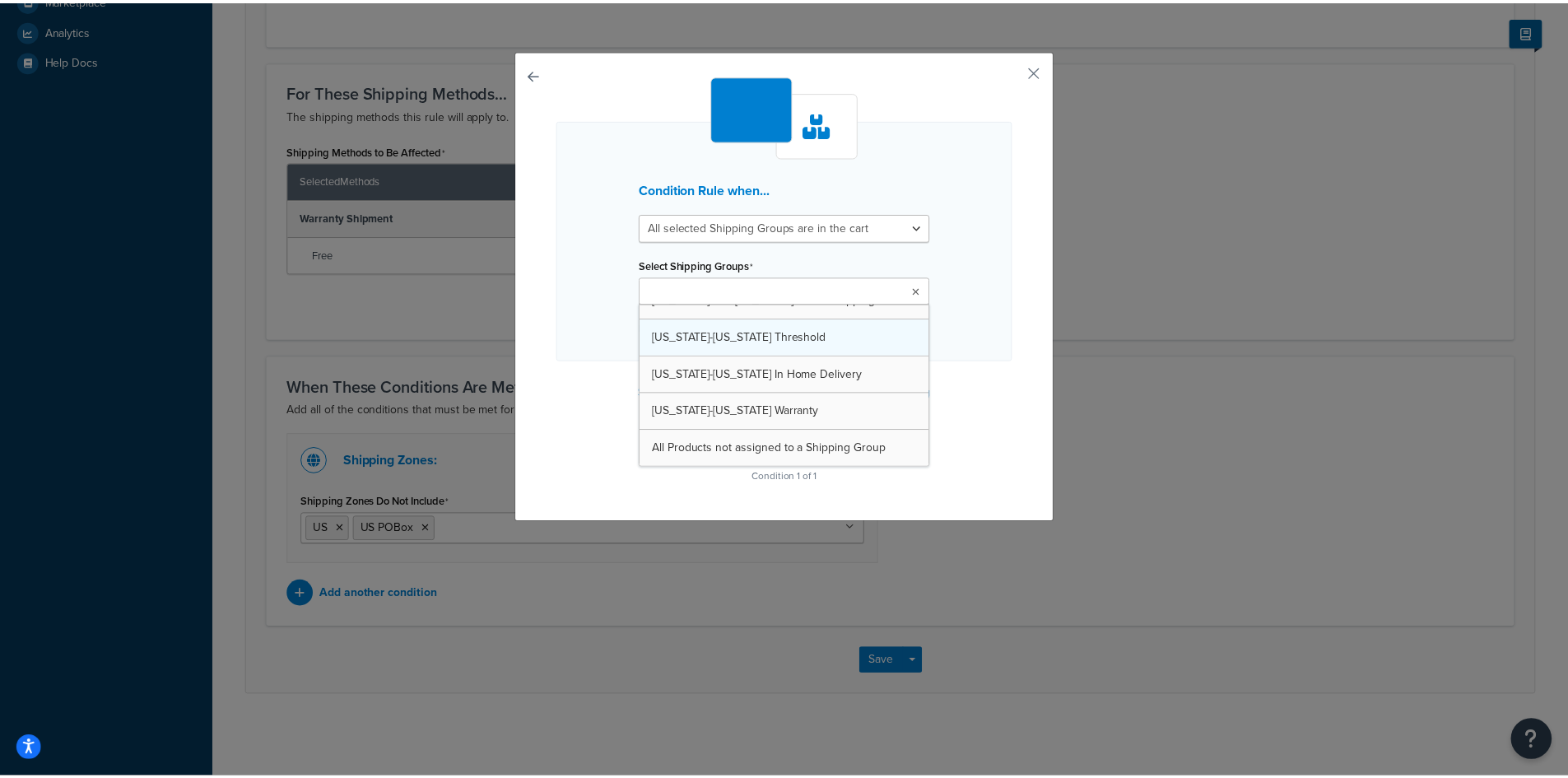
scroll to position [466, 0]
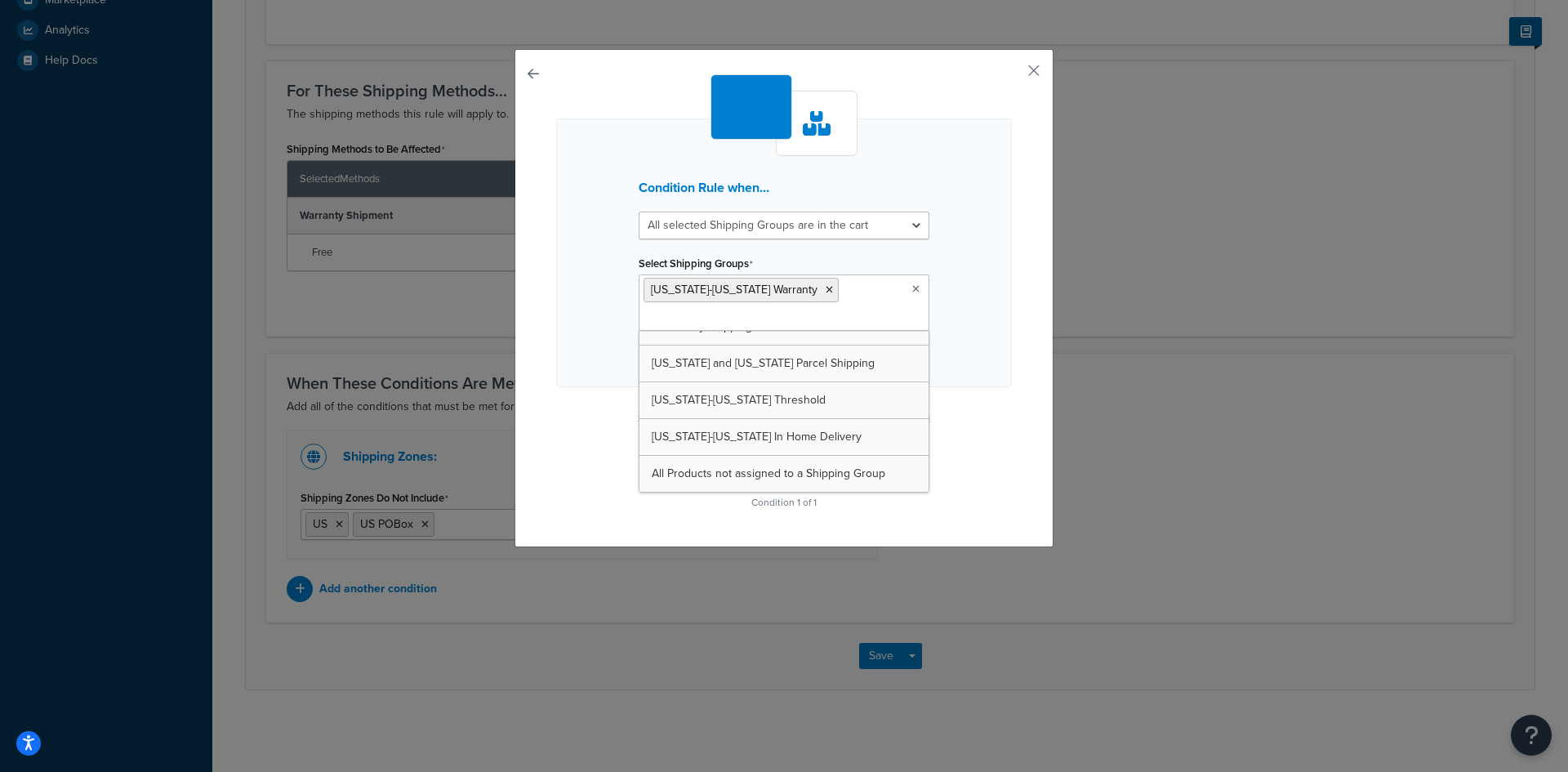
click at [985, 331] on div "Condition Rule when... All selected Shipping Groups are in the cart Any selecte…" at bounding box center [784, 252] width 455 height 268
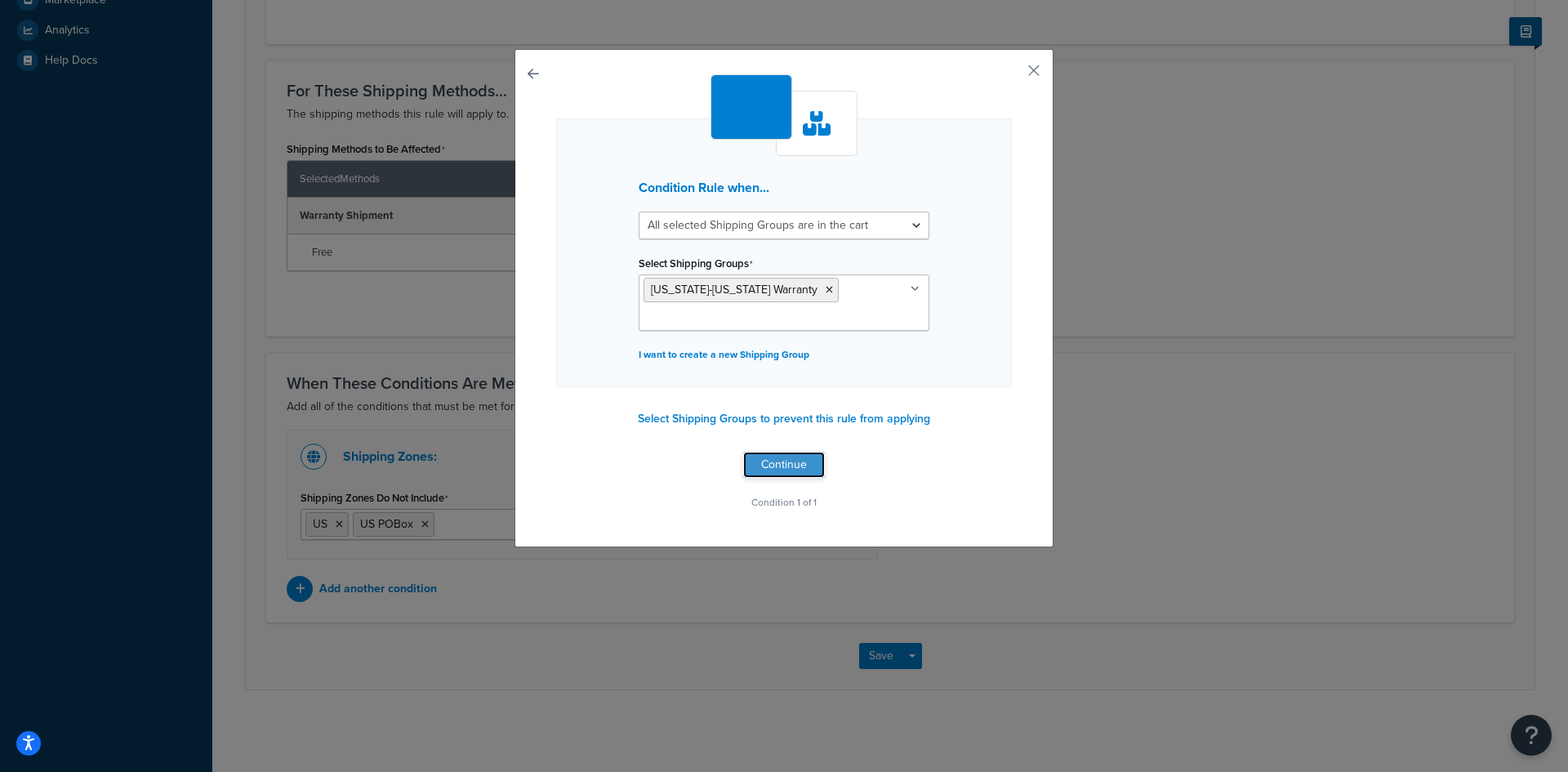
click at [789, 460] on button "Continue" at bounding box center [784, 464] width 82 height 27
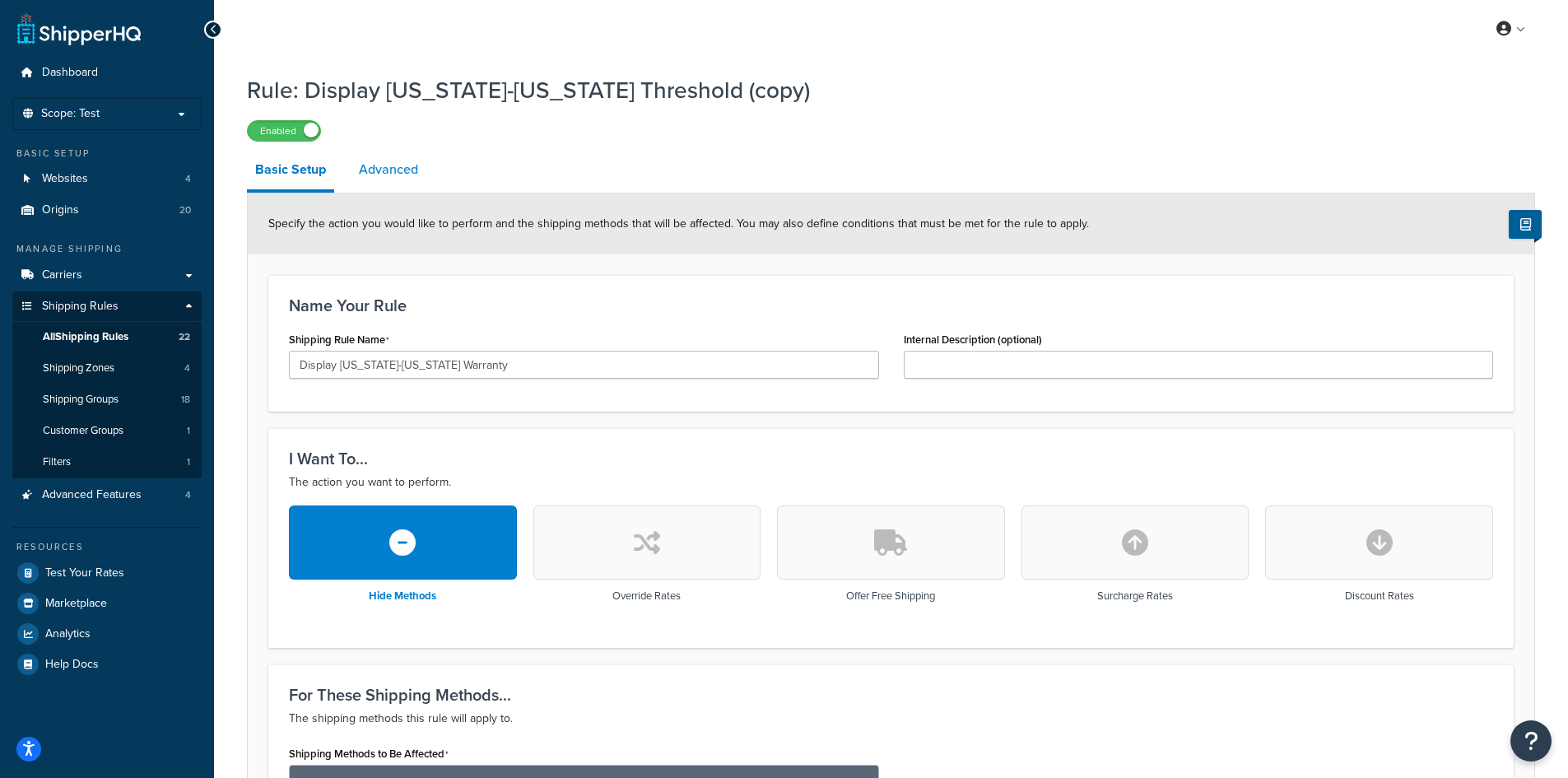
click at [396, 165] on link "Advanced" at bounding box center [389, 169] width 75 height 40
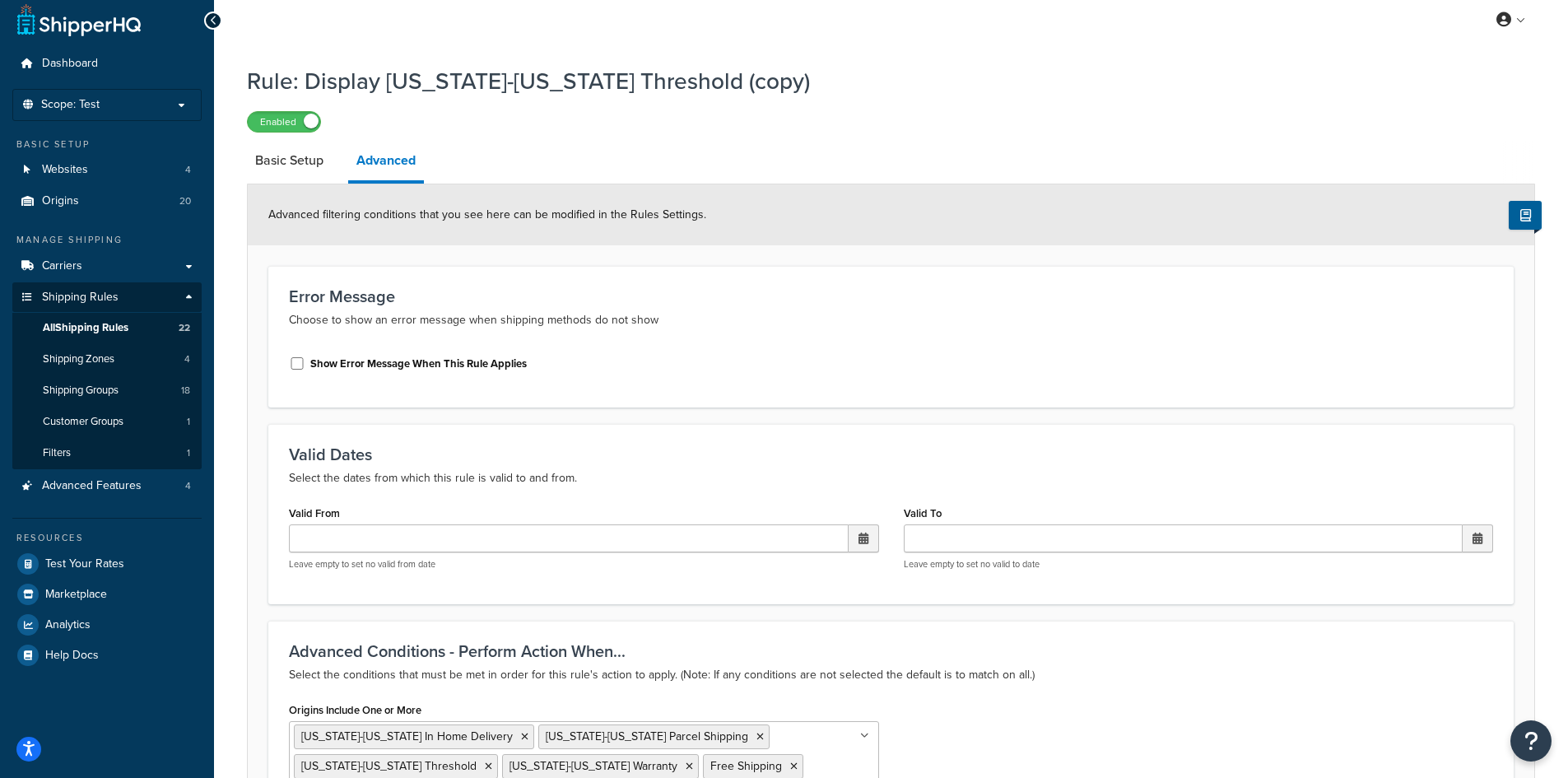
scroll to position [680, 0]
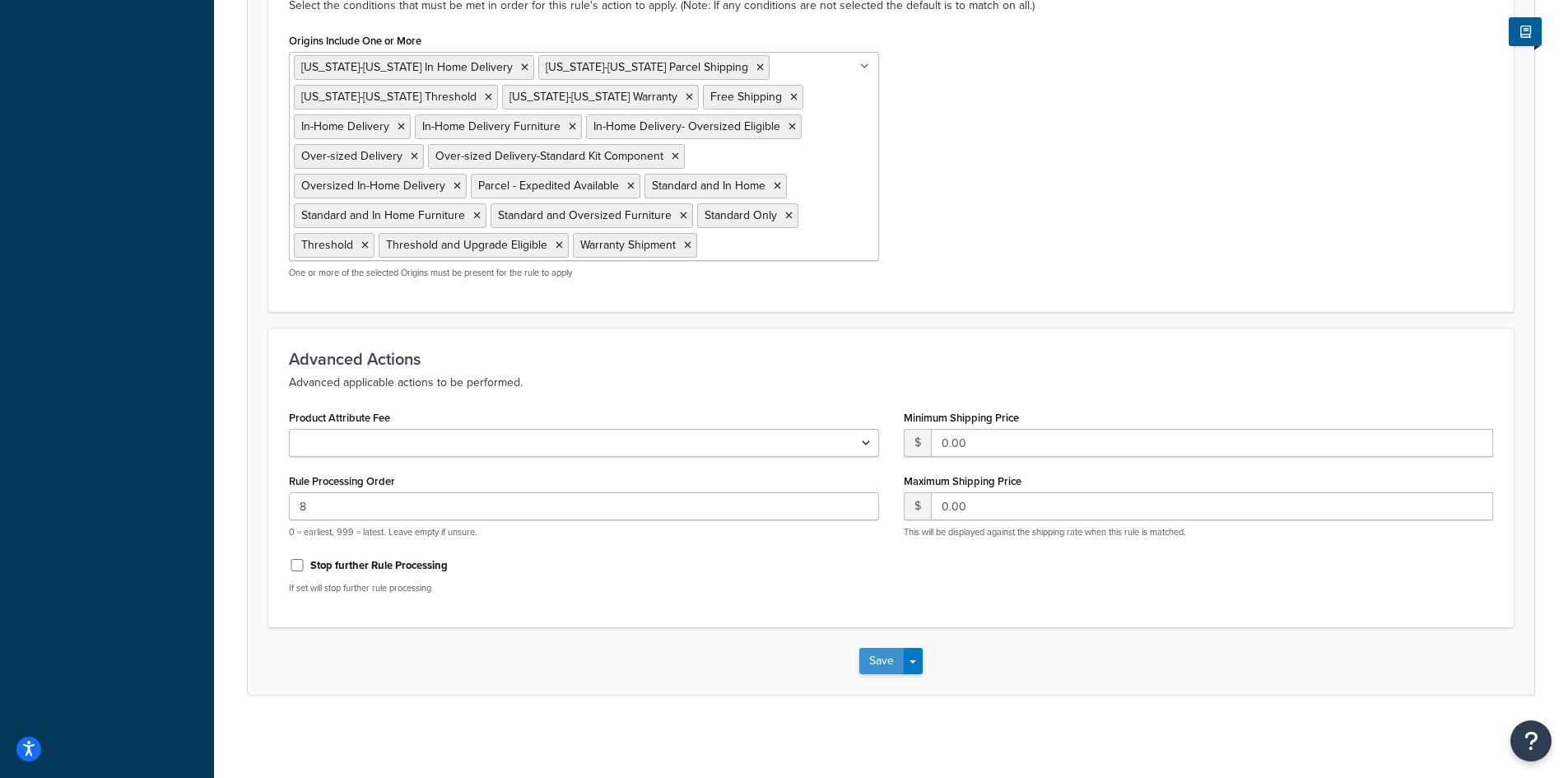
click at [876, 659] on button "Save" at bounding box center [881, 661] width 45 height 27
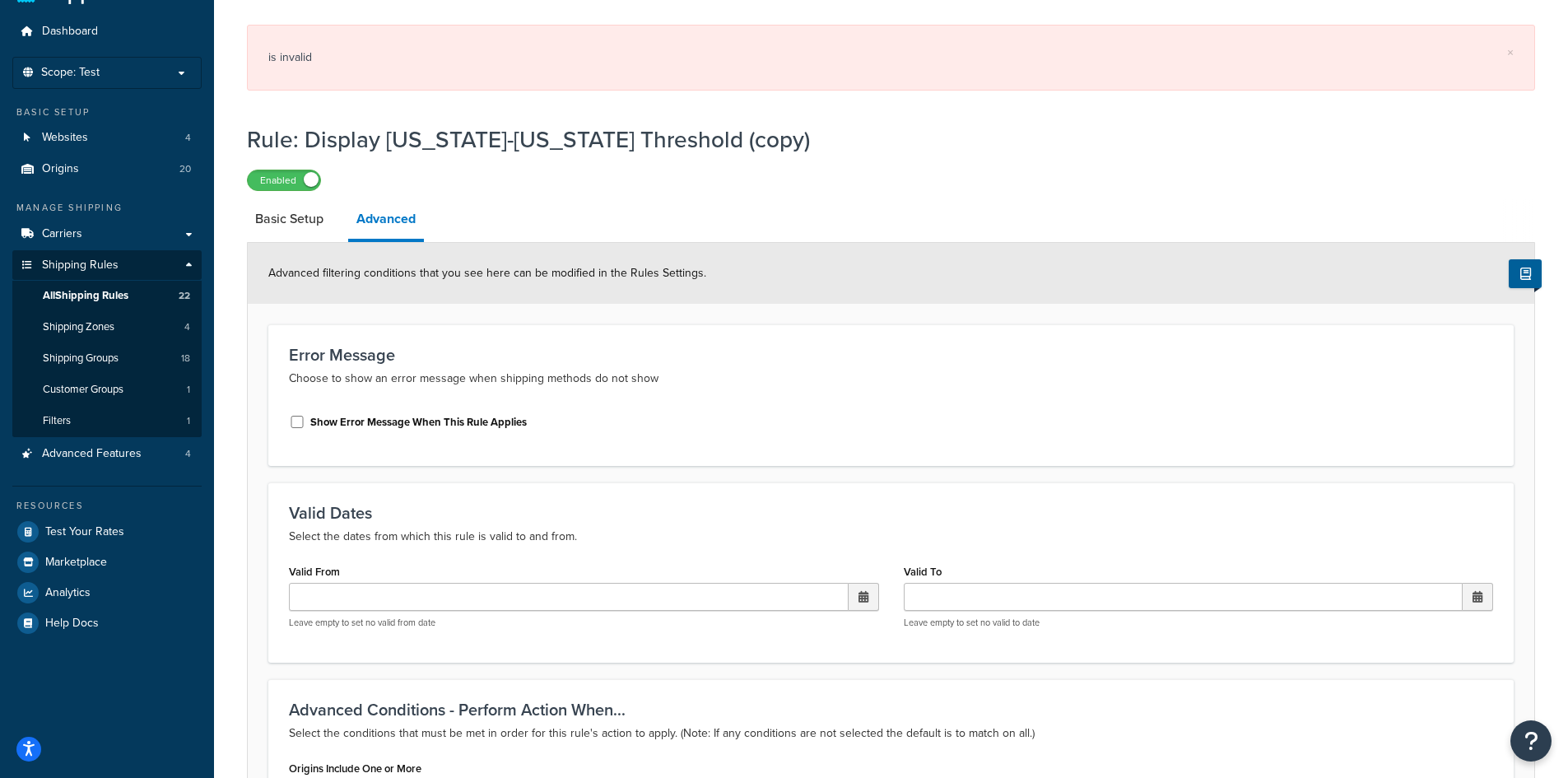
scroll to position [0, 0]
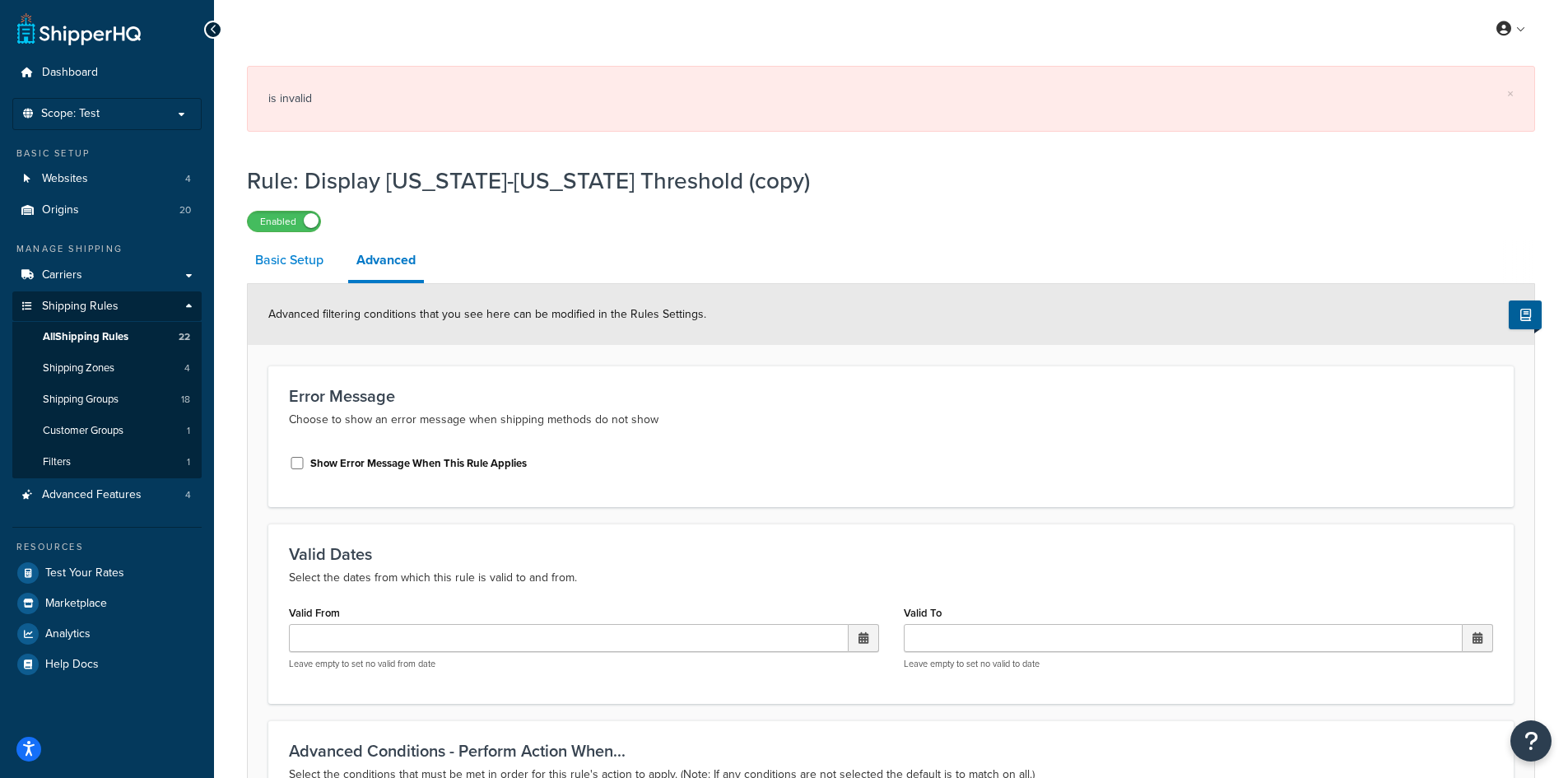
click at [298, 267] on link "Basic Setup" at bounding box center [289, 260] width 85 height 40
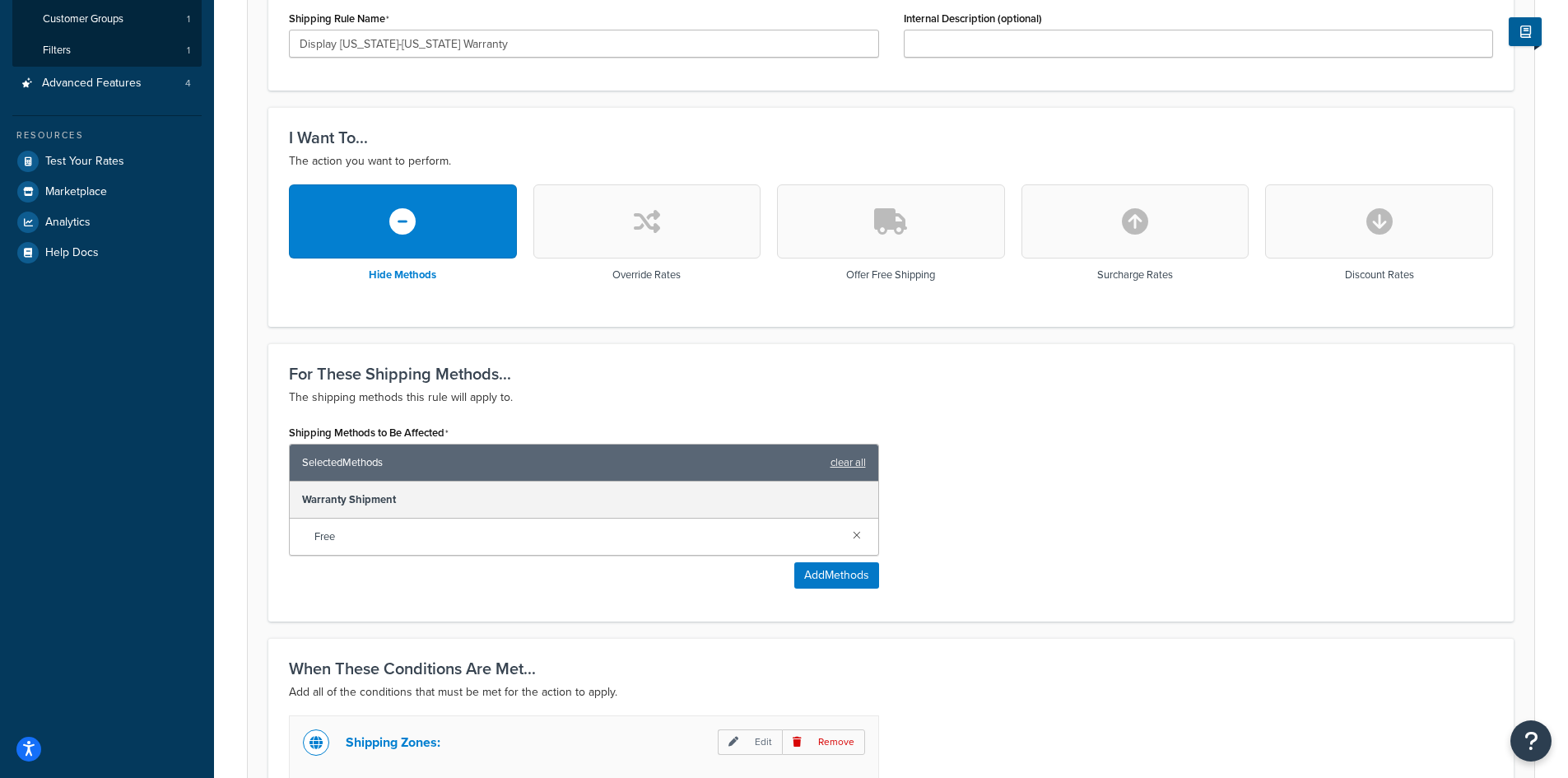
scroll to position [842, 0]
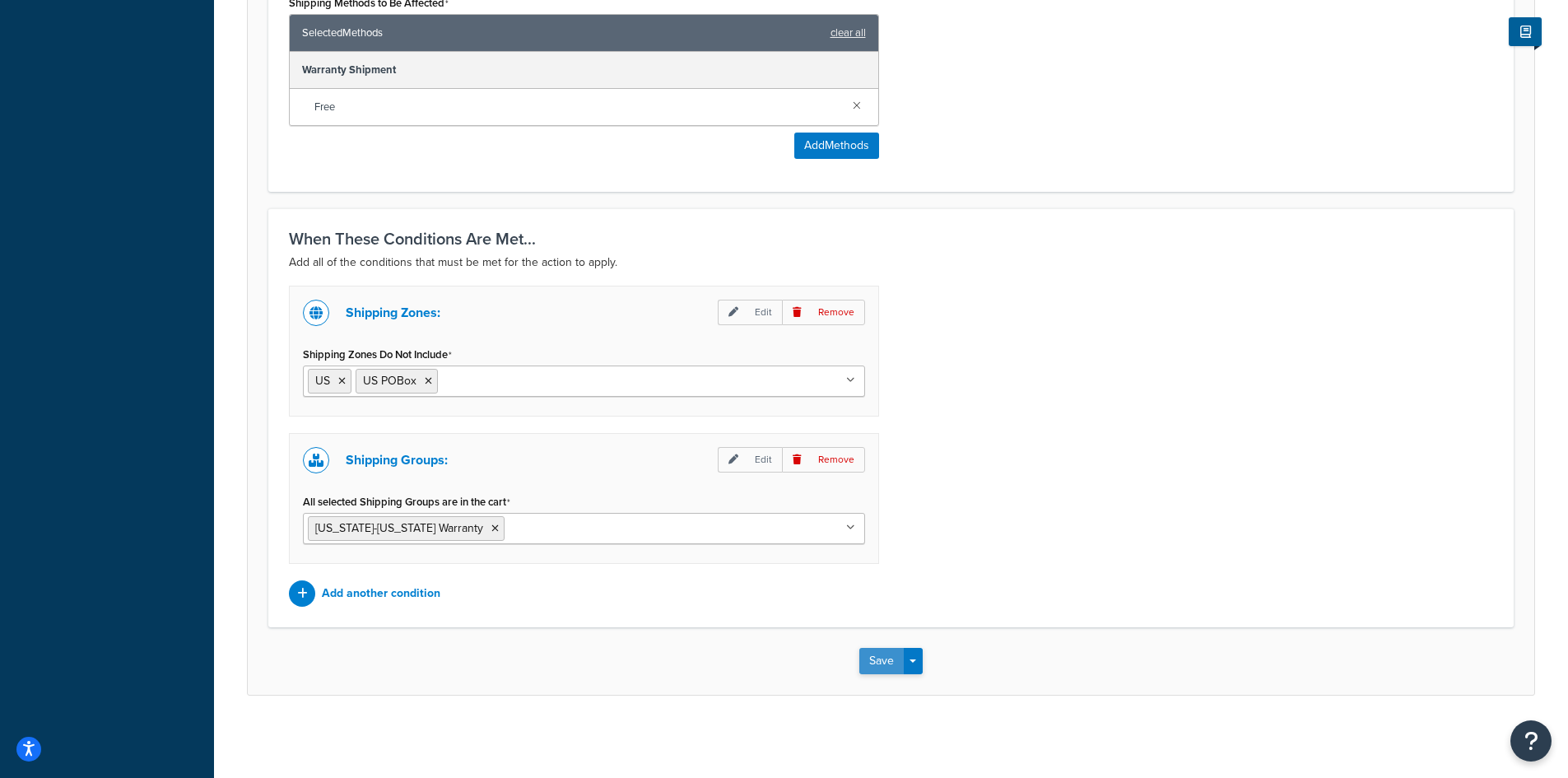
click at [874, 658] on button "Save" at bounding box center [881, 661] width 45 height 27
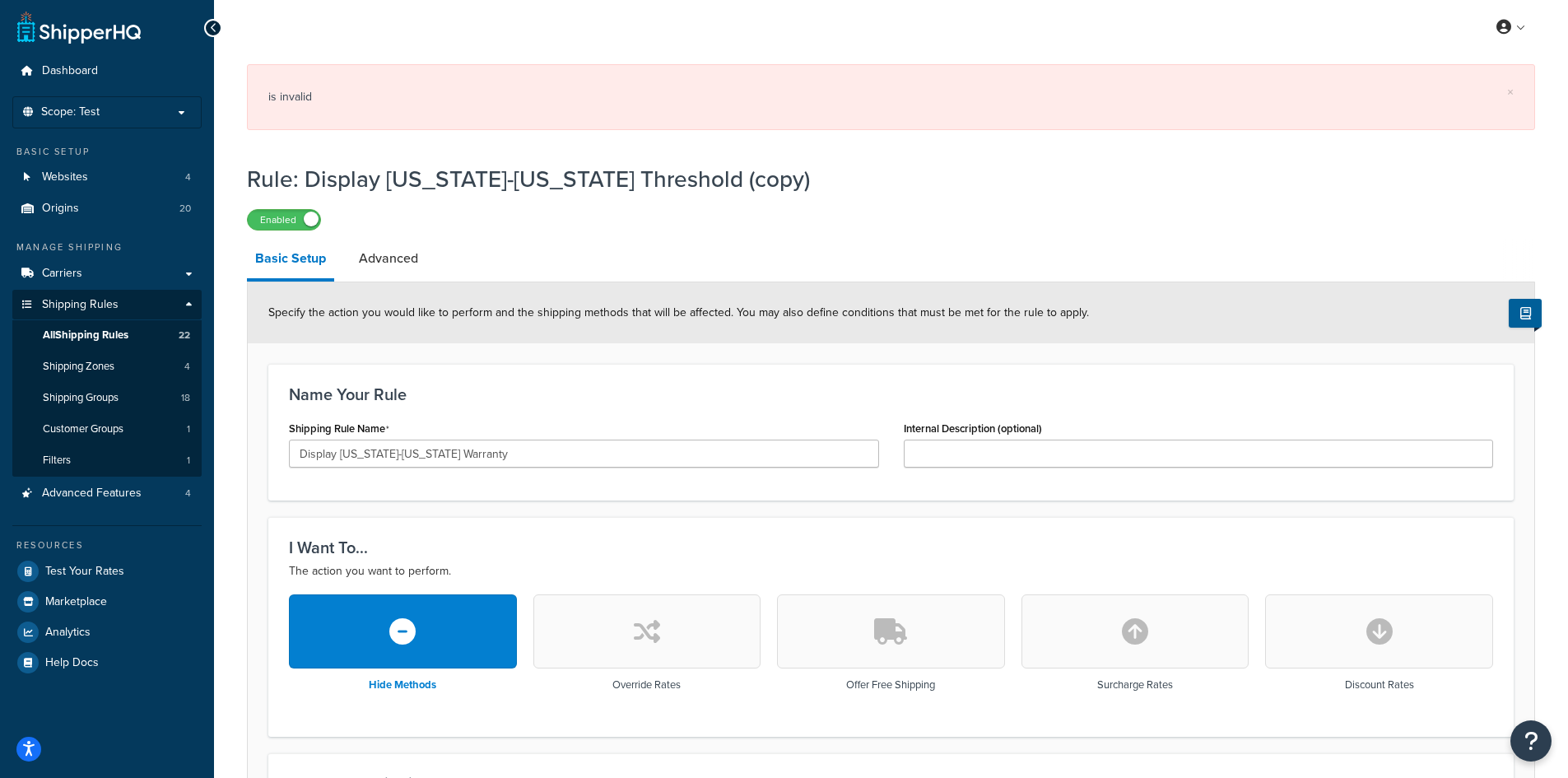
scroll to position [0, 0]
click at [399, 268] on link "Advanced" at bounding box center [389, 260] width 75 height 40
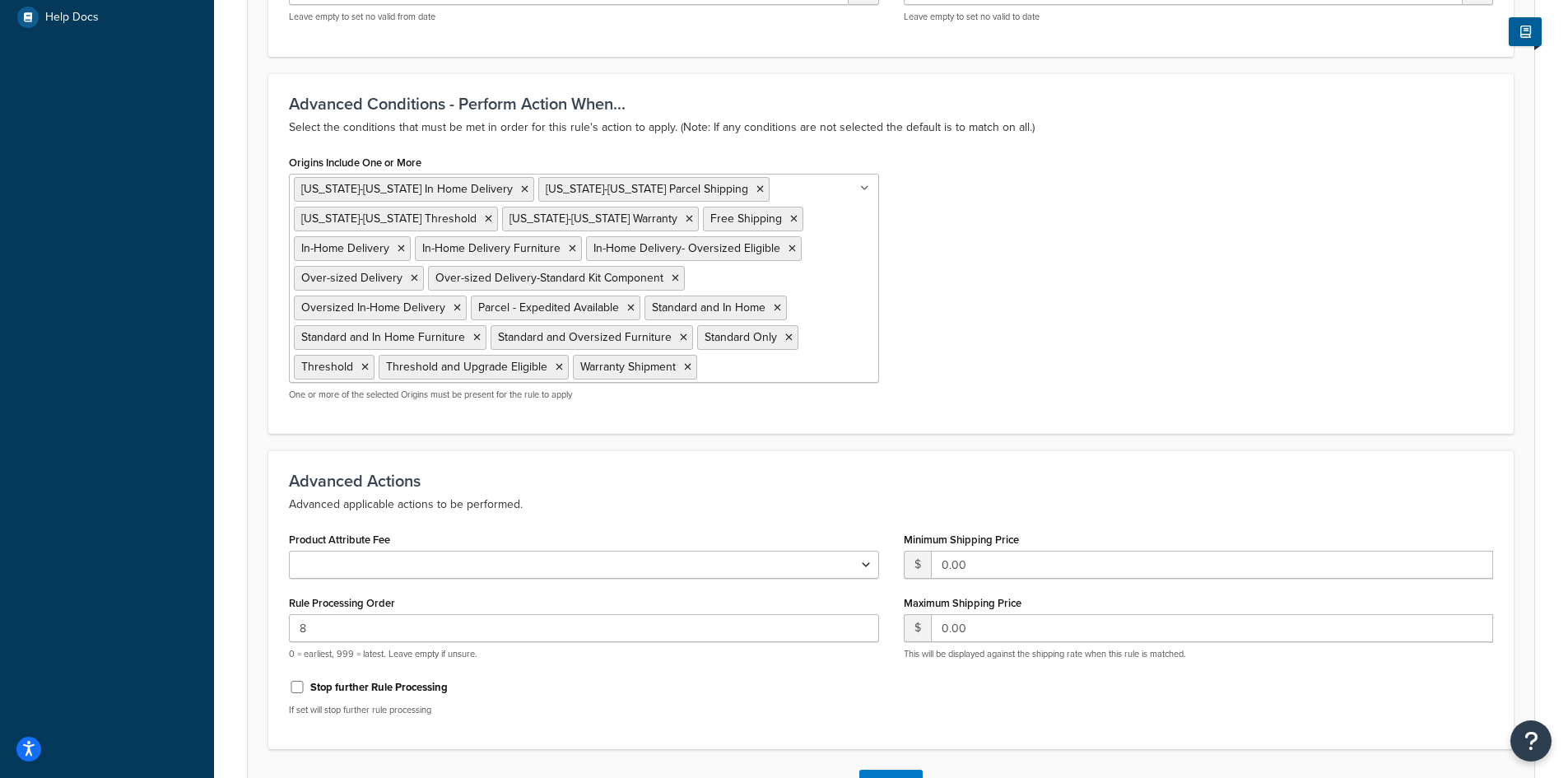
scroll to position [658, 0]
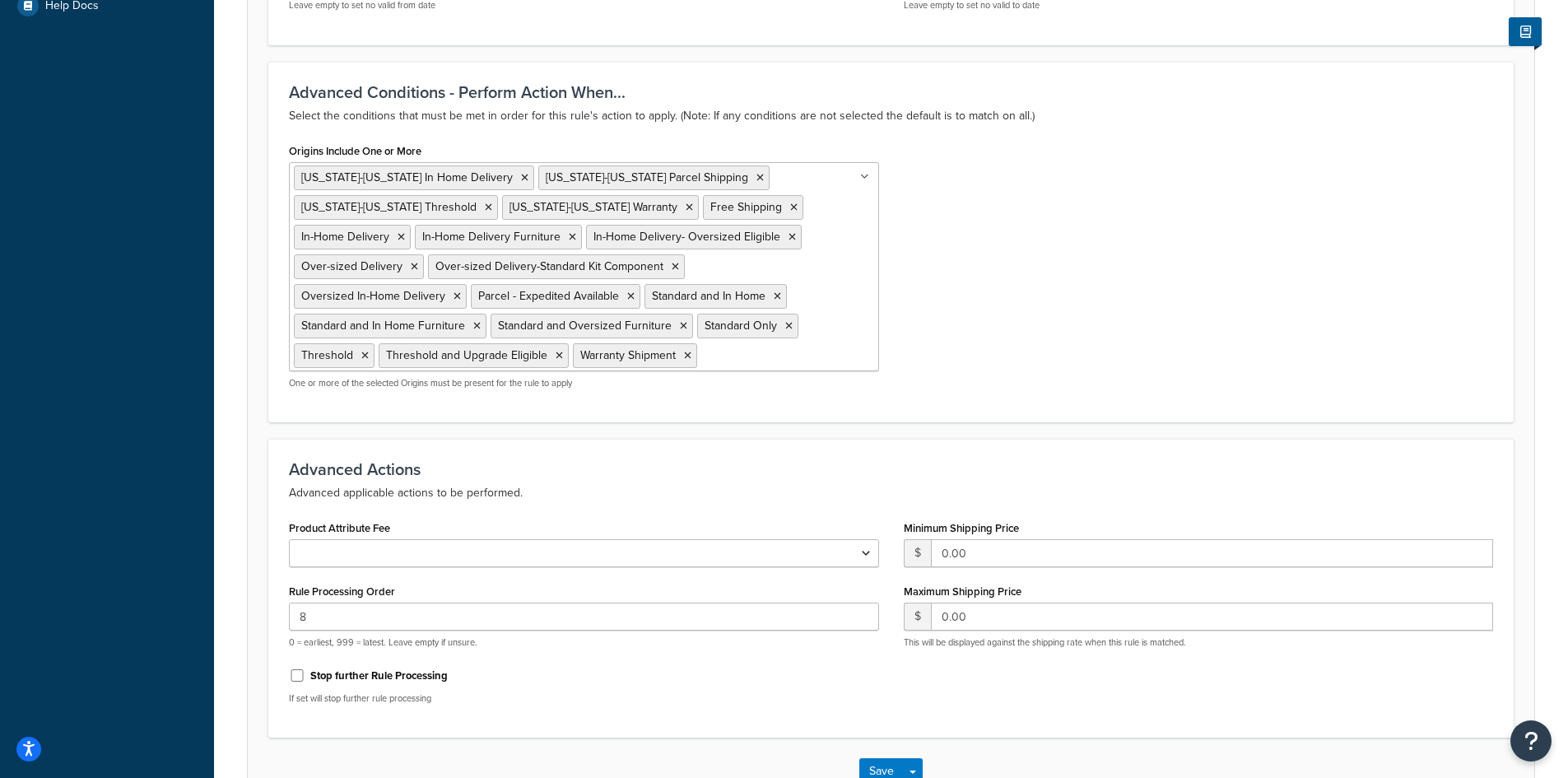
click at [702, 352] on input "Origins Include One or More" at bounding box center [774, 355] width 146 height 18
click at [1064, 347] on div "Origins Include One or More Alaska-Hawaii In Home Delivery Alaska-Hawaii Parcel…" at bounding box center [891, 270] width 1229 height 263
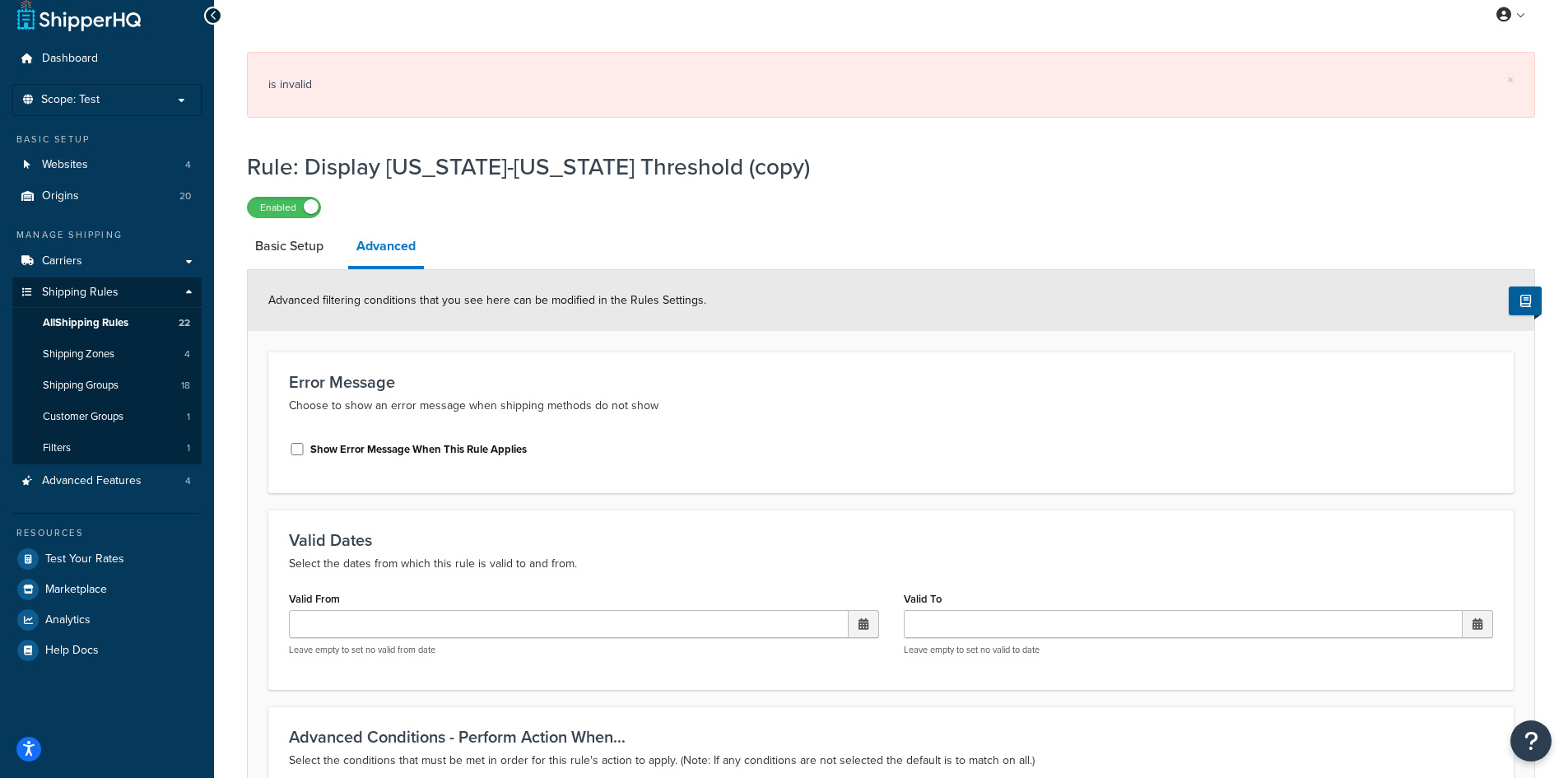
scroll to position [0, 0]
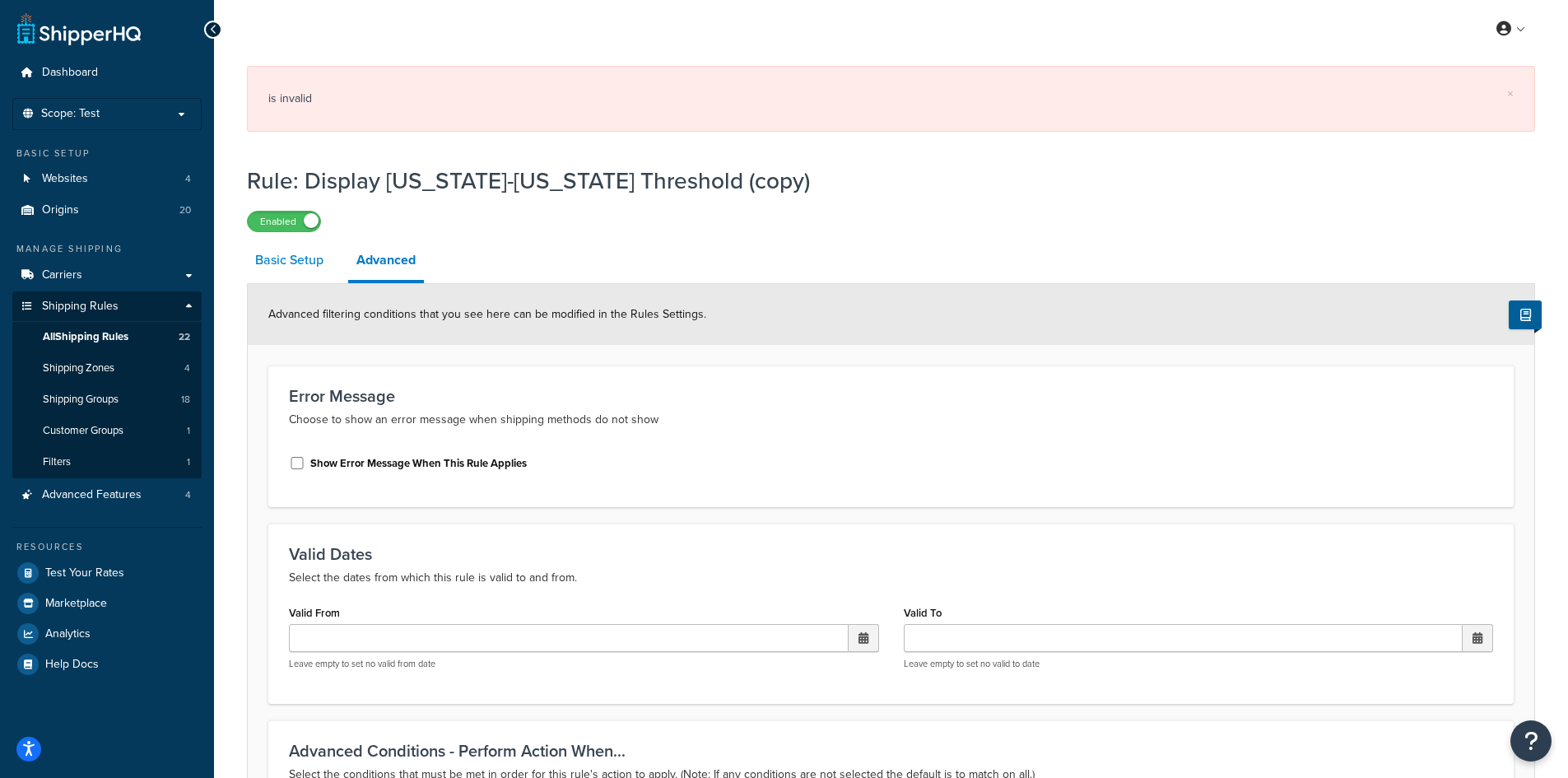
click at [314, 270] on link "Basic Setup" at bounding box center [289, 260] width 85 height 40
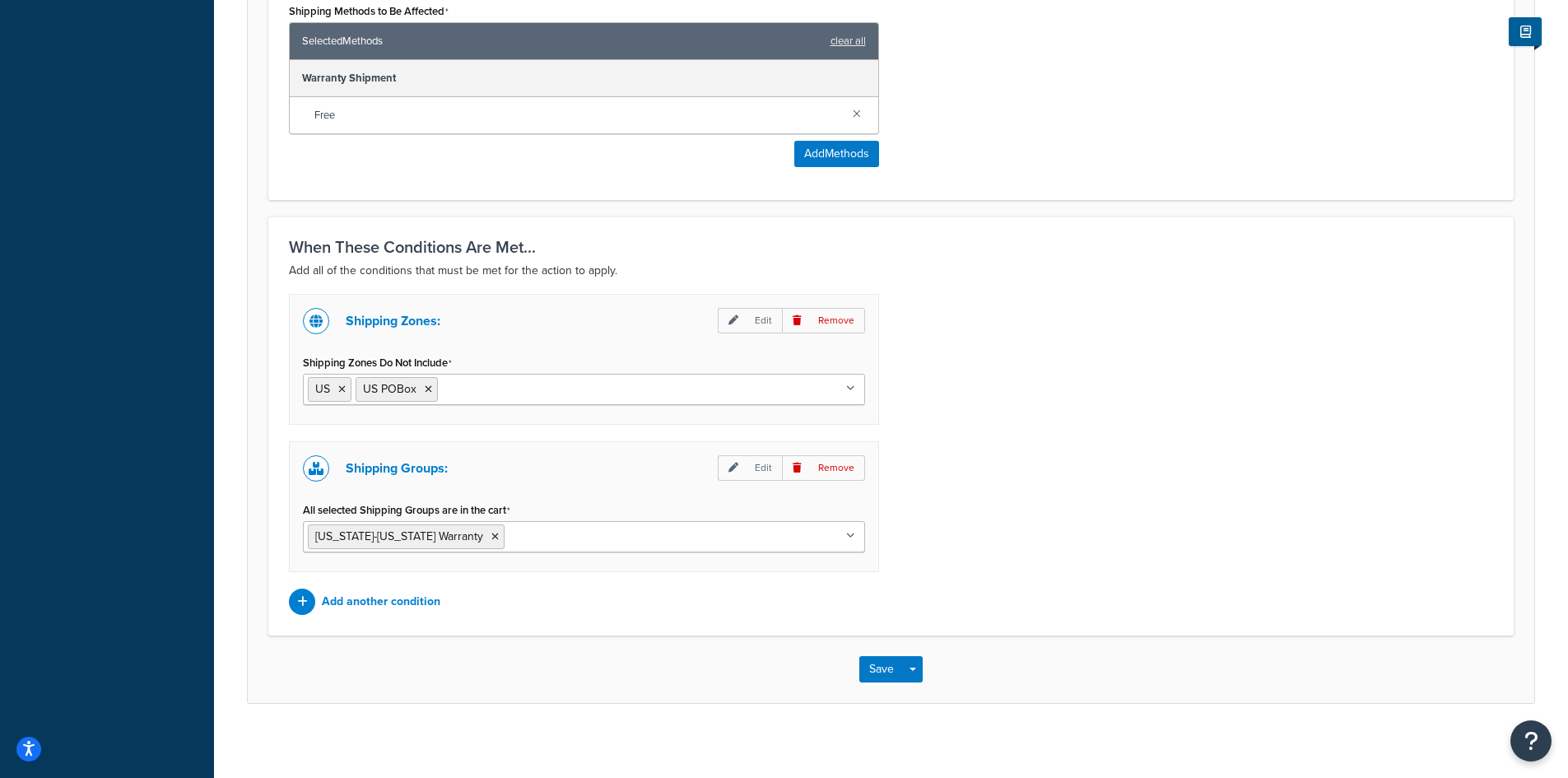
scroll to position [842, 0]
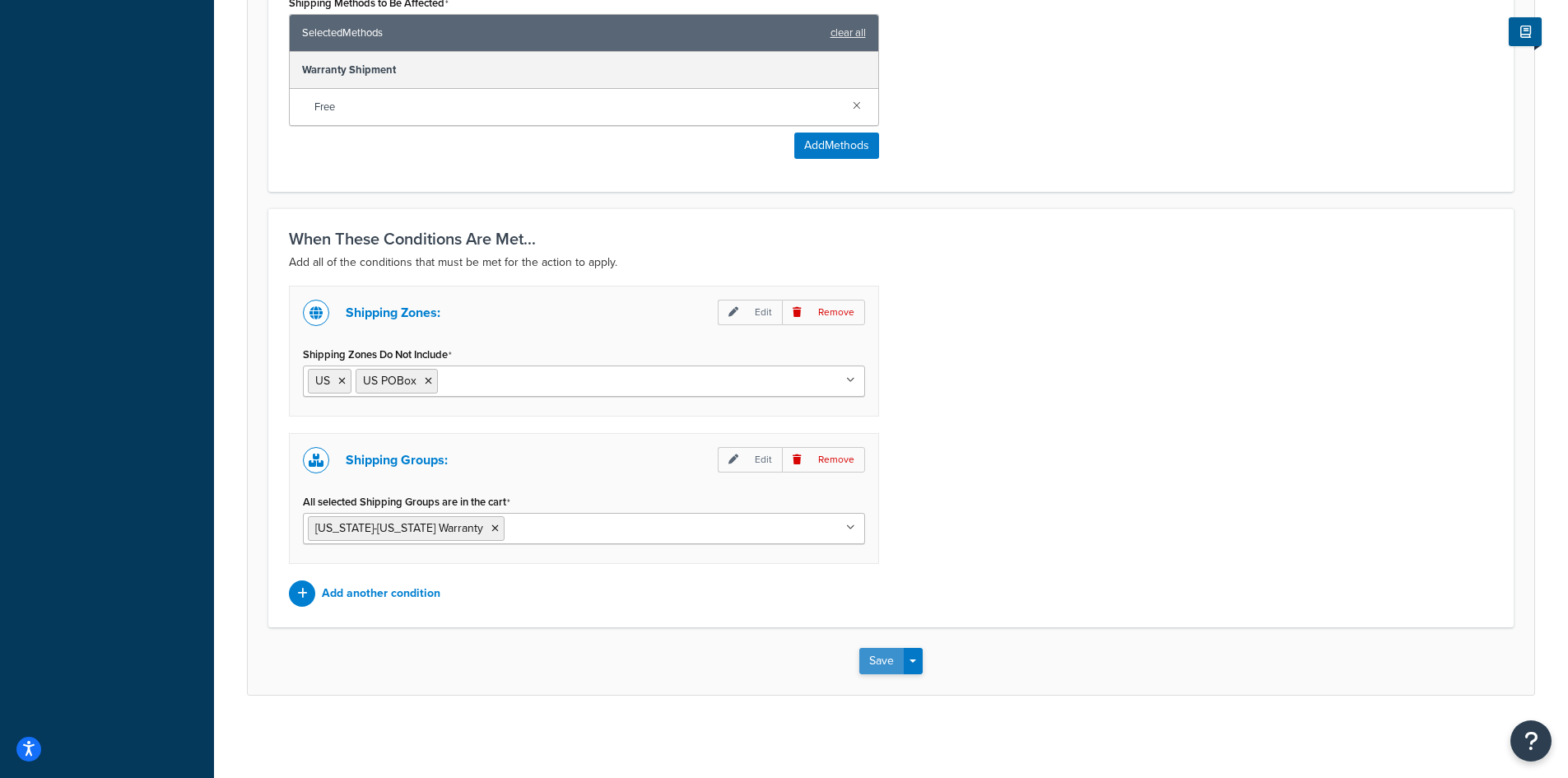
click at [870, 657] on button "Save" at bounding box center [881, 661] width 45 height 27
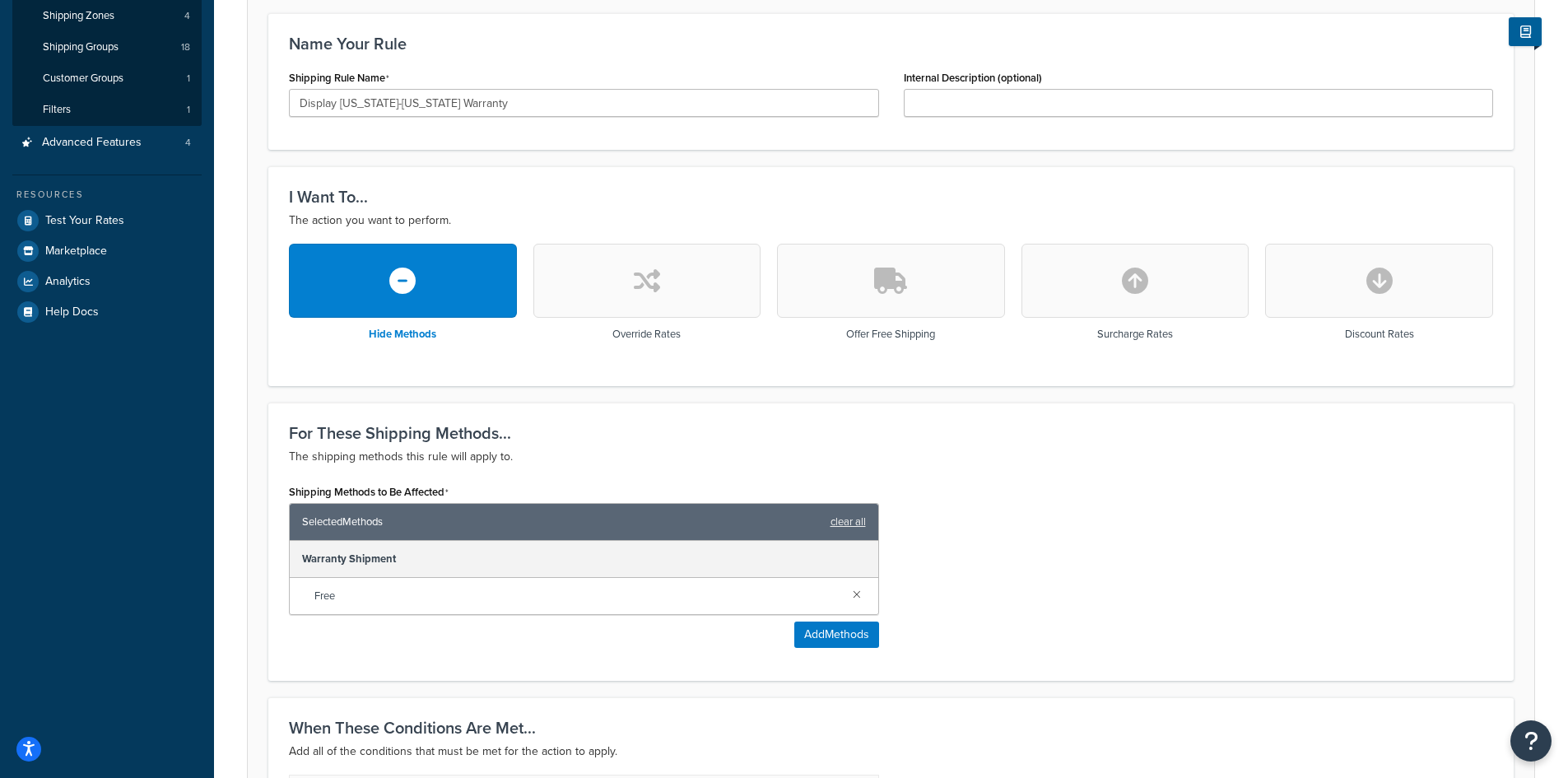
scroll to position [0, 0]
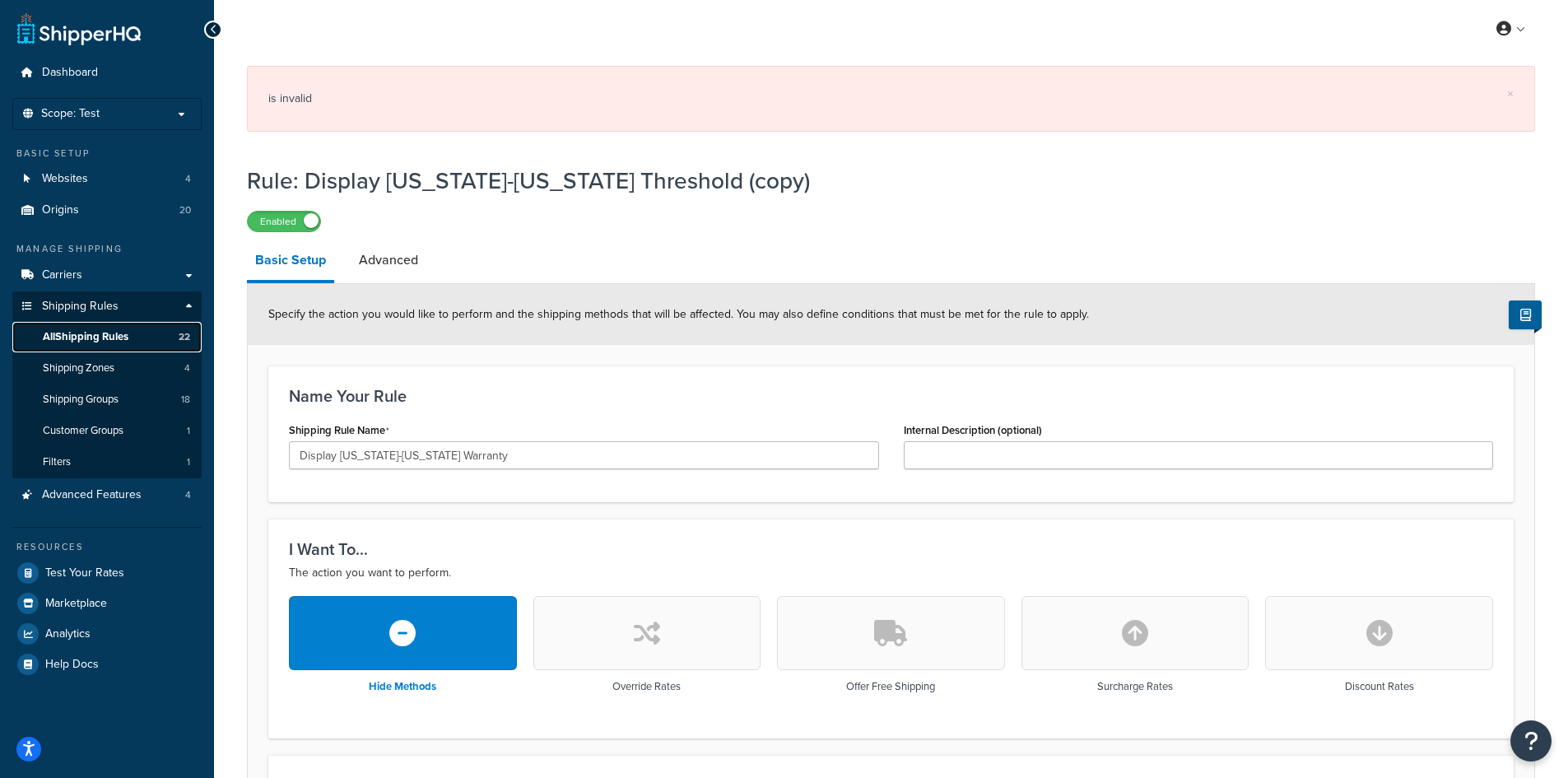
click at [101, 337] on span "All Shipping Rules" at bounding box center [85, 337] width 85 height 14
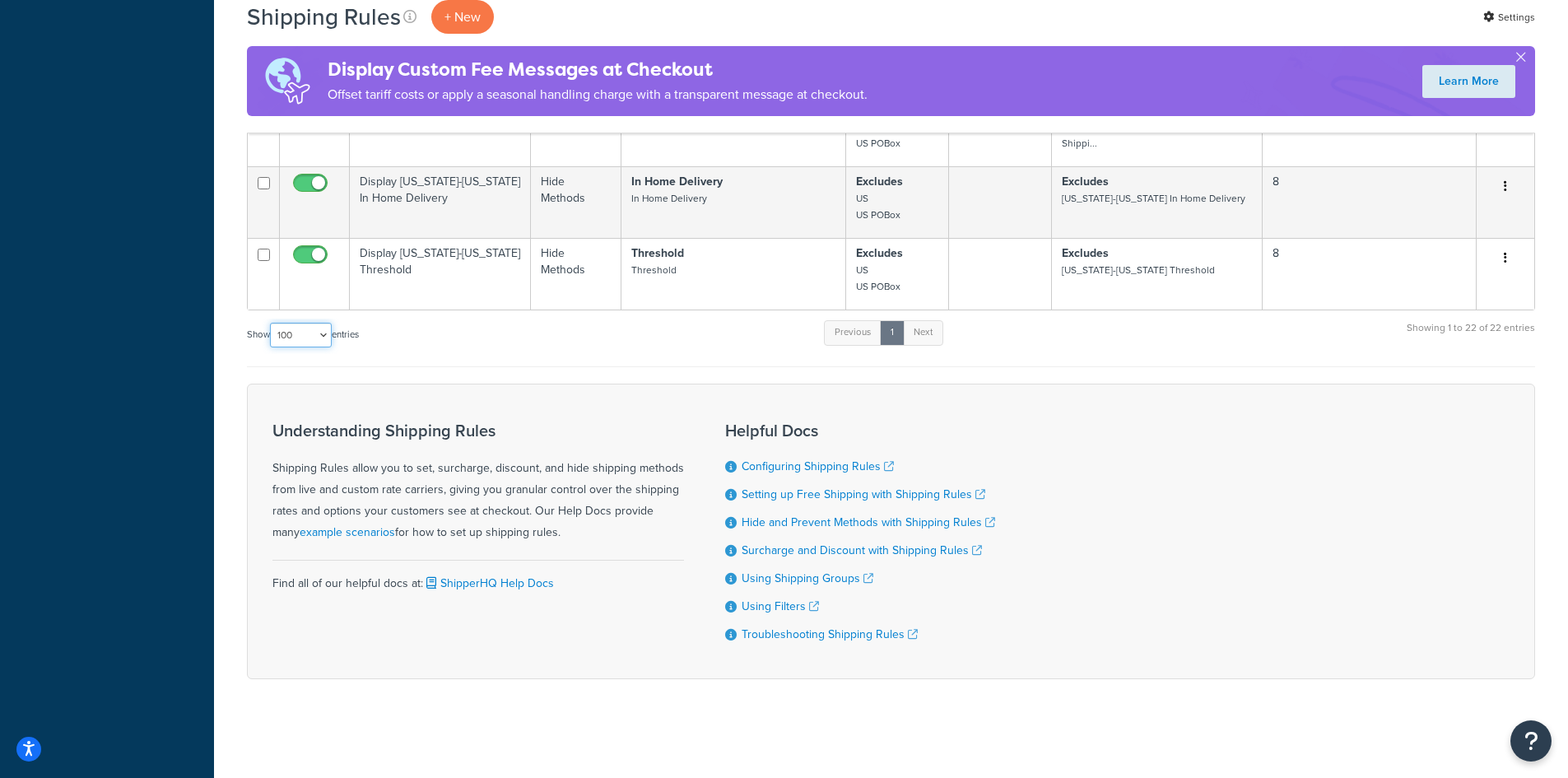
click at [298, 332] on select "10 15 25 50 100 1000" at bounding box center [300, 335] width 61 height 25
select select "1000"
click at [272, 323] on select "10 15 25 50 100 1000" at bounding box center [300, 335] width 61 height 25
click at [573, 335] on div "Show 10 15 25 50 100 1000 entries Previous 1 Next Showing 1 to 22 of 22 entries" at bounding box center [891, 342] width 1288 height 49
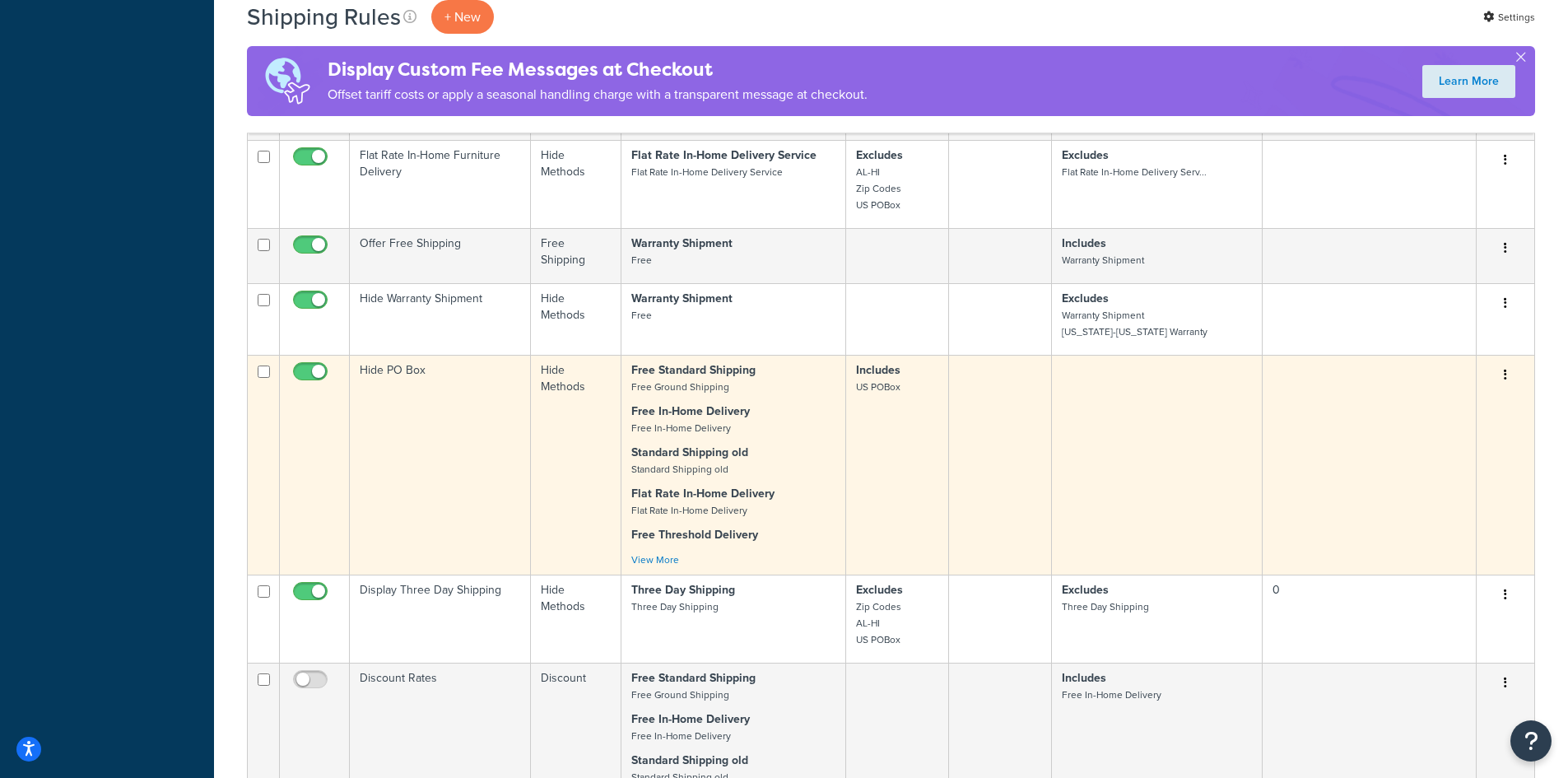
scroll to position [1235, 0]
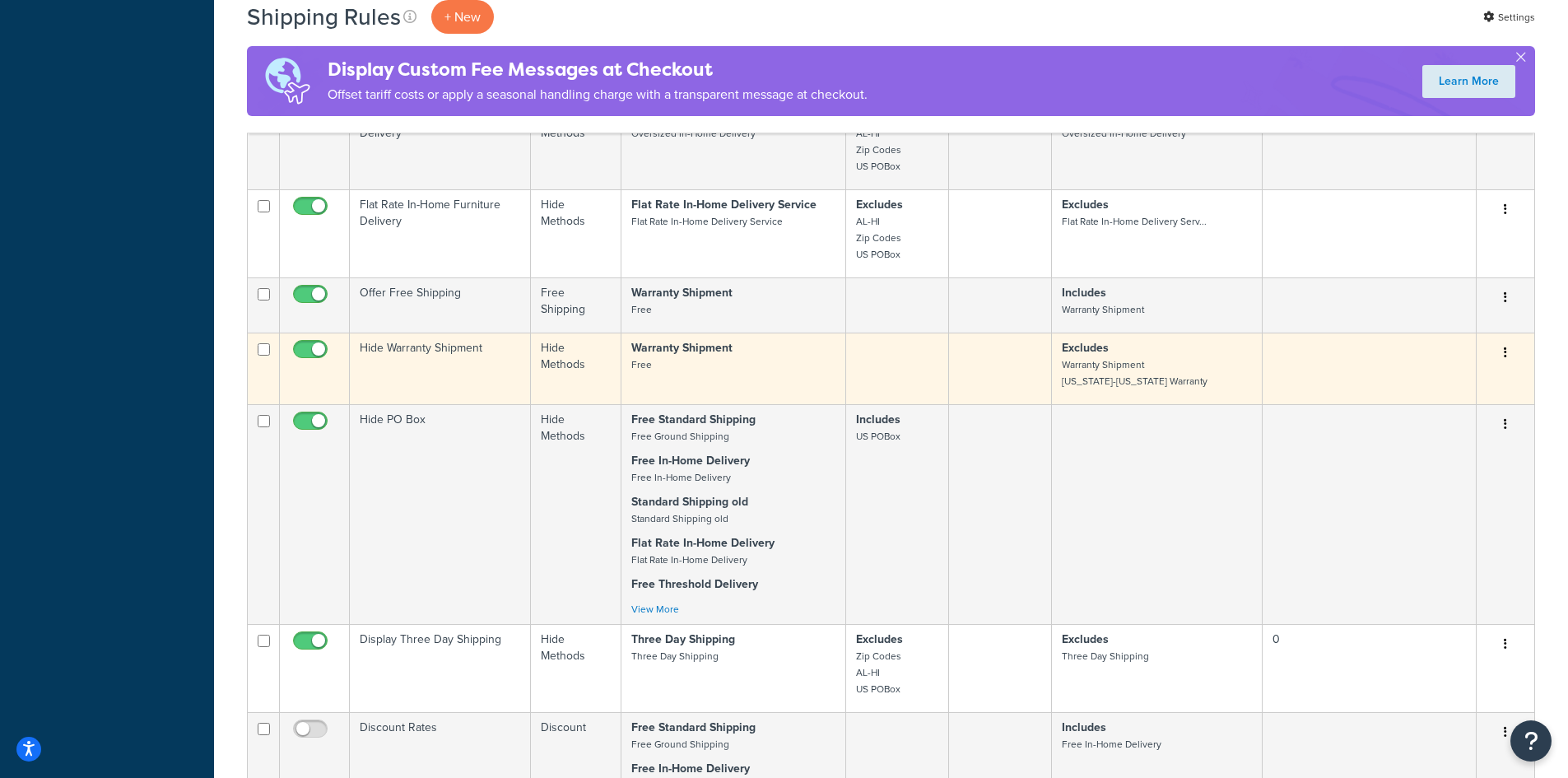
click at [476, 365] on td "Hide Warranty Shipment" at bounding box center [440, 368] width 181 height 71
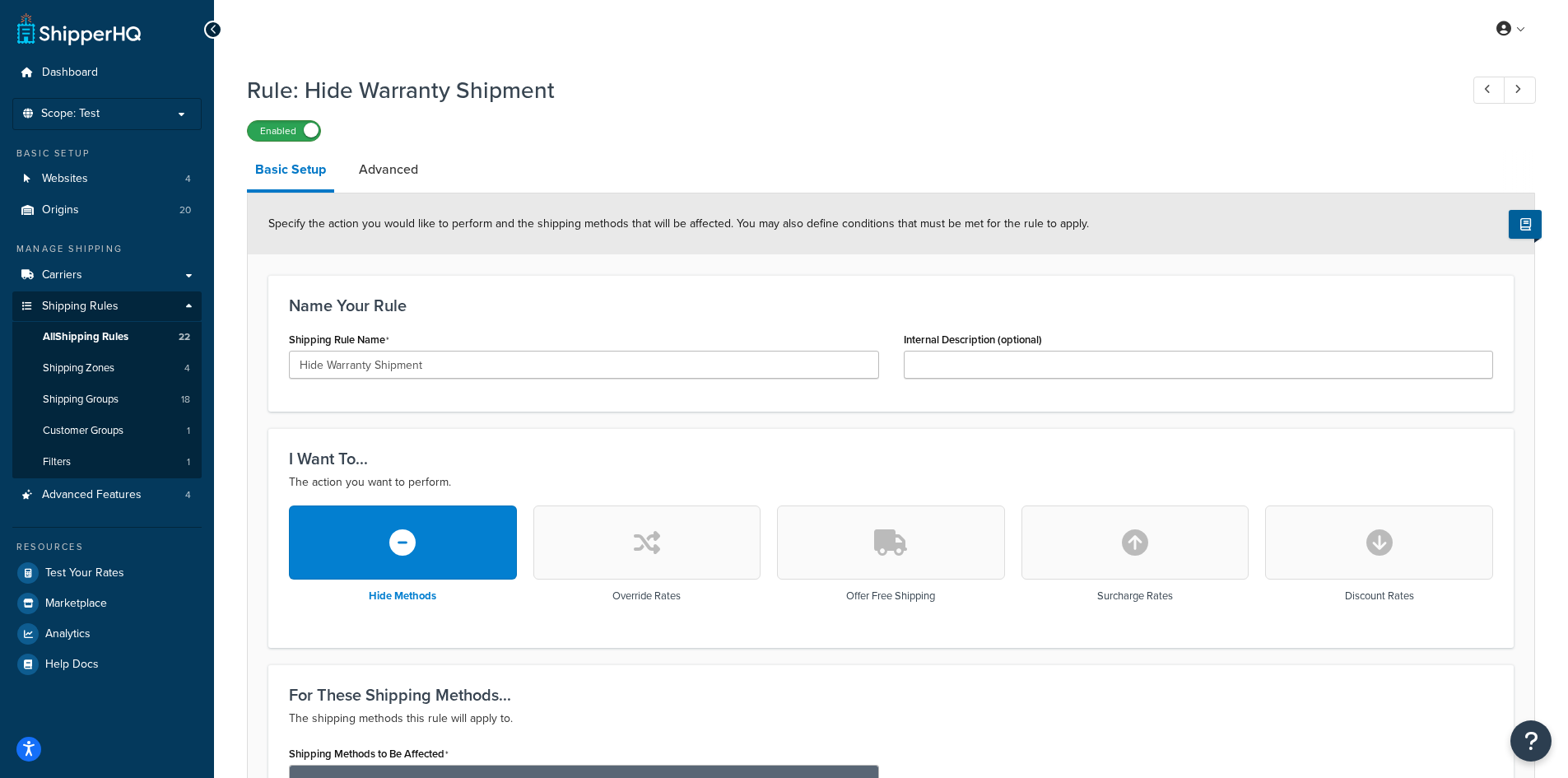
click at [288, 128] on label "Enabled" at bounding box center [283, 131] width 72 height 20
